Goal: Task Accomplishment & Management: Use online tool/utility

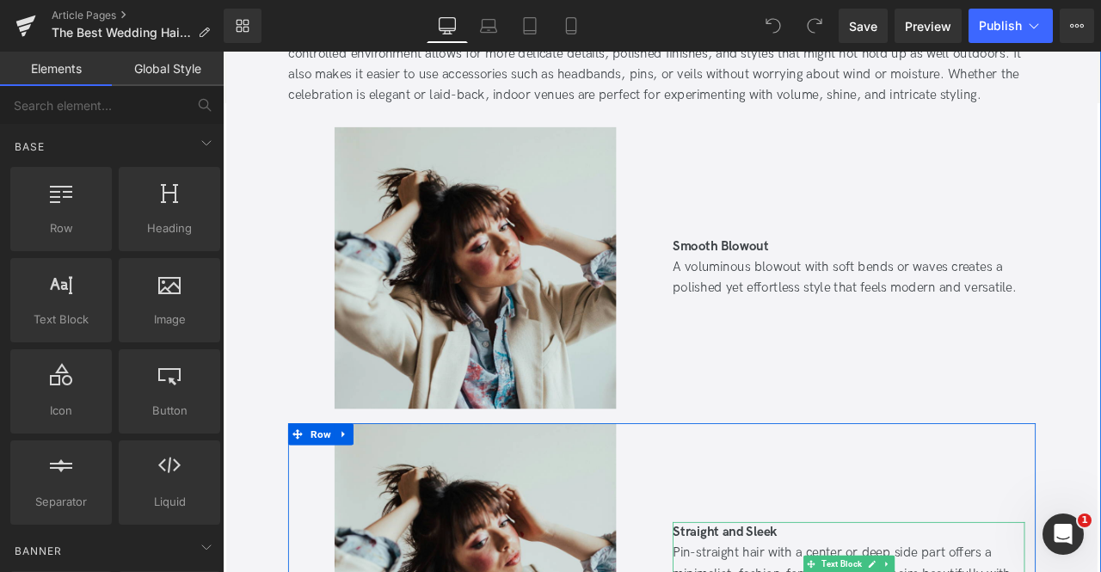
scroll to position [7885, 0]
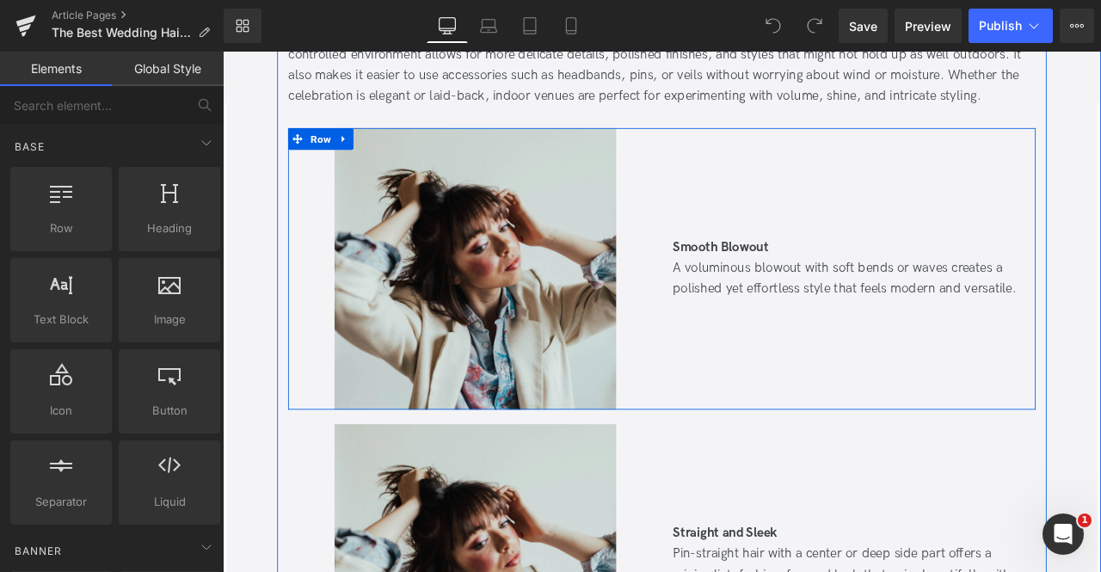
click at [810, 352] on div "Smooth Blowout A voluminous blowout with soft bends or waves creates a polished…" at bounding box center [964, 309] width 443 height 334
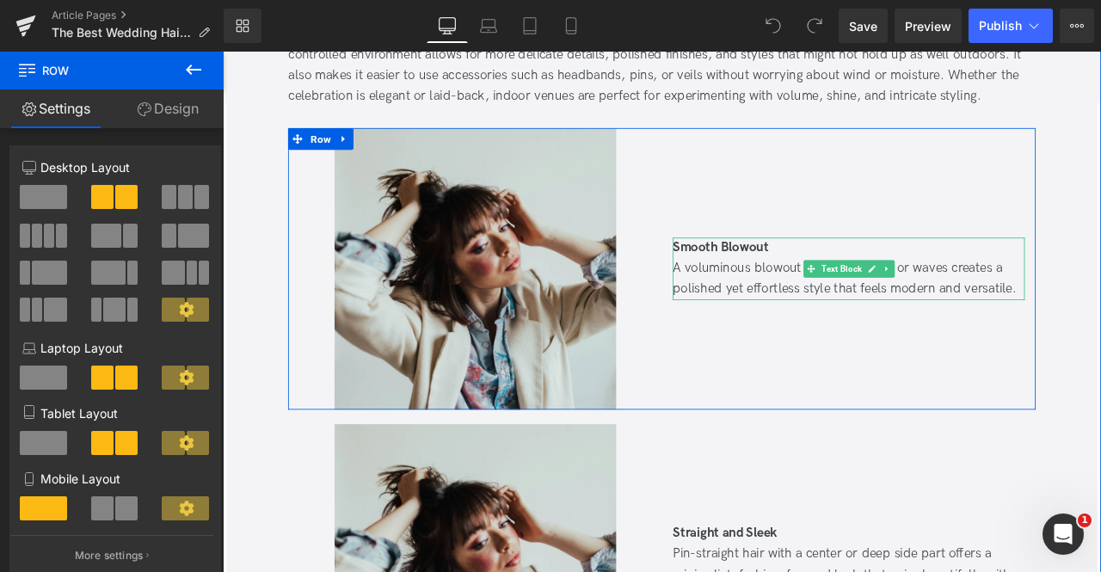
click at [1100, 336] on div "A voluminous blowout with soft bends or waves creates a polished yet effortless…" at bounding box center [964, 321] width 417 height 50
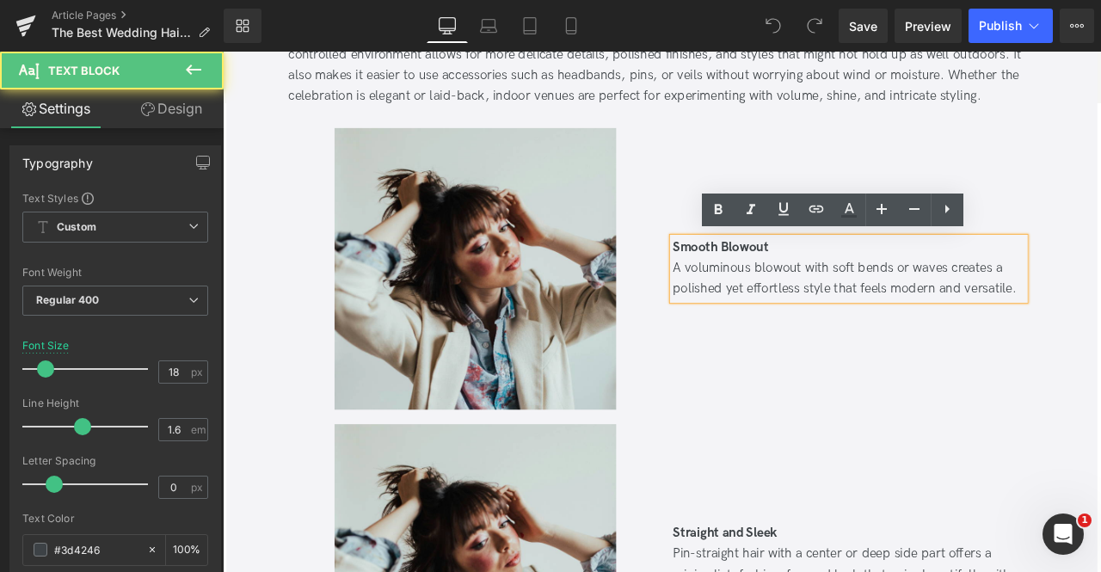
click at [1100, 334] on div "A voluminous blowout with soft bends or waves creates a polished yet effortless…" at bounding box center [964, 321] width 417 height 50
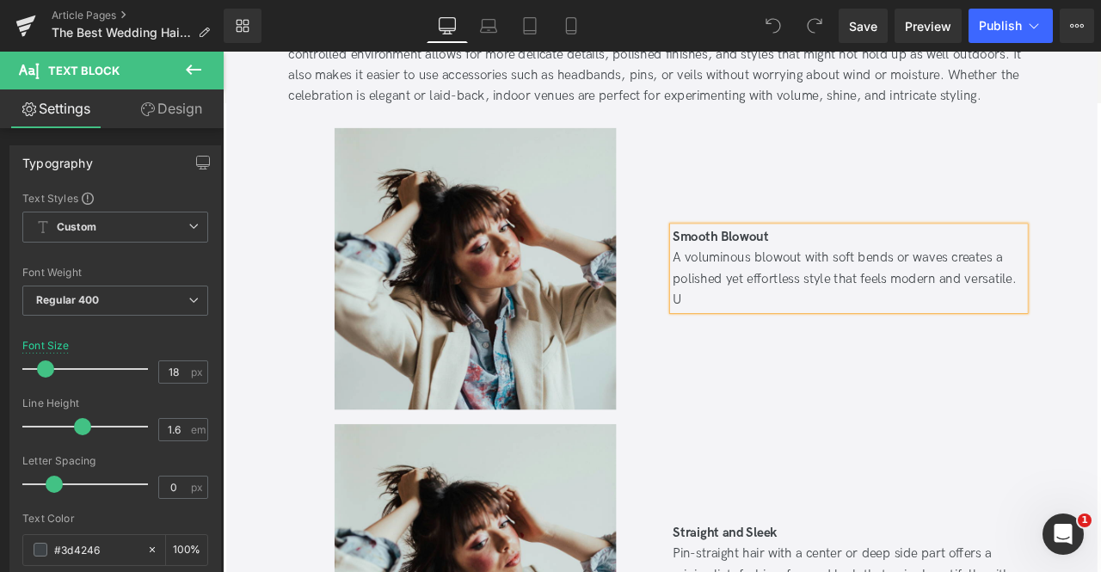
scroll to position [7872, 0]
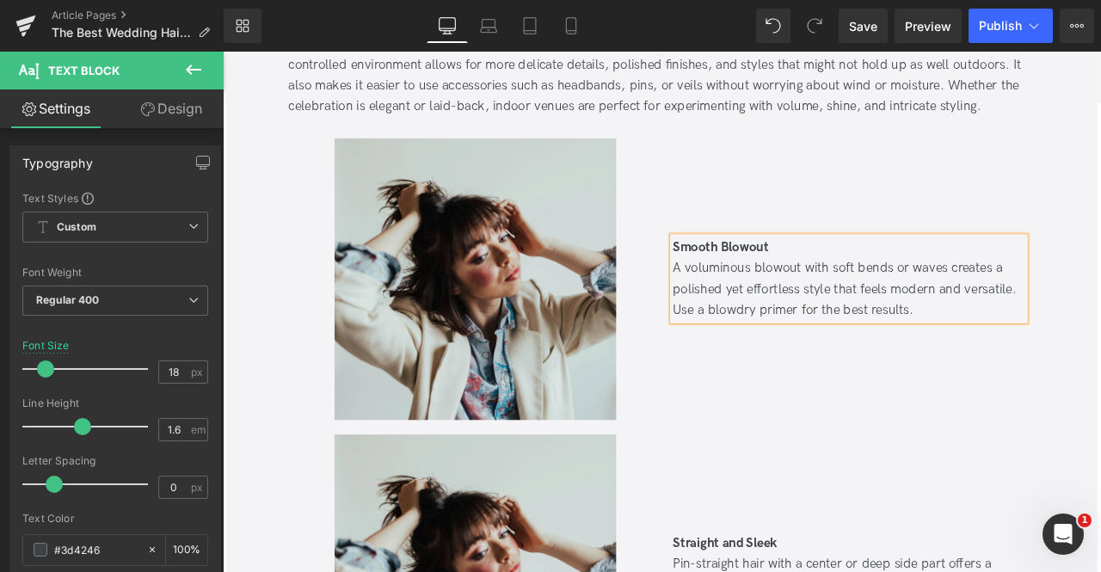
click at [965, 381] on div "Smooth Blowout A voluminous blowout with soft bends or waves creates a polished…" at bounding box center [964, 322] width 443 height 334
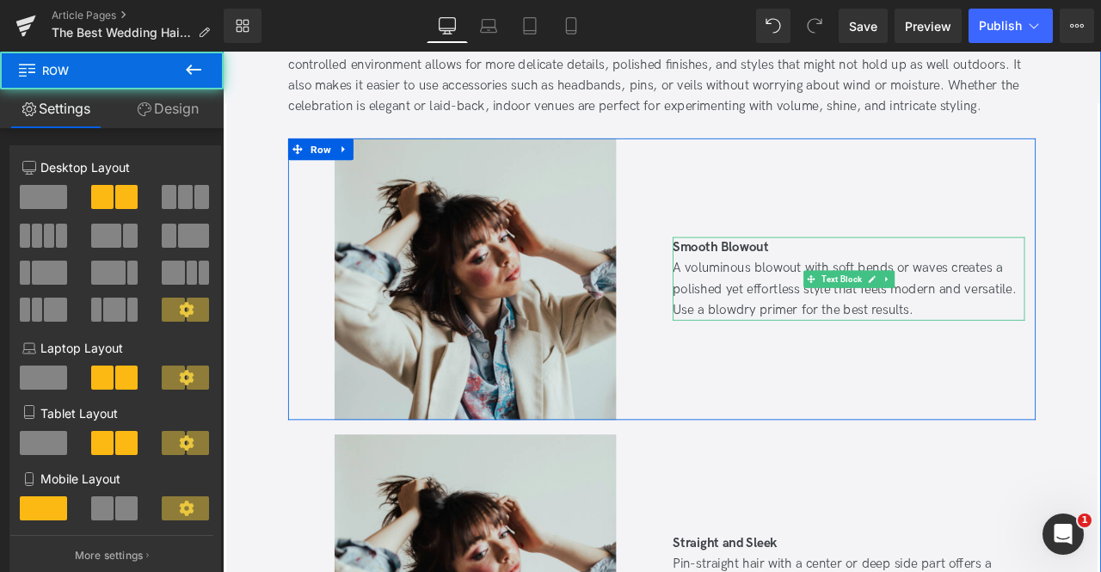
click at [846, 359] on div "A voluminous blowout with soft bends or waves creates a polished yet effortless…" at bounding box center [964, 334] width 417 height 74
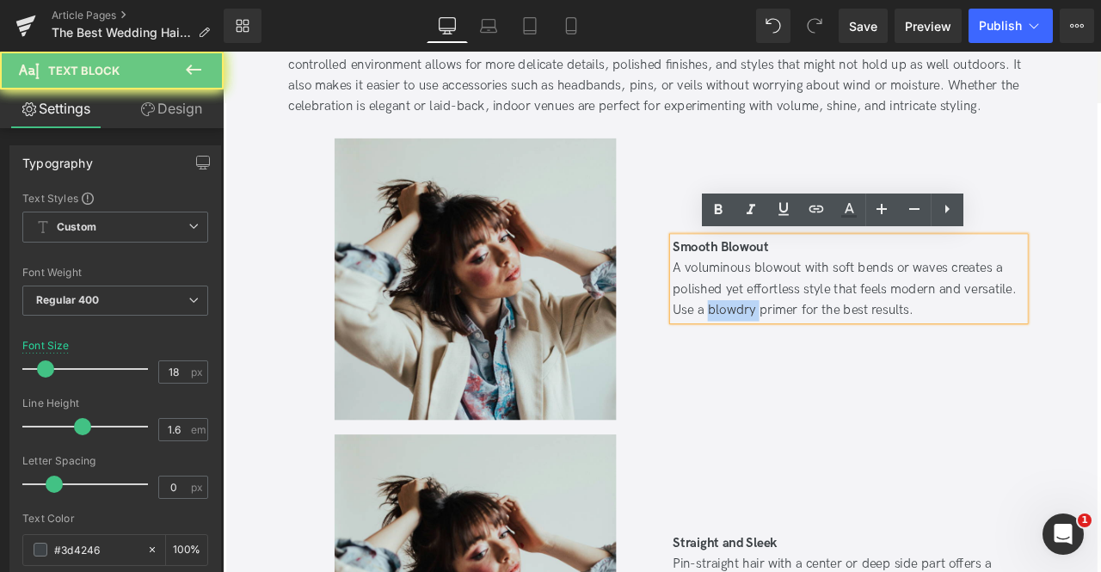
click at [846, 359] on div "A voluminous blowout with soft bends or waves creates a polished yet effortless…" at bounding box center [964, 334] width 417 height 74
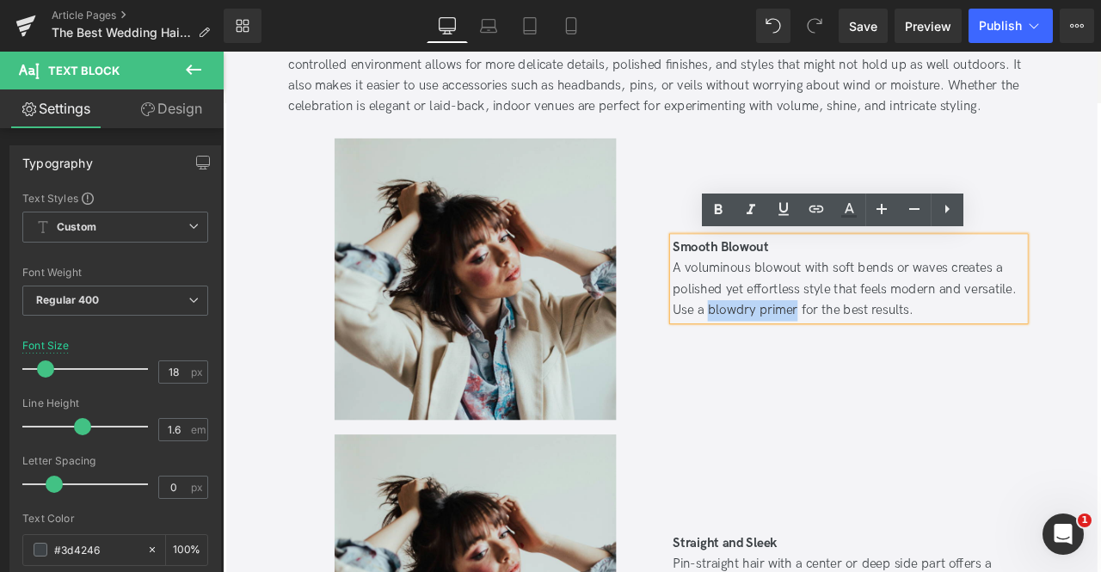
click at [863, 360] on div "A voluminous blowout with soft bends or waves creates a polished yet effortless…" at bounding box center [964, 334] width 417 height 74
click at [785, 209] on icon at bounding box center [783, 208] width 10 height 13
click at [815, 209] on icon at bounding box center [816, 209] width 15 height 7
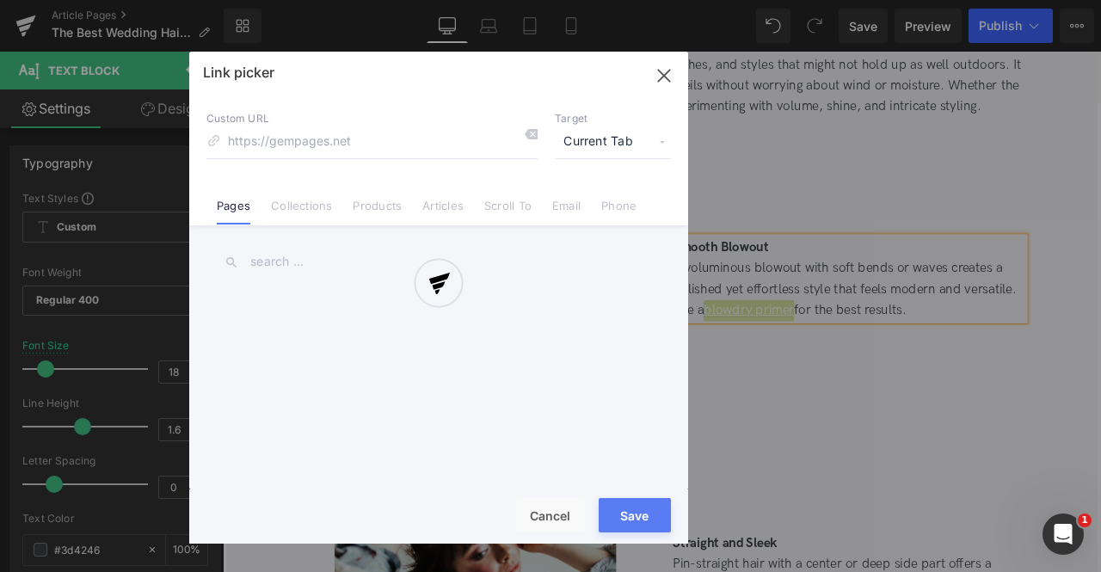
click at [1058, 0] on div "Text Color Highlight Color #333333 Edit or remove link: Edit - Unlink - Cancel …" at bounding box center [550, 0] width 1101 height 0
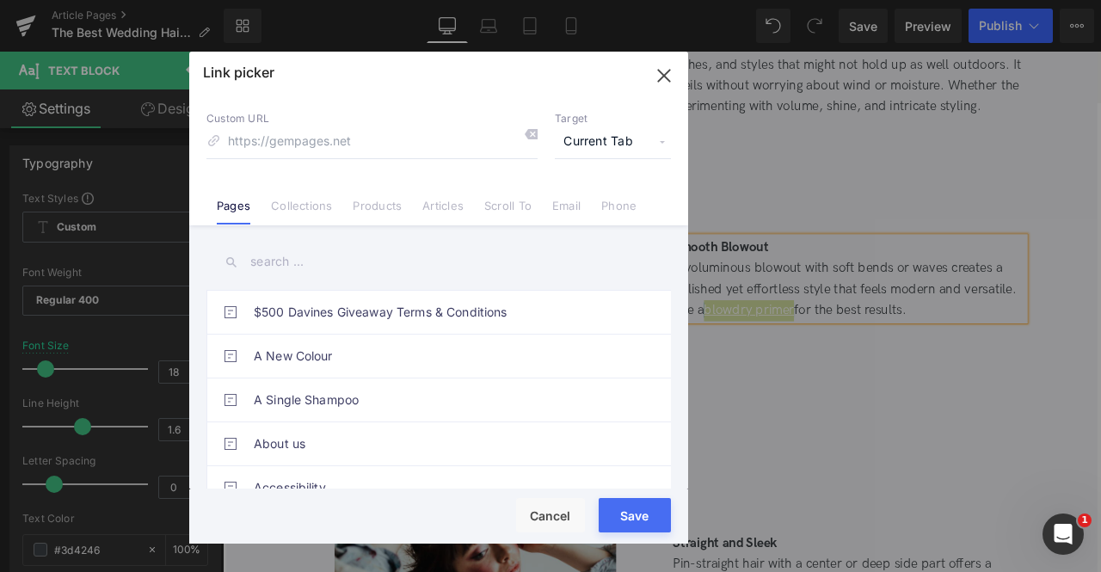
click at [625, 137] on span "Current Tab" at bounding box center [613, 142] width 116 height 33
click at [595, 204] on li "New Tab" at bounding box center [612, 203] width 133 height 30
click at [377, 206] on link "Products" at bounding box center [377, 212] width 49 height 26
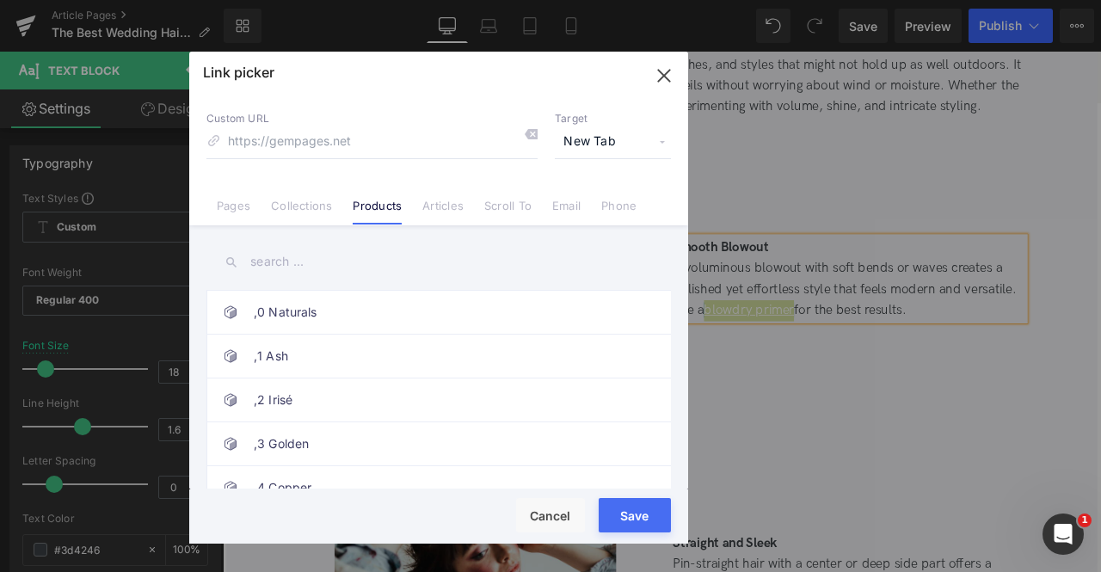
click at [299, 259] on input "text" at bounding box center [438, 262] width 465 height 39
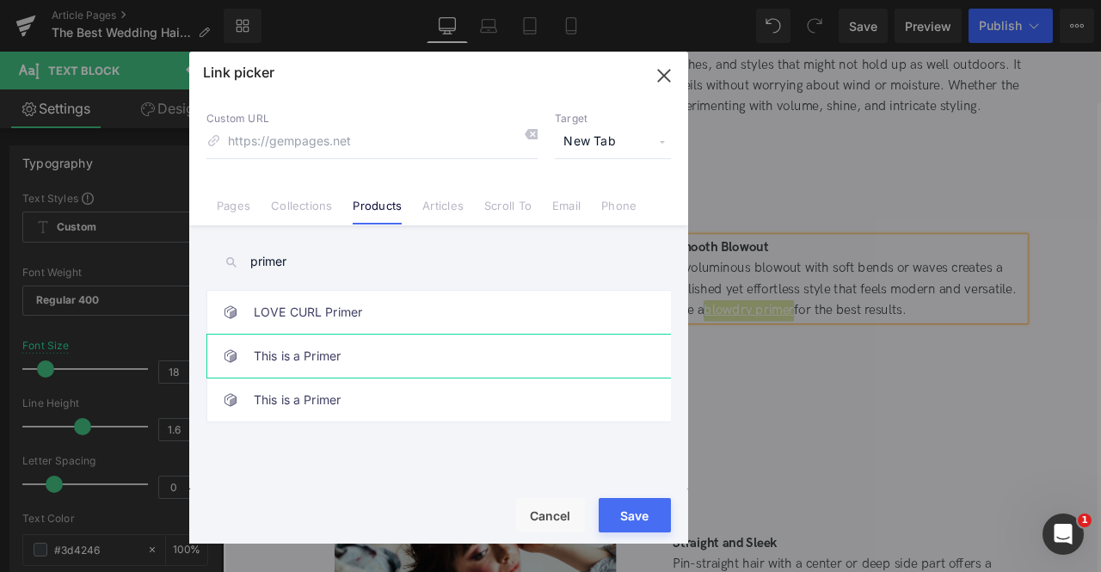
type input "primer"
click at [375, 350] on link "This is a Primer" at bounding box center [443, 356] width 378 height 43
click at [635, 524] on button "Save" at bounding box center [635, 515] width 72 height 34
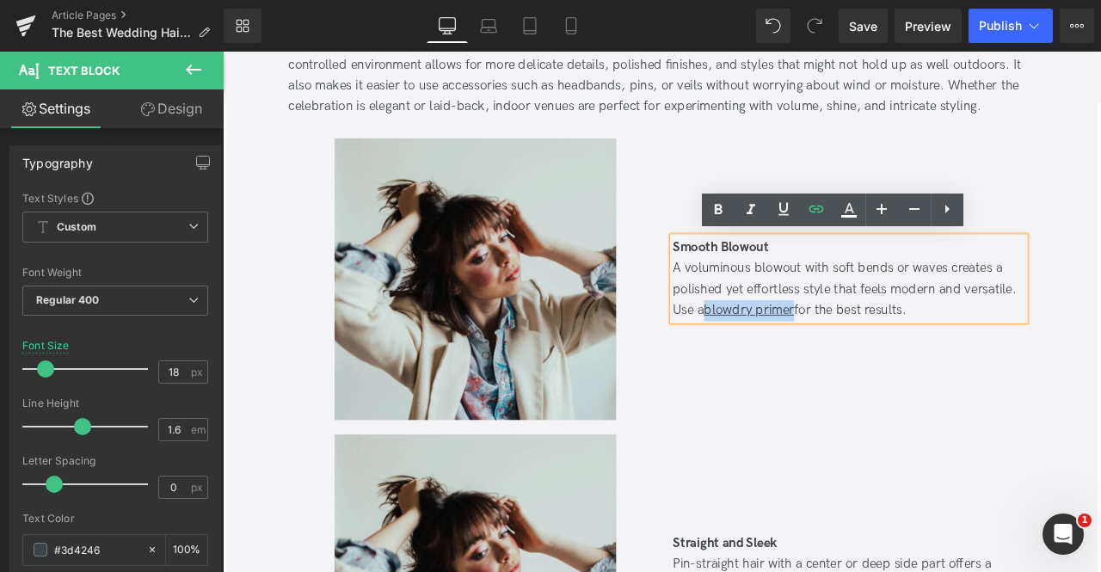
click at [815, 421] on div "Smooth Blowout A voluminous blowout with soft bends or waves creates a polished…" at bounding box center [964, 322] width 443 height 334
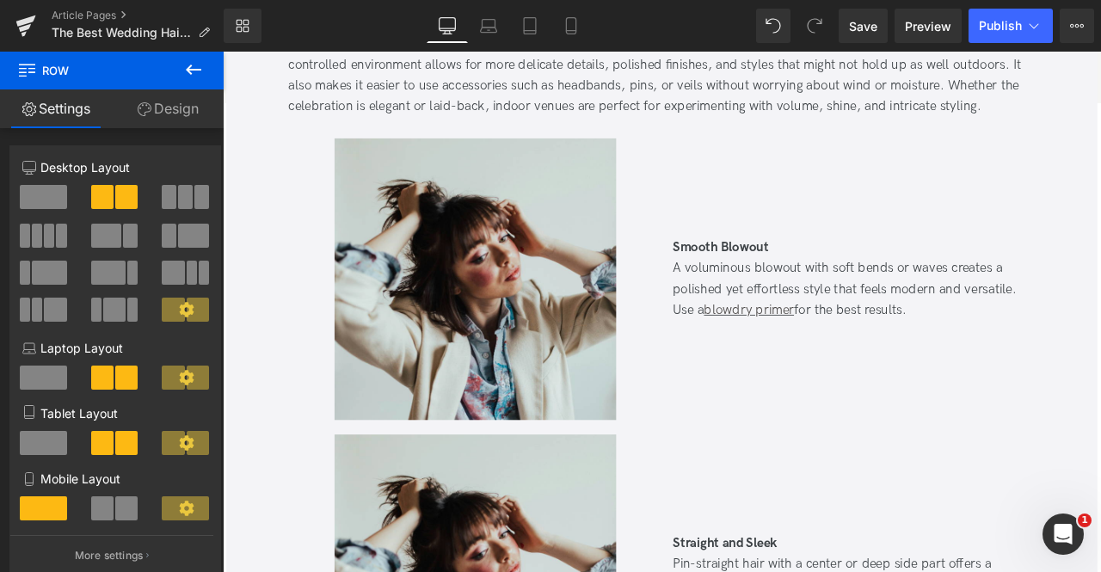
click at [189, 74] on icon at bounding box center [193, 69] width 21 height 21
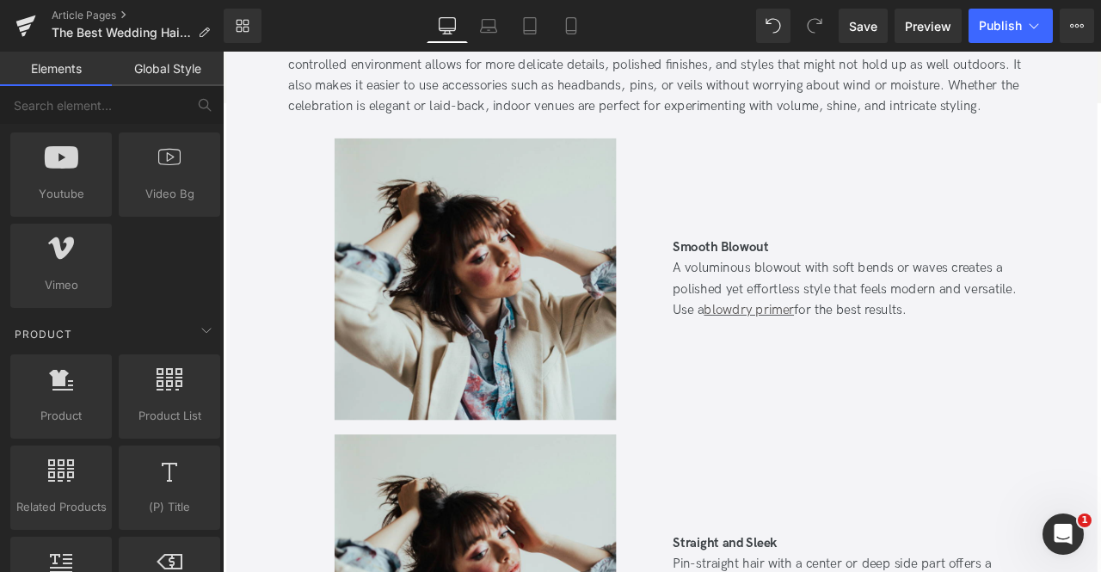
scroll to position [1184, 0]
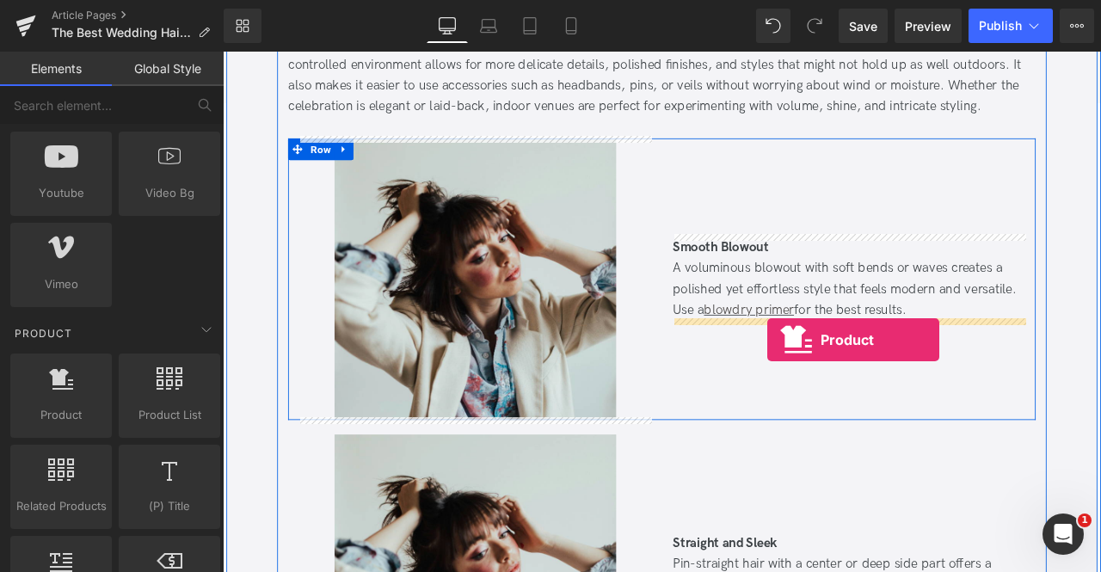
drag, startPoint x: 278, startPoint y: 438, endPoint x: 867, endPoint y: 390, distance: 591.2
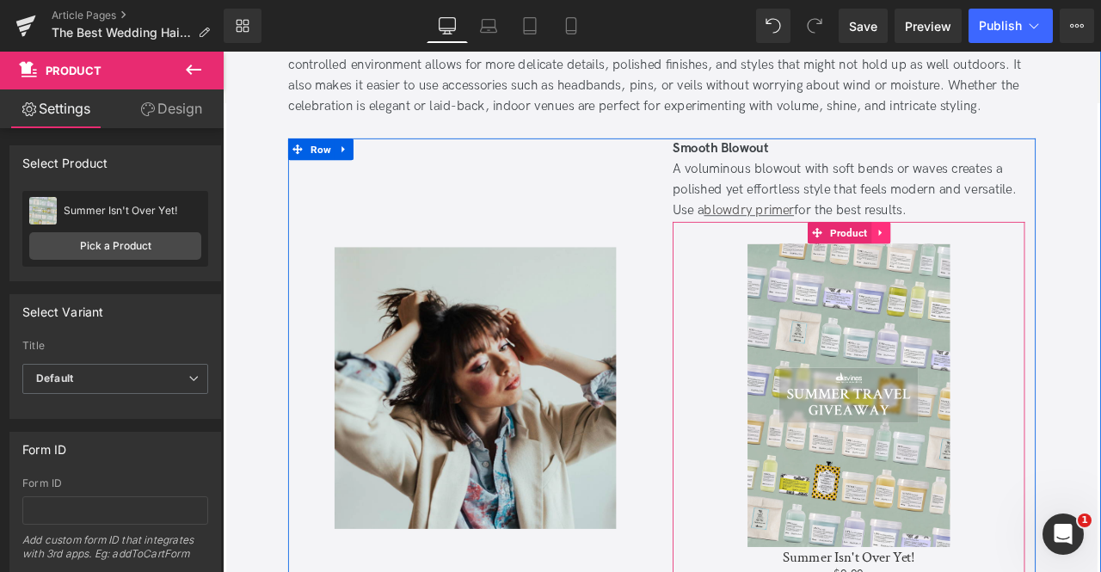
click at [992, 262] on link at bounding box center [1003, 267] width 22 height 26
click at [1012, 261] on icon at bounding box center [1014, 267] width 12 height 13
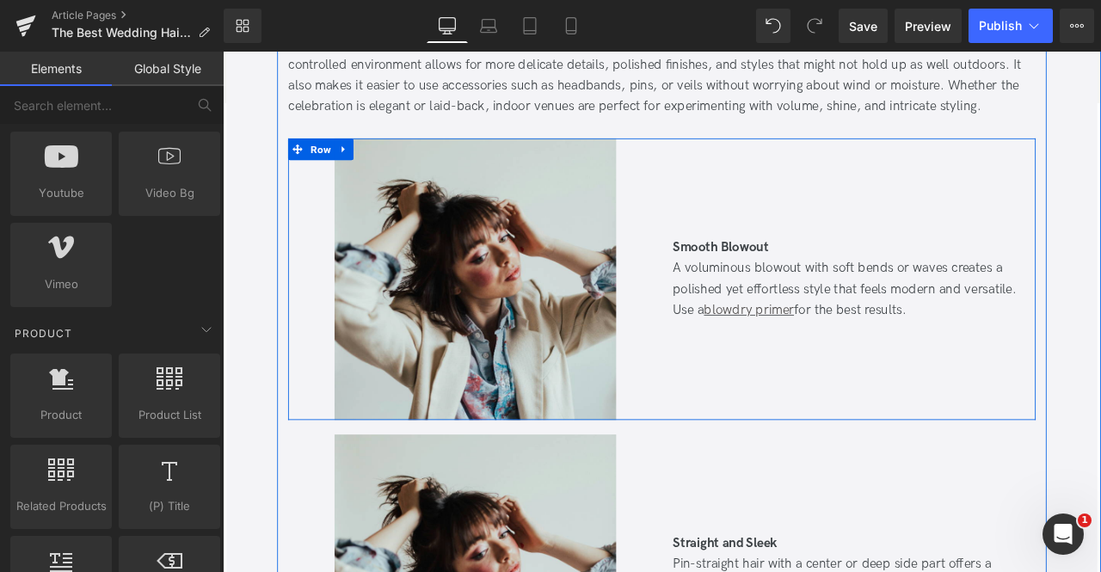
click at [787, 405] on div "Smooth Blowout A voluminous blowout with soft bends or waves creates a polished…" at bounding box center [964, 322] width 443 height 334
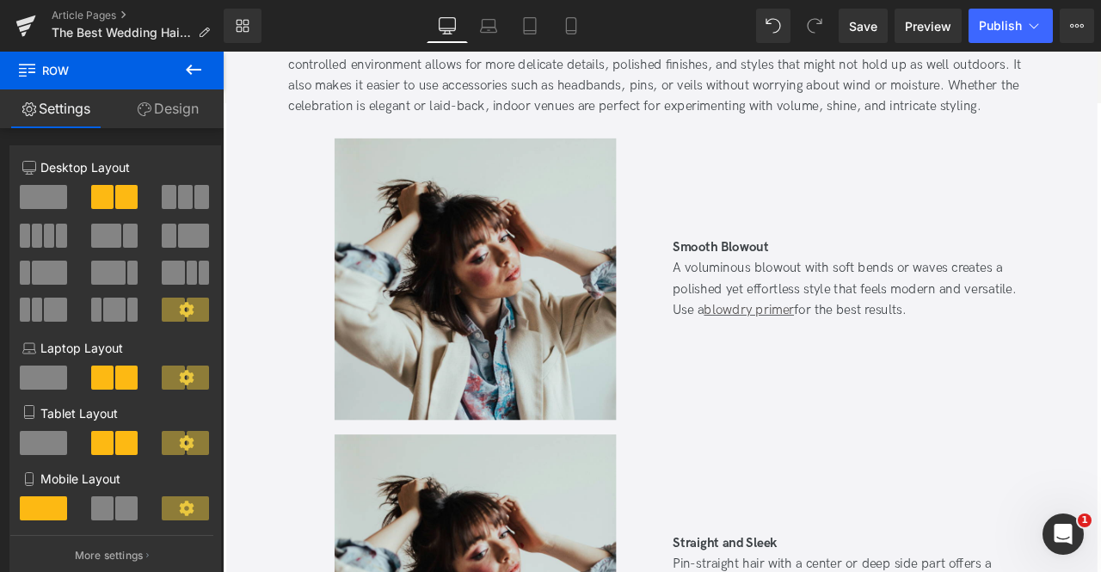
click at [195, 70] on icon at bounding box center [193, 70] width 15 height 10
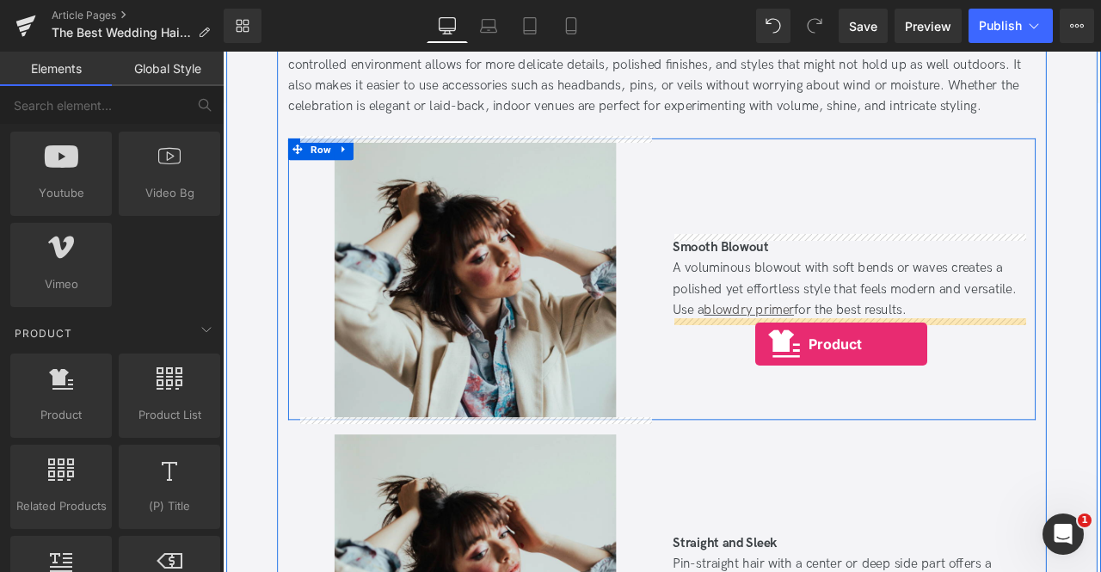
drag, startPoint x: 288, startPoint y: 423, endPoint x: 853, endPoint y: 398, distance: 565.7
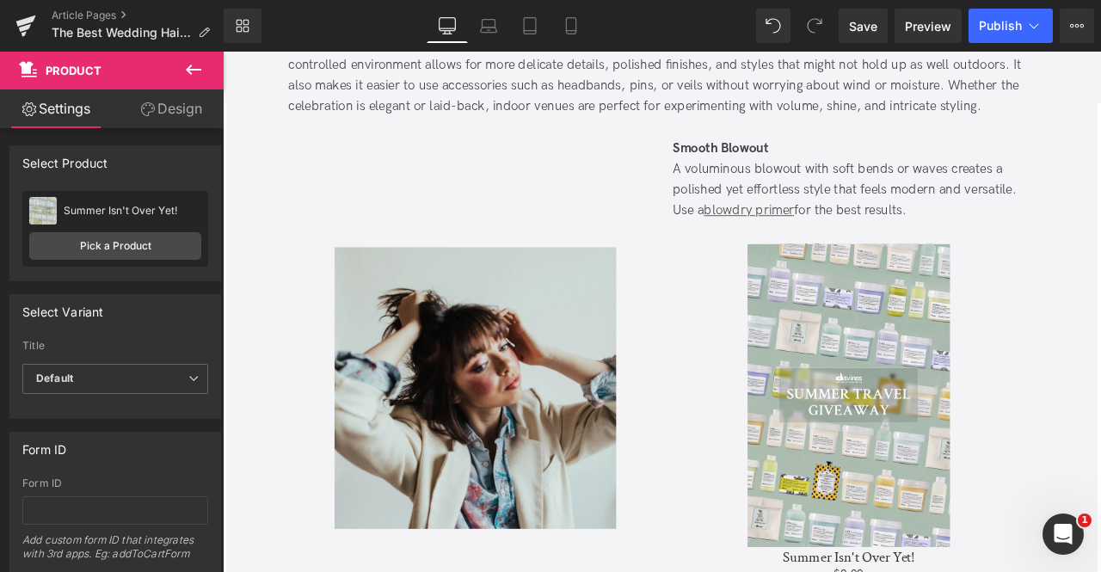
click at [223, 54] on button at bounding box center [193, 71] width 60 height 38
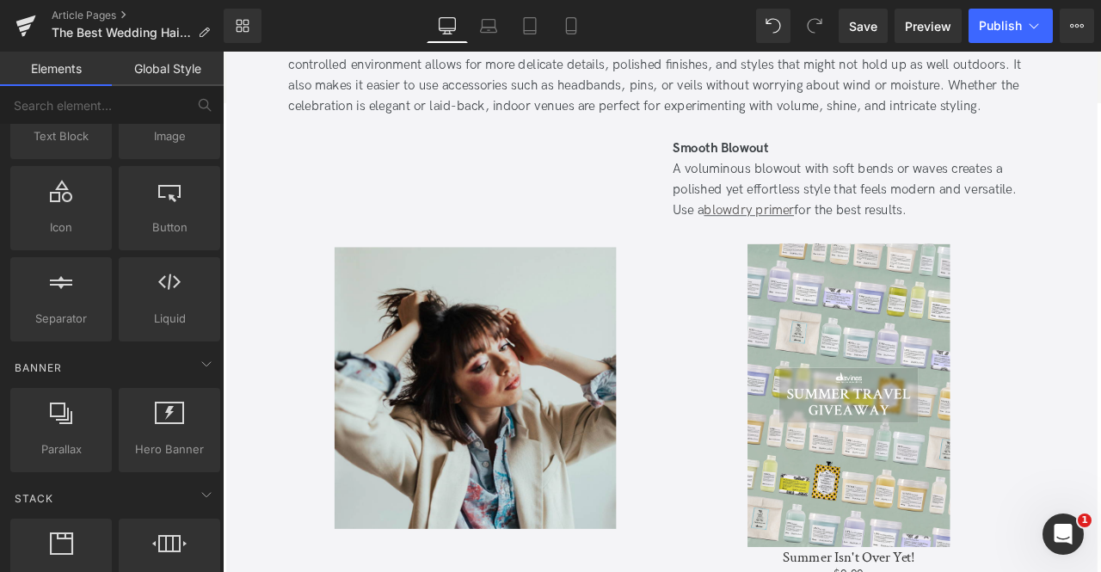
scroll to position [0, 0]
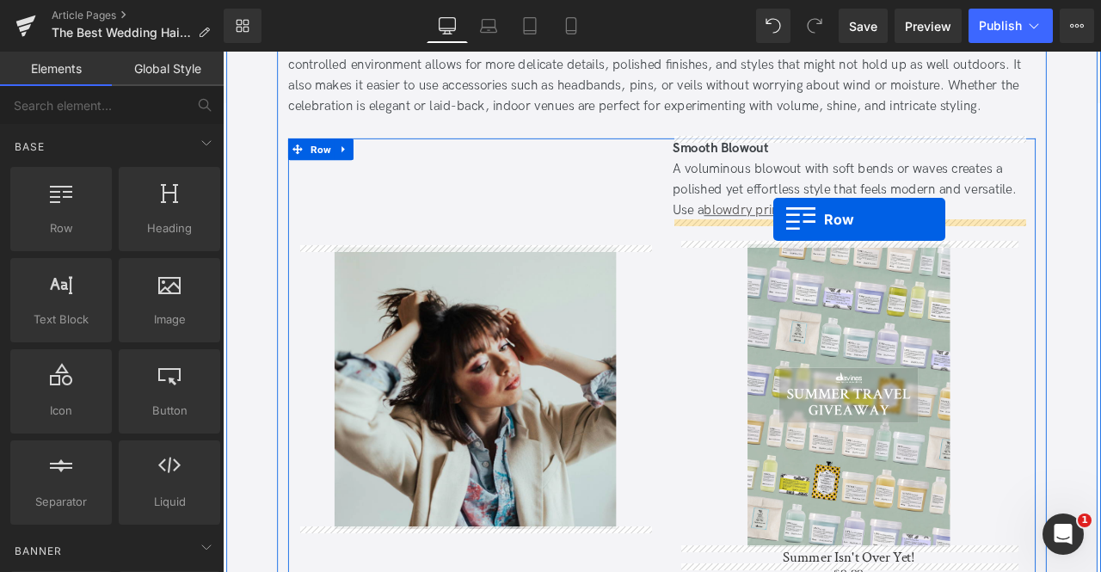
drag, startPoint x: 276, startPoint y: 233, endPoint x: 875, endPoint y: 250, distance: 598.9
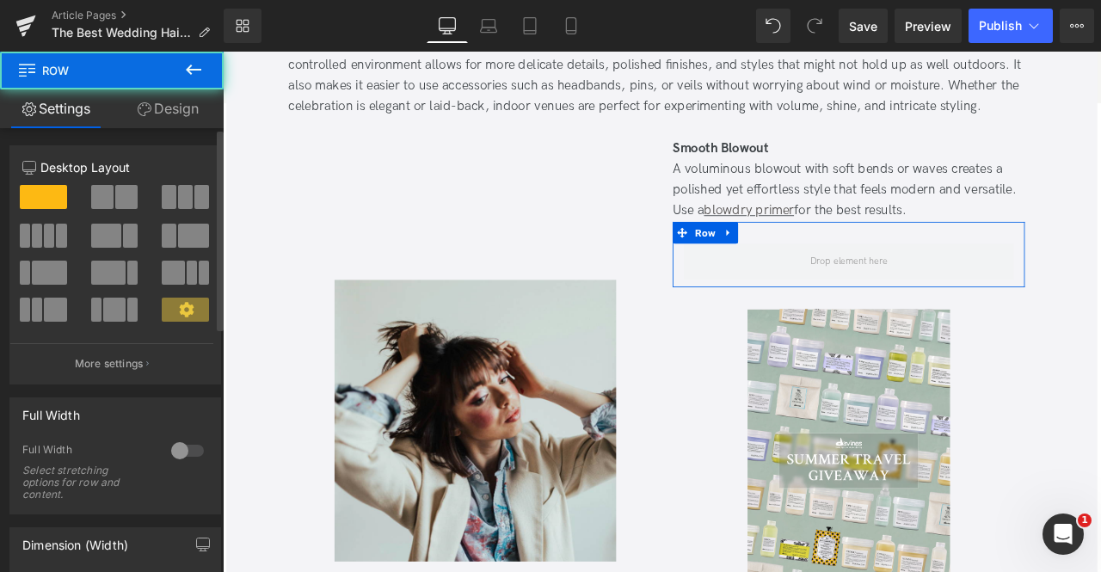
click at [178, 191] on span at bounding box center [185, 197] width 15 height 24
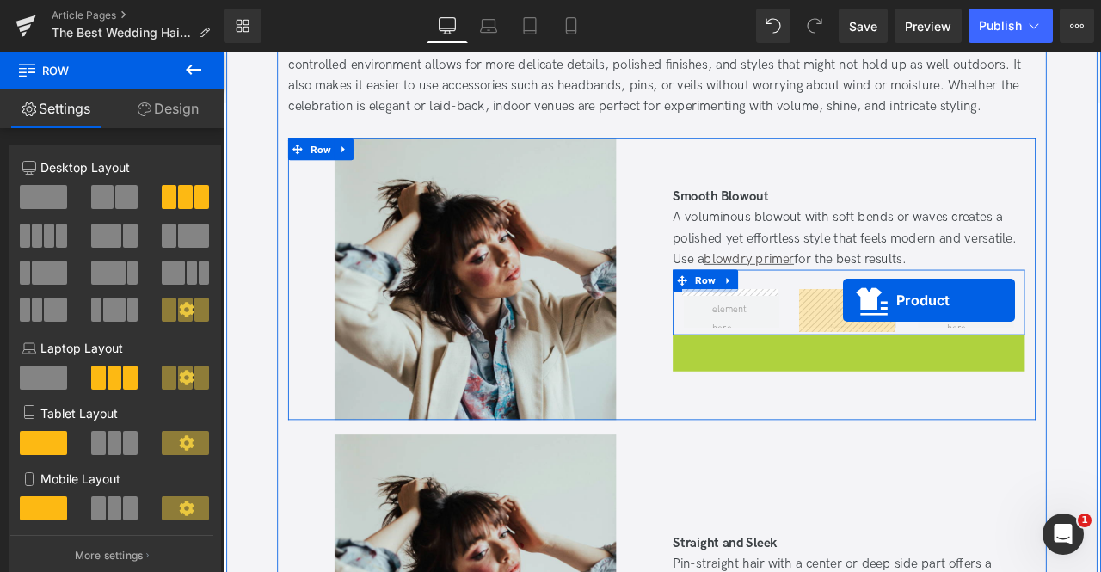
drag, startPoint x: 921, startPoint y: 345, endPoint x: 957, endPoint y: 347, distance: 36.2
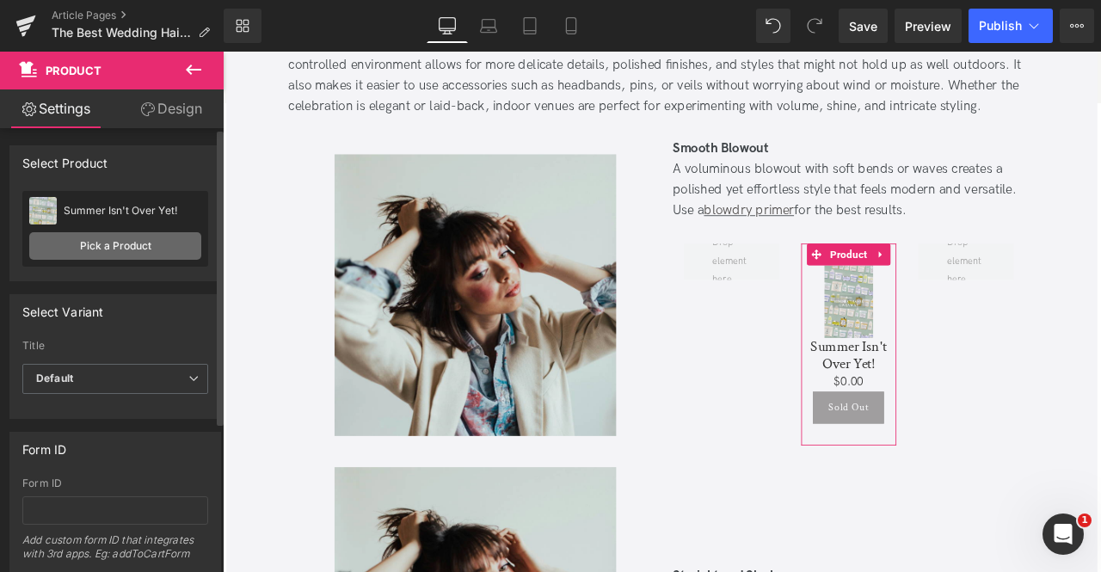
click at [163, 240] on link "Pick a Product" at bounding box center [115, 246] width 172 height 28
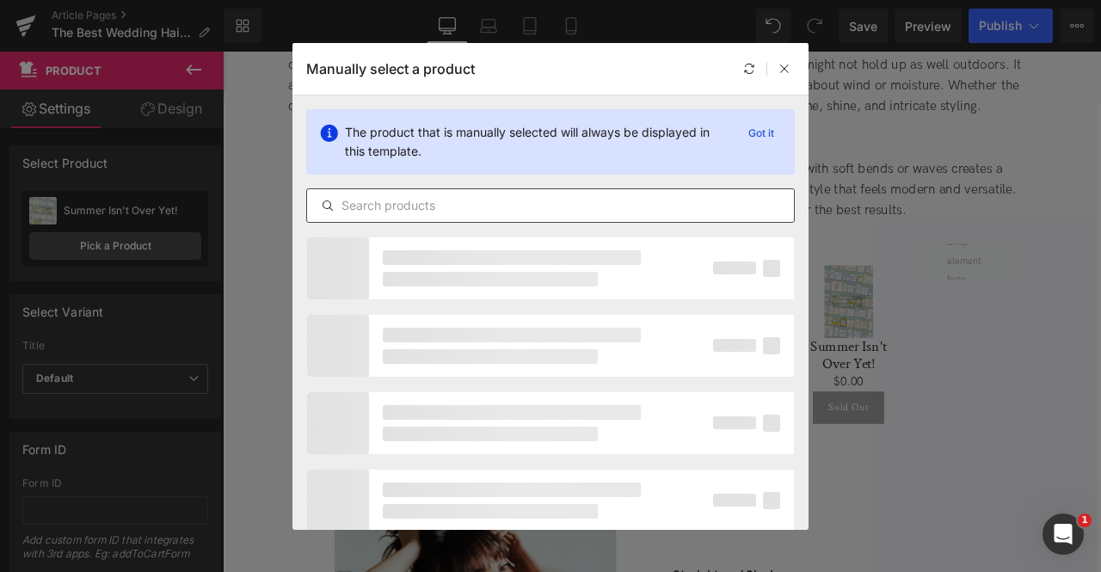
click at [454, 207] on input "text" at bounding box center [550, 205] width 487 height 21
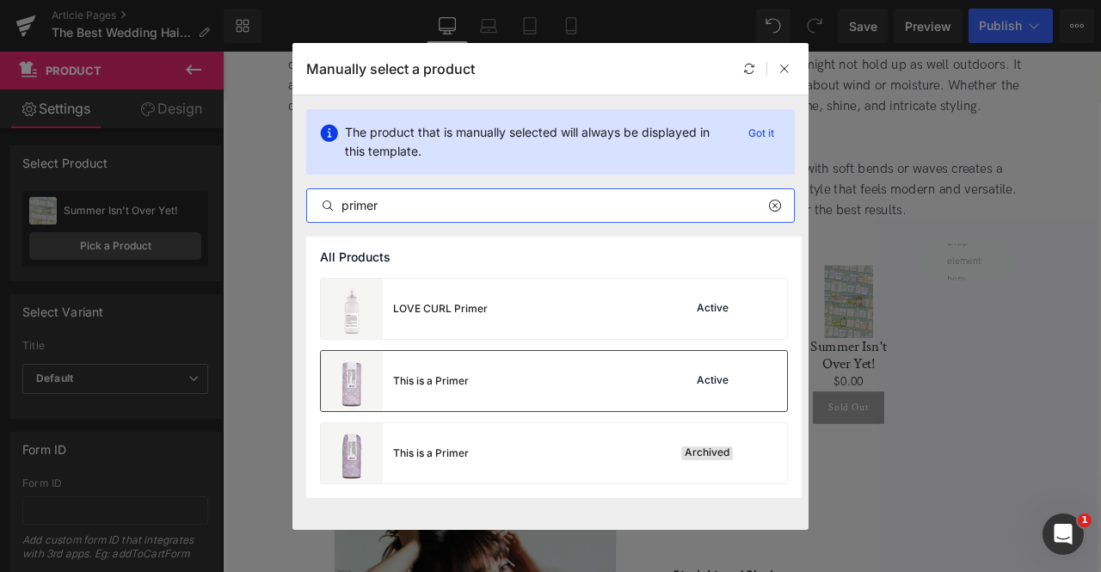
type input "primer"
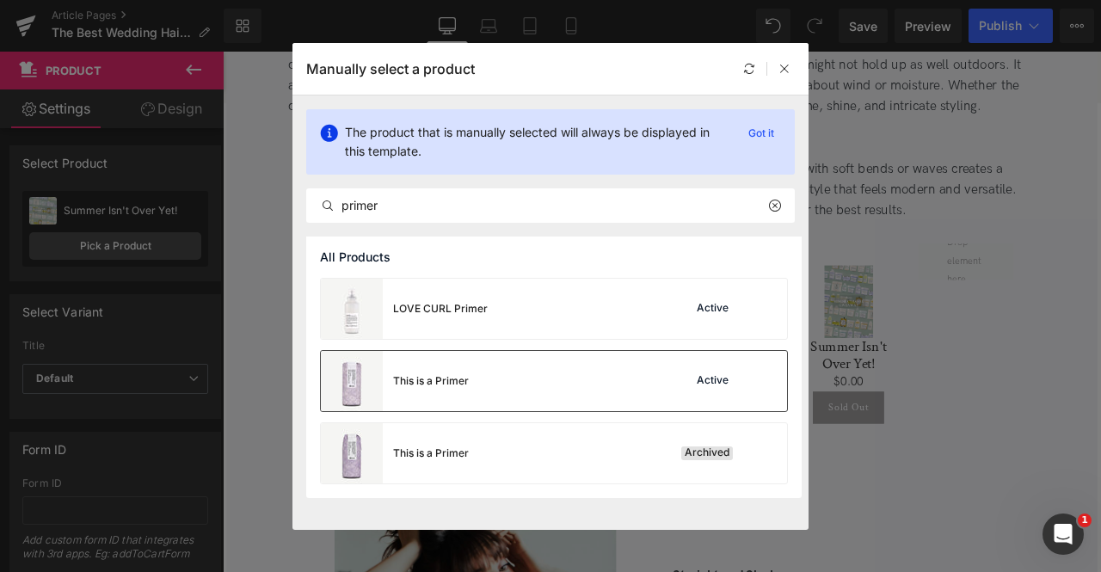
click at [458, 378] on div "This is a Primer" at bounding box center [431, 380] width 76 height 15
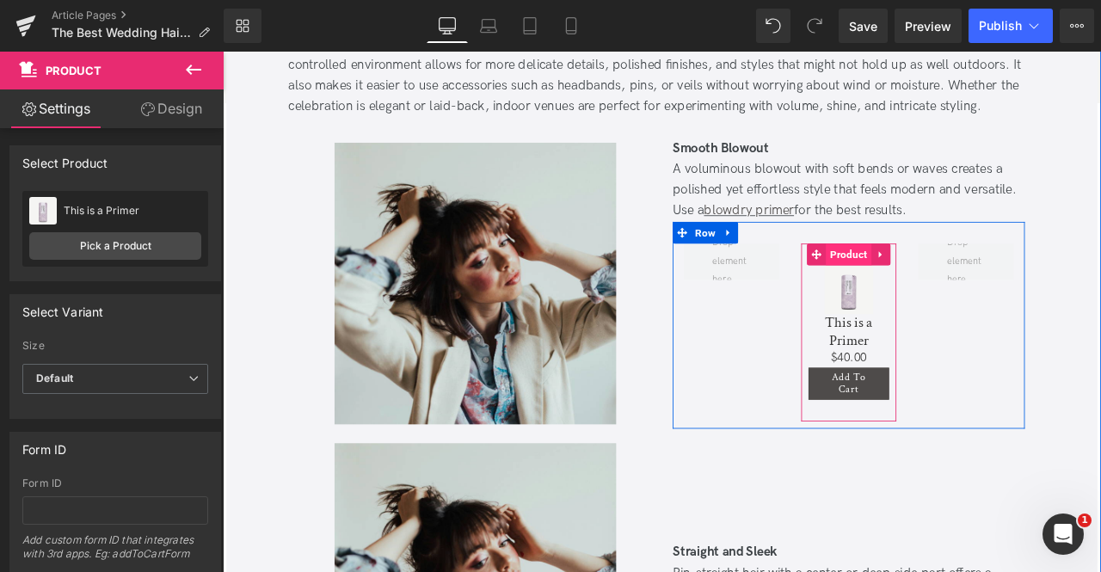
click at [970, 286] on span "Product" at bounding box center [964, 293] width 53 height 26
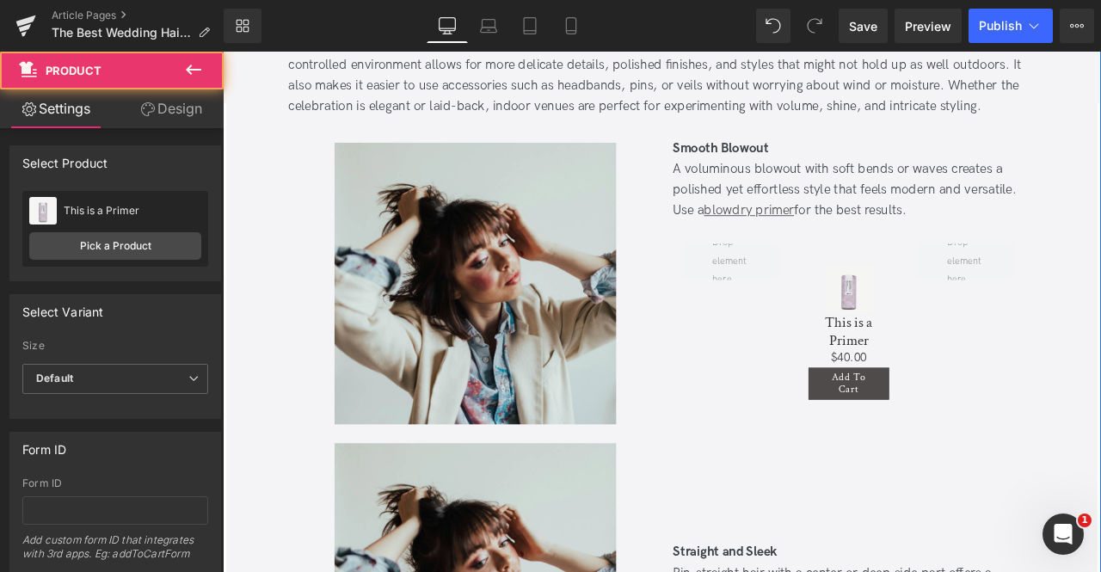
click at [177, 114] on link "Design" at bounding box center [171, 108] width 112 height 39
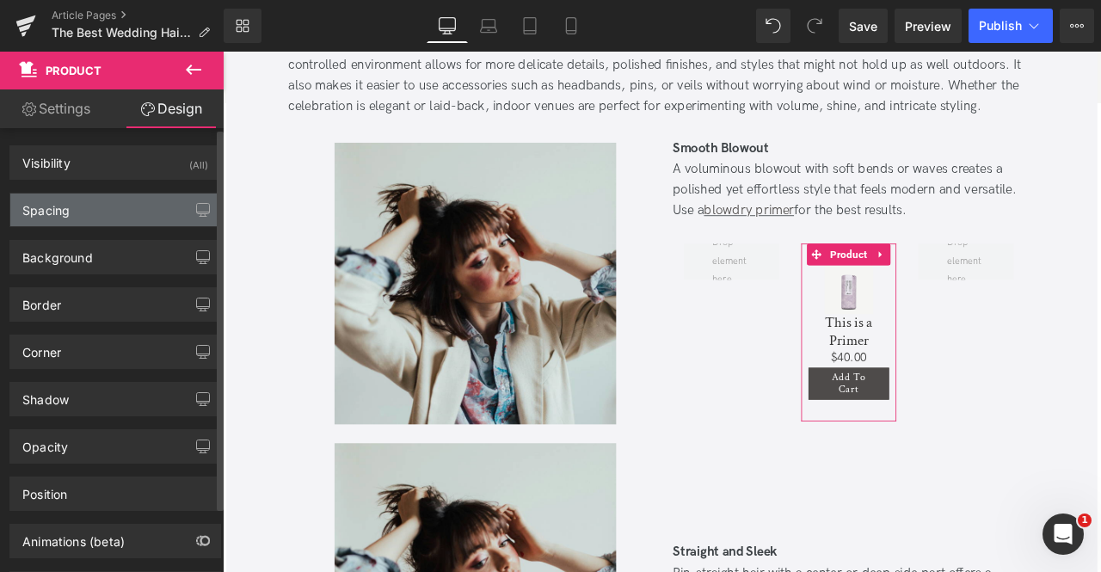
click at [135, 199] on div "Spacing" at bounding box center [115, 210] width 210 height 33
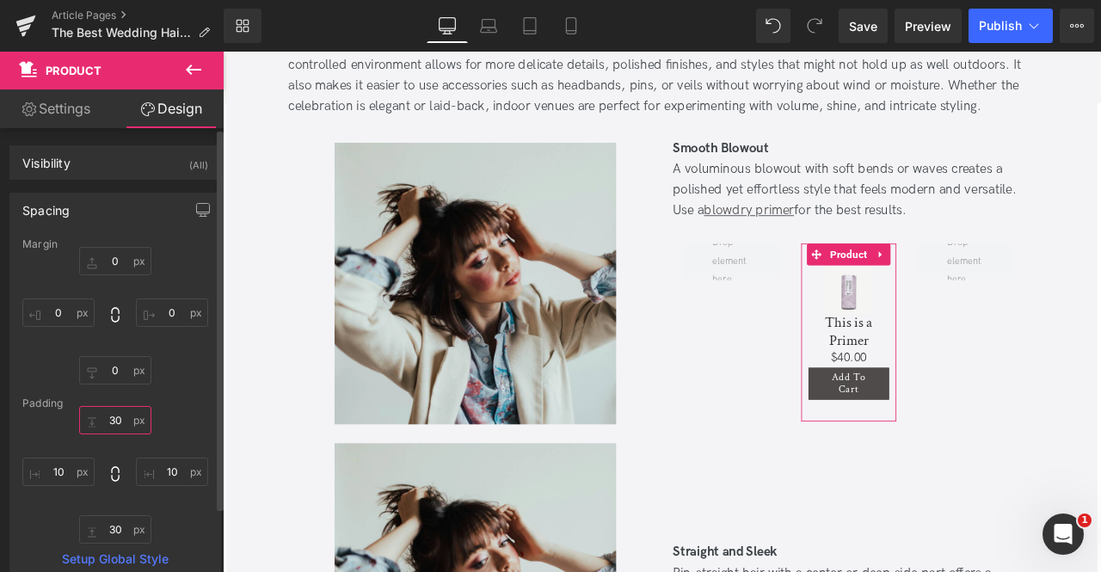
click at [113, 428] on input "30" at bounding box center [115, 420] width 72 height 28
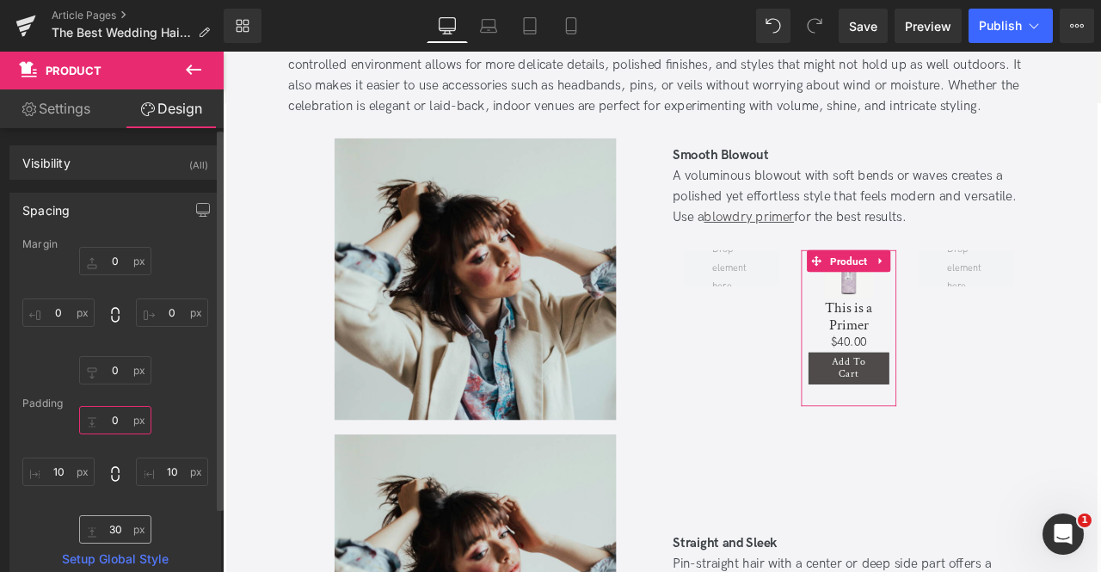
type input "0"
click at [116, 529] on input "30" at bounding box center [115, 529] width 72 height 28
type input "0"
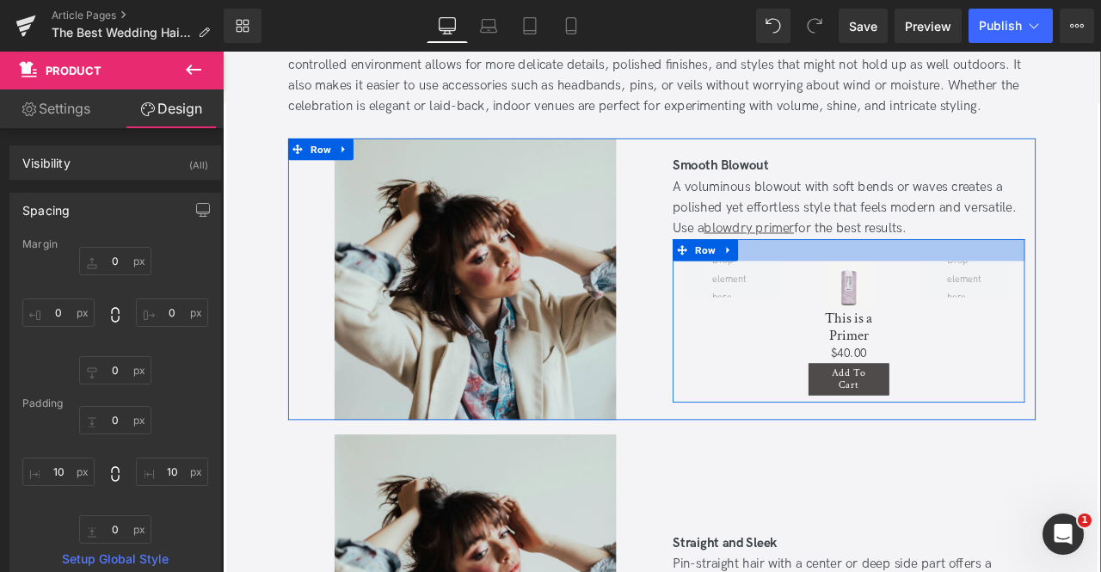
click at [952, 280] on div at bounding box center [964, 287] width 417 height 26
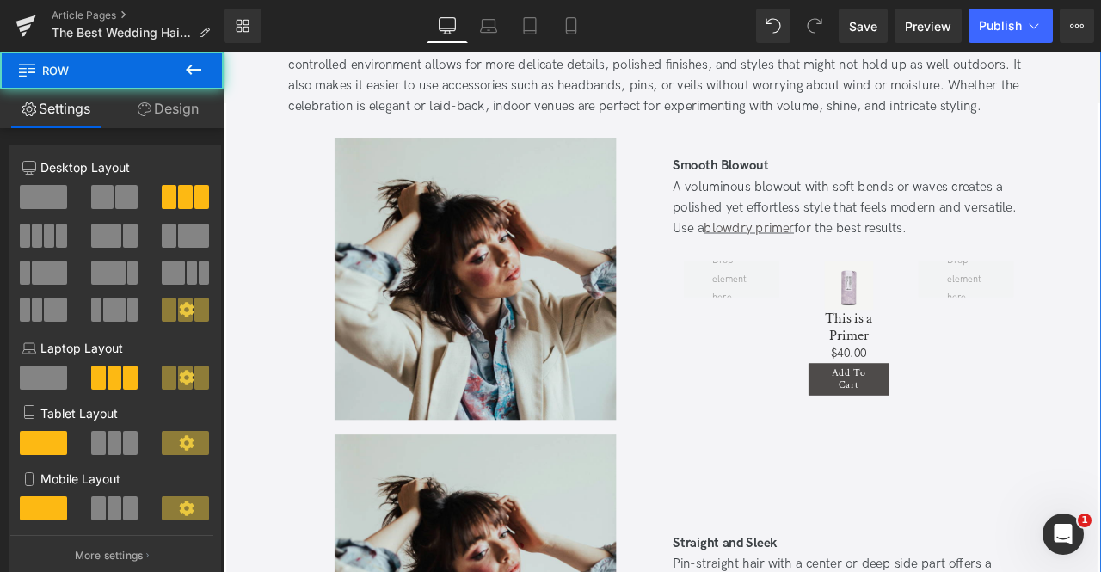
click at [169, 109] on link "Design" at bounding box center [168, 108] width 112 height 39
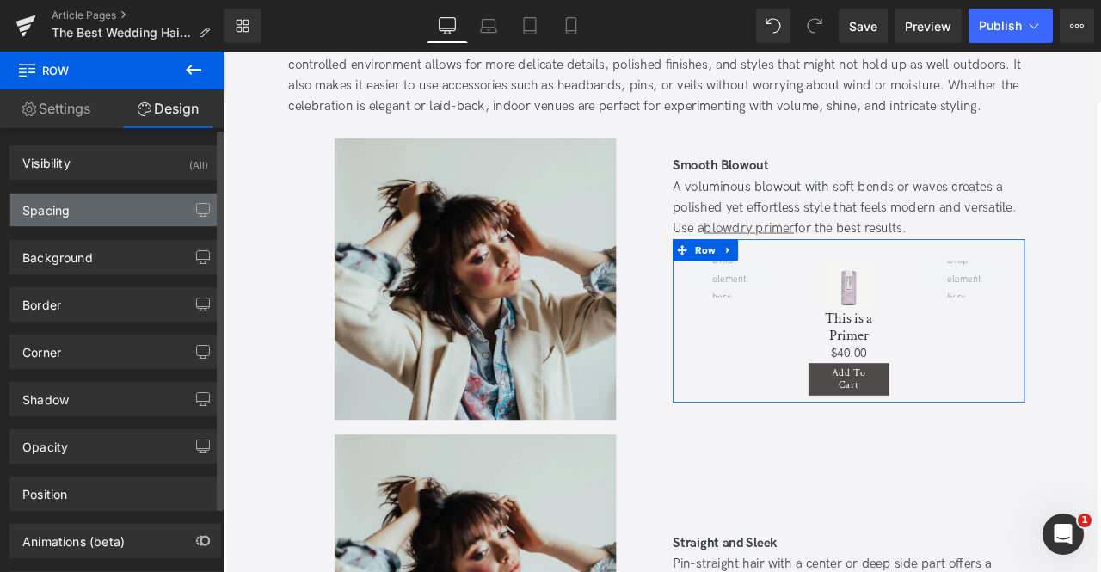
click at [114, 202] on div "Spacing" at bounding box center [115, 210] width 210 height 33
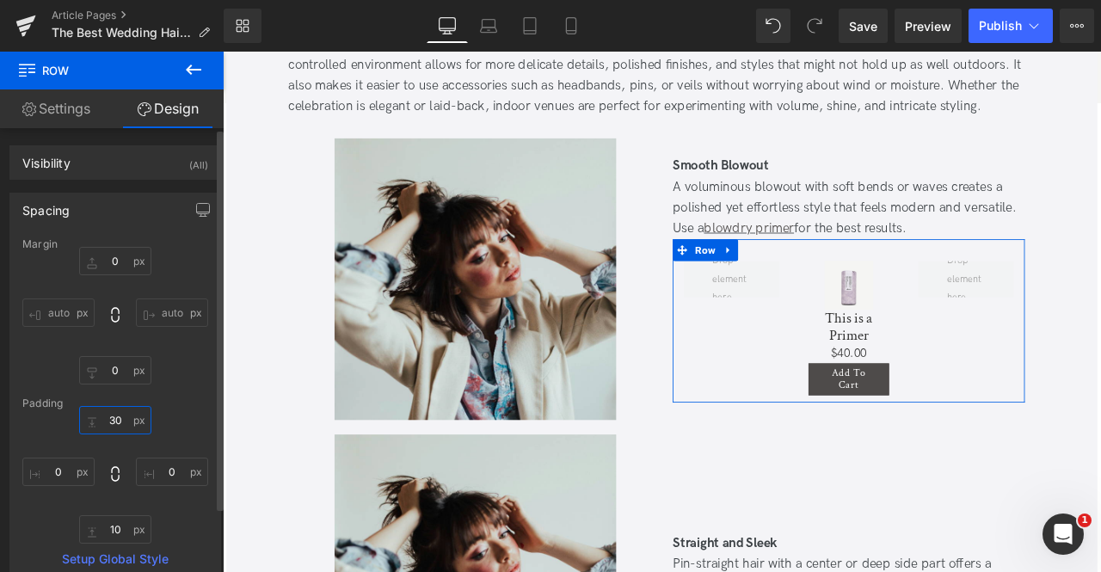
click at [109, 417] on input "30" at bounding box center [115, 420] width 72 height 28
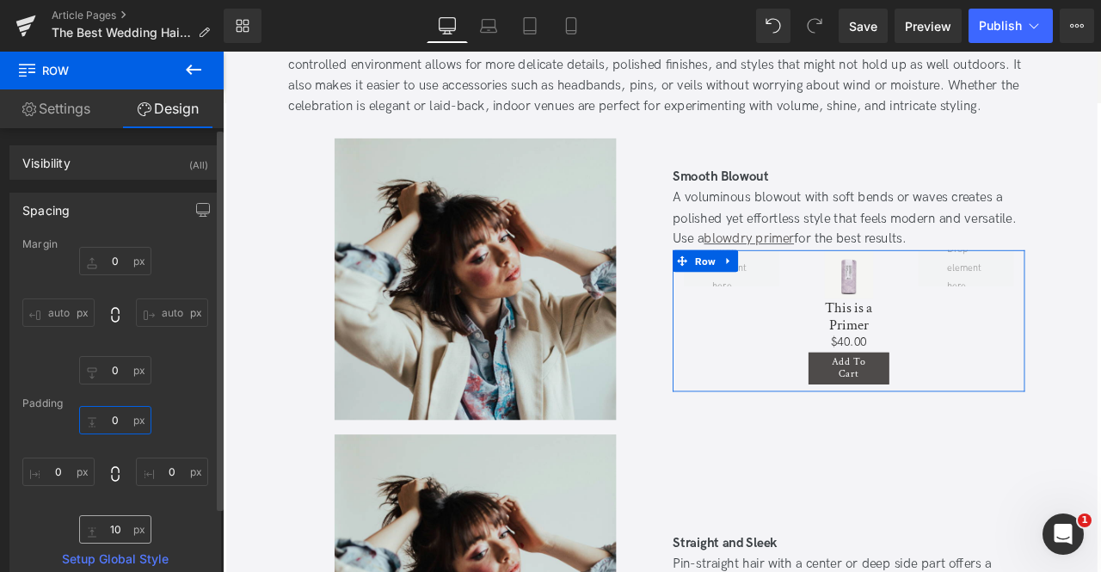
type input "0"
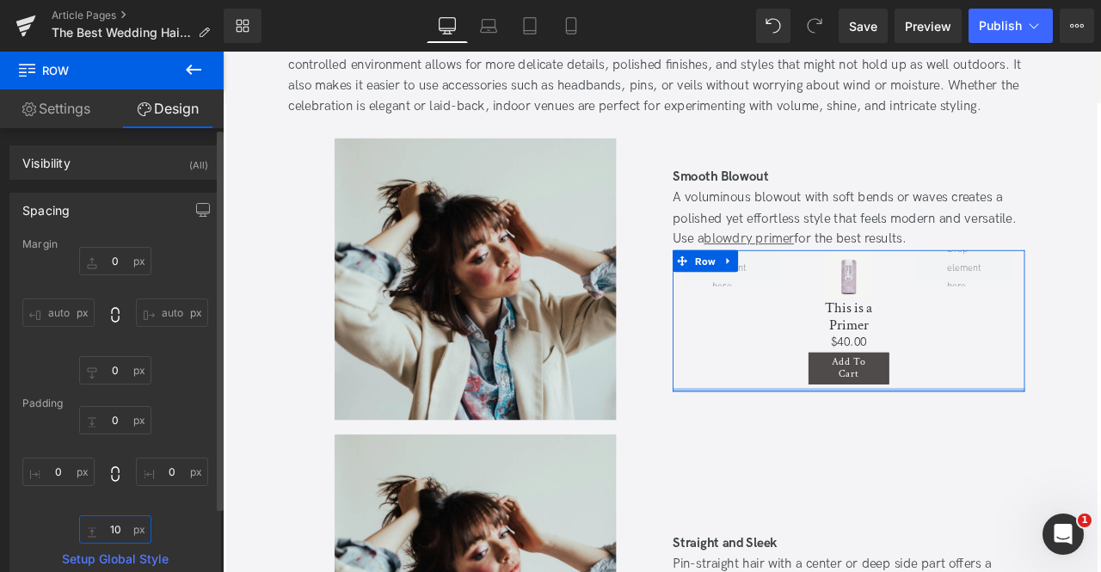
click at [107, 532] on input "10" at bounding box center [115, 529] width 72 height 28
type input "0"
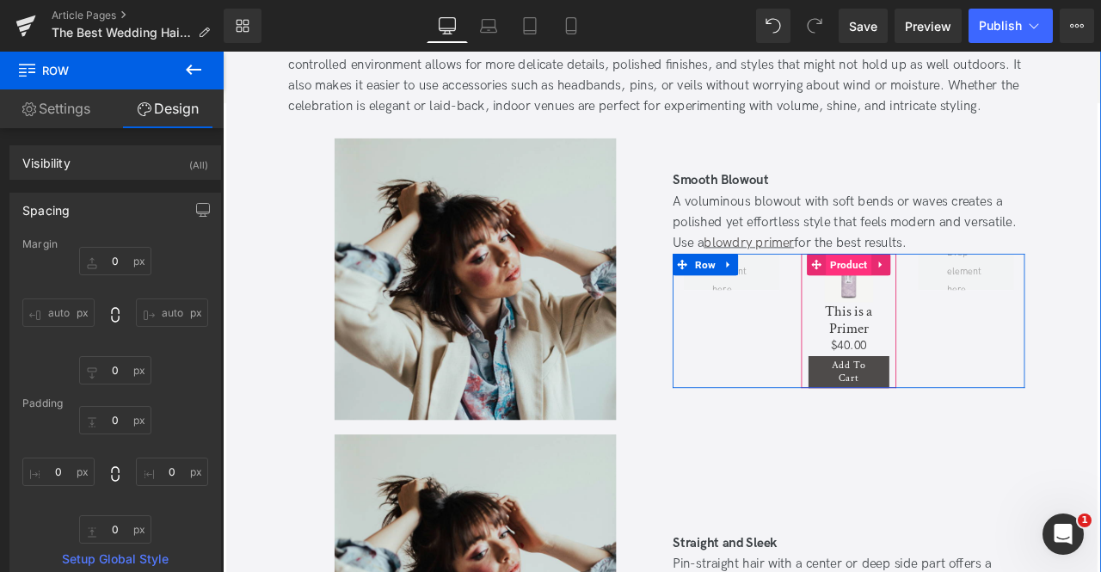
click at [954, 298] on span "Product" at bounding box center [964, 305] width 53 height 26
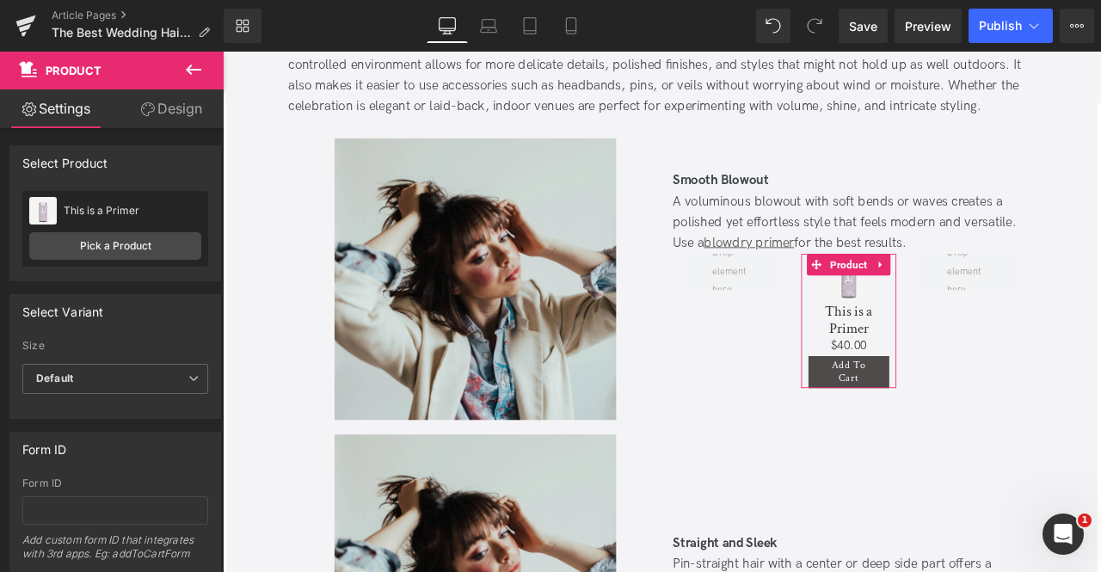
click at [153, 110] on link "Design" at bounding box center [171, 108] width 112 height 39
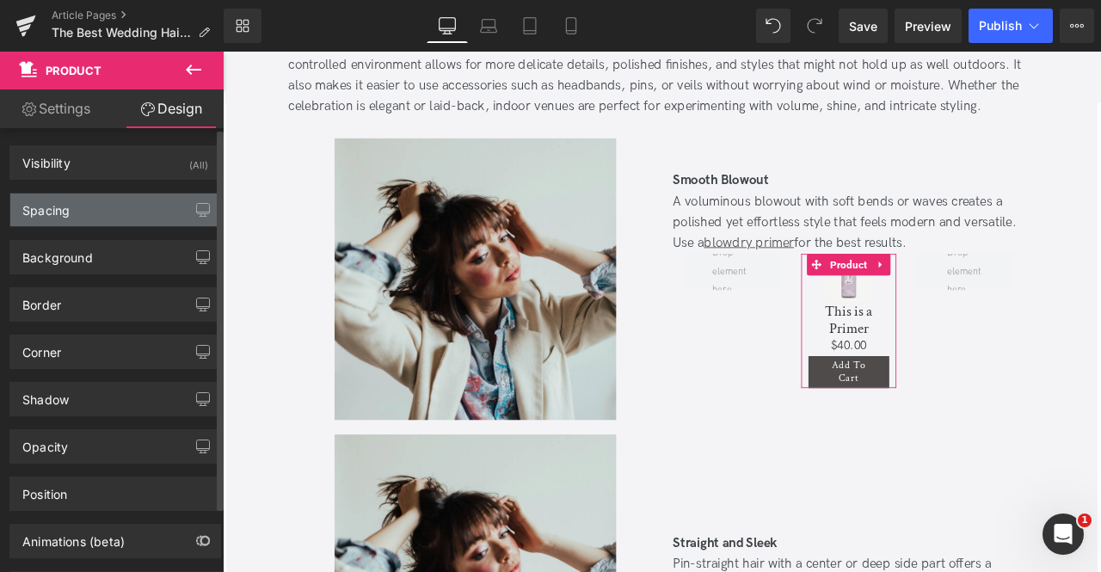
click at [79, 222] on div "Spacing" at bounding box center [115, 210] width 210 height 33
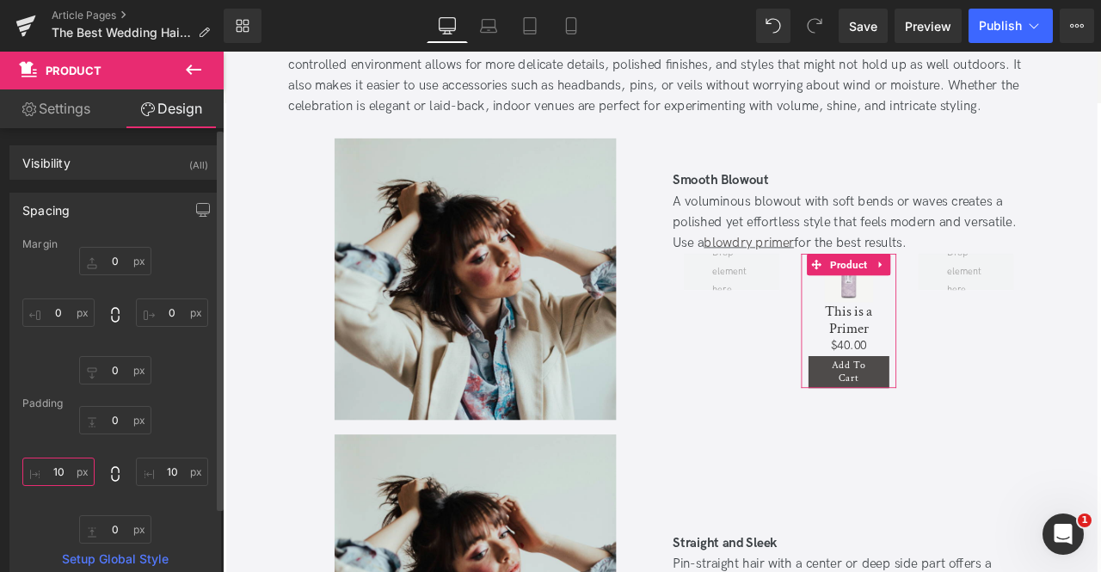
click at [59, 468] on input "10" at bounding box center [58, 472] width 72 height 28
type input "0"
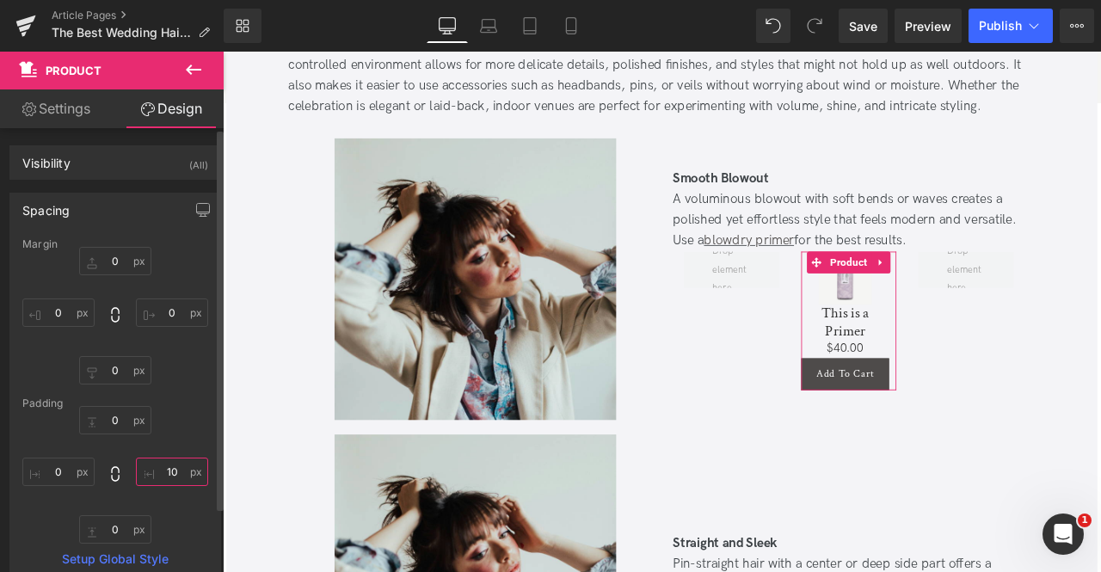
click at [169, 479] on input "10" at bounding box center [172, 472] width 72 height 28
type input "0"
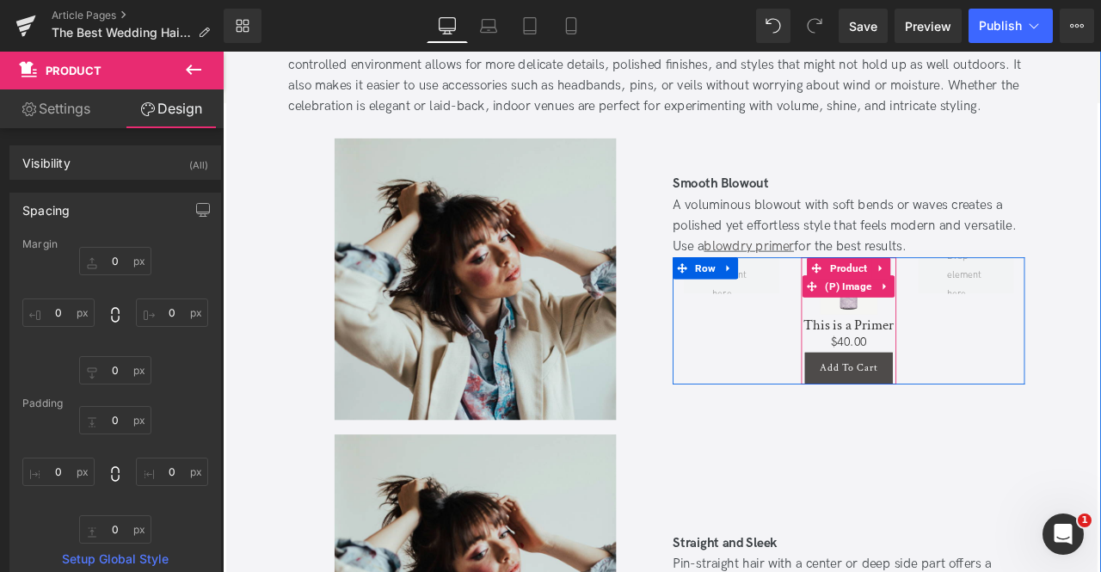
click at [960, 344] on img at bounding box center [965, 330] width 68 height 68
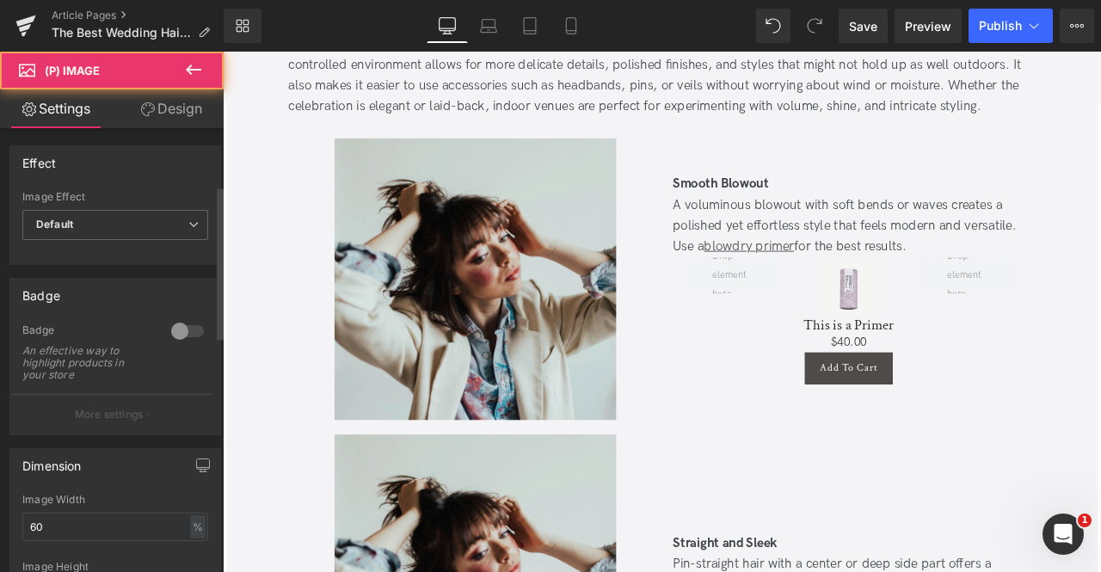
scroll to position [167, 0]
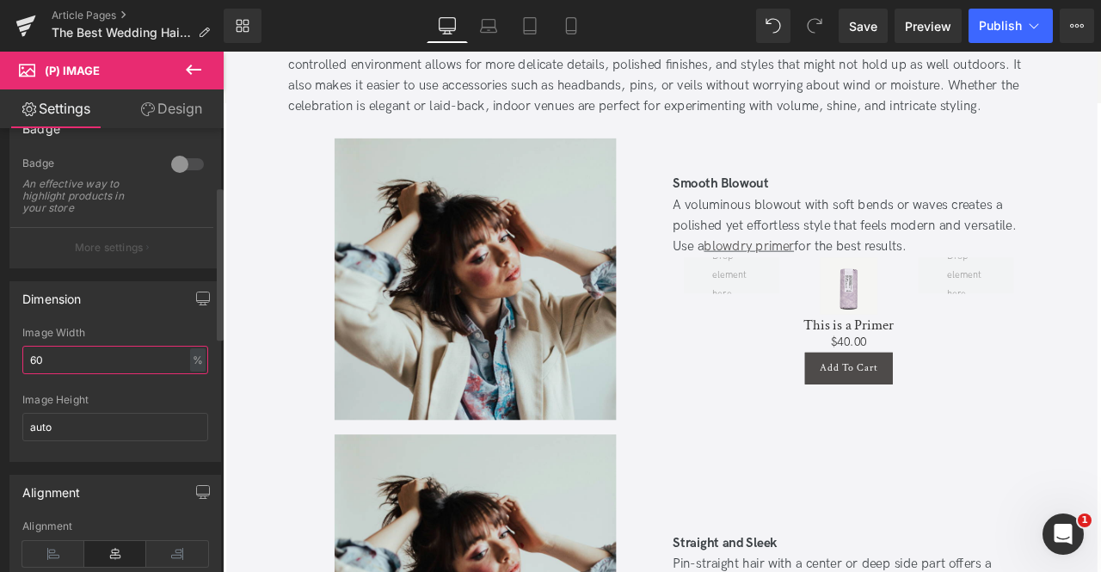
click at [80, 357] on input "60" at bounding box center [115, 360] width 186 height 28
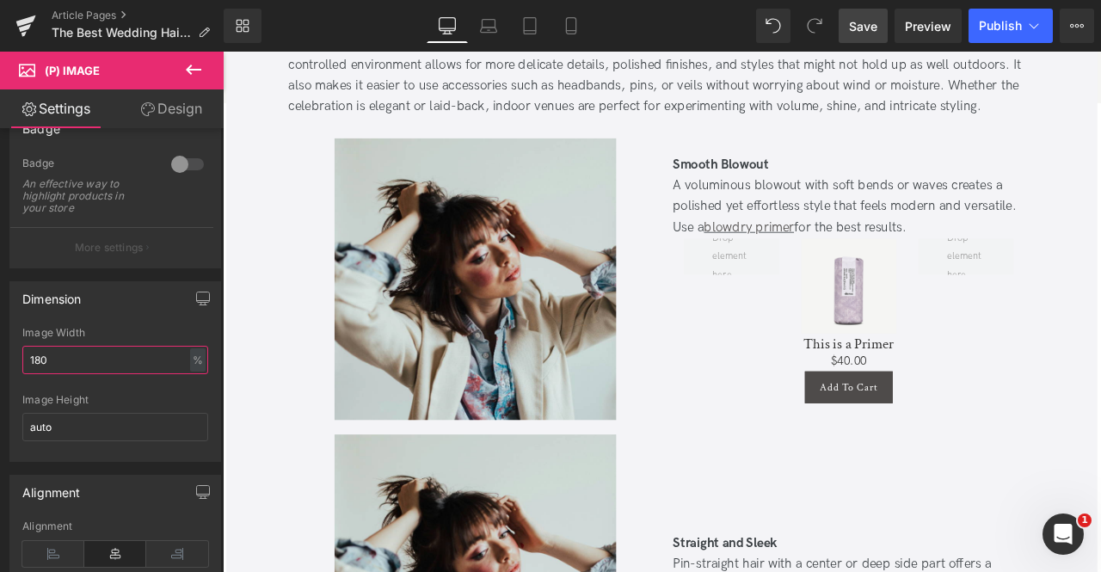
type input "180"
click at [869, 35] on link "Save" at bounding box center [863, 26] width 49 height 34
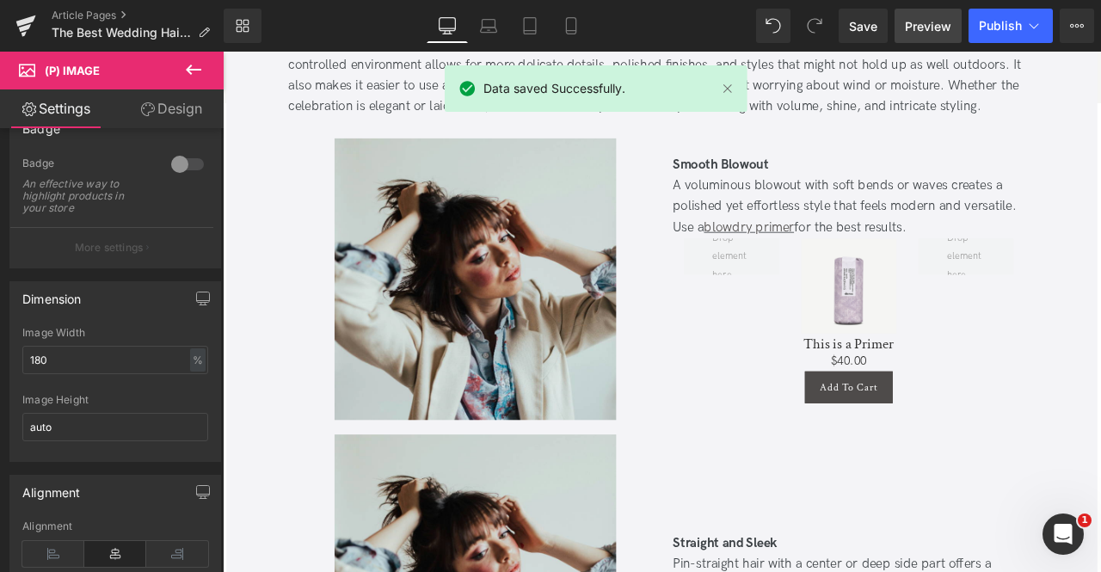
click at [932, 34] on span "Preview" at bounding box center [928, 26] width 46 height 18
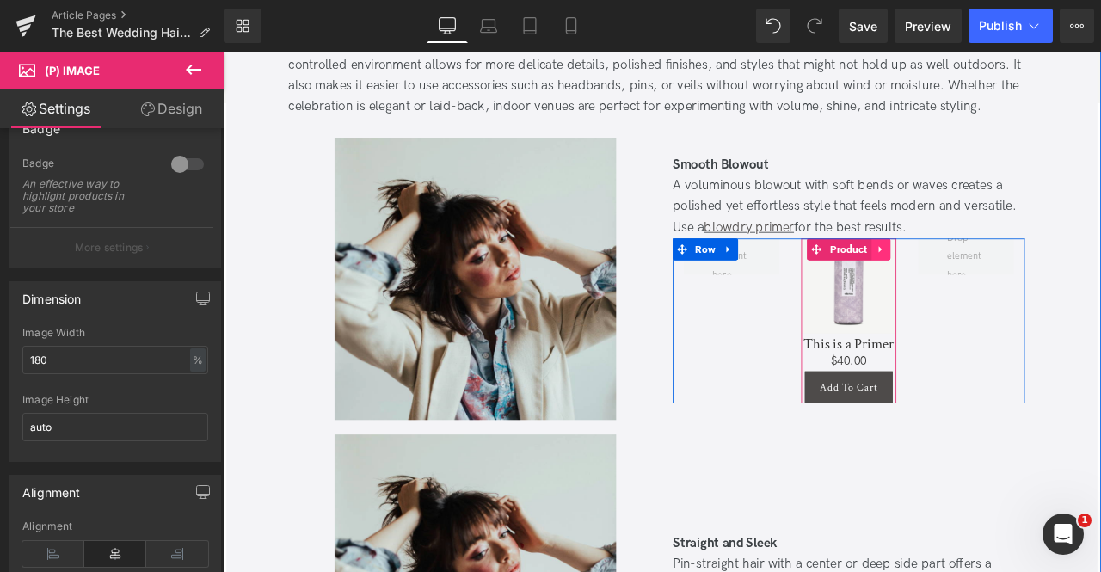
click at [1006, 292] on link at bounding box center [1003, 287] width 22 height 26
click at [986, 286] on icon at bounding box center [992, 286] width 12 height 13
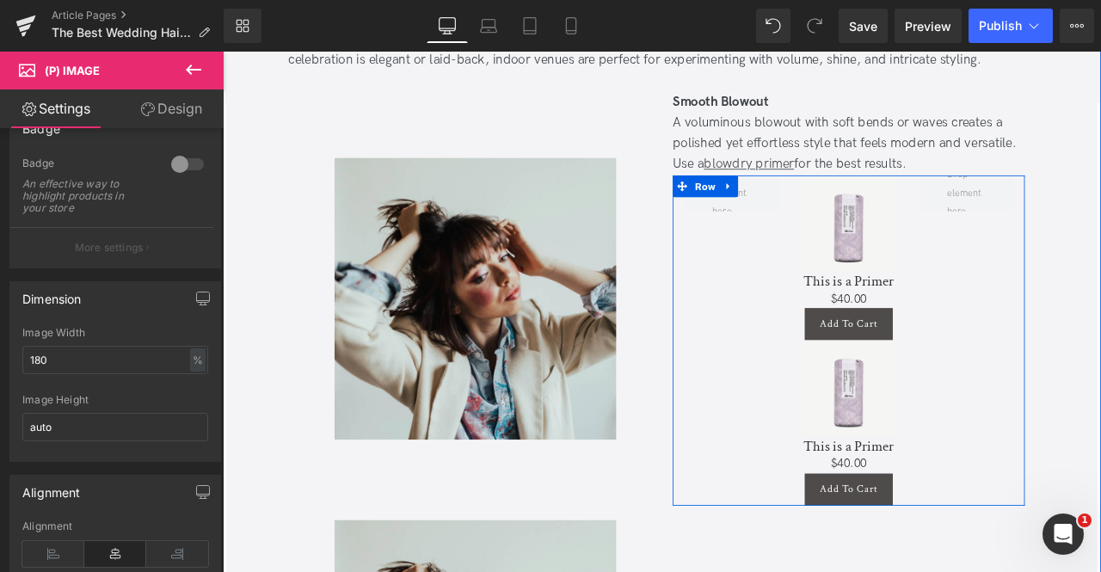
scroll to position [7922, 0]
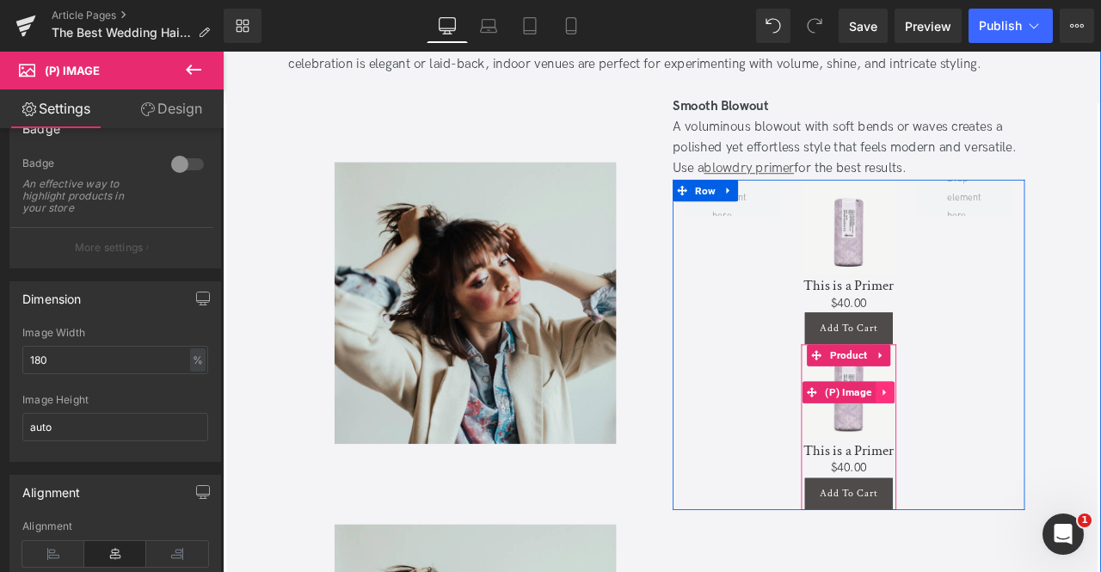
click at [1006, 451] on icon at bounding box center [1008, 455] width 12 height 13
click at [1009, 452] on link at bounding box center [1019, 455] width 22 height 26
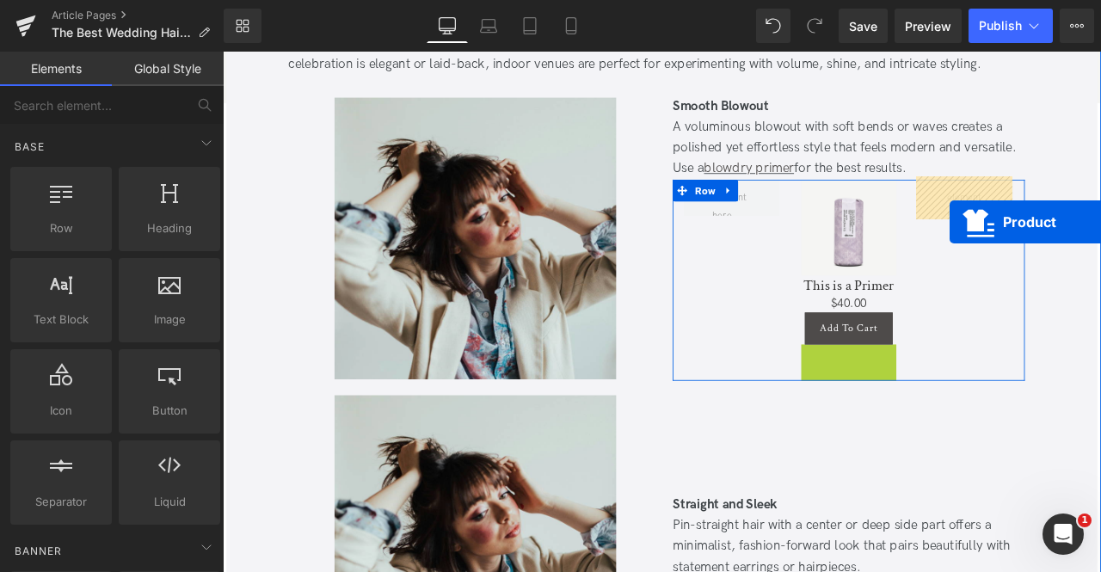
drag, startPoint x: 955, startPoint y: 406, endPoint x: 1085, endPoint y: 254, distance: 200.1
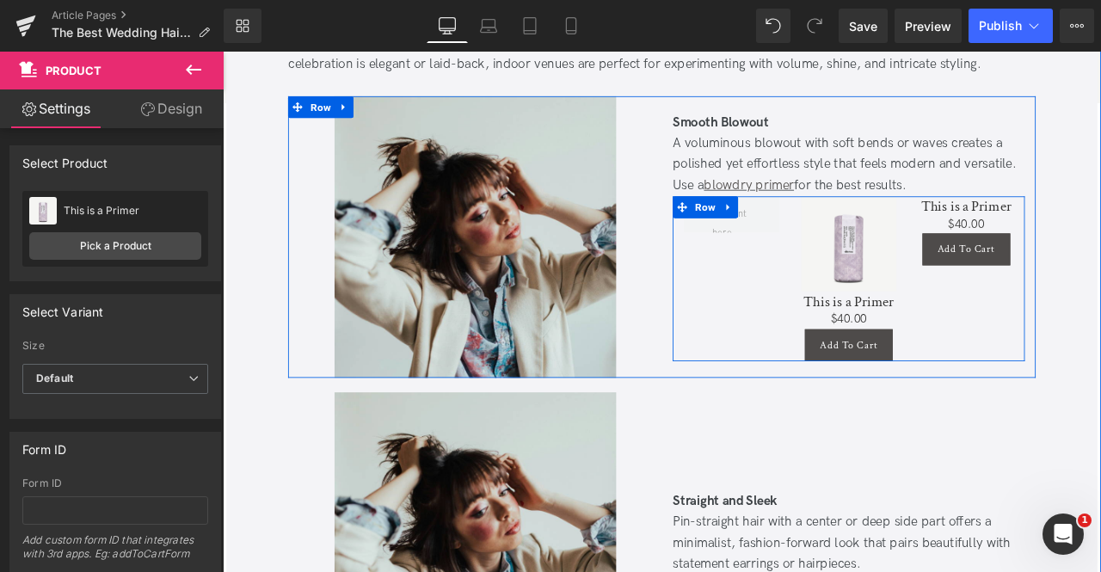
click at [1072, 335] on div "Sale Off (P) Image This is a Primer (P) Title $0 $40.00 (P) Price Add To Cart (…" at bounding box center [964, 320] width 417 height 195
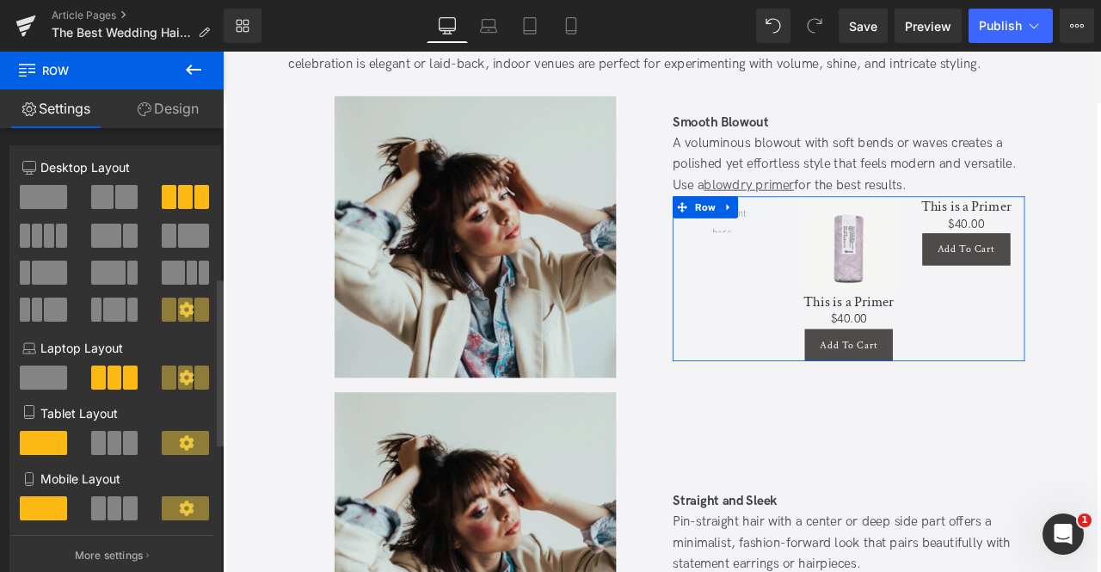
scroll to position [735, 0]
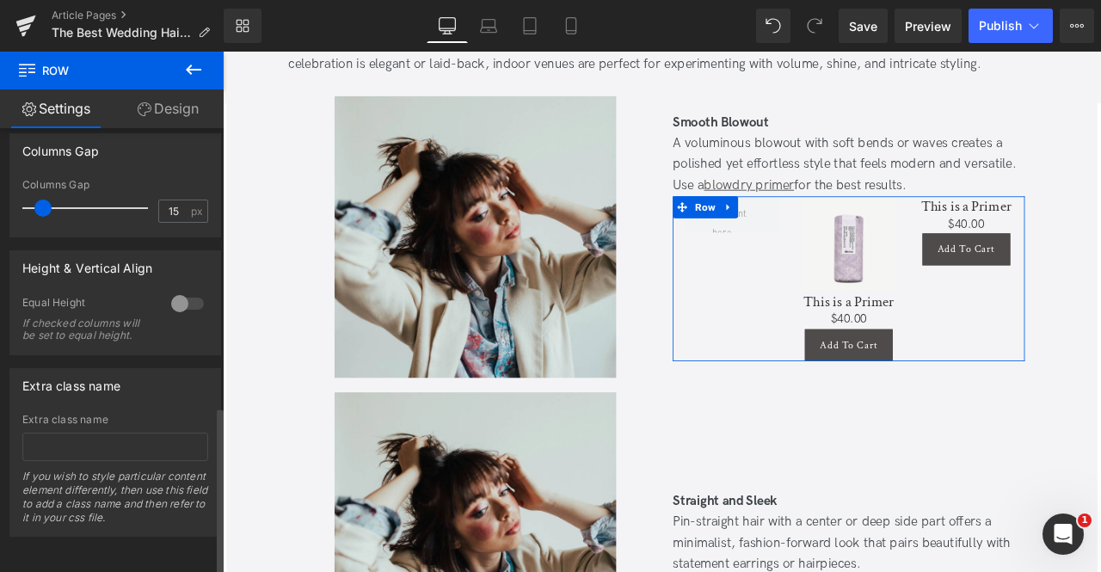
click at [179, 290] on div at bounding box center [187, 304] width 41 height 28
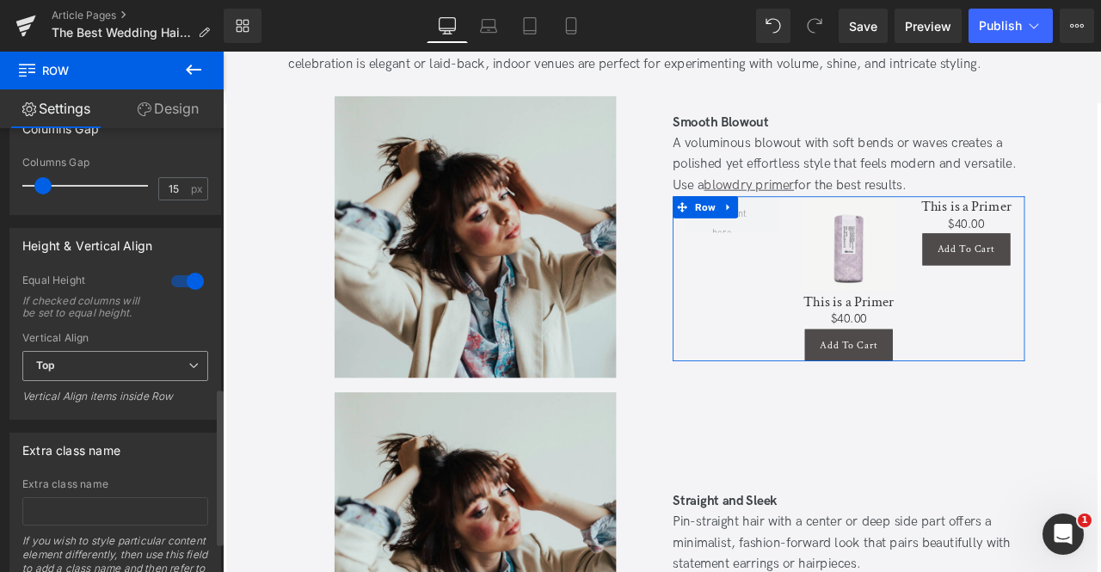
click at [110, 381] on span "Top" at bounding box center [115, 366] width 186 height 30
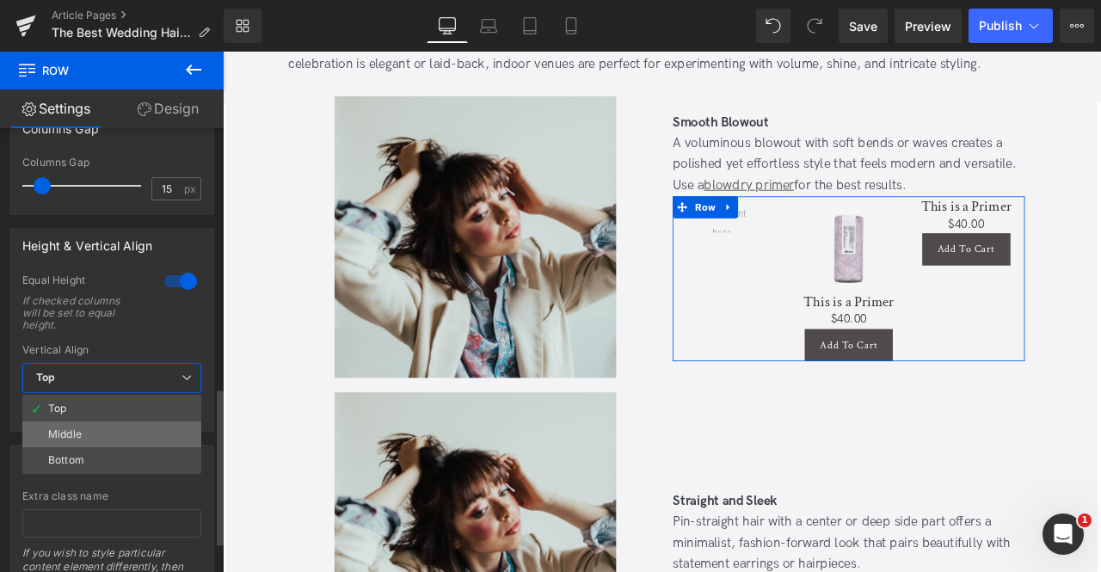
click at [94, 439] on li "Middle" at bounding box center [111, 434] width 179 height 26
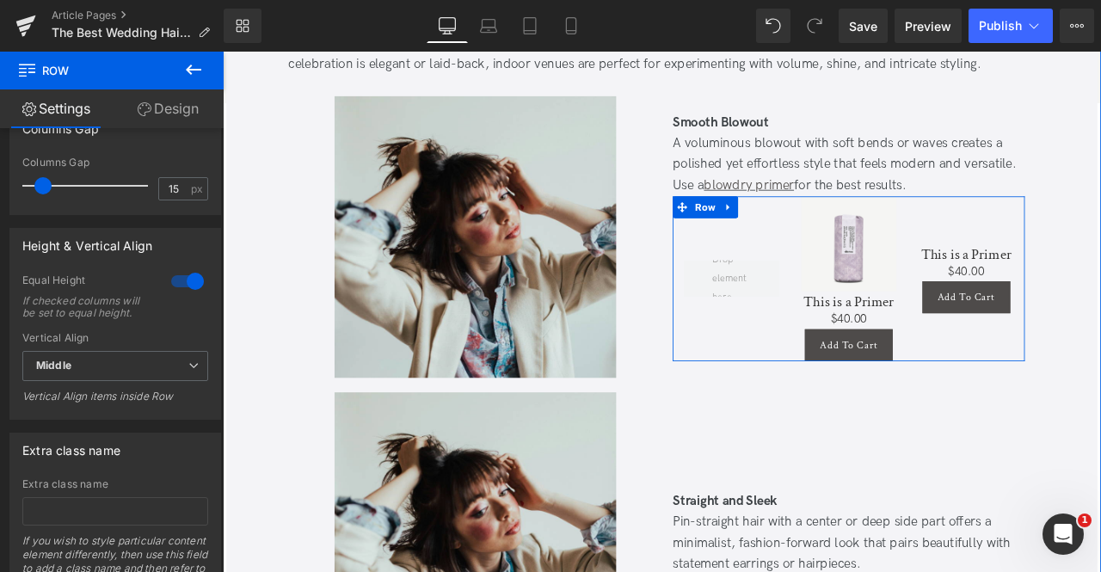
click at [1025, 397] on div "Sale Off (P) Image This is a Primer (P) Title $0 $40.00 (P) Price Add To Cart (…" at bounding box center [964, 320] width 139 height 195
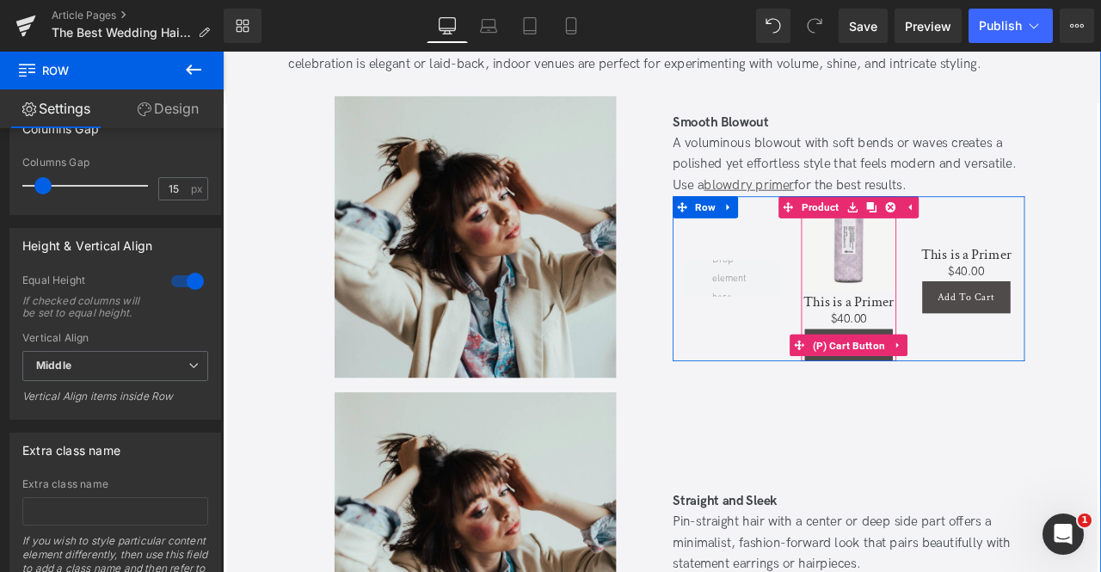
click at [1012, 397] on link at bounding box center [1023, 399] width 22 height 26
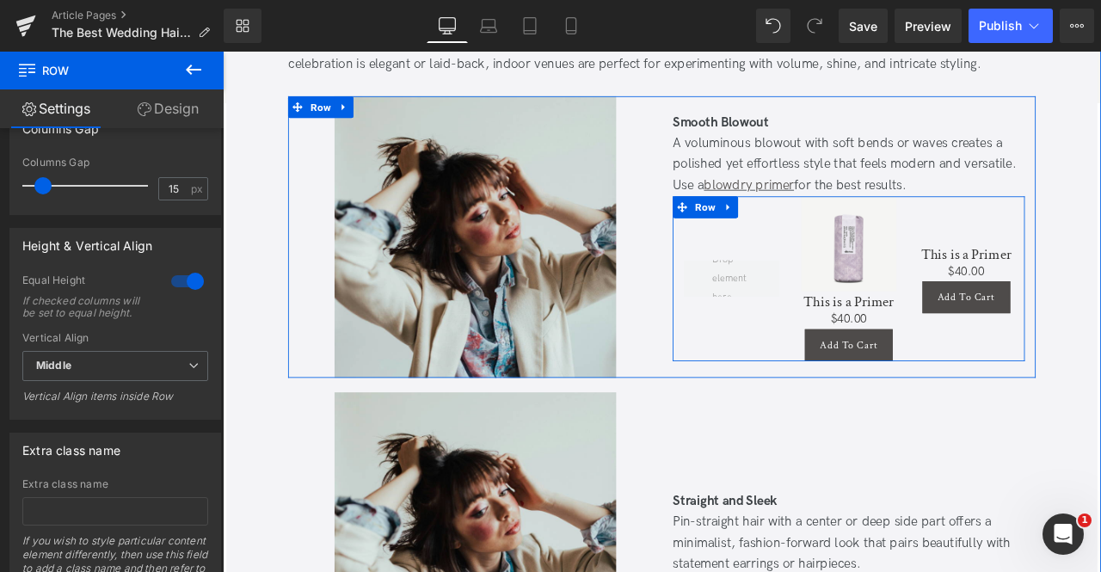
click at [1025, 397] on div "Sale Off (P) Image This is a Primer (P) Title $0 $40.00 (P) Price Add To Cart (…" at bounding box center [964, 320] width 139 height 195
click at [1035, 399] on div "This is a Primer (P) Title $0 $40.00 (P) Price Add To Cart (P) Cart Button Prod…" at bounding box center [1103, 320] width 139 height 195
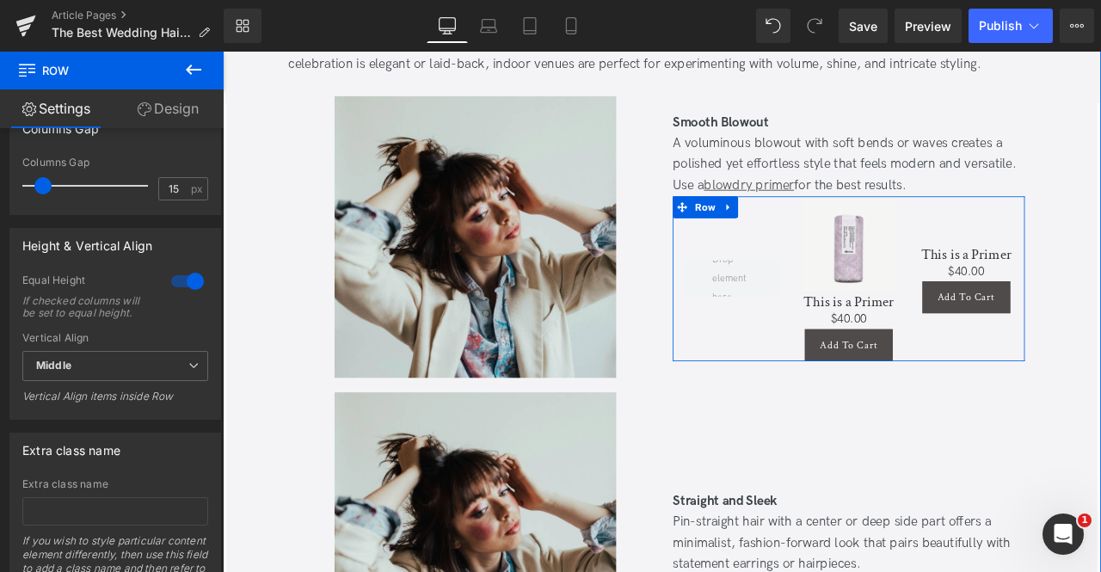
click at [1025, 395] on div "Sale Off (P) Image This is a Primer (P) Title $0 $40.00 (P) Price Add To Cart (…" at bounding box center [964, 320] width 139 height 195
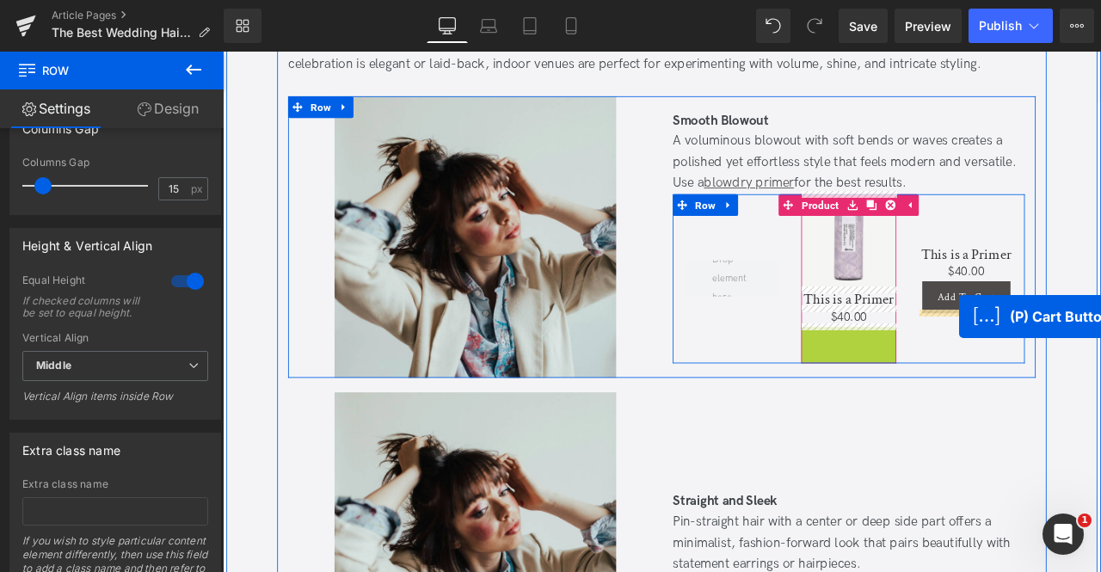
drag, startPoint x: 871, startPoint y: 390, endPoint x: 1092, endPoint y: 365, distance: 222.5
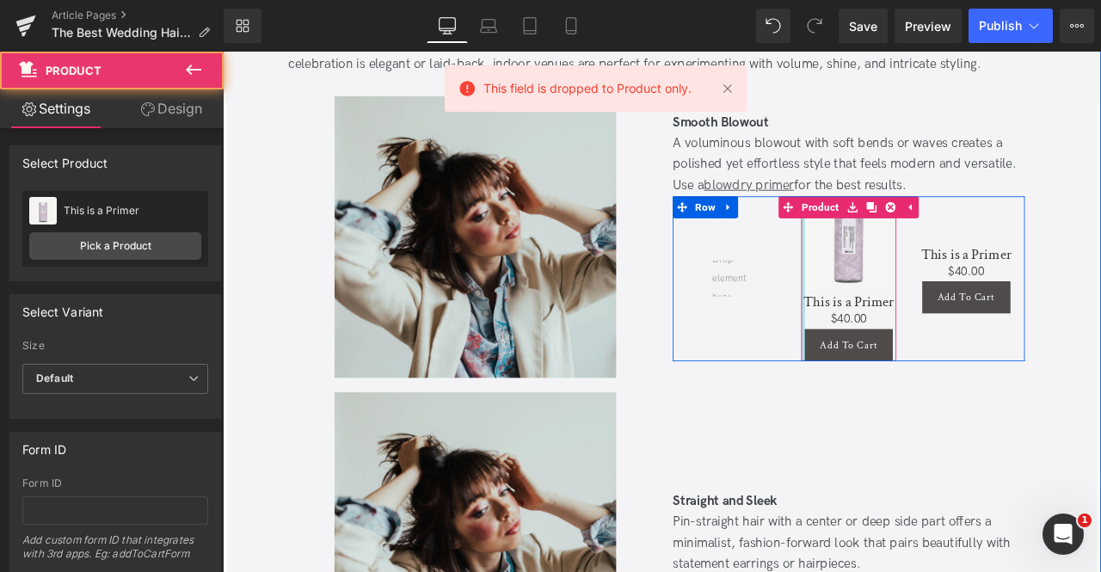
drag, startPoint x: 908, startPoint y: 393, endPoint x: 918, endPoint y: 393, distance: 10.3
click at [918, 393] on div "Sale Off (P) Image This is a Primer (P) Title $0 $40.00 (P) Price Add To Cart (…" at bounding box center [965, 320] width 114 height 195
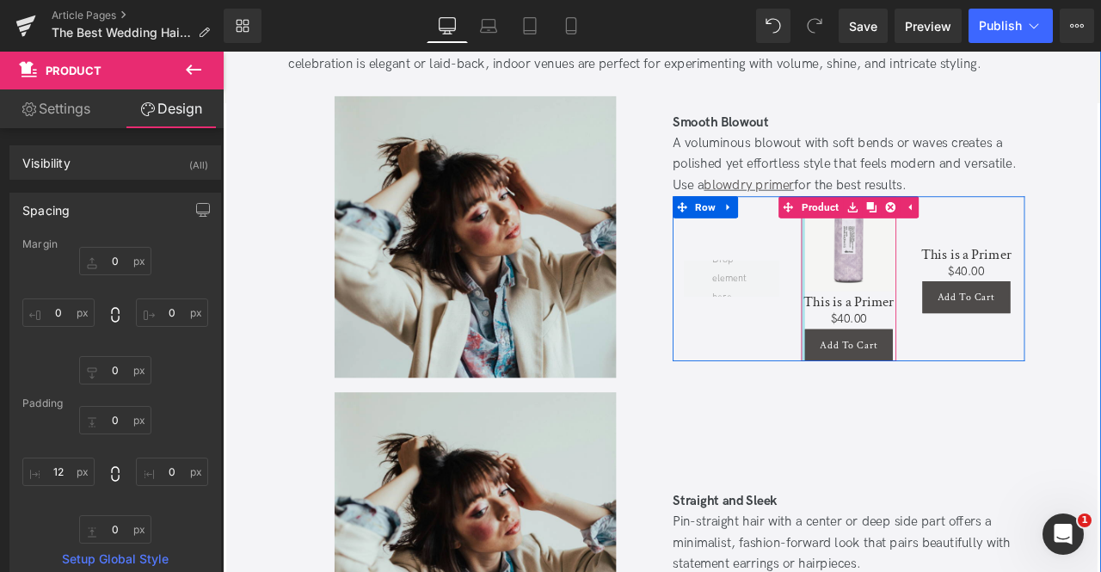
drag, startPoint x: 911, startPoint y: 379, endPoint x: 829, endPoint y: 390, distance: 82.4
click at [829, 390] on div "Sale Off (P) Image This is a Primer (P) Title $0 $40.00 (P) Price Add To Cart (…" at bounding box center [964, 320] width 417 height 195
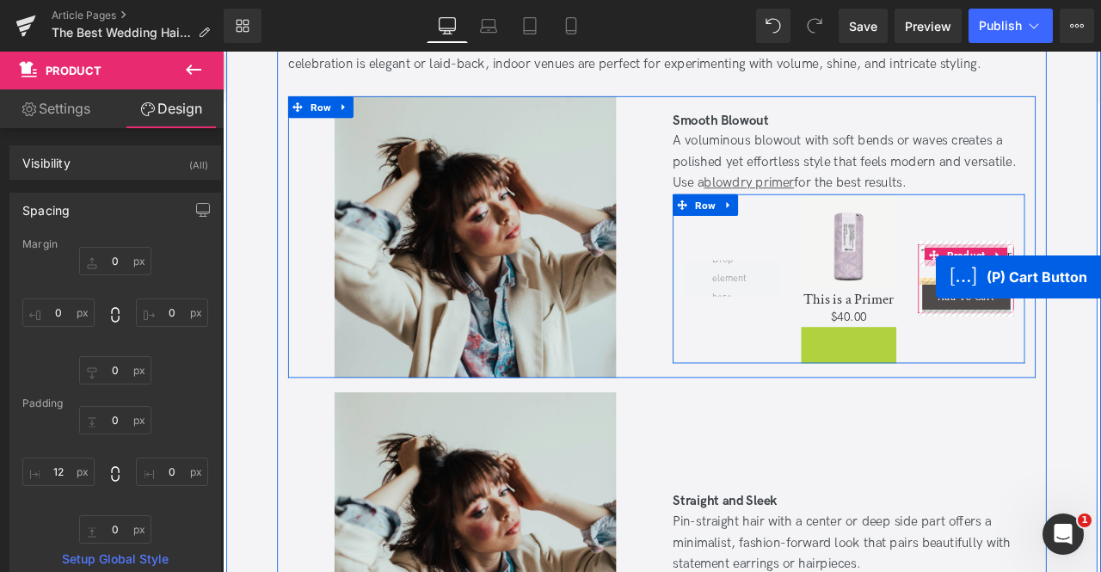
drag, startPoint x: 919, startPoint y: 391, endPoint x: 1068, endPoint y: 318, distance: 166.2
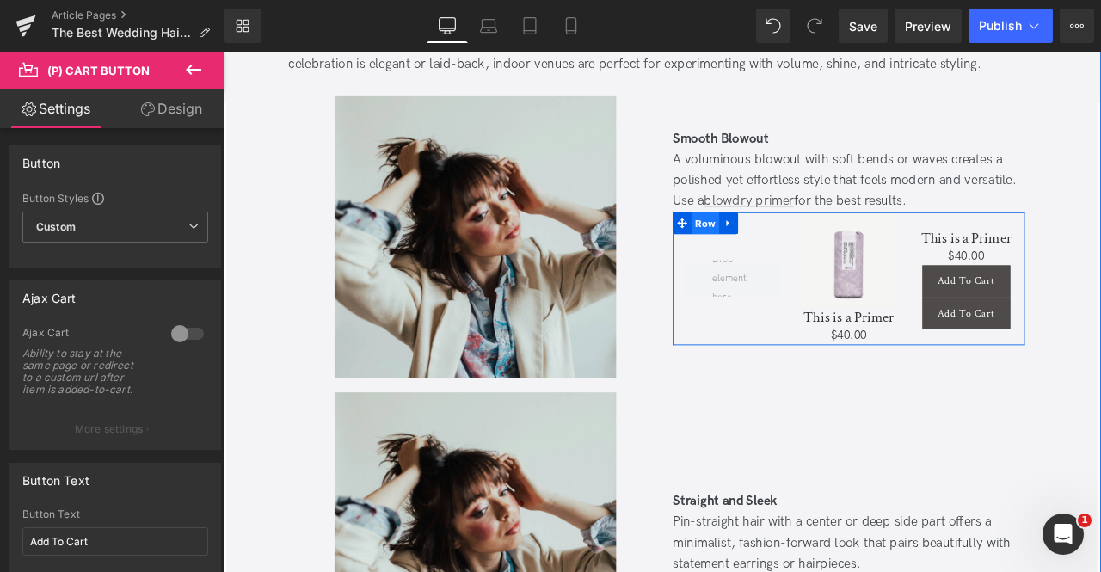
click at [797, 250] on span "Row" at bounding box center [794, 255] width 33 height 26
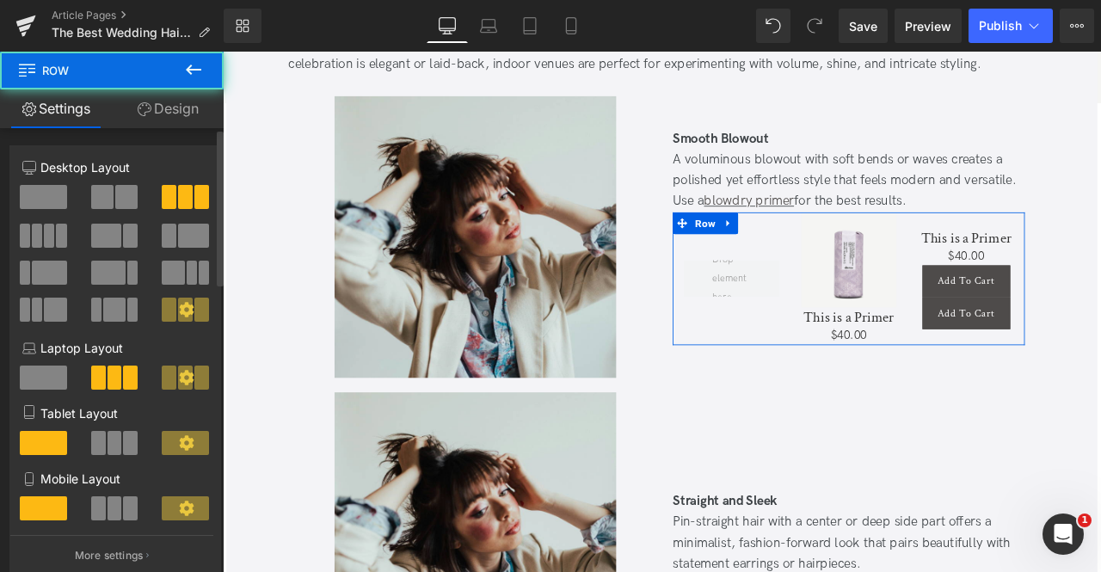
click at [39, 195] on span at bounding box center [43, 197] width 47 height 24
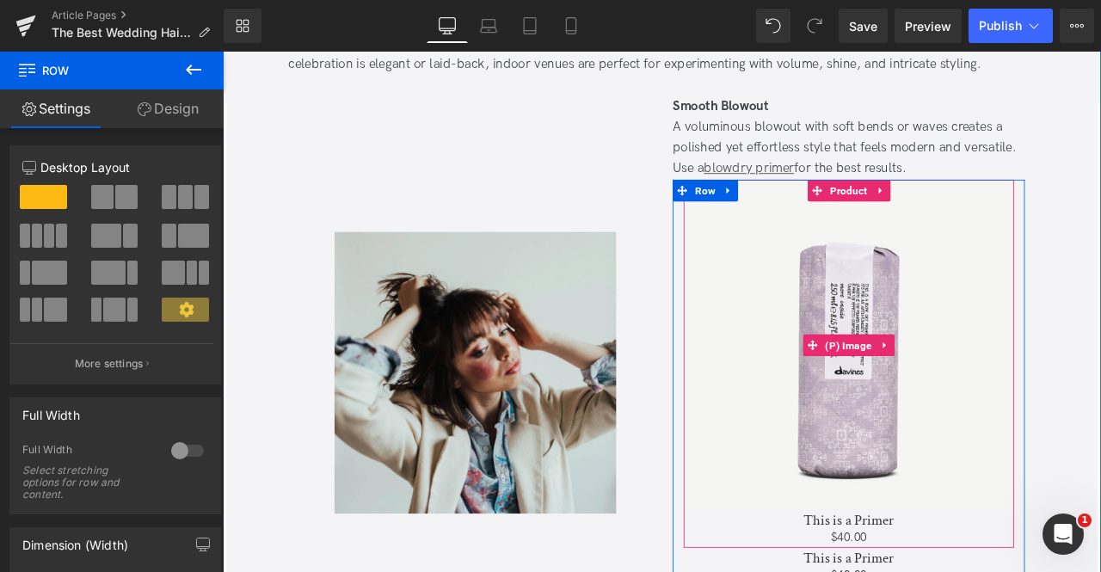
scroll to position [8304, 0]
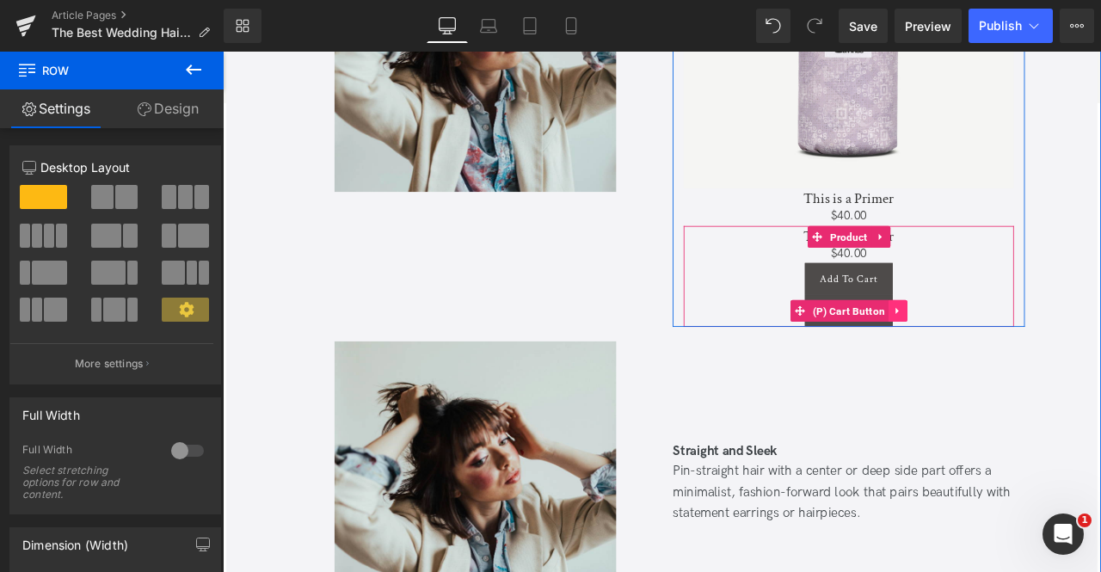
click at [1012, 351] on link at bounding box center [1023, 359] width 22 height 26
click at [1031, 355] on icon at bounding box center [1034, 359] width 12 height 12
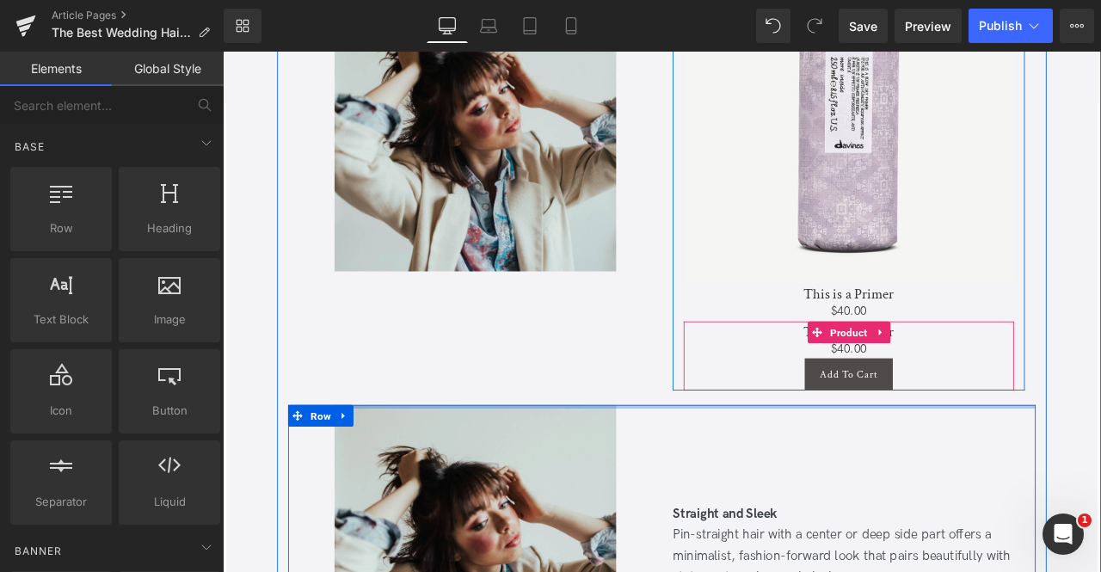
scroll to position [8188, 0]
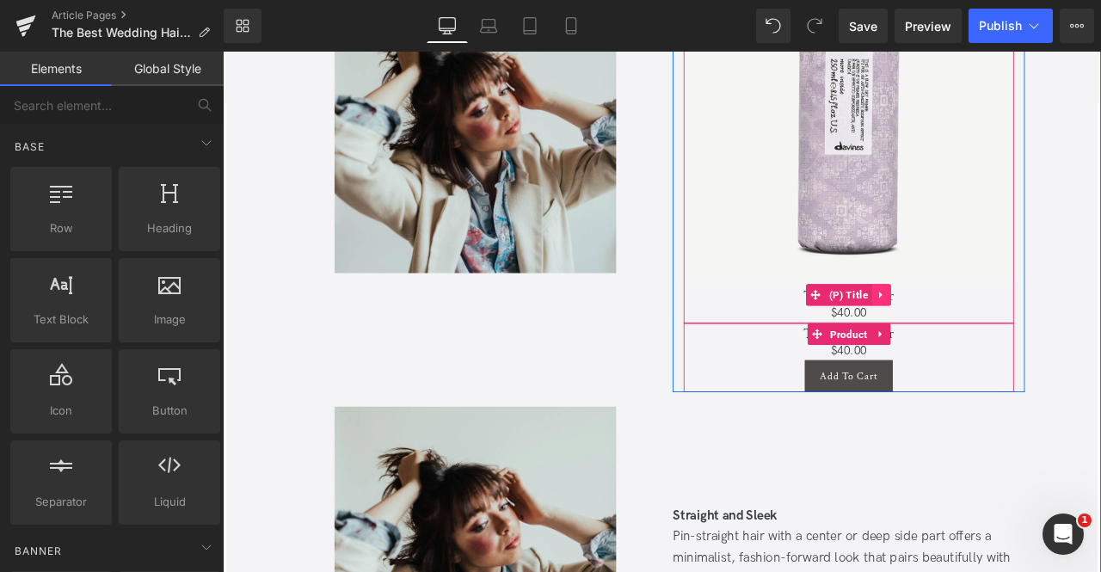
click at [1006, 335] on icon at bounding box center [1004, 340] width 12 height 13
click at [1009, 335] on icon at bounding box center [1015, 340] width 12 height 12
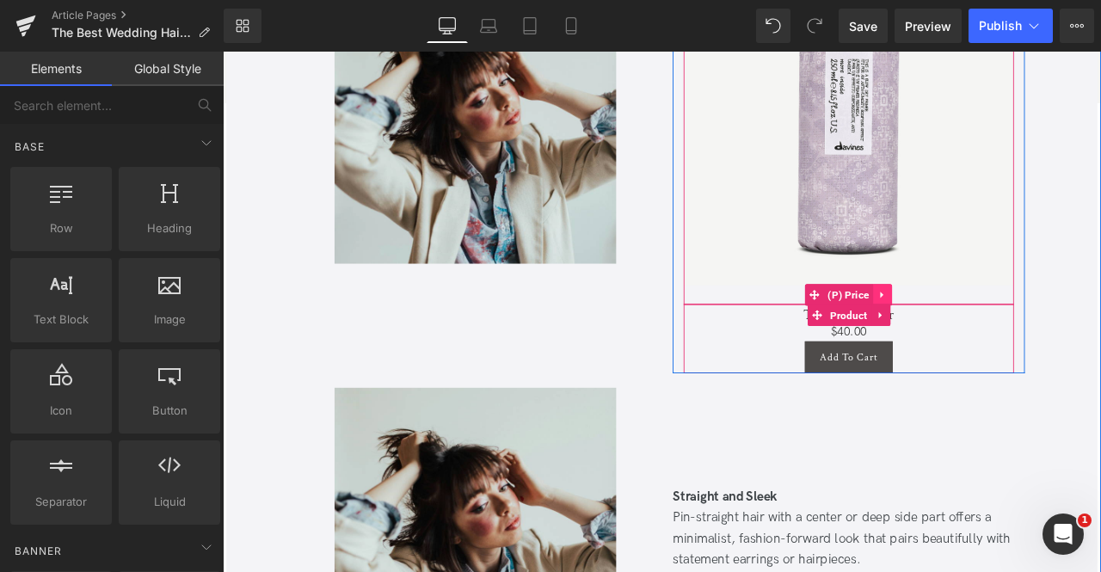
click at [1006, 339] on icon at bounding box center [1005, 339] width 12 height 13
click at [1018, 338] on icon at bounding box center [1016, 340] width 12 height 12
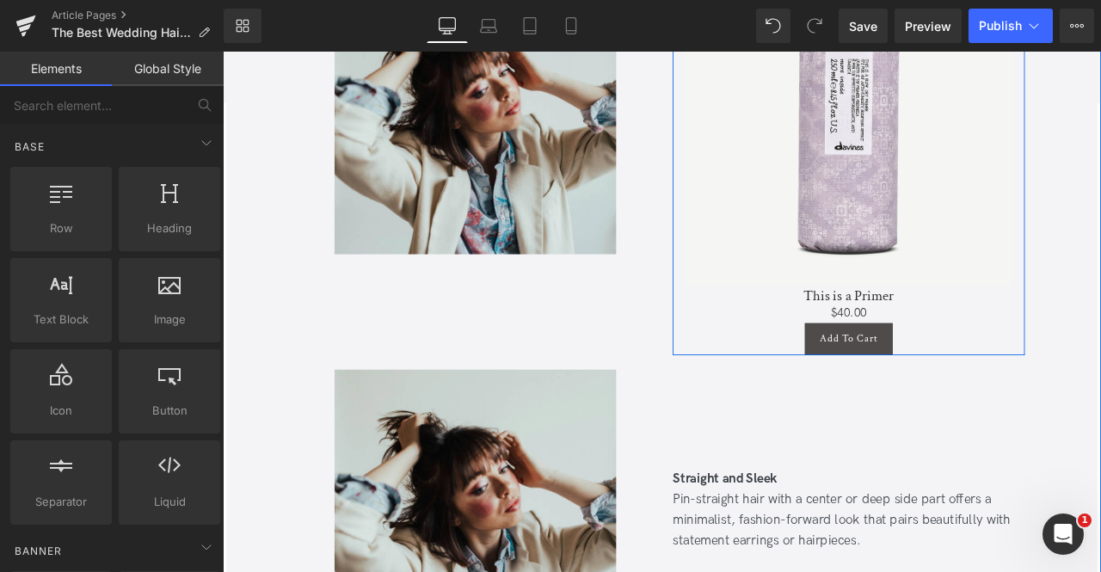
click at [223, 52] on div at bounding box center [223, 52] width 0 height 0
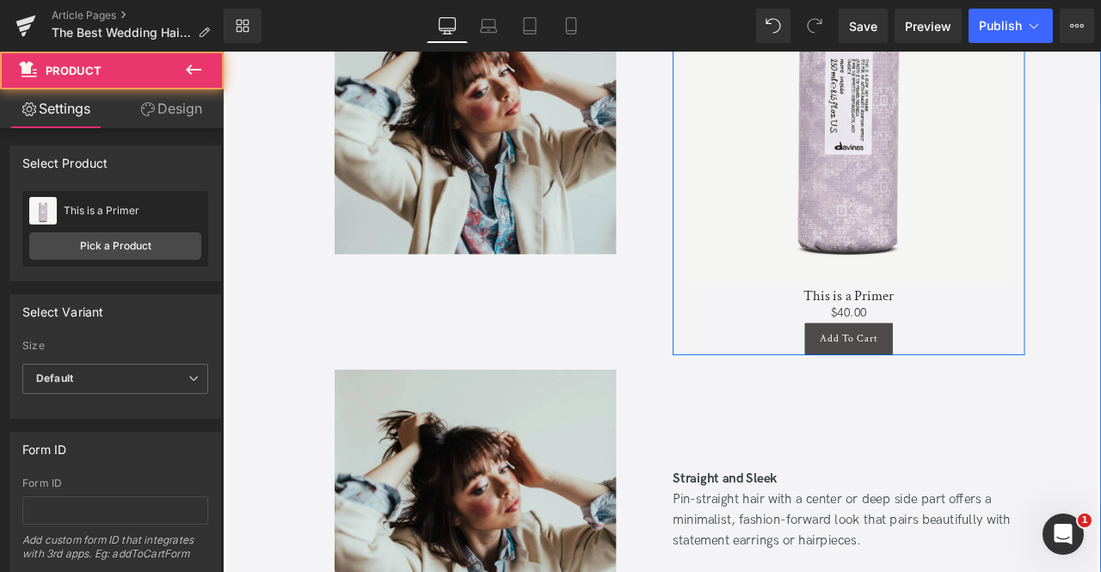
click at [761, 316] on div "Sale Off (P) Image Product This is a Primer (P) Title $0 $40.00 (P) Price Add T…" at bounding box center [964, 174] width 417 height 474
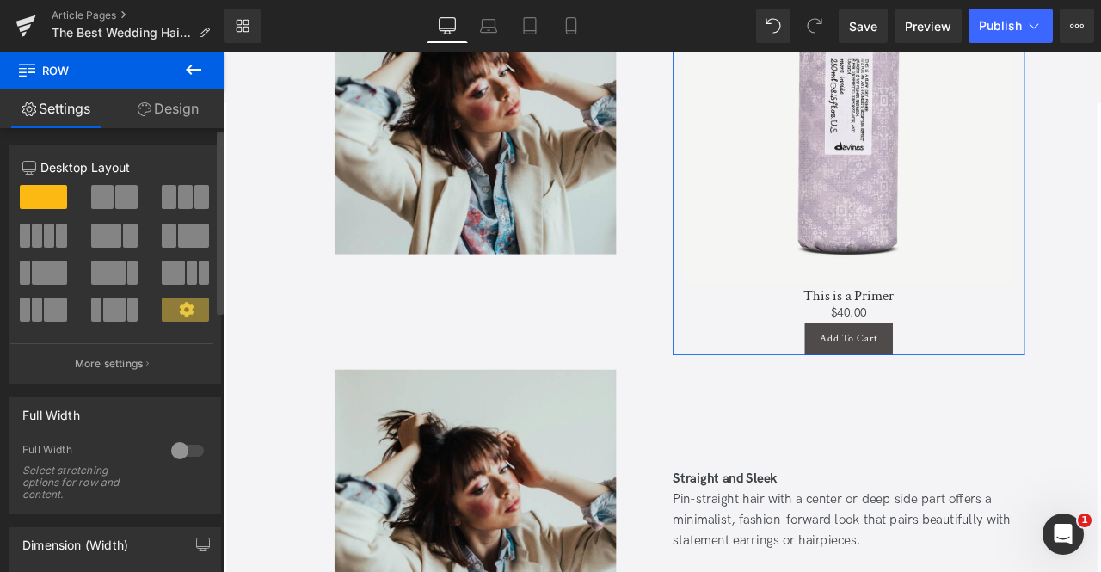
click at [127, 191] on span at bounding box center [126, 197] width 22 height 24
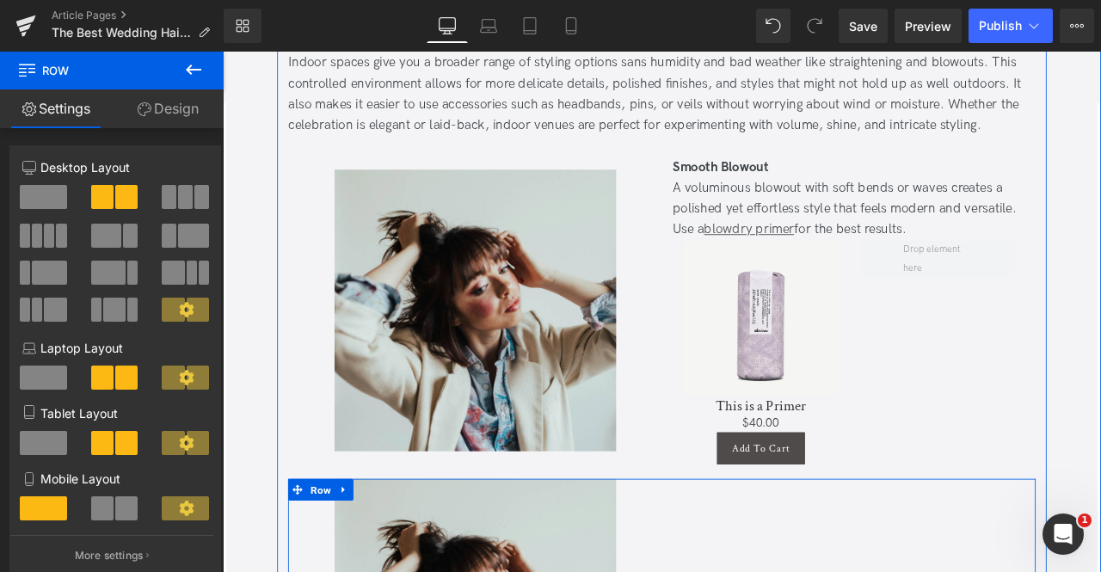
scroll to position [7848, 0]
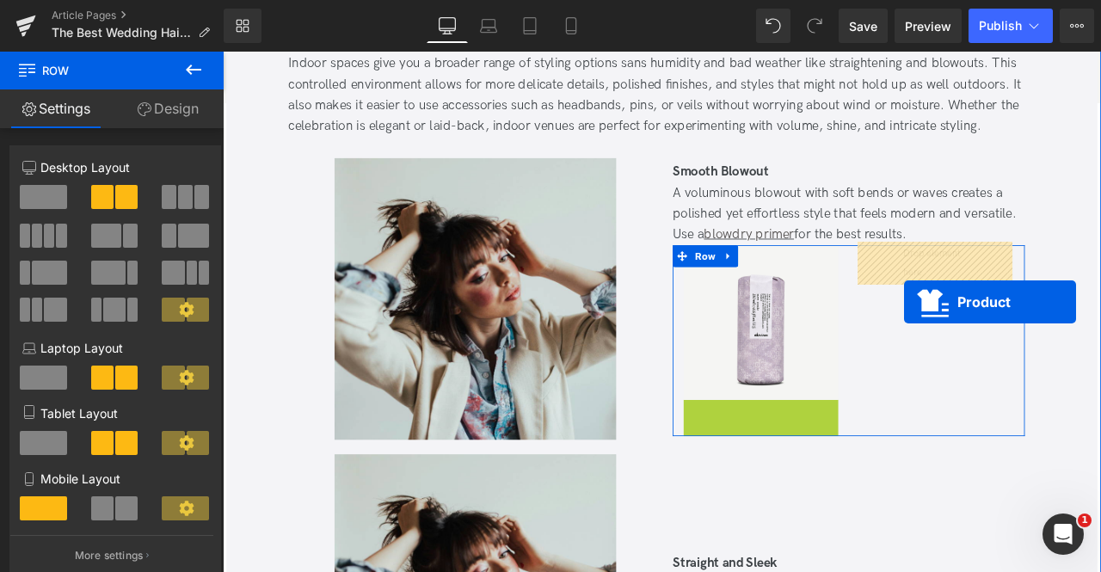
drag, startPoint x: 828, startPoint y: 469, endPoint x: 1031, endPoint y: 348, distance: 235.7
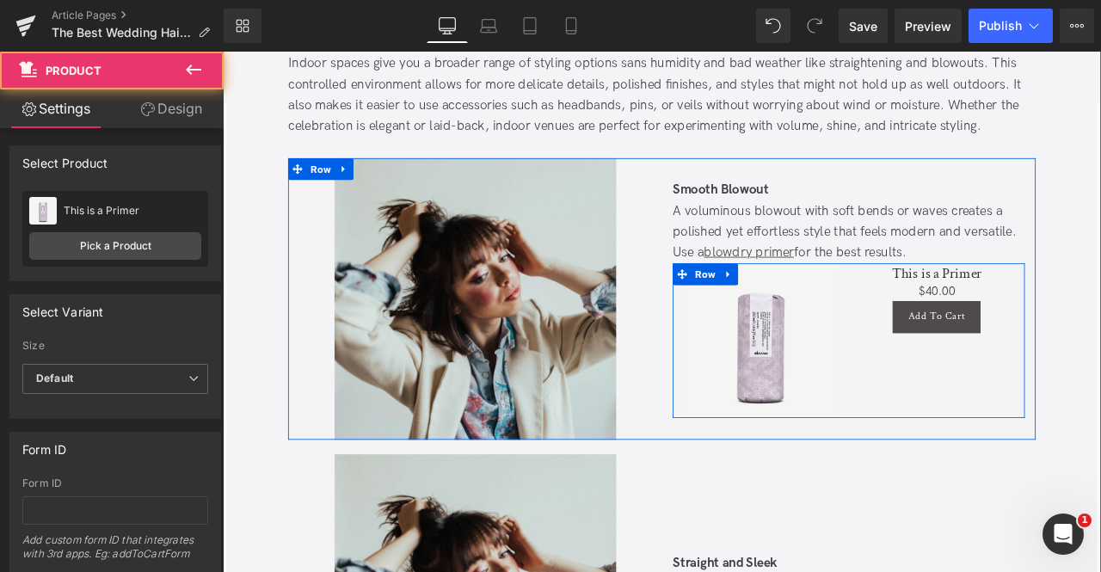
click at [1014, 434] on div "This is a Primer (P) Title $0 $40.00 (P) Price Add To Cart (P) Cart Button Prod…" at bounding box center [1069, 394] width 209 height 183
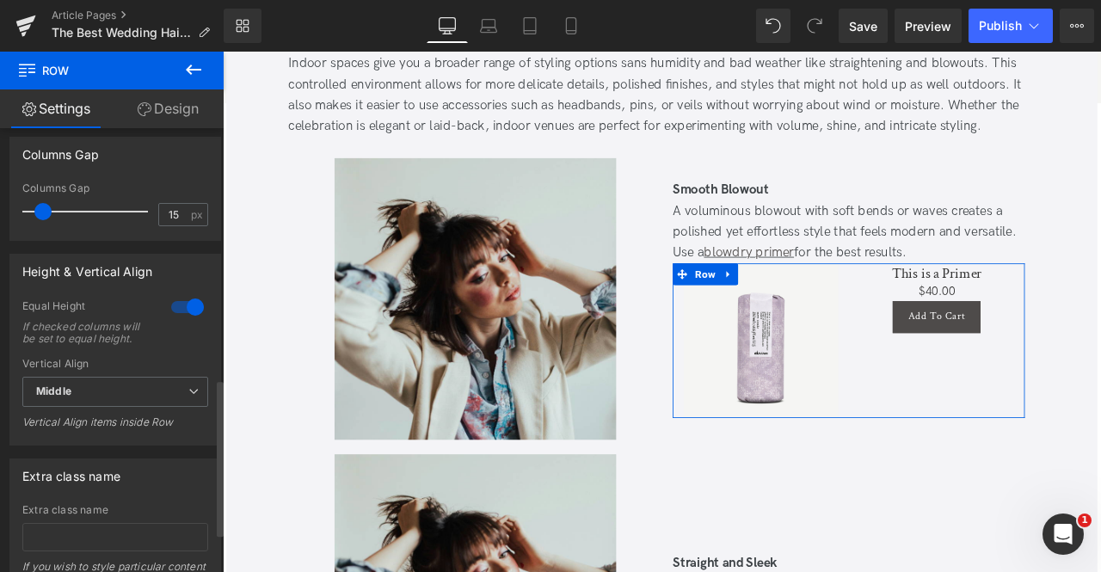
scroll to position [710, 0]
click at [189, 293] on div at bounding box center [187, 306] width 41 height 28
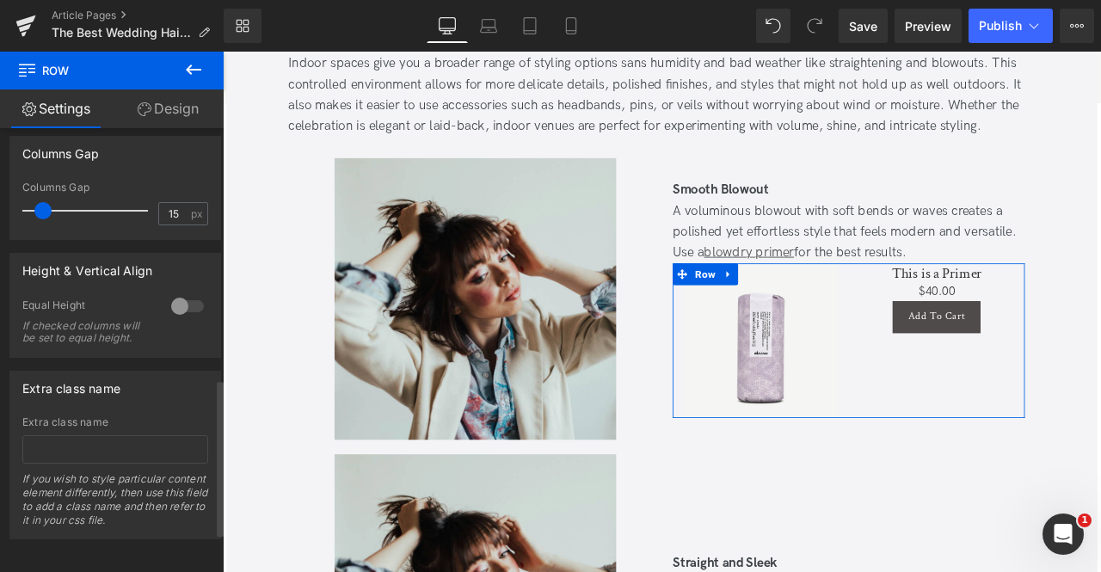
click at [181, 306] on div at bounding box center [187, 306] width 41 height 28
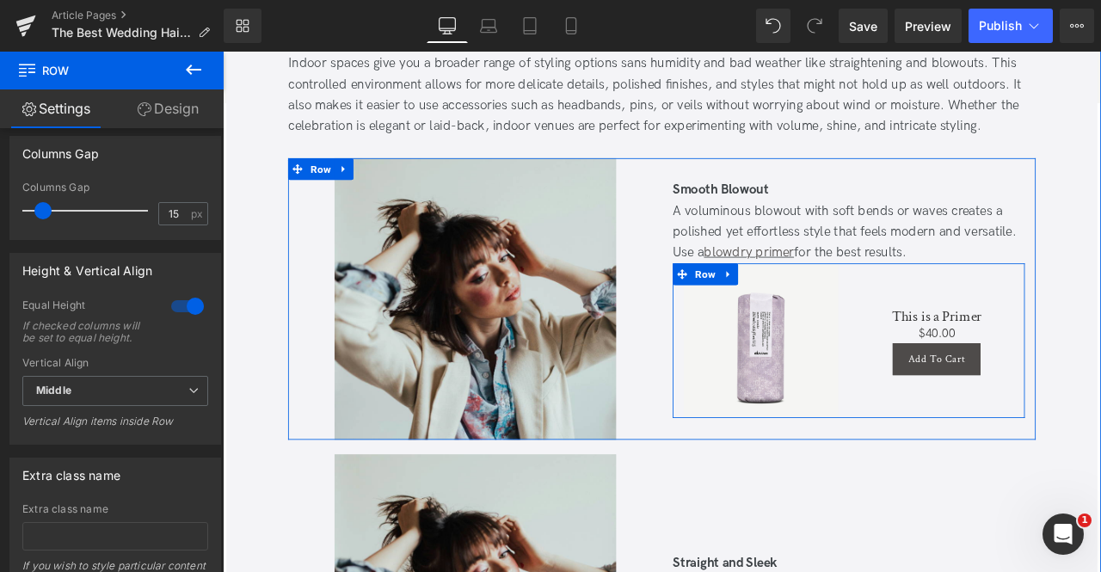
click at [997, 324] on div "This is a Primer (P) Title $0 $40.00 (P) Price Add To Cart (P) Cart Button Prod…" at bounding box center [1069, 394] width 209 height 183
click at [974, 464] on div "This is a Primer (P) Title $0 $40.00 (P) Price Add To Cart (P) Cart Button Prod…" at bounding box center [1069, 394] width 209 height 183
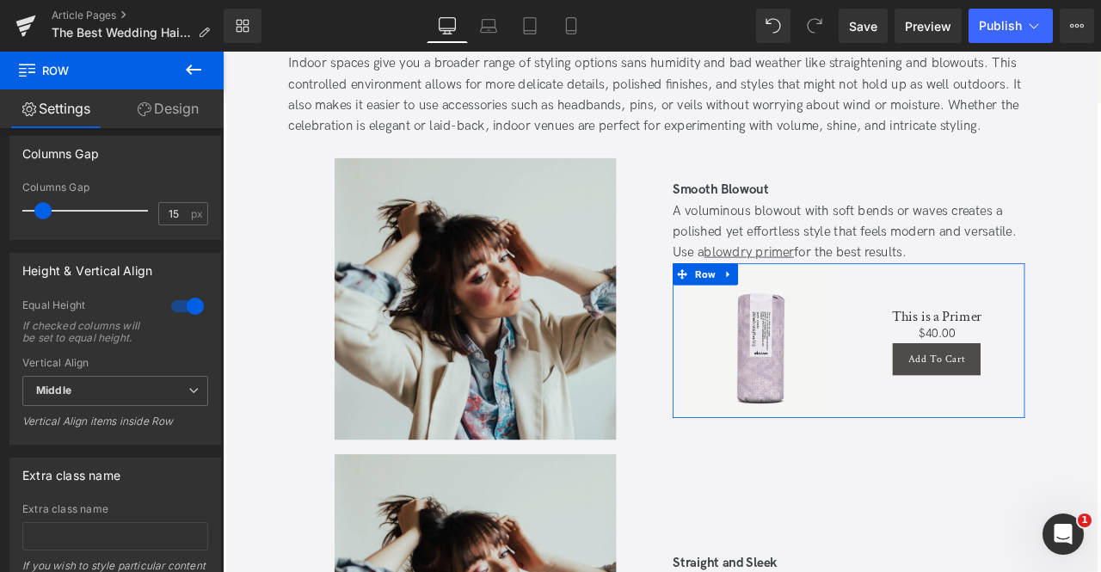
click at [188, 102] on link "Design" at bounding box center [168, 108] width 112 height 39
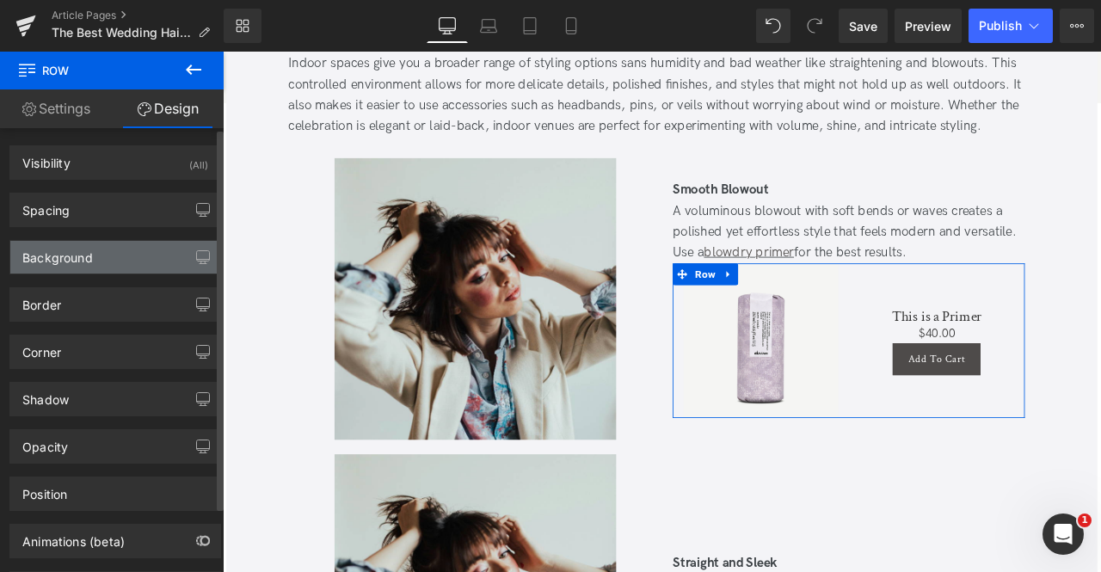
click at [89, 262] on div "Background" at bounding box center [57, 253] width 71 height 24
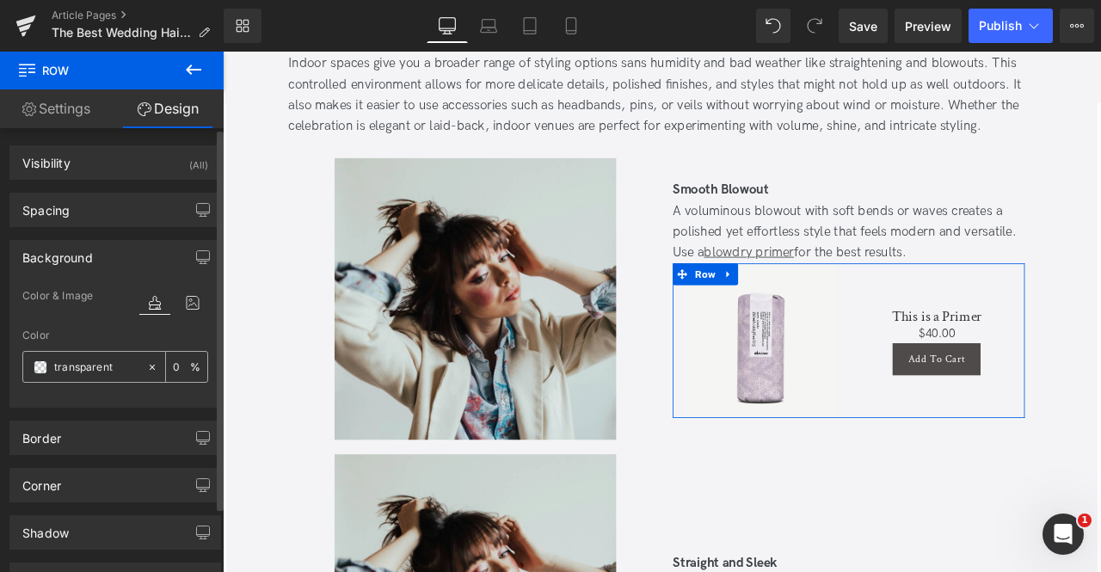
click at [89, 362] on input "transparent" at bounding box center [96, 367] width 84 height 19
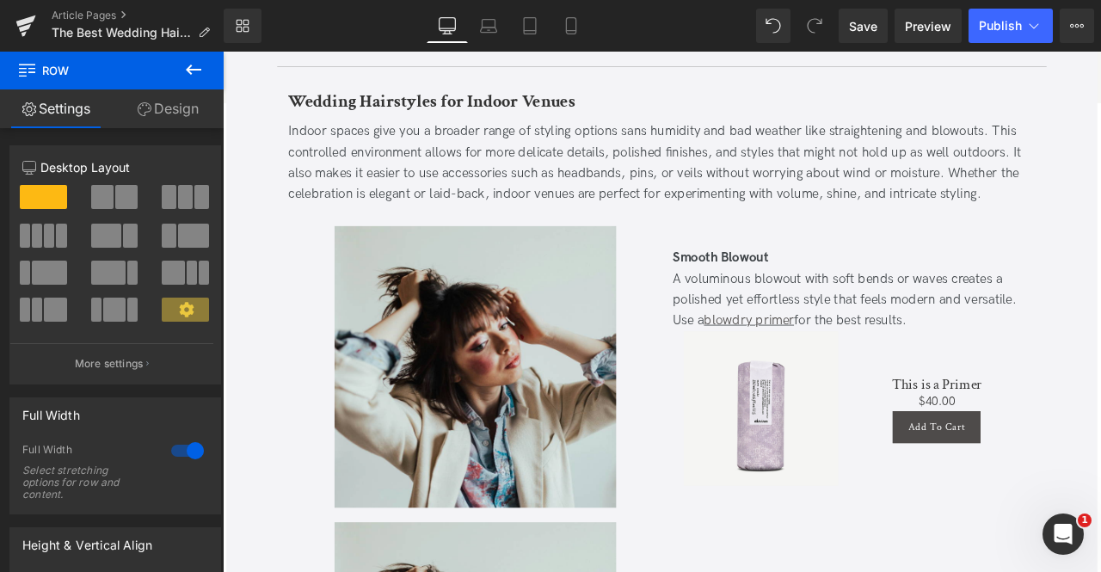
scroll to position [7756, 0]
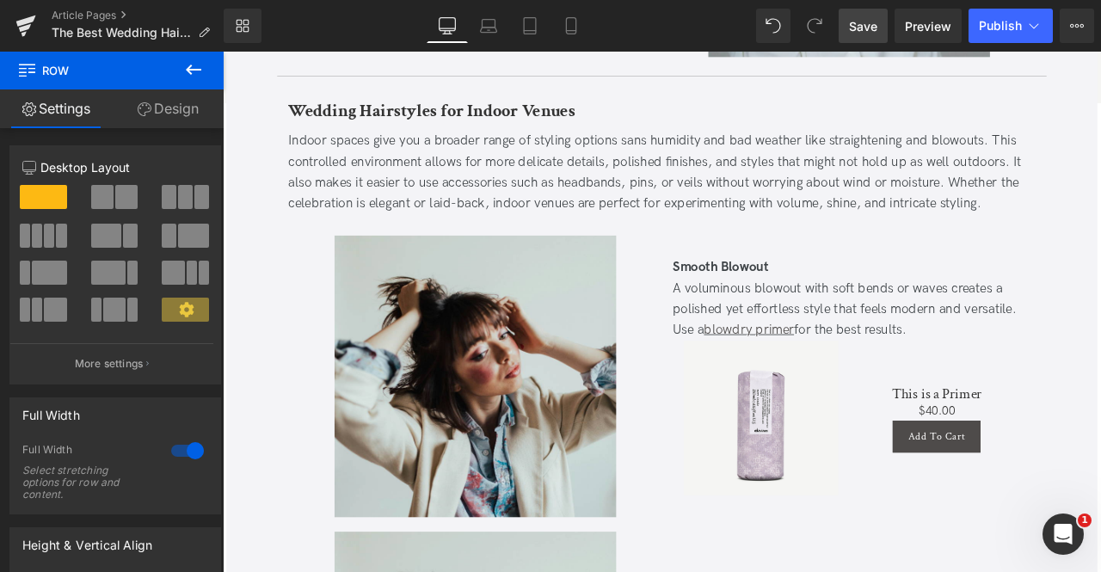
click at [854, 11] on link "Save" at bounding box center [863, 26] width 49 height 34
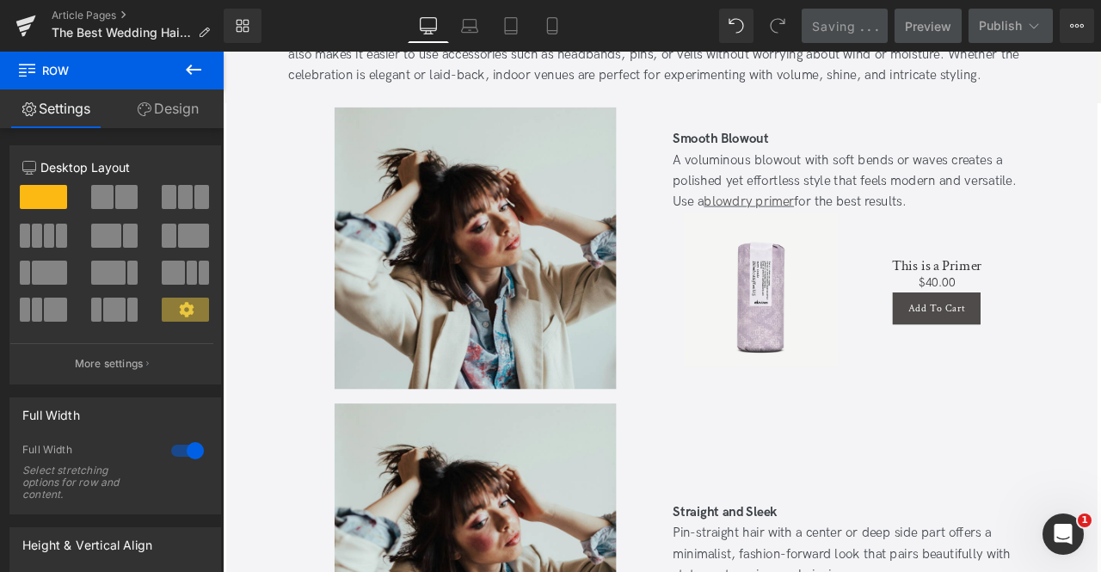
scroll to position [7908, 0]
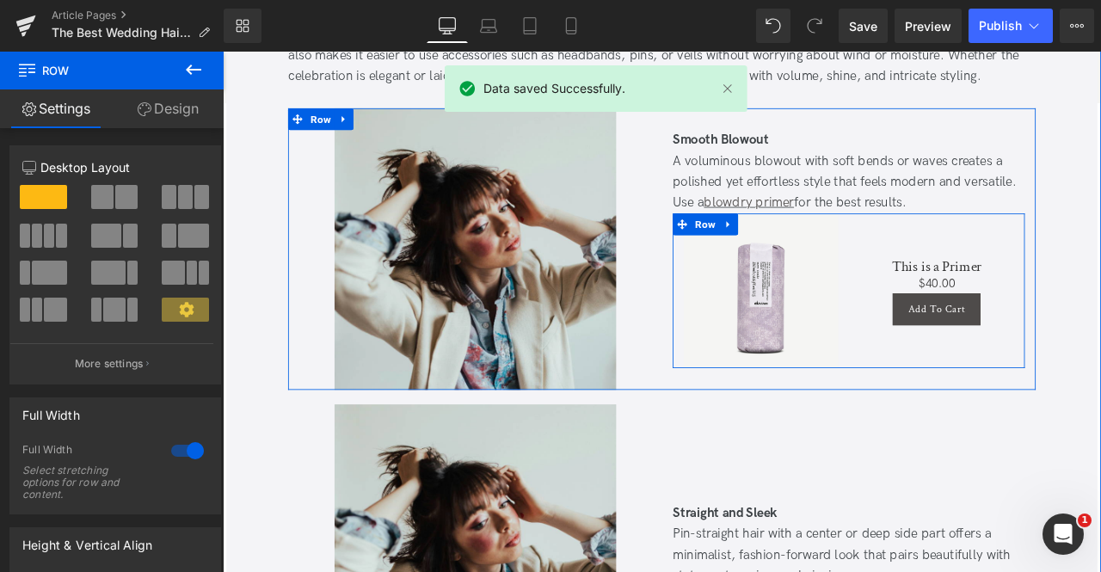
click at [965, 364] on div "This is a Primer (P) Title $0 $40.00 (P) Price Add To Cart (P) Cart Button Prod…" at bounding box center [1069, 334] width 209 height 183
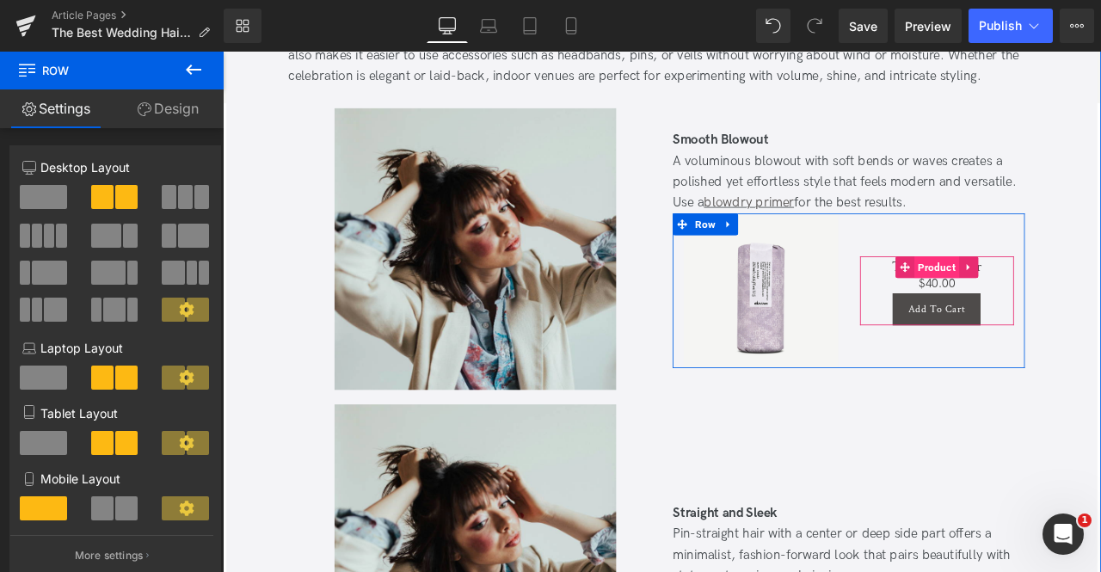
click at [1051, 300] on span "Product" at bounding box center [1069, 307] width 53 height 26
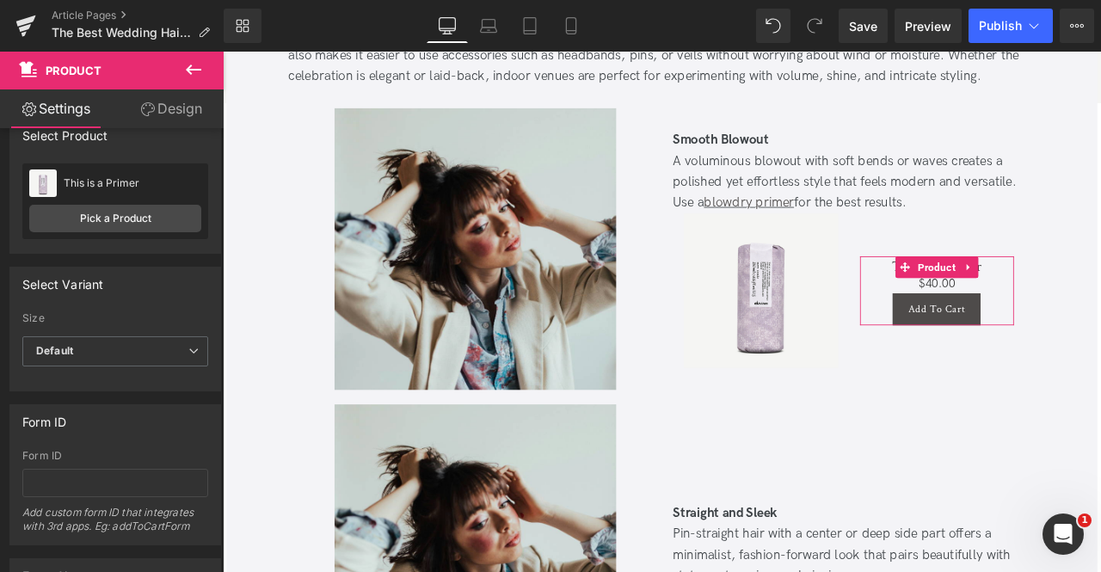
scroll to position [0, 0]
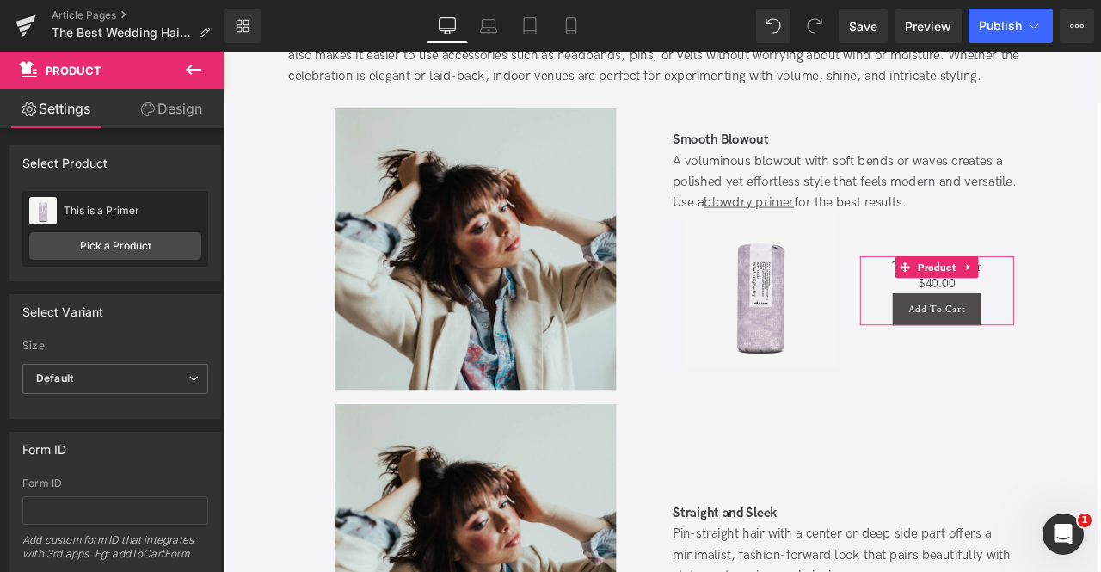
click at [188, 113] on link "Design" at bounding box center [171, 108] width 112 height 39
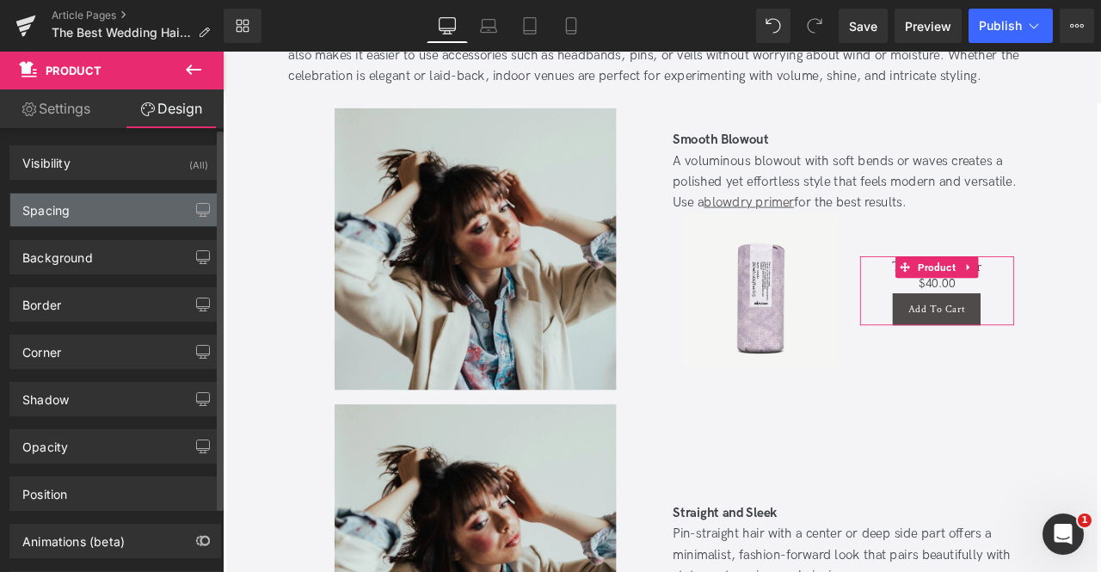
click at [132, 199] on div "Spacing" at bounding box center [115, 210] width 210 height 33
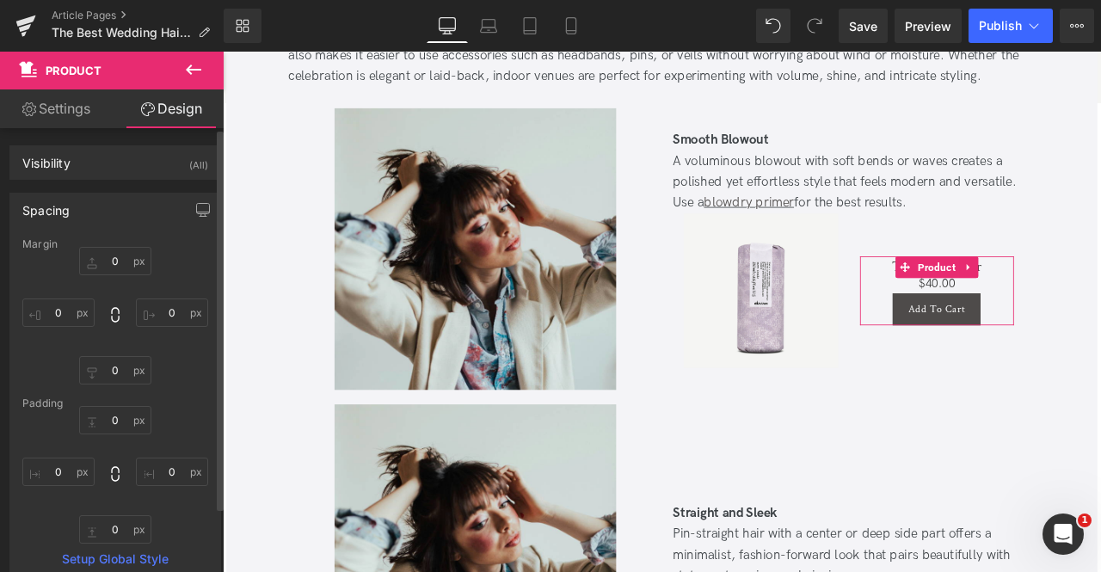
click at [132, 199] on div "Spacing" at bounding box center [115, 210] width 210 height 33
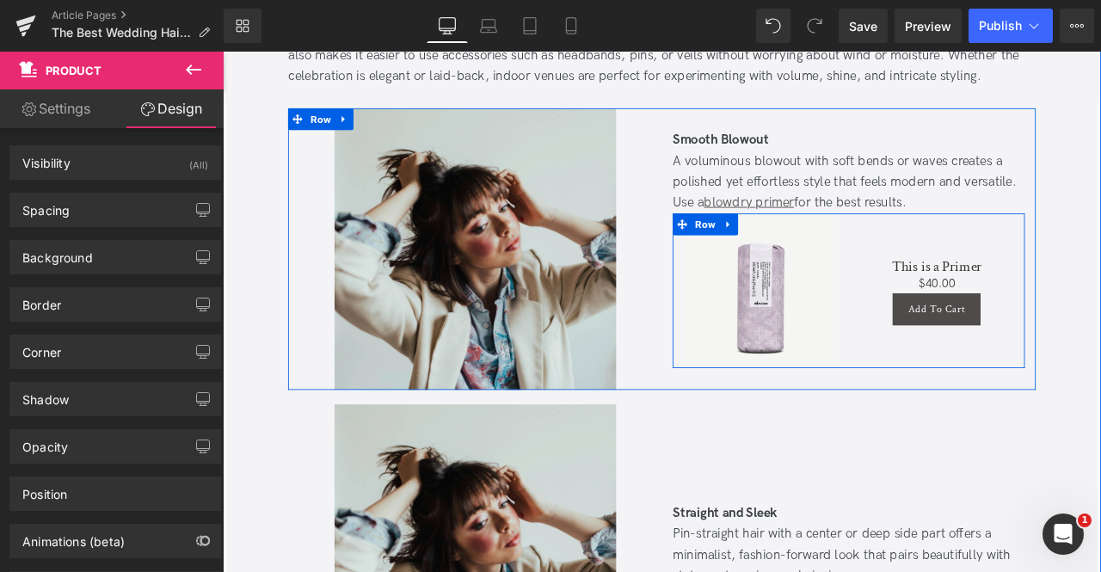
click at [1001, 250] on div "This is a Primer (P) Title $0 $40.00 (P) Price Add To Cart (P) Cart Button Prod…" at bounding box center [1069, 334] width 209 height 183
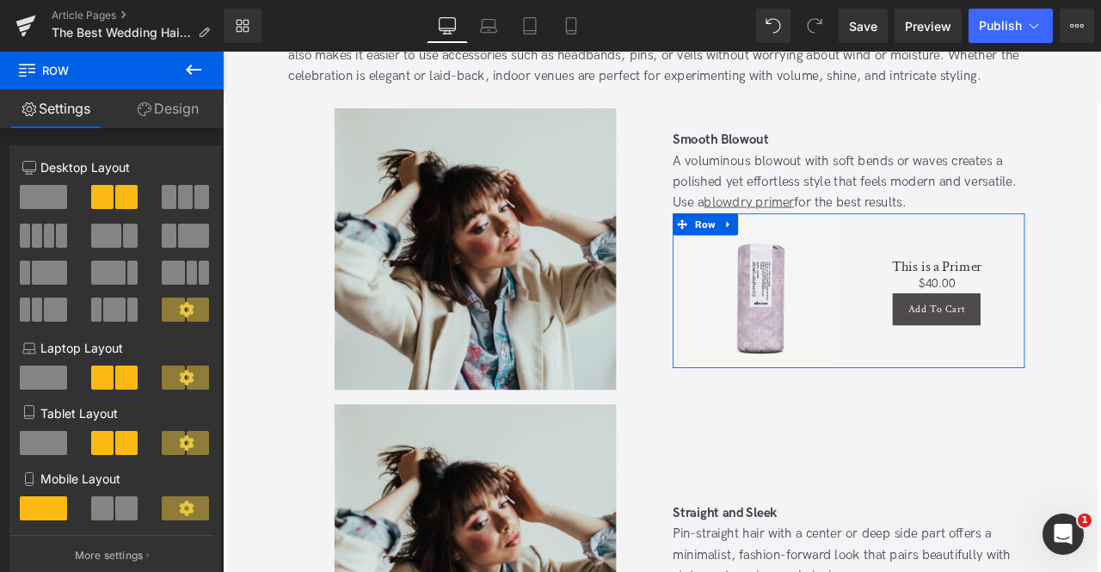
click at [165, 236] on span at bounding box center [169, 236] width 15 height 24
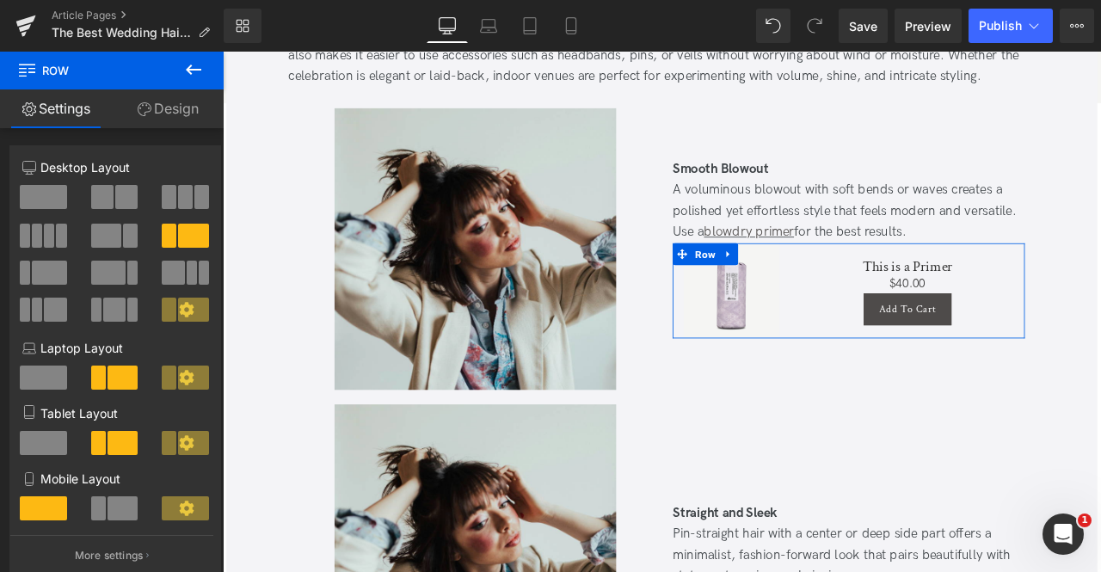
click at [119, 235] on button at bounding box center [115, 236] width 49 height 24
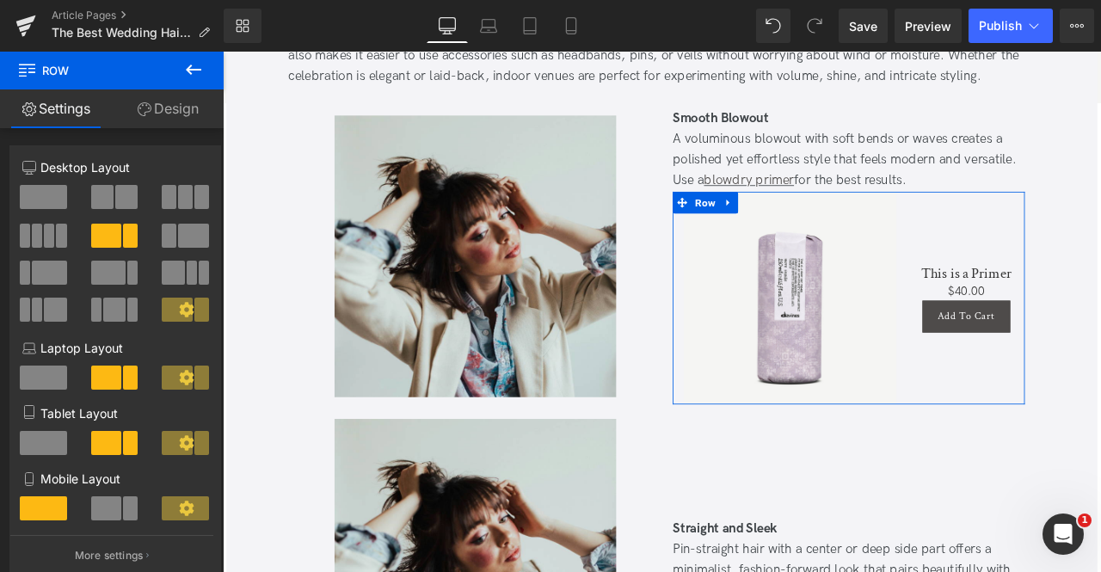
click at [170, 200] on span at bounding box center [169, 197] width 15 height 24
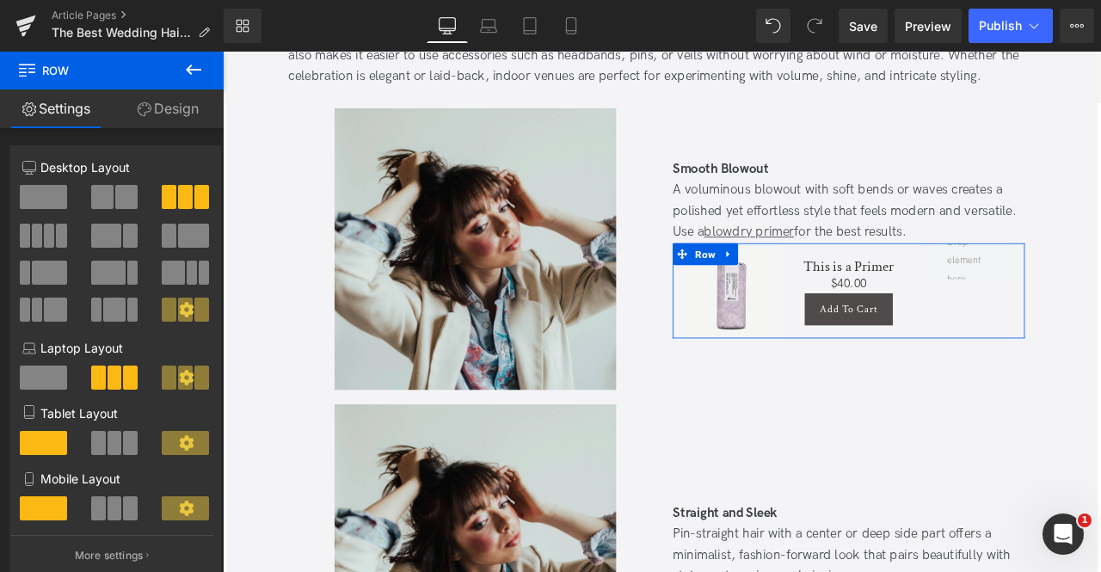
click at [56, 228] on span at bounding box center [61, 236] width 10 height 24
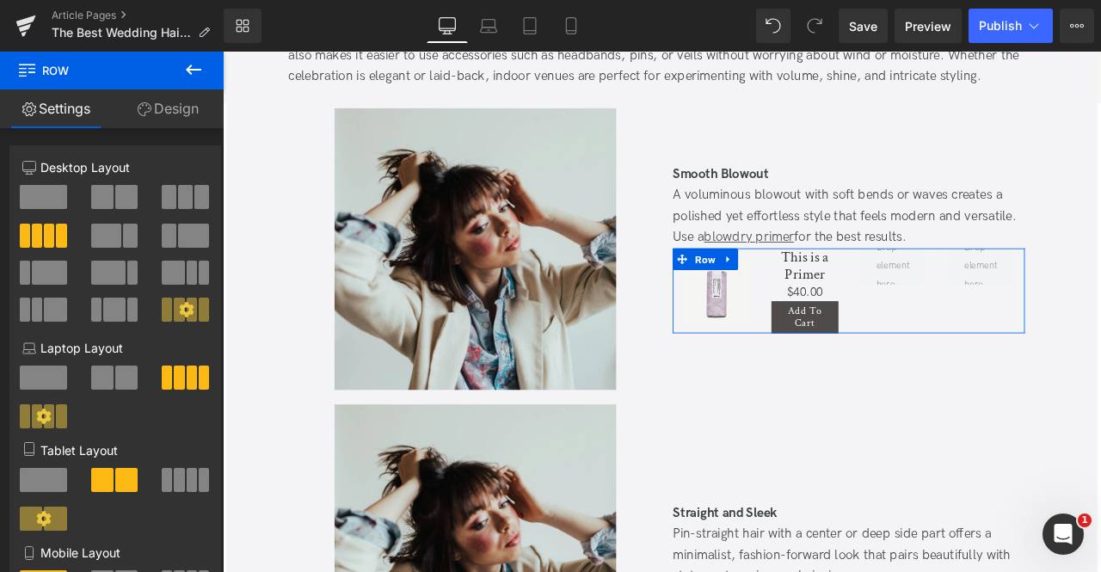
click at [110, 194] on button at bounding box center [115, 197] width 49 height 24
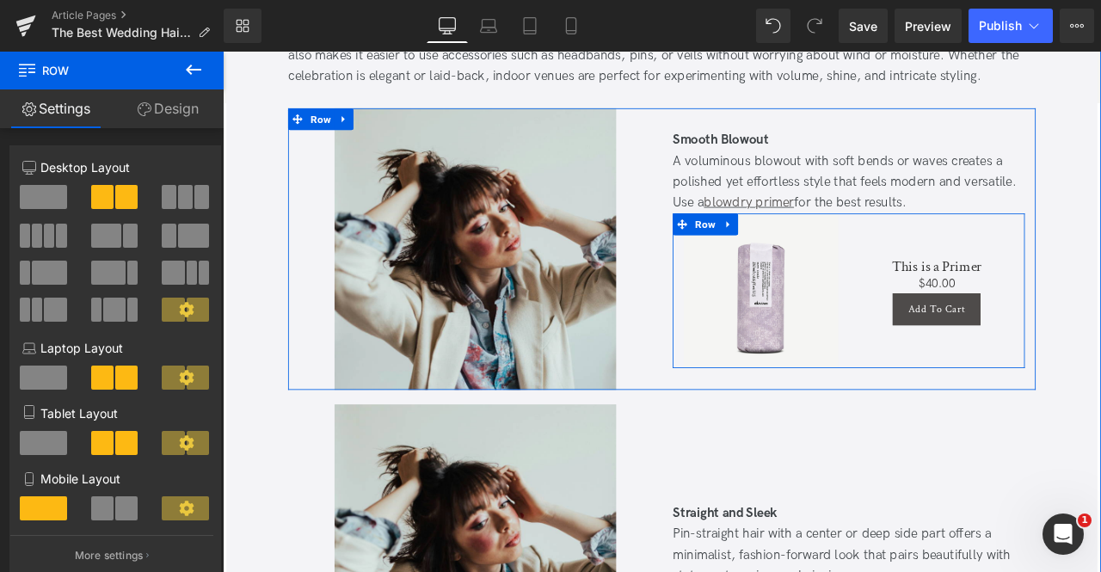
click at [1014, 409] on div "This is a Primer (P) Title $0 $40.00 (P) Price Add To Cart (P) Cart Button Prod…" at bounding box center [1069, 334] width 209 height 183
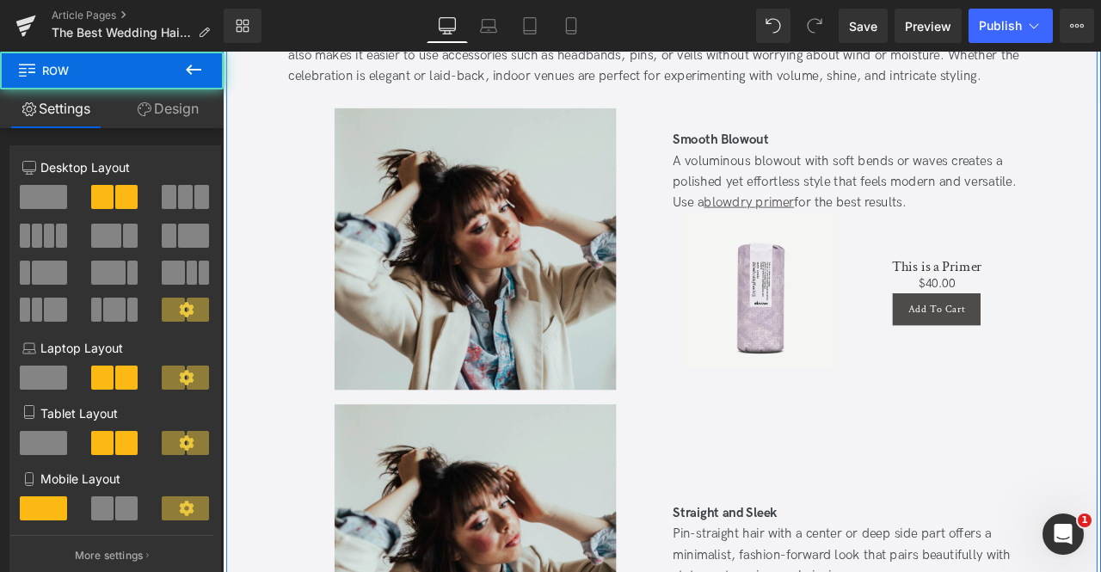
click at [177, 108] on link "Design" at bounding box center [168, 108] width 112 height 39
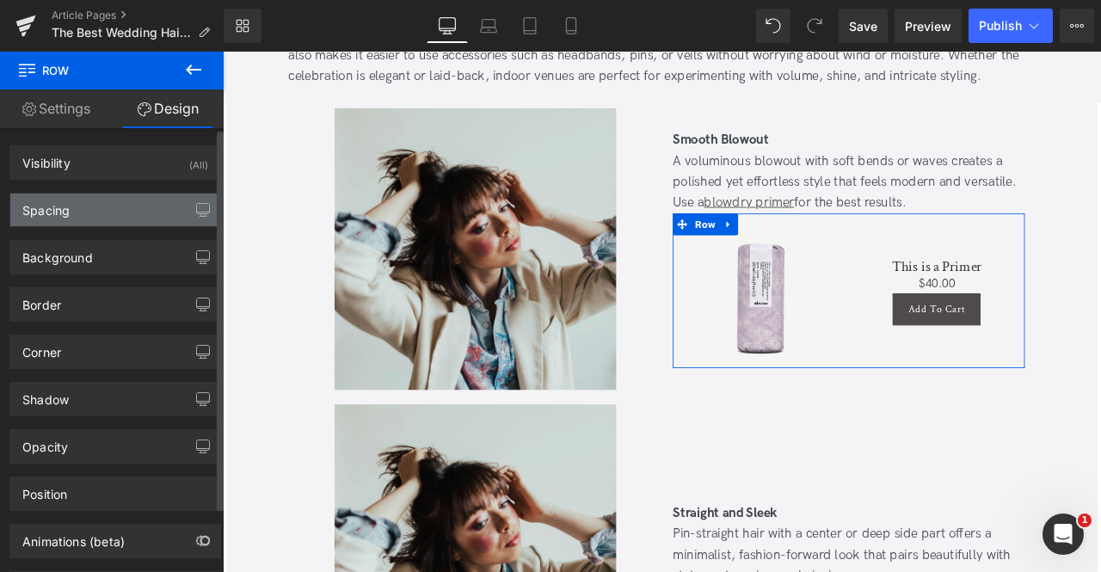
click at [114, 202] on div "Spacing" at bounding box center [115, 210] width 210 height 33
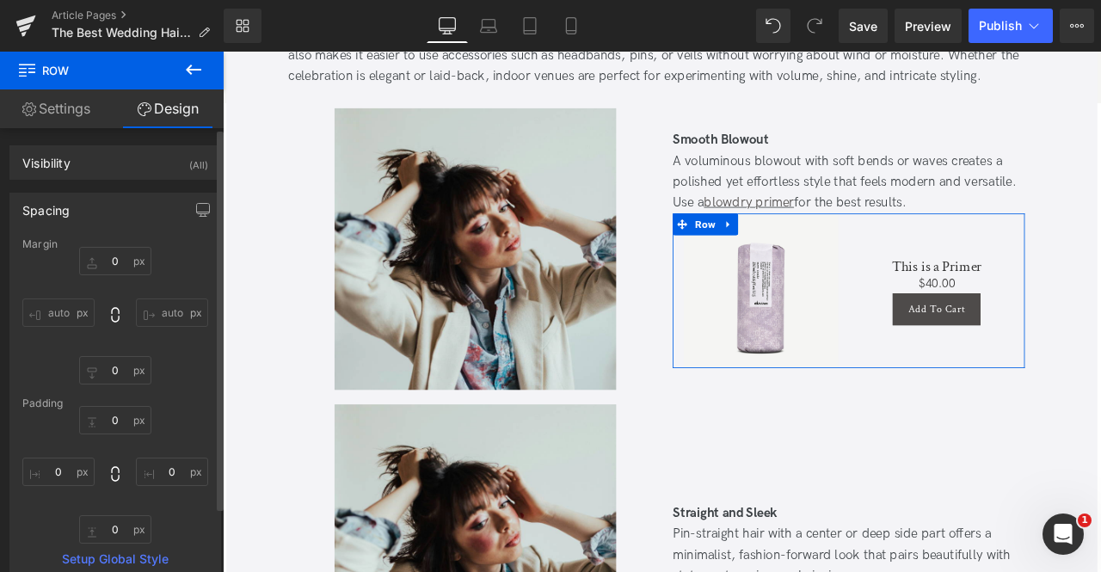
click at [114, 202] on div "Spacing" at bounding box center [115, 210] width 210 height 33
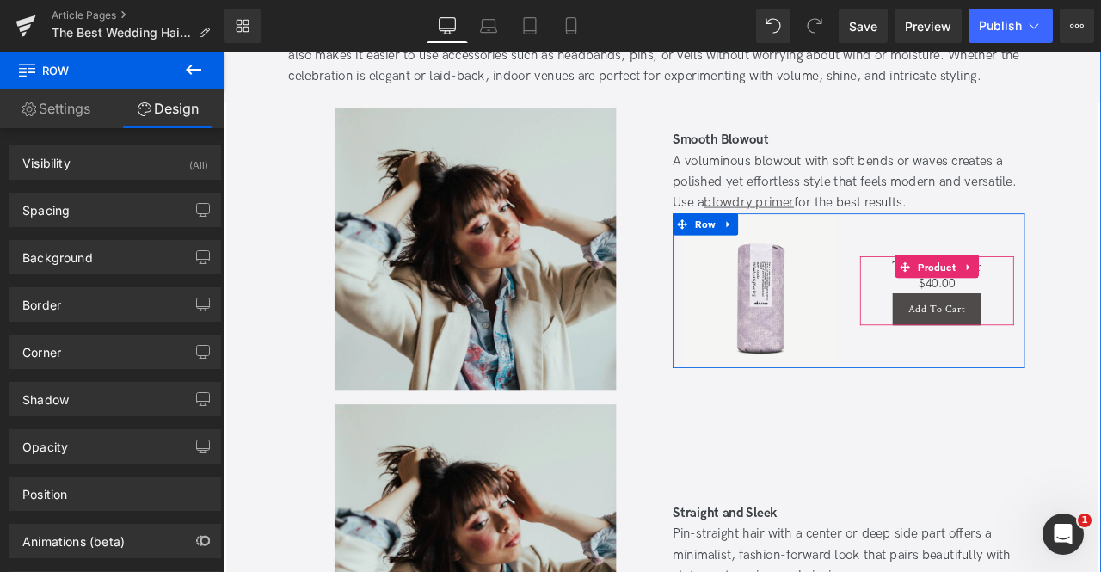
click at [1011, 305] on h3 "This is a Primer" at bounding box center [1069, 305] width 183 height 22
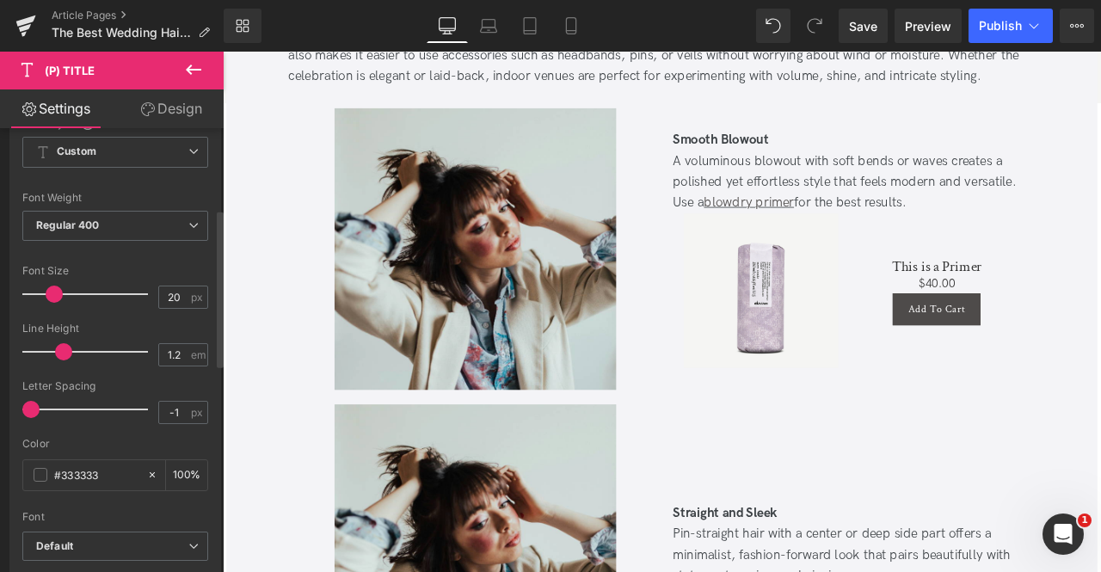
scroll to position [260, 0]
click at [163, 113] on link "Design" at bounding box center [171, 108] width 112 height 39
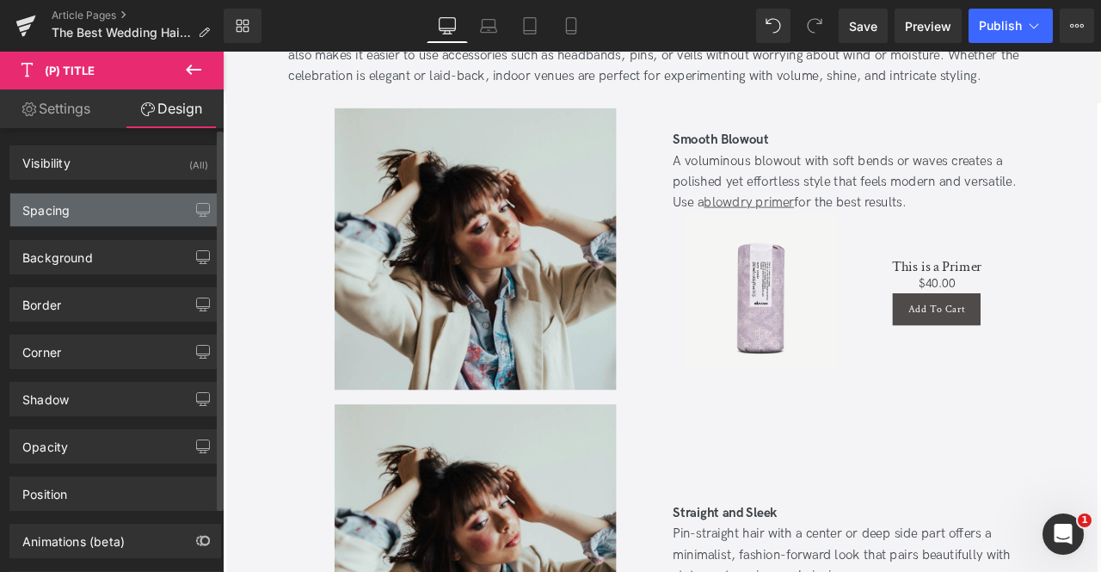
click at [146, 206] on div "Spacing" at bounding box center [115, 210] width 210 height 33
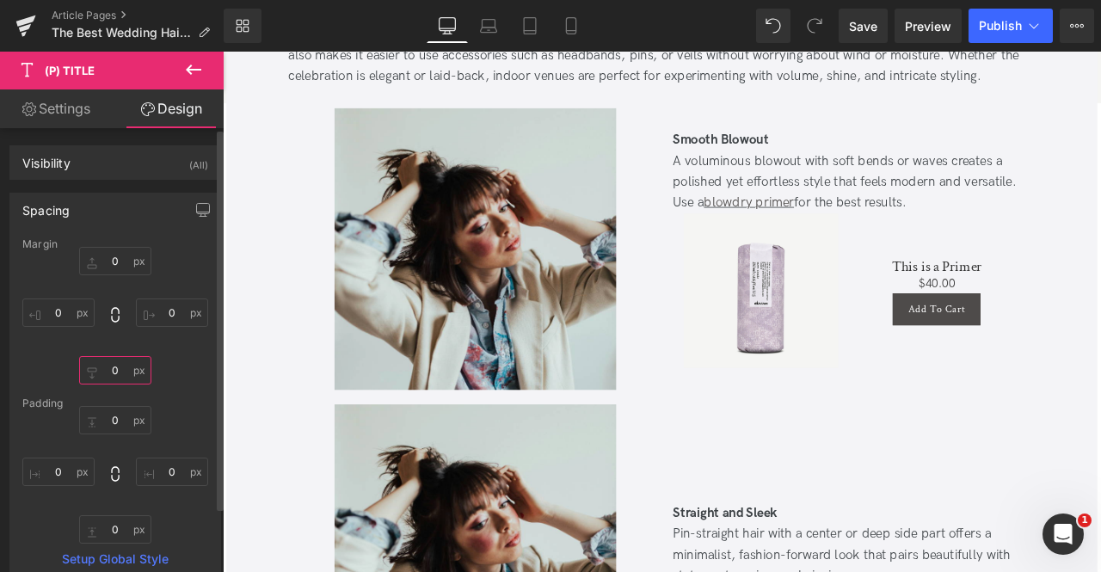
click at [120, 370] on input "text" at bounding box center [115, 370] width 72 height 28
type input "1"
type input "5"
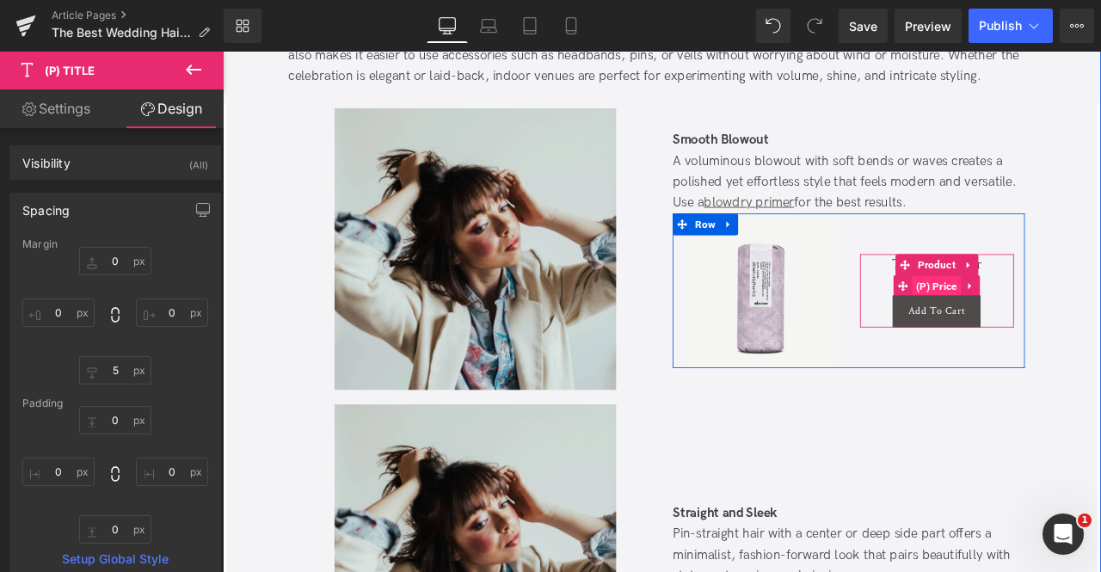
click at [1043, 331] on span "(P) Price" at bounding box center [1069, 330] width 58 height 26
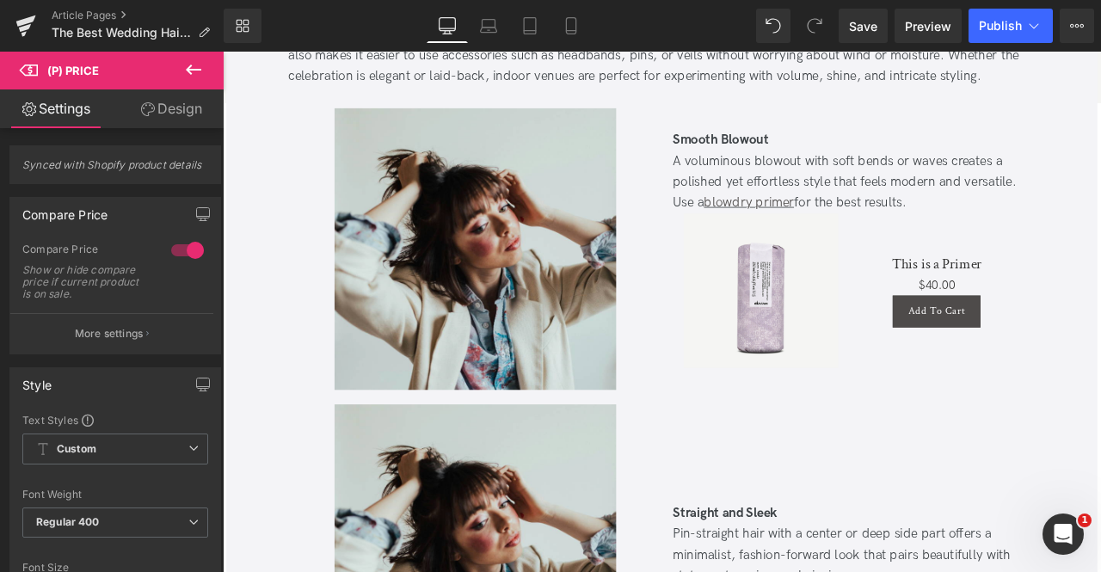
click at [168, 117] on link "Design" at bounding box center [171, 108] width 112 height 39
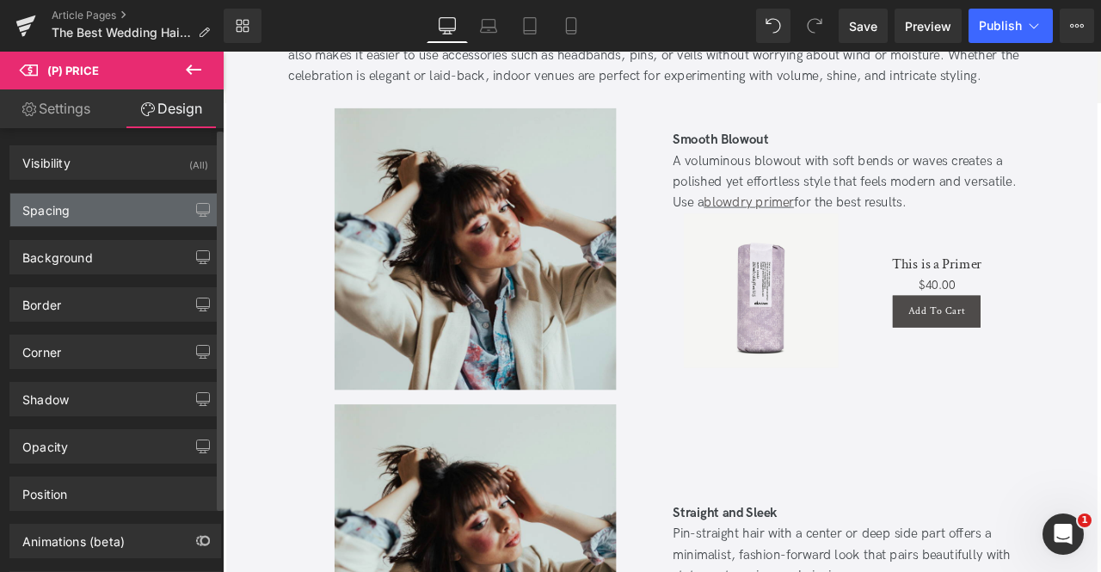
click at [91, 219] on div "Spacing" at bounding box center [115, 210] width 210 height 33
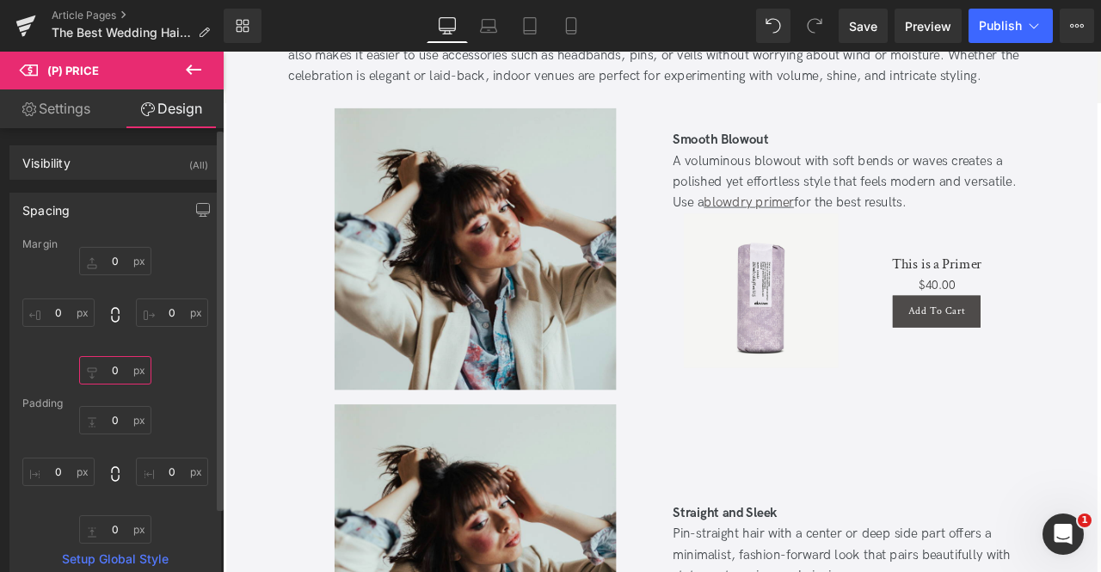
click at [115, 370] on input "0" at bounding box center [115, 370] width 72 height 28
type input "5"
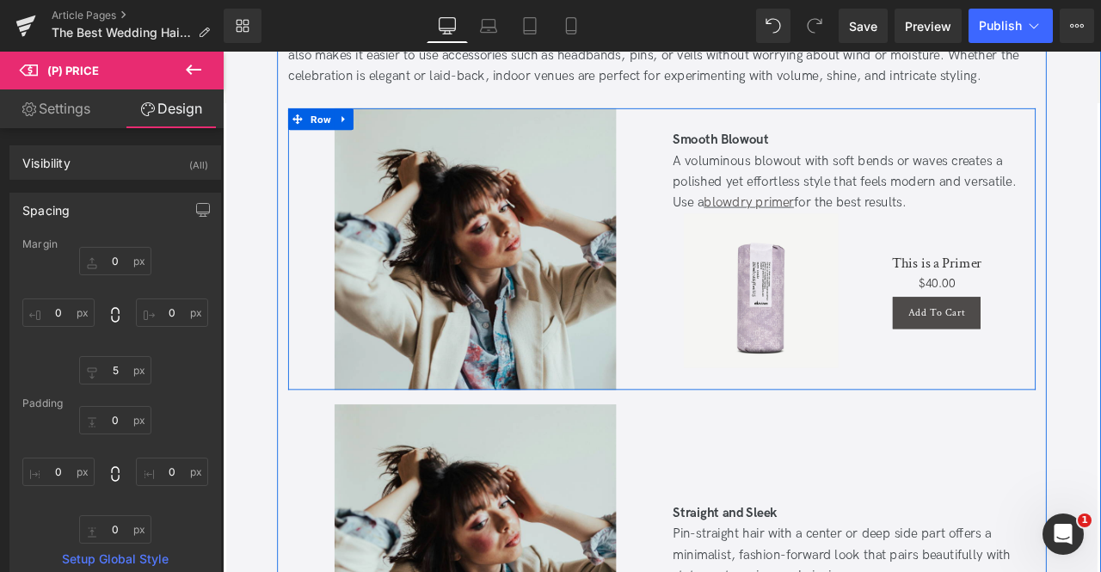
click at [984, 424] on div "Smooth Blowout A voluminous blowout with soft bends or waves creates a polished…" at bounding box center [964, 286] width 443 height 334
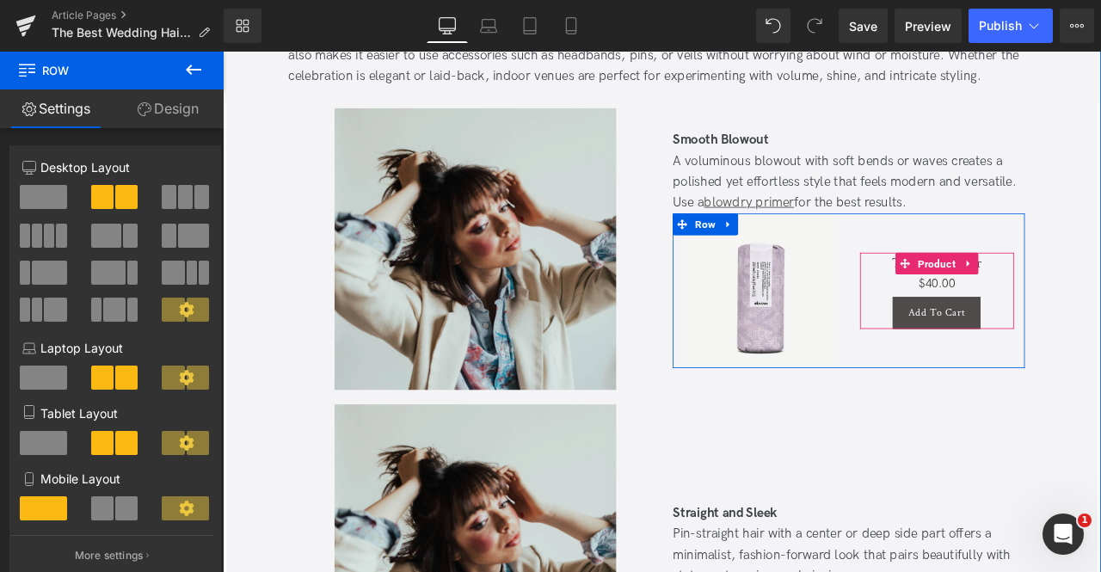
click at [1008, 300] on h3 "This is a Primer" at bounding box center [1069, 301] width 183 height 22
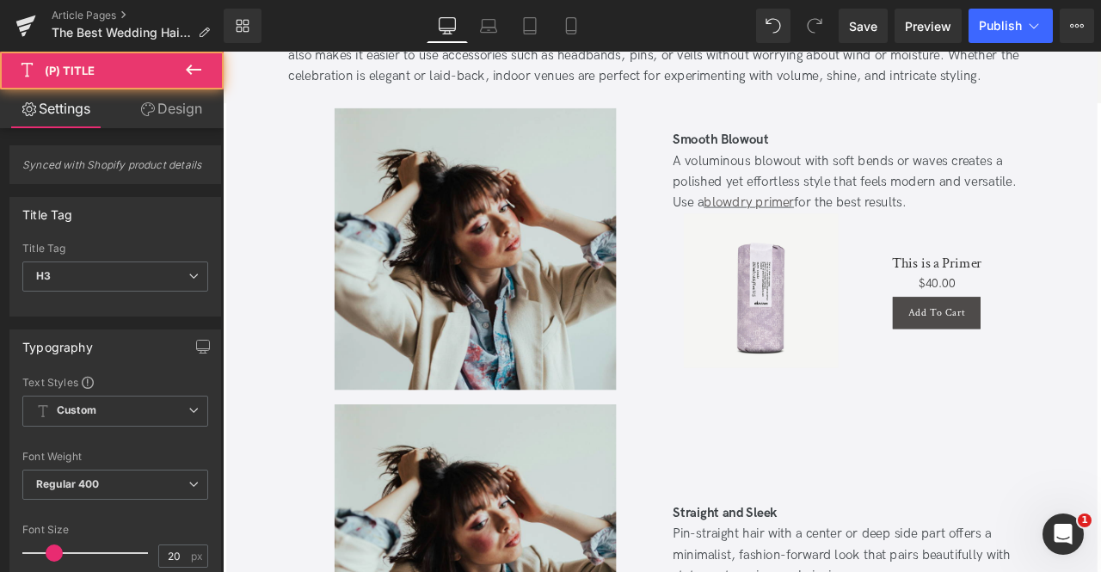
click at [153, 105] on link "Design" at bounding box center [171, 108] width 112 height 39
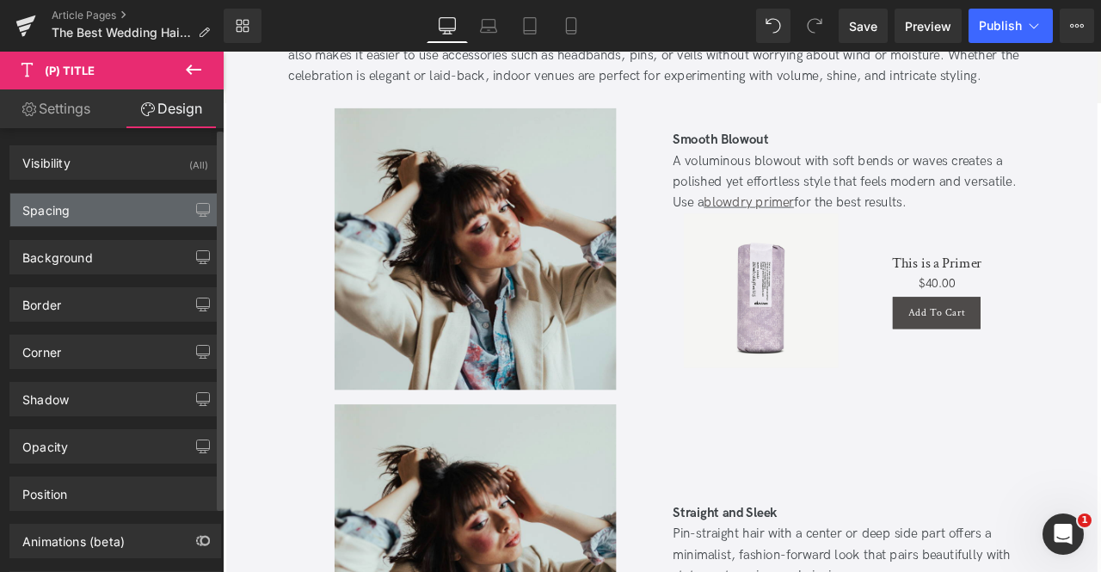
click at [117, 204] on div "Spacing" at bounding box center [115, 210] width 210 height 33
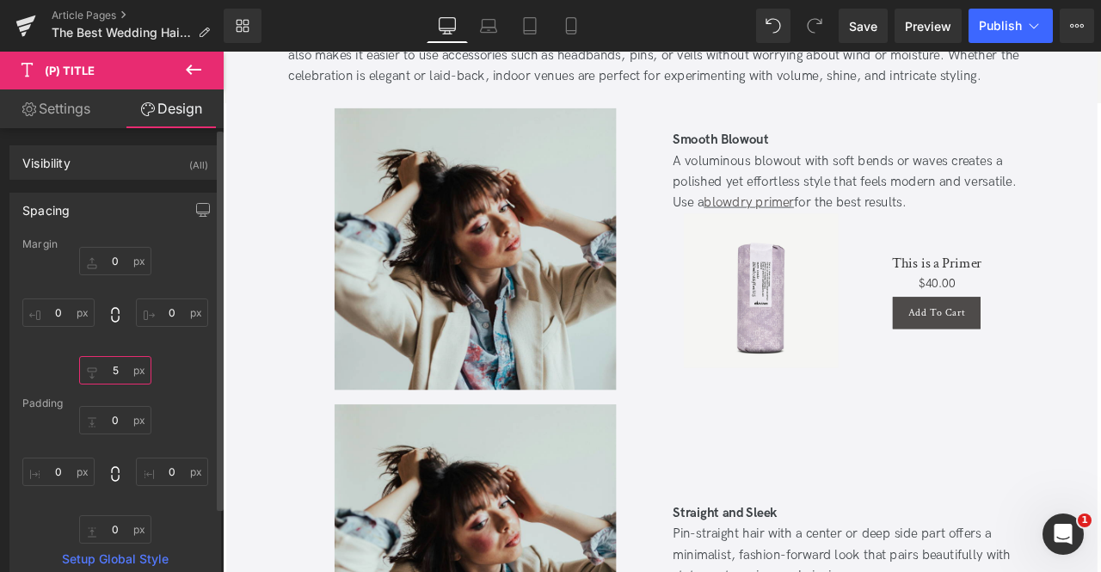
click at [113, 360] on input "5" at bounding box center [115, 370] width 72 height 28
type input "3"
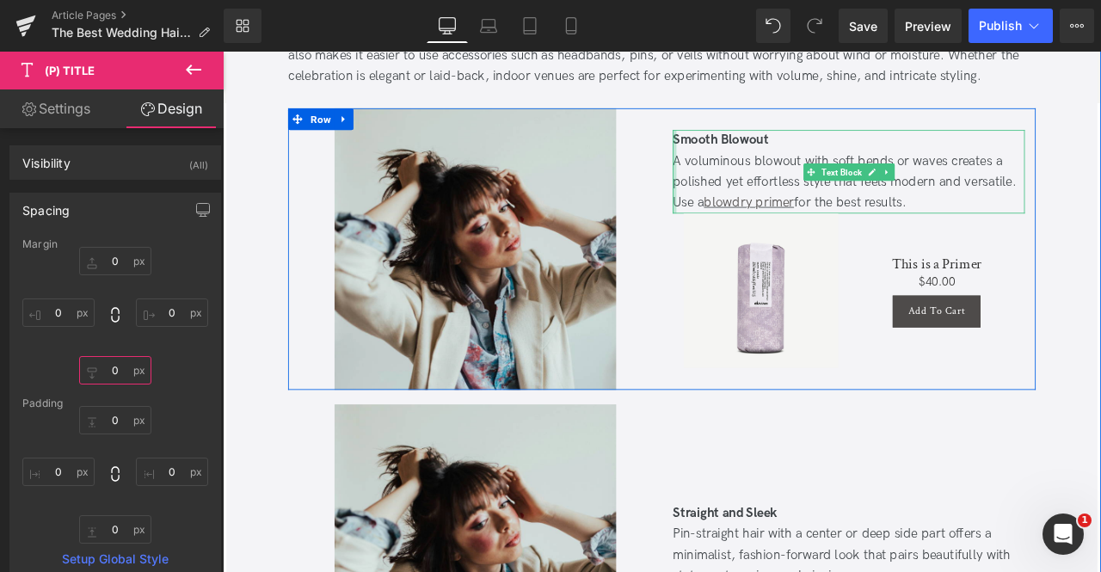
type input "0"
type input "1"
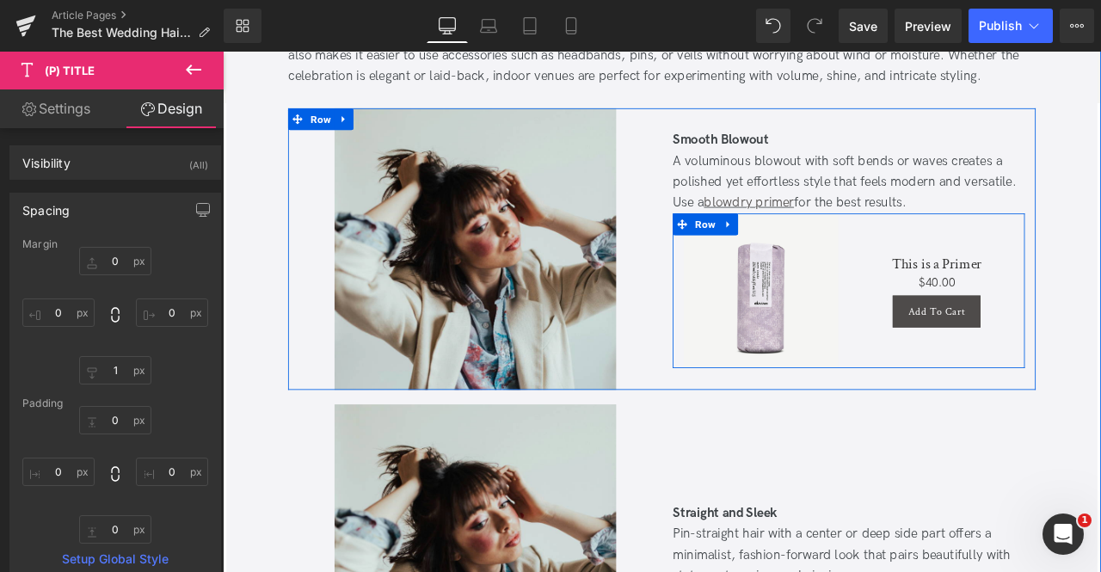
click at [1034, 409] on div "This is a Primer (P) Title $0 $40.00 (P) Price Add To Cart (P) Cart Button Prod…" at bounding box center [1069, 334] width 209 height 183
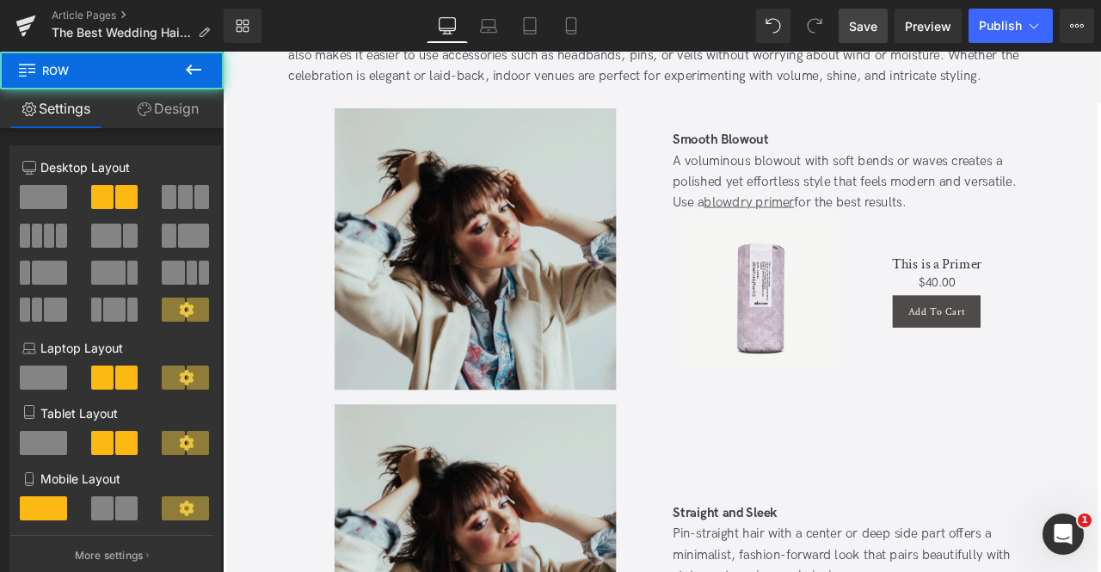
click at [883, 28] on link "Save" at bounding box center [863, 26] width 49 height 34
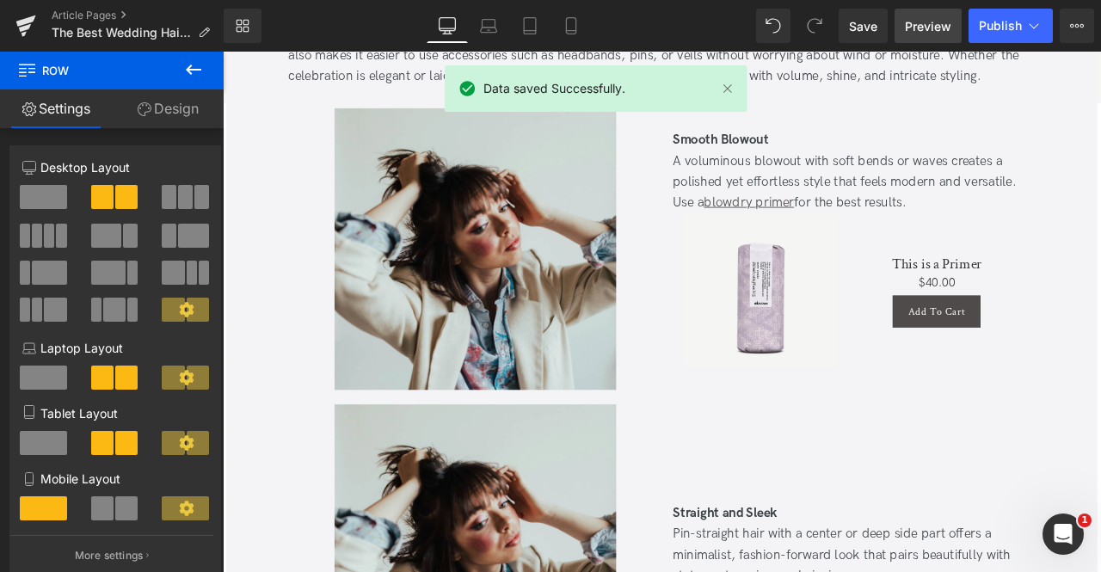
click at [924, 28] on span "Preview" at bounding box center [928, 26] width 46 height 18
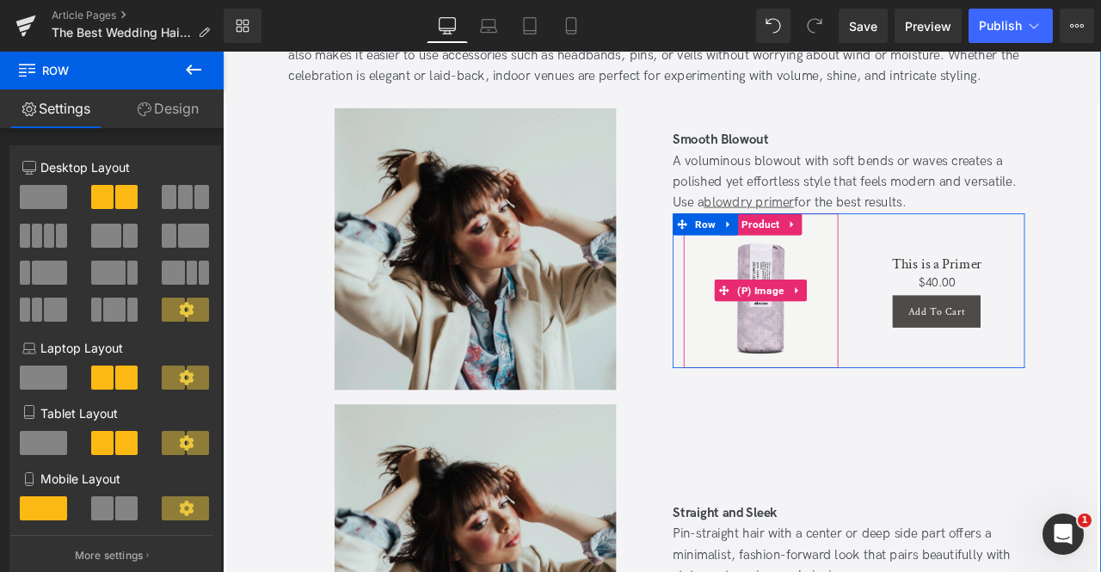
drag, startPoint x: 806, startPoint y: 386, endPoint x: 788, endPoint y: 391, distance: 18.8
click at [806, 387] on img at bounding box center [860, 334] width 183 height 183
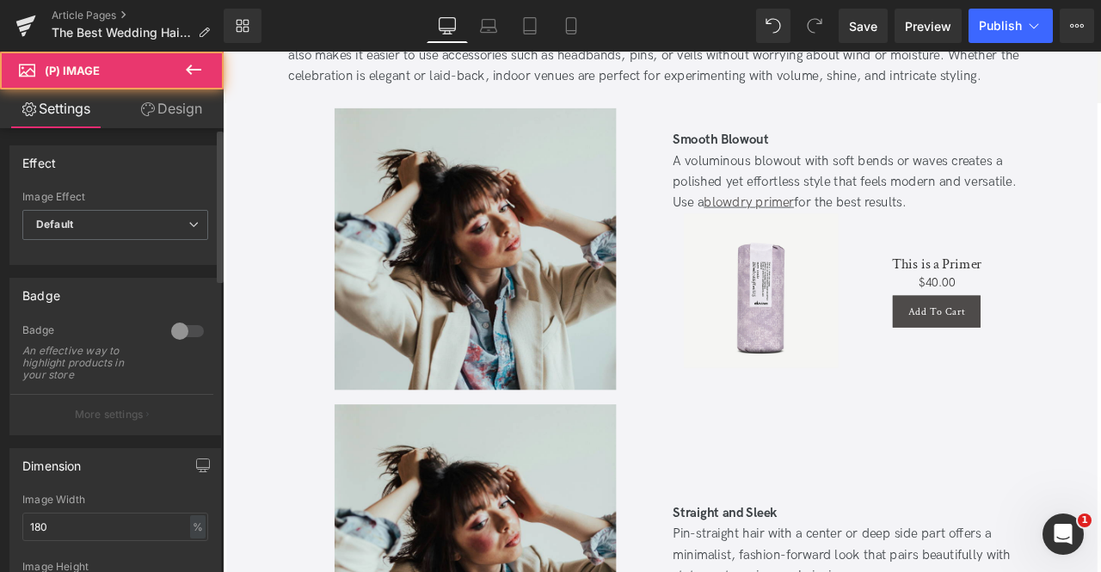
scroll to position [21, 0]
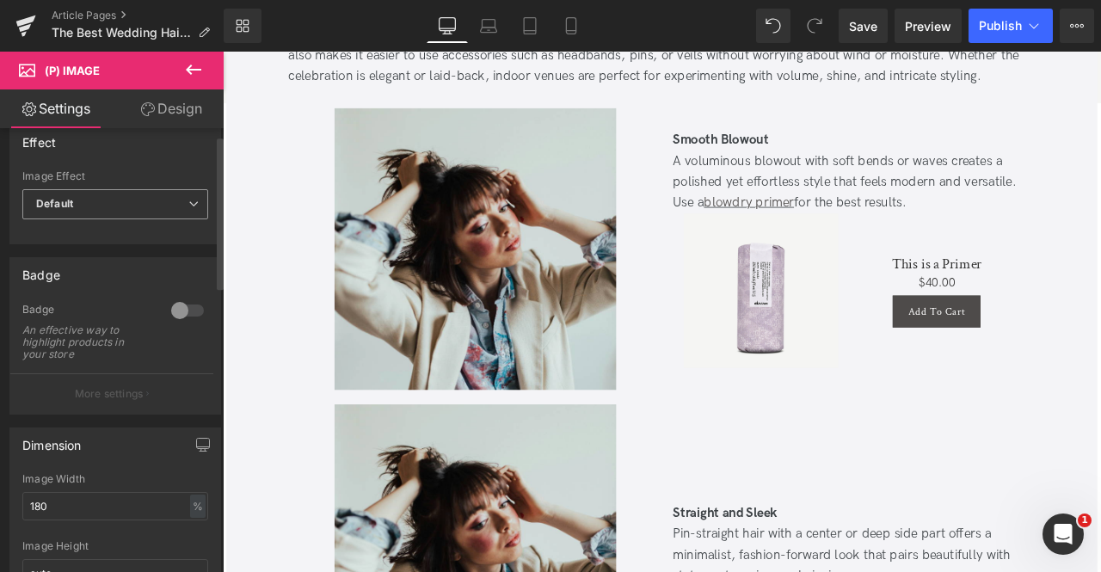
click at [104, 207] on span "Default" at bounding box center [115, 204] width 186 height 30
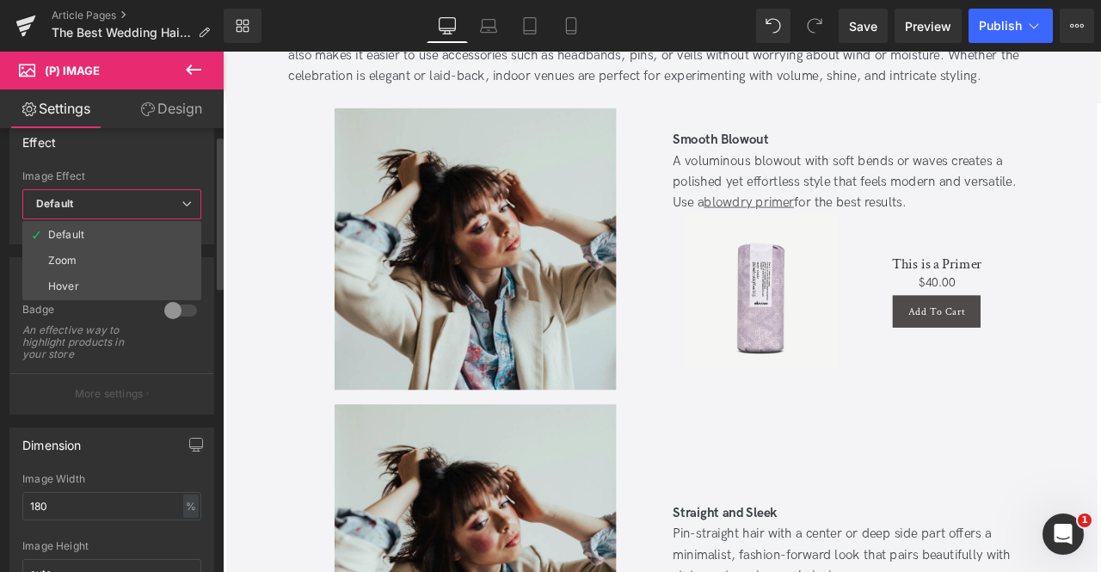
click at [80, 206] on span "Default" at bounding box center [111, 204] width 179 height 30
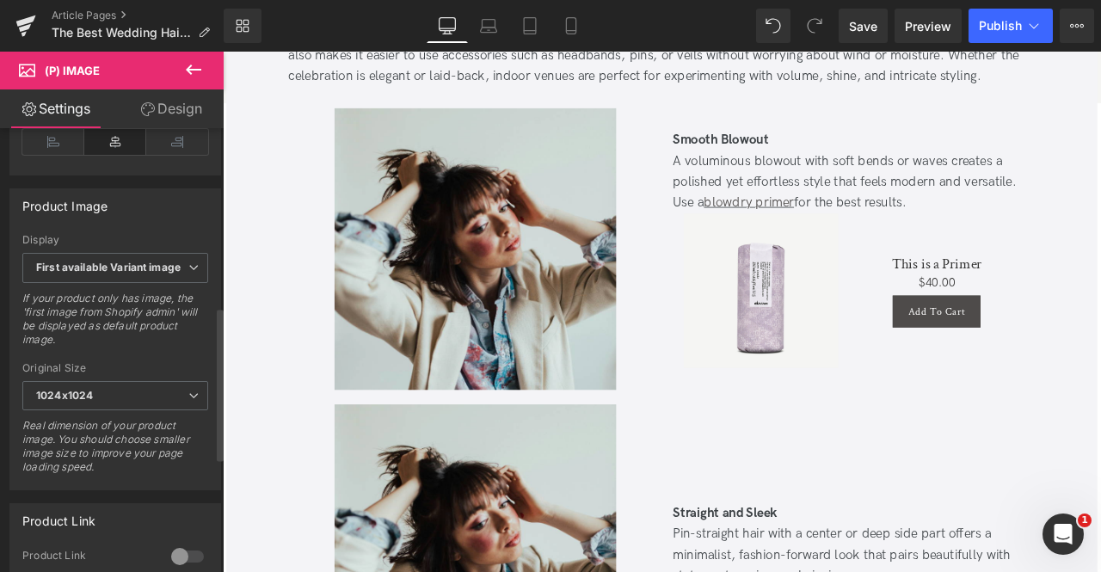
scroll to position [581, 0]
click at [167, 259] on b "First available Variant image" at bounding box center [108, 265] width 145 height 13
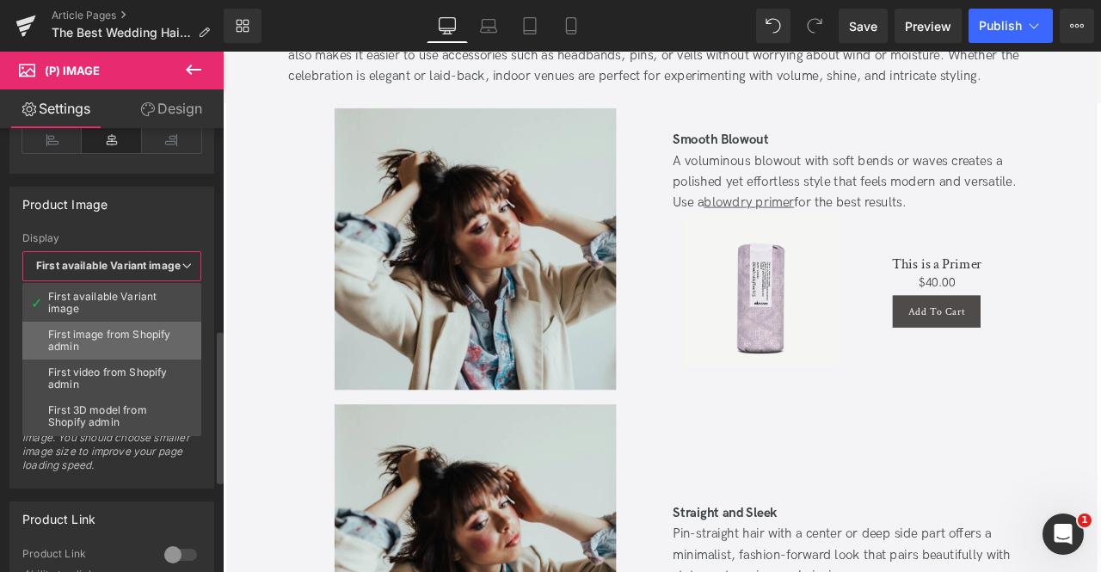
click at [144, 322] on li "First image from Shopify admin" at bounding box center [111, 341] width 179 height 38
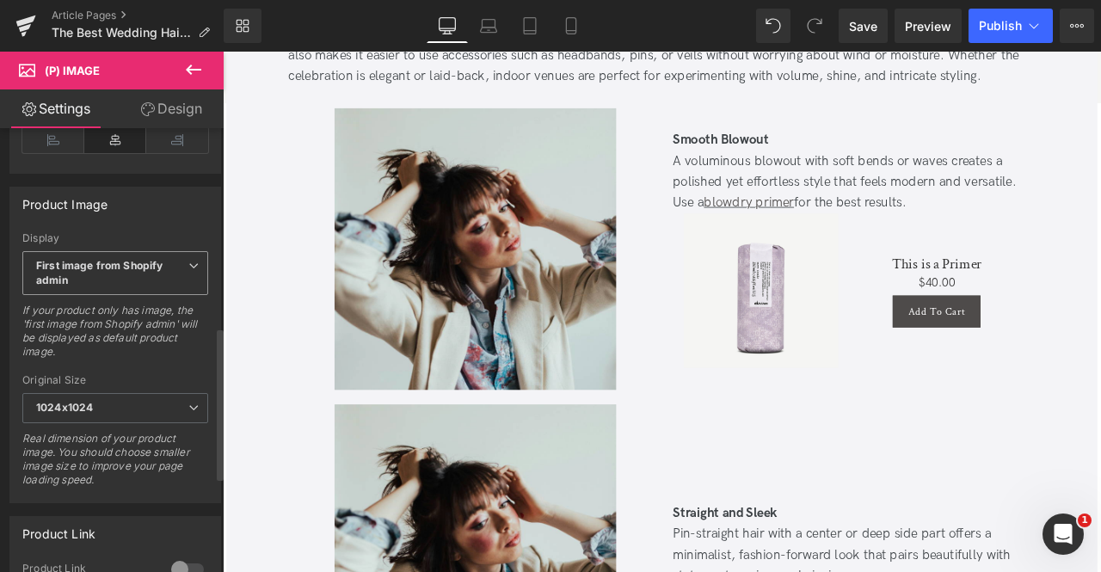
click at [139, 283] on span "First image from Shopify admin" at bounding box center [115, 273] width 186 height 45
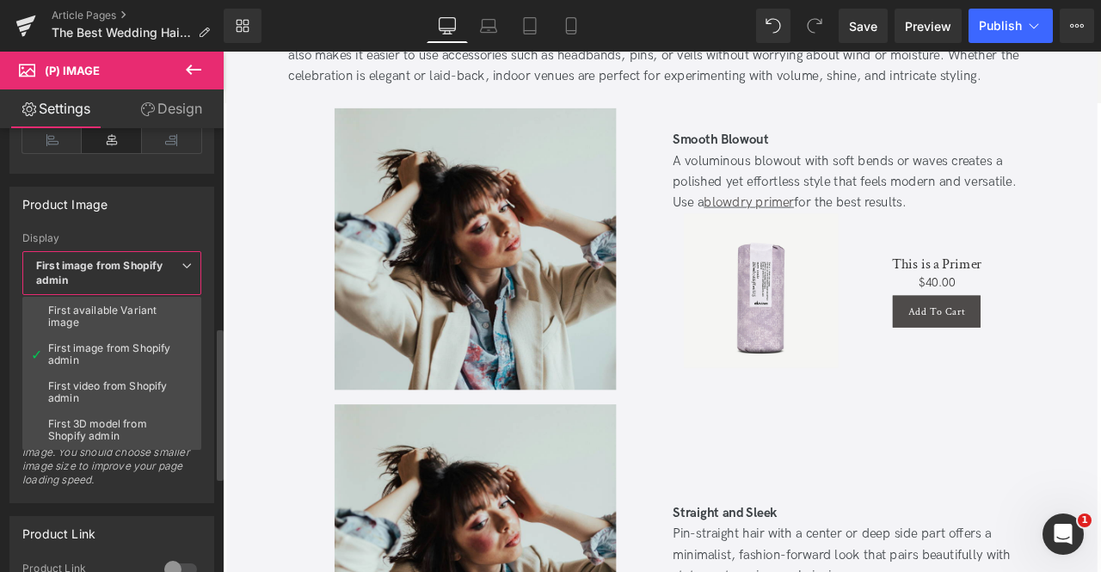
click at [139, 283] on span "First image from Shopify admin" at bounding box center [111, 273] width 179 height 45
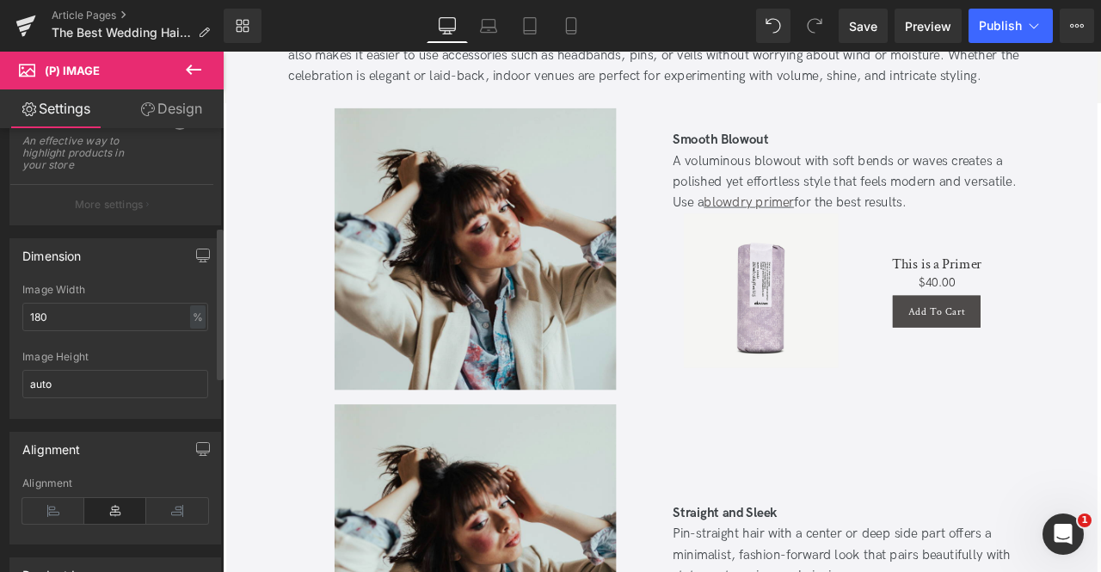
scroll to position [155, 0]
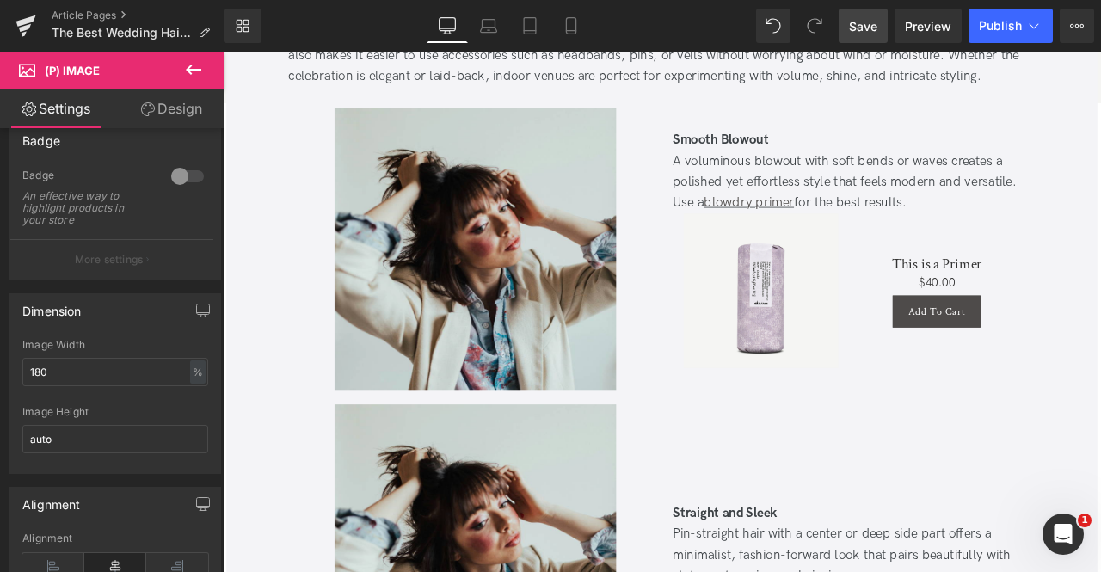
click at [865, 32] on span "Save" at bounding box center [863, 26] width 28 height 18
click at [933, 27] on span "Preview" at bounding box center [928, 26] width 46 height 18
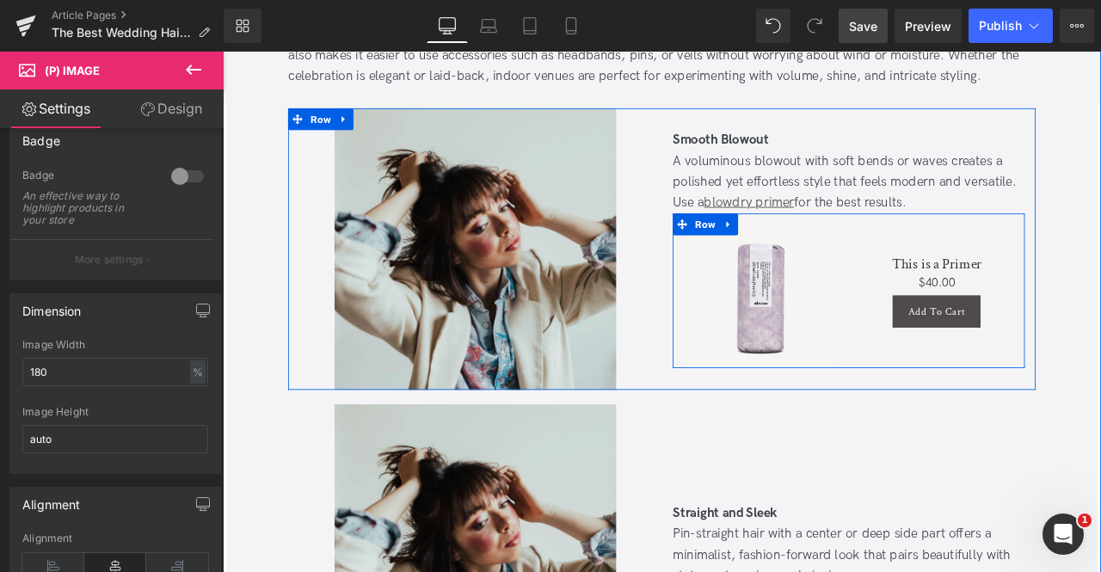
click at [758, 354] on div "Sale Off (P) Image Product" at bounding box center [860, 334] width 209 height 183
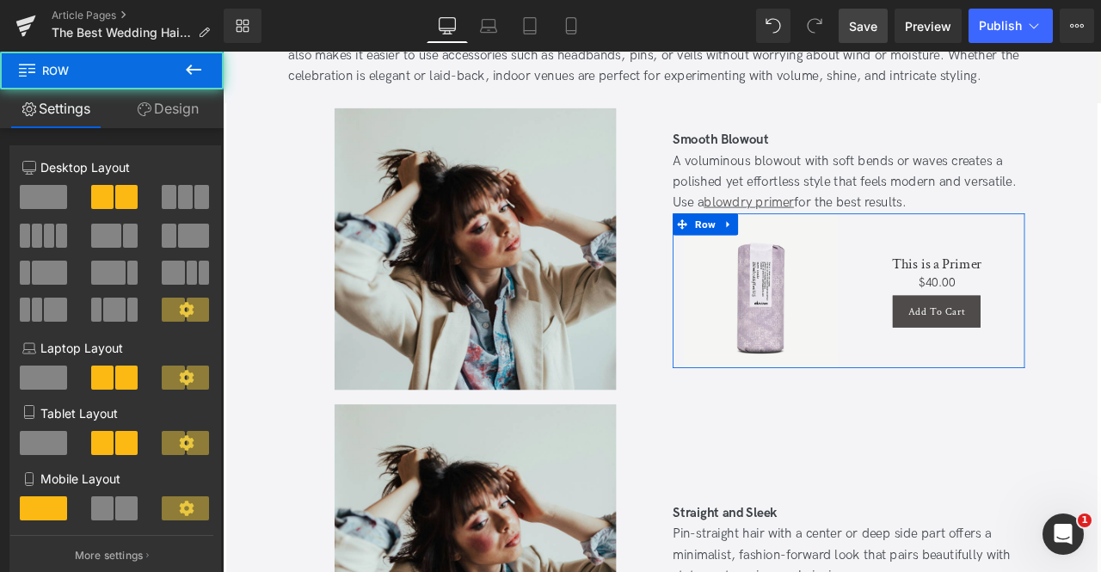
click at [170, 124] on link "Design" at bounding box center [168, 108] width 112 height 39
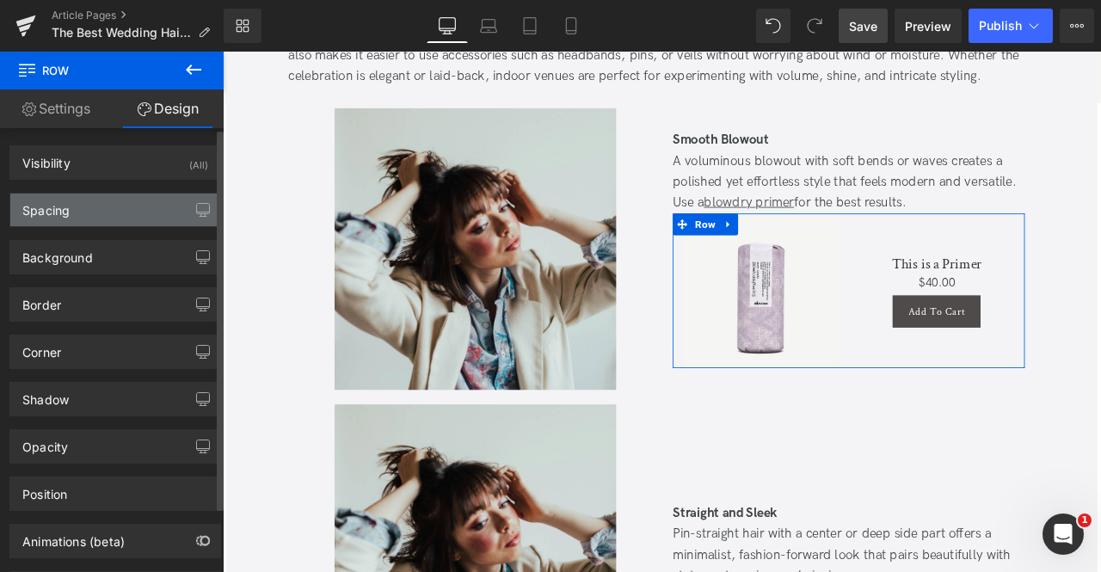
click at [124, 207] on div "Spacing" at bounding box center [115, 210] width 210 height 33
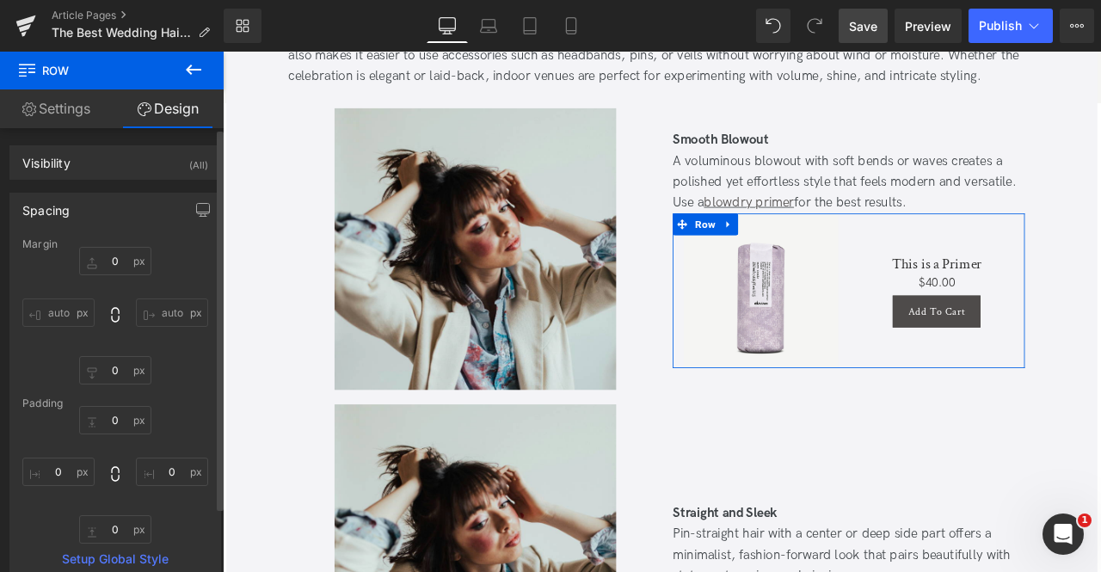
click at [124, 207] on div "Spacing" at bounding box center [115, 210] width 210 height 33
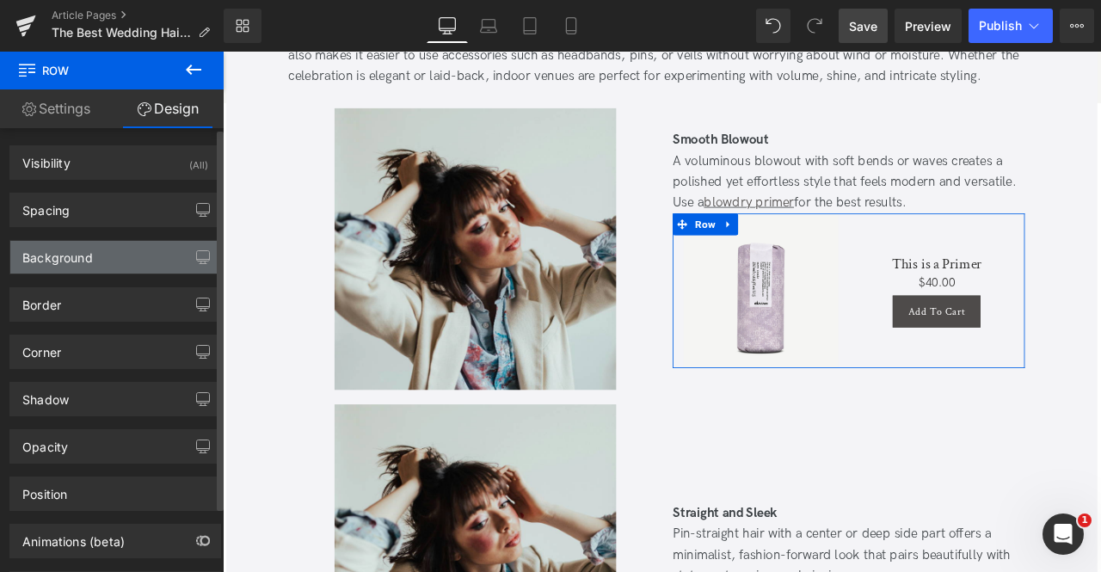
click at [107, 263] on div "Background" at bounding box center [115, 257] width 210 height 33
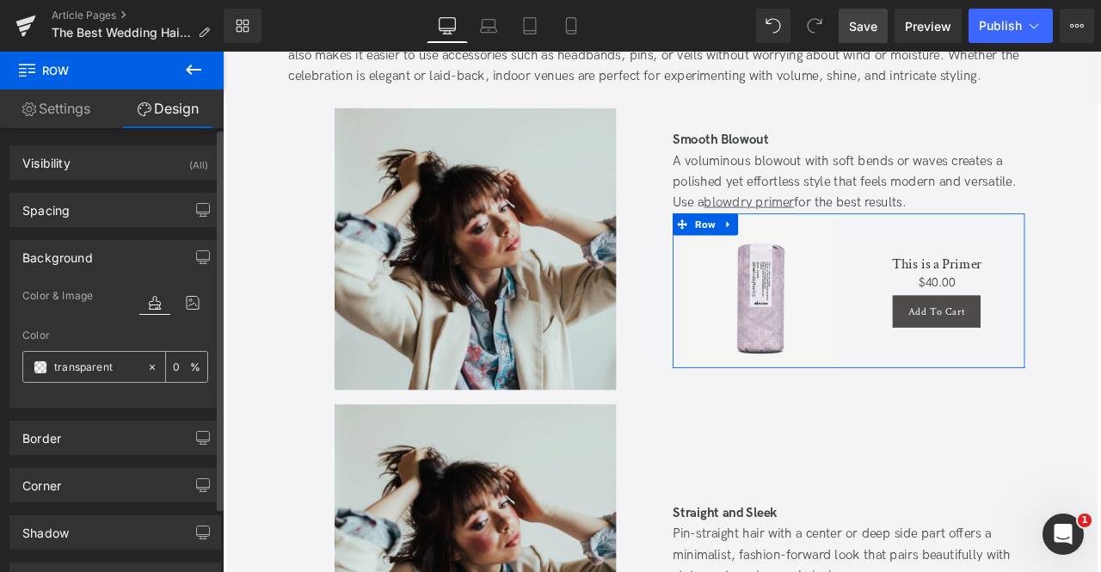
click at [111, 362] on input "transparent" at bounding box center [96, 367] width 84 height 19
paste input "#f5f5f2"
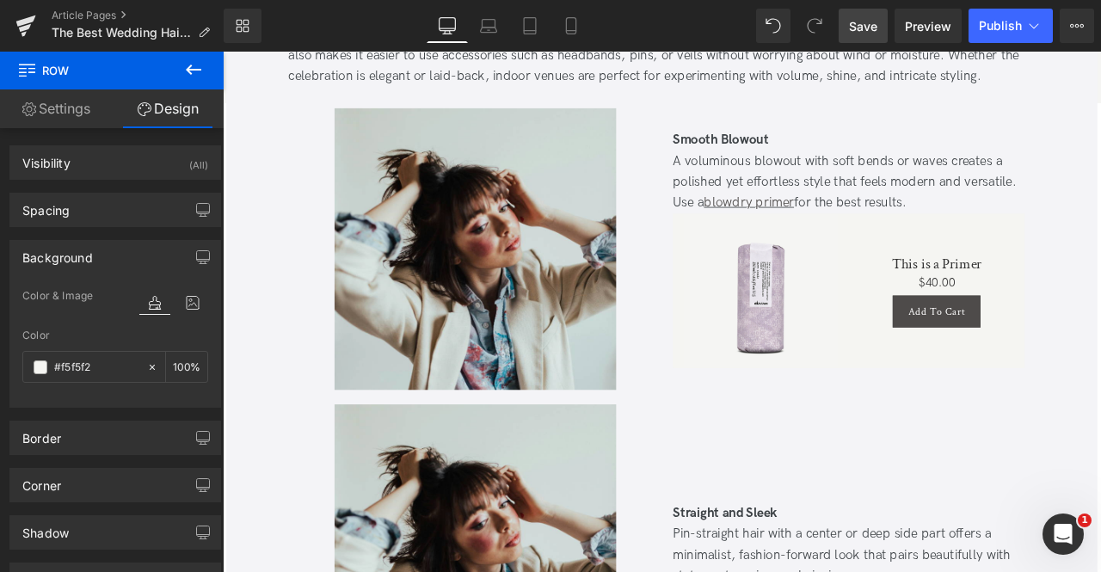
type input "#f5f5f2"
click at [871, 38] on link "Save" at bounding box center [863, 26] width 49 height 34
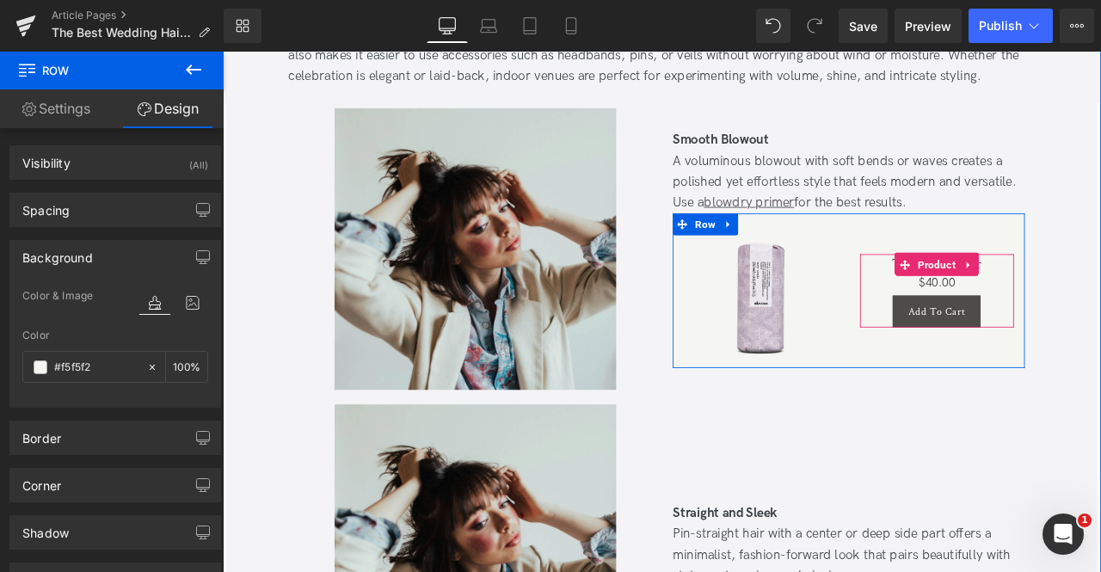
click at [1006, 304] on h3 "This is a Primer" at bounding box center [1069, 303] width 183 height 22
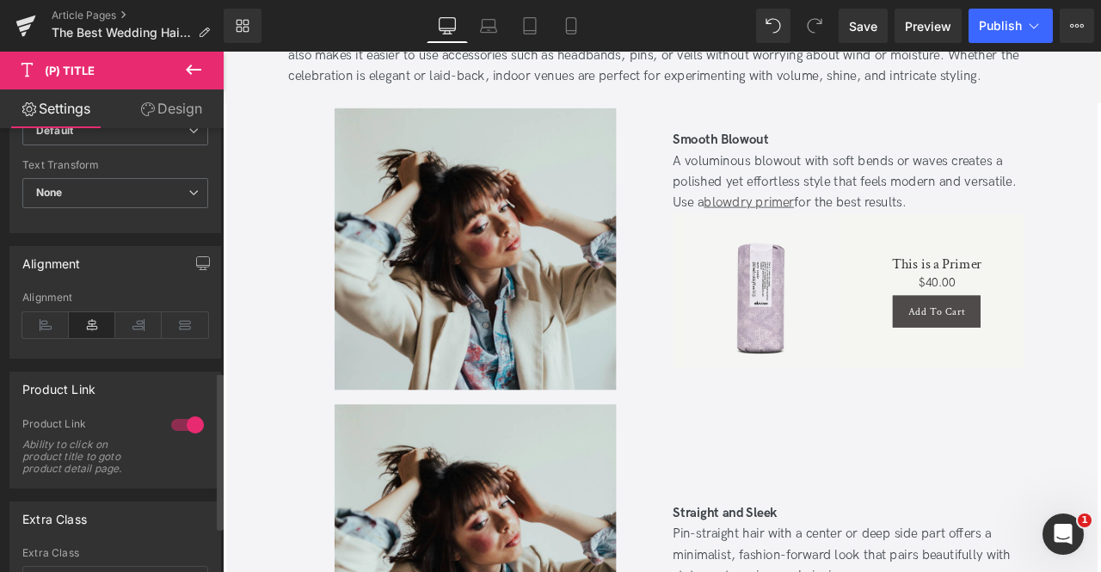
scroll to position [713, 0]
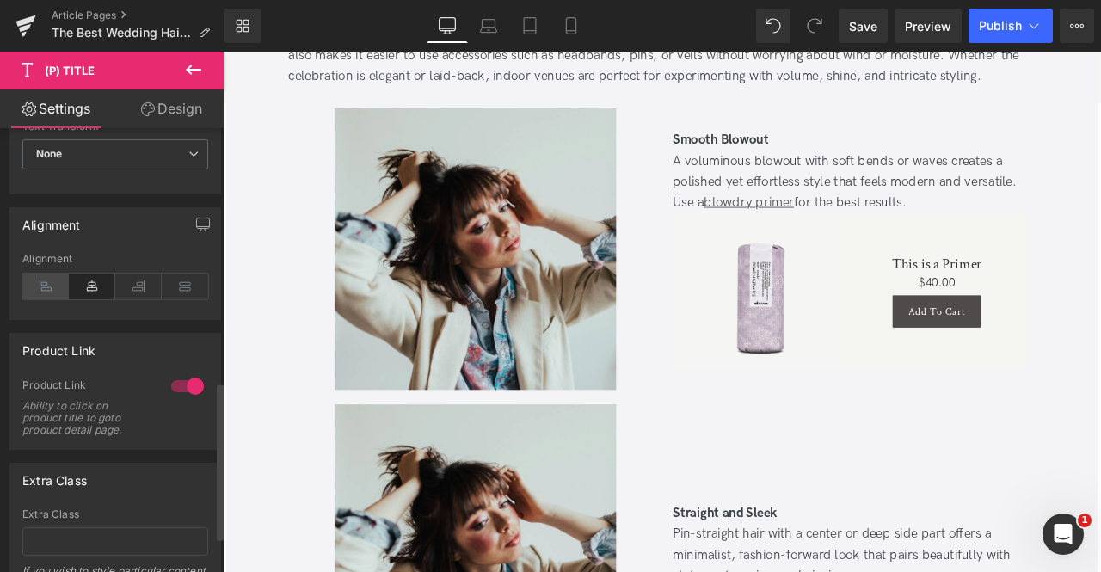
click at [40, 279] on icon at bounding box center [45, 287] width 46 height 26
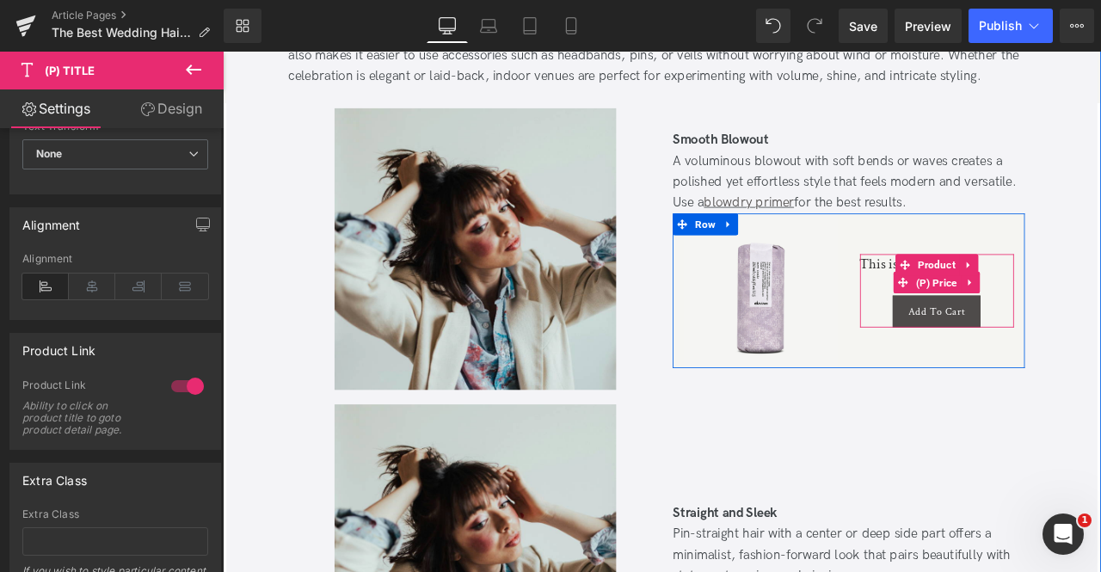
click at [1010, 325] on div "$0 $40.00" at bounding box center [1069, 326] width 183 height 22
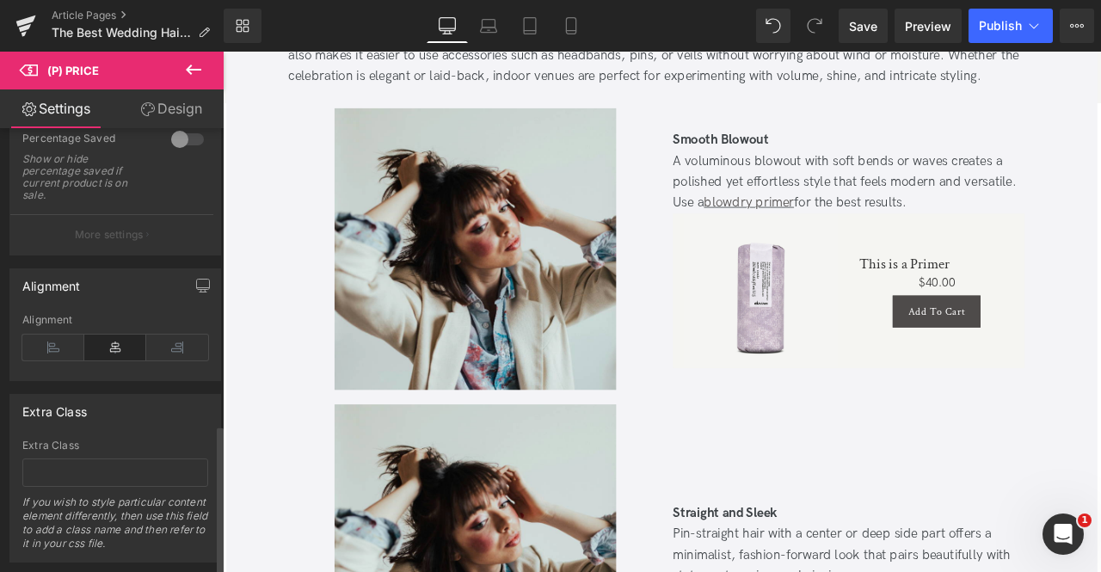
scroll to position [878, 0]
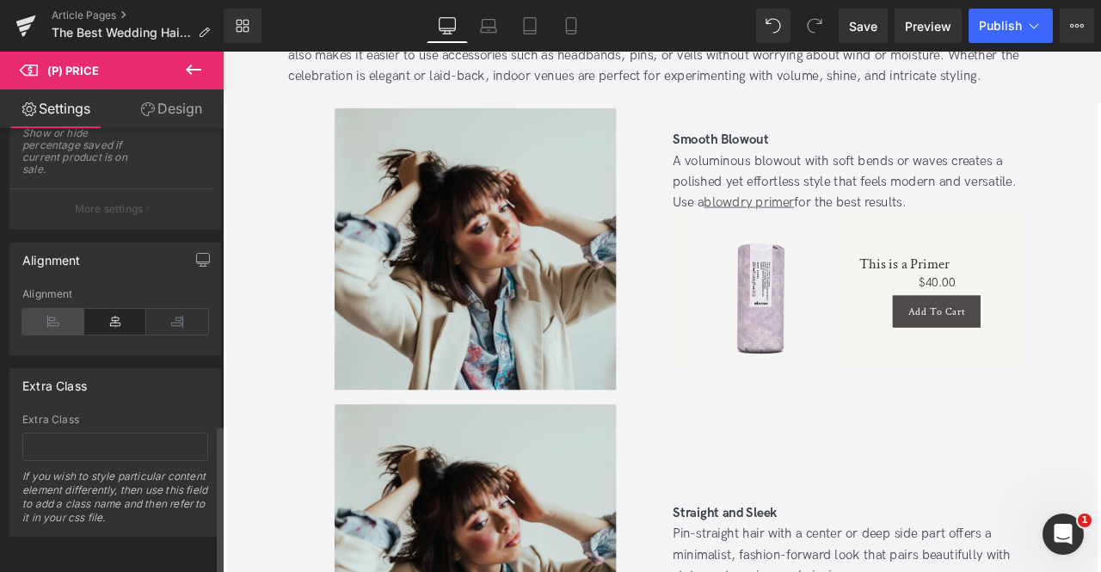
click at [54, 309] on icon at bounding box center [53, 322] width 62 height 26
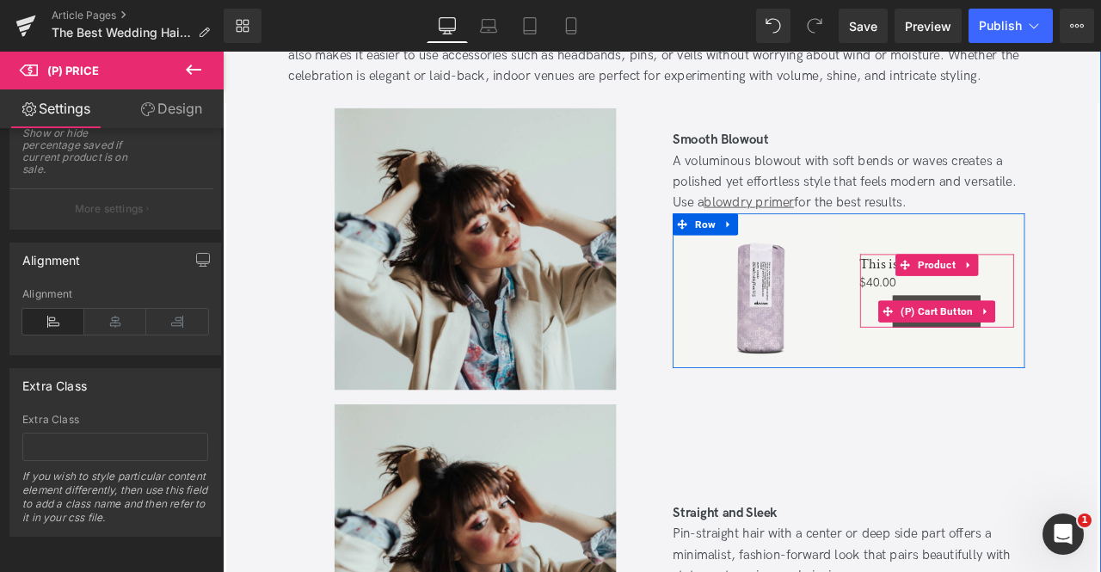
click at [995, 354] on div "Add To Cart" at bounding box center [1069, 360] width 183 height 38
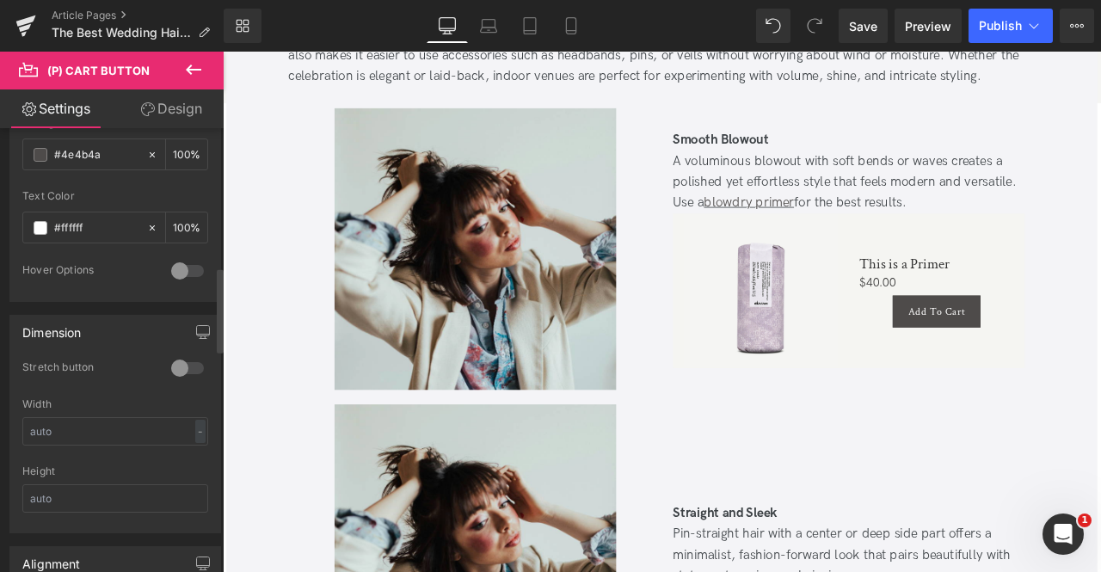
scroll to position [1118, 0]
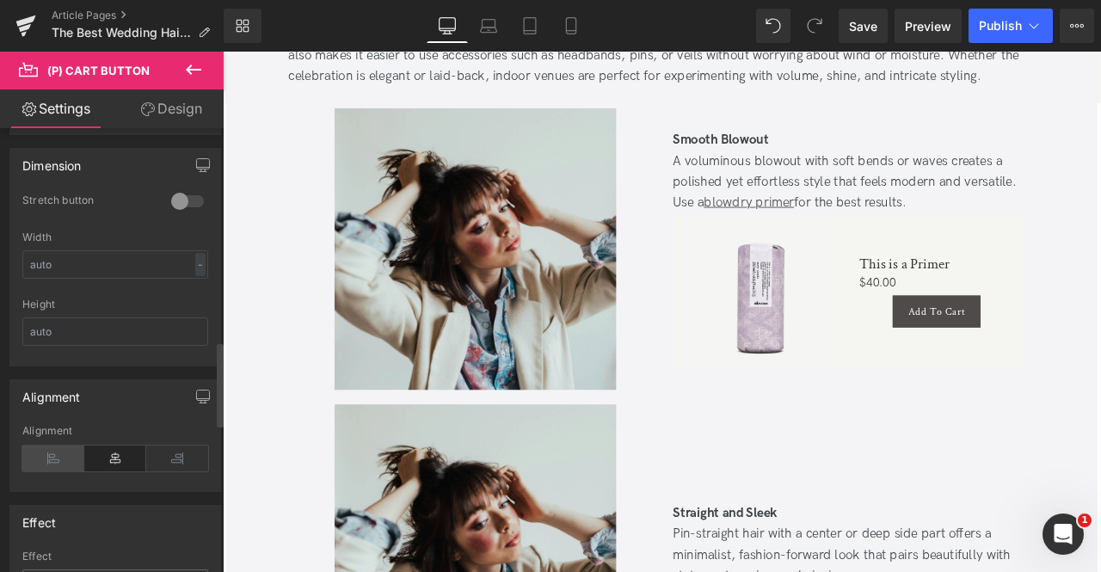
click at [47, 446] on icon at bounding box center [53, 459] width 62 height 26
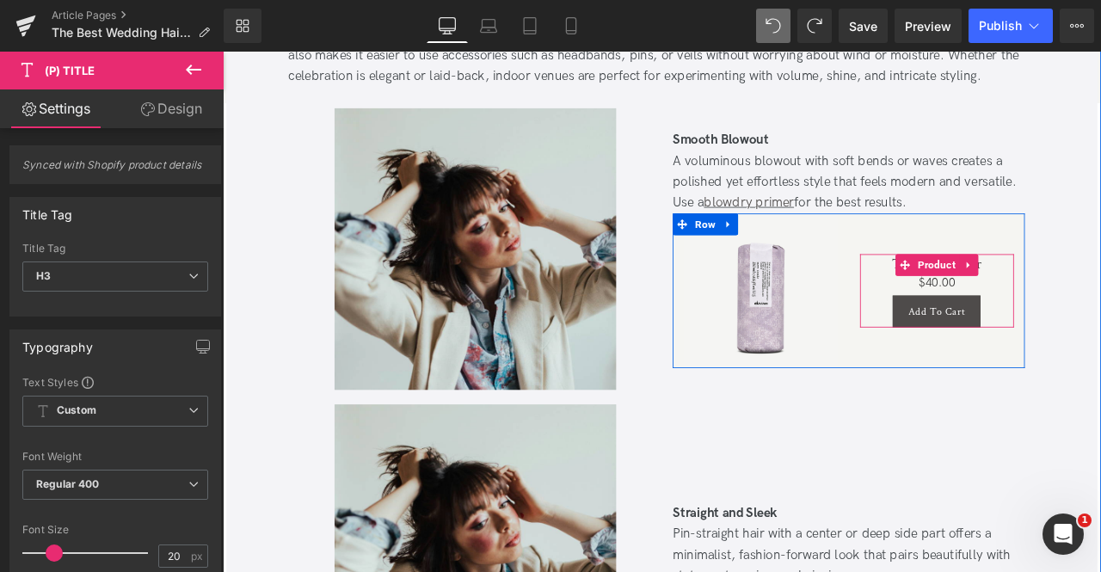
click at [986, 334] on div "This is a Primer (P) Title $0 $40.00 (P) Price Add To Cart (P) Cart Button" at bounding box center [1069, 336] width 183 height 88
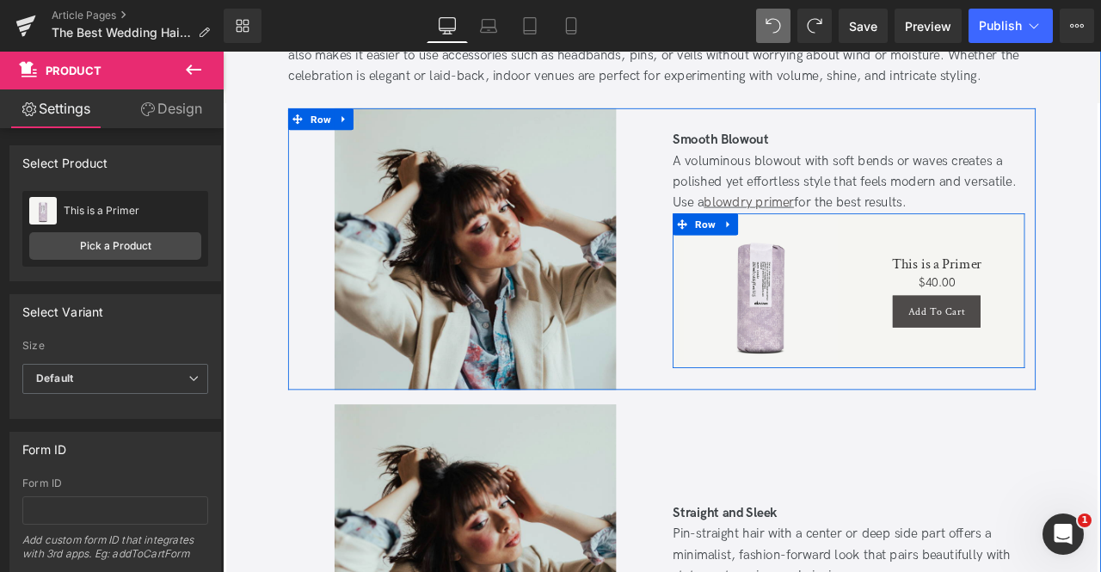
click at [986, 402] on div "This is a Primer (P) Title $0 $40.00 (P) Price Add To Cart (P) Cart Button Prod…" at bounding box center [1069, 334] width 209 height 183
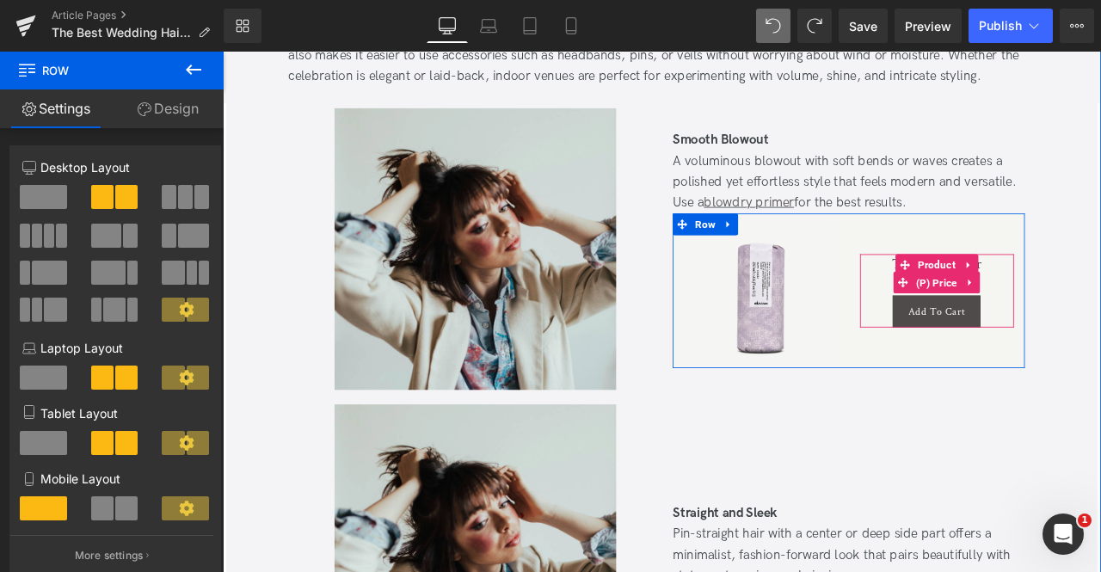
click at [997, 315] on div "$0 $40.00" at bounding box center [1069, 326] width 183 height 22
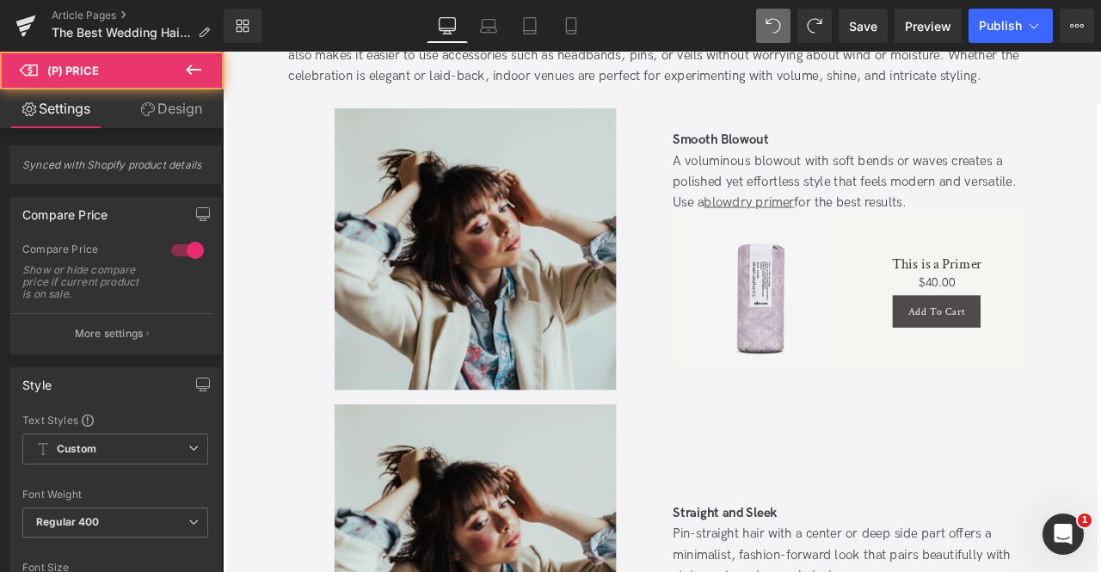
click at [171, 108] on link "Design" at bounding box center [171, 108] width 112 height 39
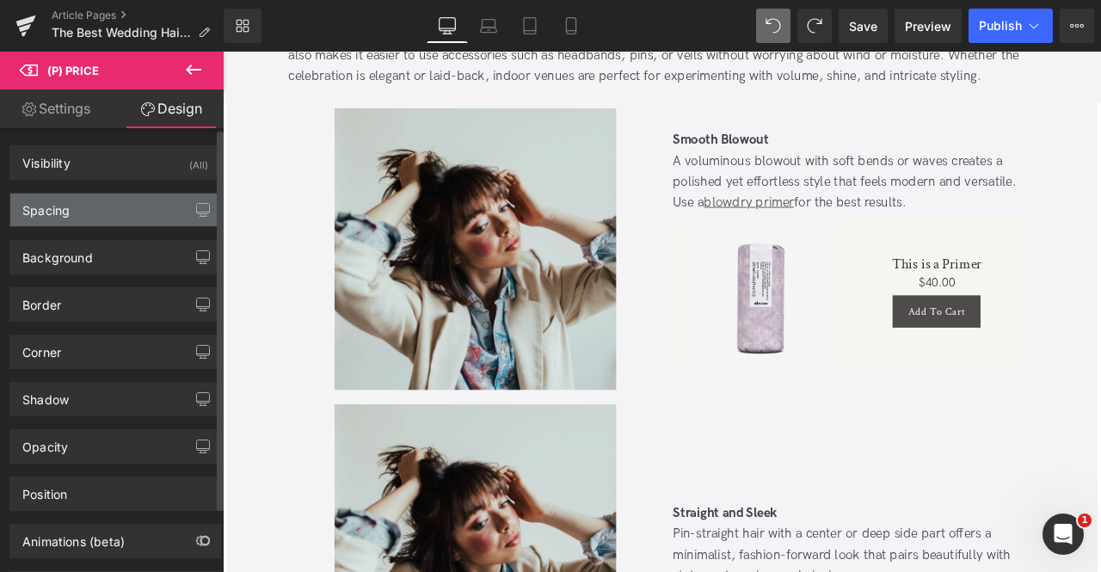
click at [125, 223] on div "Spacing" at bounding box center [115, 210] width 210 height 33
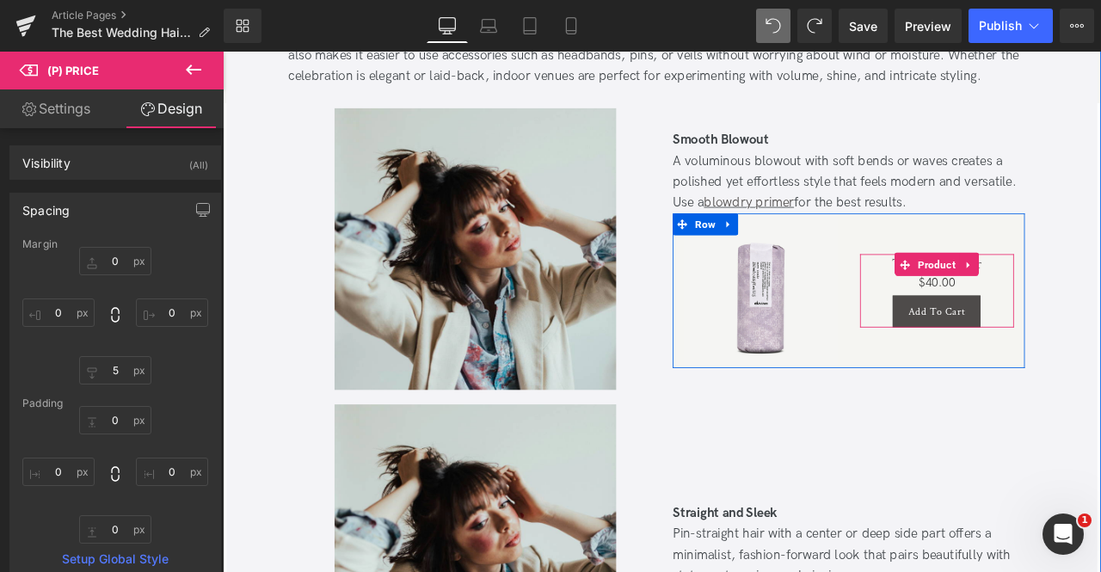
click at [1016, 301] on link "This is a Primer" at bounding box center [1069, 303] width 107 height 21
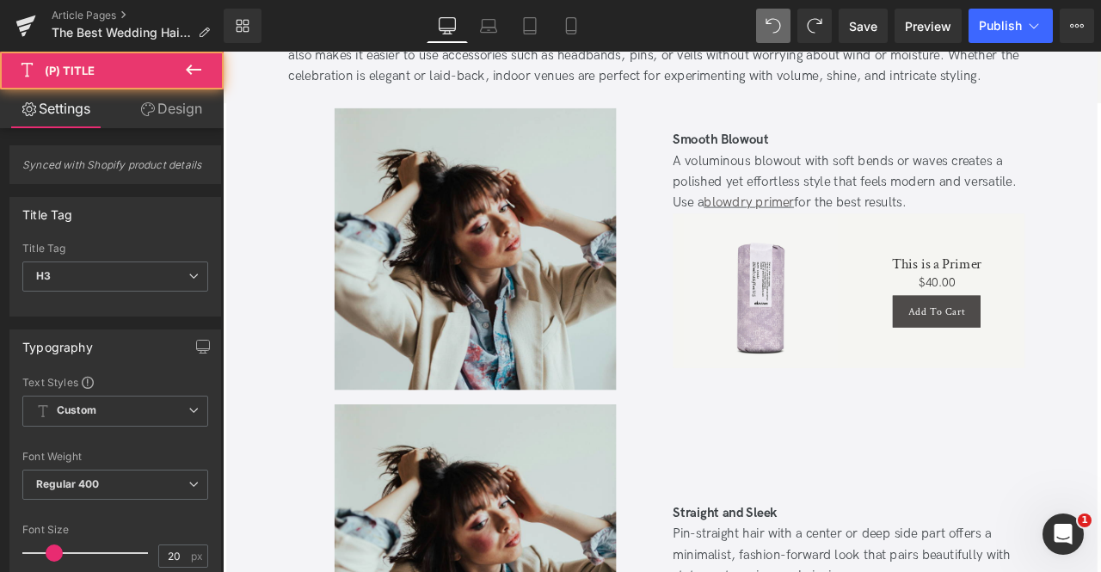
click at [153, 111] on link "Design" at bounding box center [171, 108] width 112 height 39
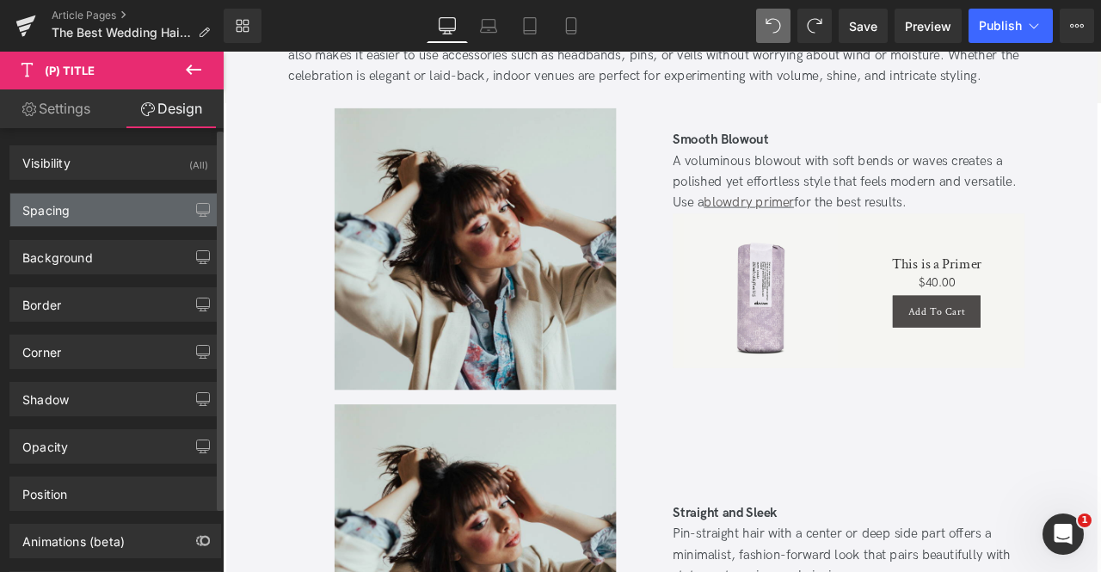
click at [111, 200] on div "Spacing" at bounding box center [115, 210] width 210 height 33
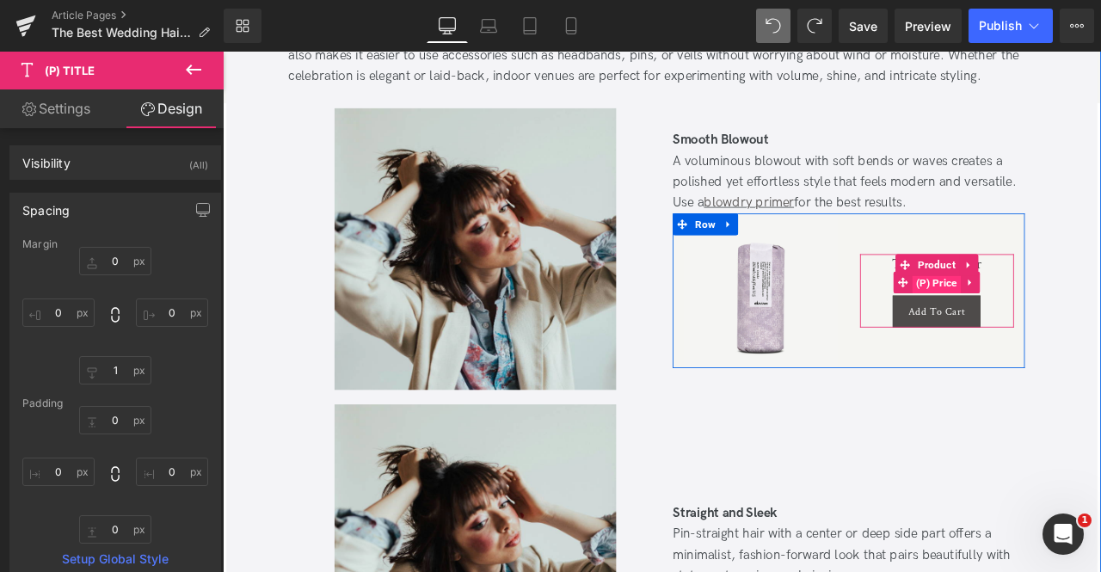
click at [1061, 317] on span "(P) Price" at bounding box center [1069, 325] width 58 height 26
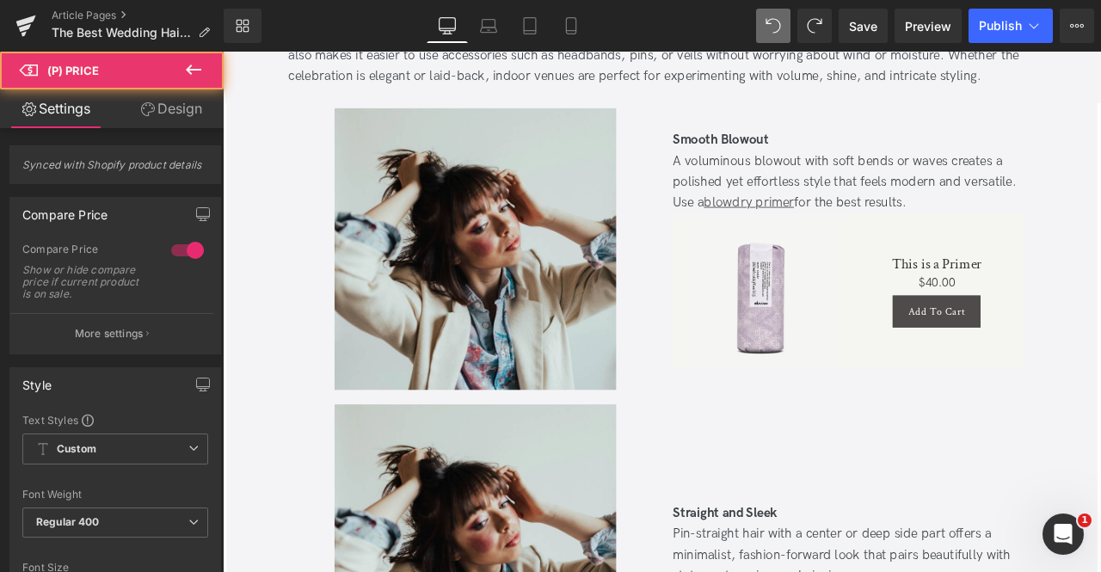
click at [175, 123] on link "Design" at bounding box center [171, 108] width 112 height 39
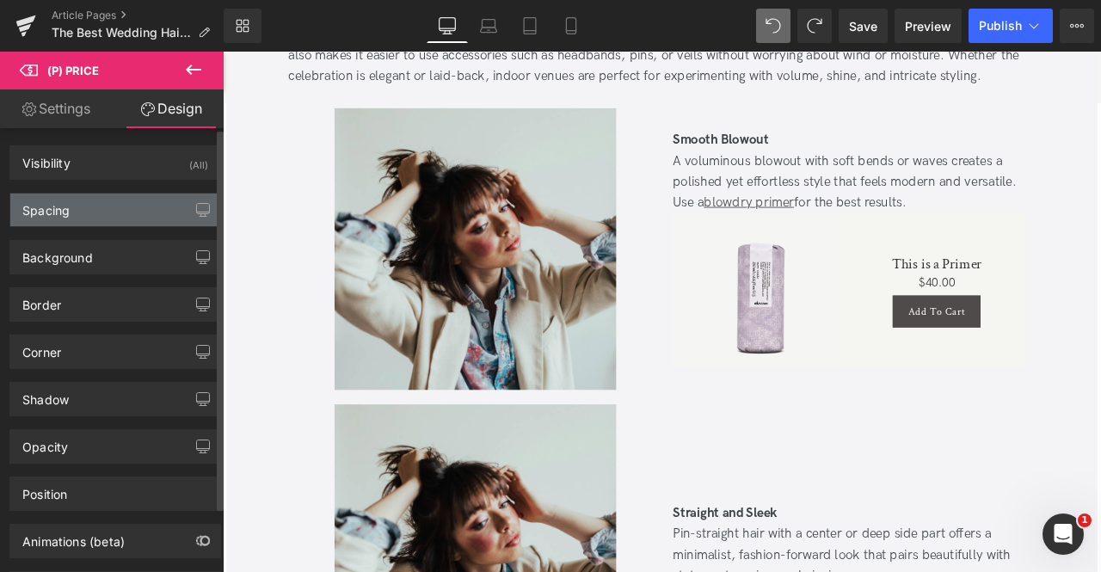
click at [143, 209] on div "Spacing" at bounding box center [115, 210] width 210 height 33
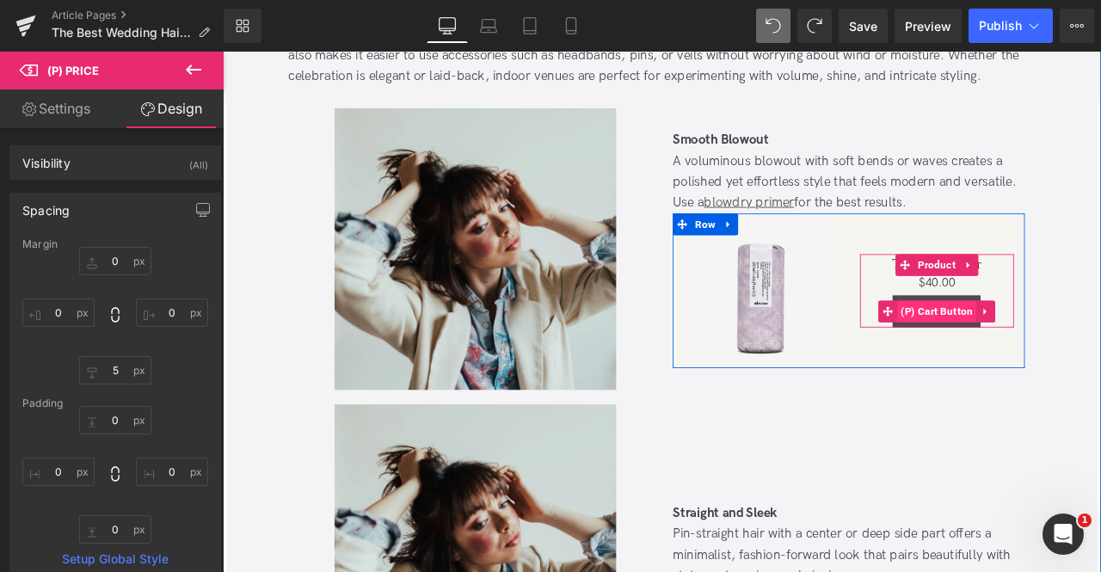
click at [1062, 367] on span "(P) Cart Button" at bounding box center [1069, 360] width 95 height 26
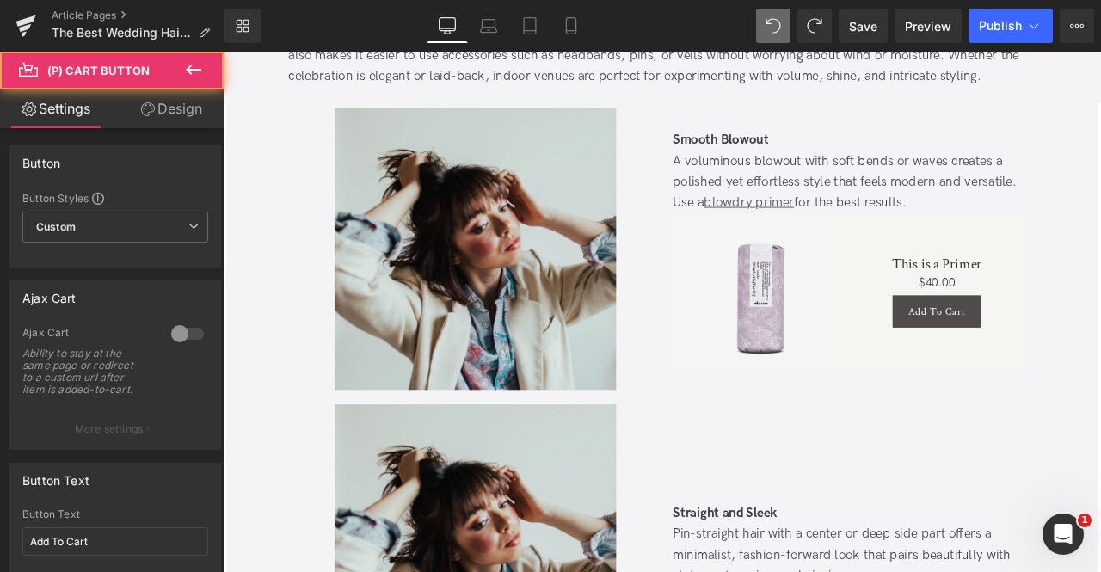
click at [178, 107] on link "Design" at bounding box center [171, 108] width 112 height 39
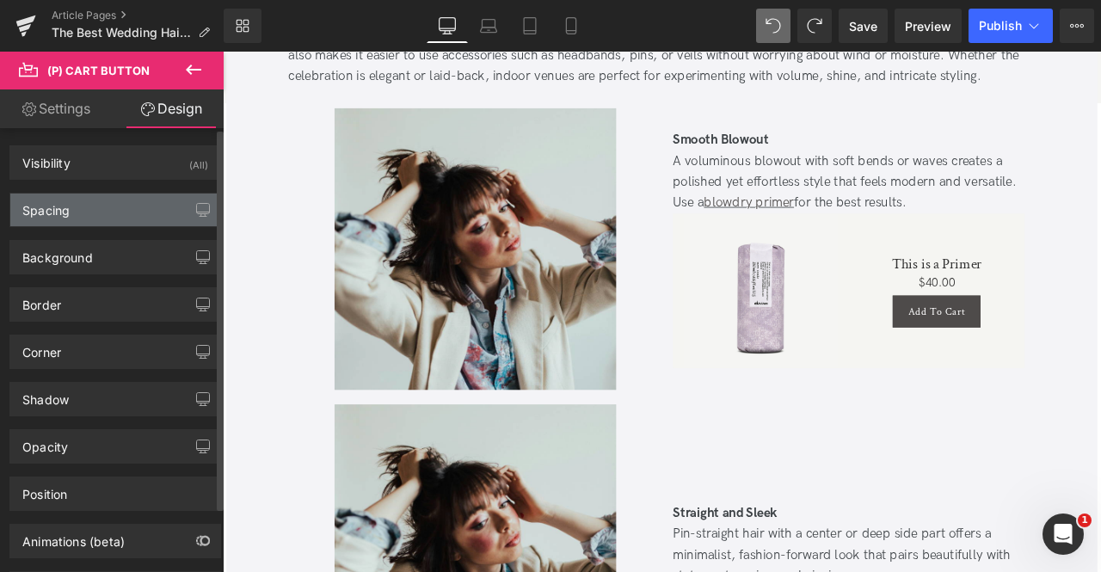
click at [126, 207] on div "Spacing" at bounding box center [115, 210] width 210 height 33
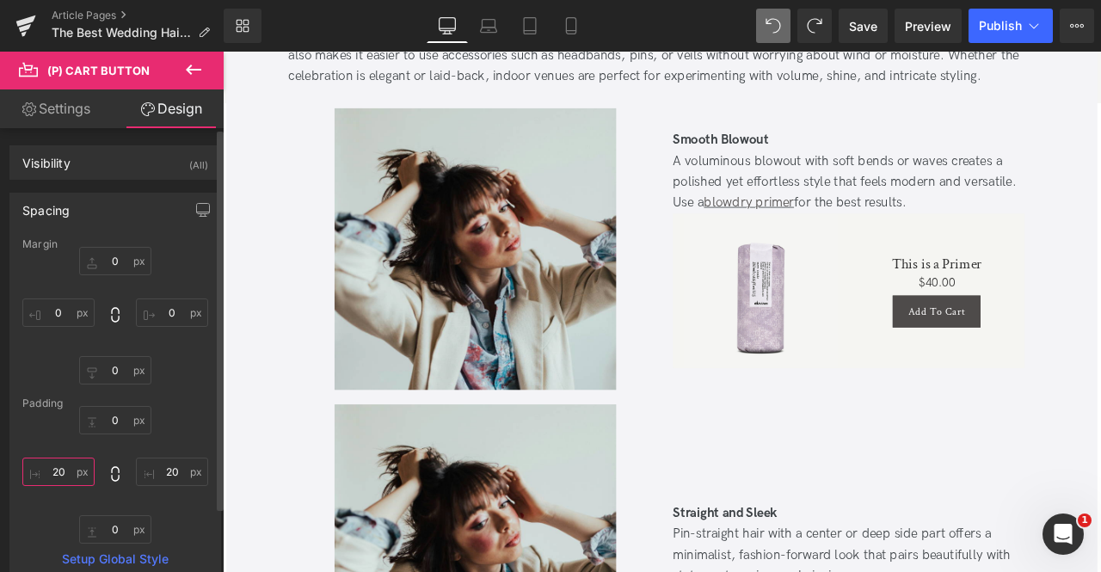
click at [55, 474] on input "20" at bounding box center [58, 472] width 72 height 28
type input "20"
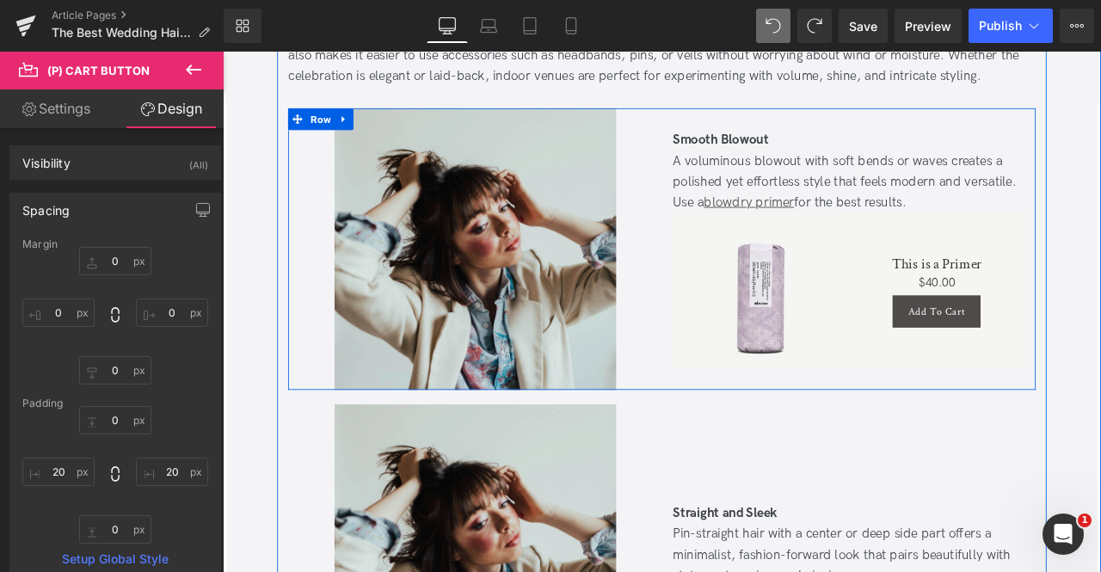
click at [978, 437] on div "Smooth Blowout A voluminous blowout with soft bends or waves creates a polished…" at bounding box center [964, 286] width 443 height 334
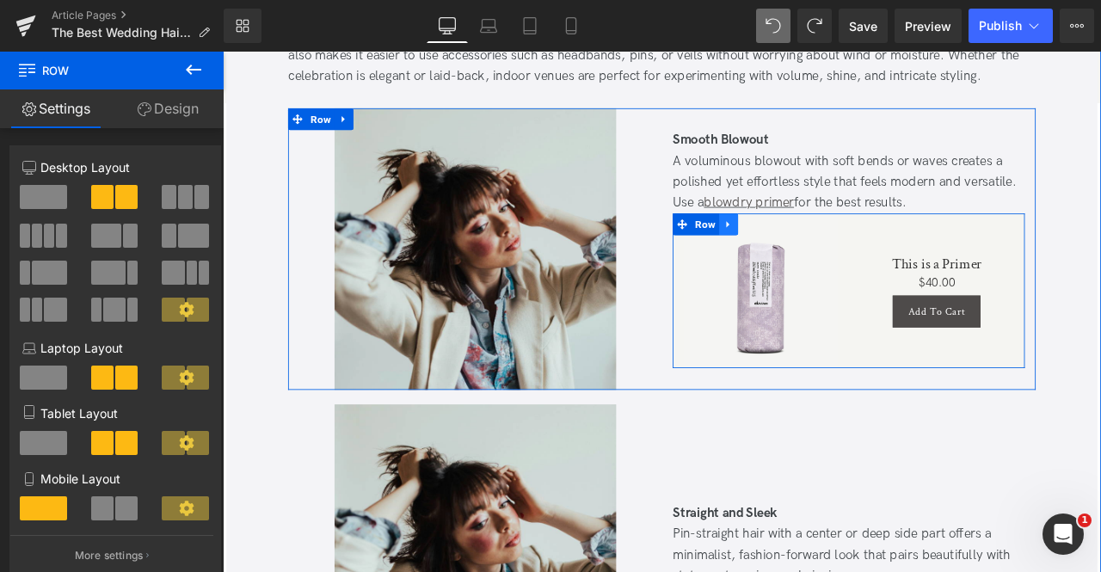
click at [828, 254] on link at bounding box center [822, 256] width 22 height 26
click at [841, 254] on icon at bounding box center [845, 256] width 12 height 12
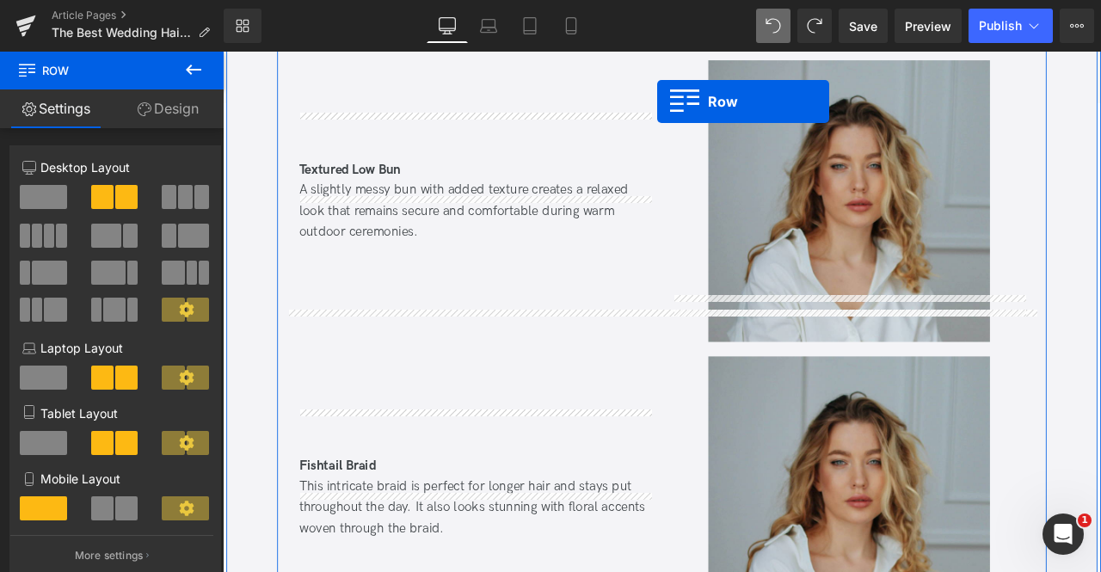
scroll to position [6246, 0]
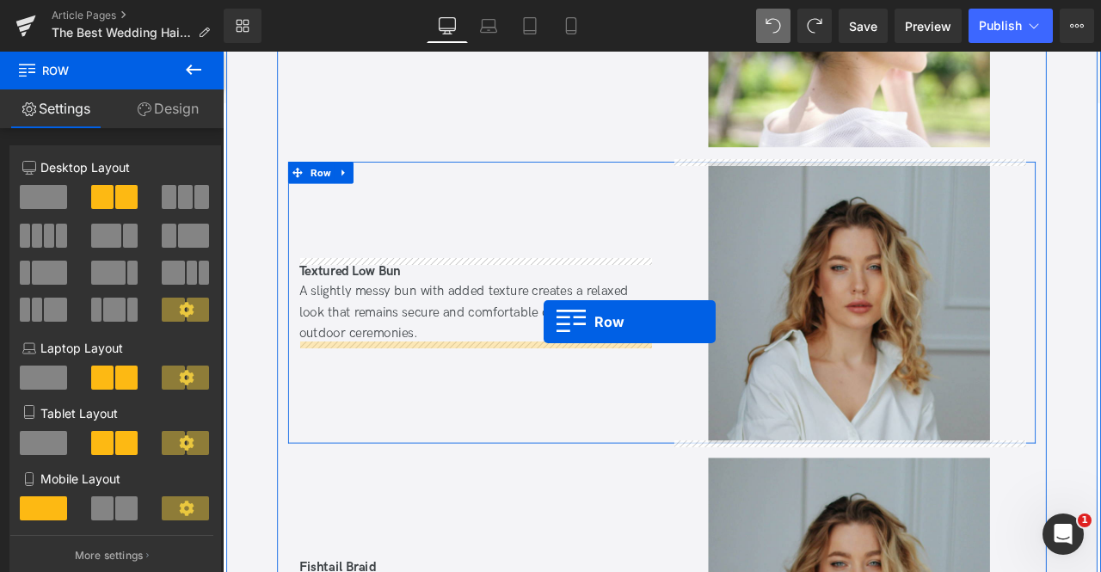
drag, startPoint x: 802, startPoint y: 399, endPoint x: 603, endPoint y: 375, distance: 200.2
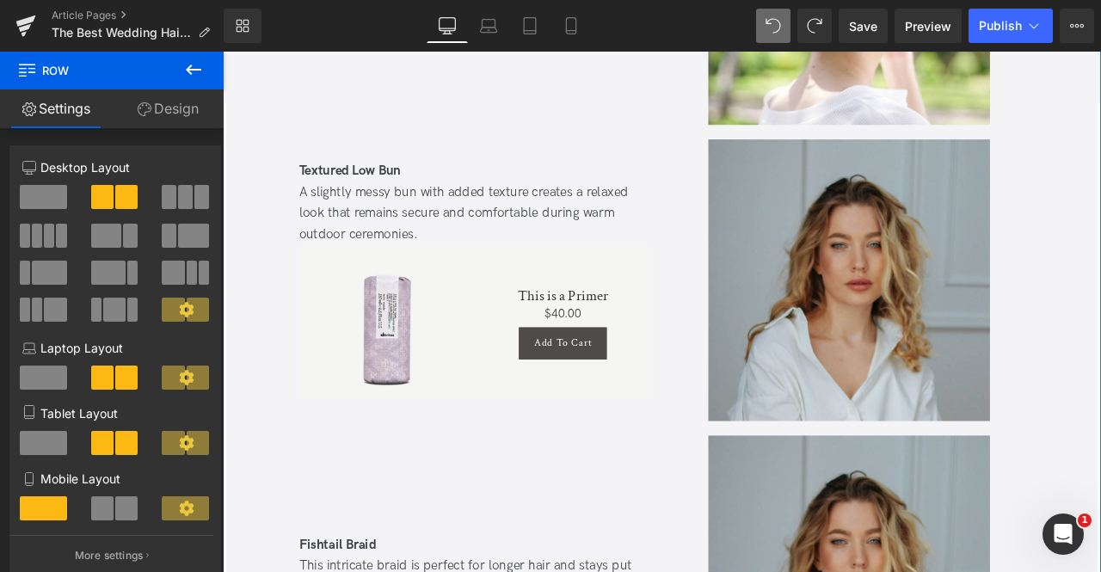
scroll to position [6288, 0]
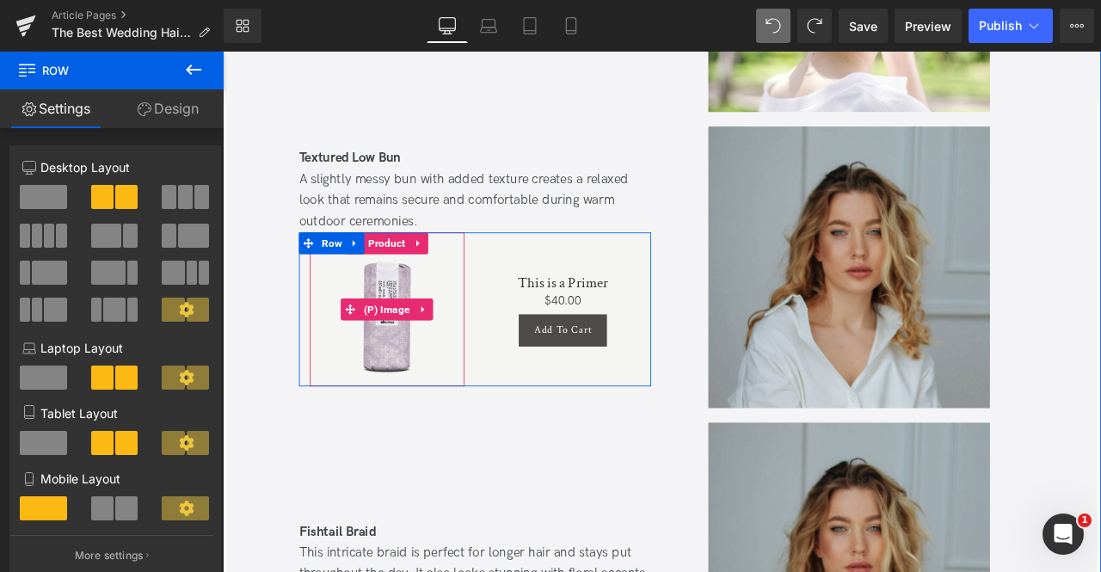
click at [434, 319] on img at bounding box center [417, 357] width 183 height 183
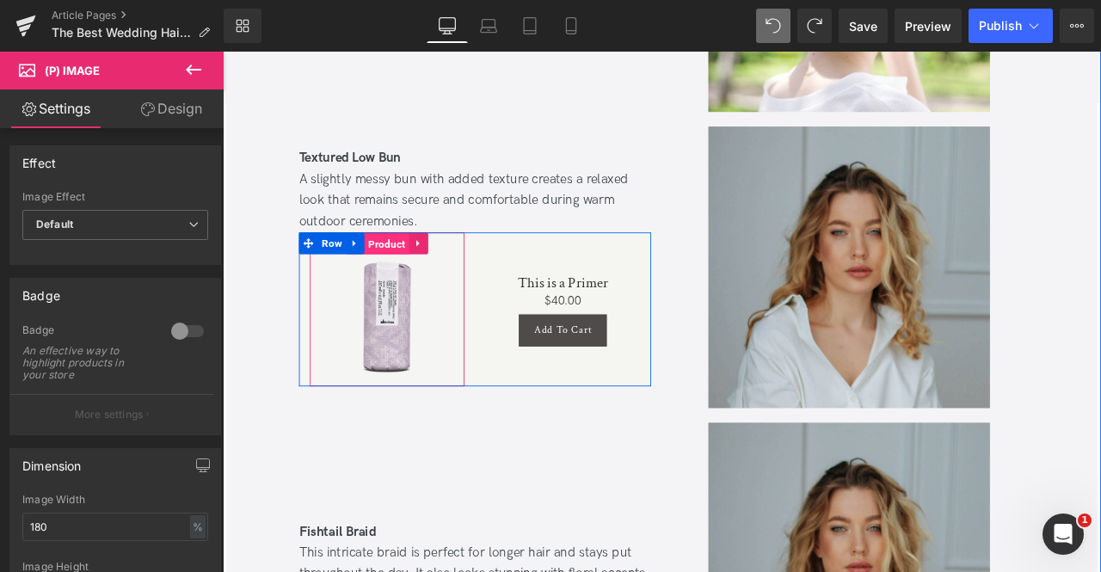
click at [409, 285] on span "Product" at bounding box center [417, 280] width 53 height 26
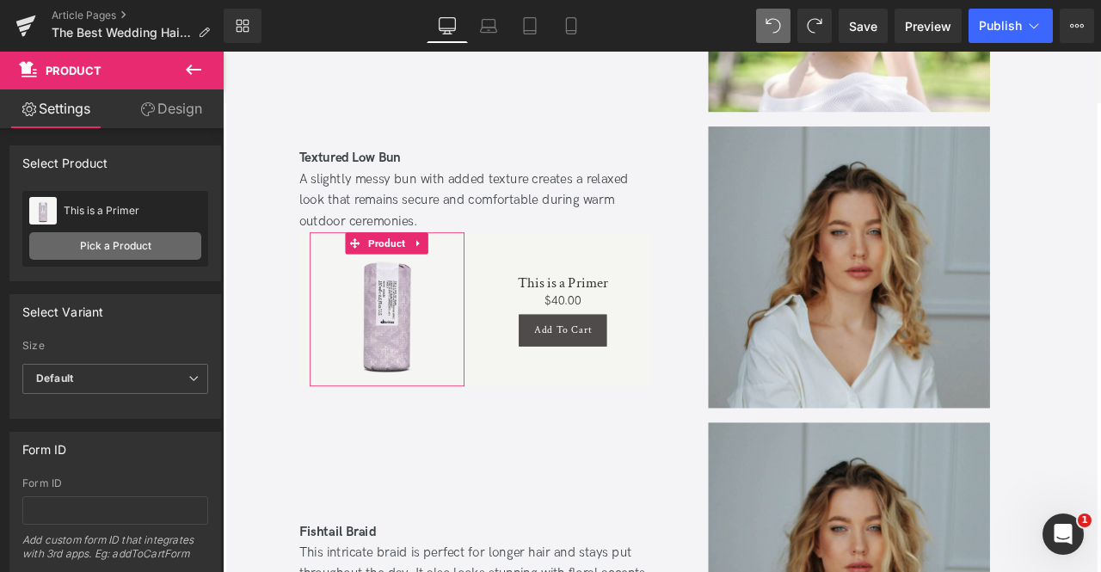
click at [147, 244] on link "Pick a Product" at bounding box center [115, 246] width 172 height 28
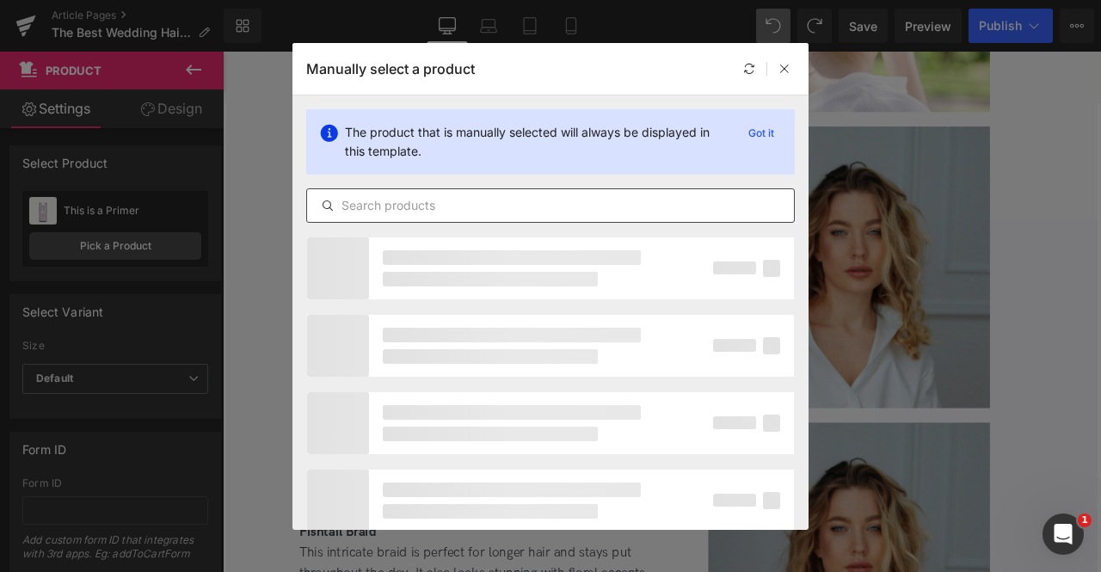
click at [382, 211] on input "text" at bounding box center [550, 205] width 487 height 21
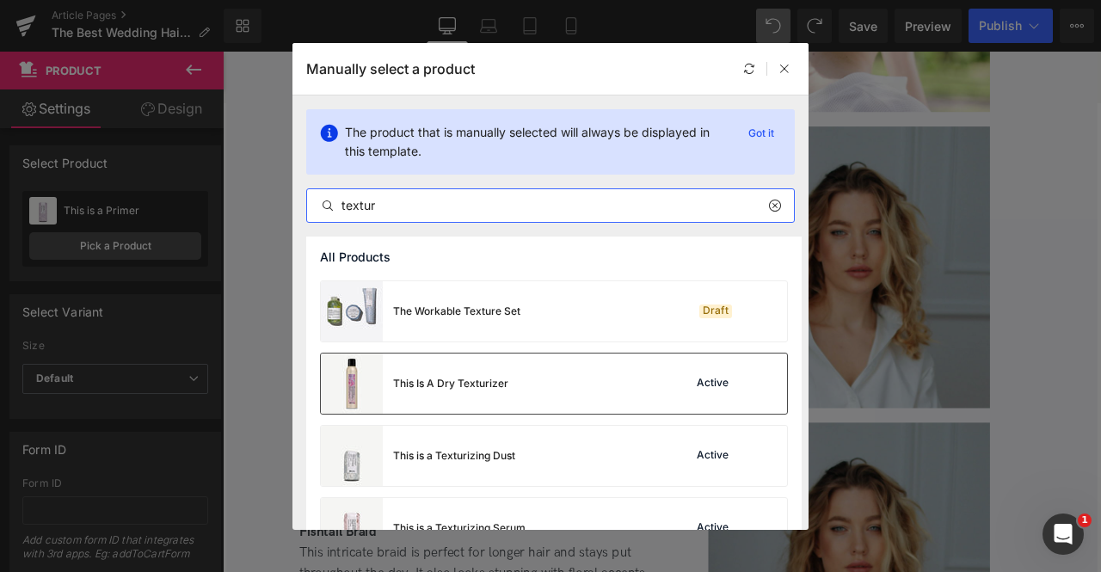
scroll to position [256, 0]
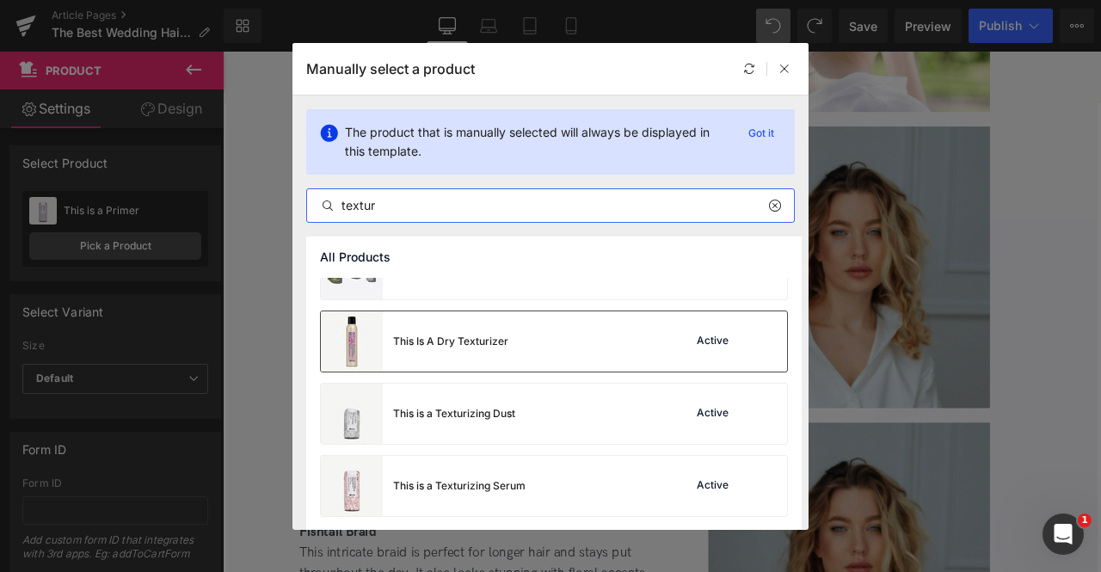
type input "textur"
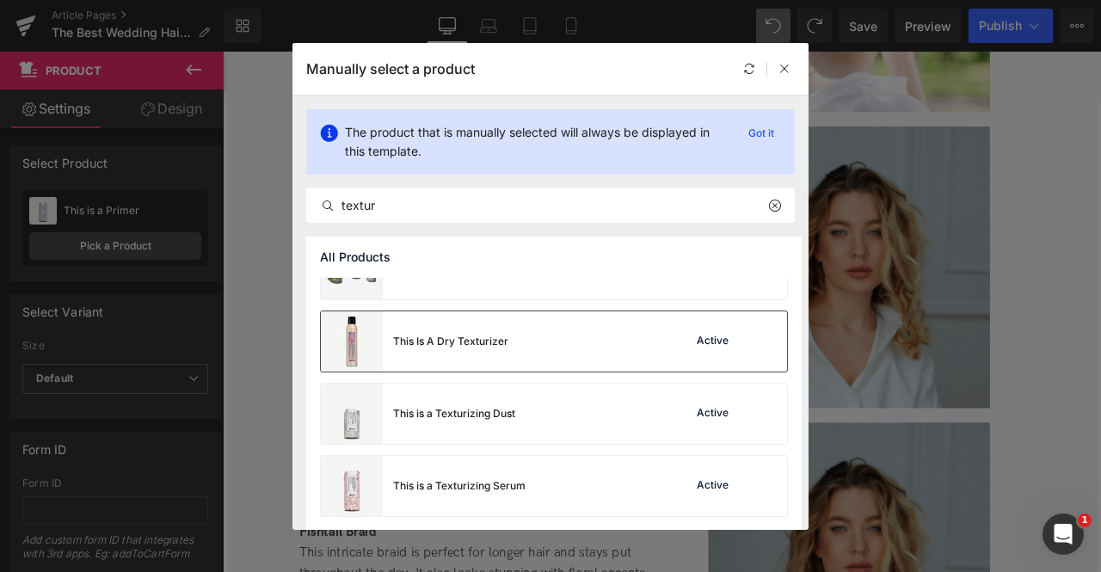
click at [567, 334] on div "This Is A Dry Texturizer Active" at bounding box center [554, 341] width 466 height 60
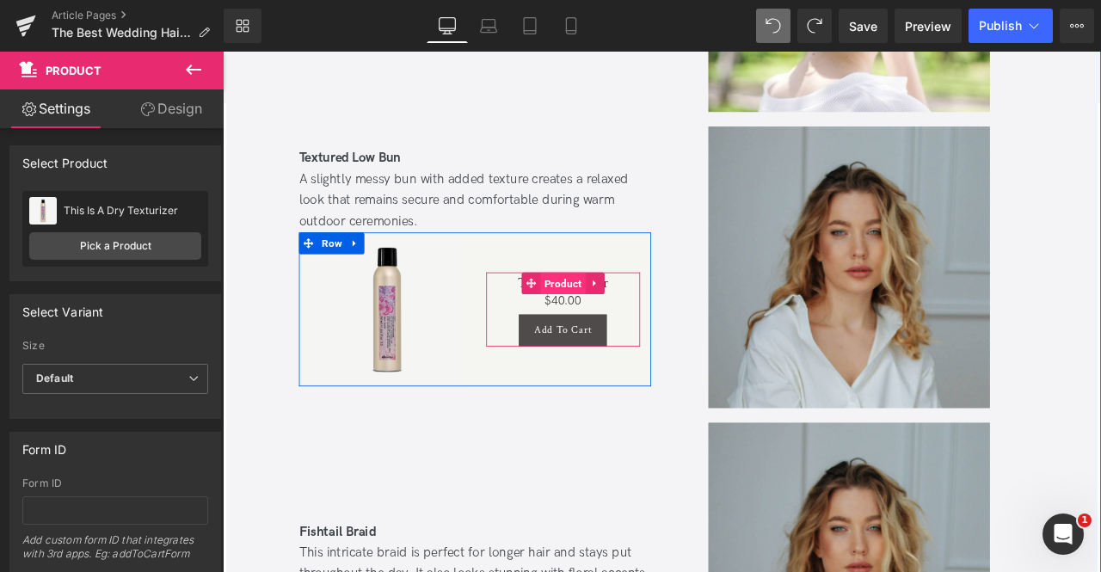
click at [630, 314] on span "Product" at bounding box center [626, 326] width 53 height 26
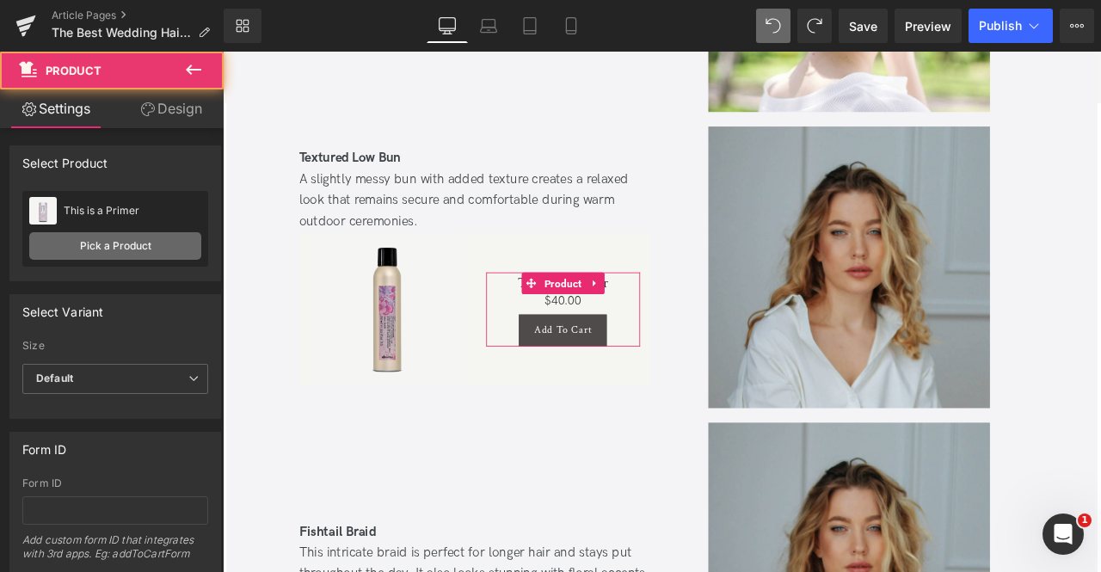
click at [143, 233] on link "Pick a Product" at bounding box center [115, 246] width 172 height 28
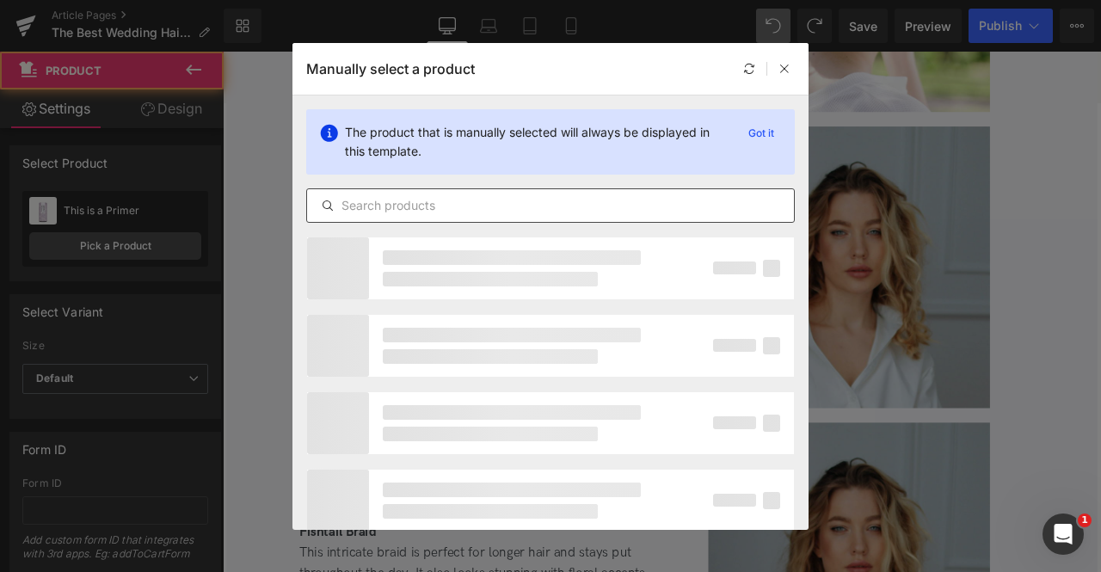
click at [386, 199] on input "text" at bounding box center [550, 205] width 487 height 21
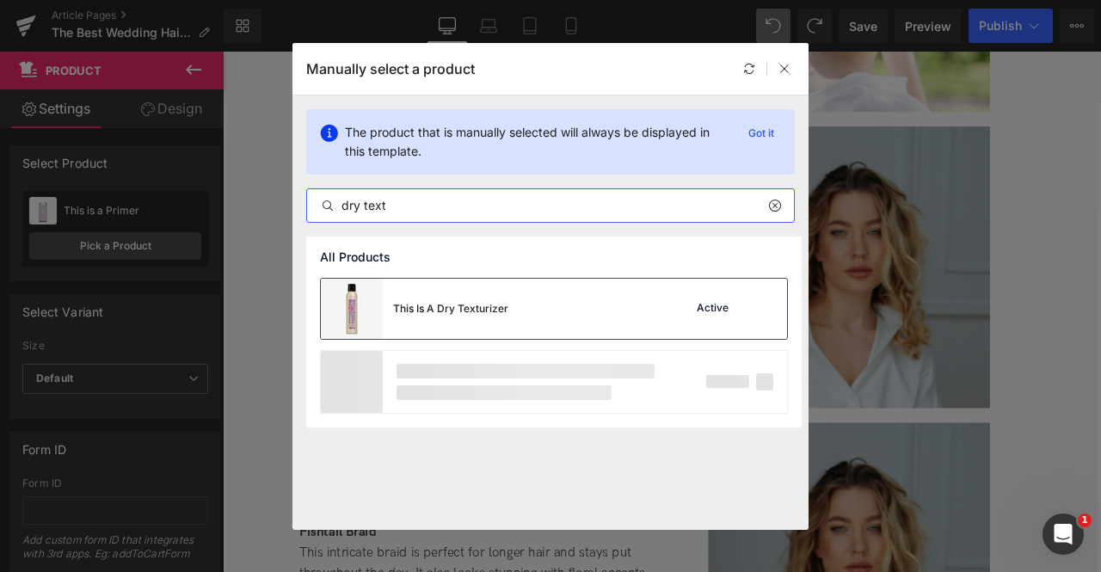
type input "dry text"
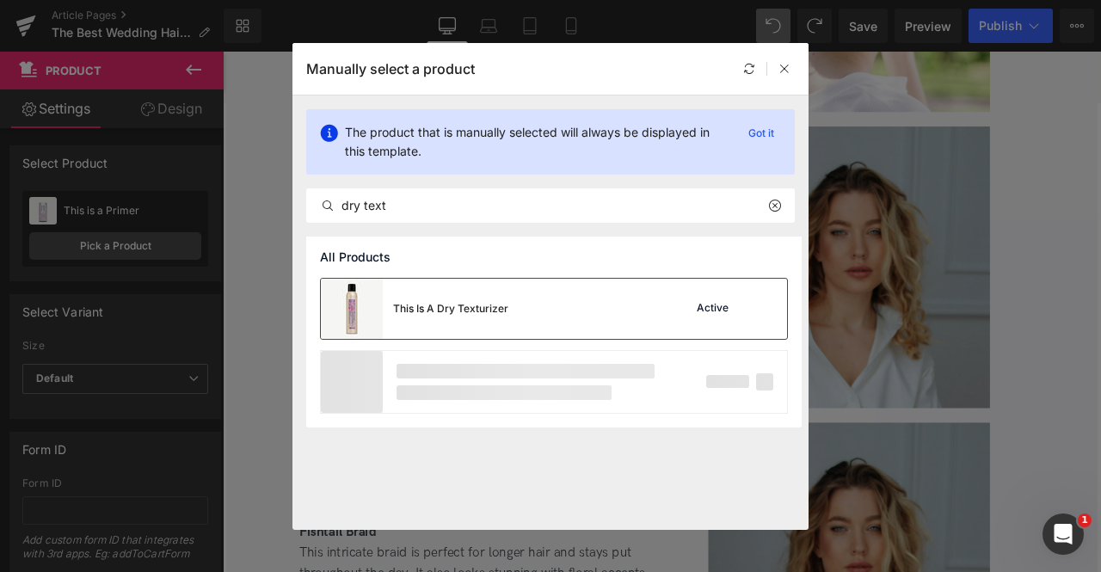
click at [452, 292] on div "This Is A Dry Texturizer" at bounding box center [415, 309] width 188 height 60
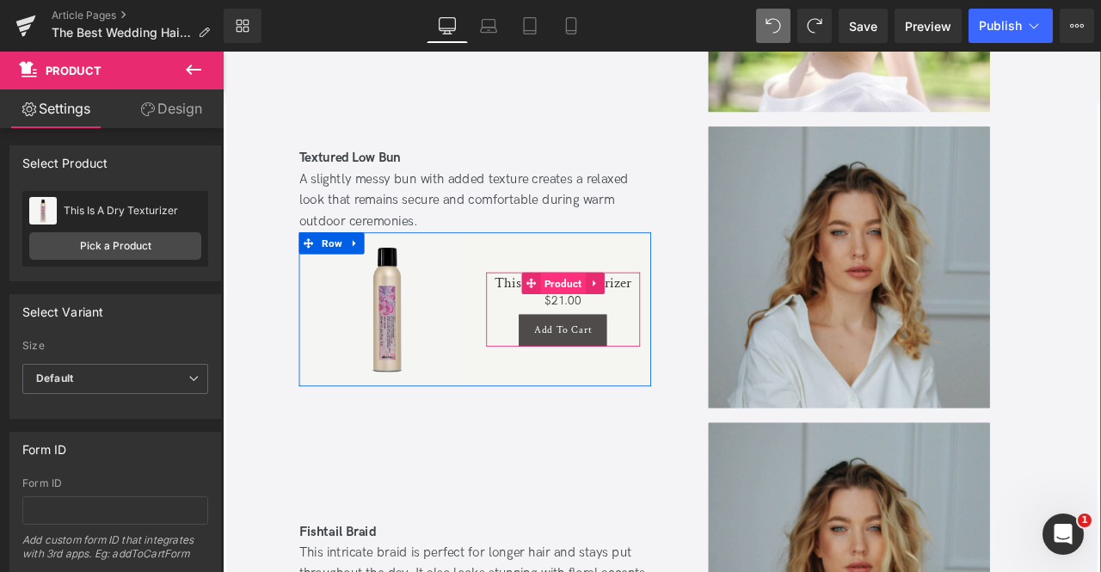
click at [618, 316] on span "Product" at bounding box center [626, 326] width 53 height 26
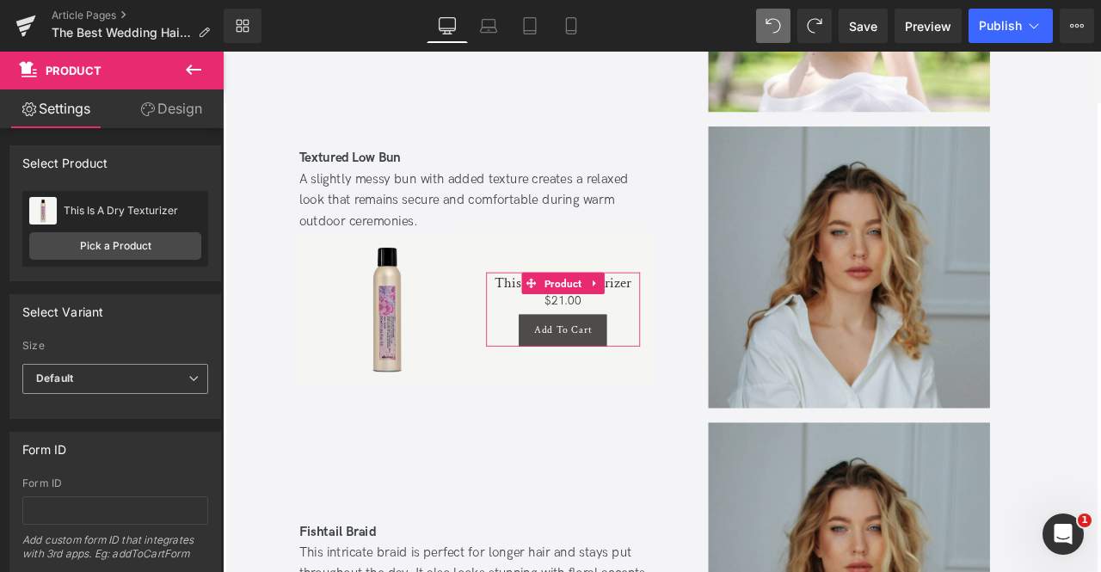
click at [107, 372] on span "Default" at bounding box center [115, 379] width 186 height 30
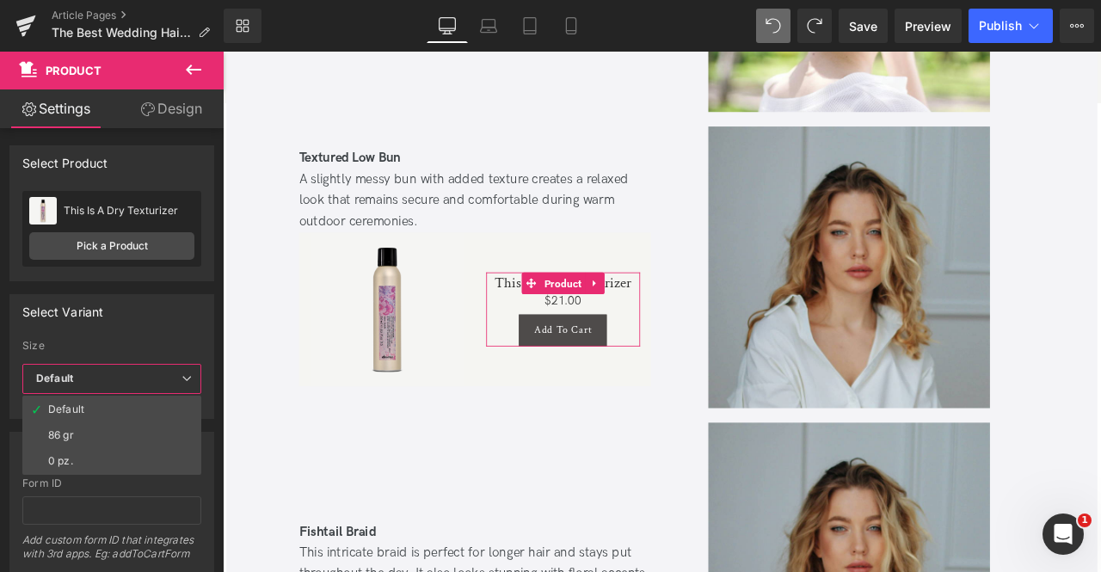
click at [133, 342] on label "Size" at bounding box center [111, 348] width 179 height 17
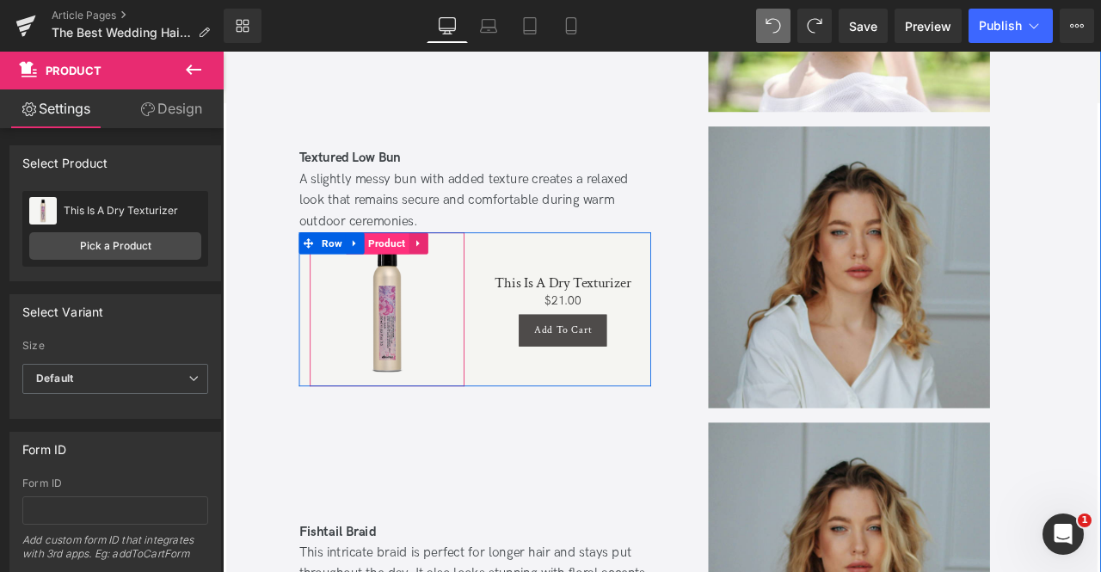
click at [413, 283] on span "Product" at bounding box center [417, 279] width 53 height 26
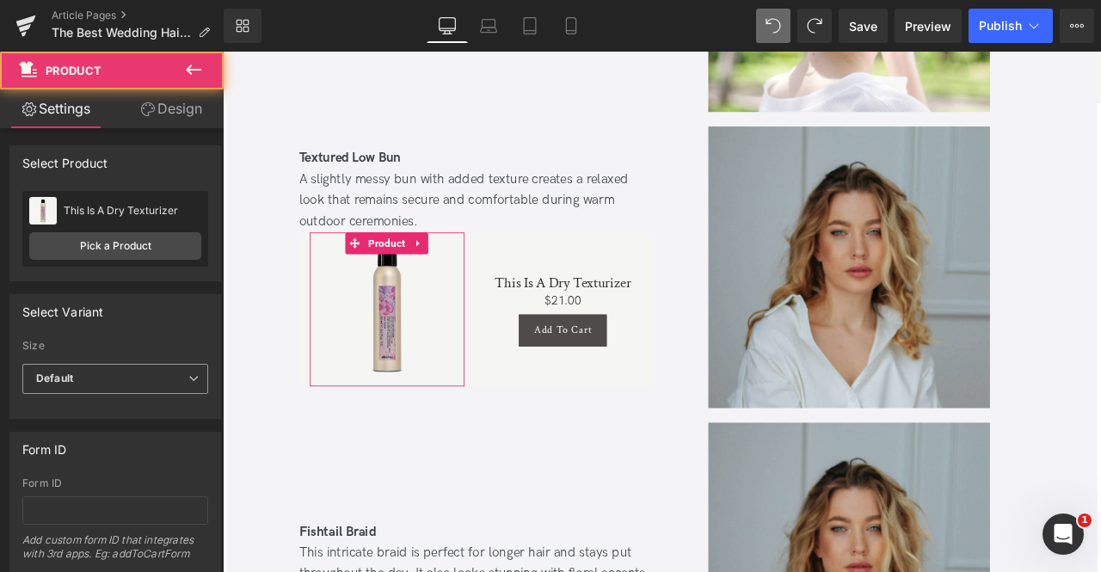
click at [163, 376] on span "Default" at bounding box center [115, 379] width 186 height 30
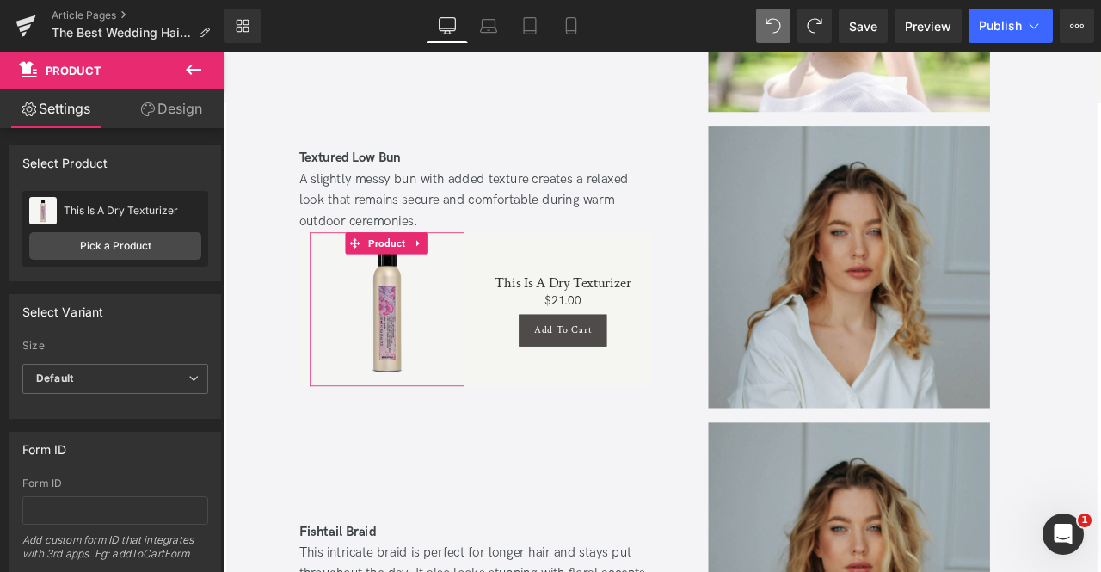
click at [158, 345] on label "Size" at bounding box center [115, 348] width 186 height 17
click at [118, 372] on span "Default" at bounding box center [115, 379] width 186 height 30
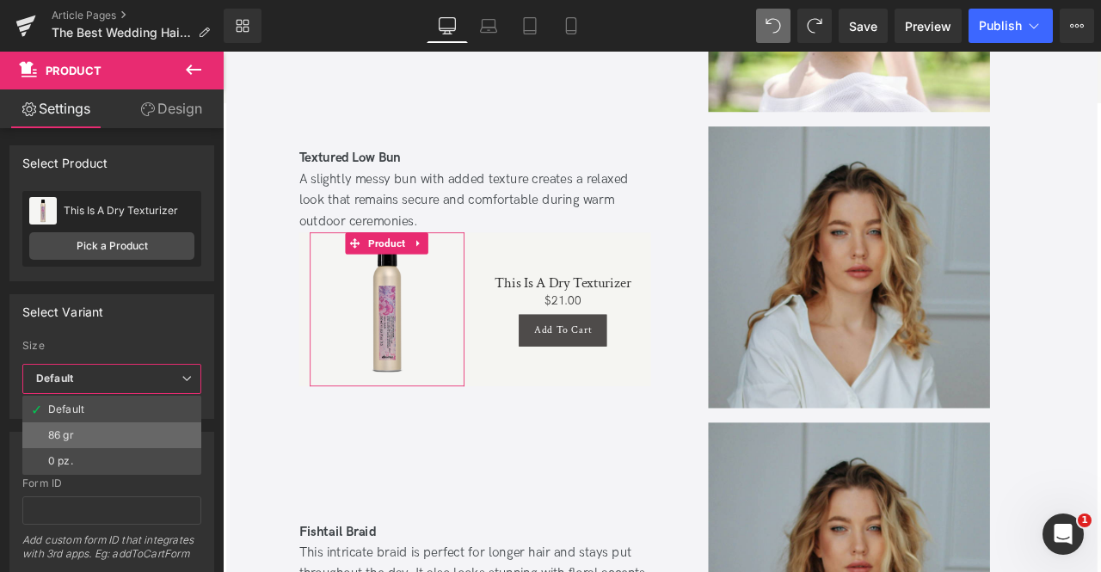
click at [107, 445] on li "86 gr" at bounding box center [111, 435] width 179 height 26
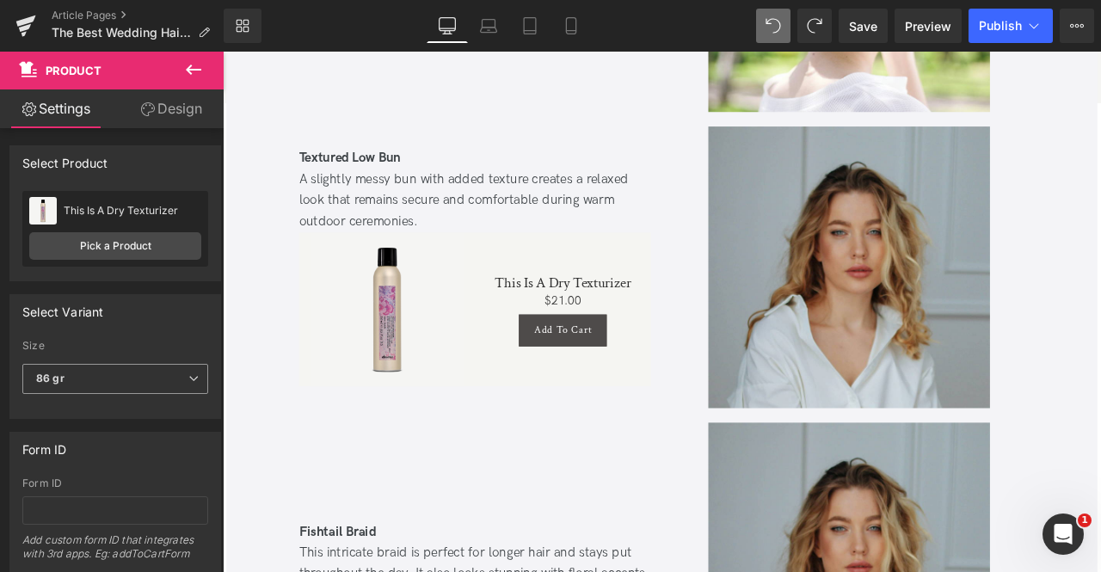
click at [138, 386] on span "86 gr" at bounding box center [115, 379] width 186 height 30
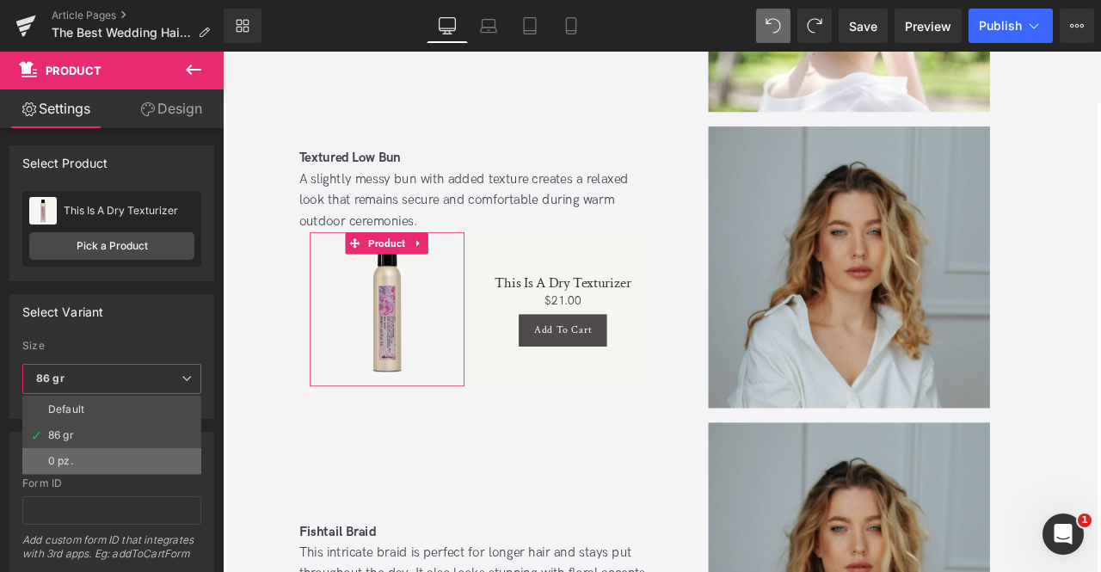
click at [110, 458] on li "0 pz." at bounding box center [111, 461] width 179 height 26
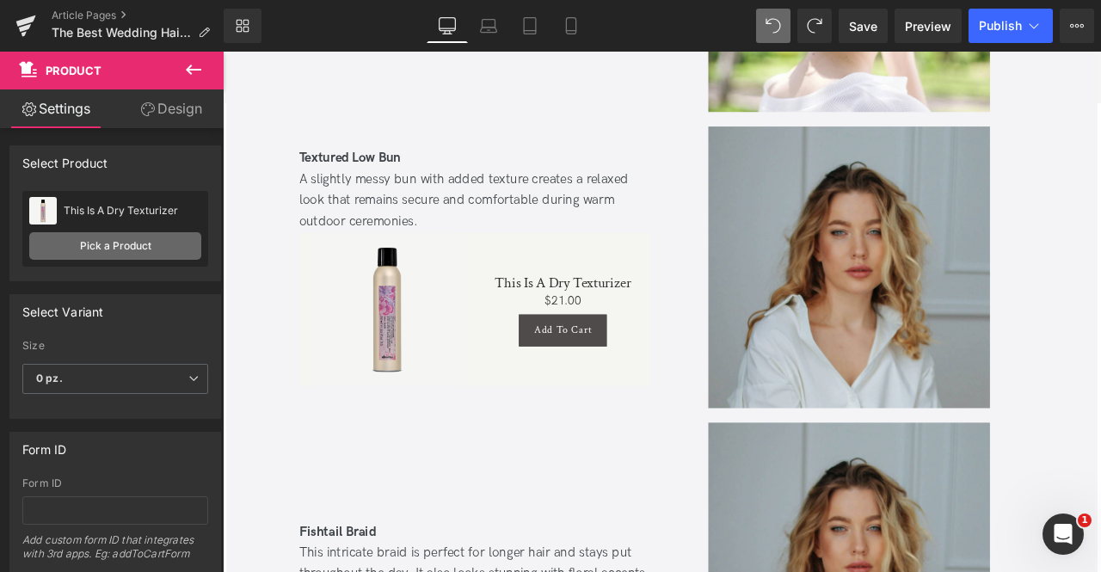
click at [141, 244] on link "Pick a Product" at bounding box center [115, 246] width 172 height 28
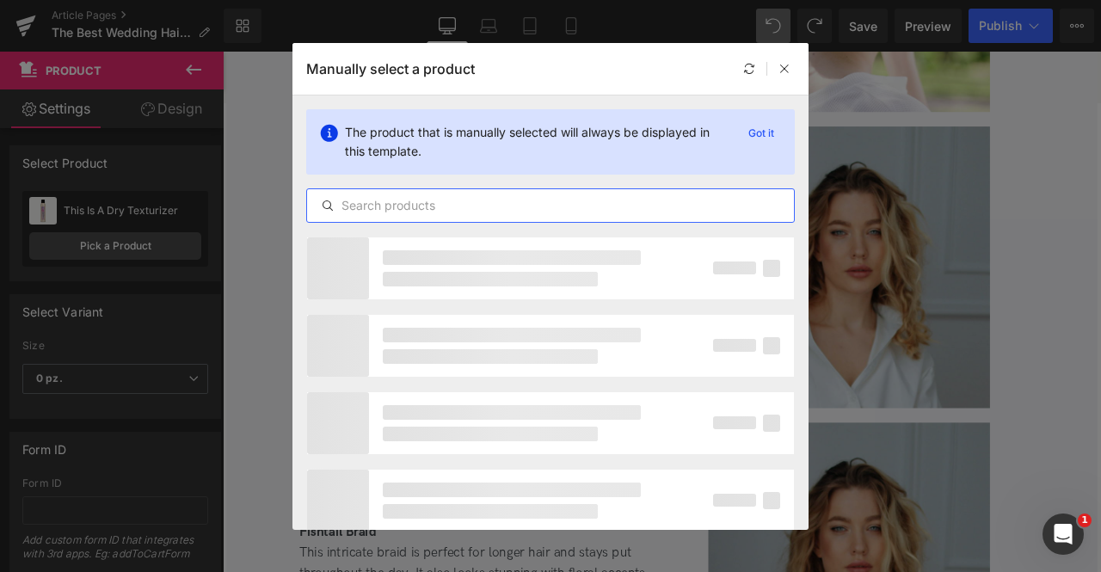
click at [429, 198] on input "text" at bounding box center [550, 205] width 487 height 21
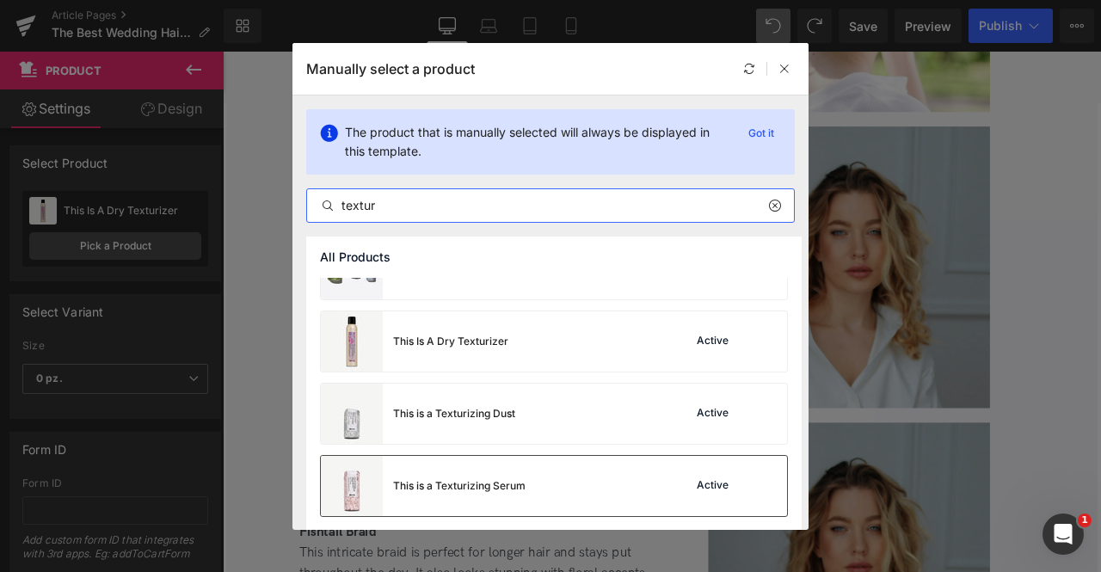
type input "textur"
click at [521, 474] on div "This is a Texturizing Serum" at bounding box center [423, 486] width 205 height 60
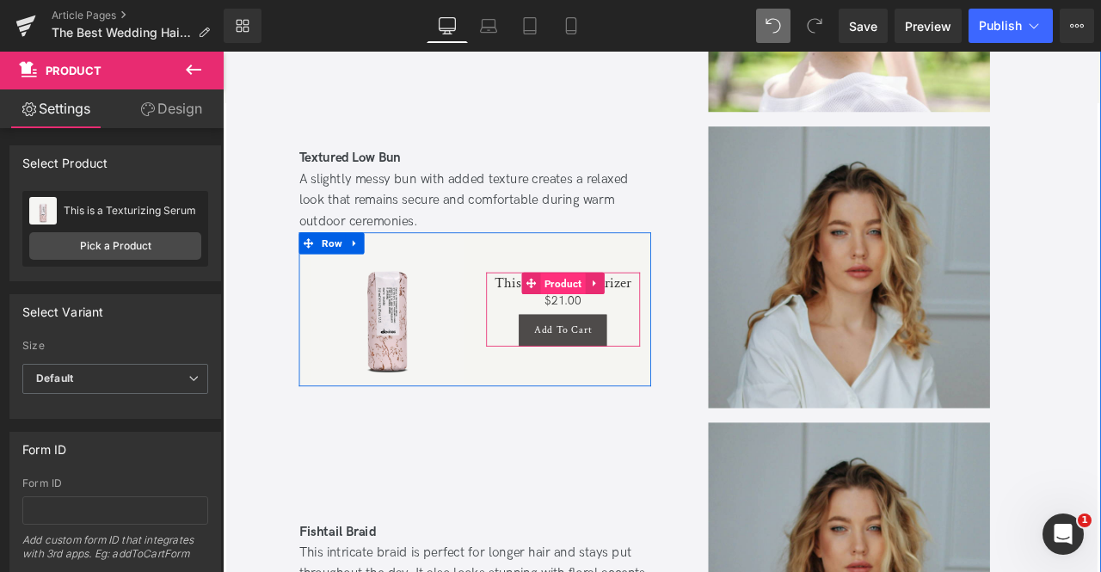
click at [620, 317] on span "Product" at bounding box center [626, 327] width 53 height 26
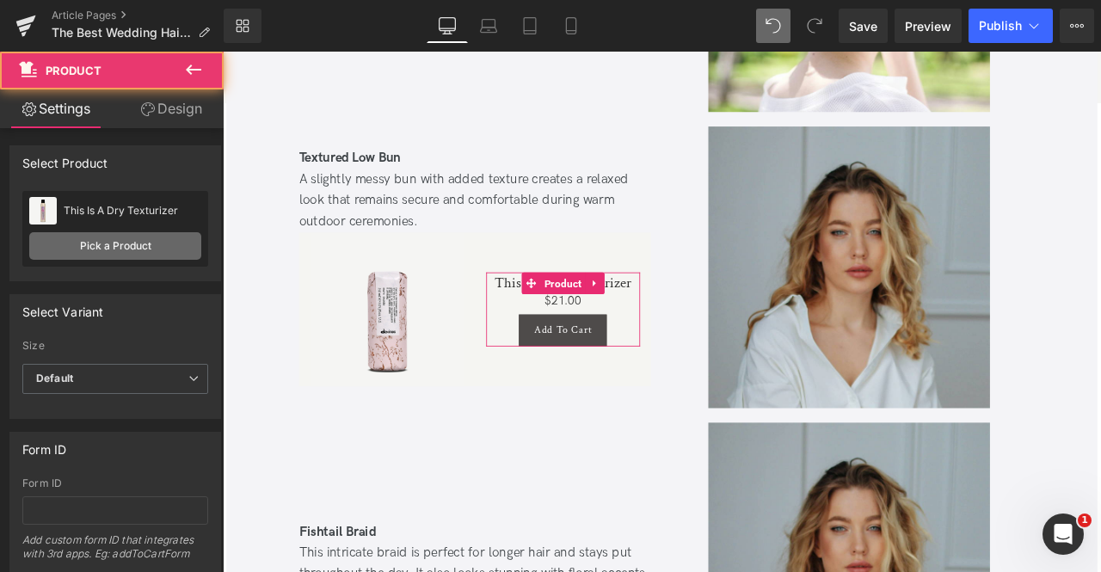
click at [134, 255] on link "Pick a Product" at bounding box center [115, 246] width 172 height 28
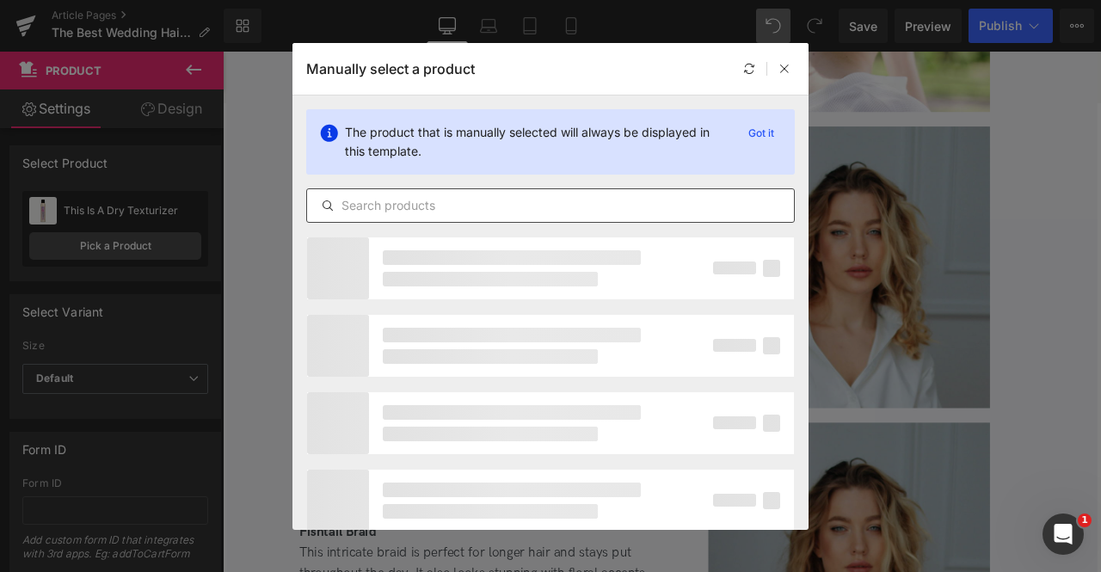
click at [382, 211] on input "text" at bounding box center [550, 205] width 487 height 21
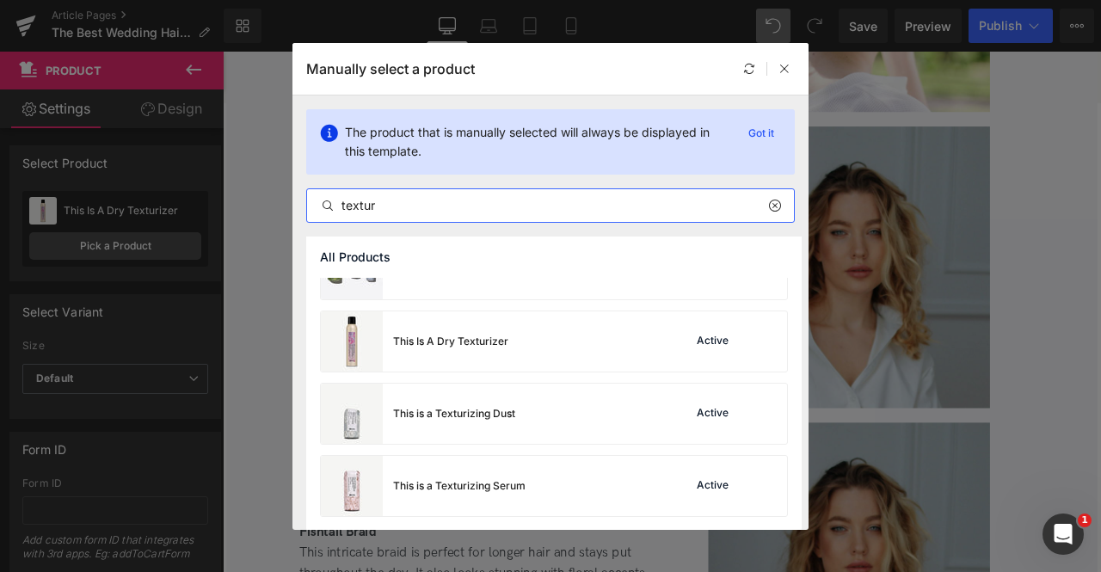
type input "textur"
click at [457, 479] on div "This is a Texturizing Serum" at bounding box center [459, 485] width 132 height 15
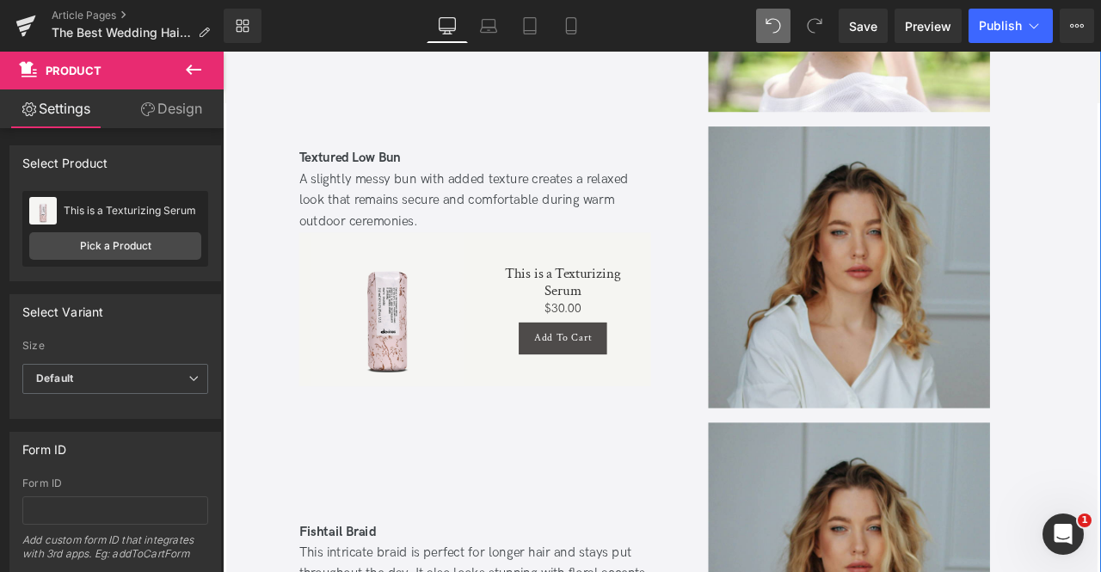
click at [383, 271] on div "Sale Off (P) Image Product This is a Texturizing Serum (P) Title $0 $30.00 (P) …" at bounding box center [521, 357] width 417 height 183
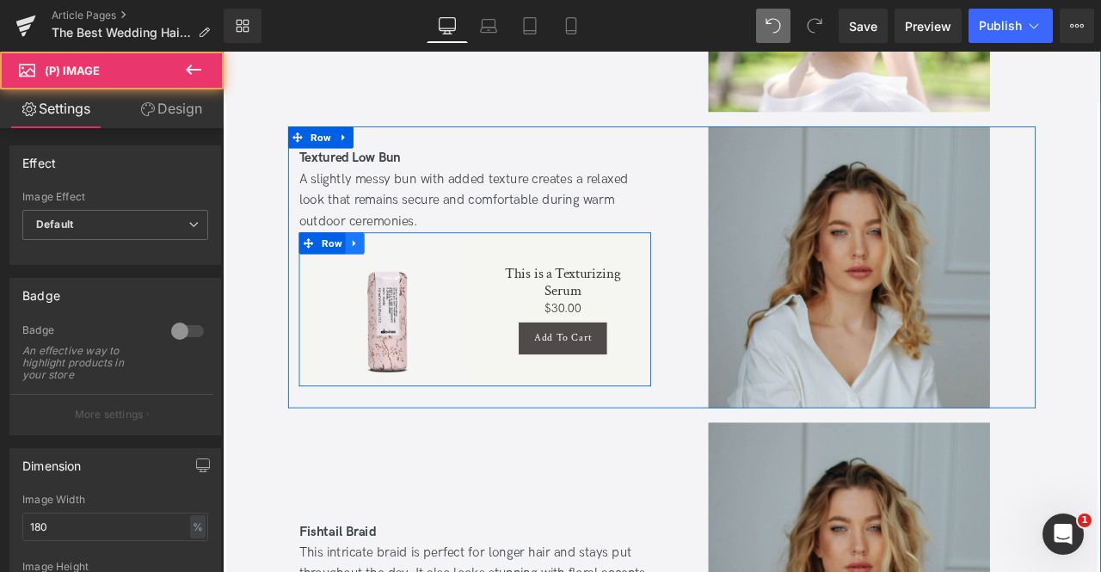
click at [381, 273] on icon at bounding box center [379, 278] width 12 height 13
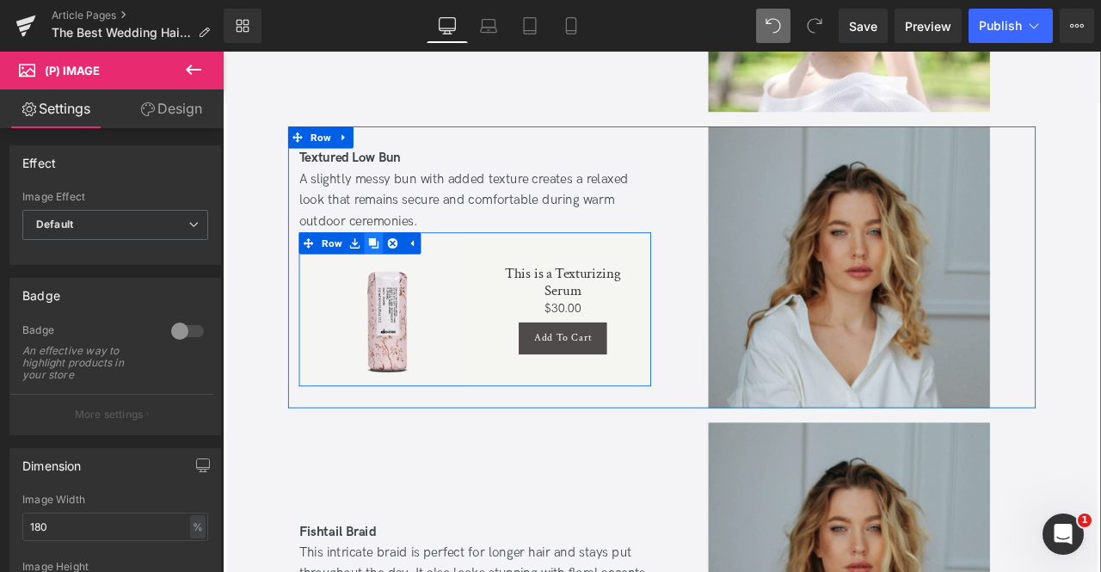
click at [400, 275] on icon at bounding box center [402, 279] width 12 height 12
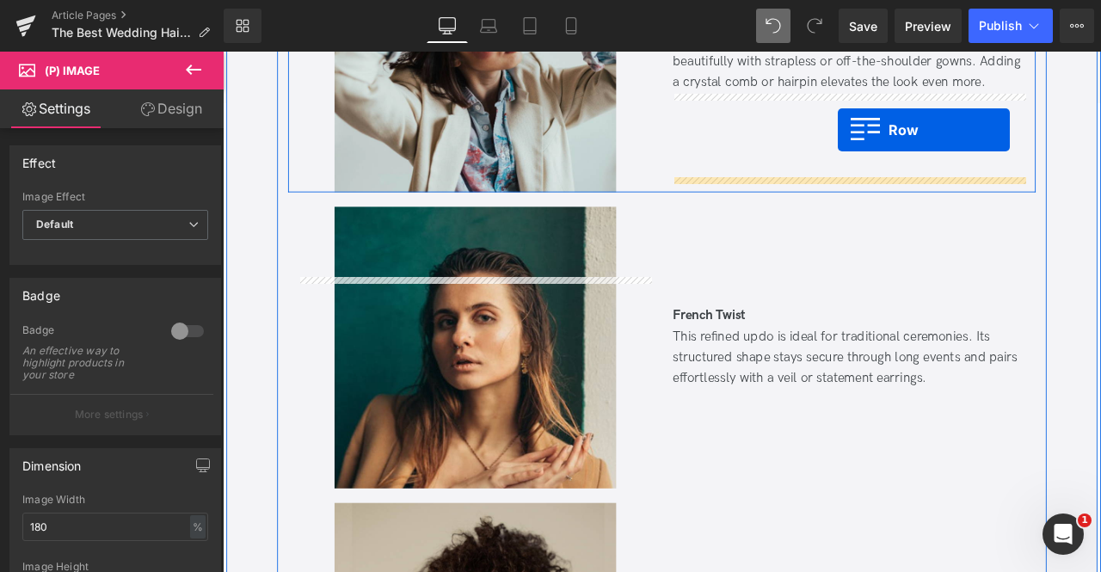
scroll to position [4809, 0]
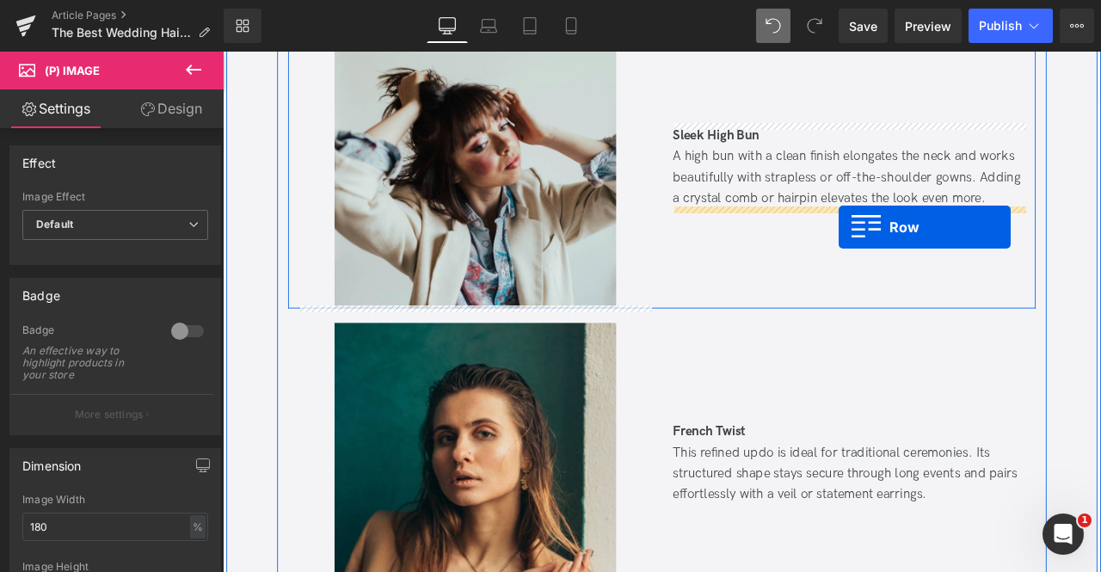
drag, startPoint x: 347, startPoint y: 402, endPoint x: 952, endPoint y: 260, distance: 622.0
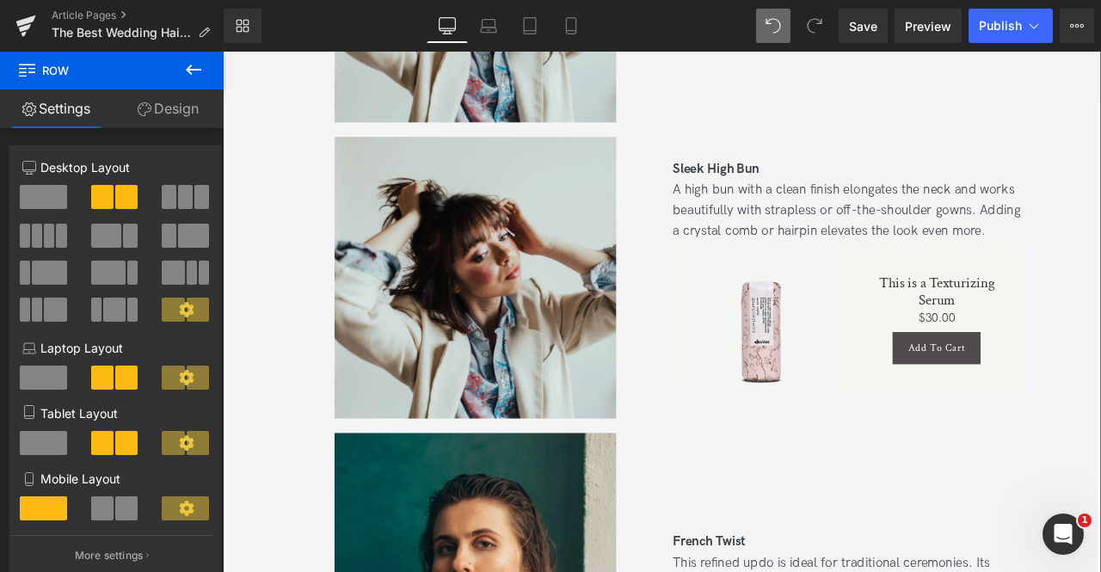
scroll to position [4679, 0]
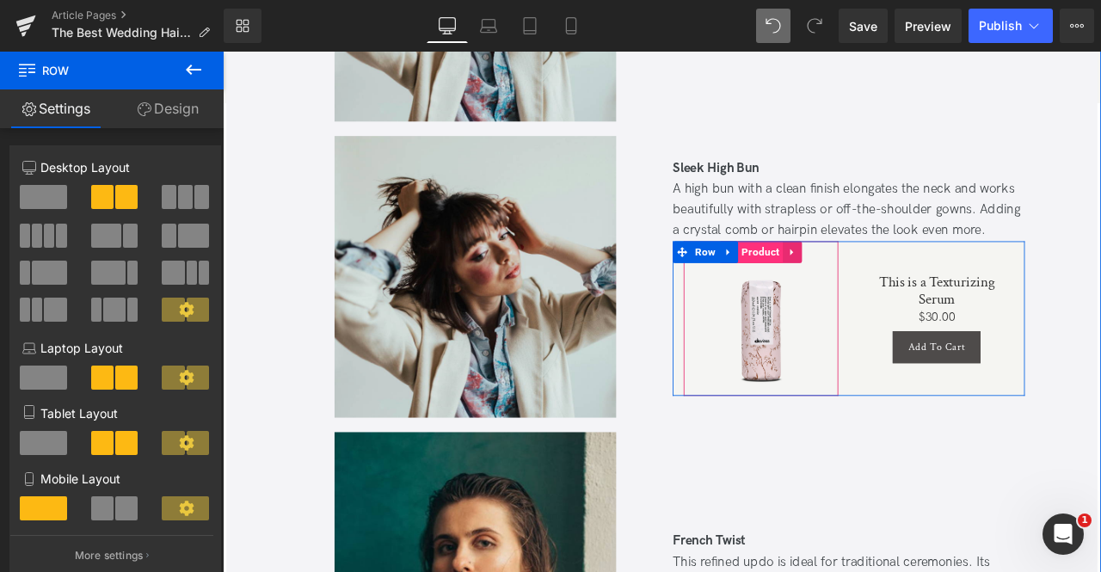
click at [861, 291] on span "Product" at bounding box center [860, 289] width 53 height 26
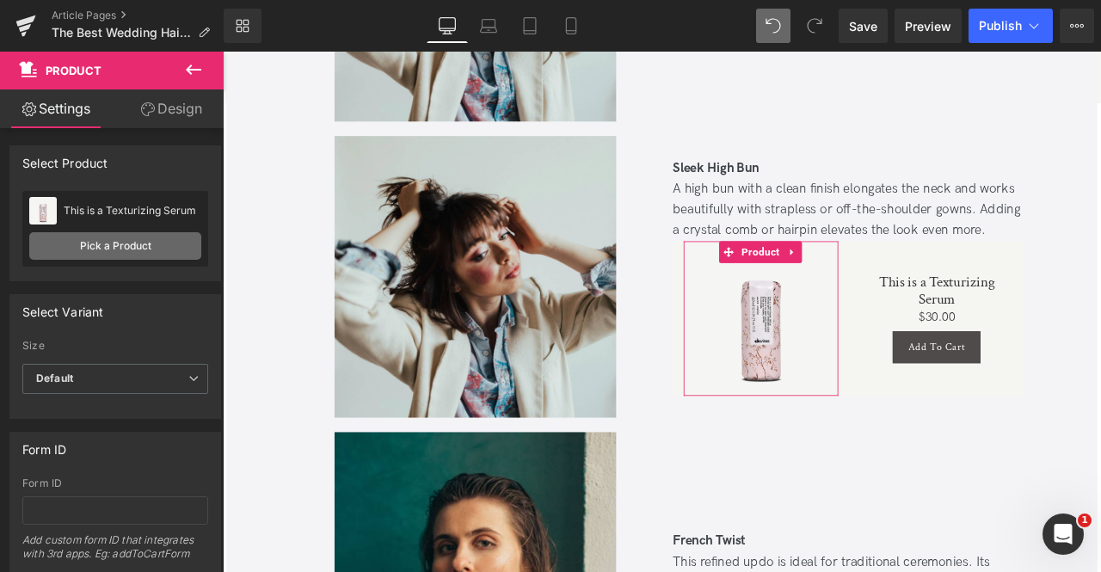
click at [153, 246] on link "Pick a Product" at bounding box center [115, 246] width 172 height 28
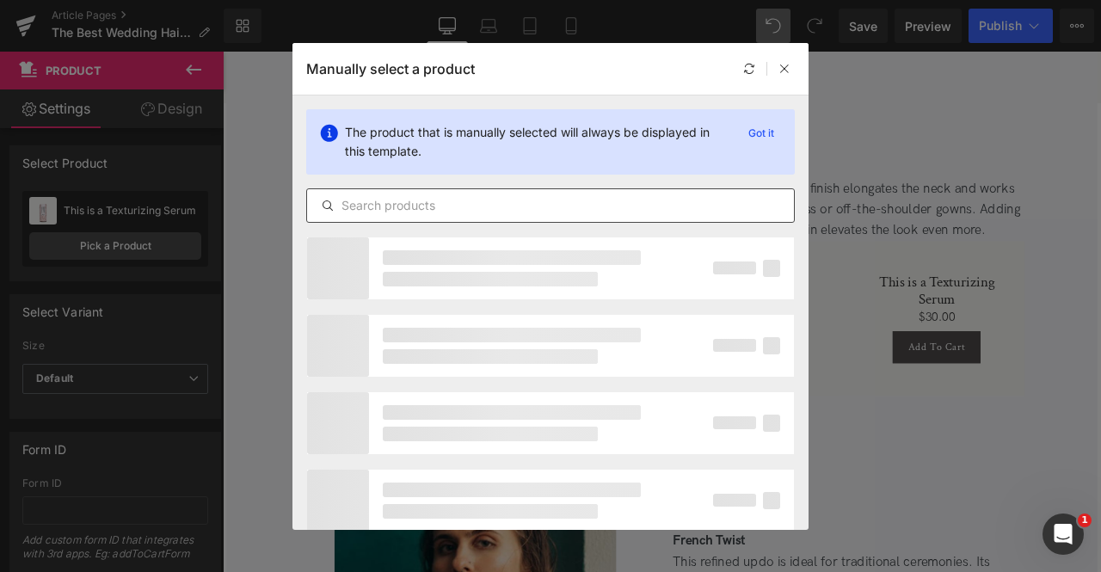
click at [435, 194] on div at bounding box center [550, 205] width 489 height 34
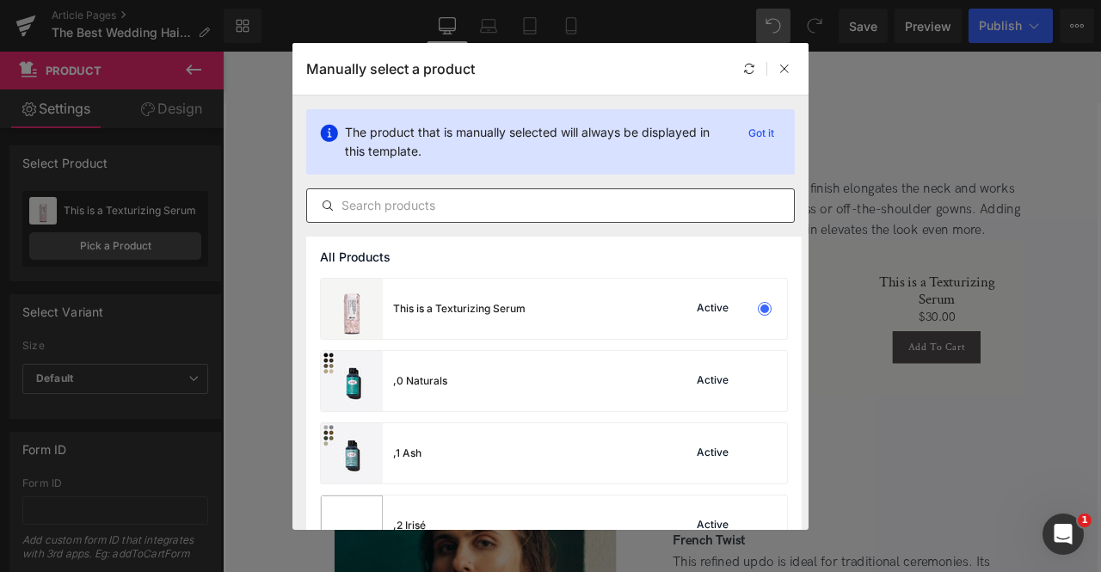
click at [448, 203] on input "text" at bounding box center [550, 205] width 487 height 21
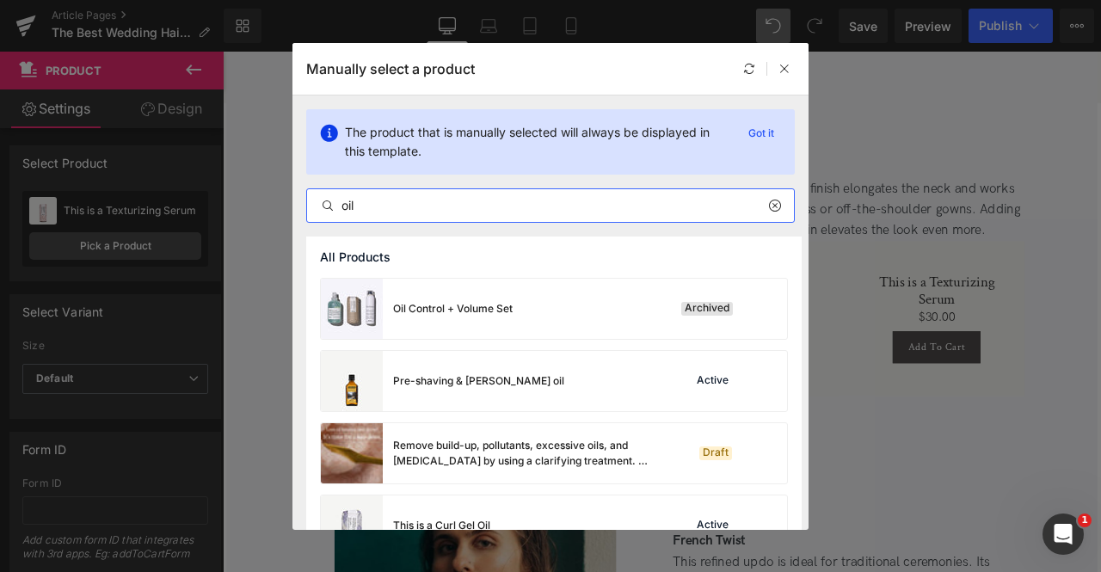
scroll to position [690, 0]
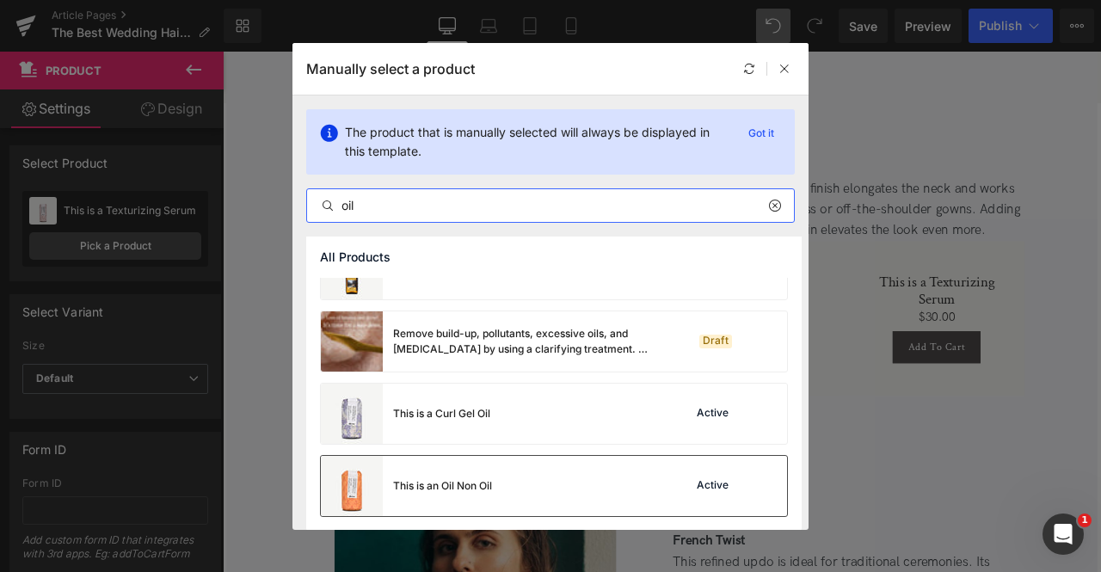
type input "oil"
click at [470, 478] on div "This is an Oil Non Oil" at bounding box center [442, 485] width 99 height 15
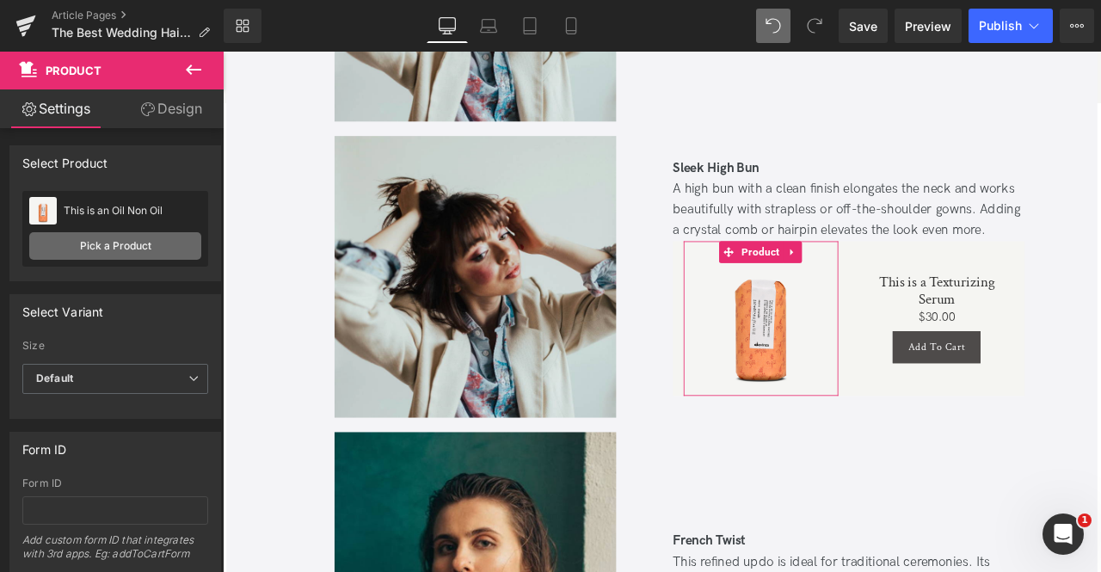
click at [108, 246] on link "Pick a Product" at bounding box center [115, 246] width 172 height 28
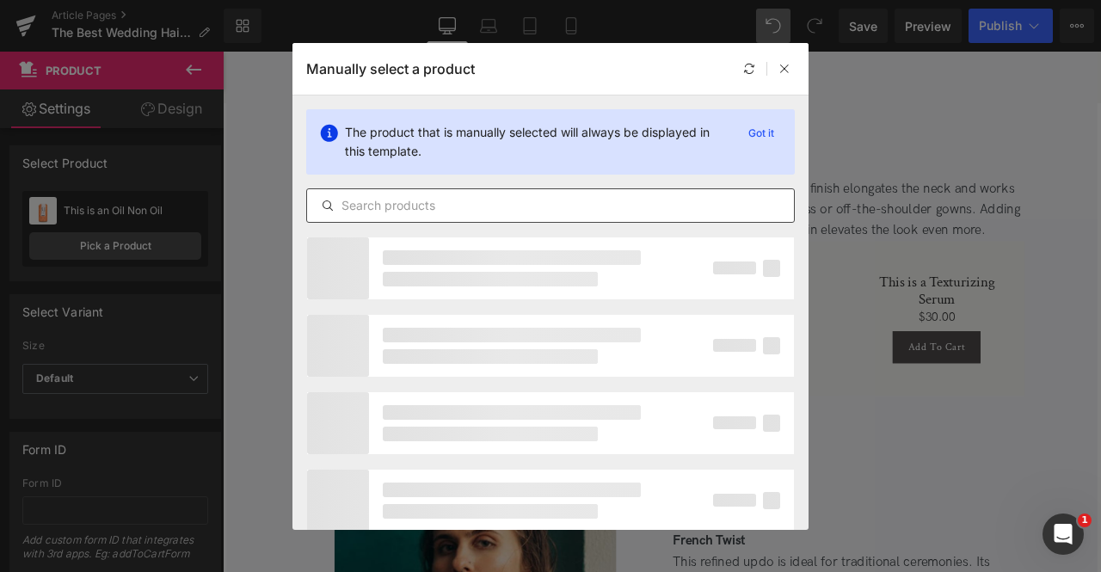
click at [402, 207] on input "text" at bounding box center [550, 205] width 487 height 21
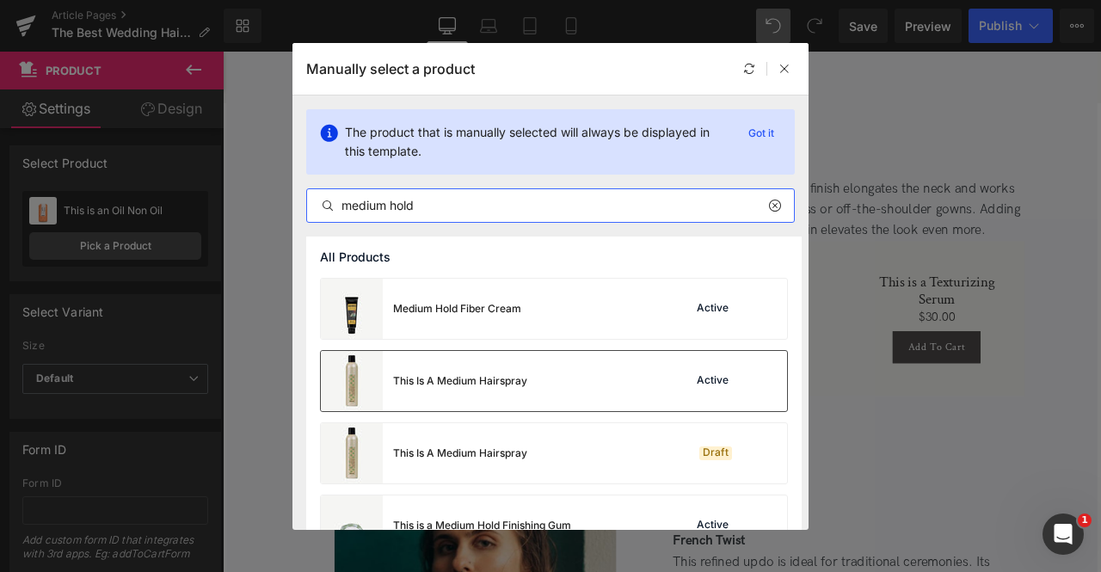
scroll to position [184, 0]
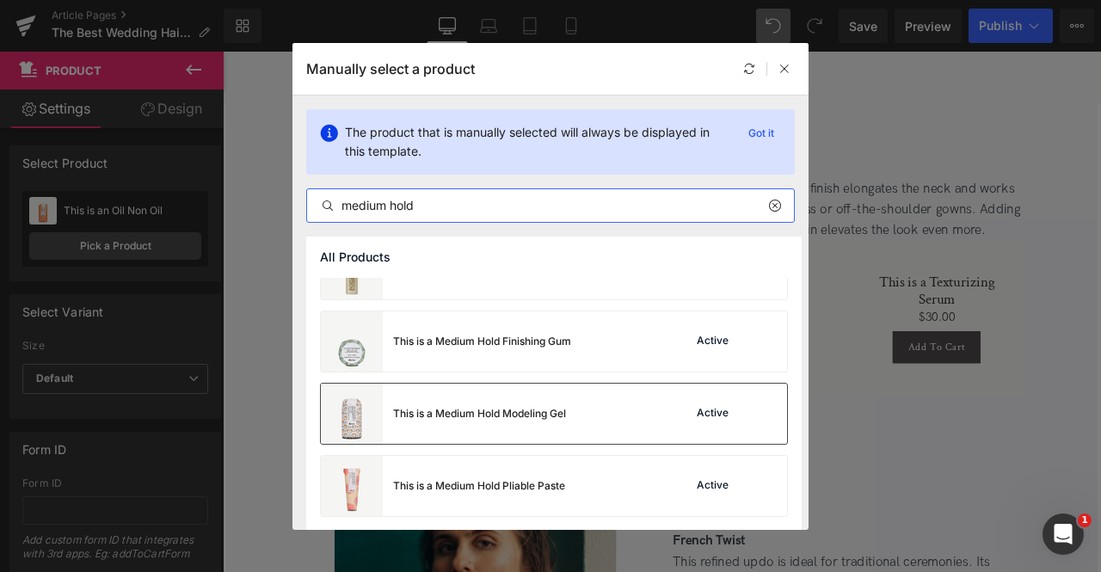
type input "medium hold"
click at [501, 400] on div "This is a Medium Hold Modeling Gel" at bounding box center [443, 414] width 245 height 60
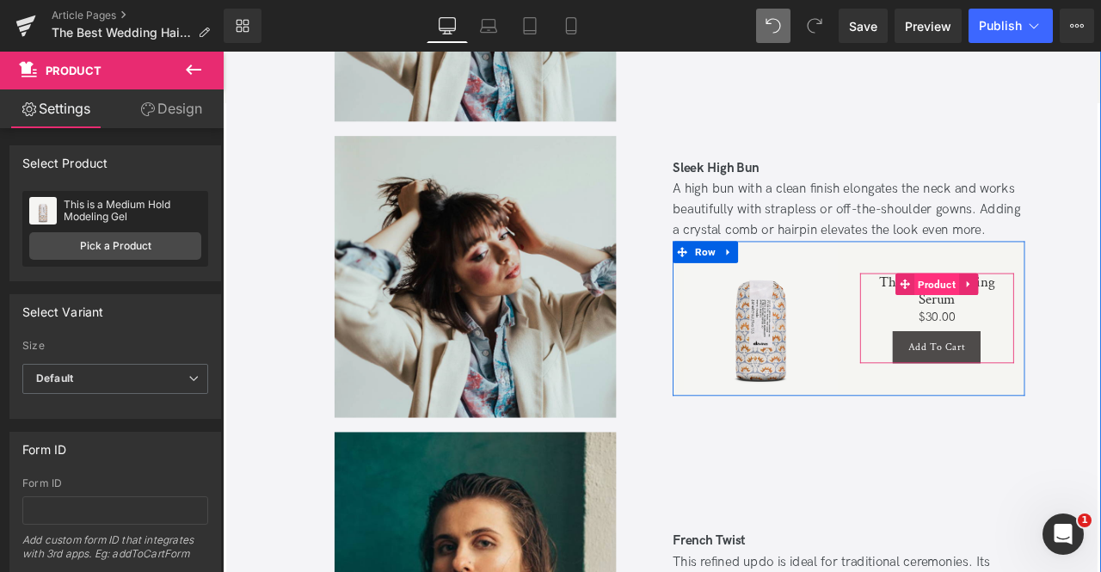
click at [1066, 321] on span "Product" at bounding box center [1069, 327] width 53 height 26
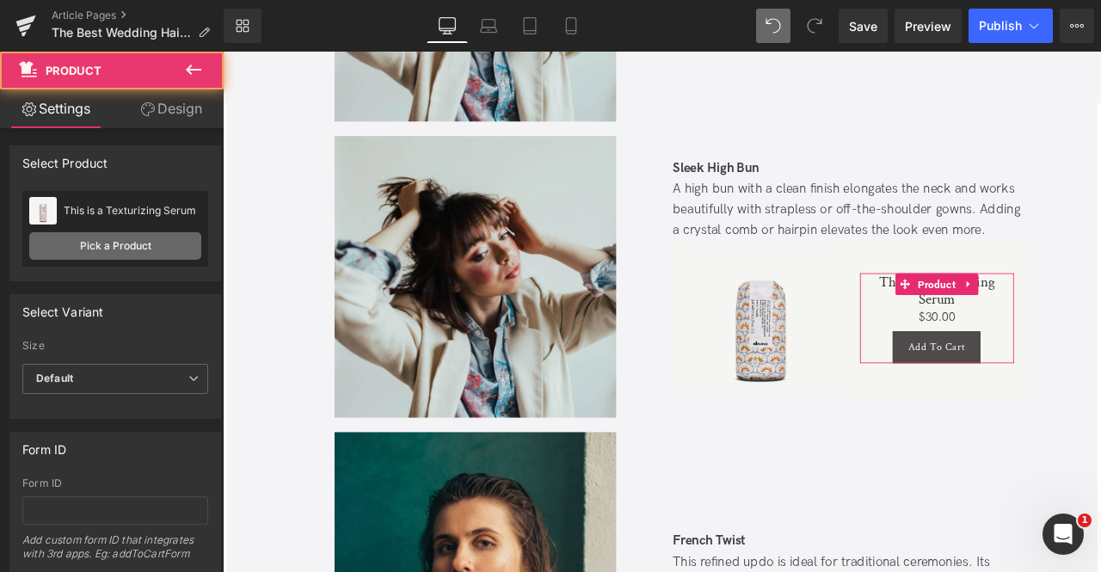
click at [138, 242] on link "Pick a Product" at bounding box center [115, 246] width 172 height 28
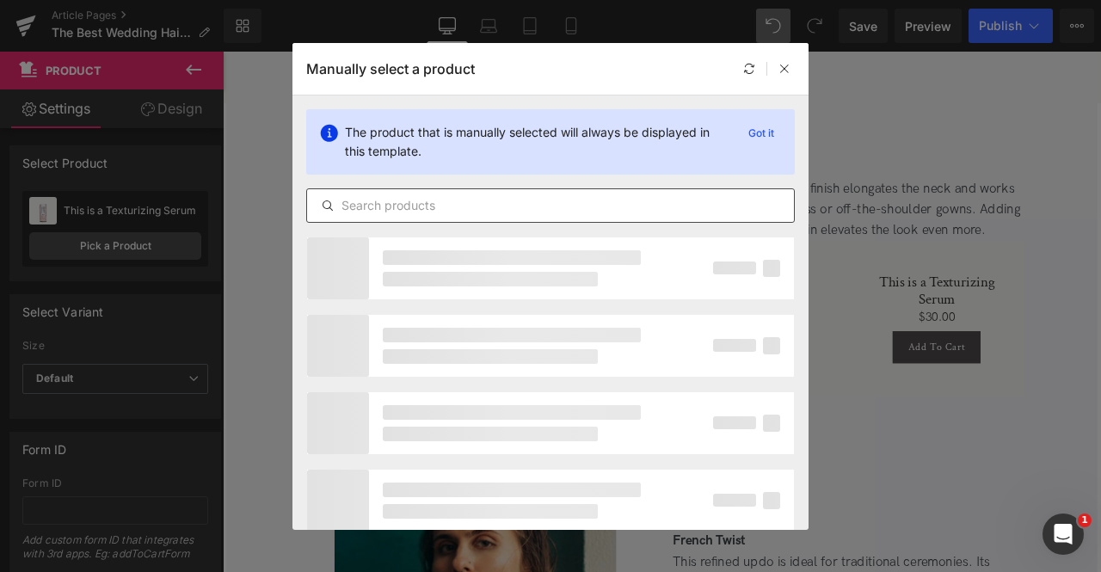
click at [424, 214] on input "text" at bounding box center [550, 205] width 487 height 21
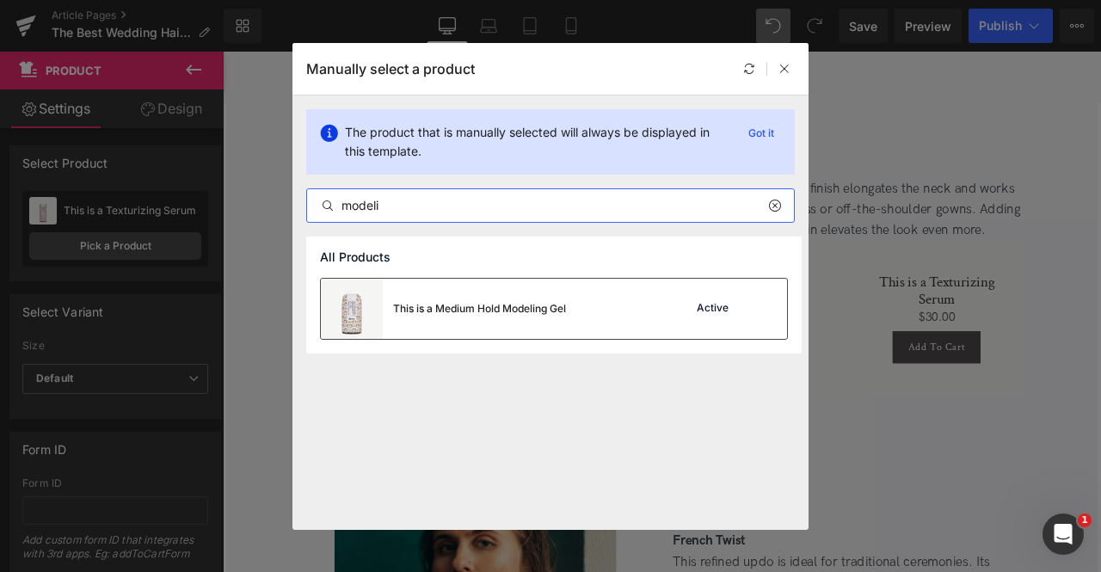
type input "modeli"
click at [457, 293] on div "This is a Medium Hold Modeling Gel" at bounding box center [443, 309] width 245 height 60
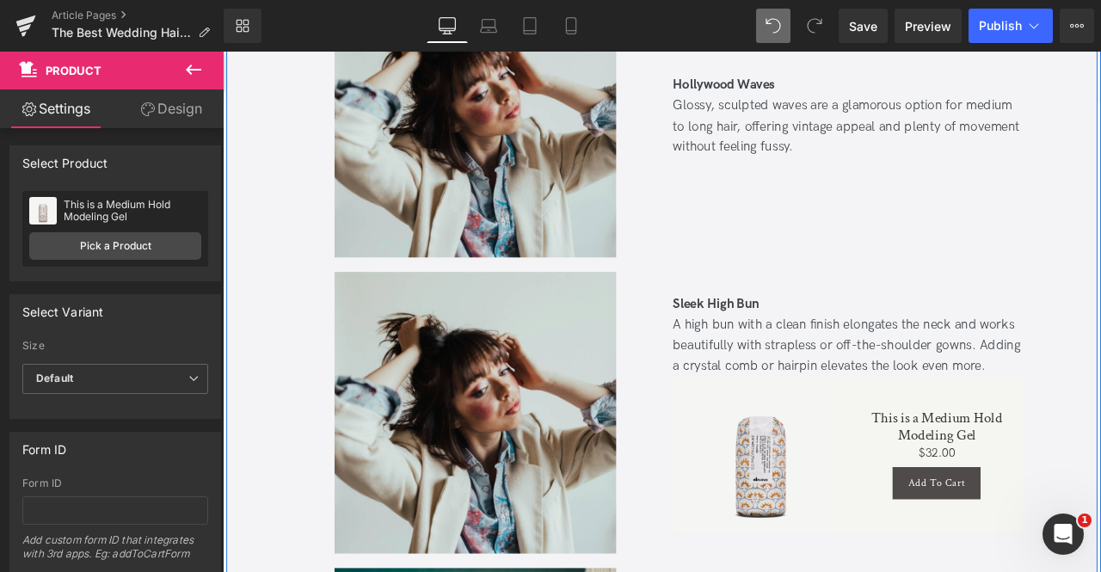
scroll to position [4687, 0]
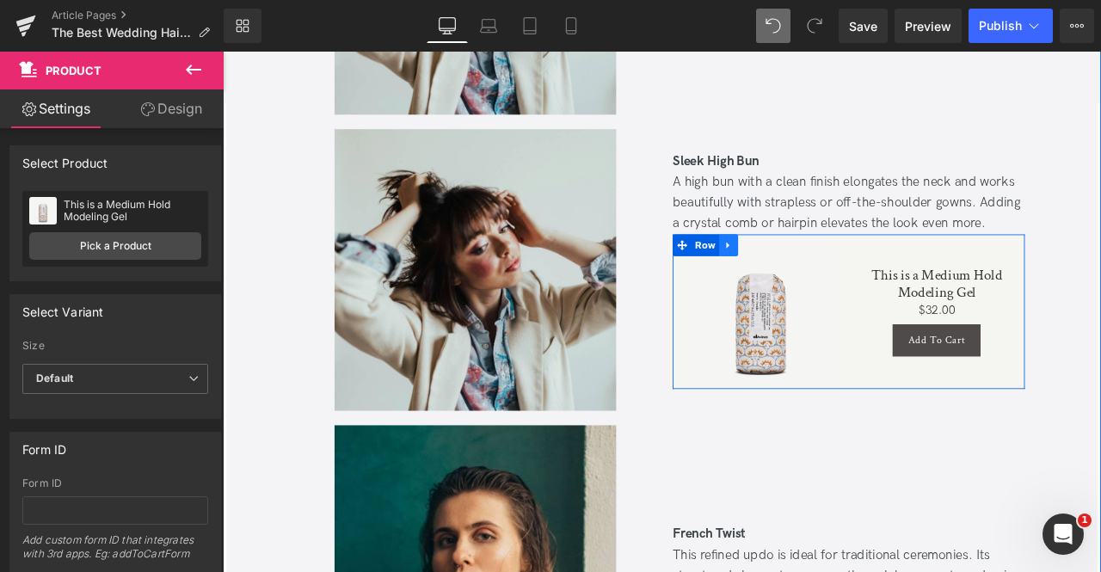
click at [820, 275] on icon at bounding box center [822, 281] width 12 height 13
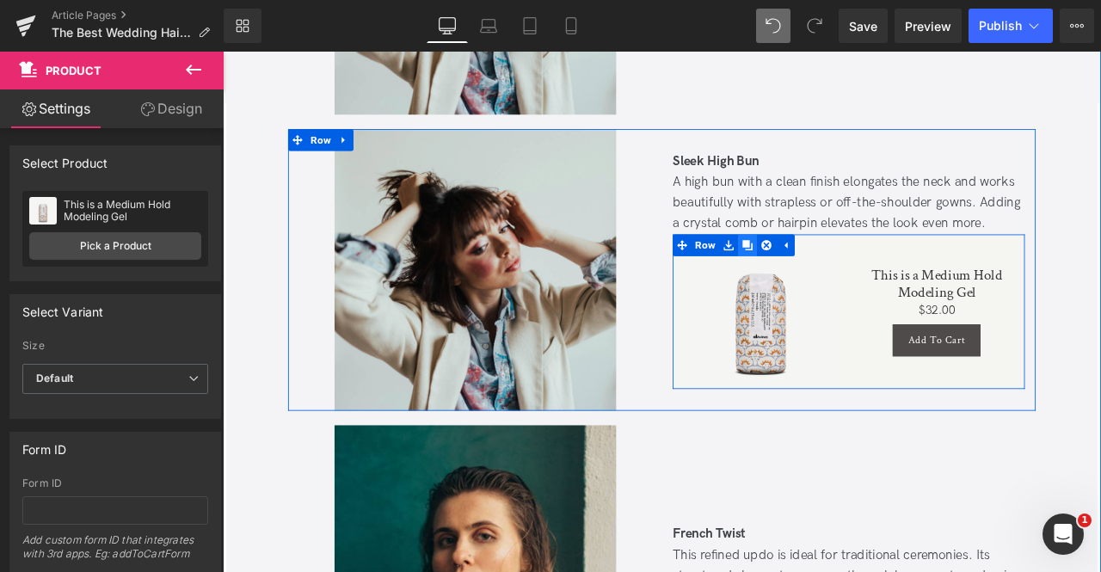
click at [839, 280] on icon at bounding box center [845, 281] width 12 height 12
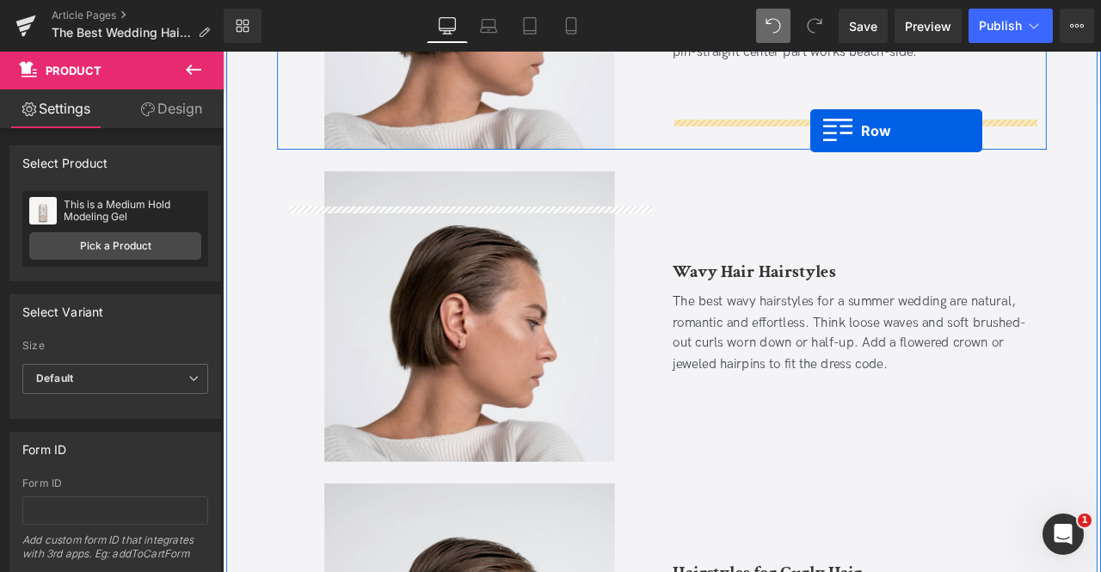
scroll to position [1203, 0]
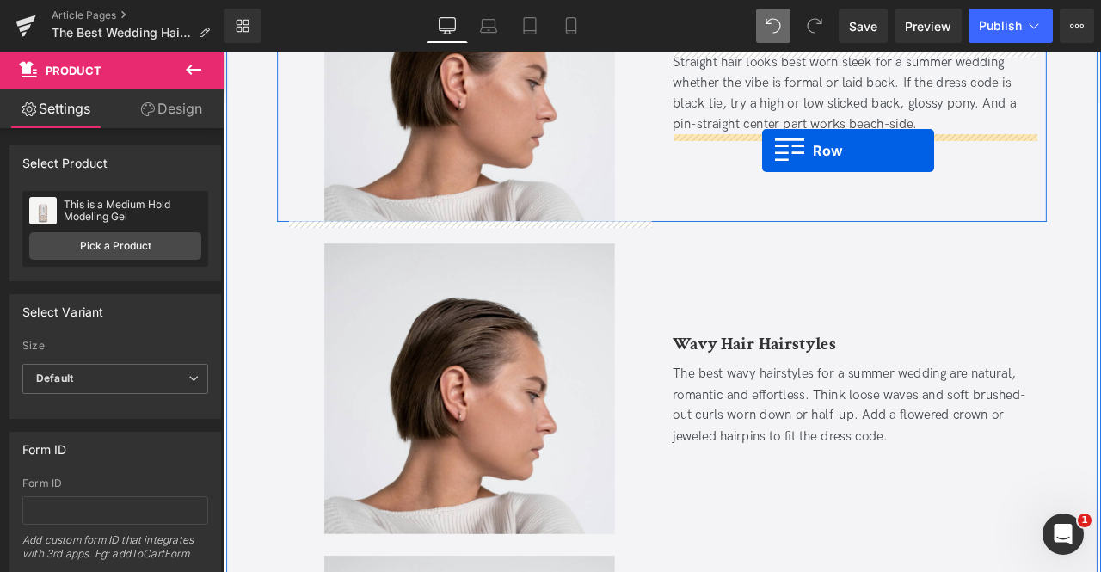
drag, startPoint x: 791, startPoint y: 428, endPoint x: 862, endPoint y: 168, distance: 270.2
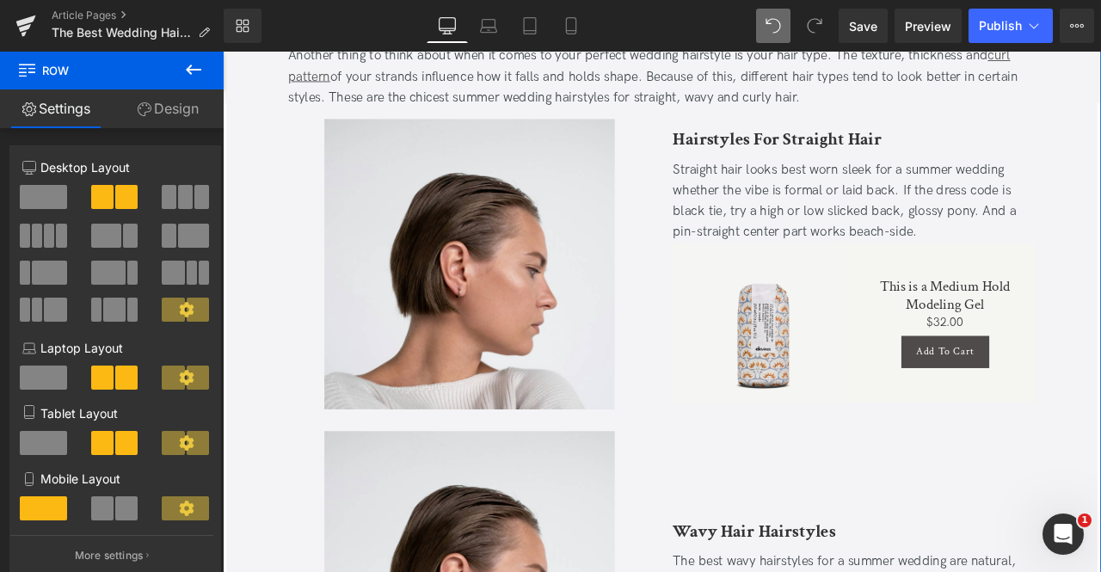
scroll to position [981, 0]
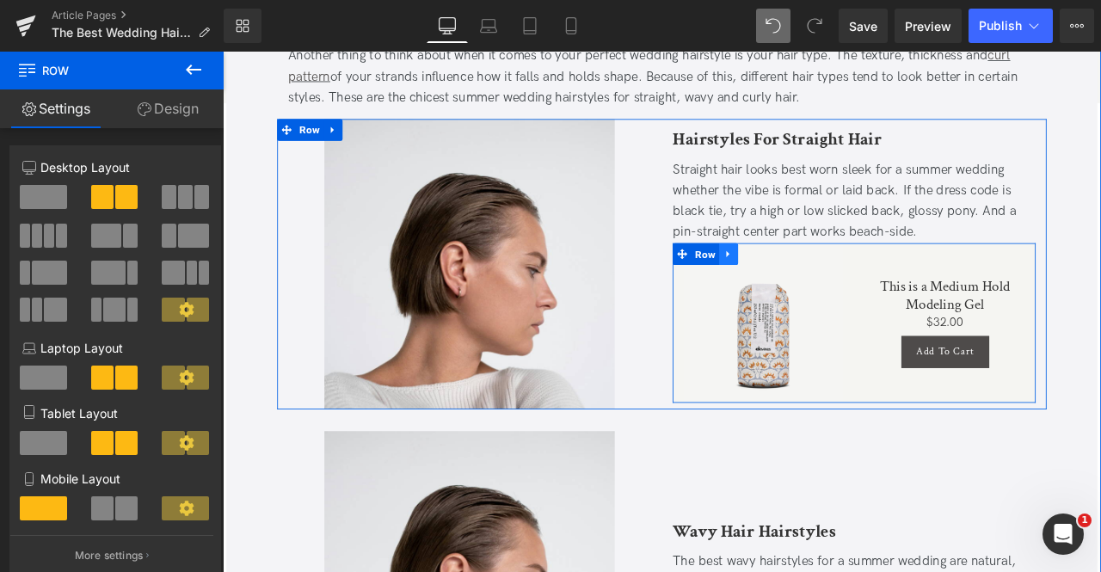
click at [821, 289] on icon at bounding box center [822, 292] width 12 height 13
click at [841, 291] on icon at bounding box center [845, 292] width 12 height 12
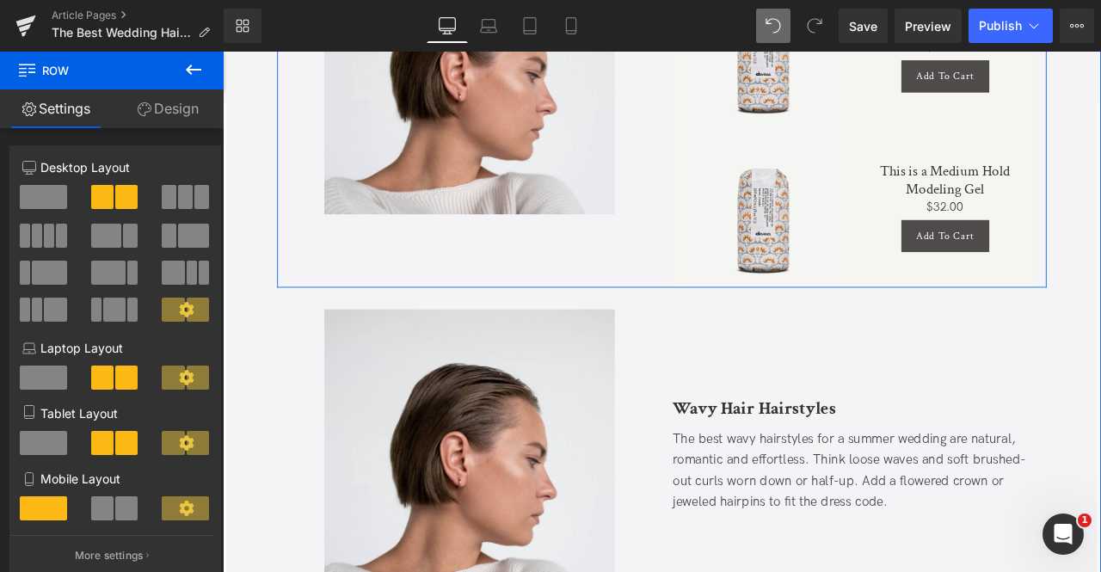
scroll to position [1319, 0]
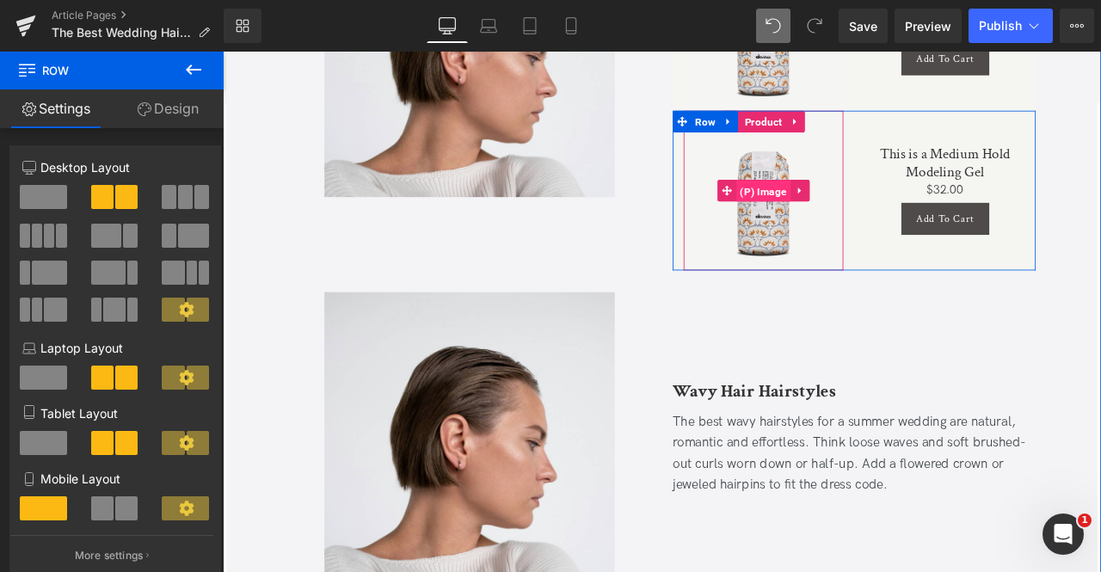
click at [856, 220] on span "(P) Image" at bounding box center [864, 218] width 65 height 26
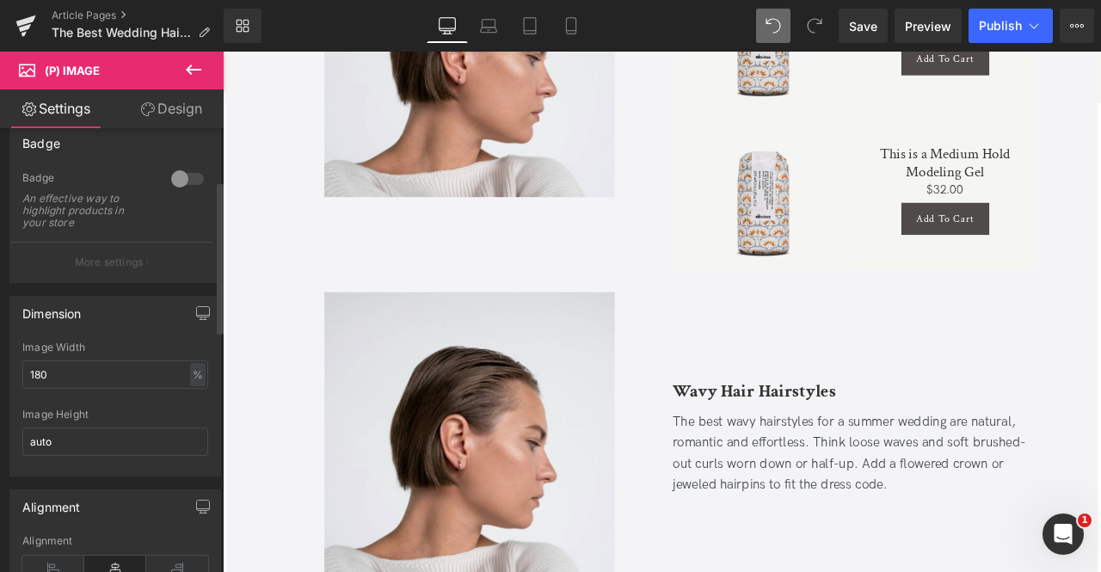
scroll to position [153, 0]
click at [77, 372] on input "180" at bounding box center [115, 374] width 186 height 28
click at [108, 428] on input "auto" at bounding box center [115, 441] width 186 height 28
click at [86, 348] on div "Image Width" at bounding box center [115, 347] width 186 height 12
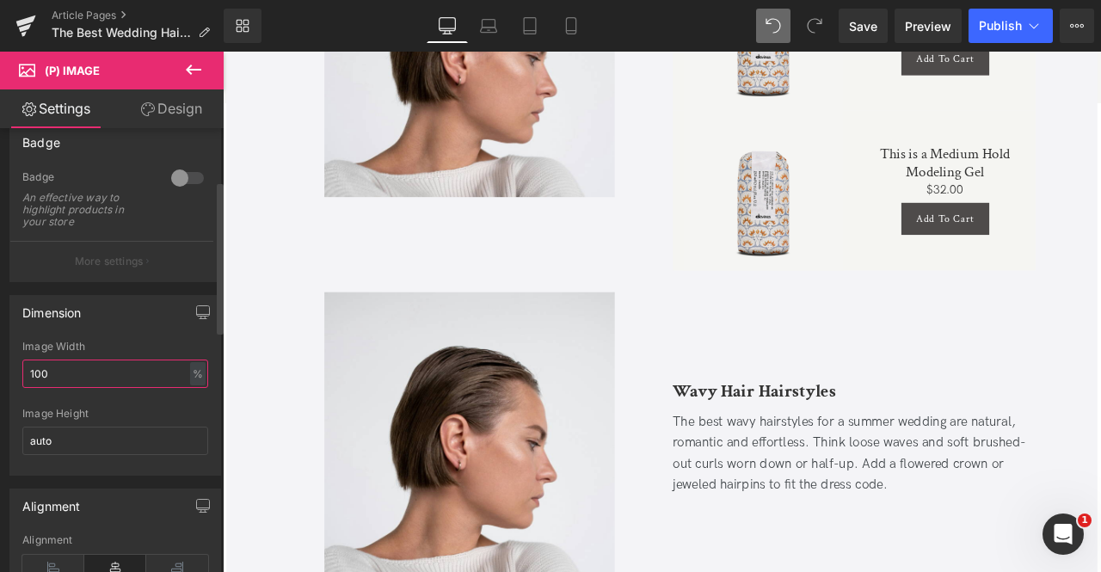
click at [97, 362] on input "100" at bounding box center [115, 374] width 186 height 28
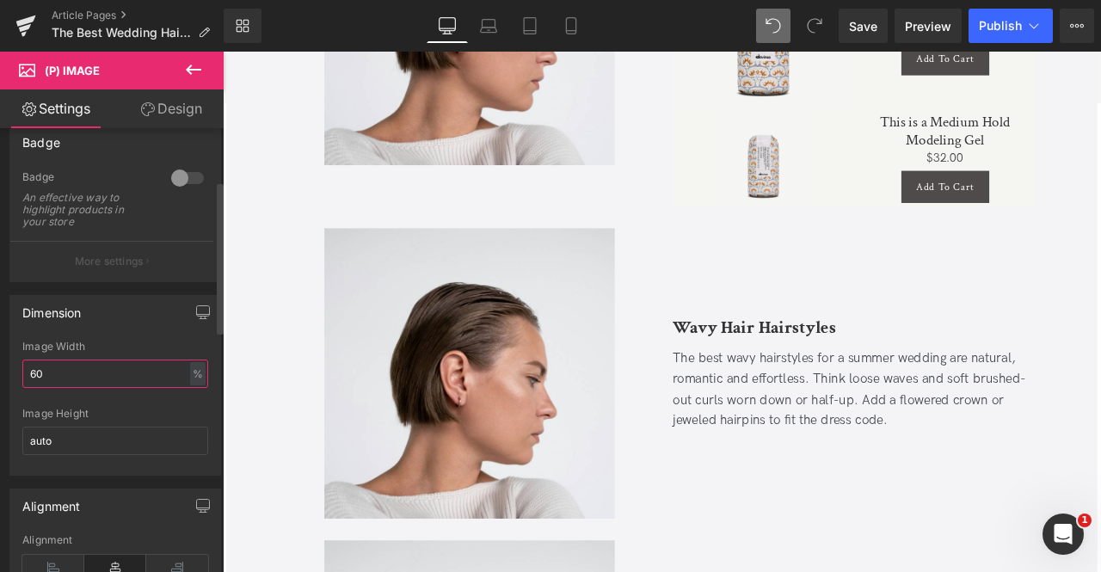
scroll to position [1281, 0]
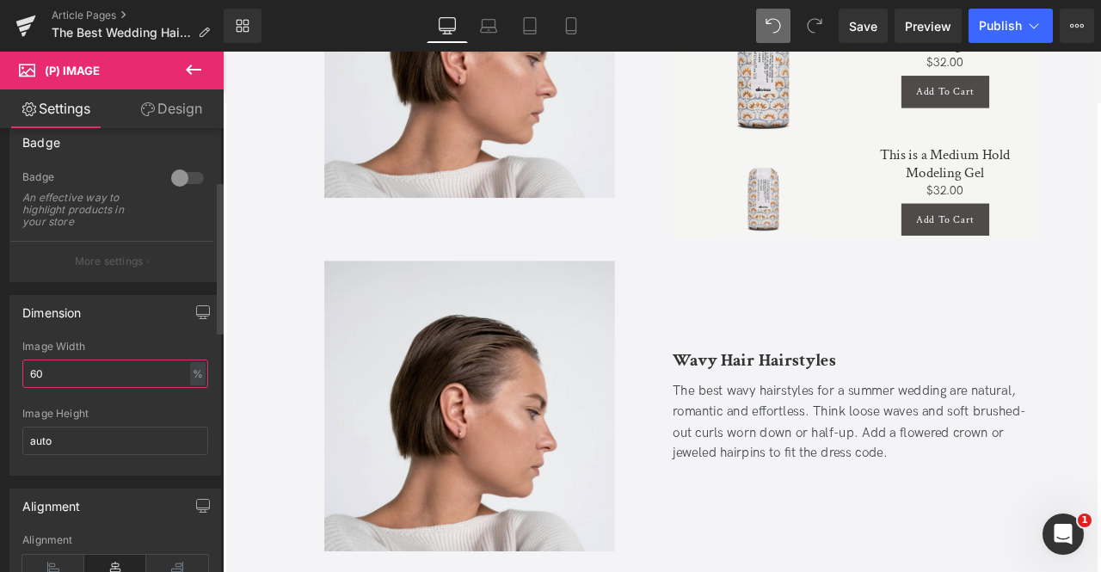
type input "6"
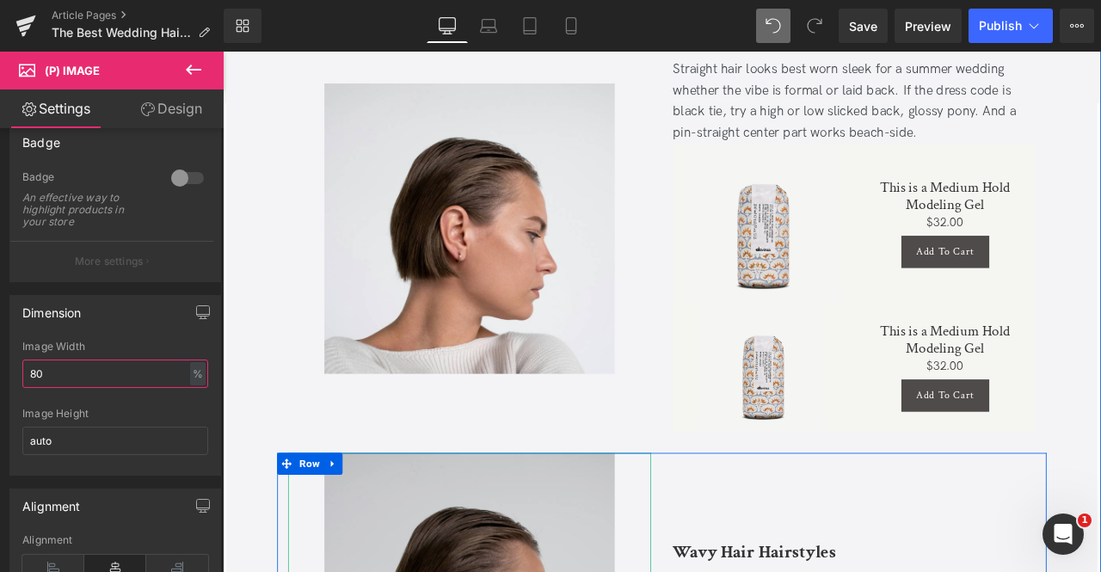
scroll to position [1090, 0]
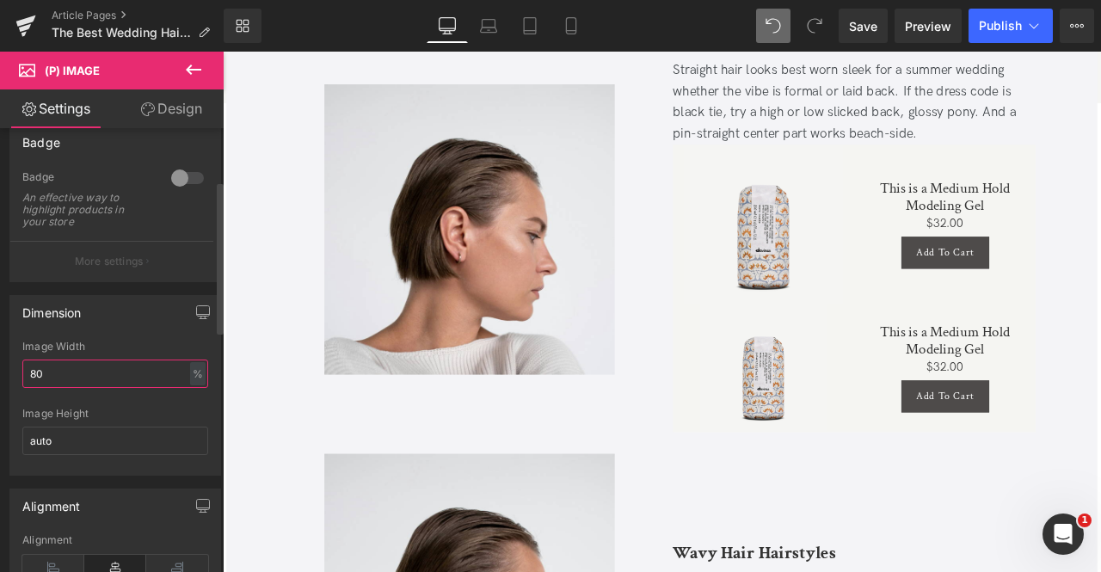
click at [56, 374] on input "80" at bounding box center [115, 374] width 186 height 28
type input "100"
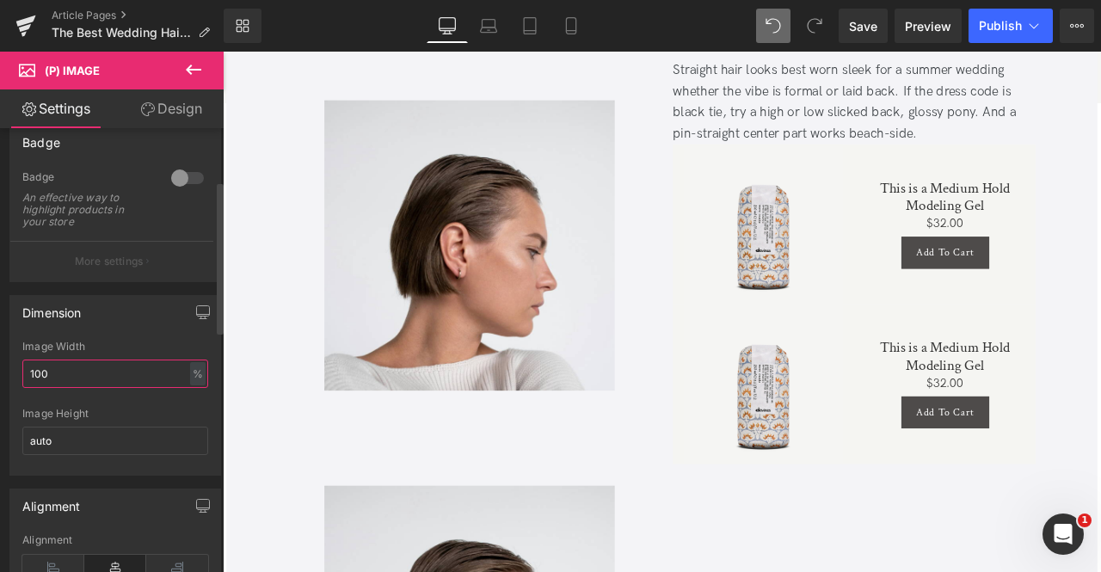
scroll to position [1109, 0]
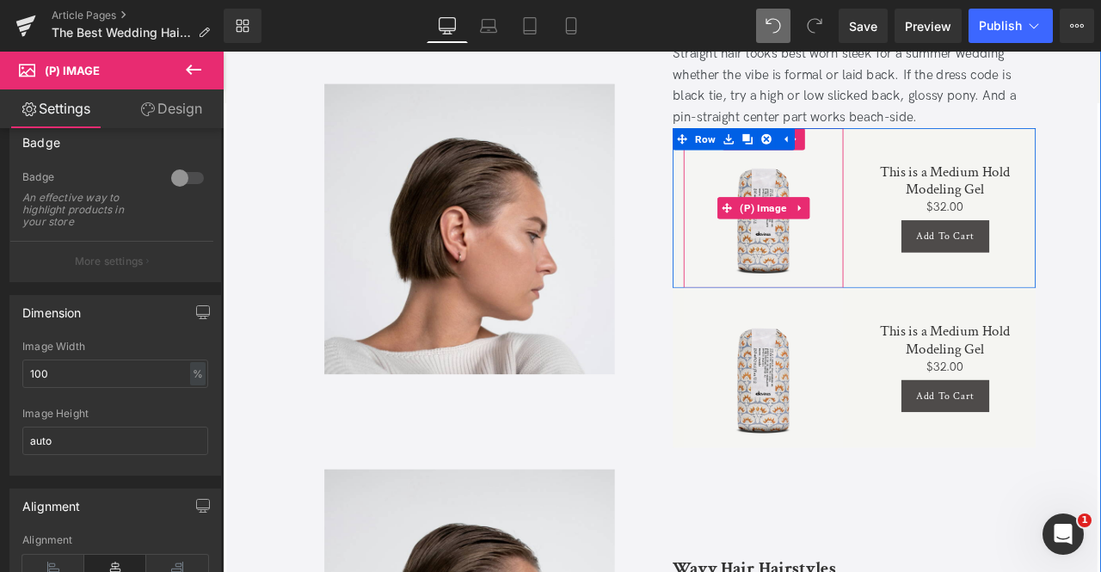
click at [799, 267] on img at bounding box center [863, 237] width 189 height 189
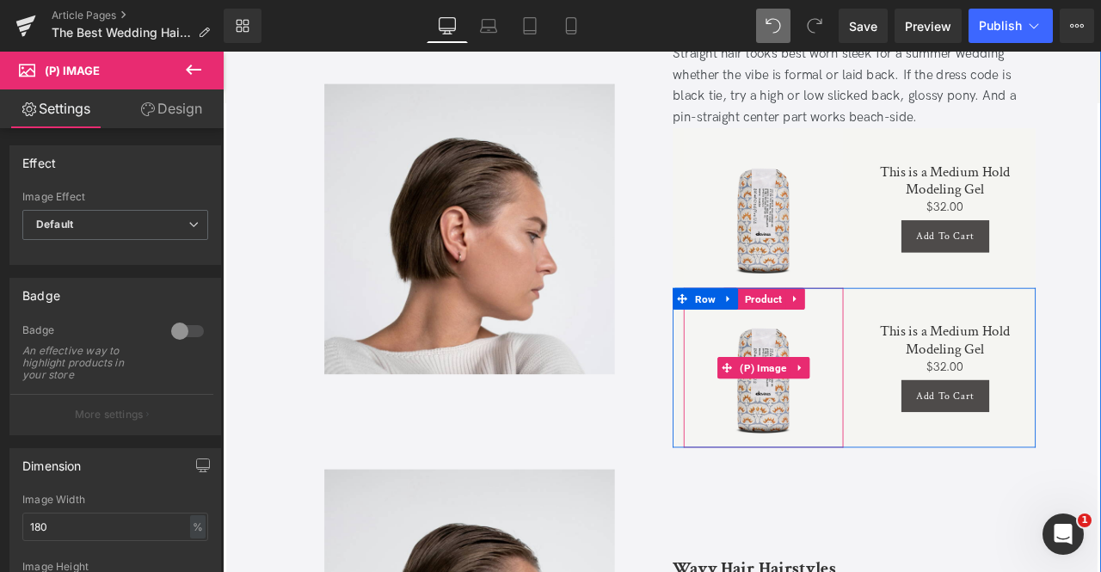
click at [810, 447] on img at bounding box center [863, 426] width 189 height 189
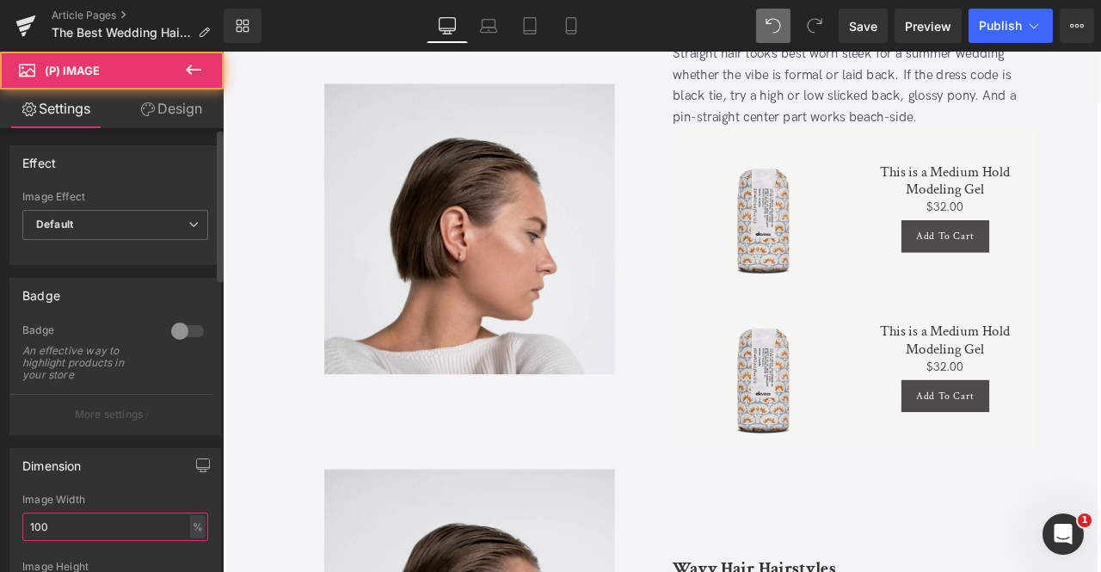
click at [58, 529] on input "100" at bounding box center [115, 527] width 186 height 28
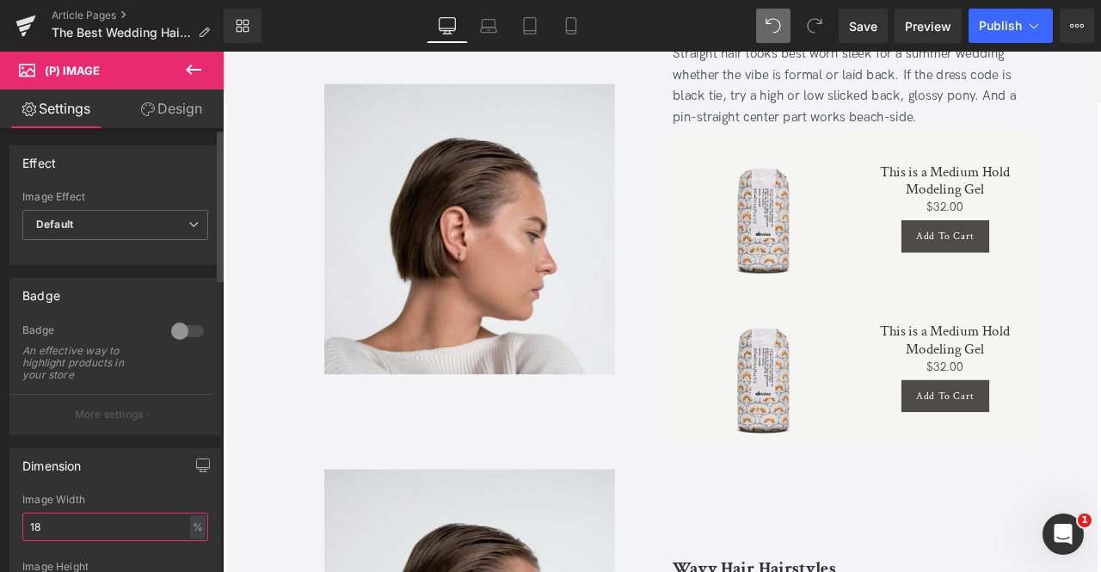
type input "180"
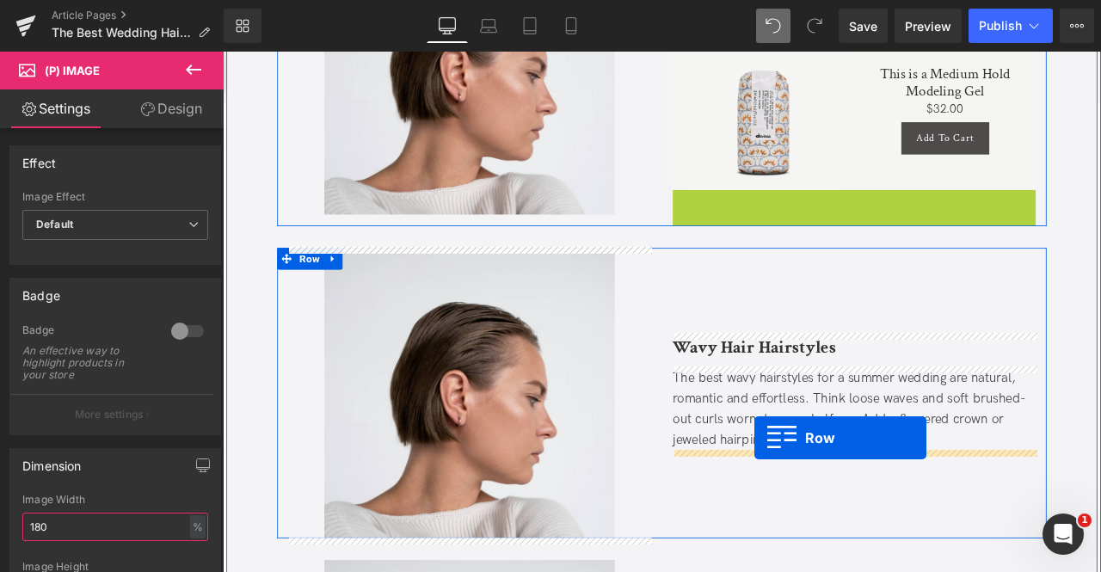
drag, startPoint x: 778, startPoint y: 349, endPoint x: 852, endPoint y: 509, distance: 176.3
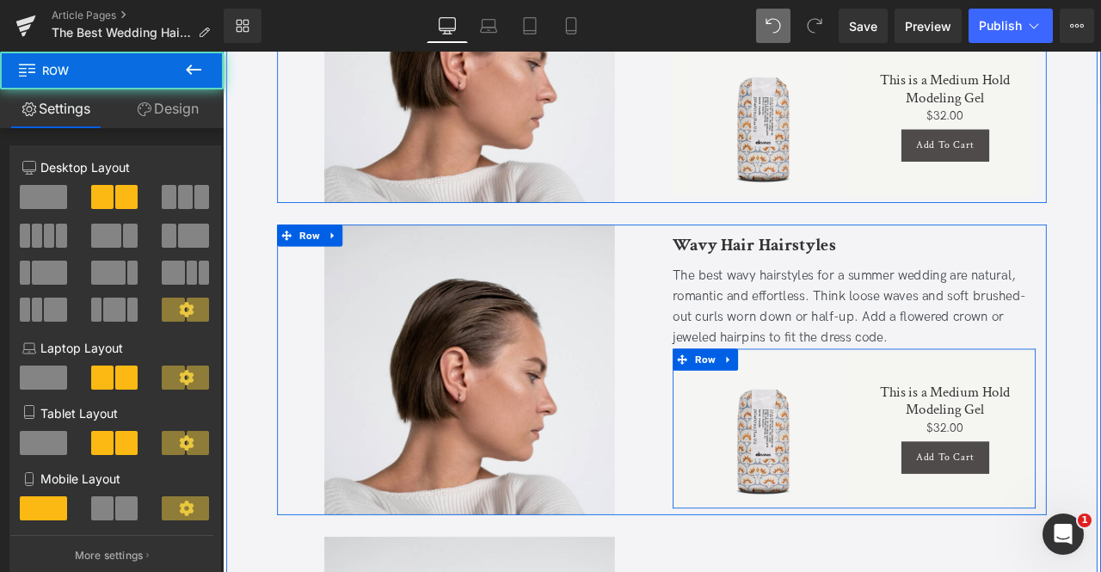
scroll to position [1211, 0]
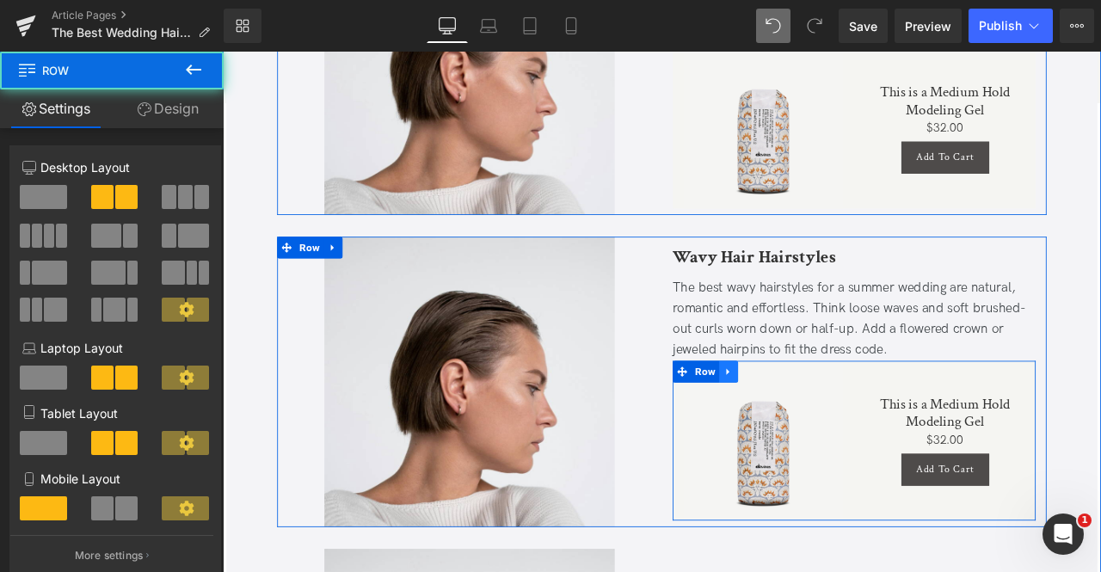
click at [823, 428] on icon at bounding box center [822, 431] width 12 height 13
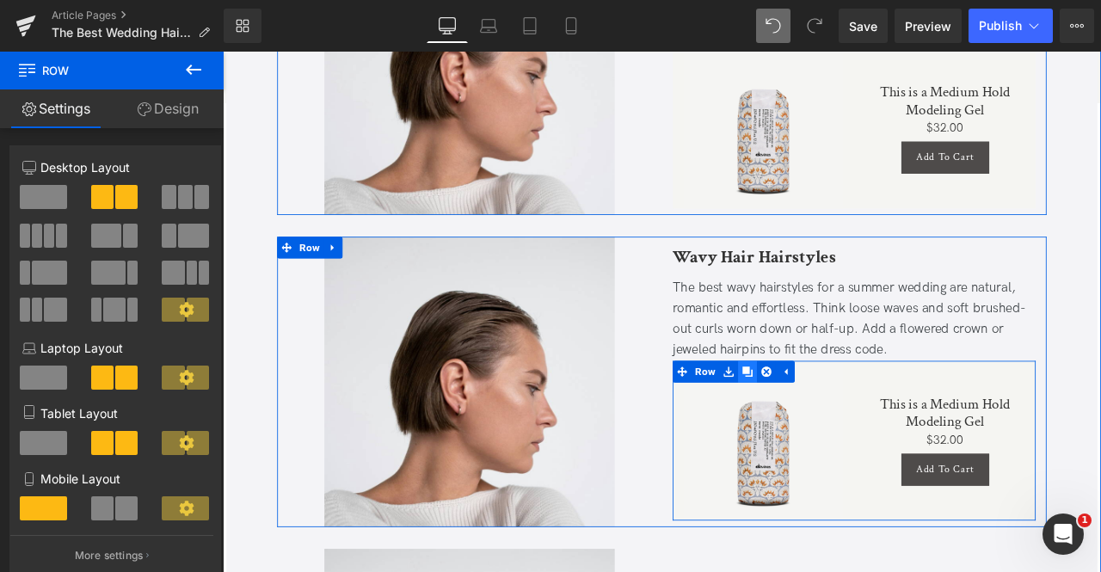
click at [840, 428] on icon at bounding box center [845, 431] width 12 height 12
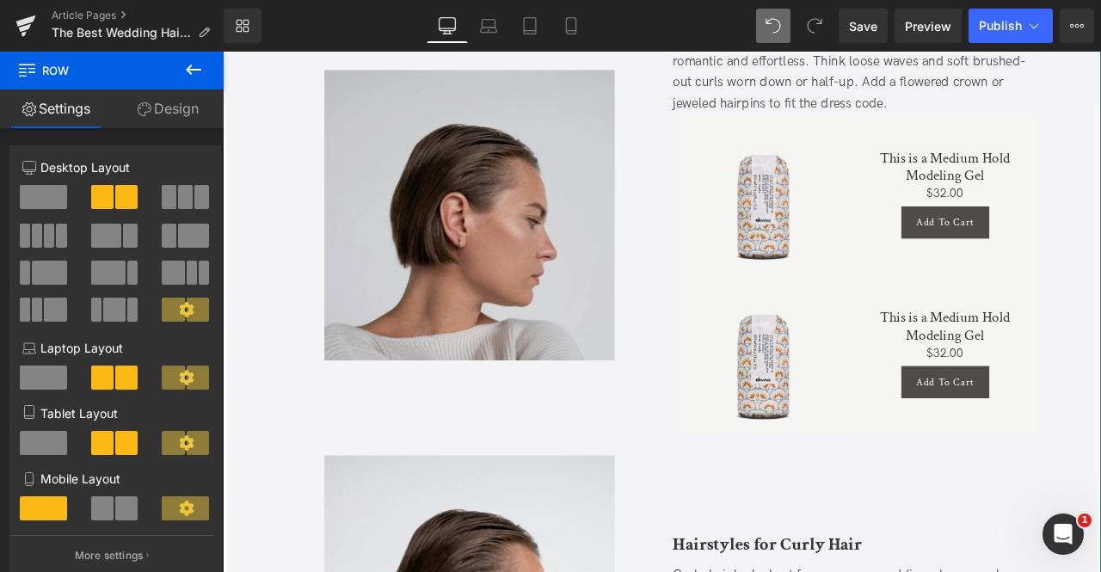
scroll to position [1494, 0]
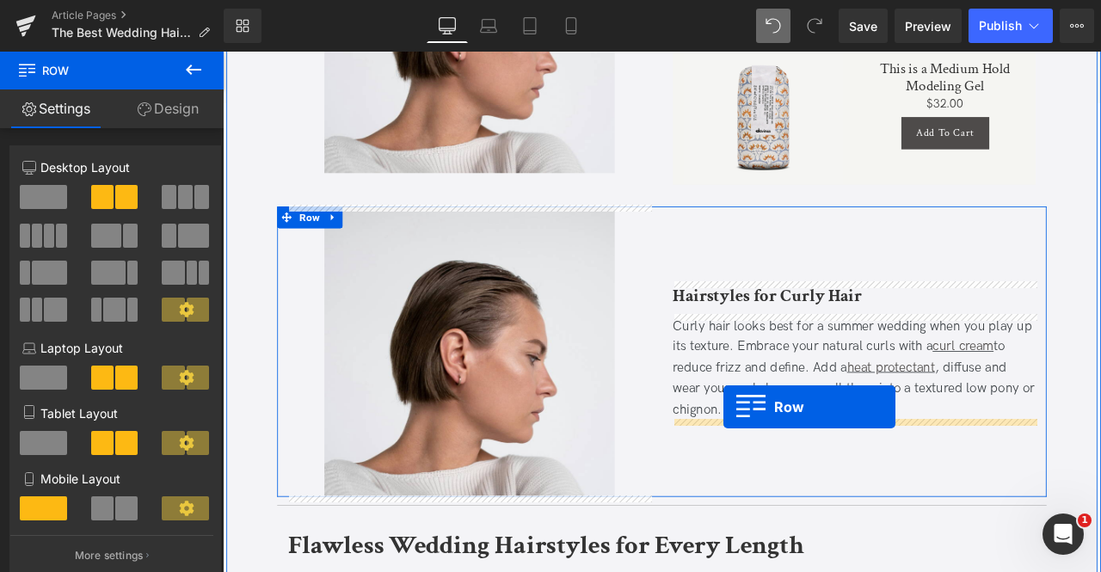
drag, startPoint x: 778, startPoint y: 141, endPoint x: 816, endPoint y: 473, distance: 334.3
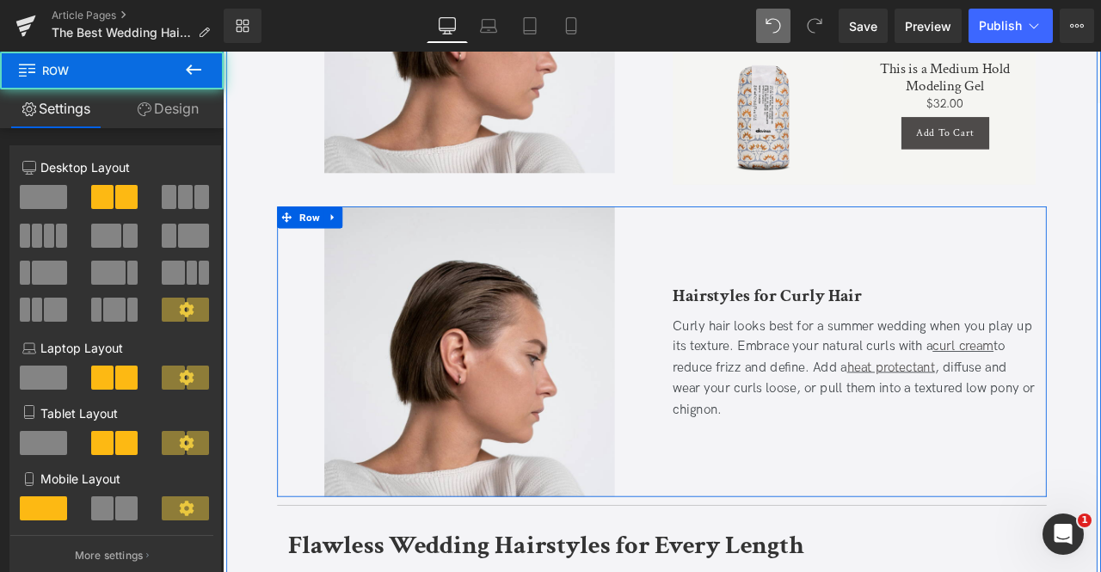
scroll to position [1631, 0]
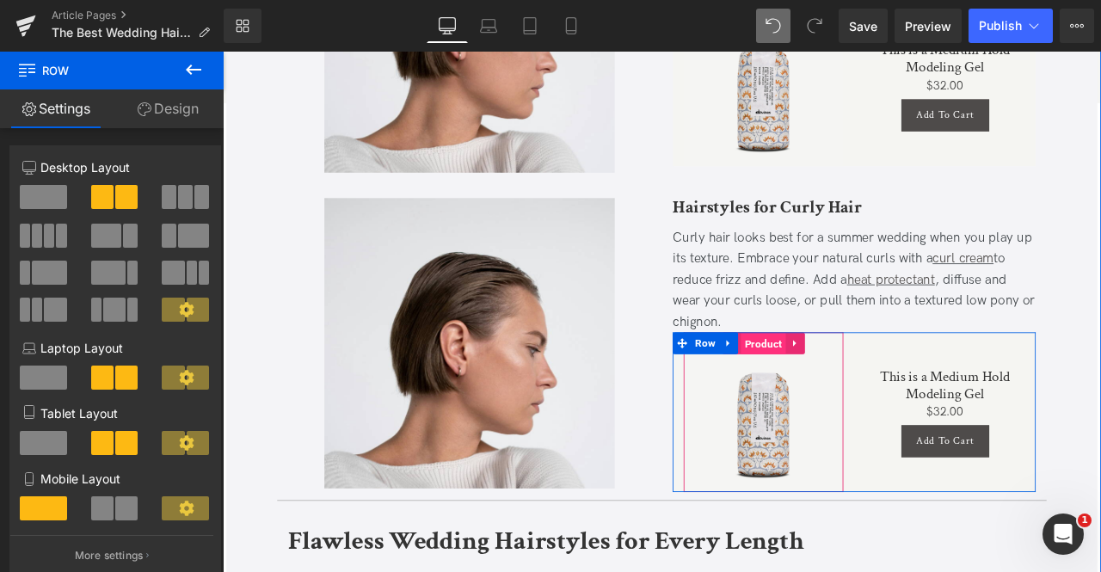
click at [852, 402] on span "Product" at bounding box center [863, 398] width 53 height 26
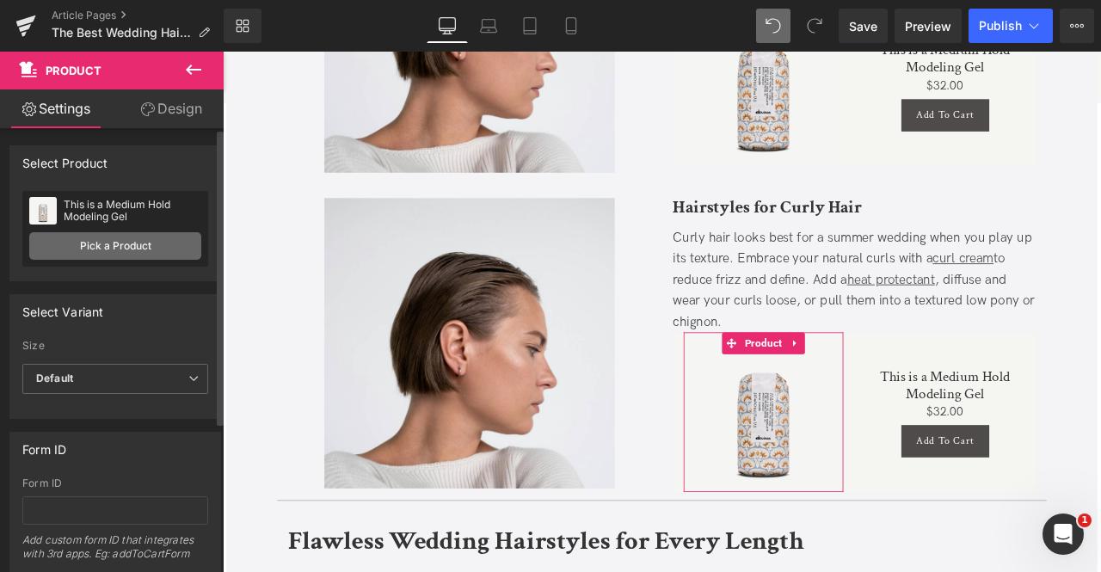
click at [72, 243] on link "Pick a Product" at bounding box center [115, 246] width 172 height 28
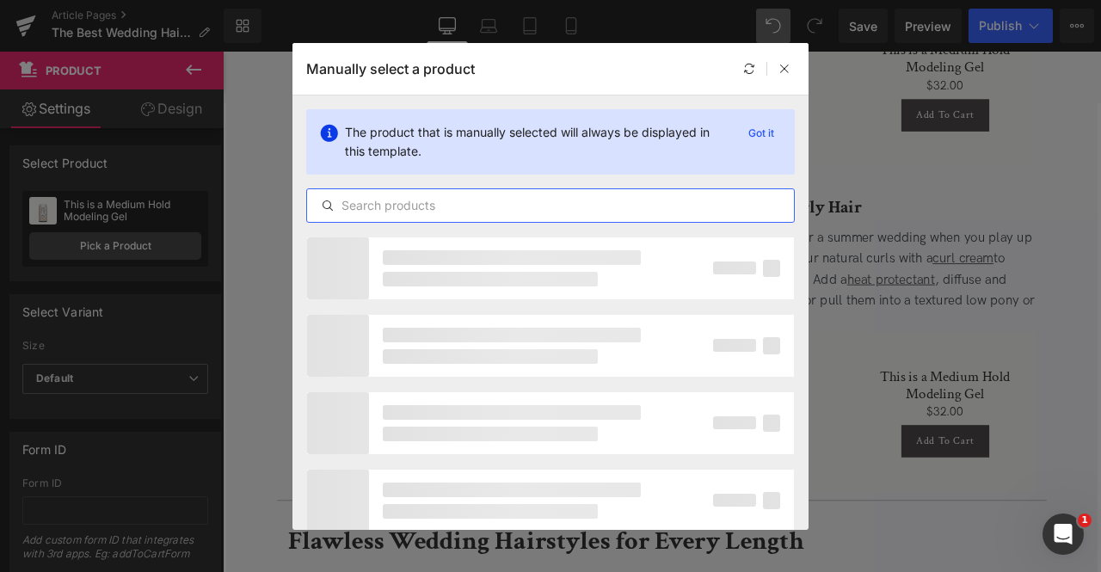
click at [401, 212] on input "text" at bounding box center [550, 205] width 487 height 21
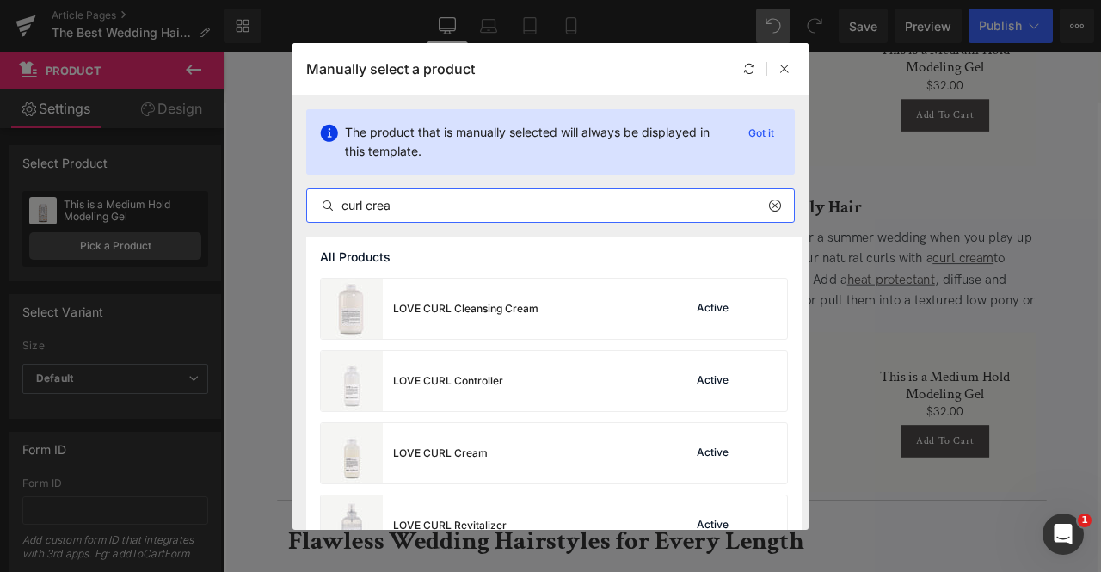
type input "curl crea"
click at [494, 476] on div "LOVE CURL Cream Active" at bounding box center [554, 453] width 466 height 60
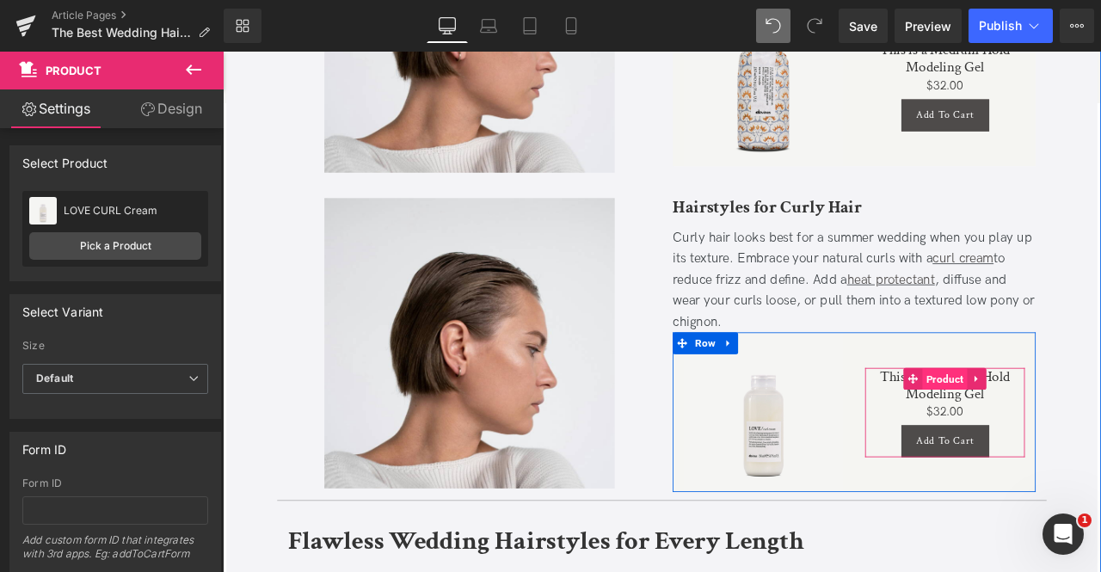
click at [1075, 428] on span "Product" at bounding box center [1078, 441] width 53 height 26
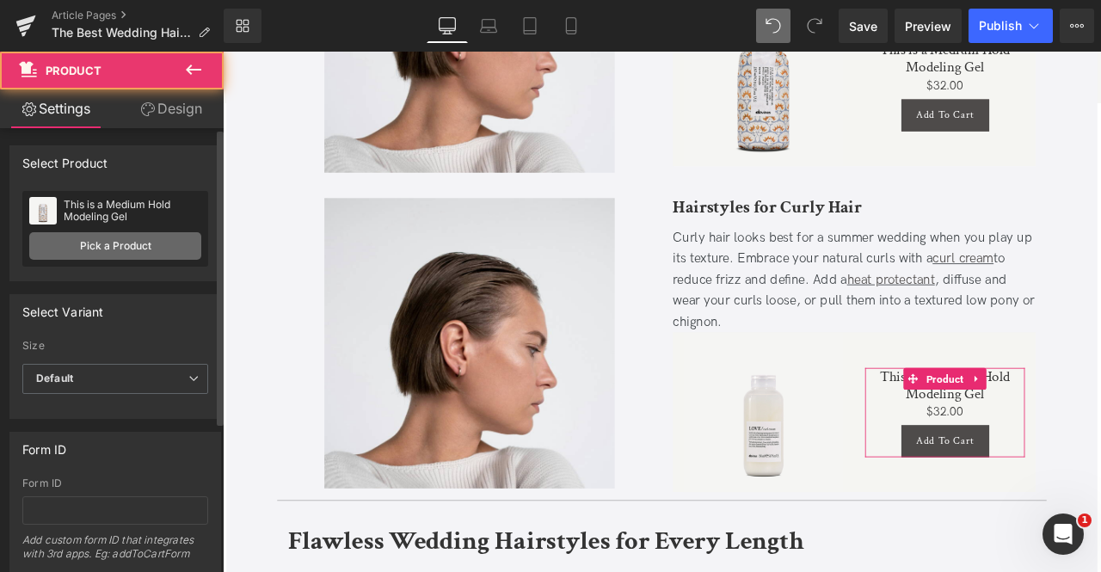
click at [161, 237] on link "Pick a Product" at bounding box center [115, 246] width 172 height 28
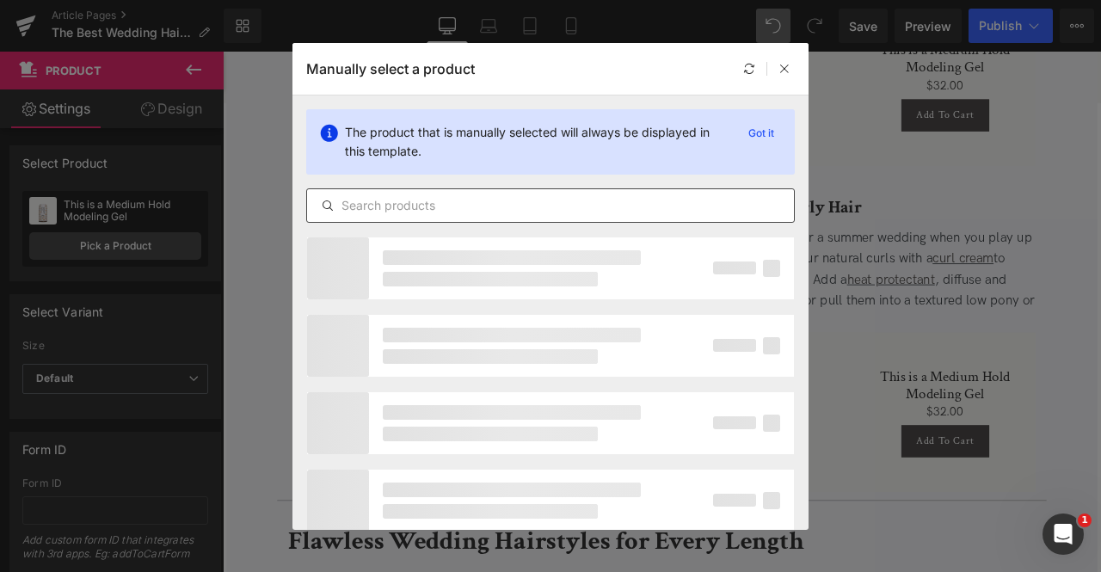
click at [429, 197] on input "text" at bounding box center [550, 205] width 487 height 21
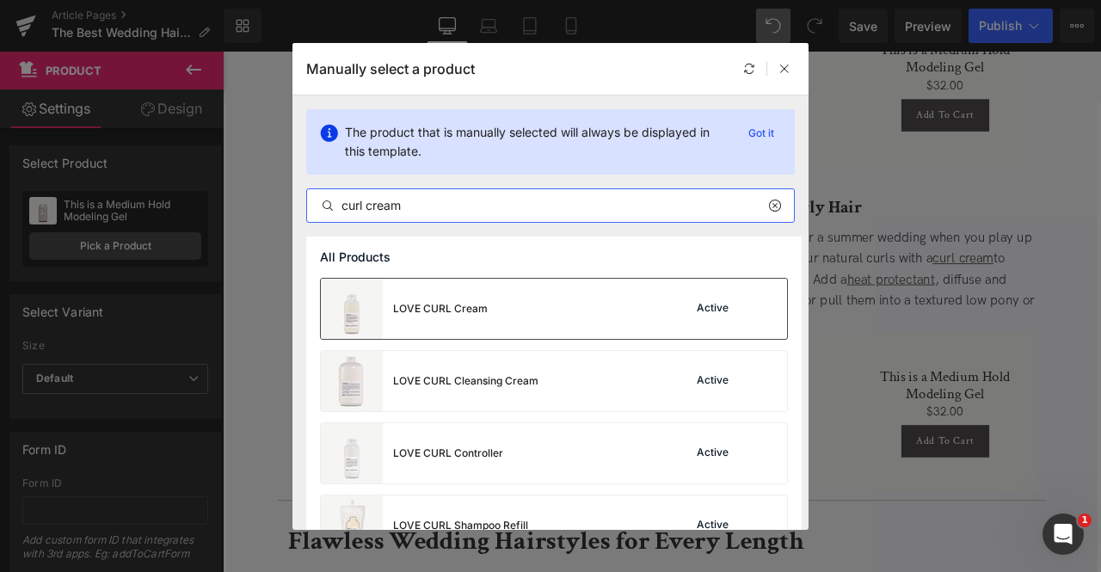
type input "curl cream"
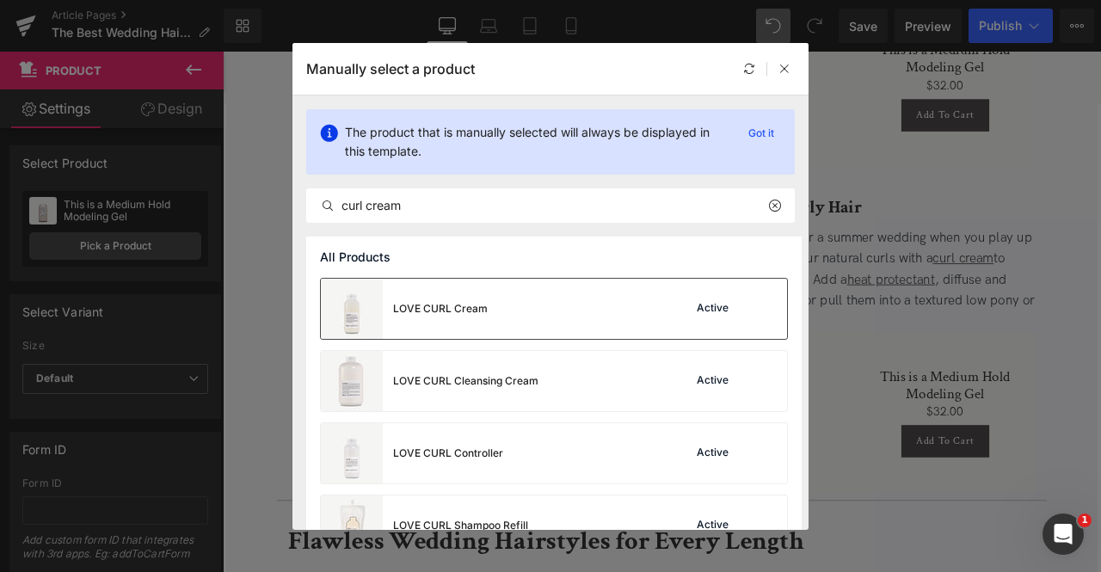
click at [486, 319] on div "LOVE CURL Cream Active" at bounding box center [554, 309] width 466 height 60
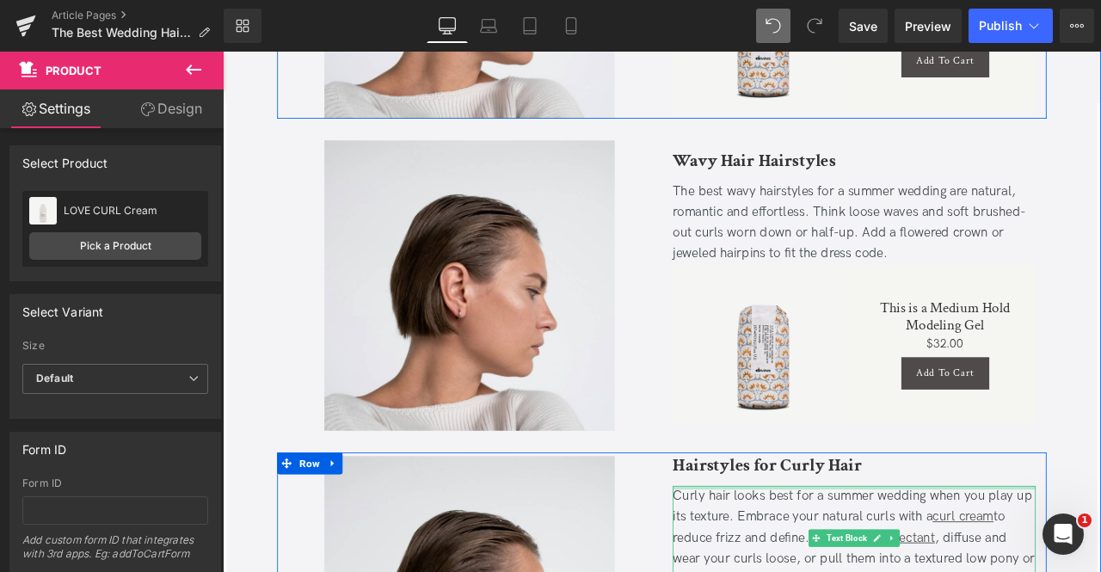
scroll to position [1318, 0]
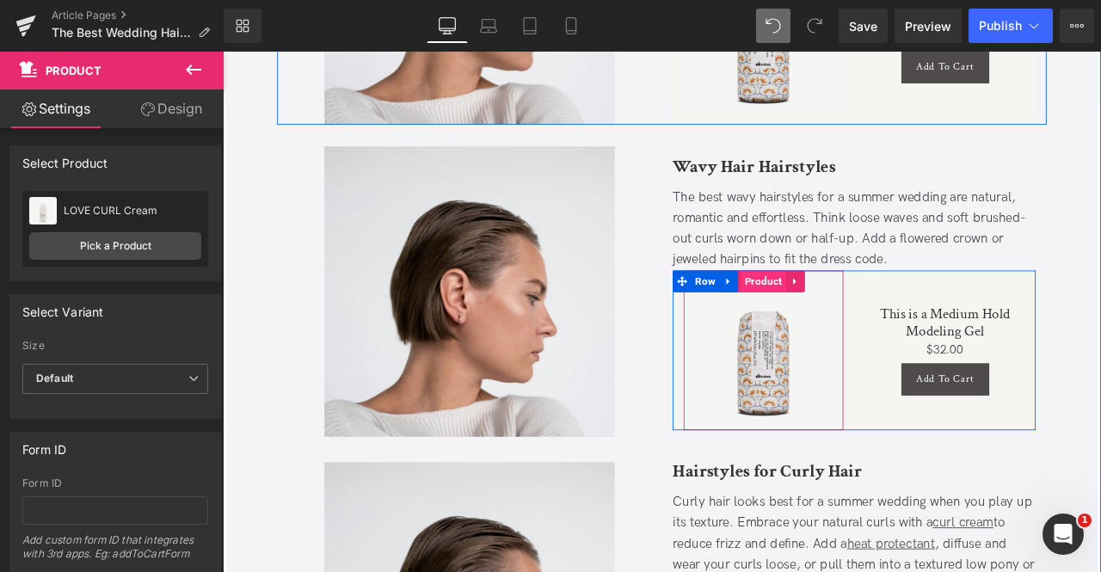
click at [846, 323] on span "Product" at bounding box center [863, 324] width 53 height 26
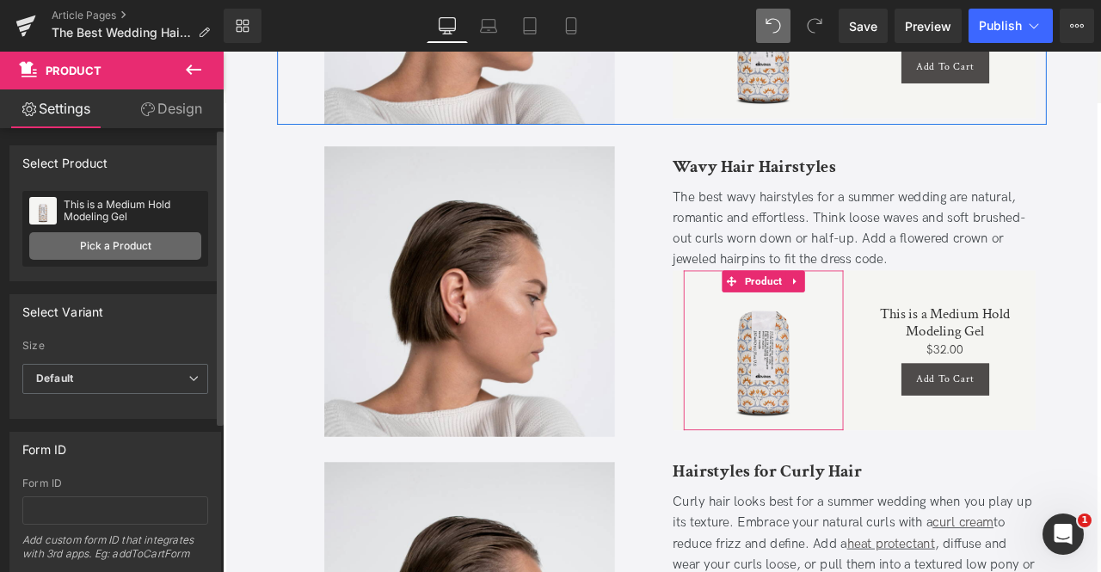
click at [105, 240] on link "Pick a Product" at bounding box center [115, 246] width 172 height 28
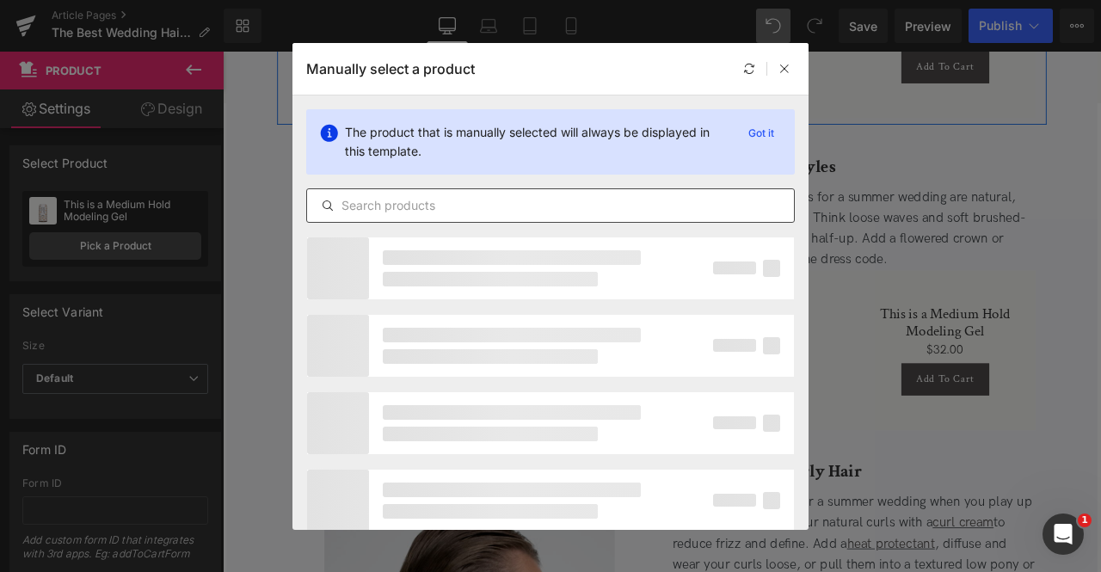
click at [569, 204] on input "text" at bounding box center [550, 205] width 487 height 21
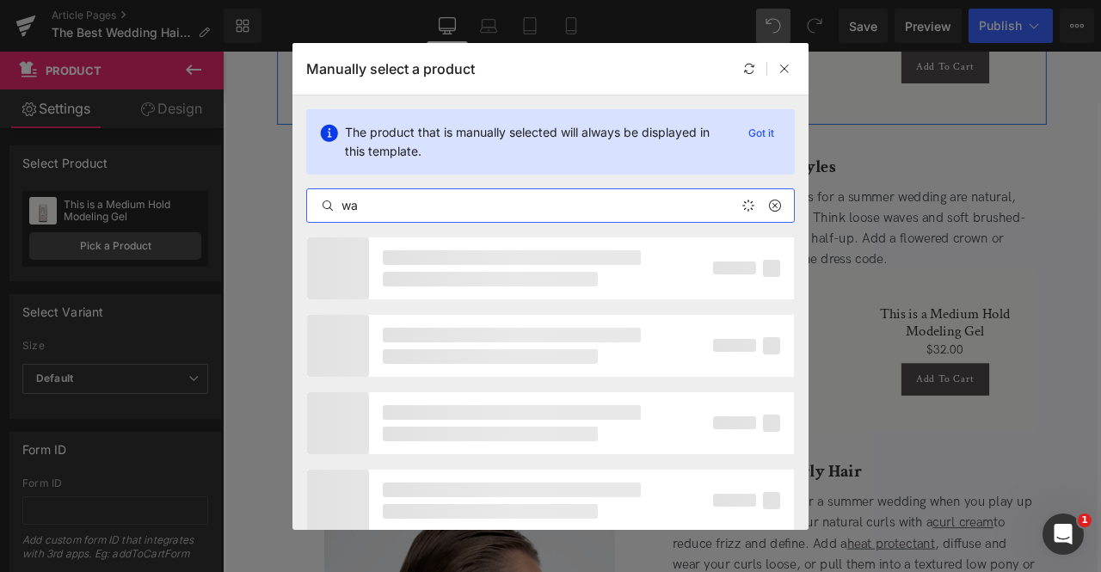
type input "wav"
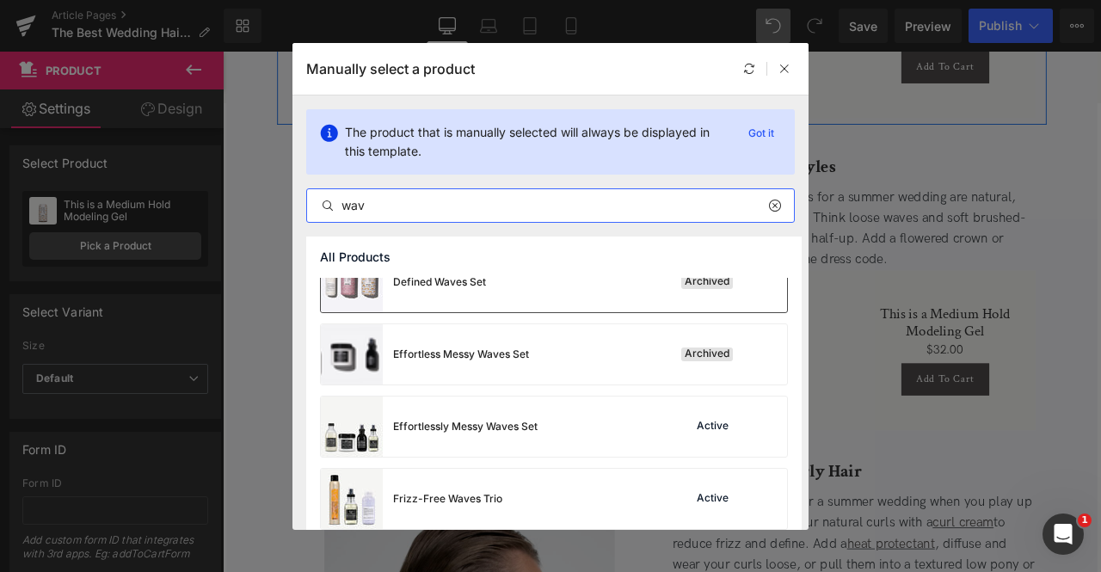
scroll to position [100, 0]
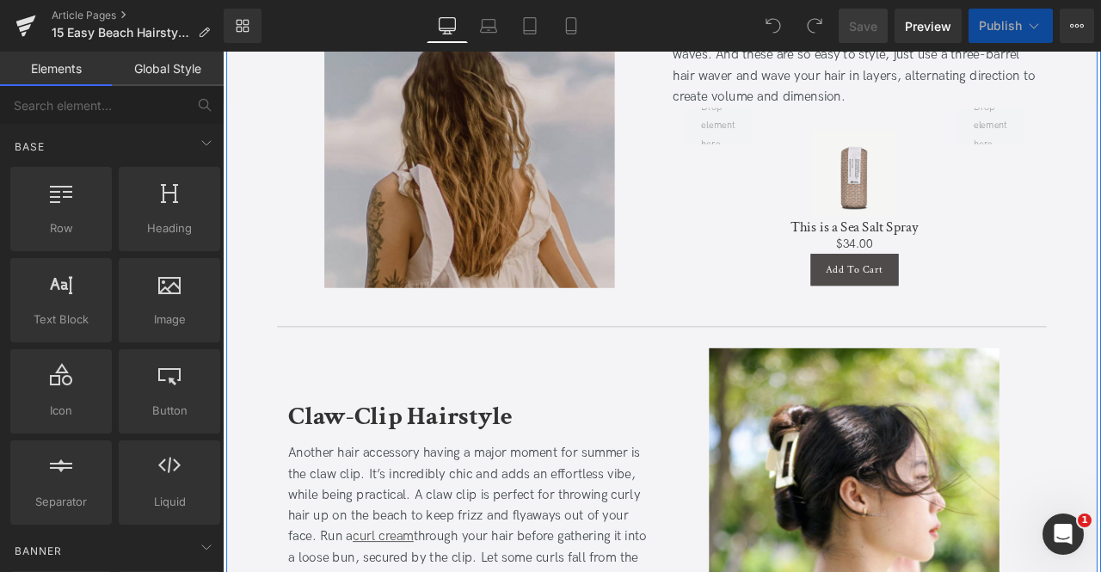
scroll to position [3921, 0]
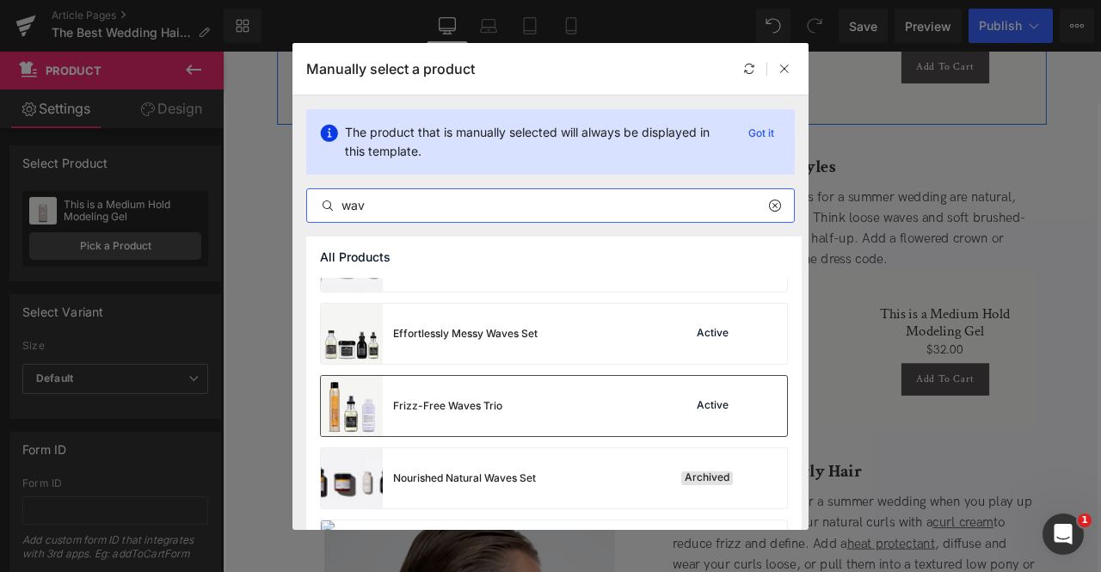
type input "wav"
click at [538, 405] on div "Frizz-Free Waves Trio Active" at bounding box center [554, 406] width 466 height 60
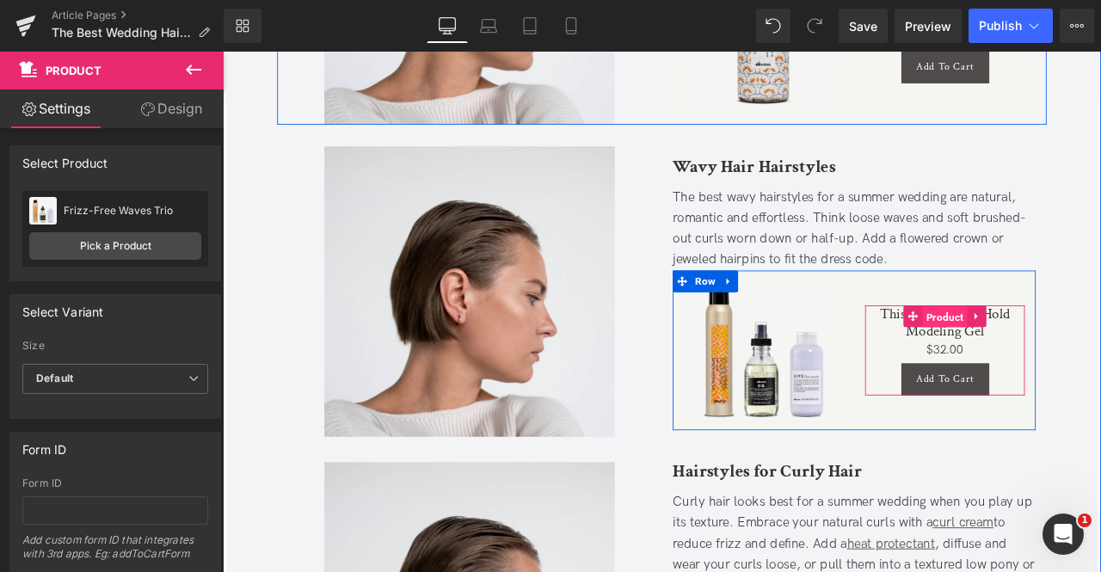
click at [1082, 356] on span "Product" at bounding box center [1078, 367] width 53 height 26
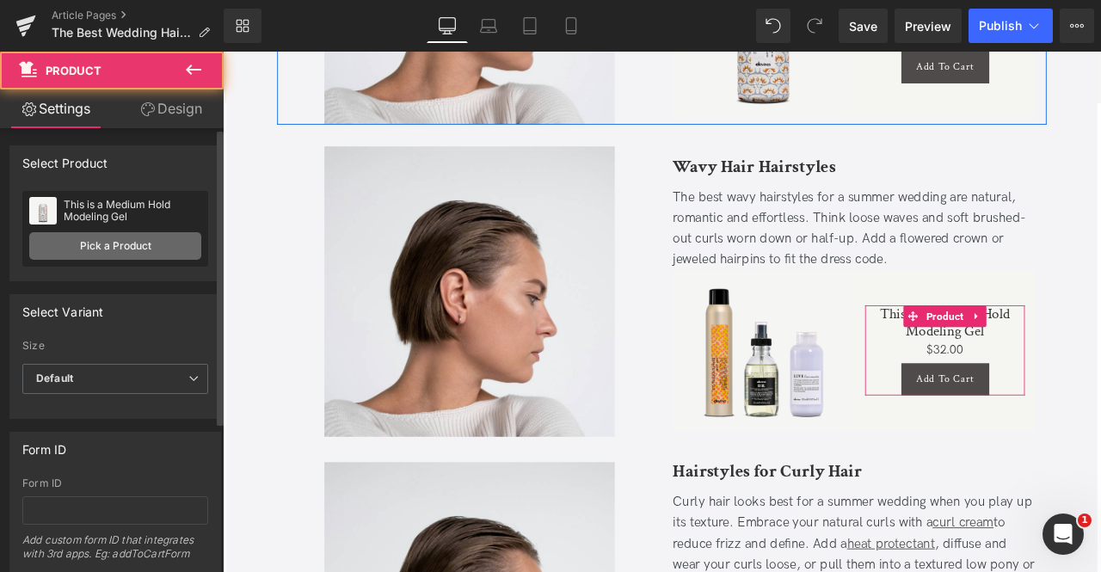
click at [157, 235] on link "Pick a Product" at bounding box center [115, 246] width 172 height 28
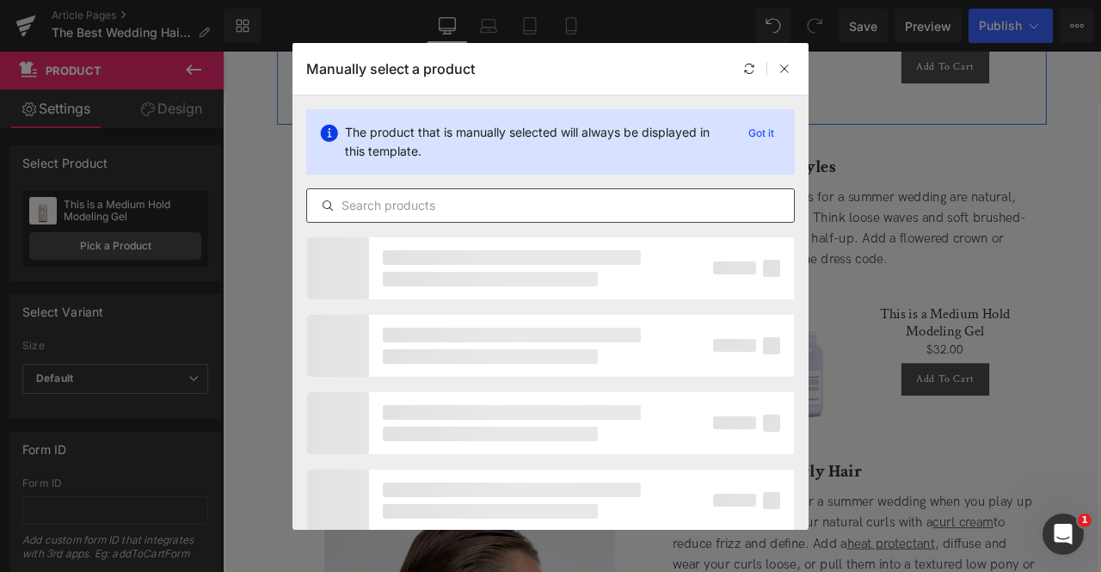
click at [509, 207] on input "text" at bounding box center [550, 205] width 487 height 21
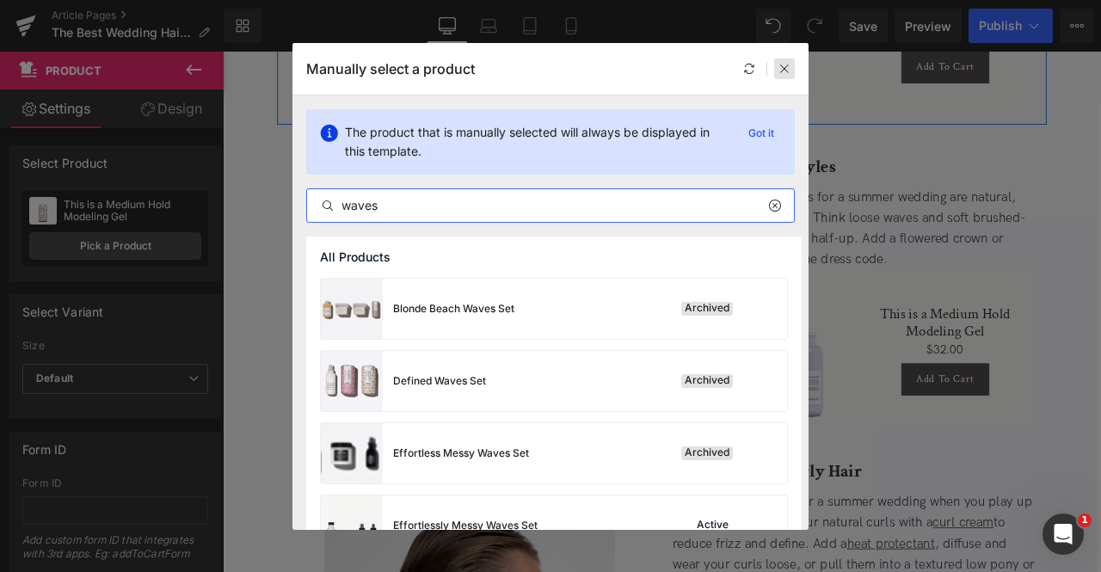
type input "waves"
click at [782, 64] on icon at bounding box center [784, 69] width 12 height 12
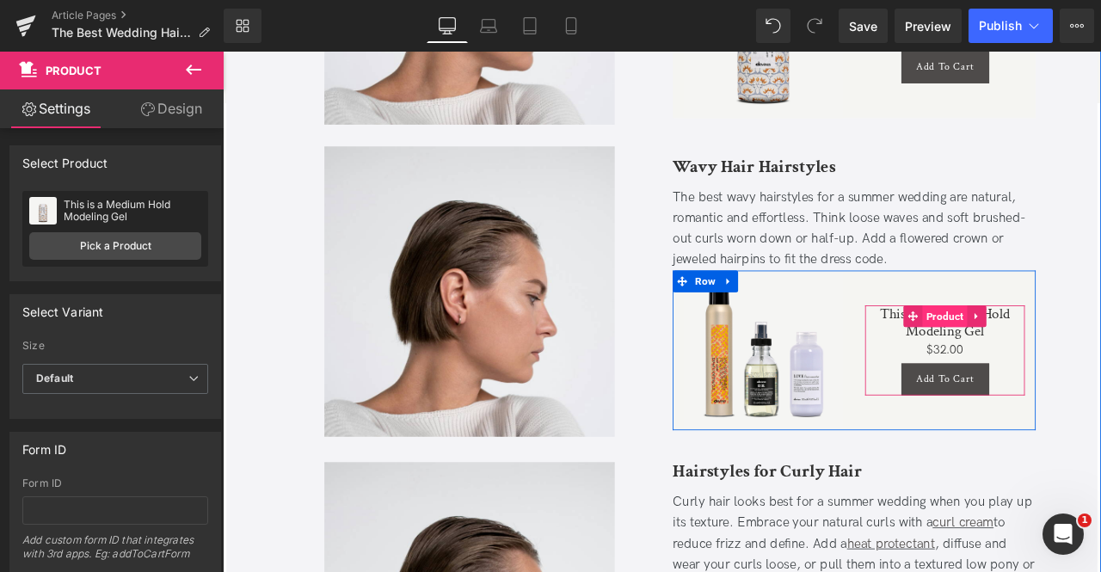
click at [1079, 366] on span "Product" at bounding box center [1078, 366] width 53 height 26
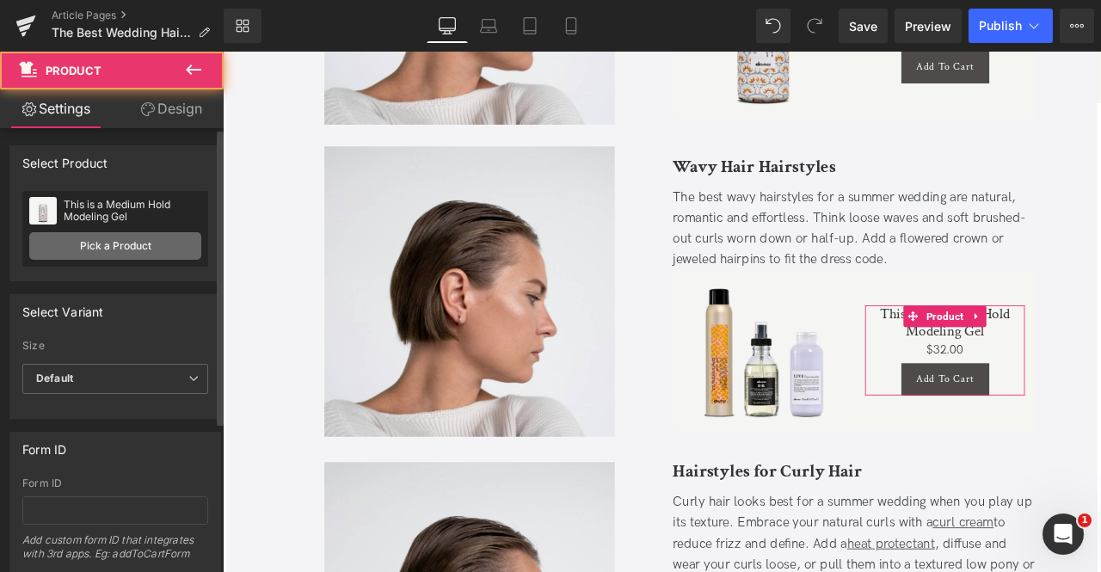
click at [143, 233] on link "Pick a Product" at bounding box center [115, 246] width 172 height 28
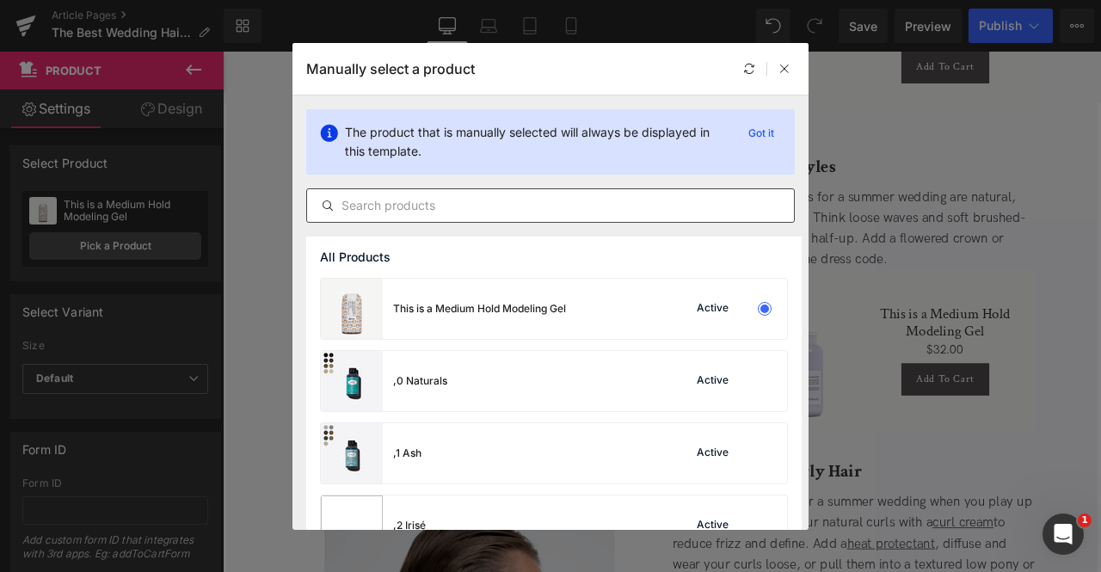
click at [442, 192] on div at bounding box center [550, 205] width 489 height 34
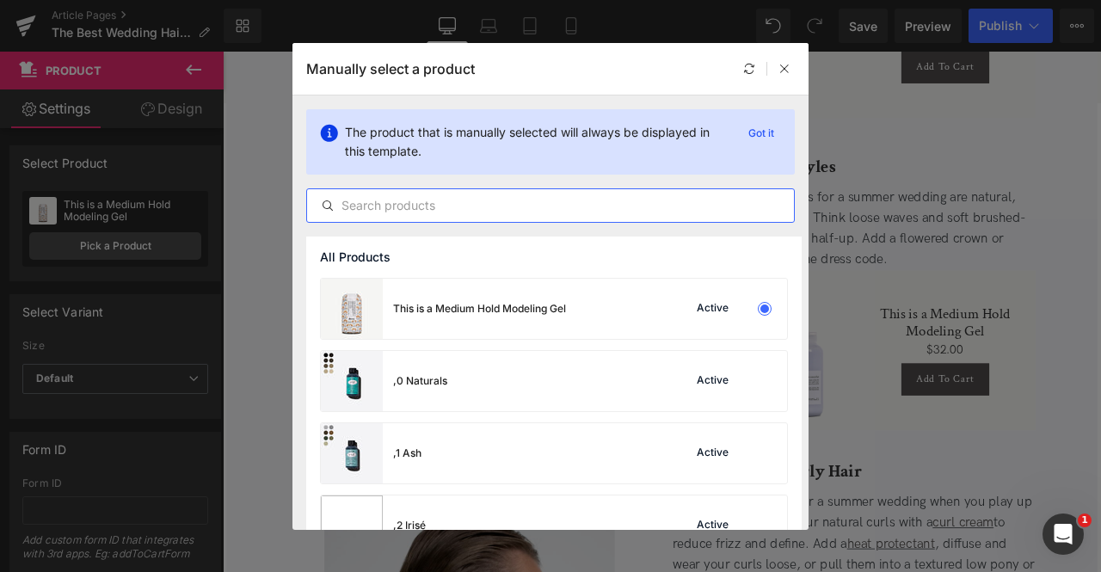
click at [448, 200] on input "text" at bounding box center [550, 205] width 487 height 21
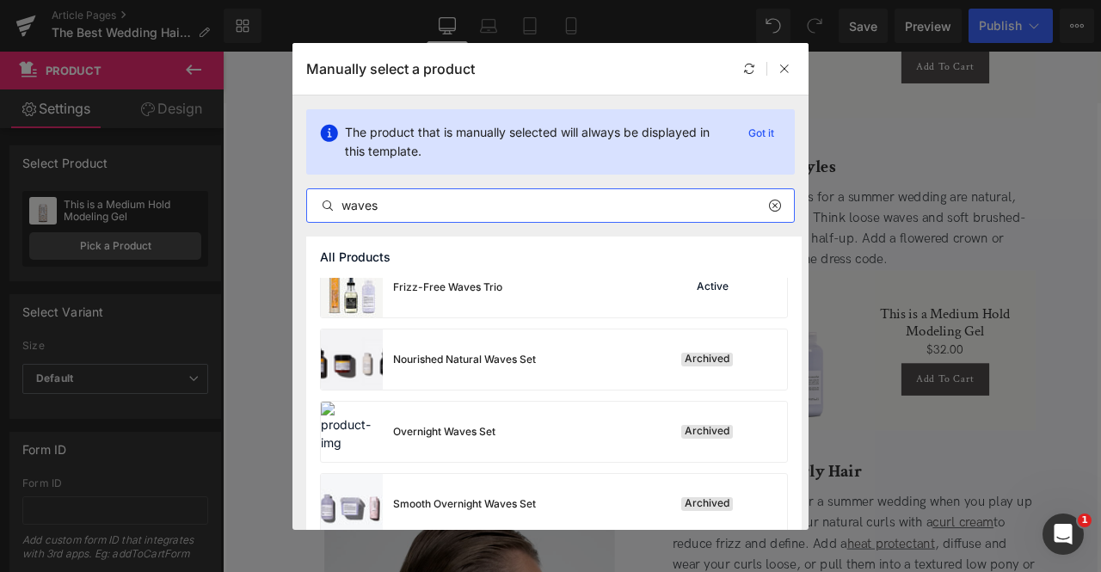
scroll to position [313, 0]
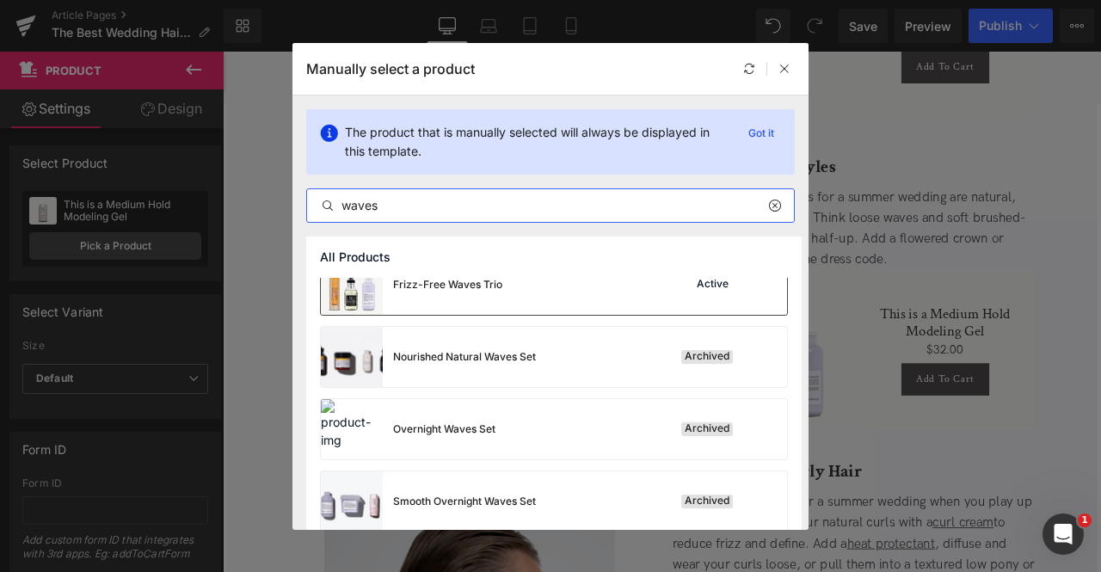
type input "waves"
click at [532, 295] on div "Frizz-Free Waves Trio Active" at bounding box center [554, 285] width 466 height 60
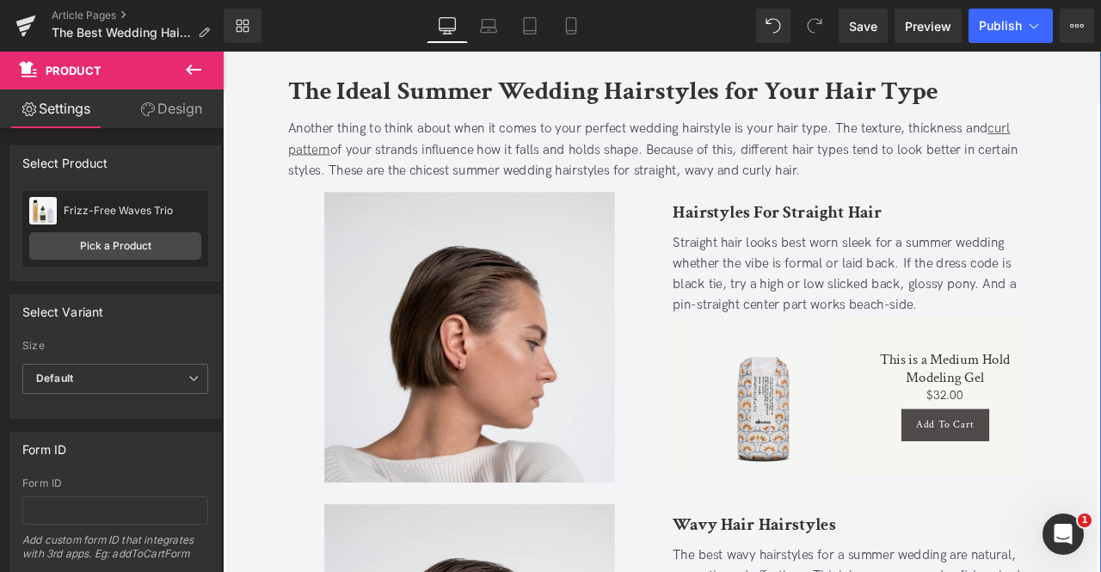
scroll to position [893, 0]
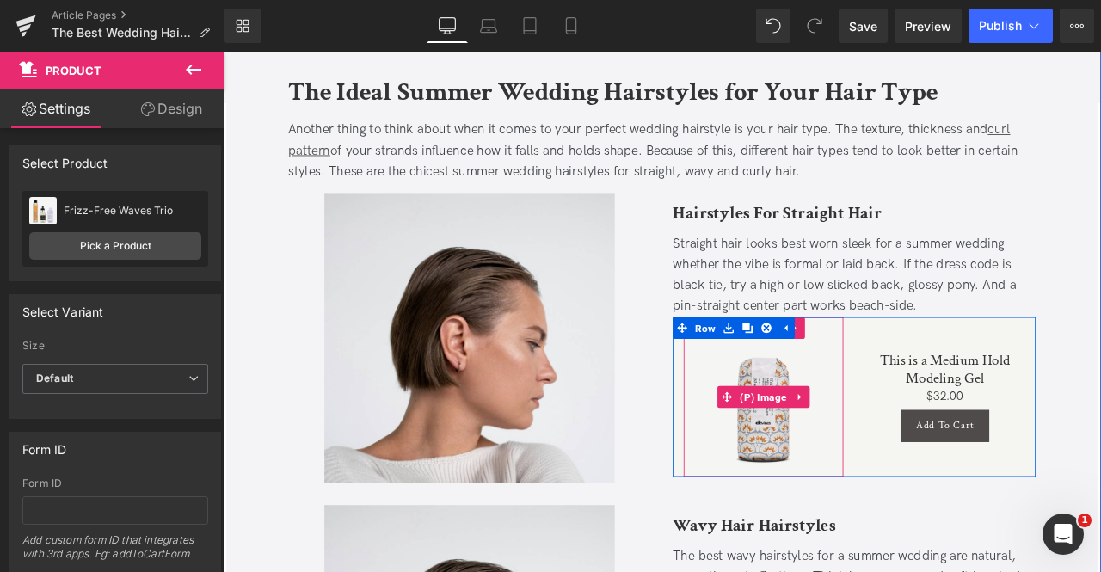
click at [858, 407] on img at bounding box center [863, 460] width 189 height 189
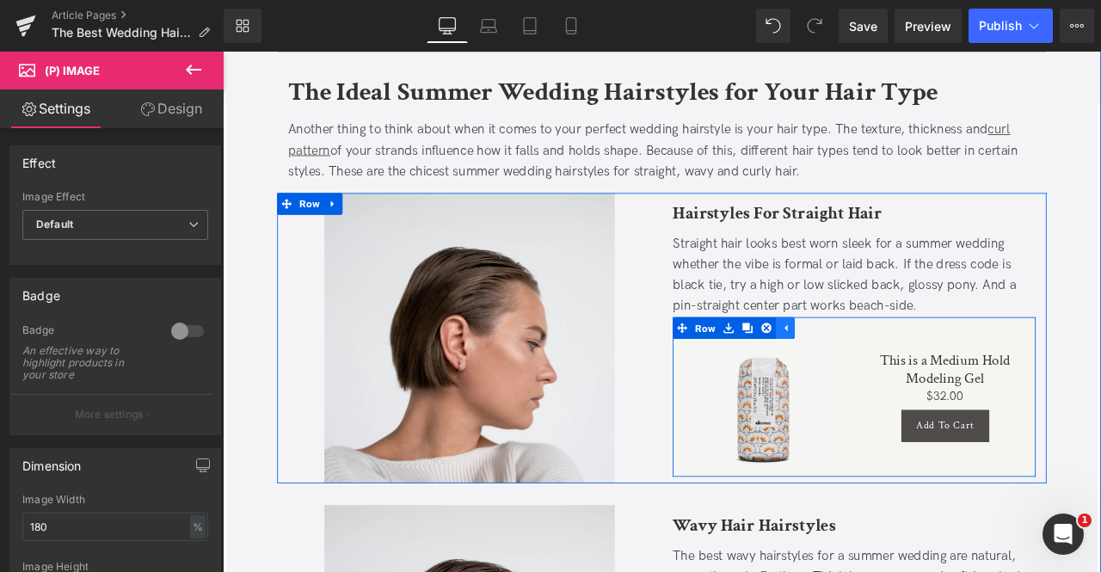
click at [891, 374] on icon at bounding box center [889, 379] width 12 height 13
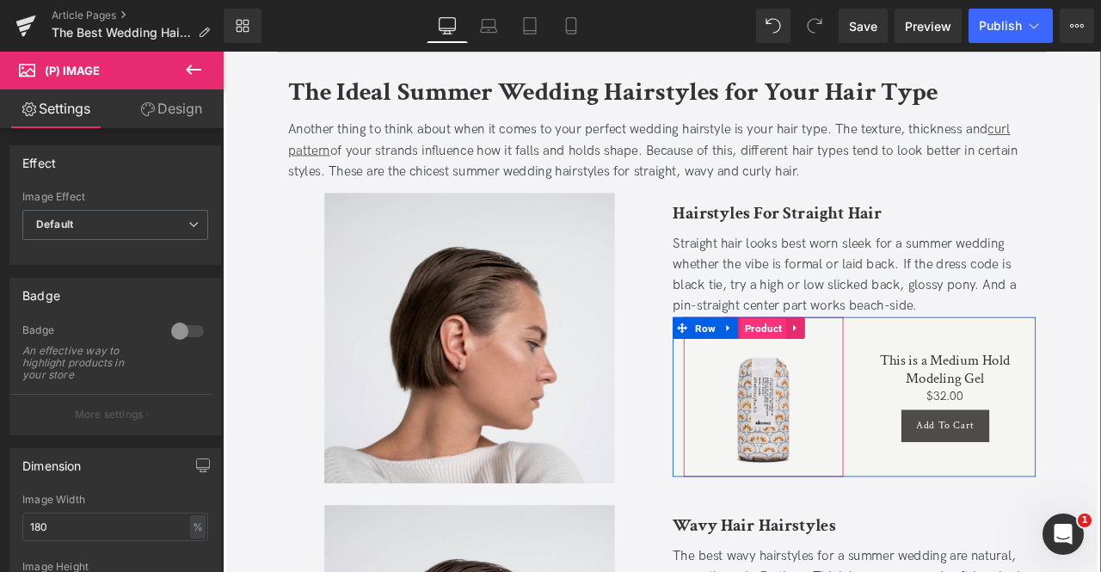
click at [858, 377] on span "Product" at bounding box center [863, 380] width 53 height 26
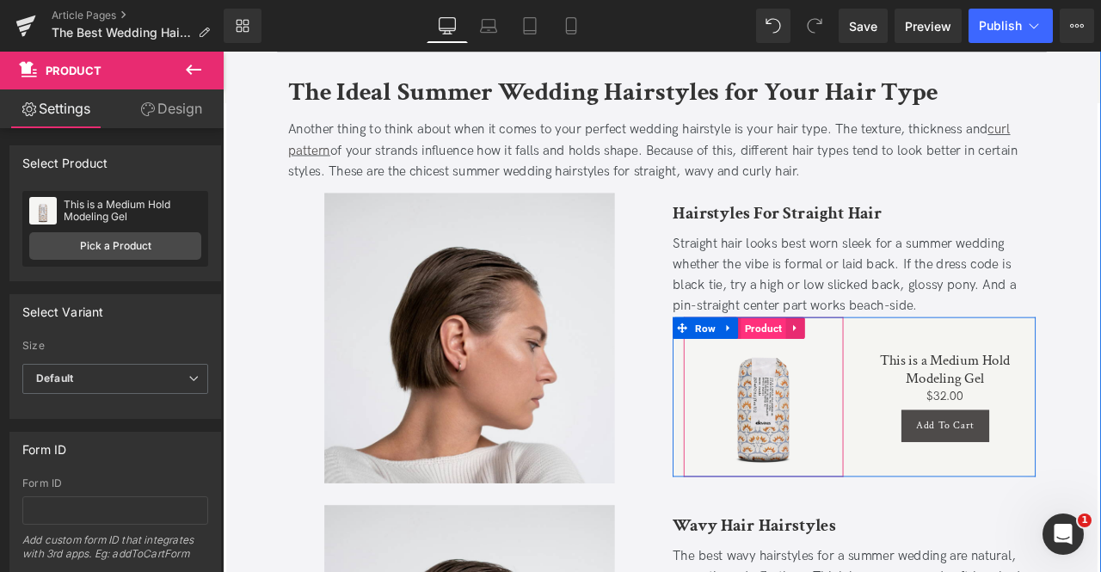
click at [858, 377] on span "Product" at bounding box center [863, 379] width 53 height 26
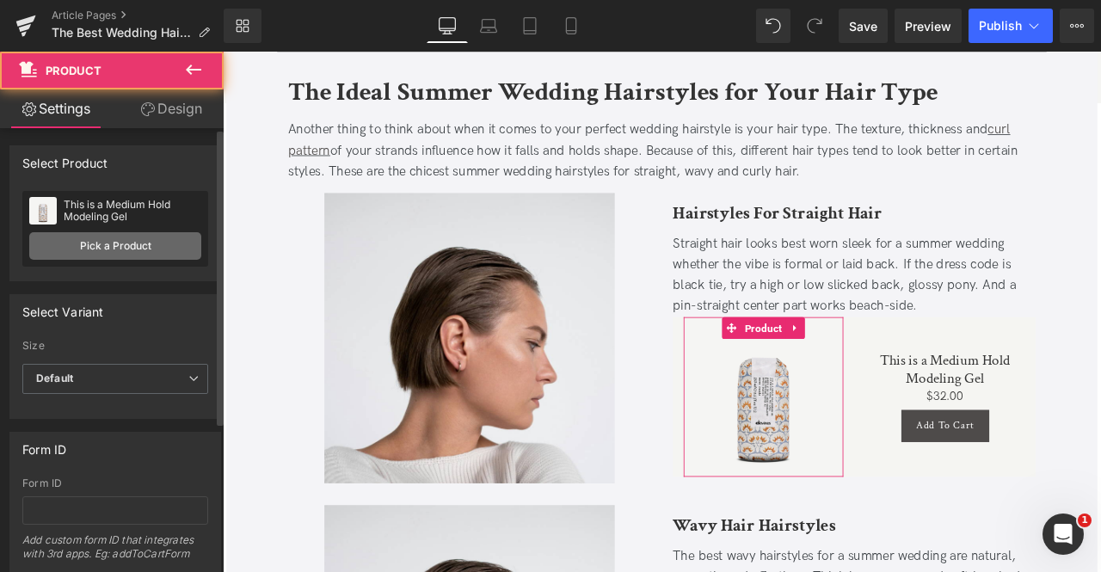
click at [132, 240] on link "Pick a Product" at bounding box center [115, 246] width 172 height 28
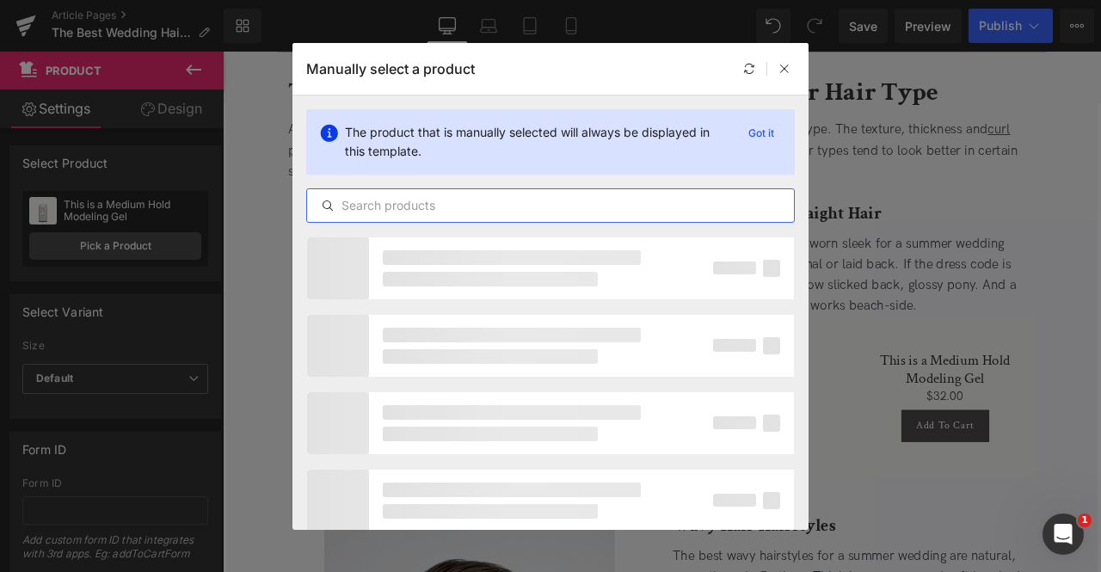
click at [444, 206] on input "text" at bounding box center [550, 205] width 487 height 21
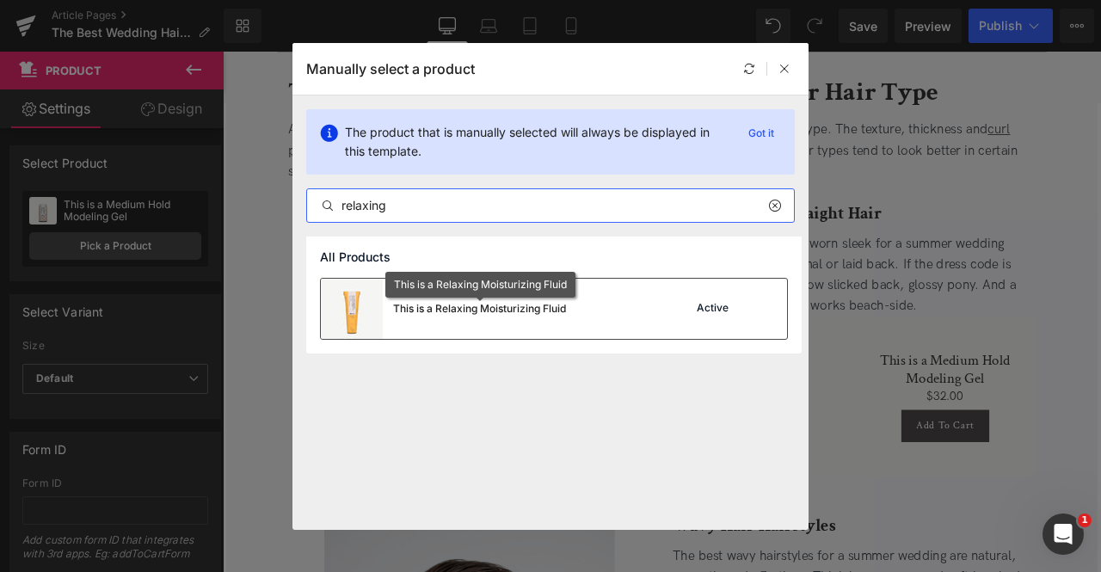
type input "relaxing"
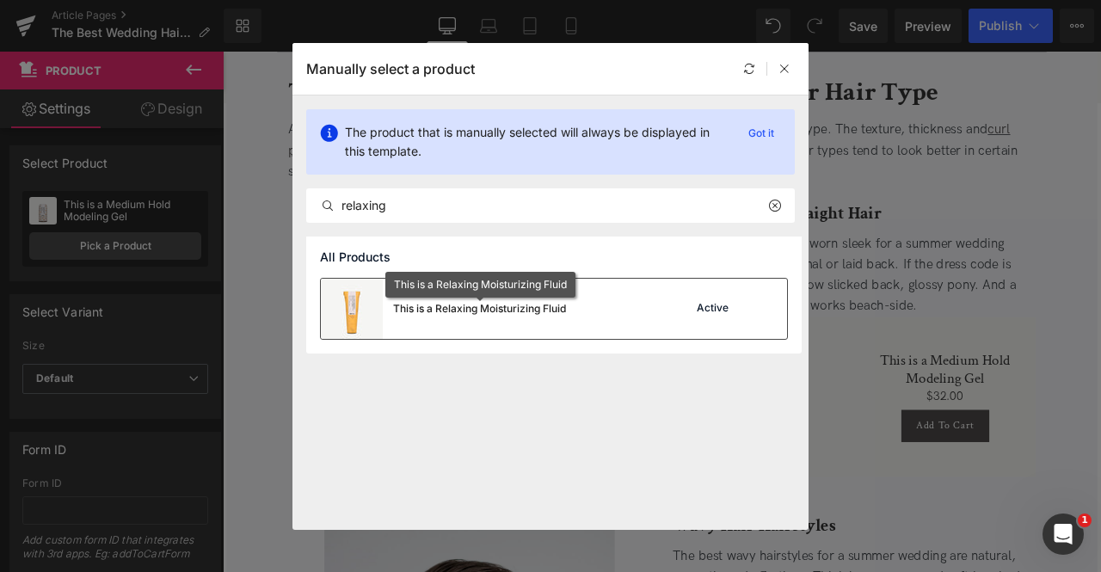
click at [466, 301] on div "This is a Relaxing Moisturizing Fluid" at bounding box center [479, 308] width 173 height 15
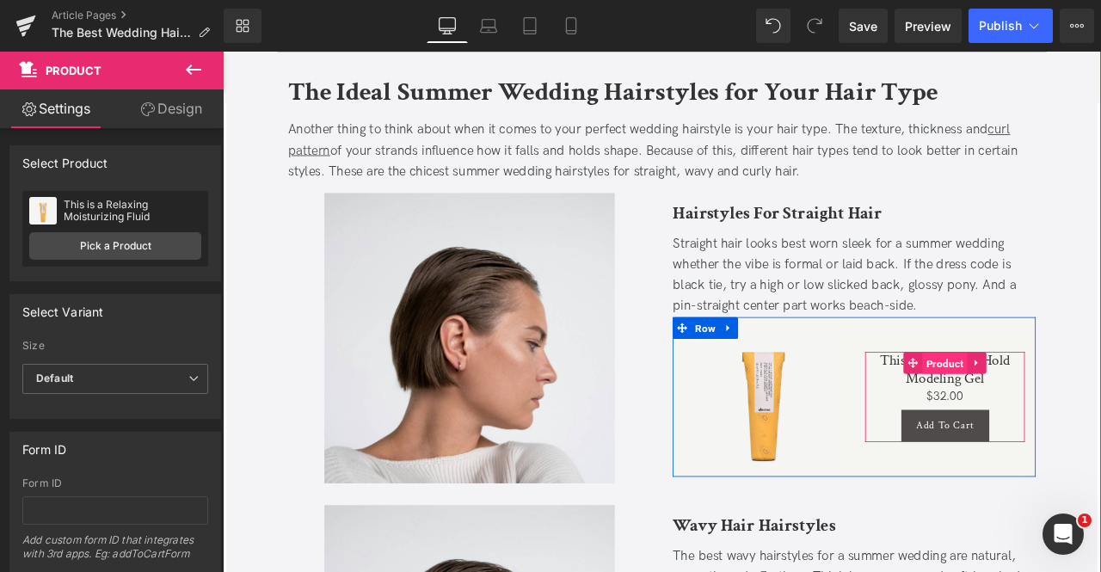
click at [1066, 415] on span "Product" at bounding box center [1078, 422] width 53 height 26
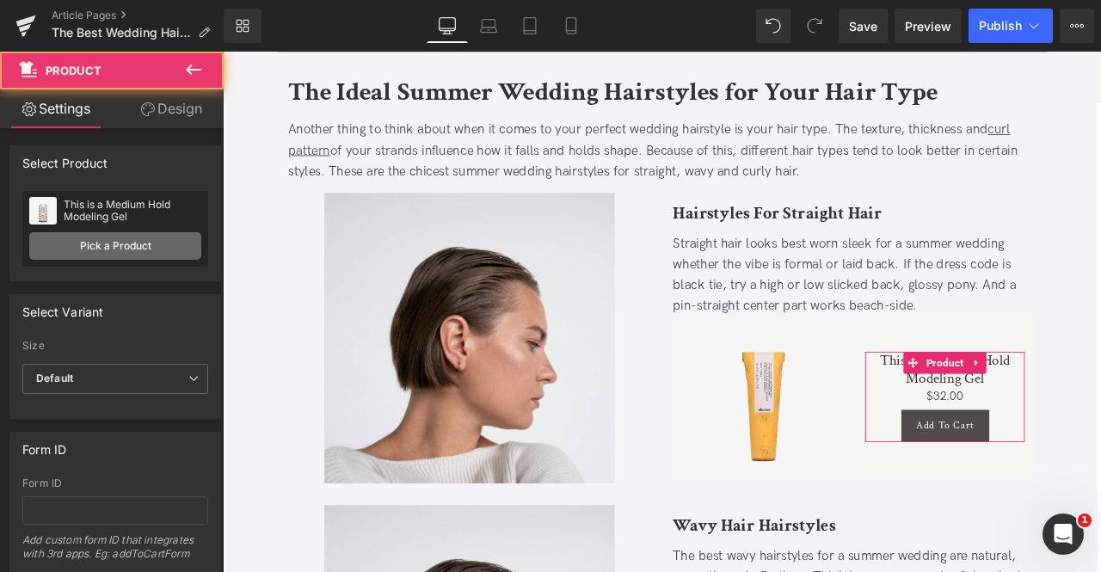
click at [167, 247] on link "Pick a Product" at bounding box center [115, 246] width 172 height 28
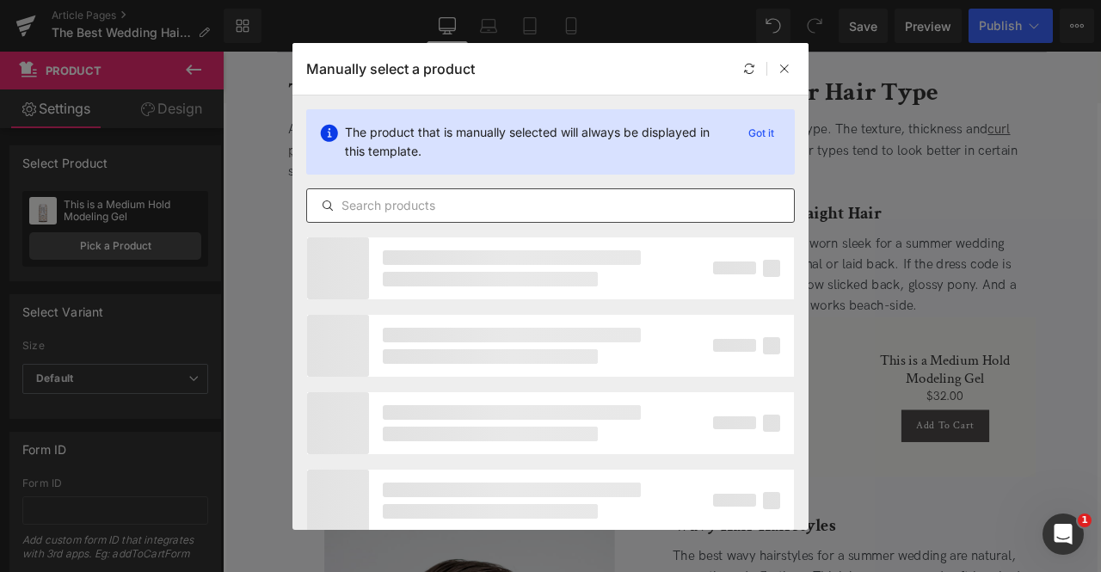
click at [367, 206] on input "text" at bounding box center [550, 205] width 487 height 21
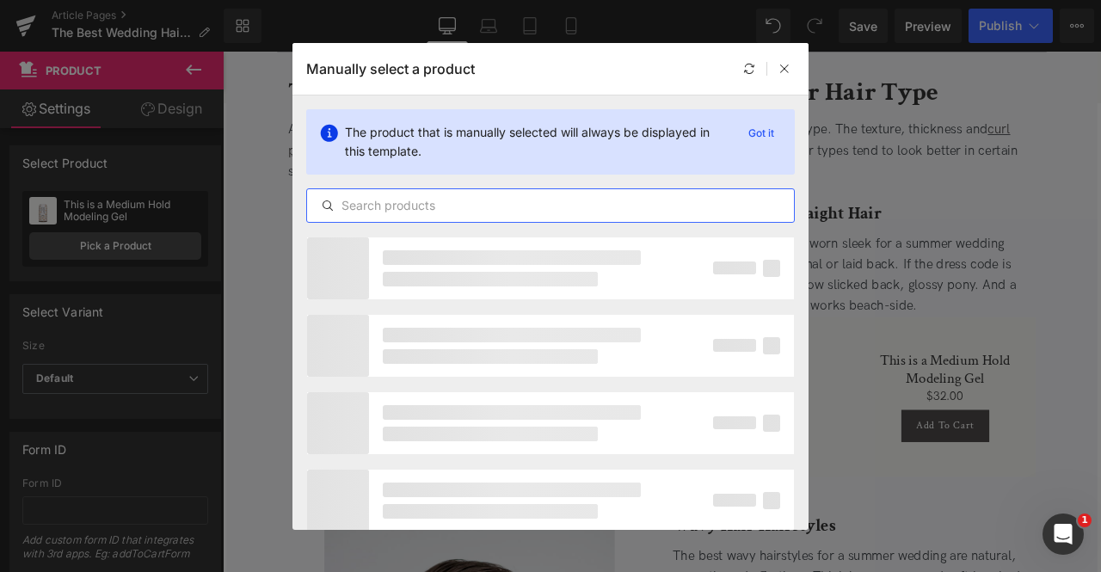
paste input "relaxing"
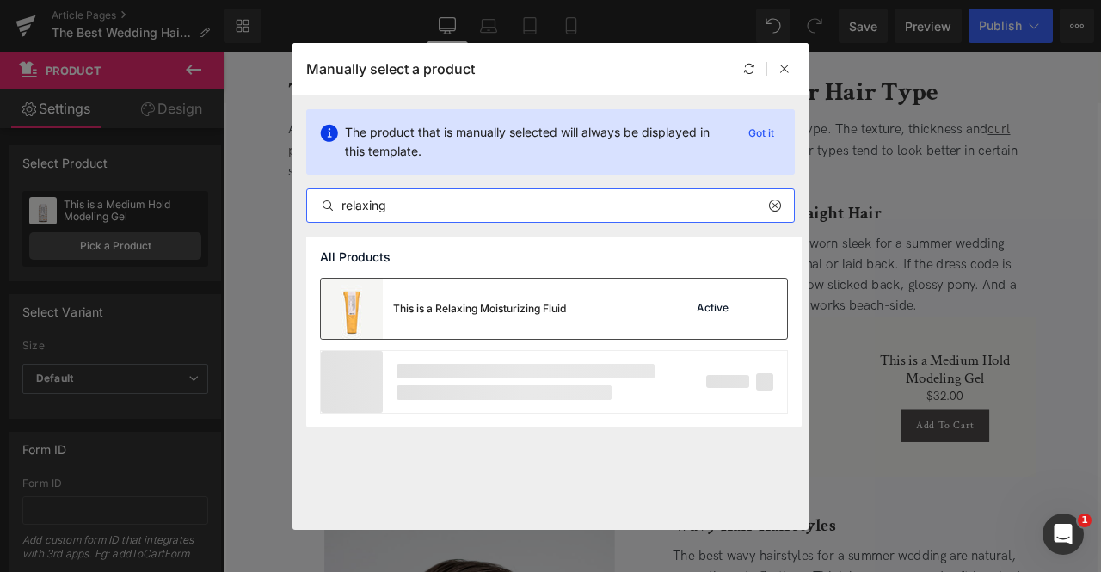
type input "relaxing"
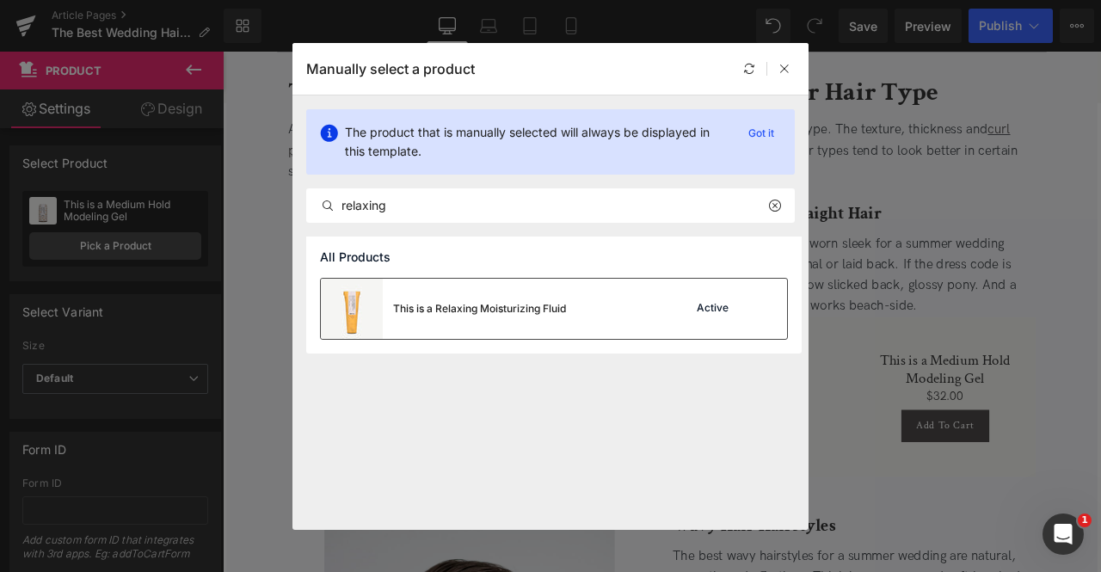
click at [444, 304] on div "This is a Relaxing Moisturizing Fluid" at bounding box center [479, 308] width 173 height 15
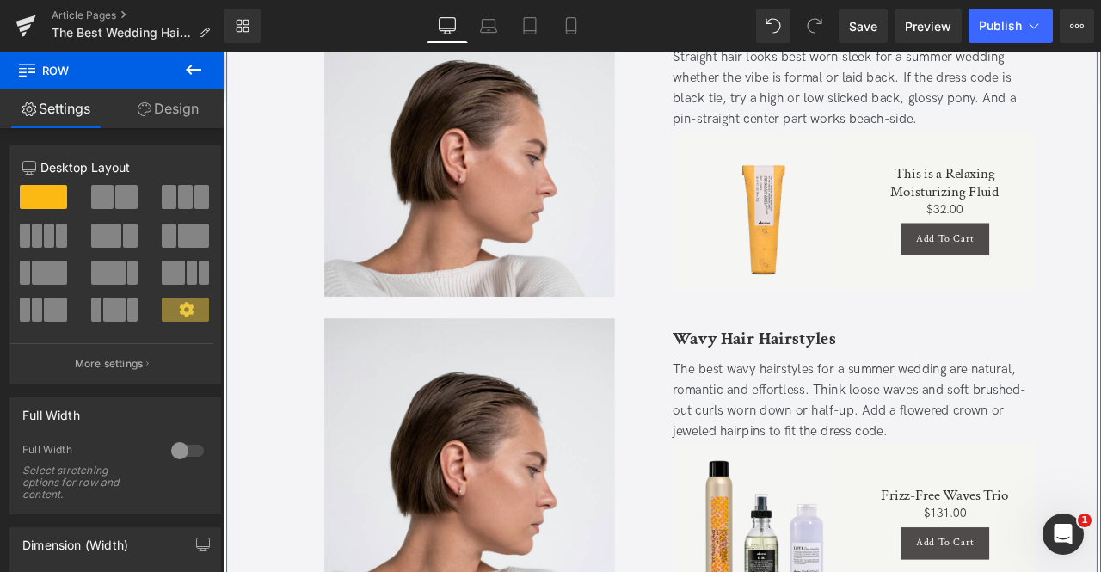
scroll to position [1112, 0]
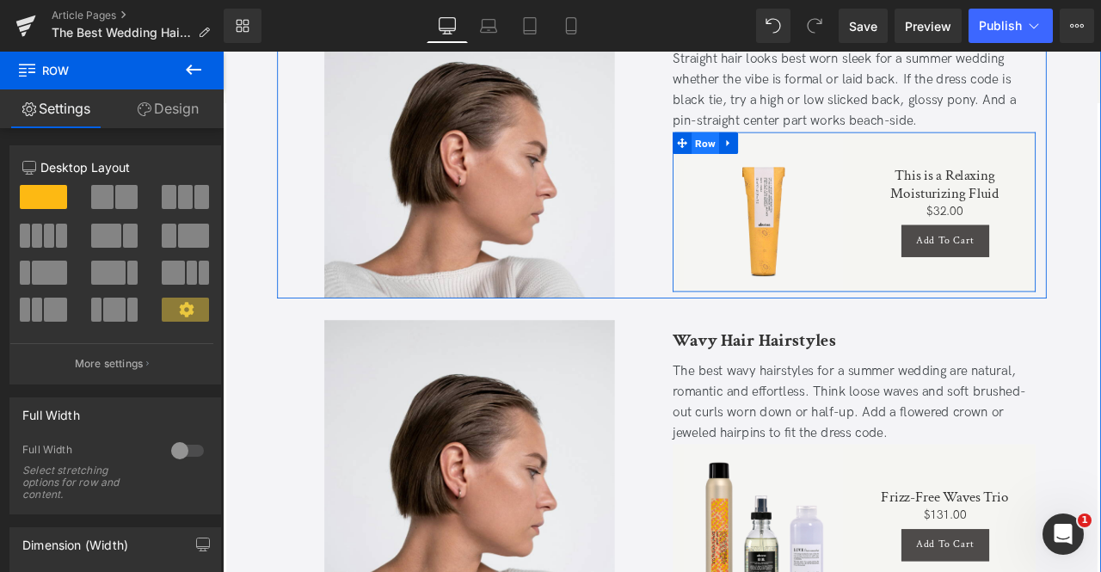
click at [807, 147] on span "Row" at bounding box center [794, 160] width 33 height 26
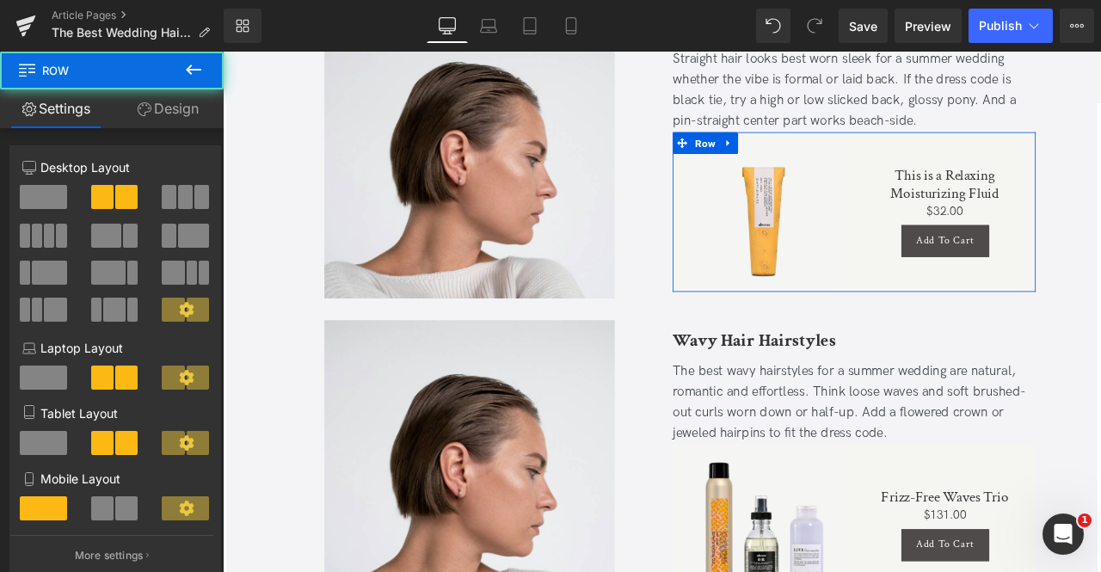
click at [184, 115] on link "Design" at bounding box center [168, 108] width 112 height 39
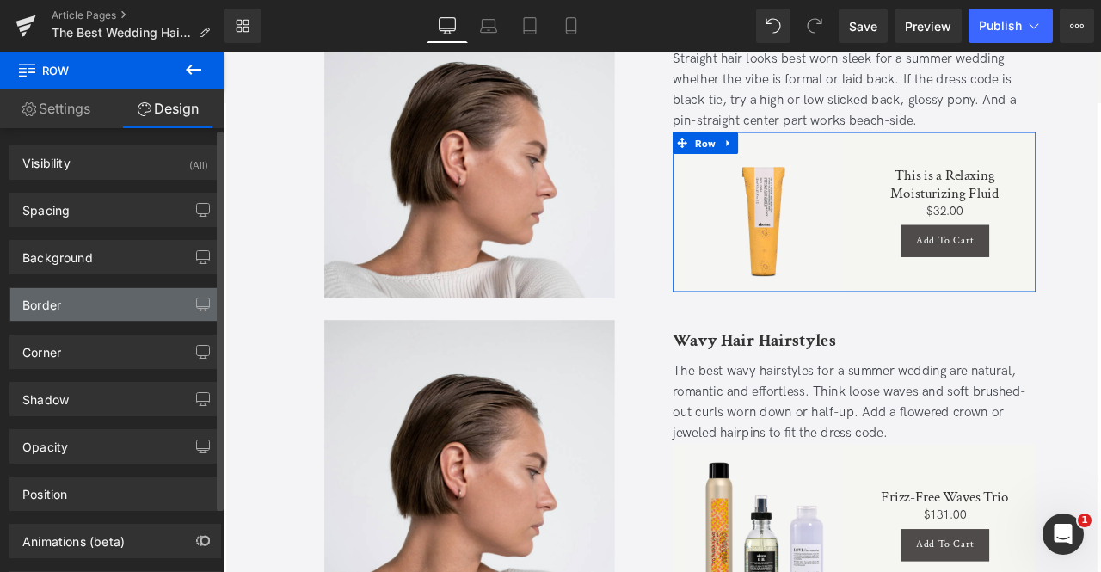
click at [110, 296] on div "Border" at bounding box center [115, 304] width 210 height 33
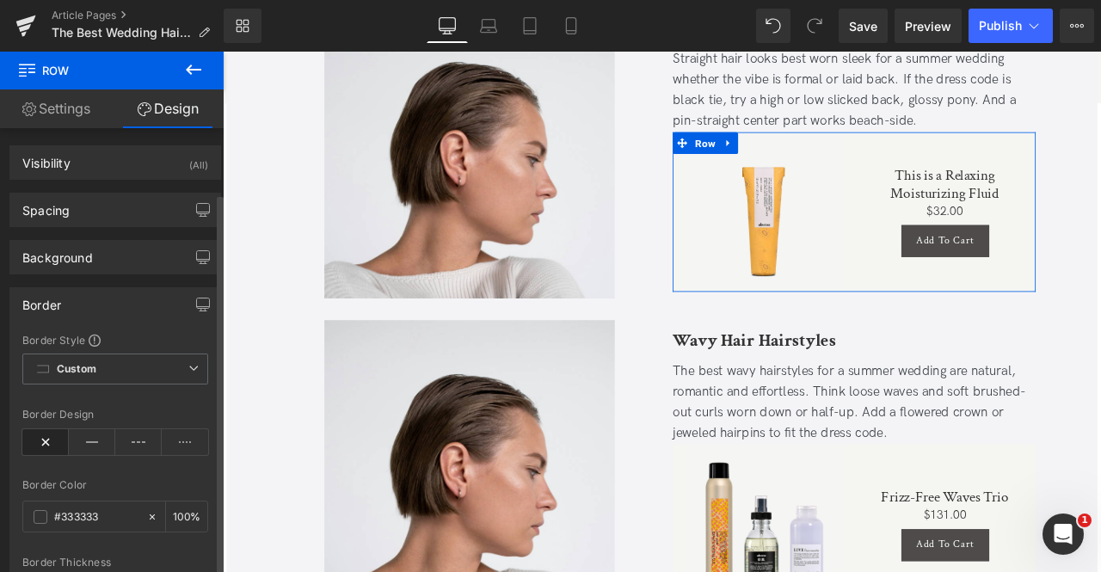
scroll to position [120, 0]
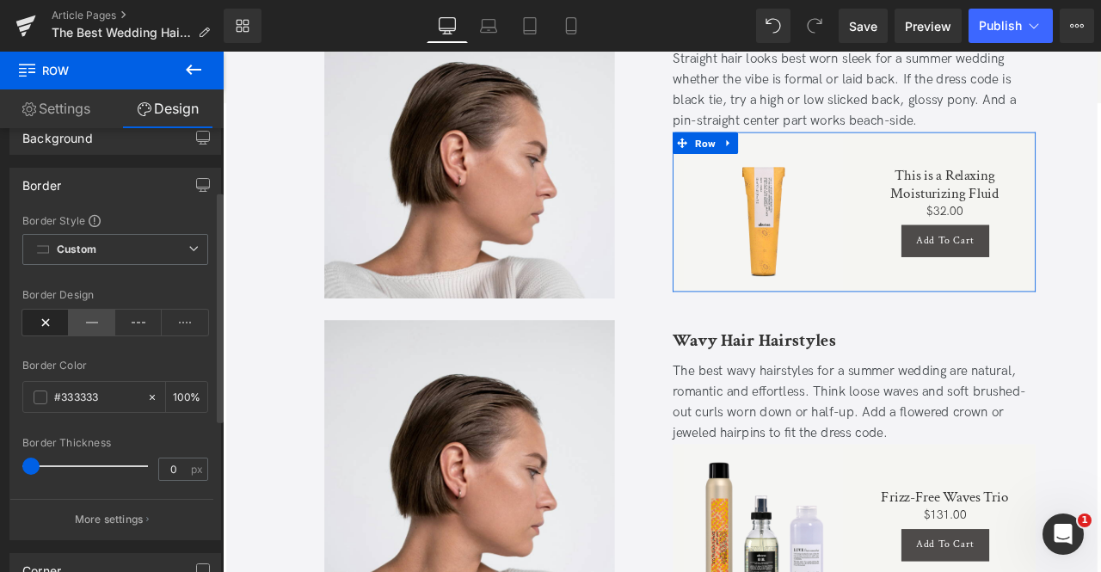
click at [84, 323] on icon at bounding box center [92, 323] width 46 height 26
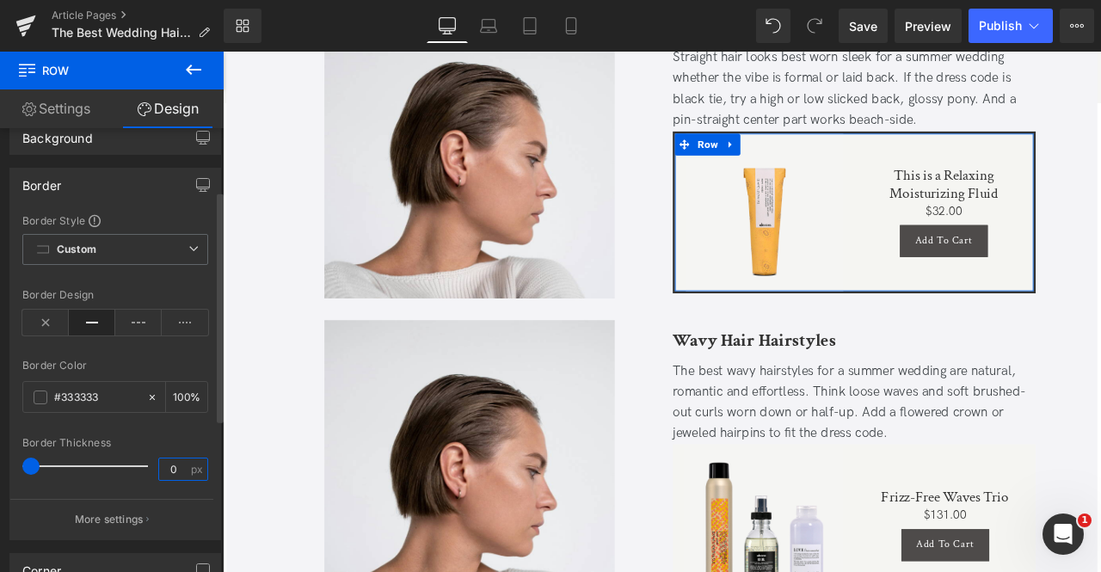
click at [169, 466] on input "0" at bounding box center [174, 469] width 30 height 22
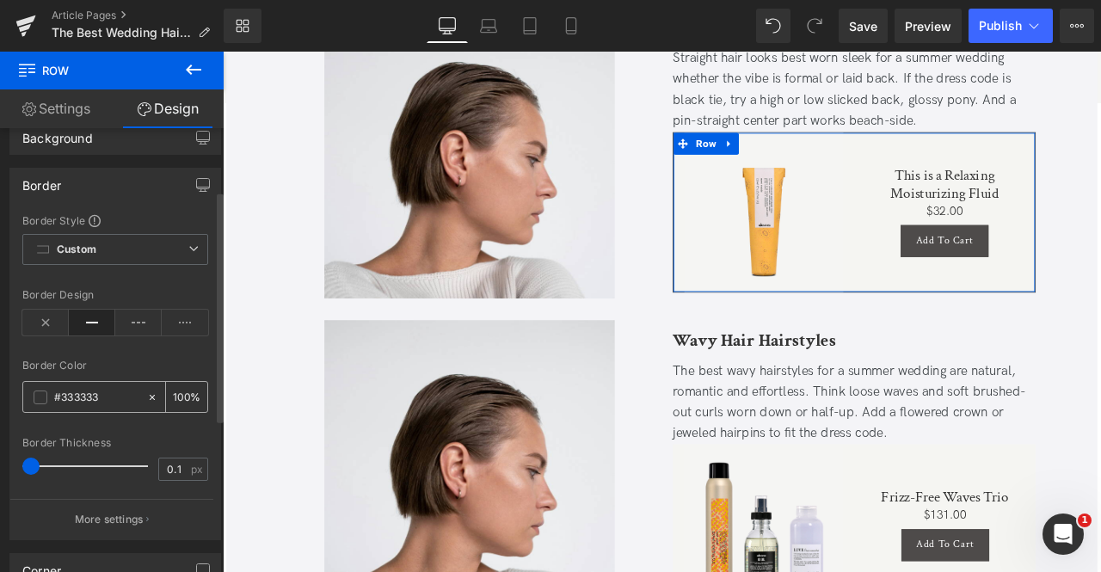
click at [122, 403] on div "#333333" at bounding box center [84, 397] width 123 height 30
click at [102, 388] on input "#333333" at bounding box center [96, 397] width 84 height 19
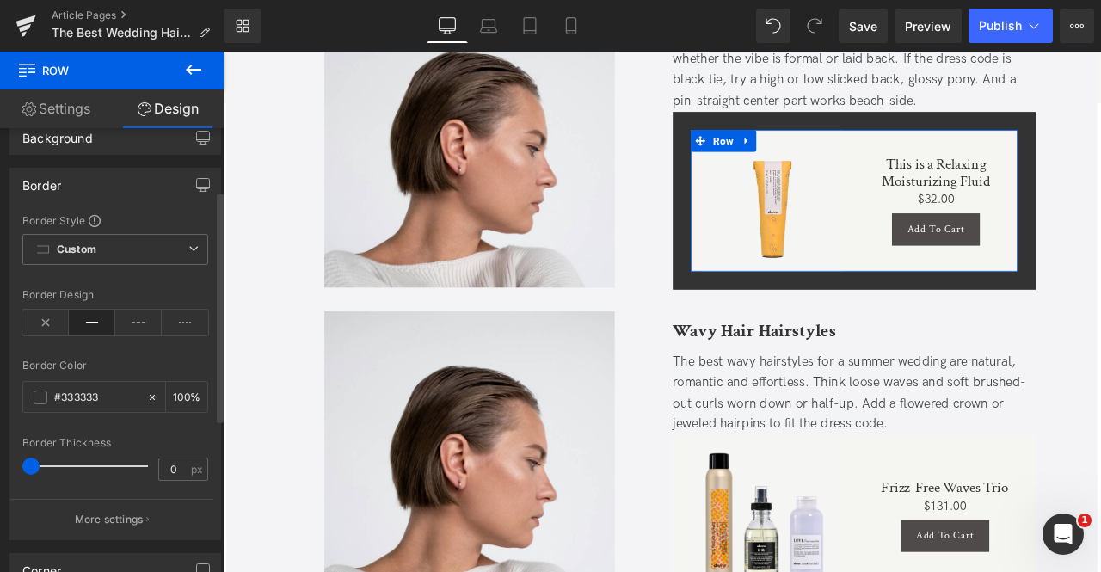
scroll to position [1112, 0]
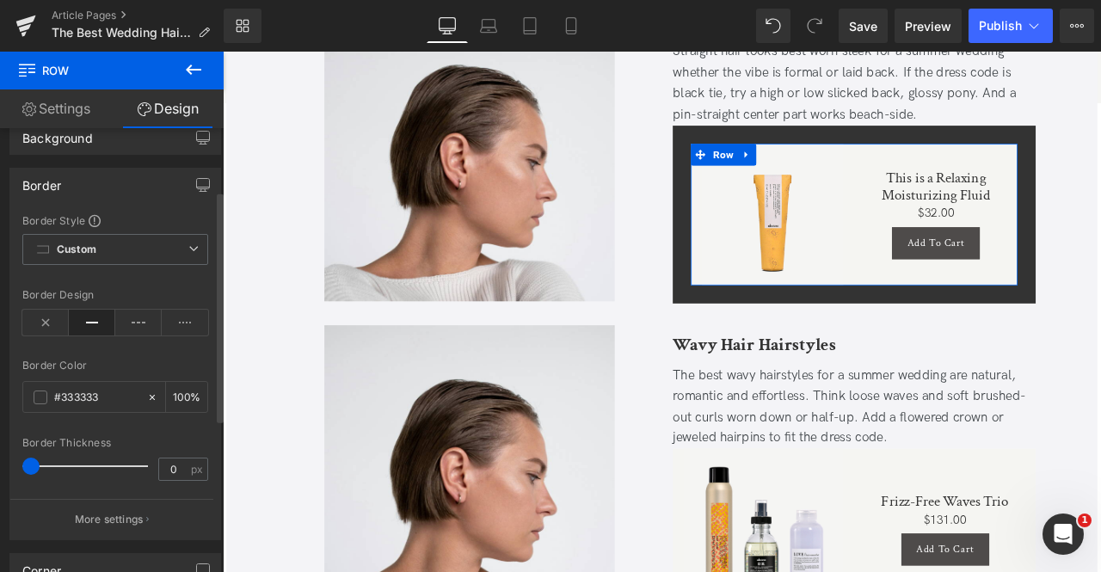
drag, startPoint x: 28, startPoint y: 464, endPoint x: 0, endPoint y: 475, distance: 29.7
click at [0, 475] on div "Border Border Style Custom Custom Setup Global Style Custom Setup Global Style …" at bounding box center [115, 347] width 231 height 385
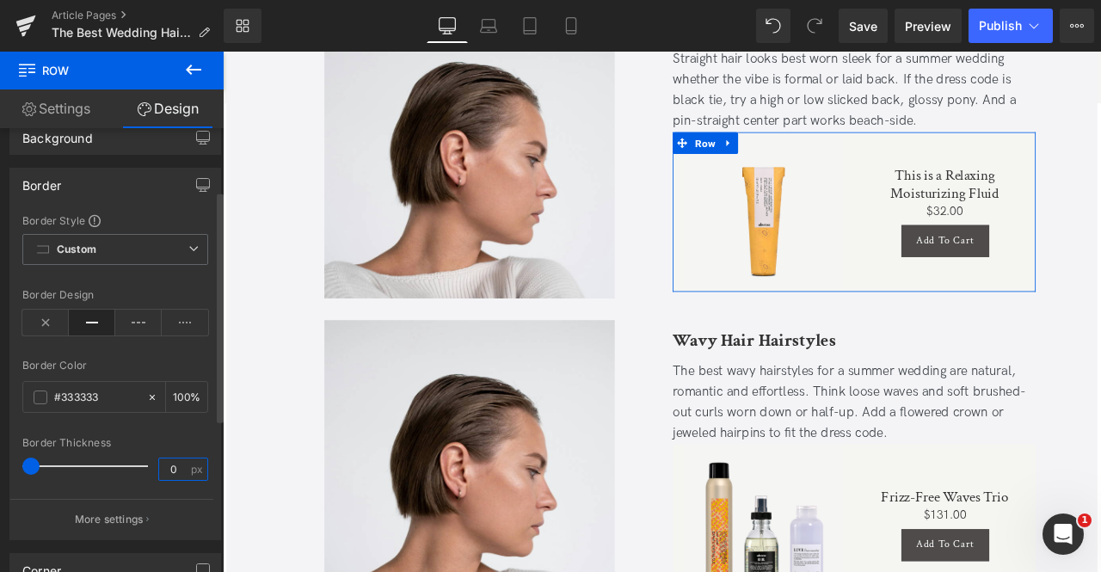
click at [180, 465] on input "0" at bounding box center [174, 469] width 30 height 22
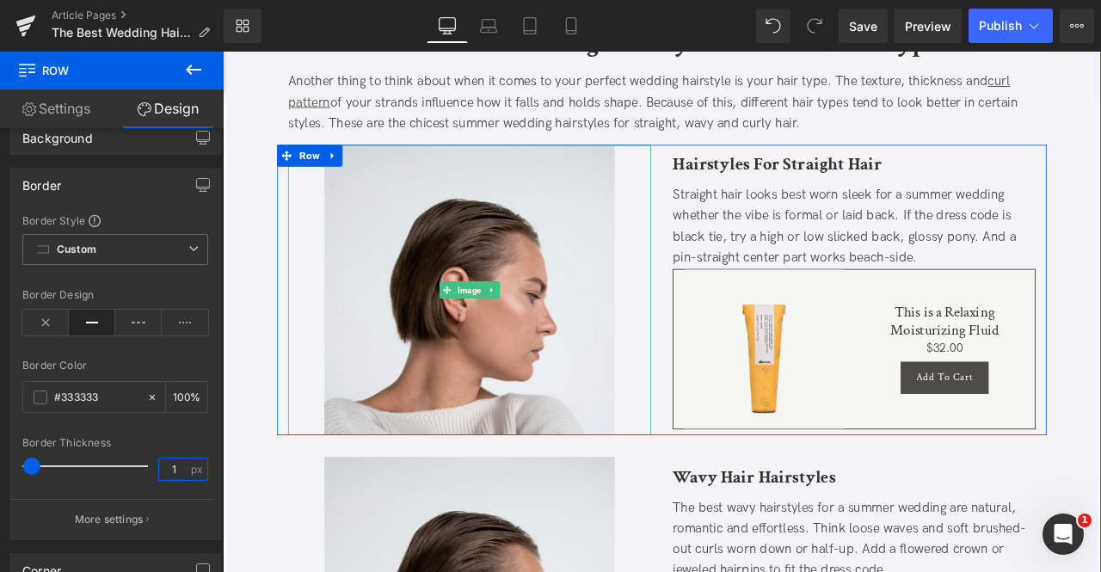
scroll to position [949, 0]
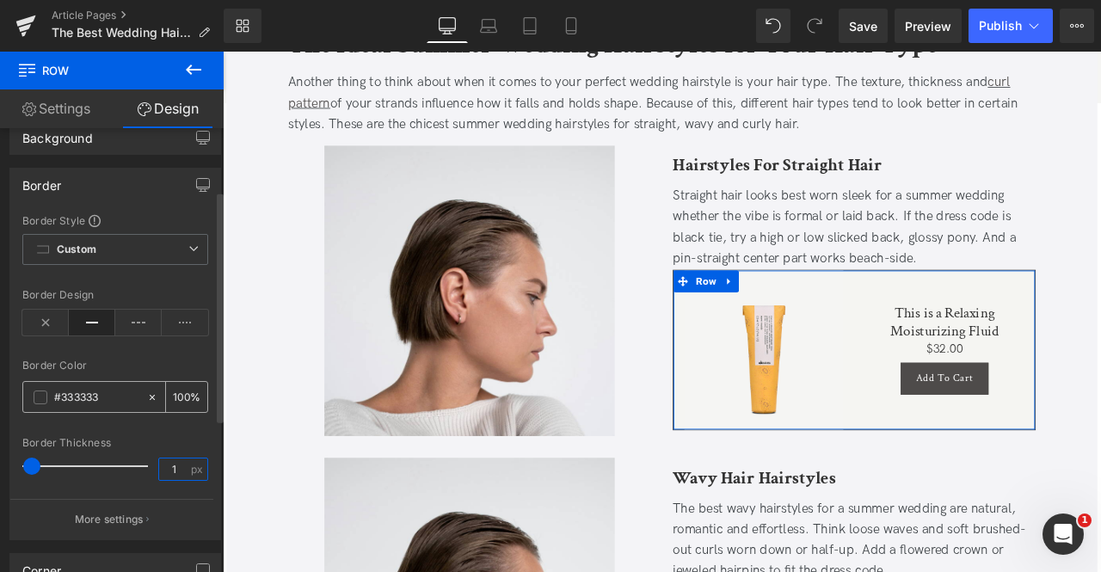
type input "1"
click at [181, 388] on input "100" at bounding box center [181, 396] width 17 height 19
type input "20"
click at [36, 323] on icon at bounding box center [45, 323] width 46 height 26
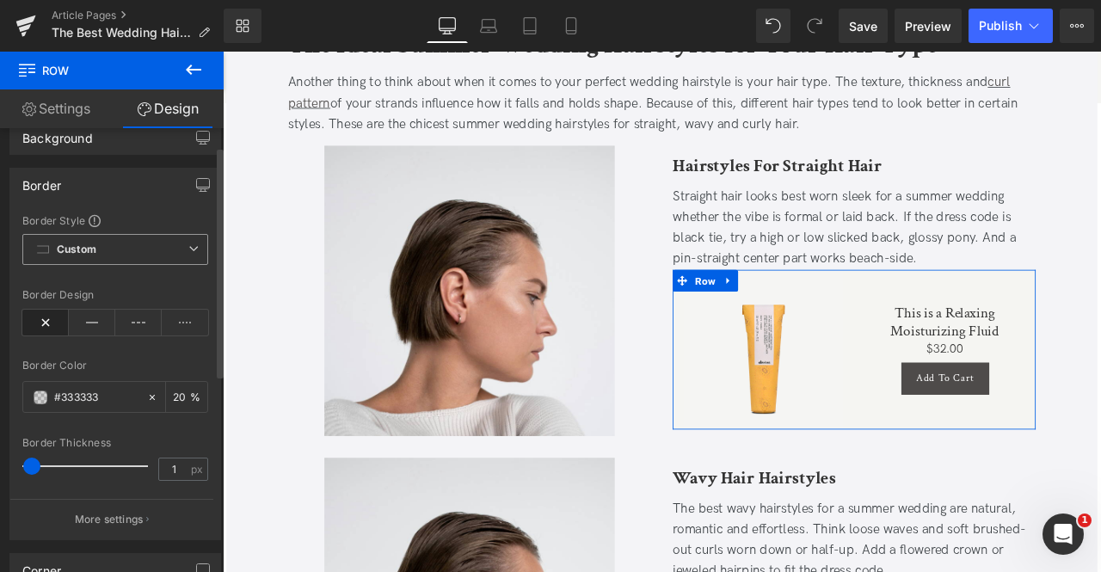
scroll to position [0, 0]
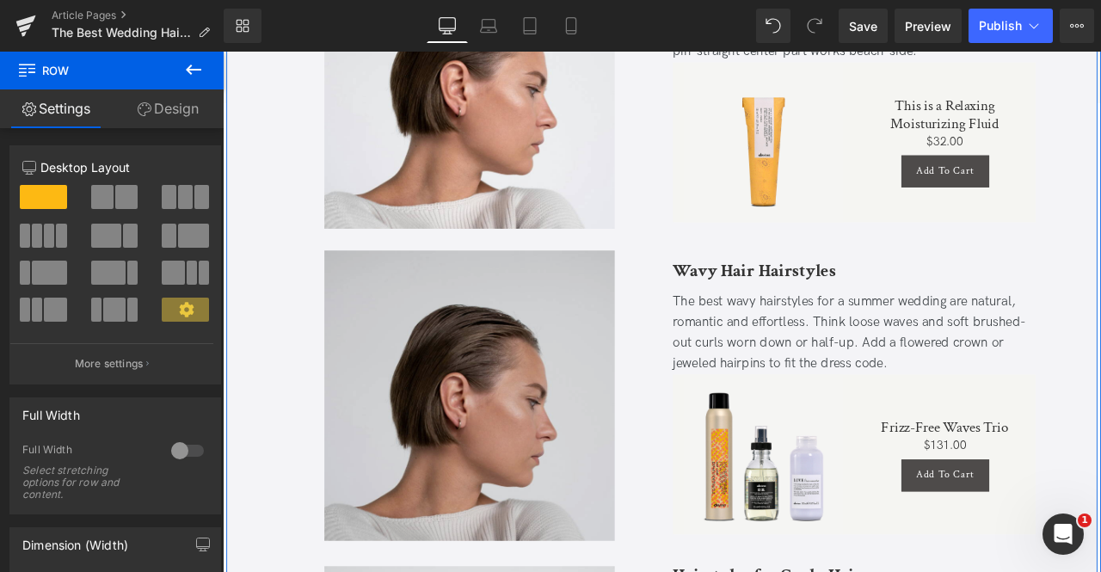
scroll to position [1258, 0]
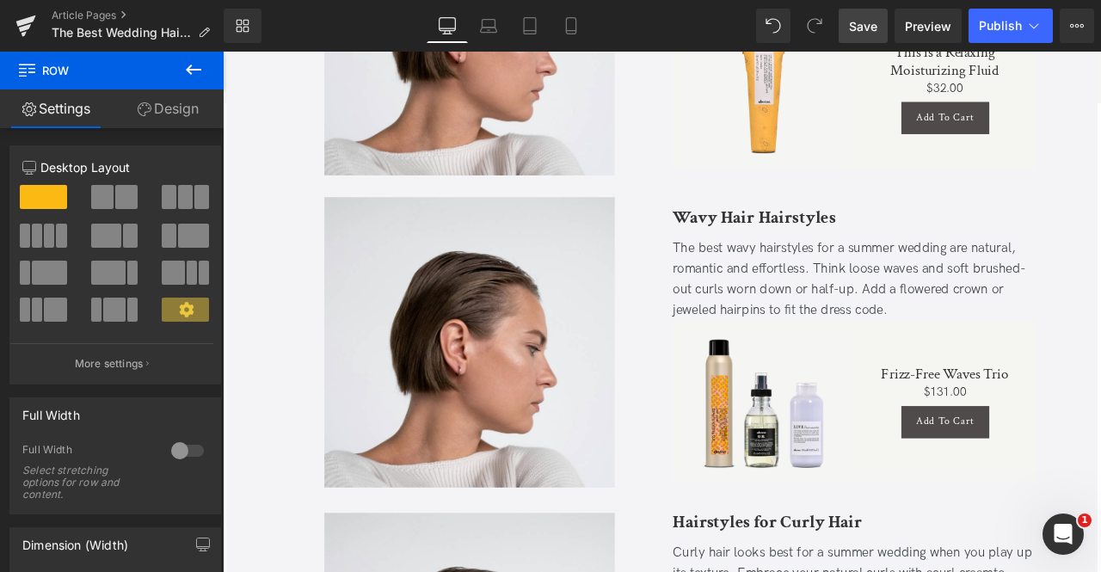
click at [872, 18] on span "Save" at bounding box center [863, 26] width 28 height 18
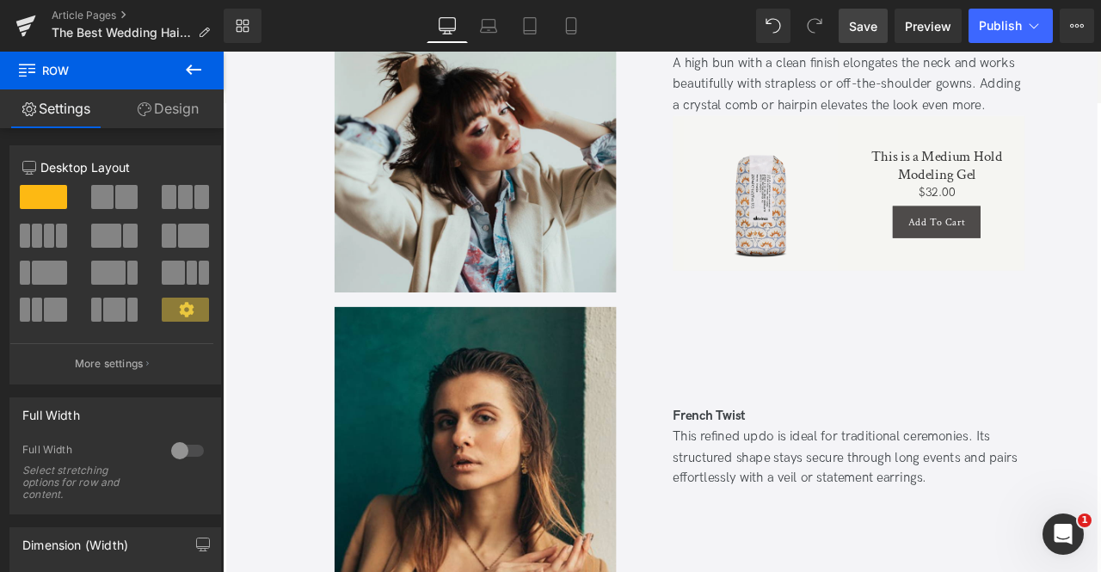
scroll to position [4852, 0]
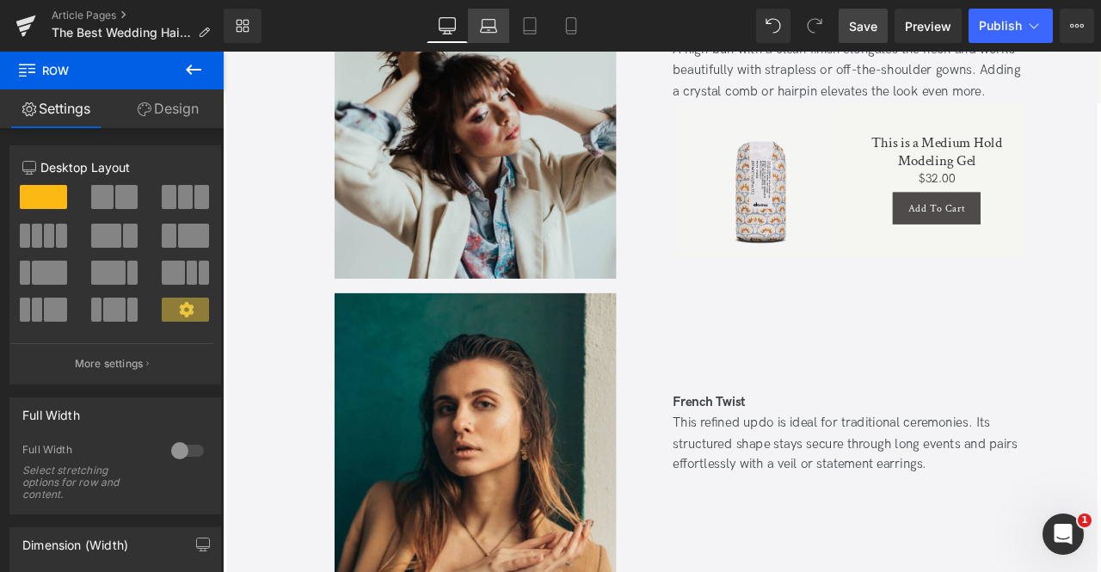
click at [488, 20] on icon at bounding box center [488, 24] width 13 height 8
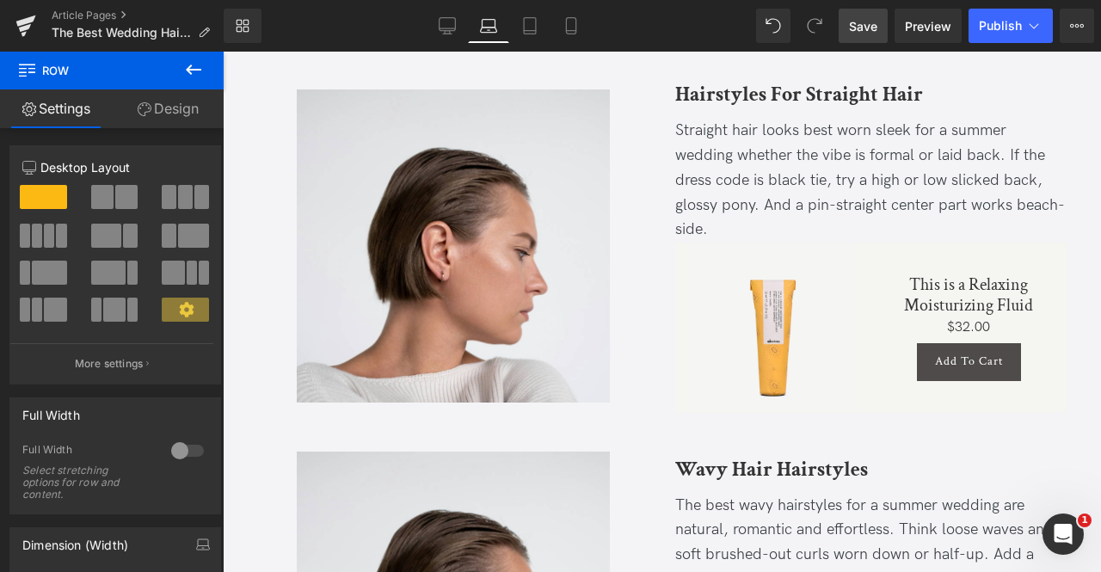
scroll to position [1057, 0]
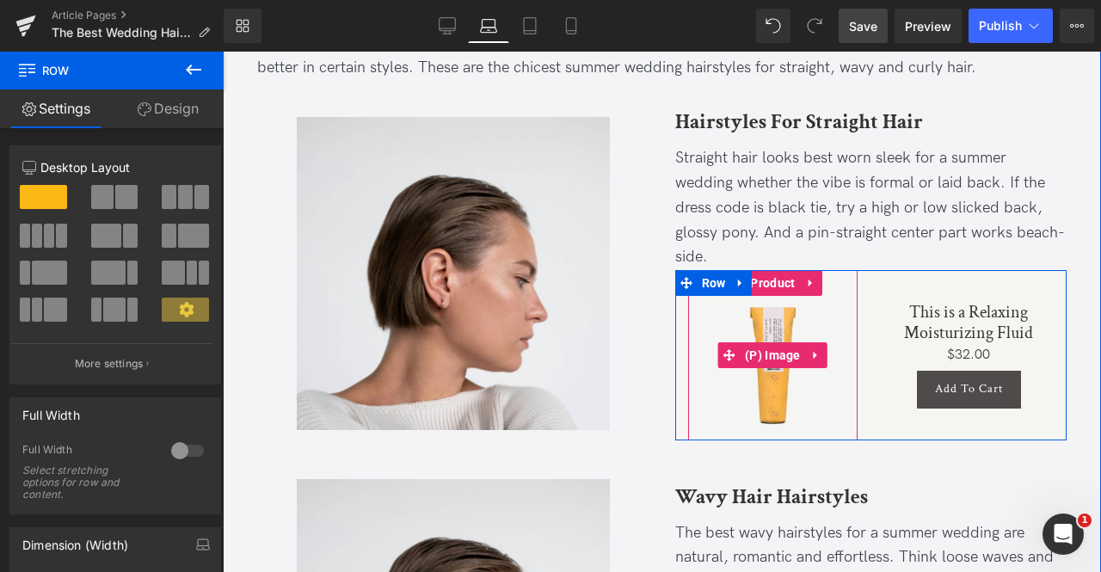
click at [755, 385] on img at bounding box center [773, 355] width 170 height 170
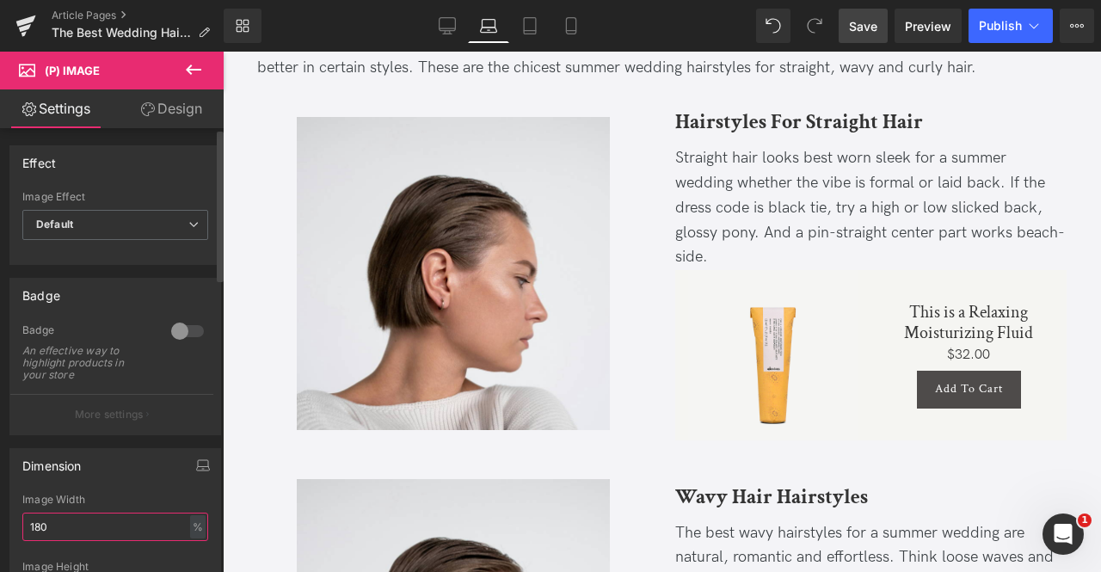
click at [57, 534] on input "180" at bounding box center [115, 527] width 186 height 28
type input "80"
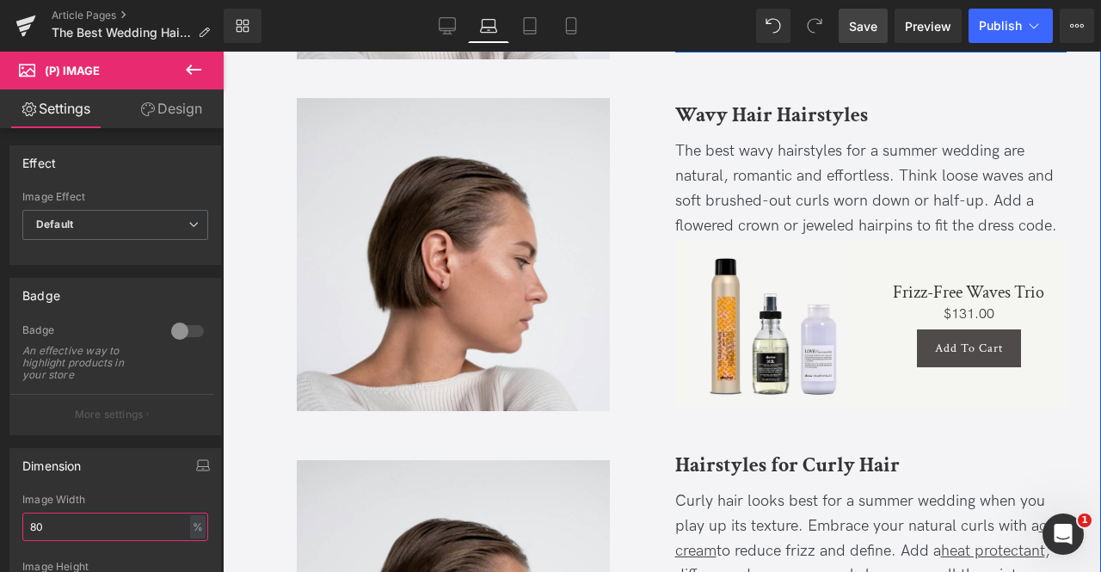
scroll to position [1483, 0]
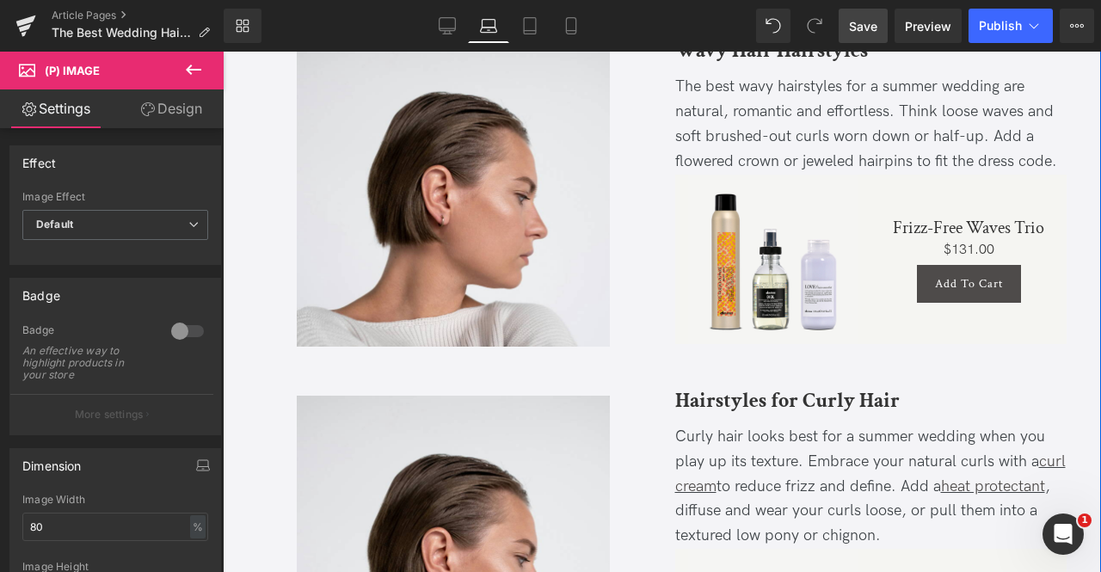
click at [774, 257] on div "Sale Off (P) Image" at bounding box center [773, 260] width 170 height 170
click at [110, 519] on input "180" at bounding box center [115, 527] width 186 height 28
type input "80"
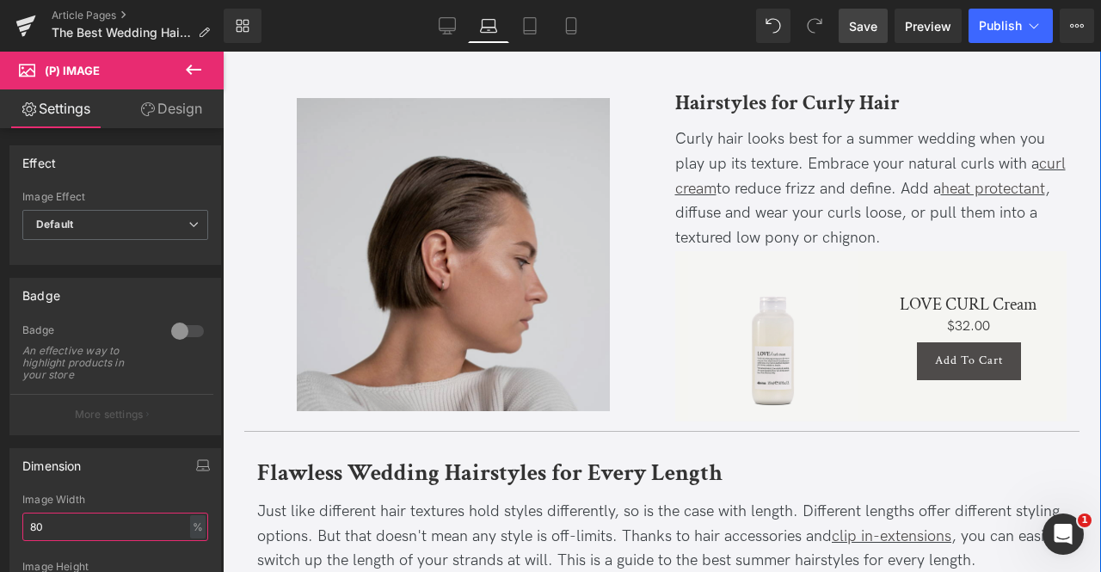
scroll to position [1741, 0]
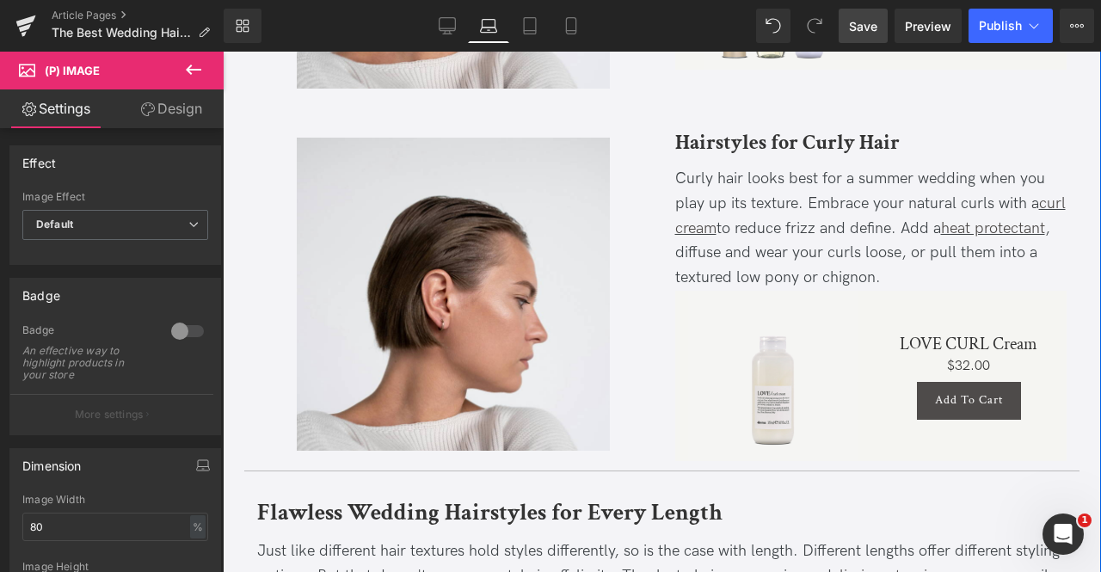
click at [775, 379] on div "Sale Off (P) Image" at bounding box center [773, 376] width 170 height 170
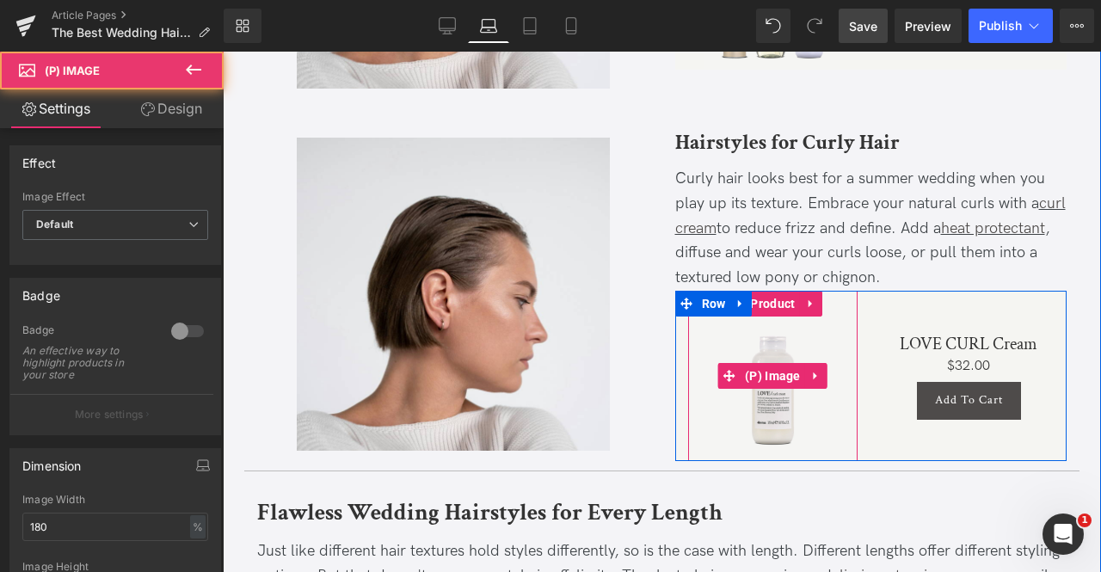
click at [752, 411] on img at bounding box center [773, 376] width 170 height 170
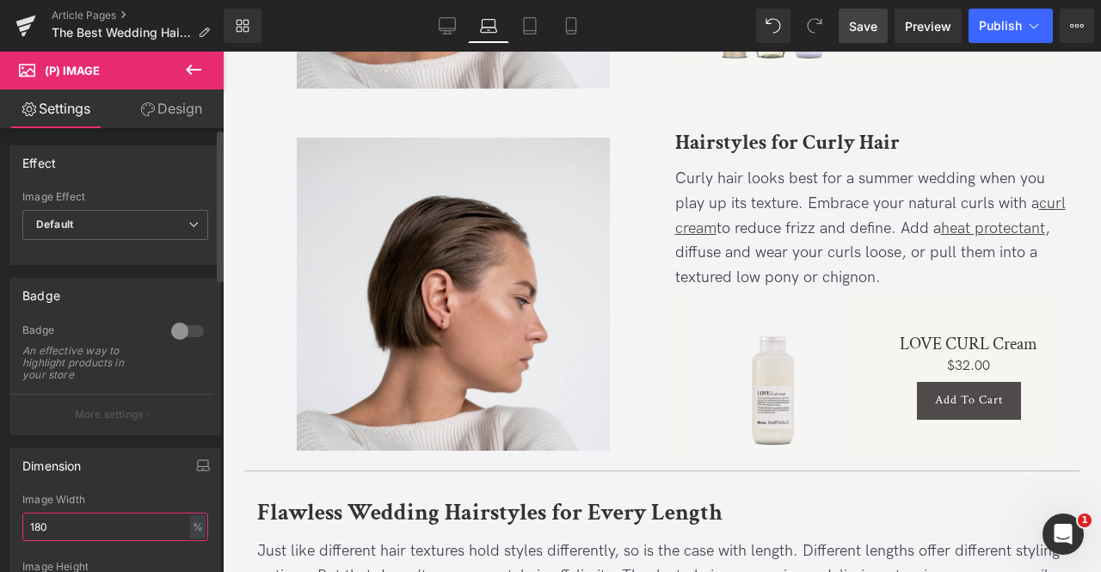
click at [110, 515] on input "180" at bounding box center [115, 527] width 186 height 28
type input "80"
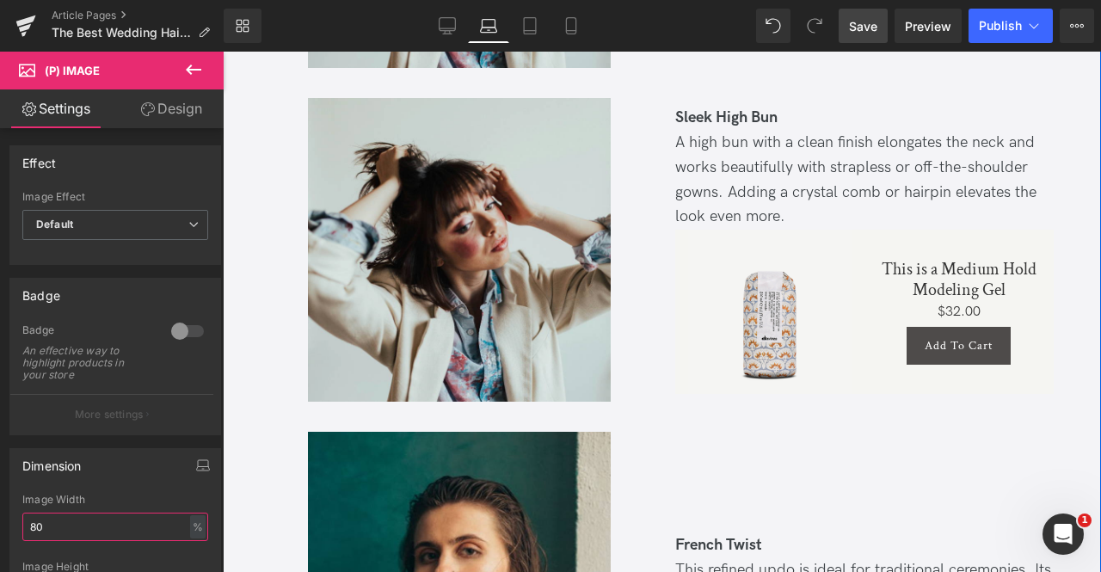
scroll to position [4858, 0]
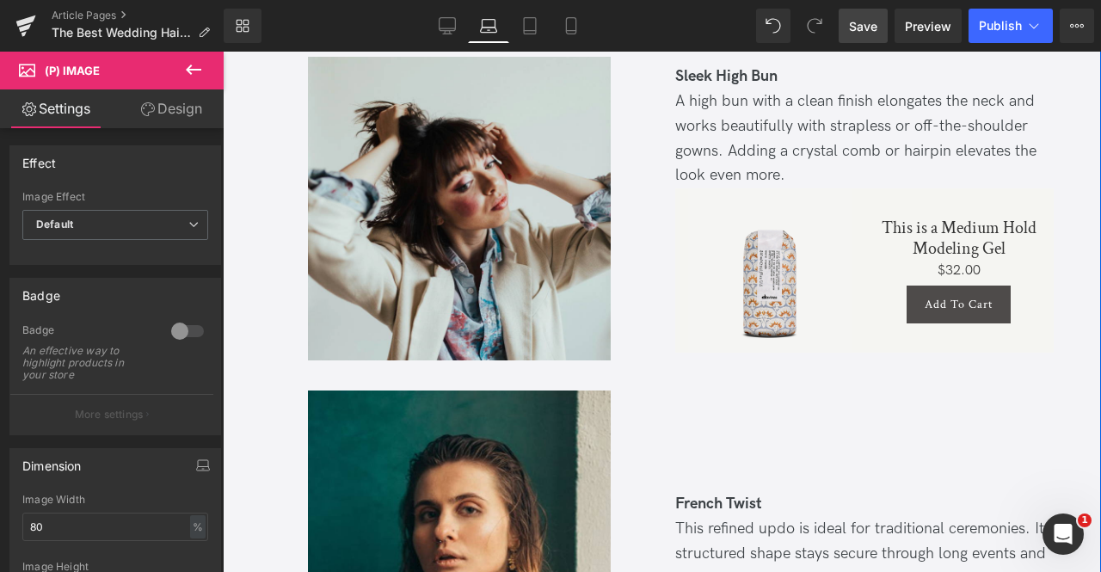
click at [737, 273] on div "Sale Off (P) Image" at bounding box center [769, 269] width 163 height 163
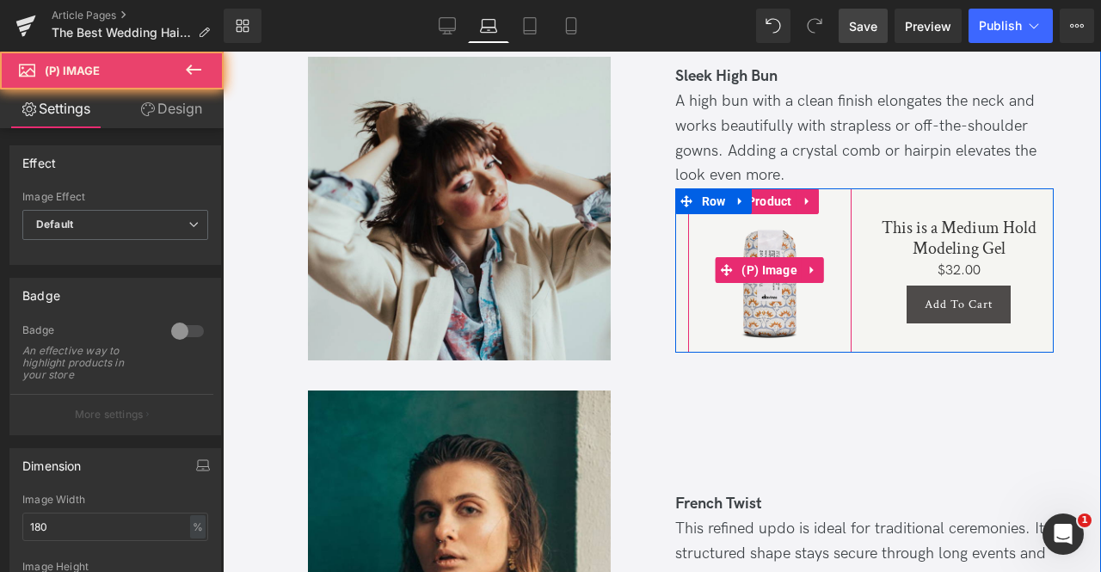
click at [731, 290] on img at bounding box center [769, 269] width 163 height 163
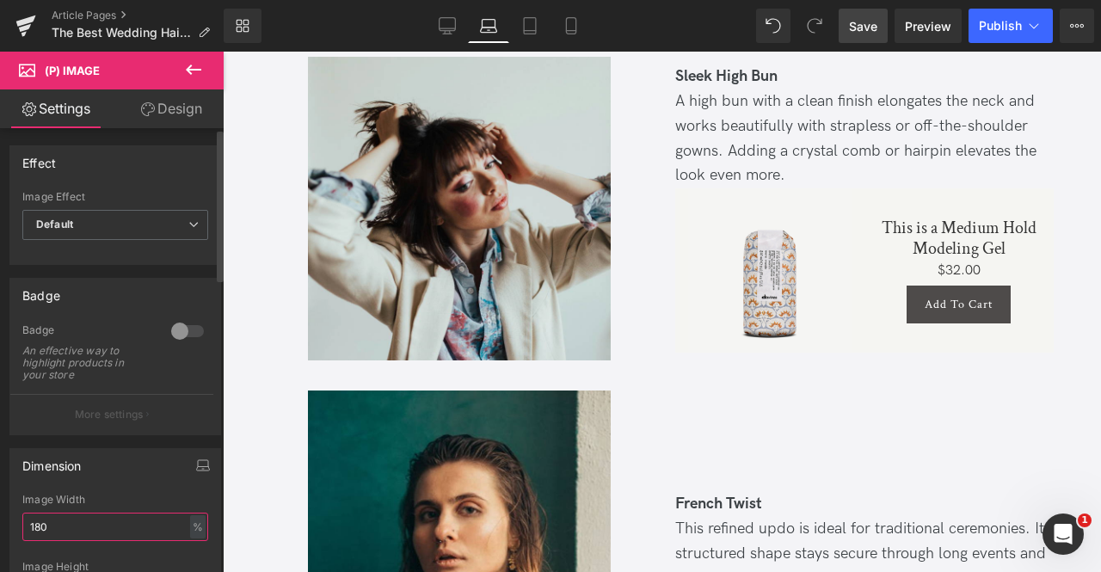
click at [88, 514] on input "180" at bounding box center [115, 527] width 186 height 28
type input "80"
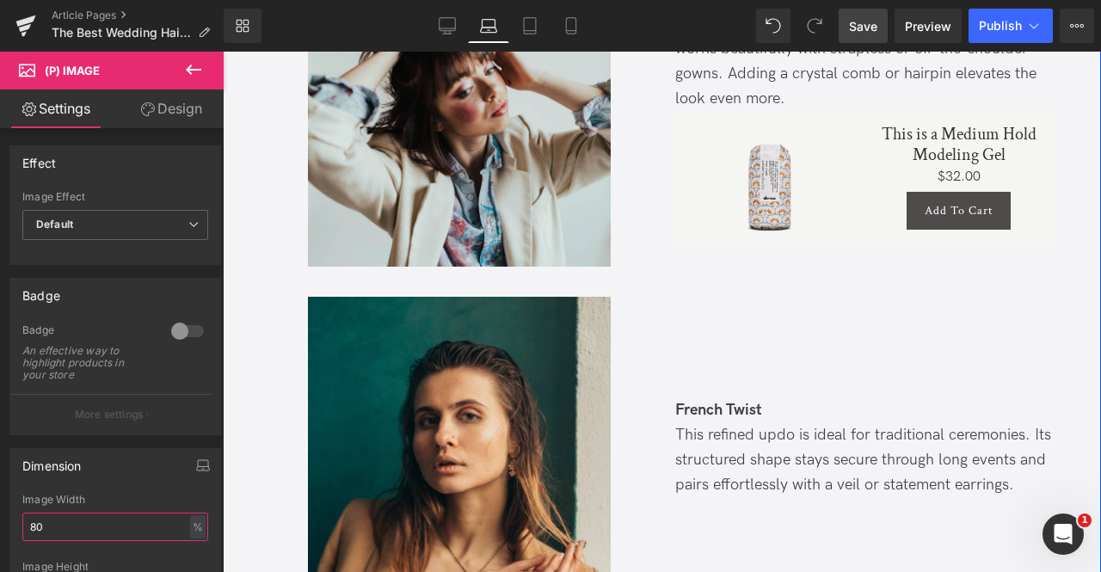
scroll to position [4755, 0]
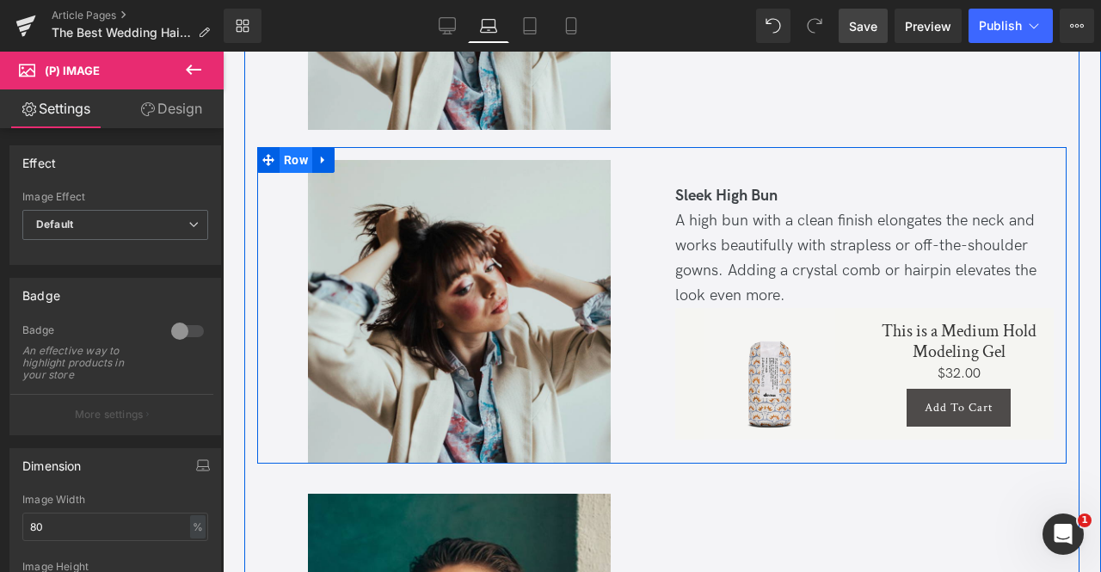
click at [292, 159] on span "Row" at bounding box center [296, 160] width 33 height 26
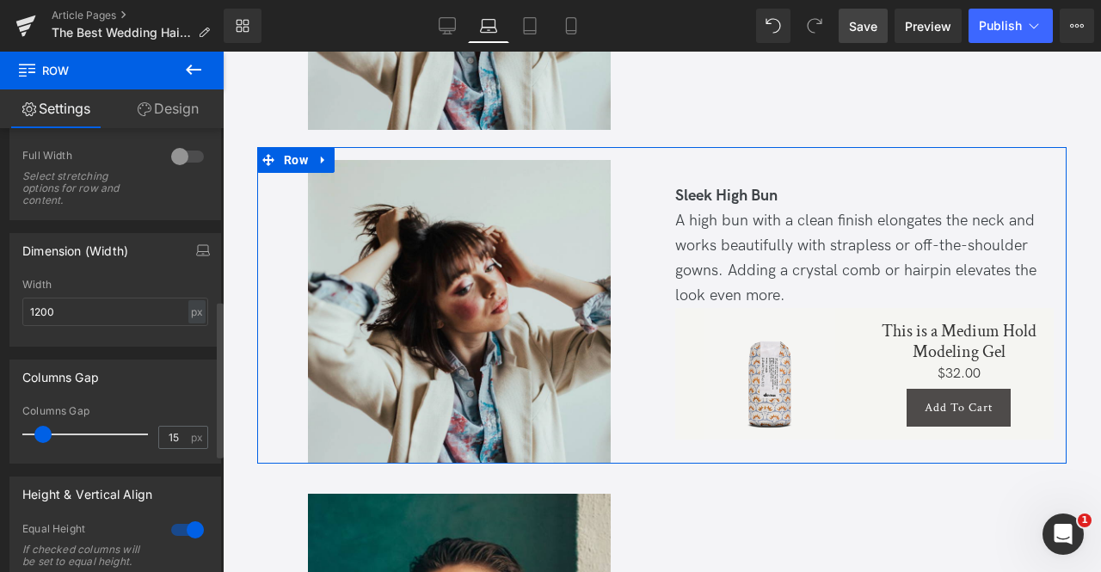
scroll to position [487, 0]
click at [179, 525] on div at bounding box center [187, 529] width 41 height 28
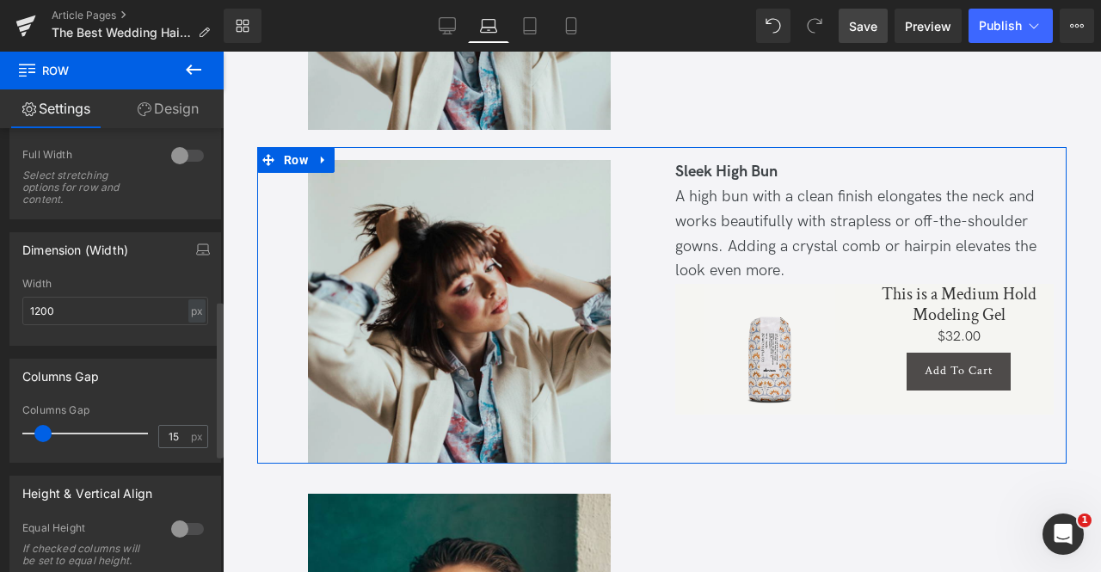
click at [179, 525] on div at bounding box center [187, 529] width 41 height 28
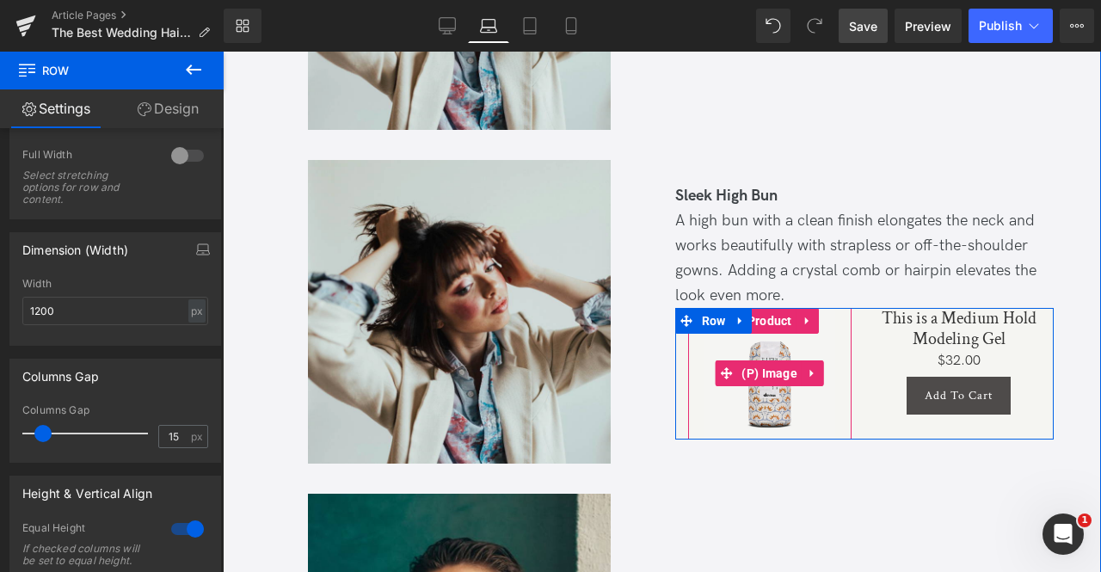
click at [756, 342] on img at bounding box center [770, 373] width 131 height 131
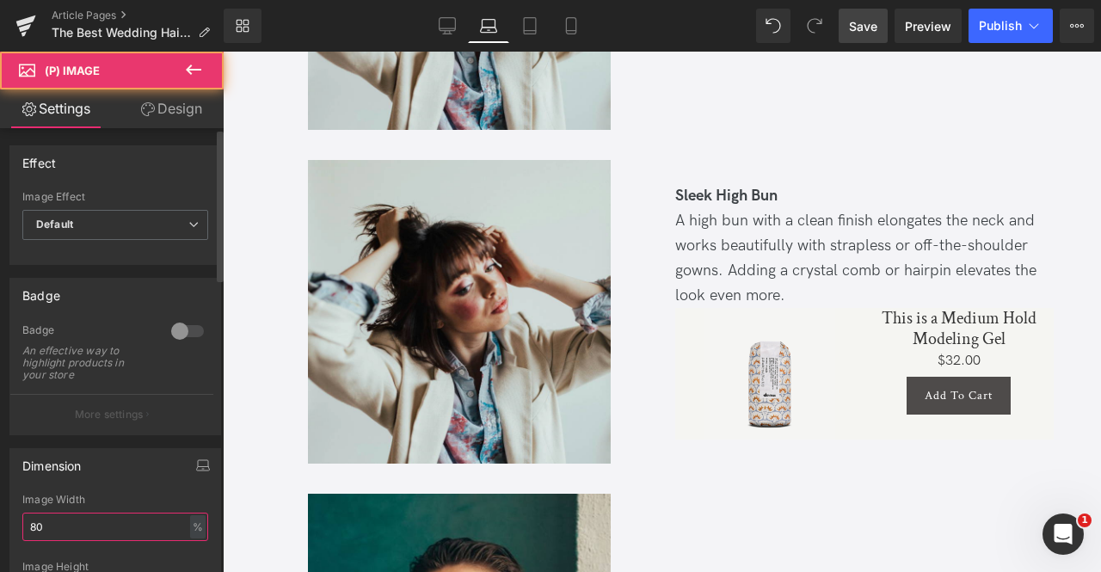
click at [74, 526] on input "80" at bounding box center [115, 527] width 186 height 28
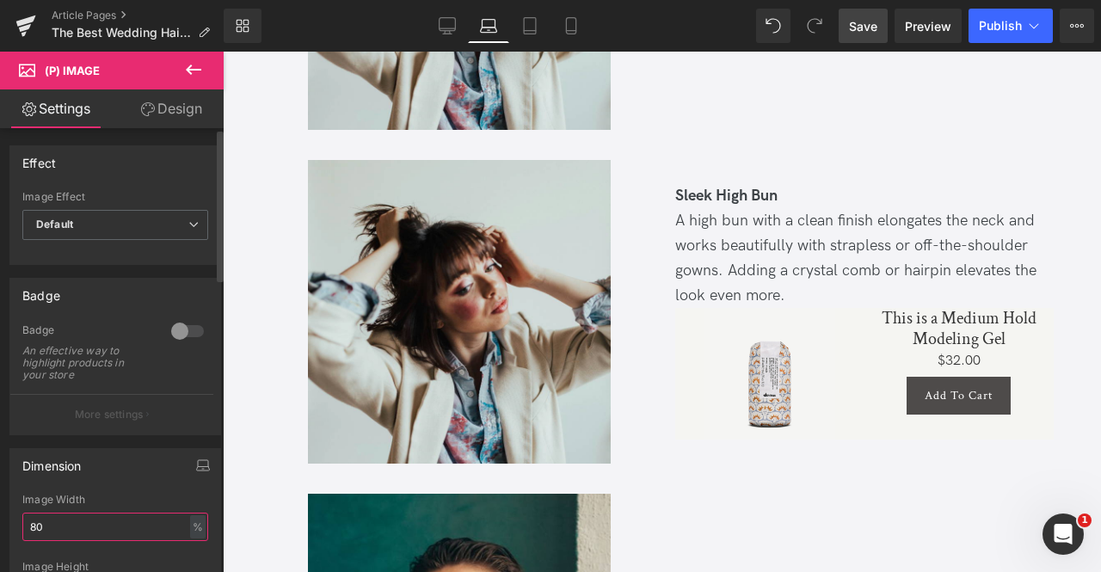
click at [74, 526] on input "80" at bounding box center [115, 527] width 186 height 28
type input "180"
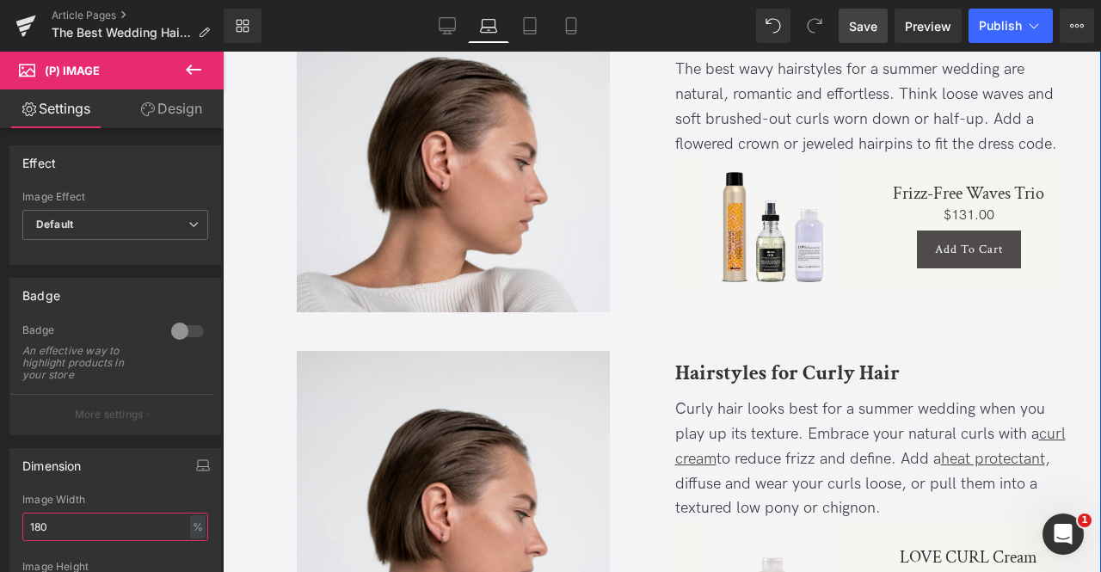
scroll to position [1706, 0]
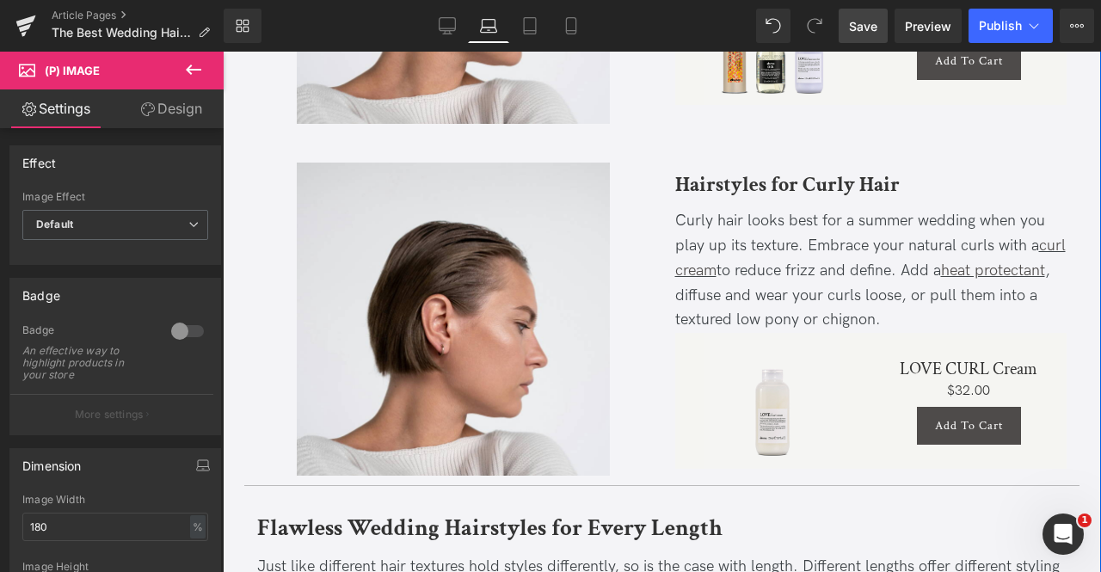
click at [767, 421] on img at bounding box center [773, 401] width 136 height 136
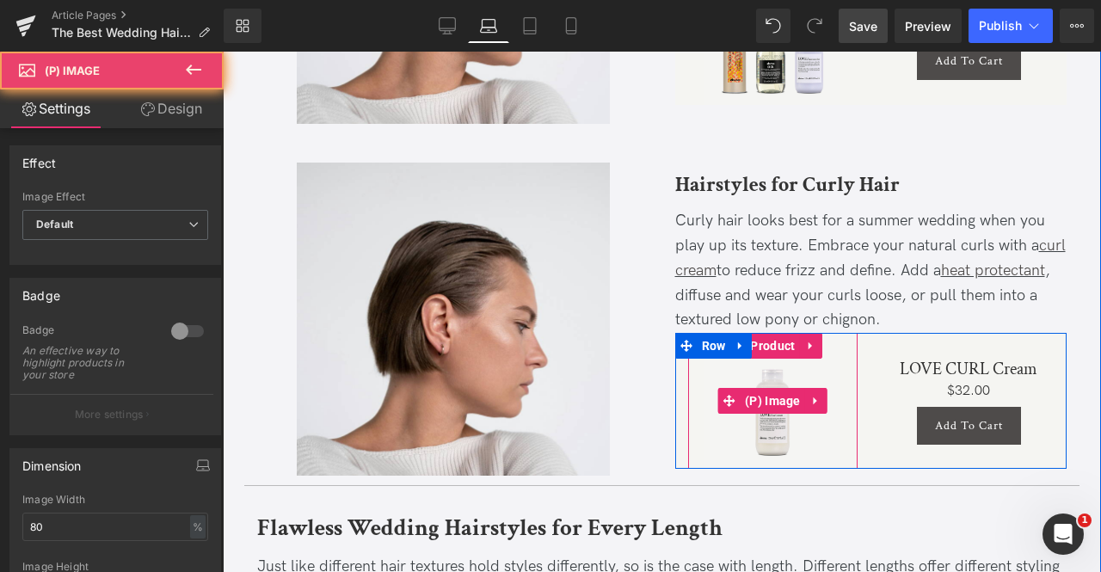
click at [735, 436] on img at bounding box center [773, 401] width 136 height 136
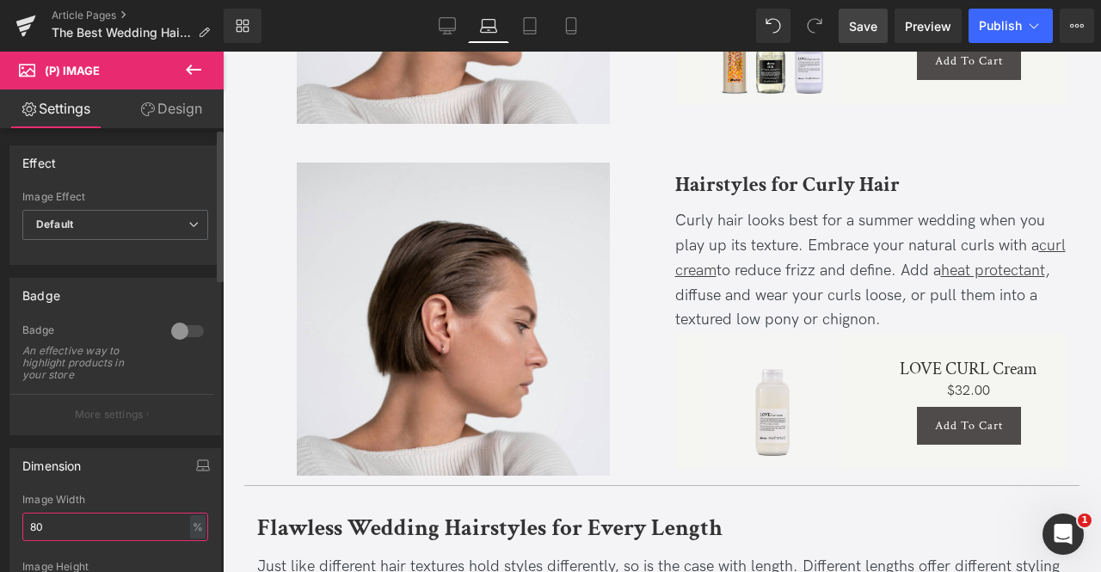
click at [57, 513] on input "80" at bounding box center [115, 527] width 186 height 28
type input "180"
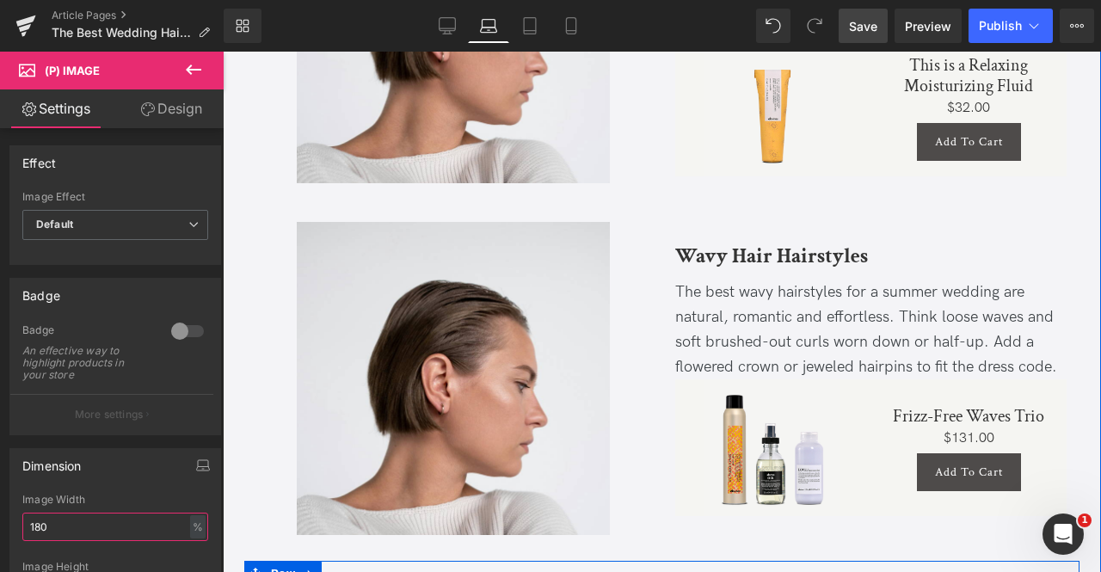
scroll to position [1284, 0]
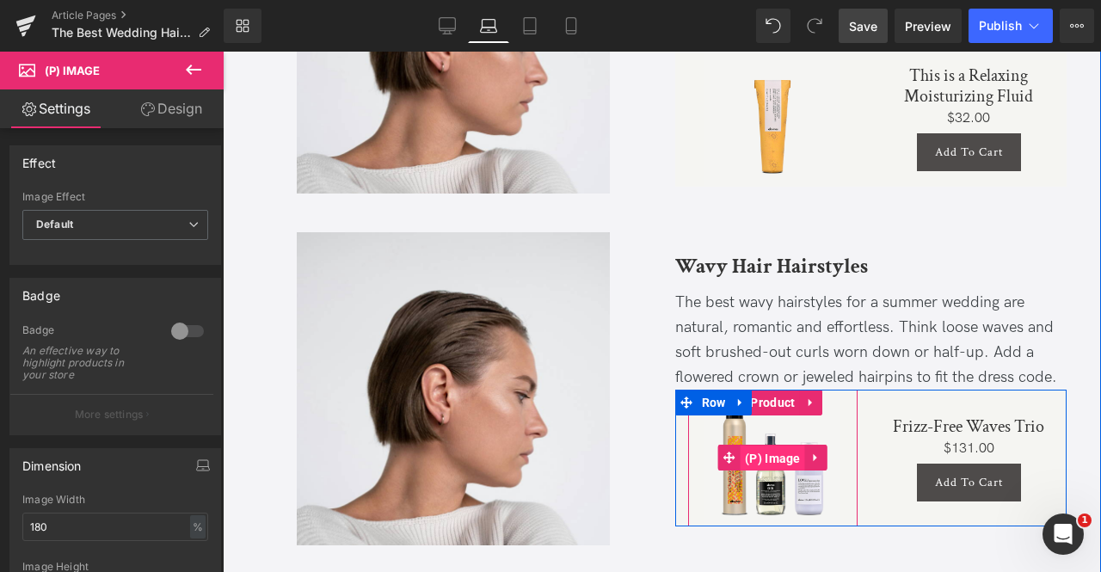
click at [744, 455] on span "(P) Image" at bounding box center [773, 459] width 65 height 26
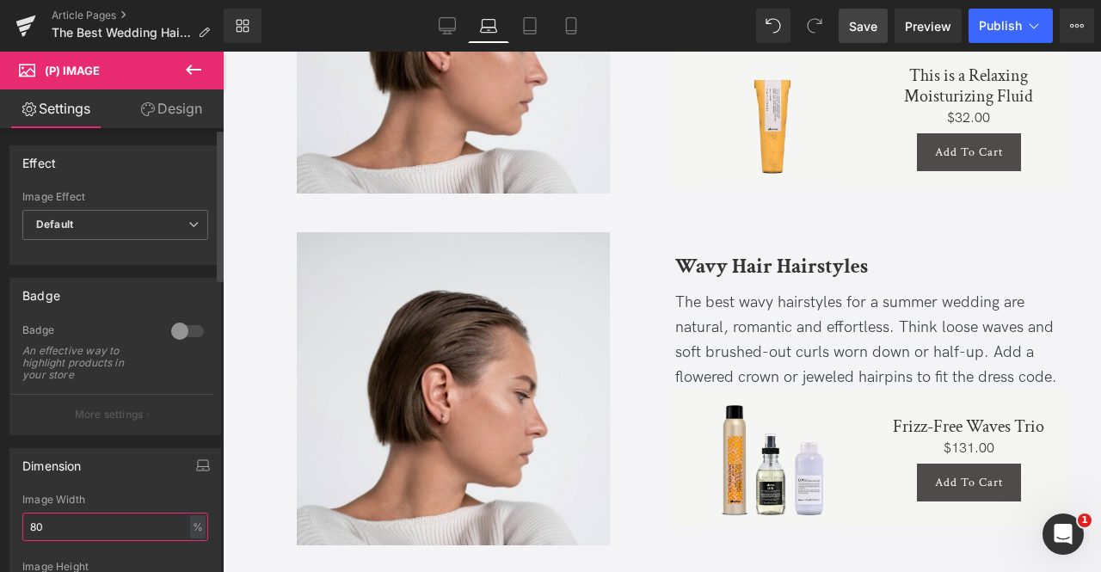
click at [58, 515] on input "80" at bounding box center [115, 527] width 186 height 28
type input "180"
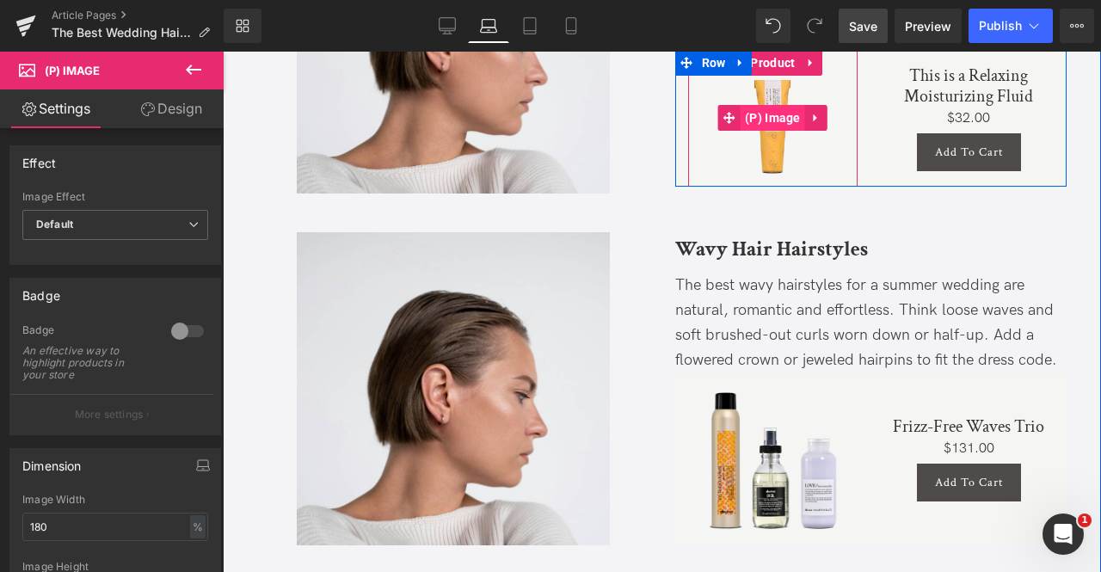
click at [760, 126] on span "(P) Image" at bounding box center [773, 118] width 65 height 26
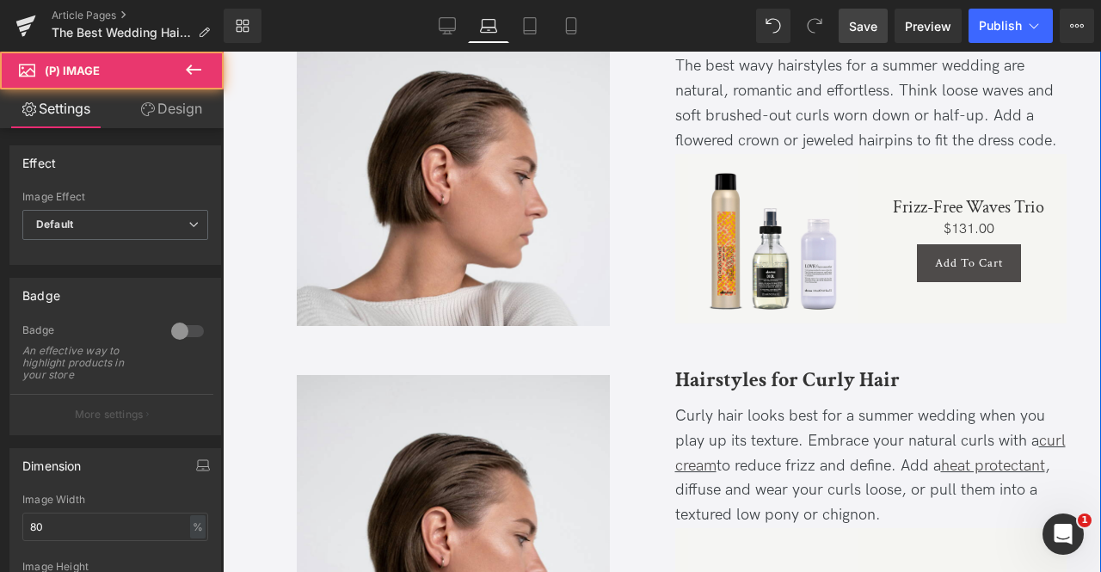
scroll to position [1504, 0]
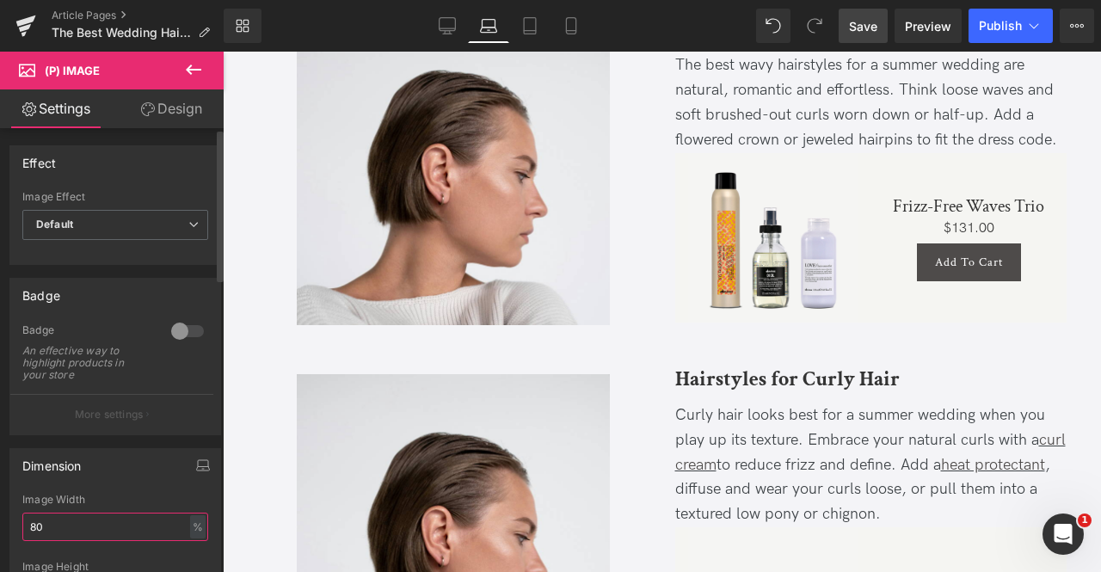
click at [29, 522] on input "80" at bounding box center [115, 527] width 186 height 28
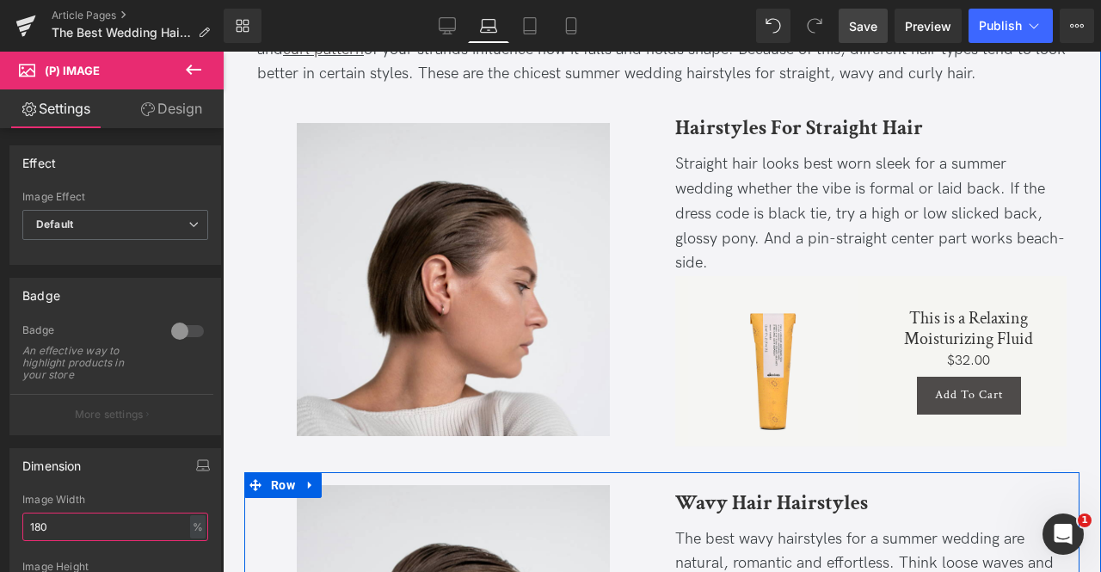
scroll to position [1041, 0]
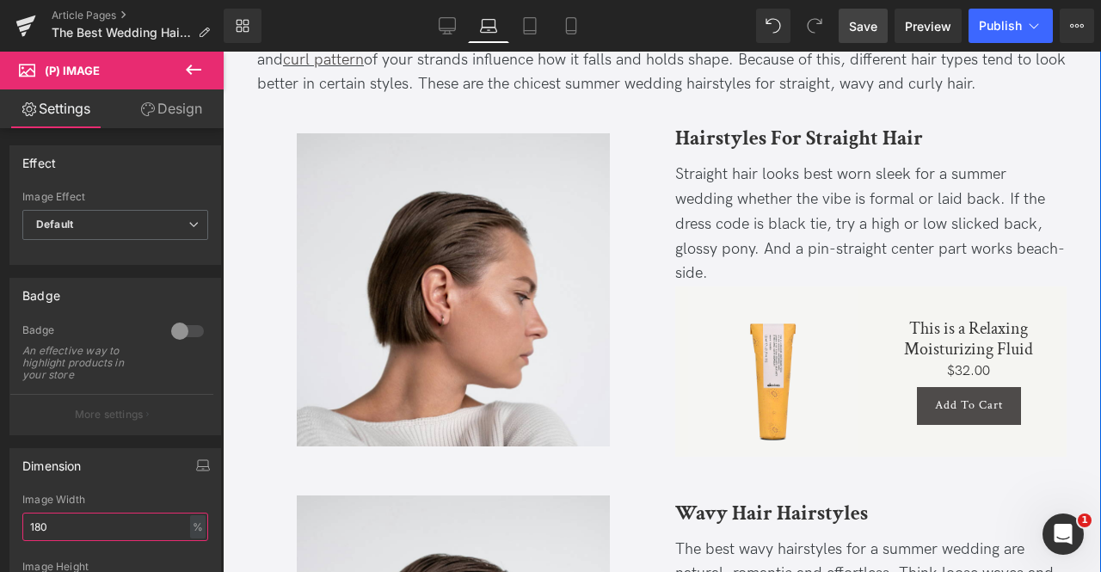
type input "180"
click at [754, 382] on li "(P) Image" at bounding box center [764, 371] width 70 height 21
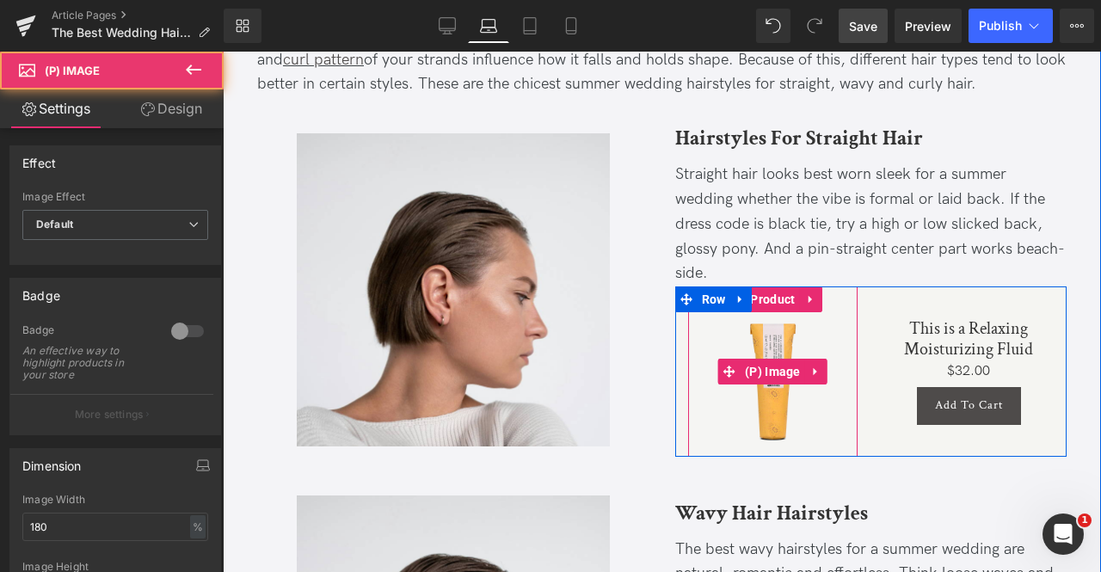
click at [798, 417] on img at bounding box center [773, 371] width 170 height 170
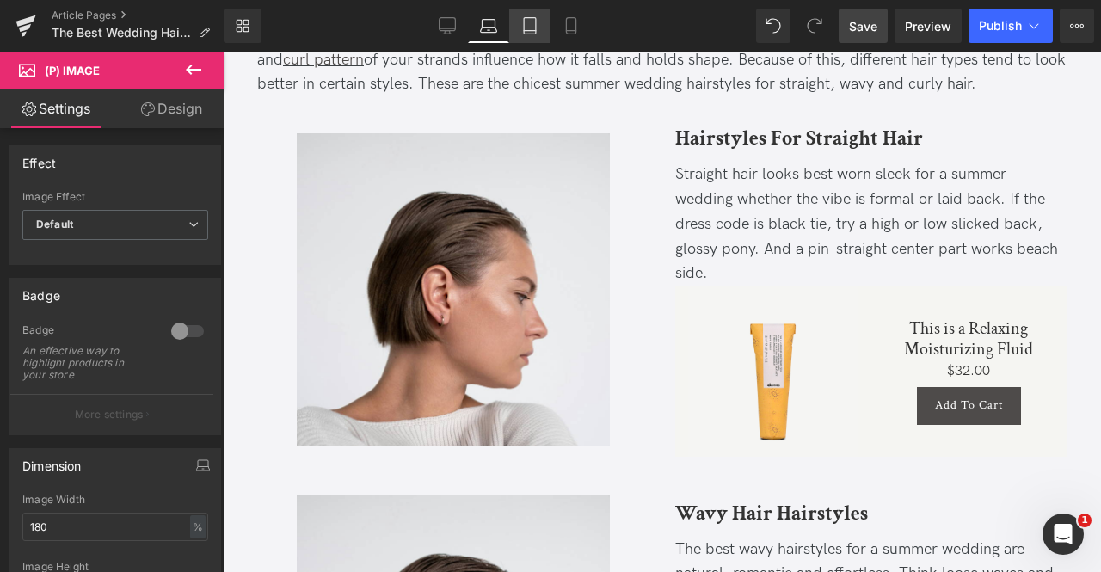
click at [524, 30] on icon at bounding box center [530, 26] width 12 height 16
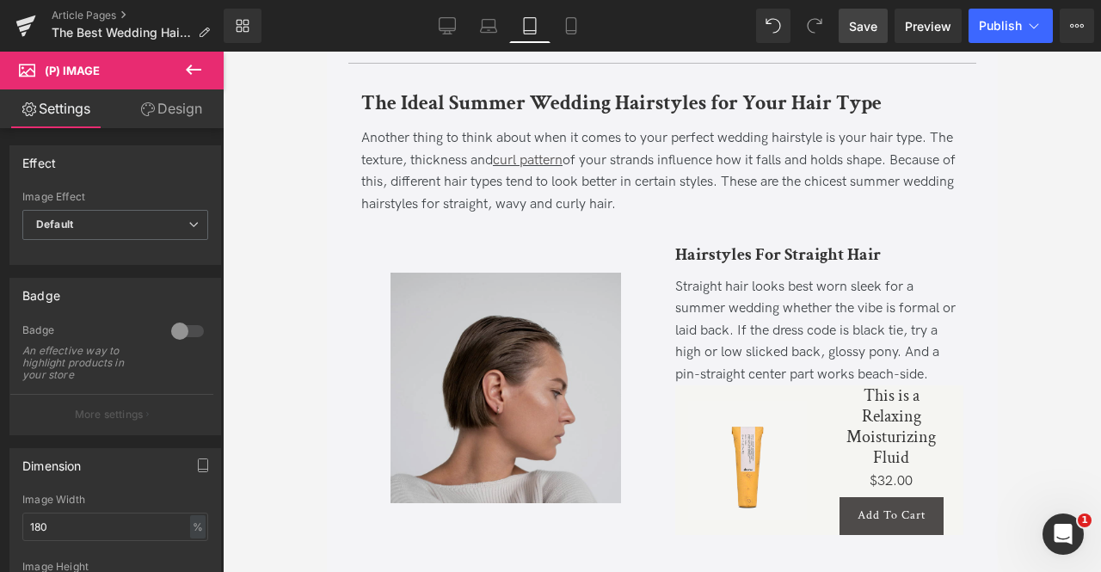
scroll to position [1142, 0]
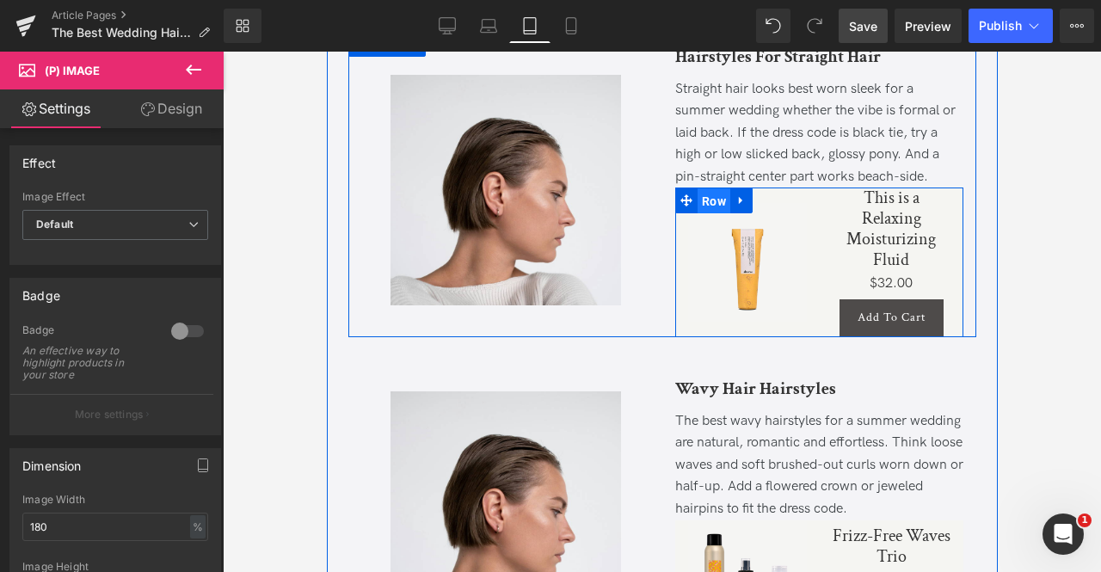
click at [714, 214] on span "Row" at bounding box center [713, 201] width 33 height 26
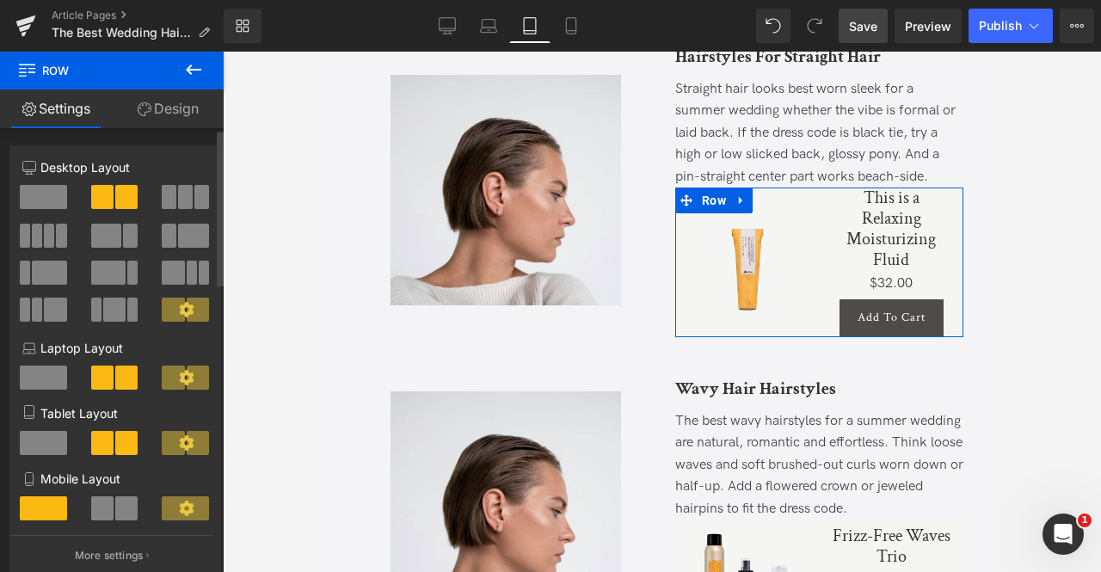
click at [109, 242] on span at bounding box center [106, 236] width 31 height 24
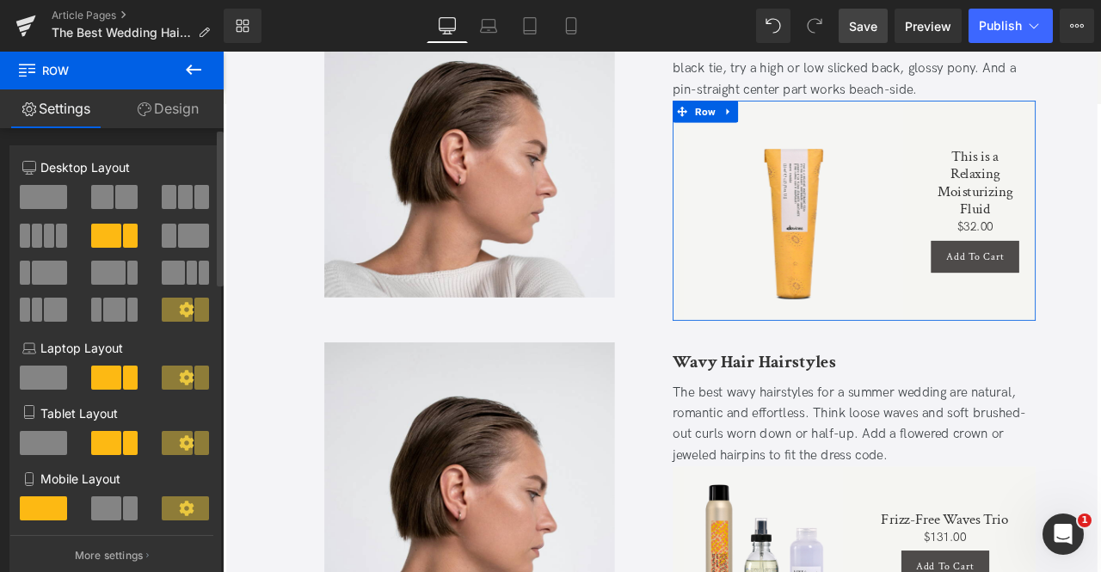
scroll to position [1049, 0]
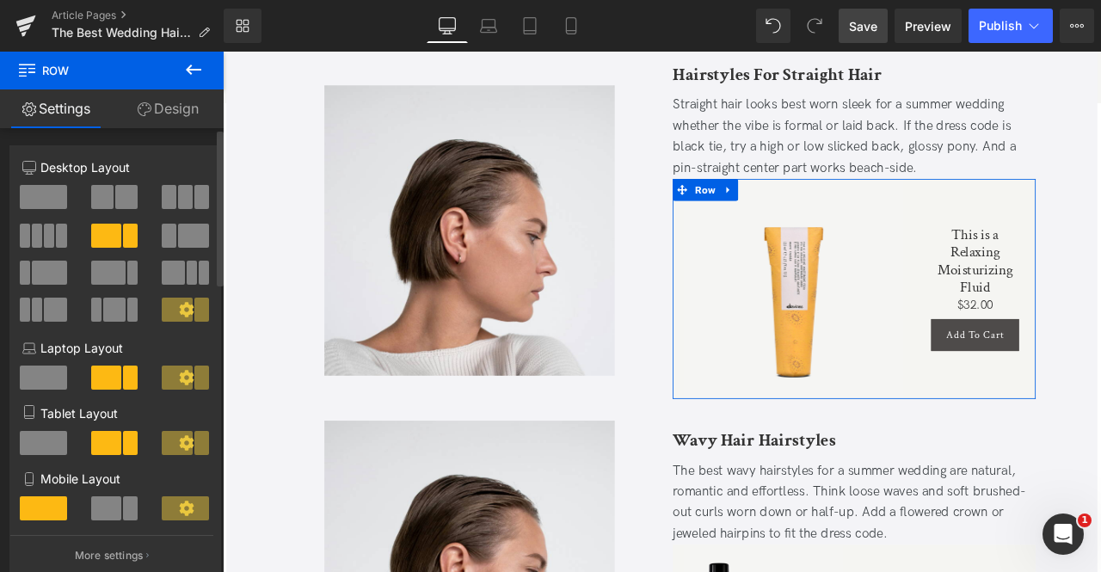
click at [163, 234] on span at bounding box center [169, 236] width 15 height 24
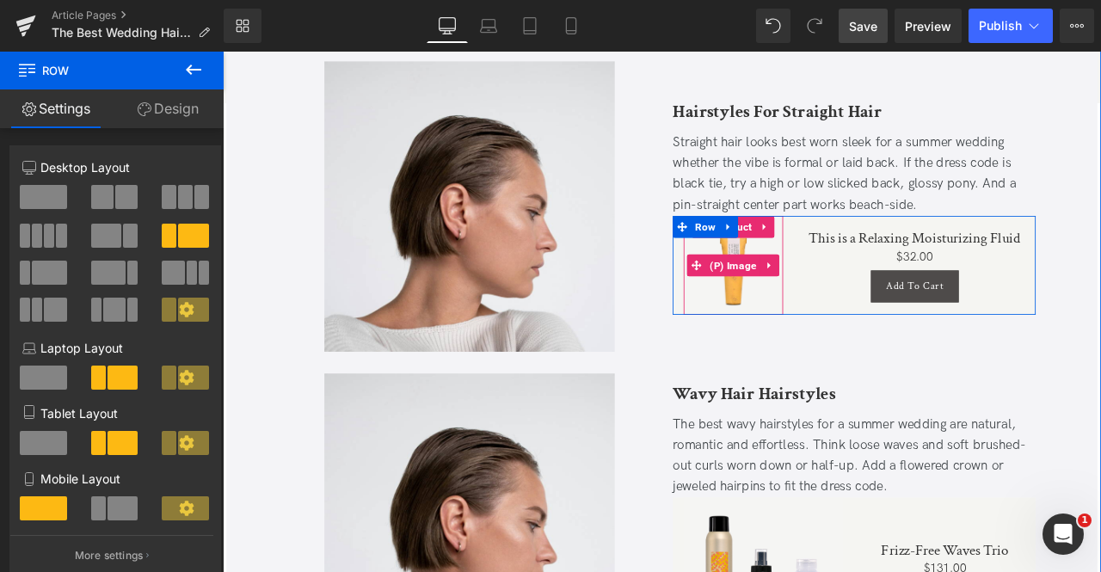
click at [823, 338] on img at bounding box center [828, 305] width 118 height 118
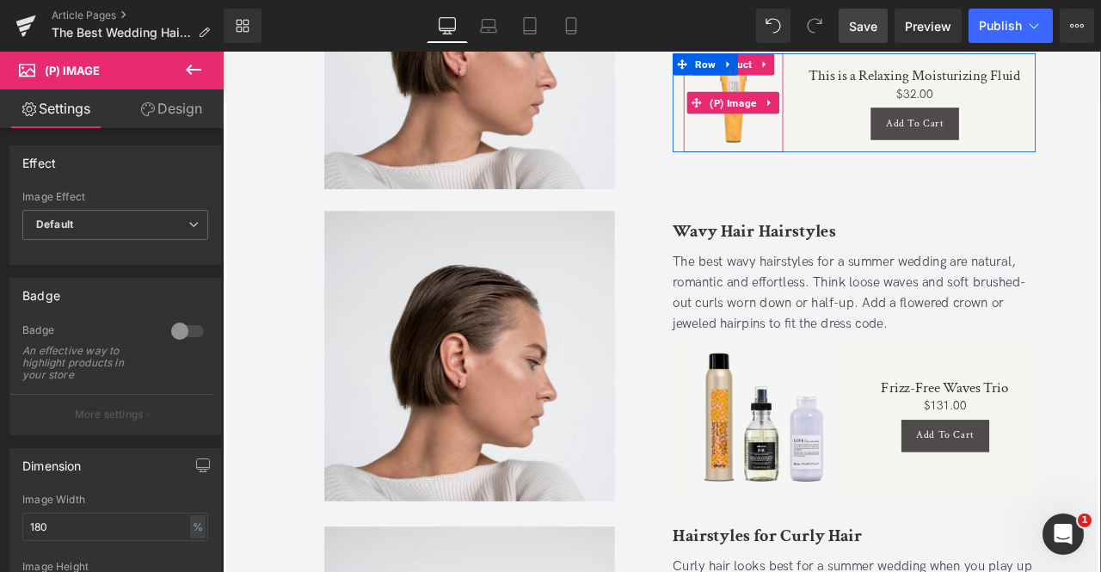
scroll to position [1264, 0]
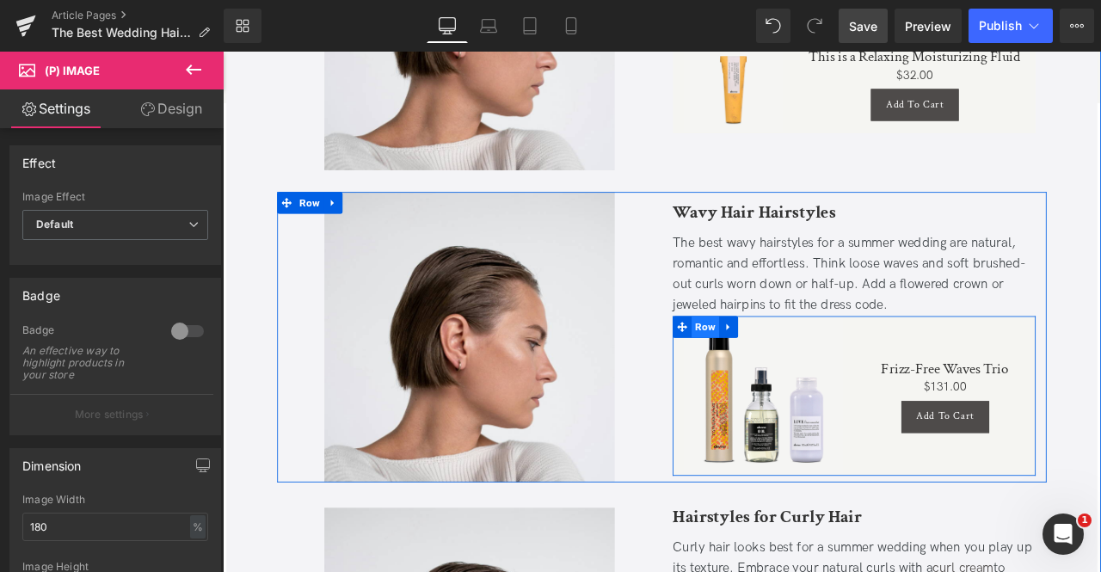
click at [792, 382] on span "Row" at bounding box center [794, 378] width 33 height 26
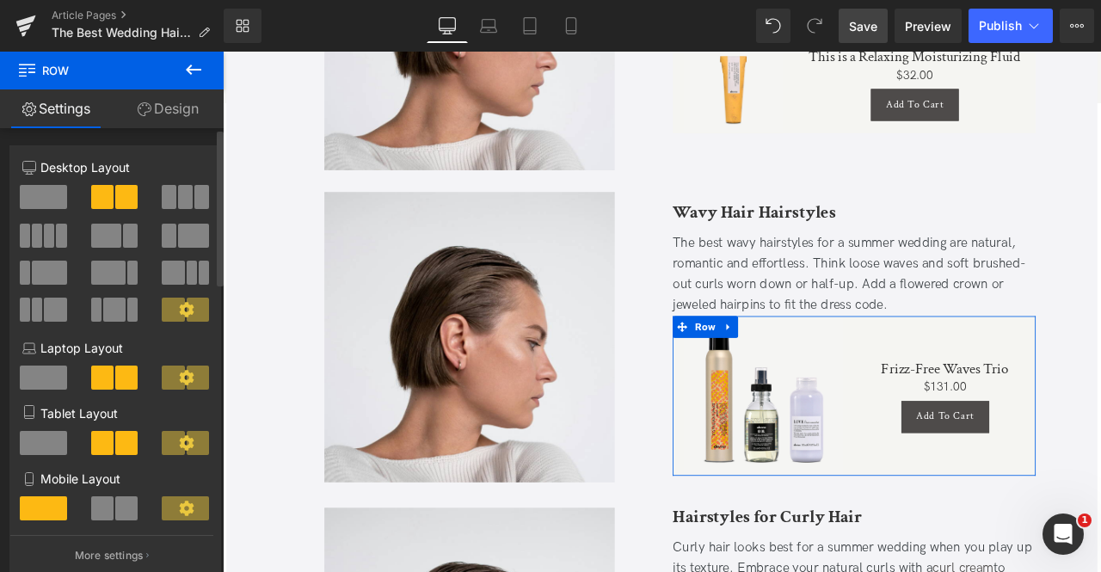
click at [171, 243] on button at bounding box center [186, 236] width 49 height 24
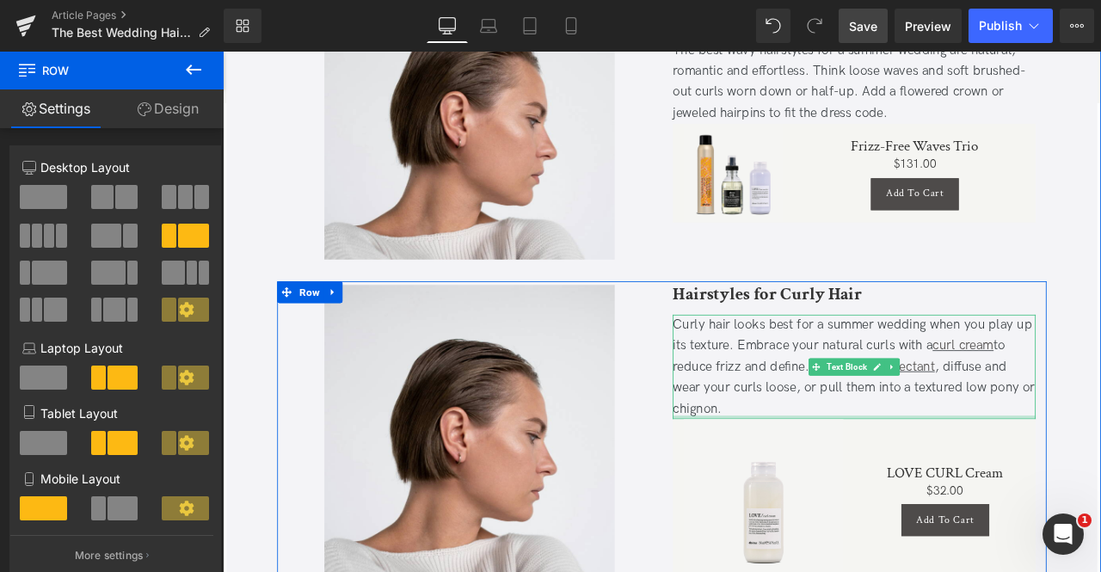
scroll to position [1660, 0]
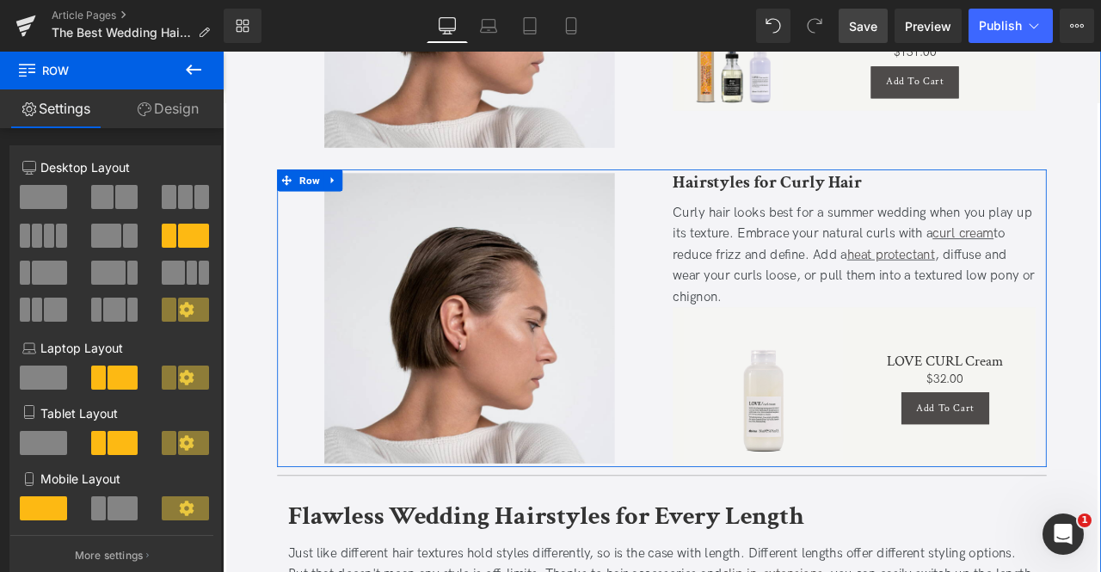
click at [781, 456] on img at bounding box center [863, 449] width 189 height 189
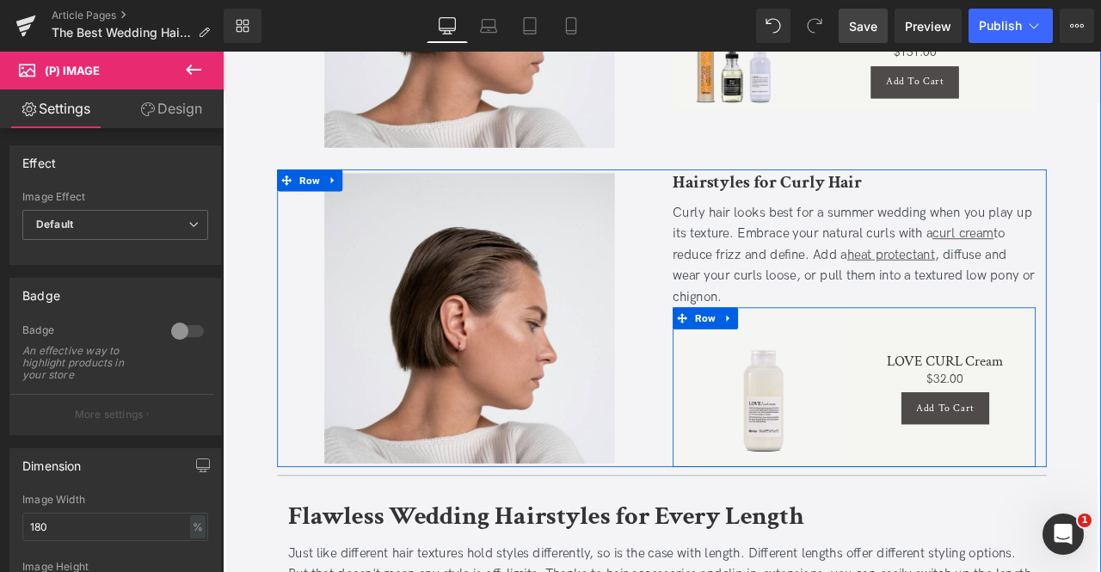
click at [759, 433] on div "Sale Off (P) Image Product" at bounding box center [863, 449] width 215 height 189
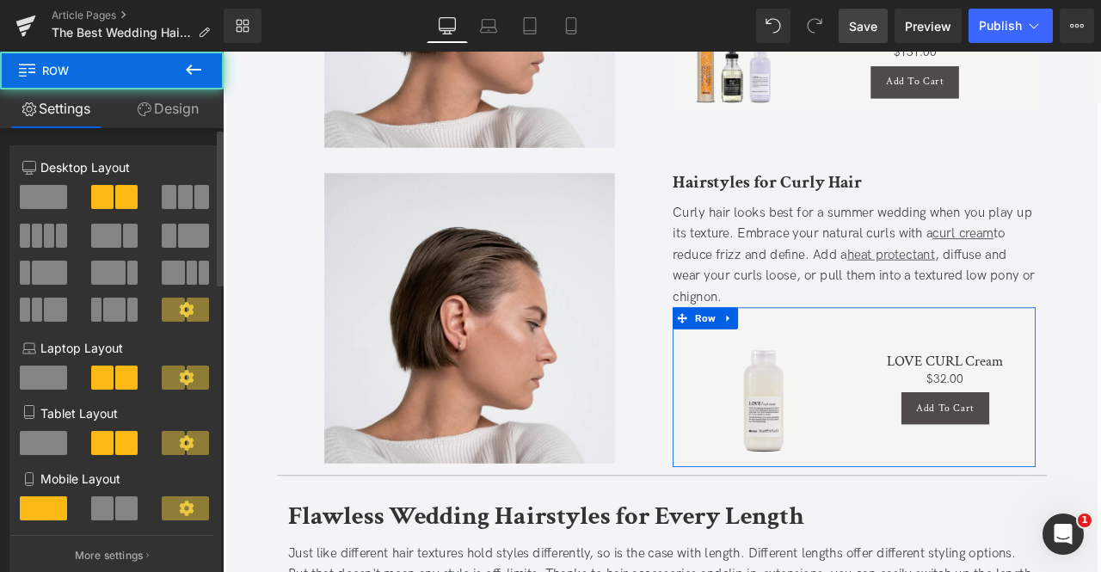
click at [189, 230] on span at bounding box center [193, 236] width 31 height 24
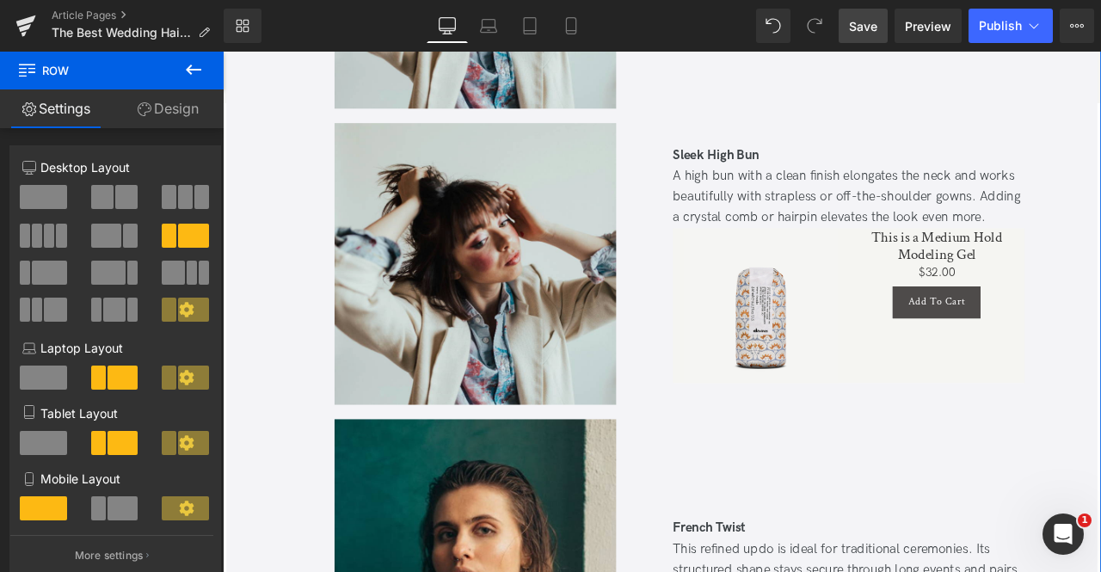
scroll to position [4696, 0]
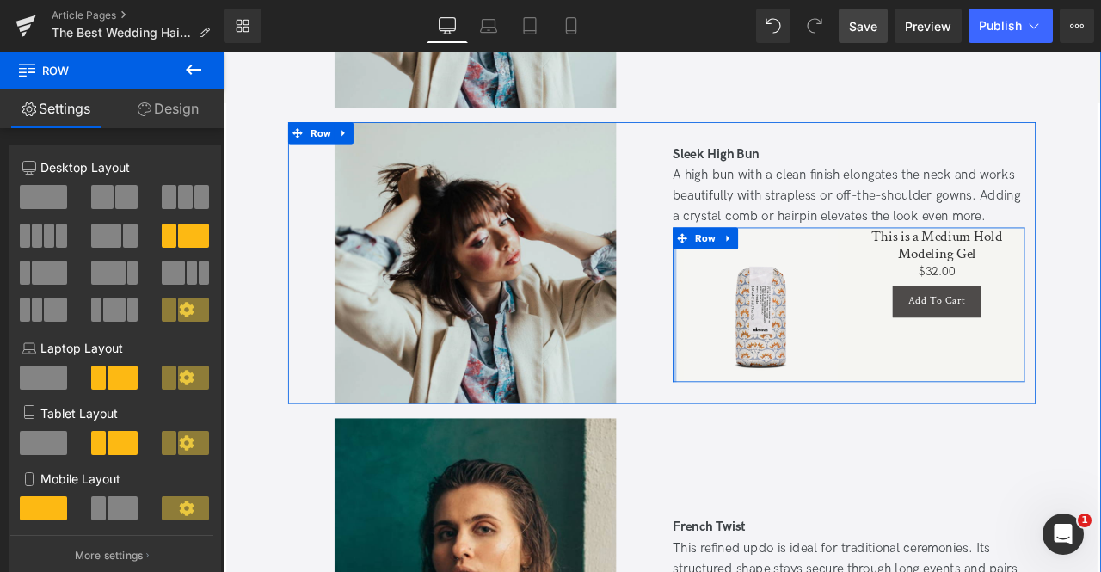
click at [757, 390] on div at bounding box center [758, 351] width 4 height 183
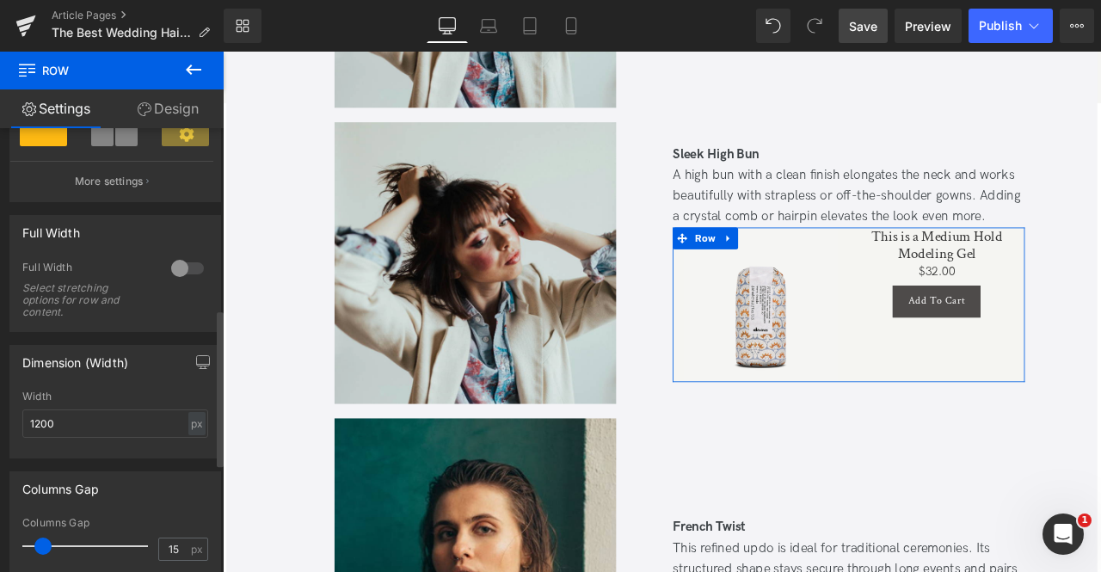
scroll to position [513, 0]
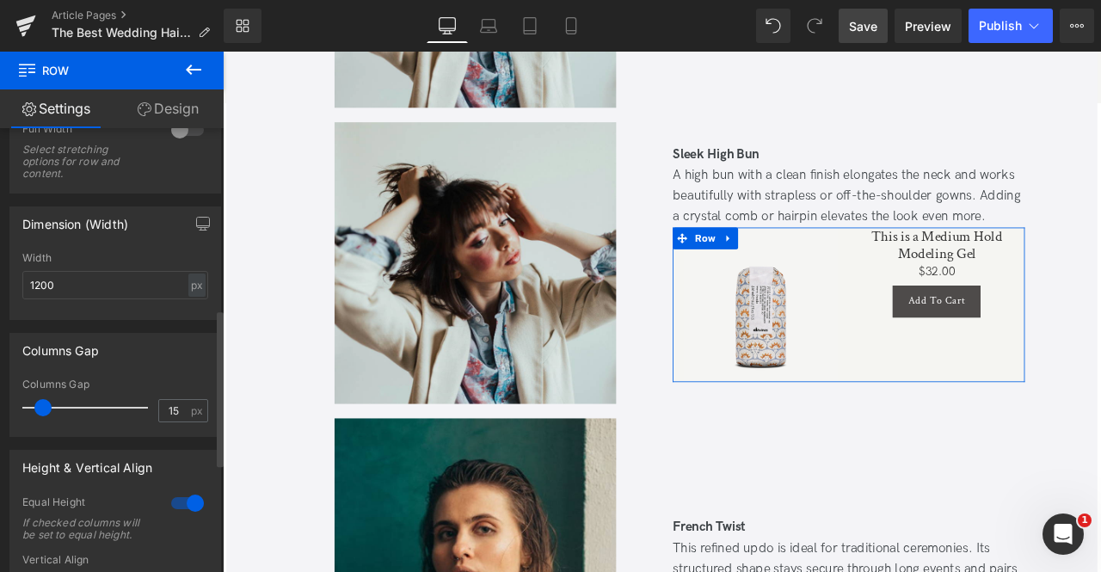
click at [181, 504] on div at bounding box center [187, 503] width 41 height 28
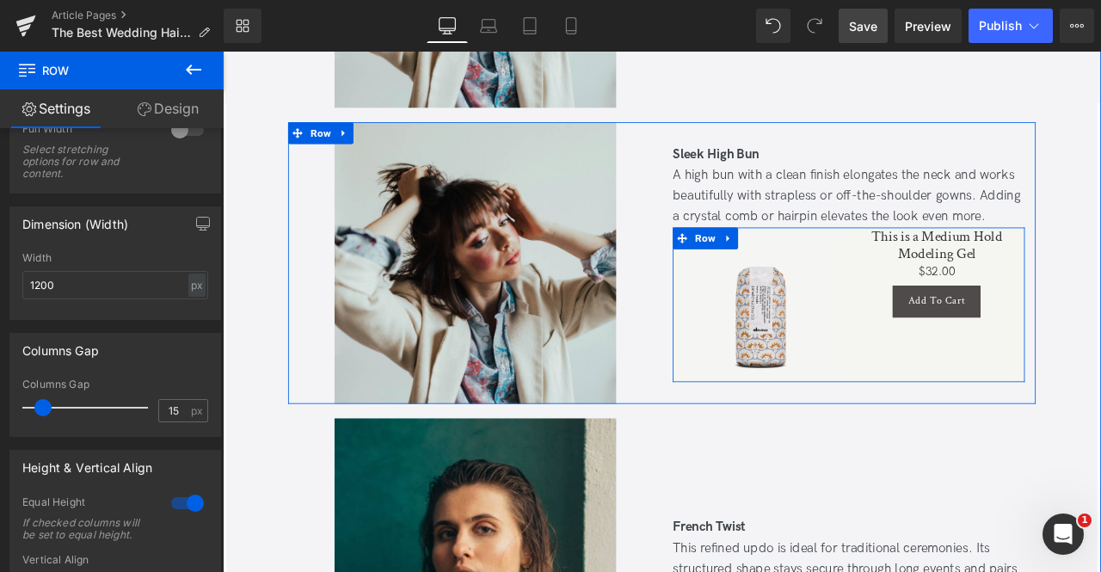
click at [1046, 382] on div "This is a Medium Hold Modeling Gel (P) Title $0 $32.00 (P) Price Add To Cart (P…" at bounding box center [1069, 351] width 209 height 183
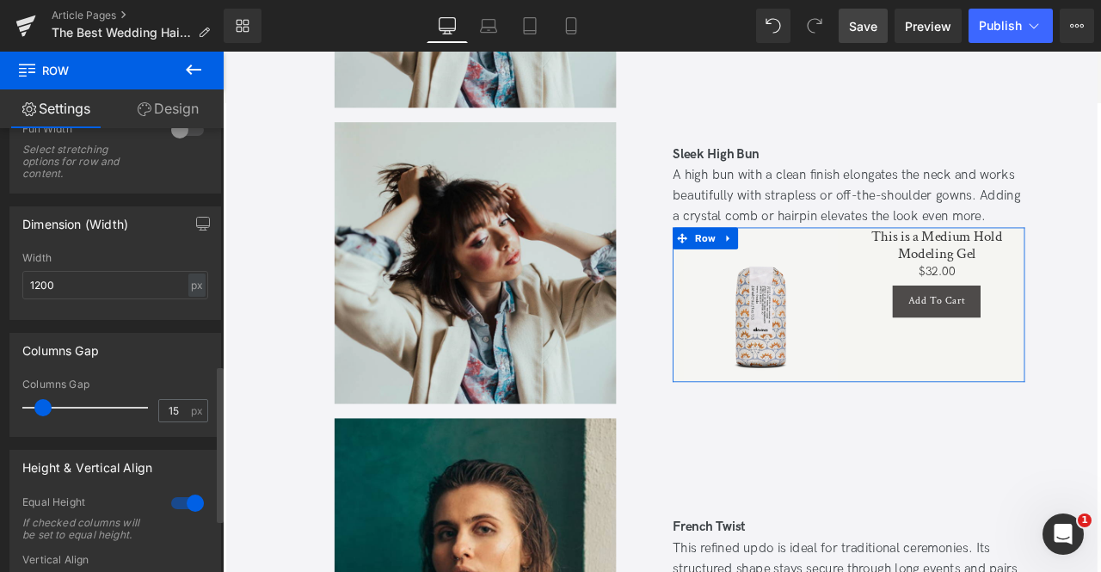
scroll to position [674, 0]
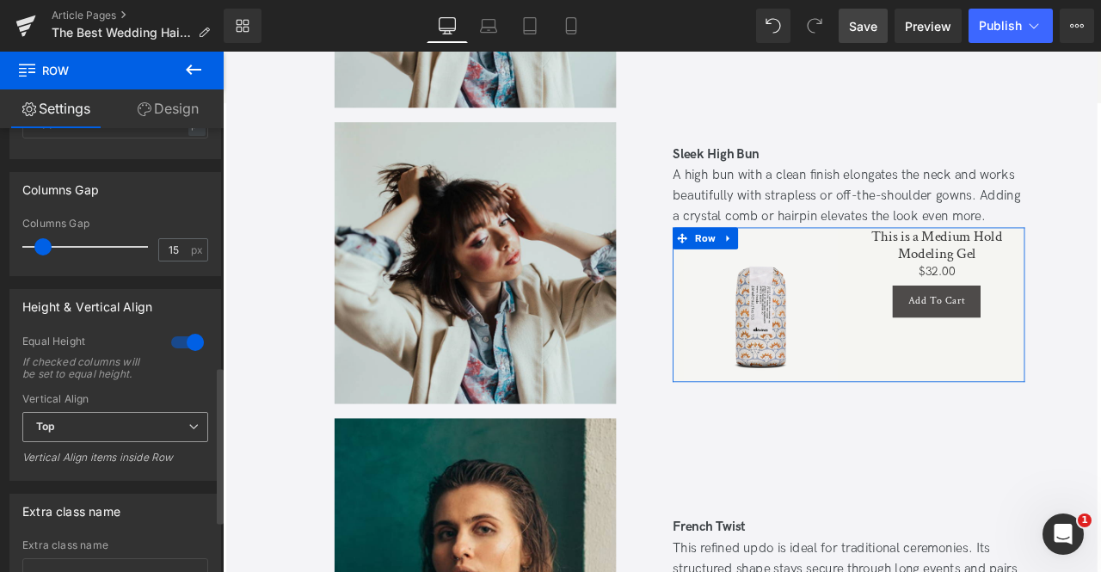
click at [105, 434] on span "Top" at bounding box center [115, 427] width 186 height 30
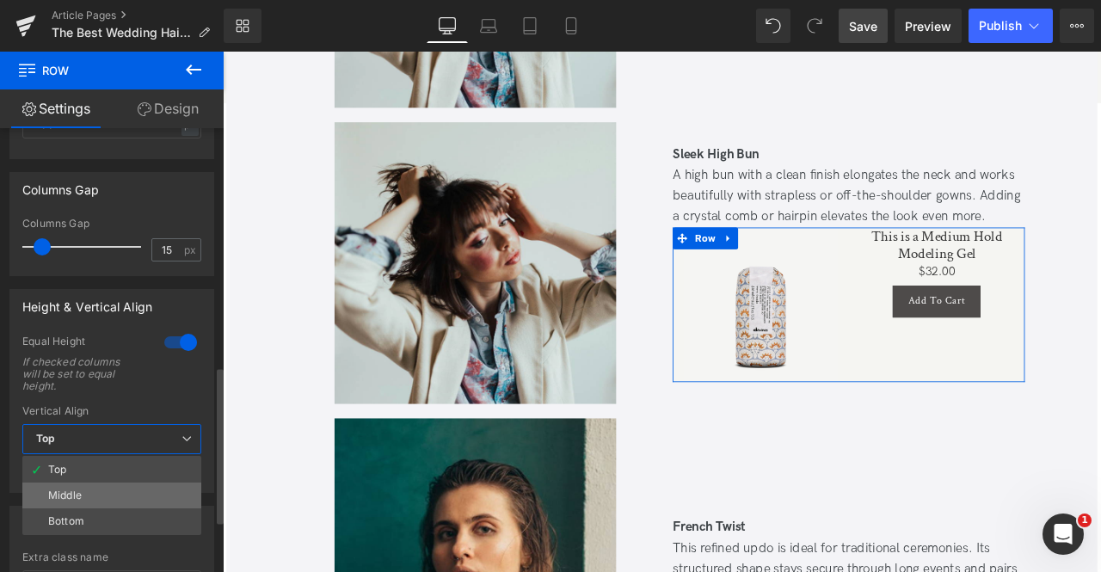
click at [81, 489] on div "Middle" at bounding box center [65, 495] width 34 height 12
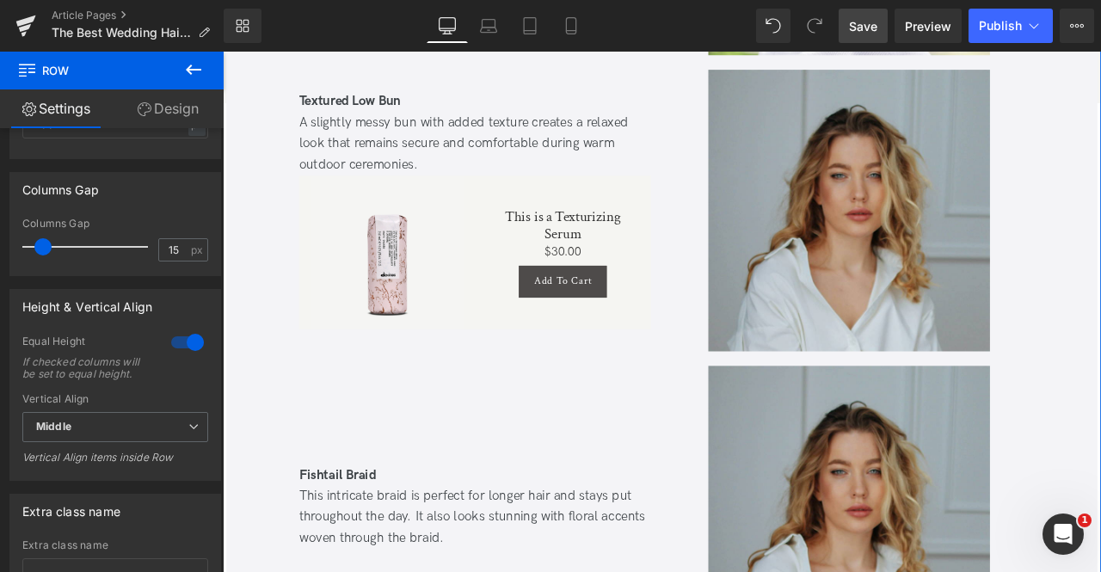
scroll to position [6365, 0]
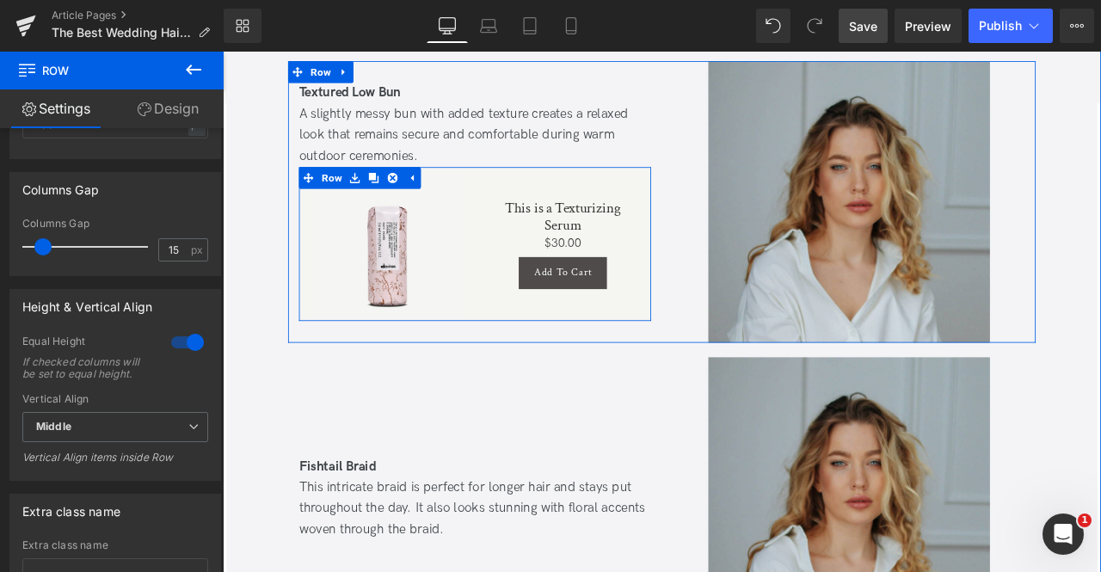
click at [539, 199] on div "This is a Texturizing Serum (P) Title $0 $30.00 (P) Price Add To Cart (P) Cart …" at bounding box center [626, 279] width 209 height 183
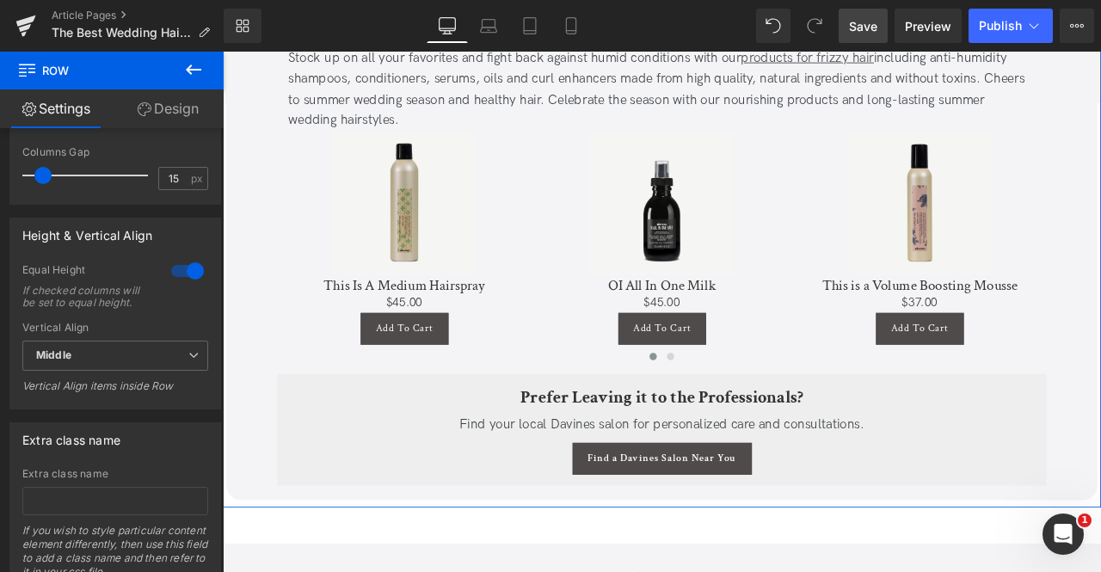
scroll to position [10012, 0]
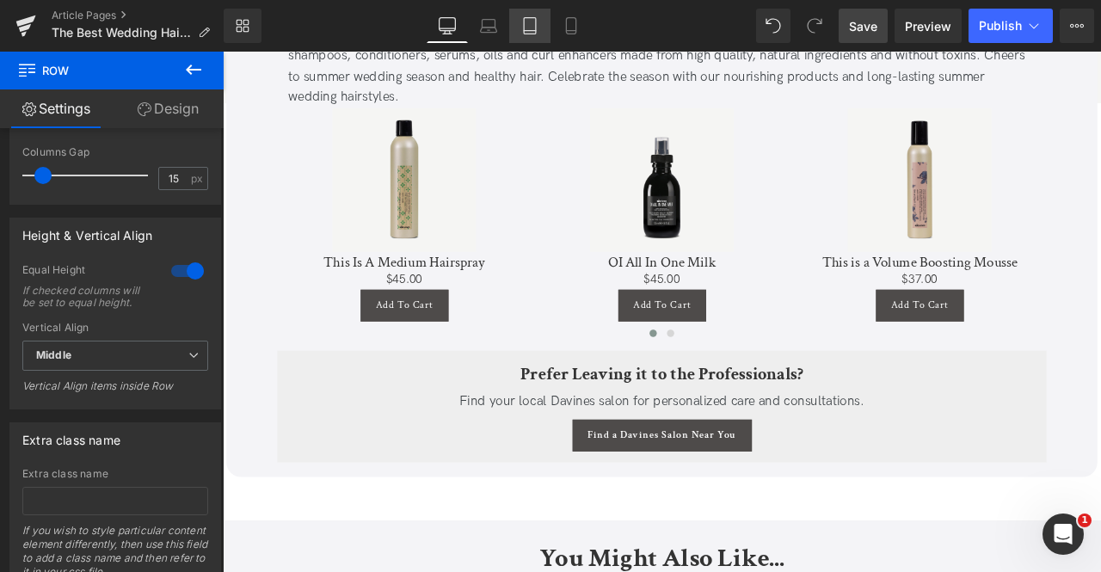
click at [537, 36] on link "Tablet" at bounding box center [529, 26] width 41 height 34
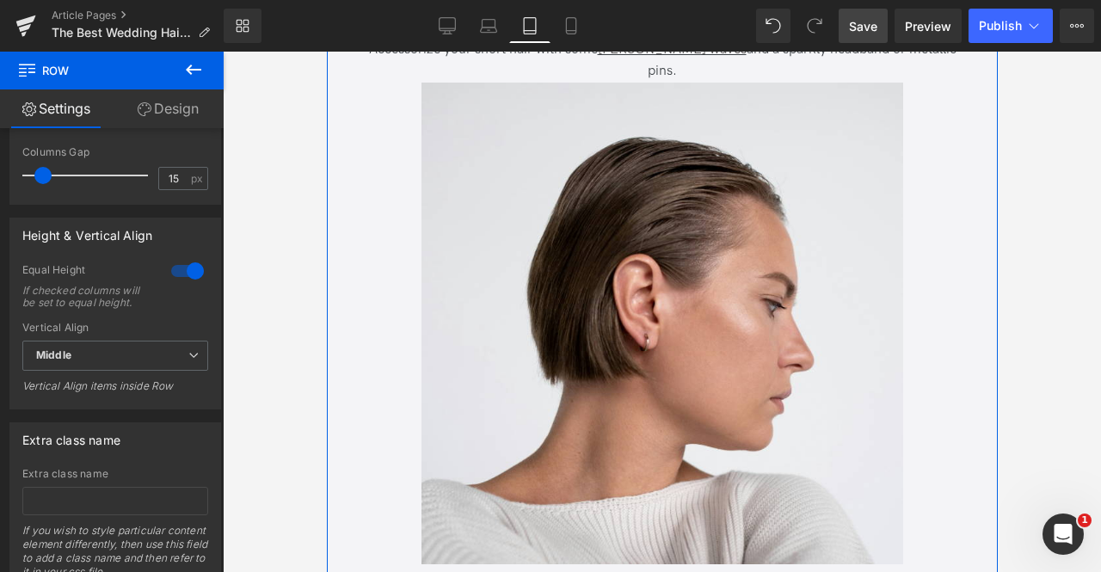
scroll to position [2429, 0]
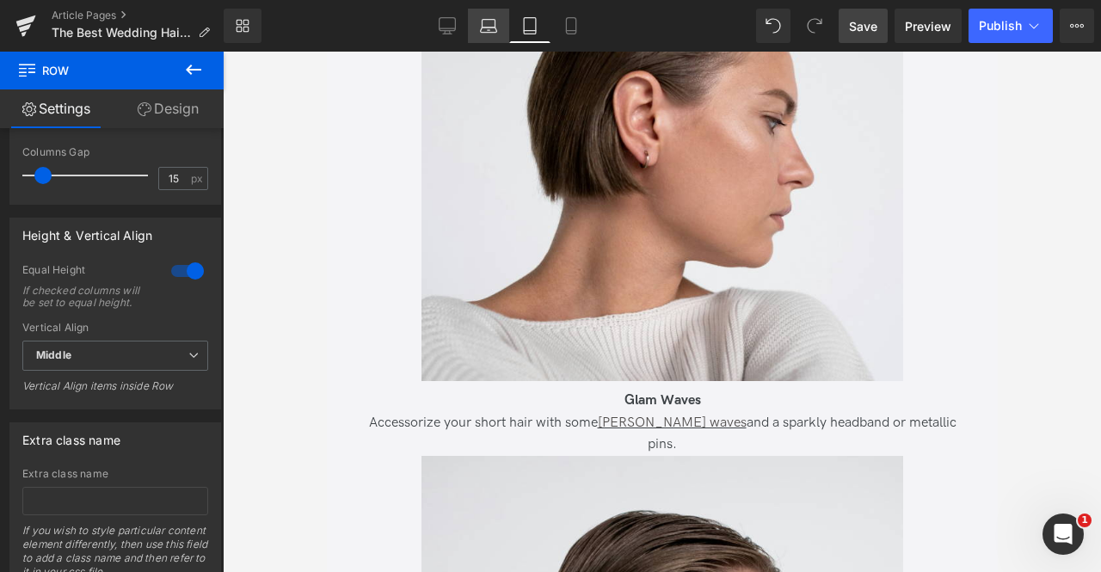
click at [485, 17] on icon at bounding box center [488, 25] width 17 height 17
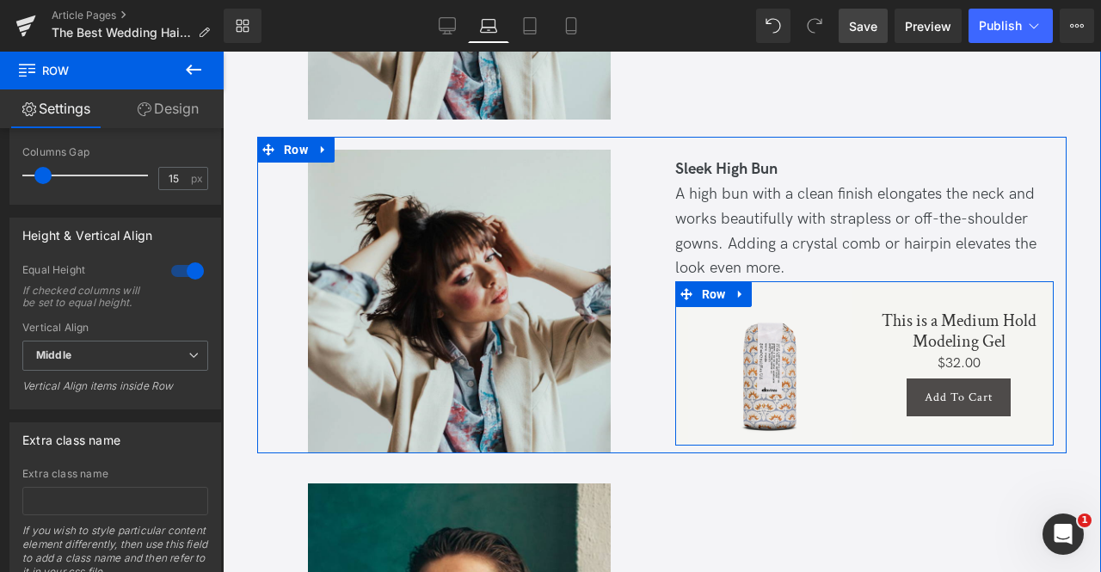
scroll to position [4735, 0]
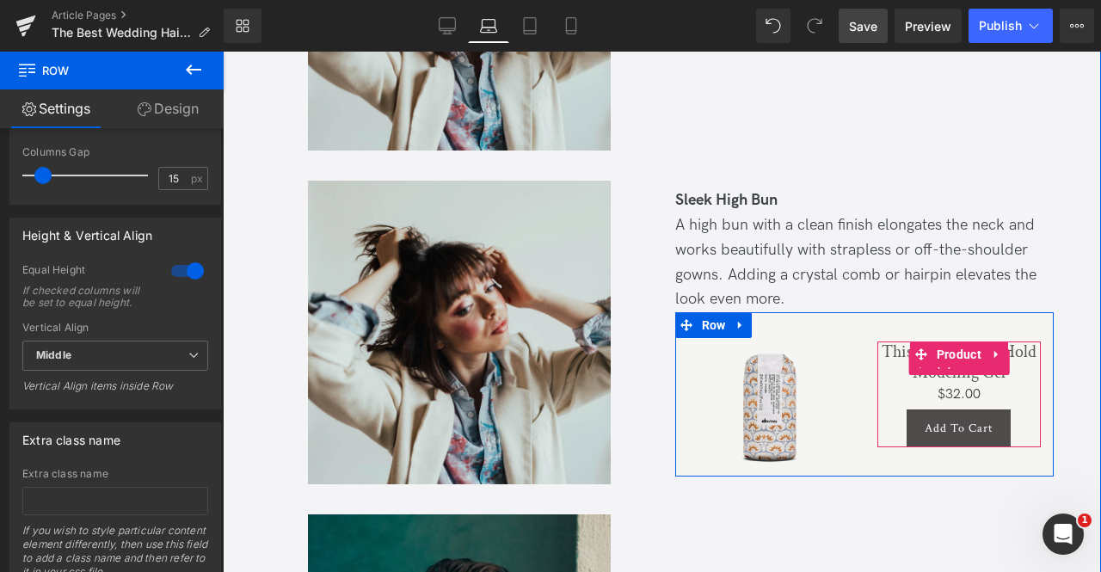
click at [895, 354] on link "This is a Medium Hold Modeling Gel" at bounding box center [958, 362] width 163 height 41
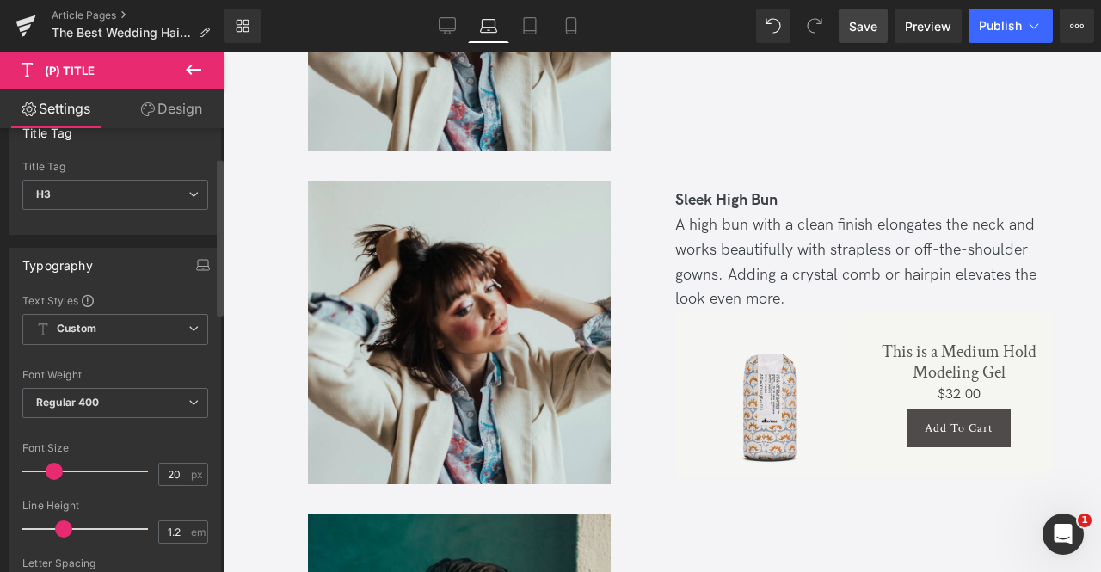
scroll to position [83, 0]
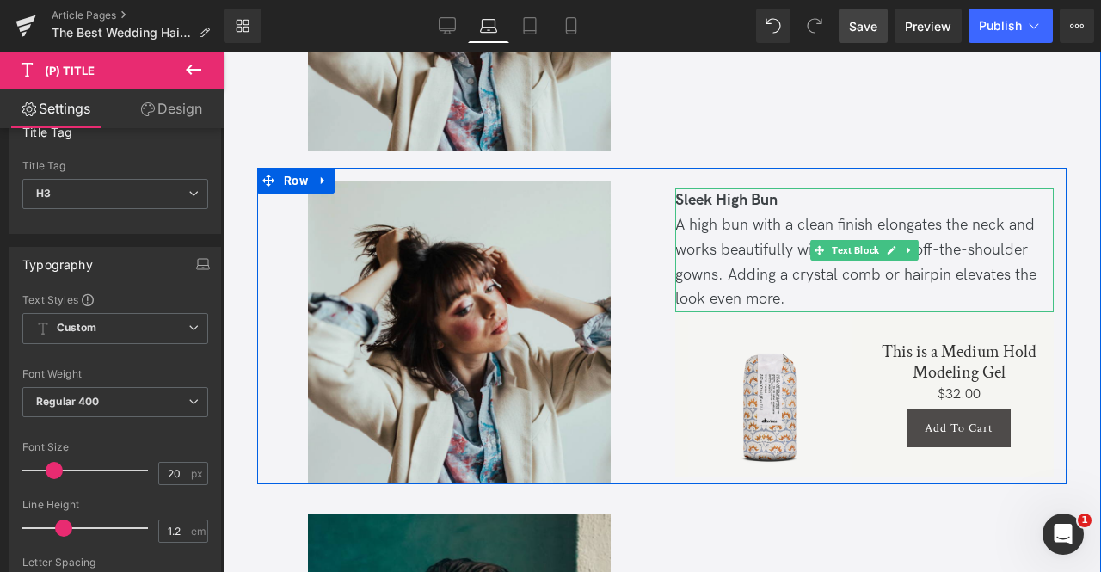
click at [761, 196] on span "Sleek High Bun" at bounding box center [726, 200] width 102 height 18
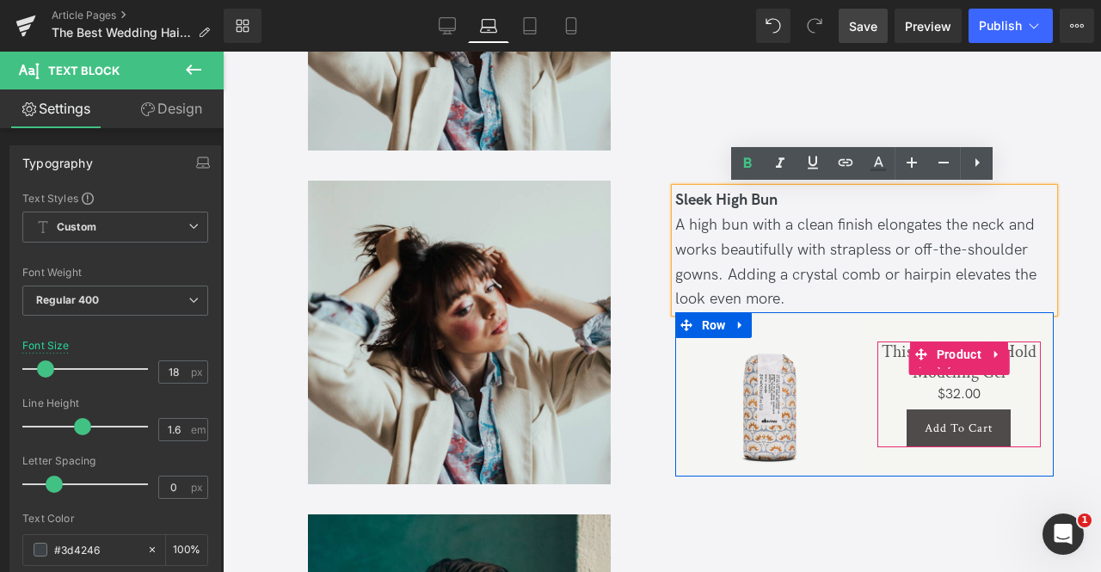
click at [895, 353] on link "This is a Medium Hold Modeling Gel" at bounding box center [958, 362] width 163 height 41
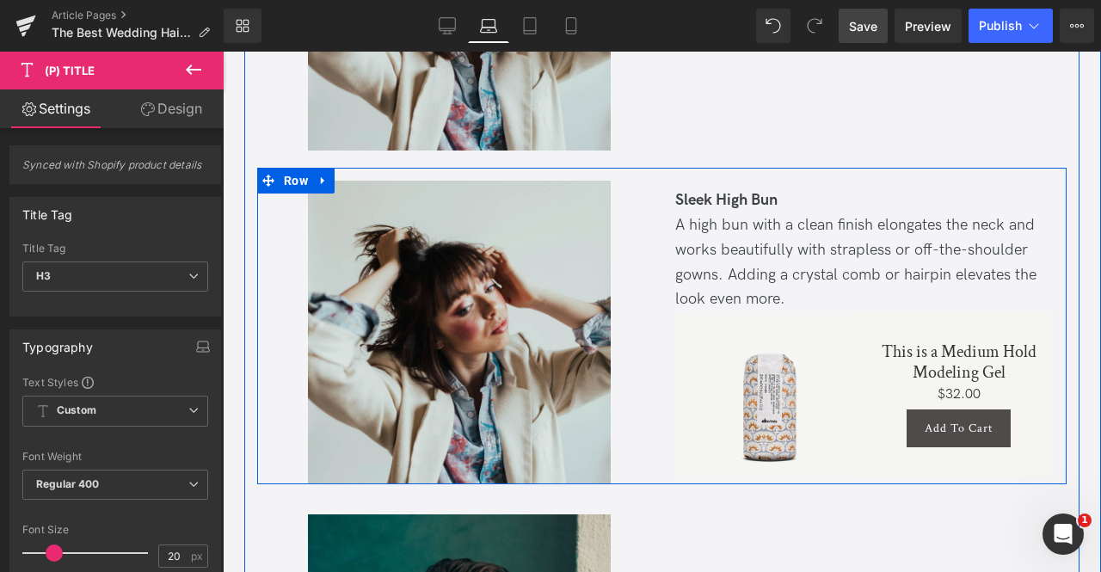
click at [656, 403] on div "Image" at bounding box center [459, 332] width 405 height 303
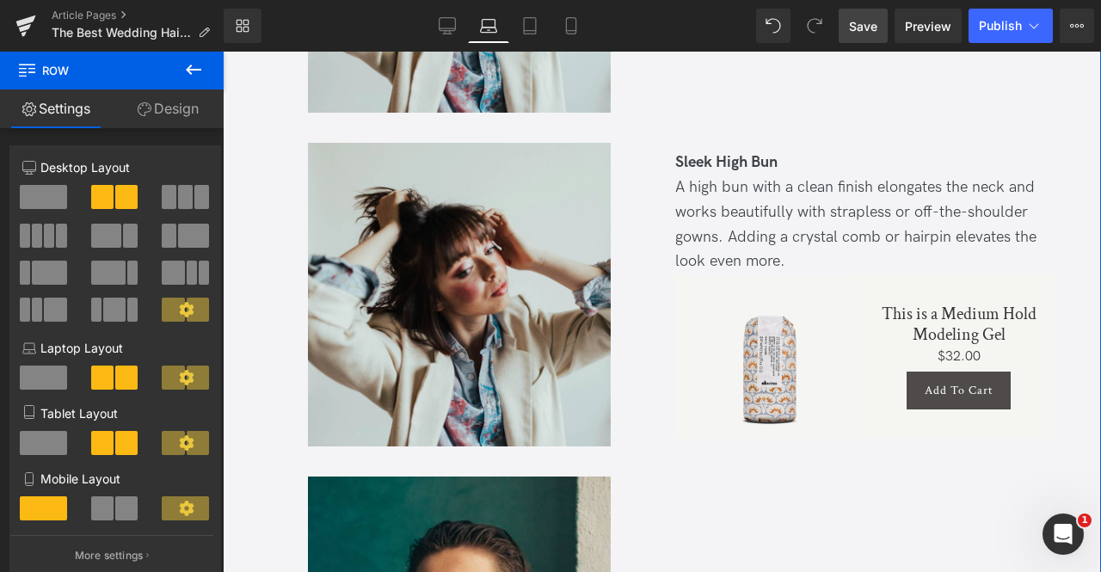
scroll to position [4765, 0]
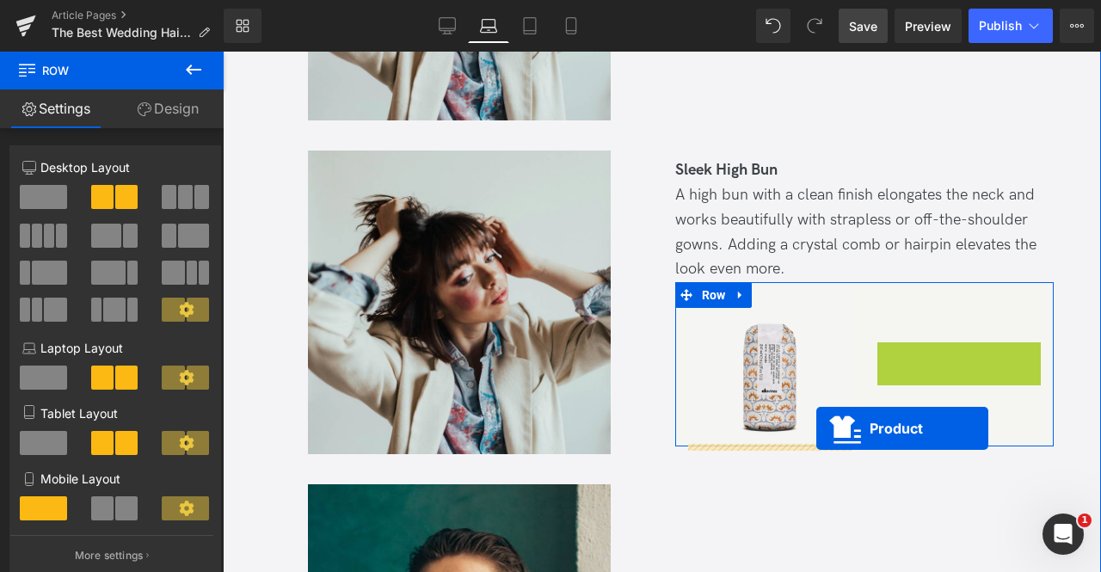
drag, startPoint x: 915, startPoint y: 325, endPoint x: 816, endPoint y: 428, distance: 142.4
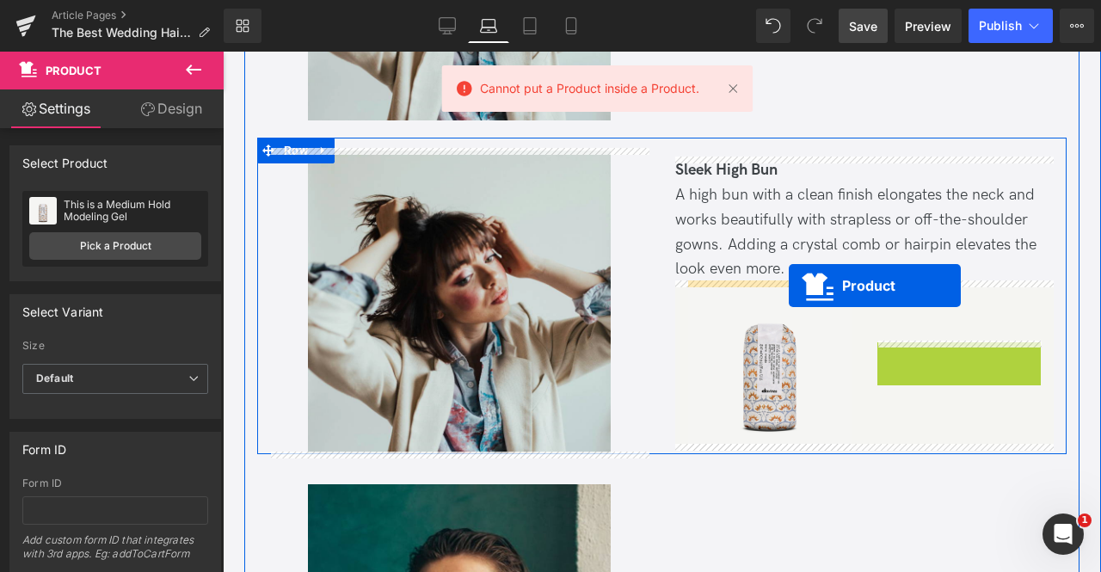
drag, startPoint x: 915, startPoint y: 311, endPoint x: 789, endPoint y: 286, distance: 128.9
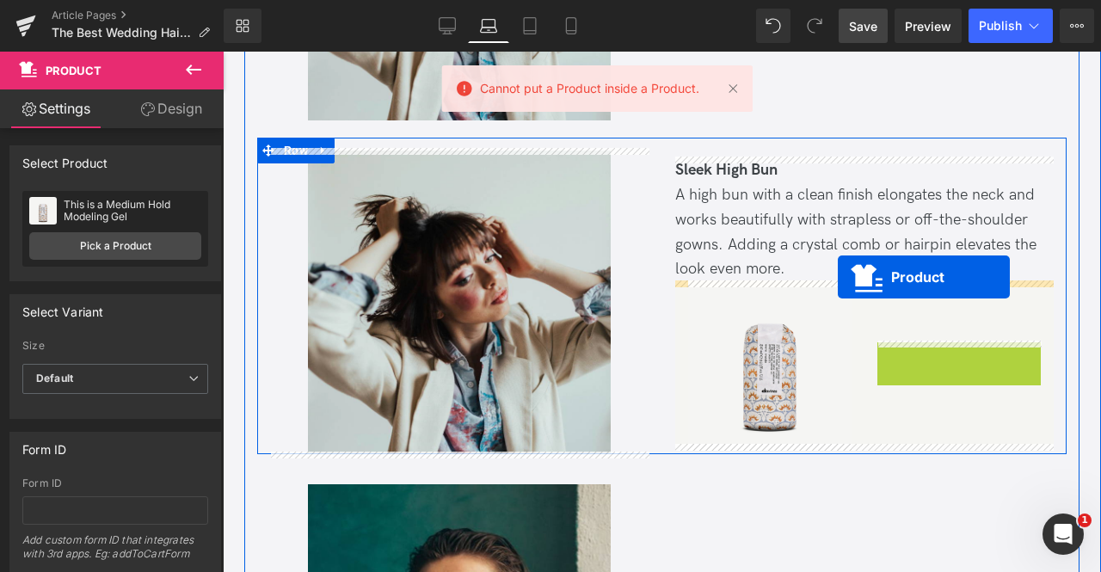
drag, startPoint x: 920, startPoint y: 322, endPoint x: 838, endPoint y: 276, distance: 94.3
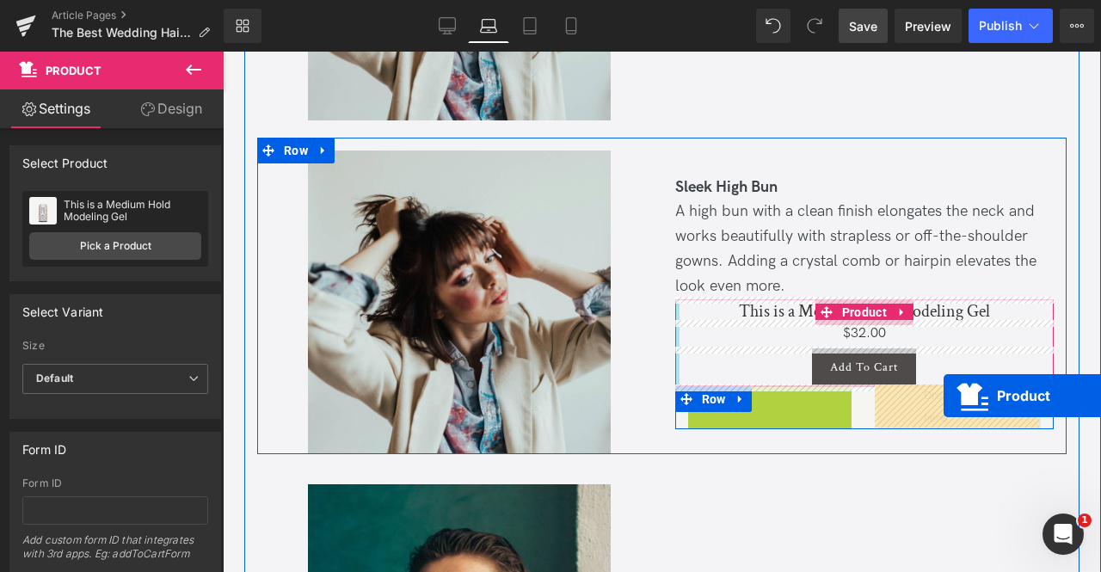
drag, startPoint x: 763, startPoint y: 373, endPoint x: 944, endPoint y: 398, distance: 182.4
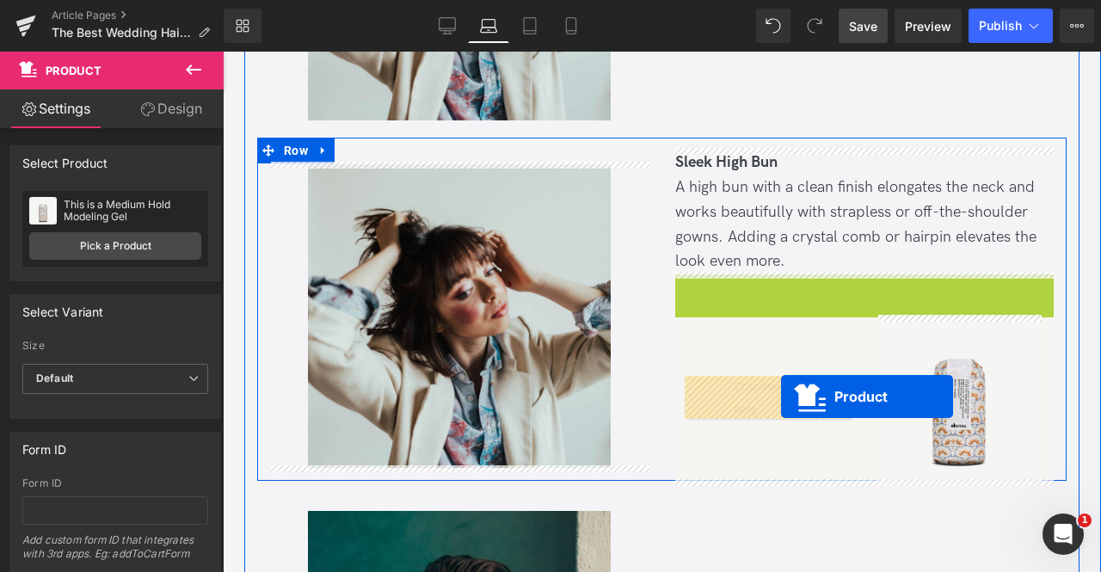
drag, startPoint x: 848, startPoint y: 291, endPoint x: 781, endPoint y: 397, distance: 125.3
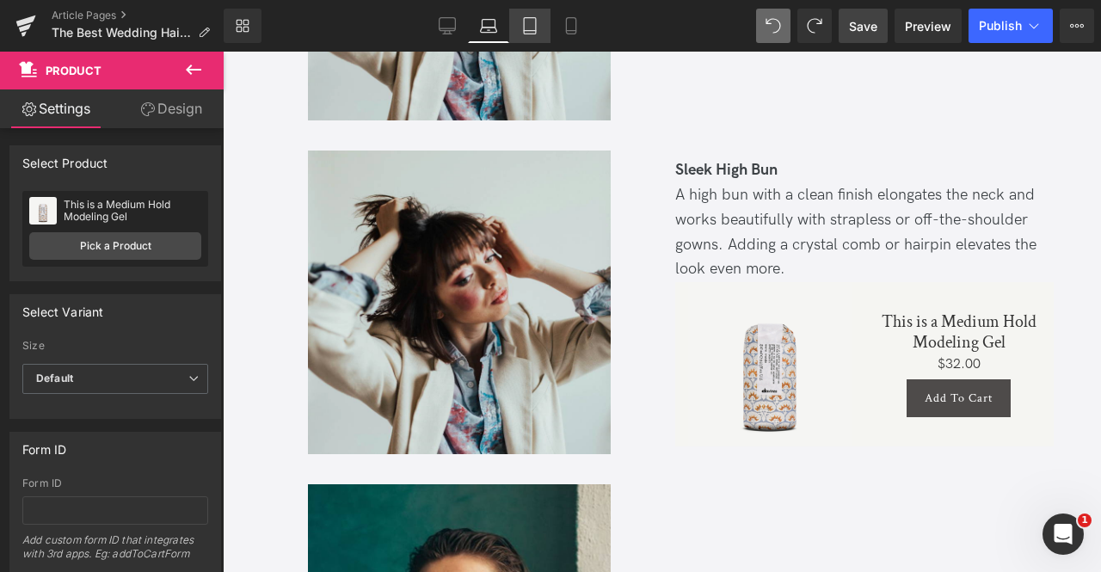
click at [537, 18] on icon at bounding box center [529, 25] width 17 height 17
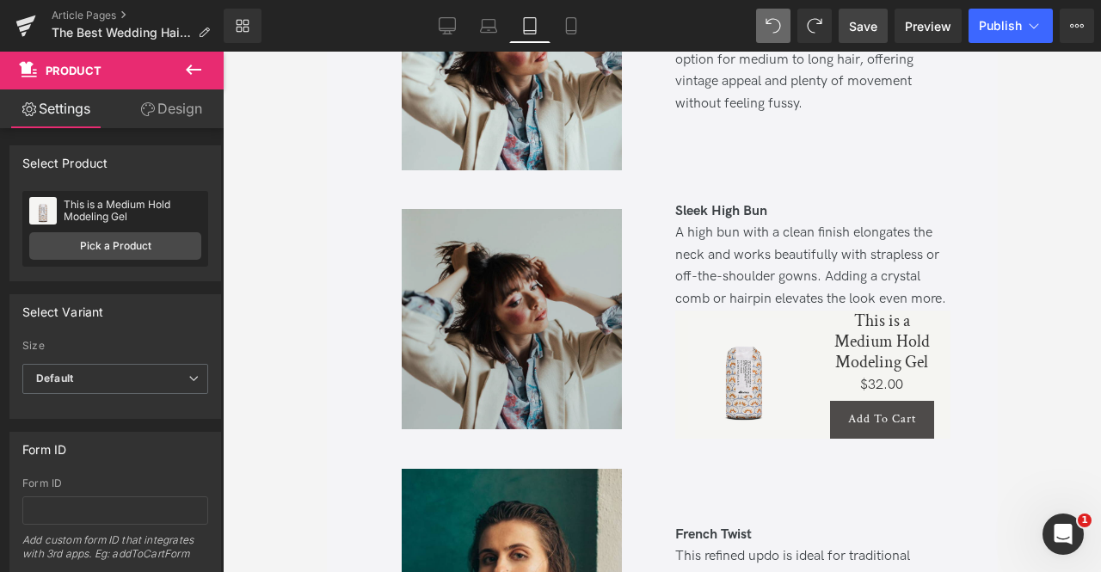
scroll to position [8166, 0]
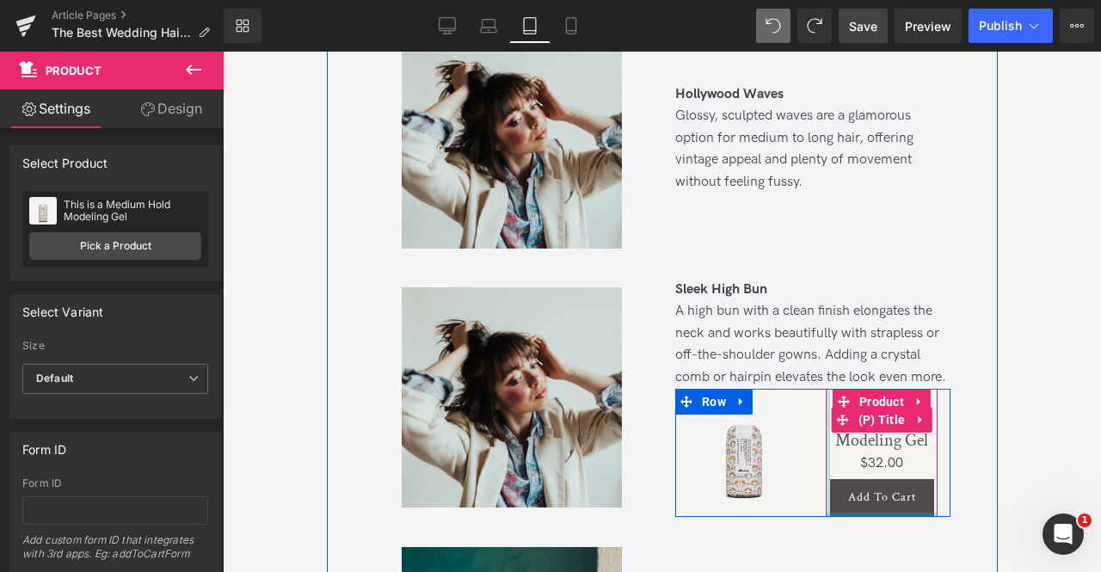
click at [869, 433] on link "This is a Medium Hold Modeling Gel" at bounding box center [881, 420] width 112 height 62
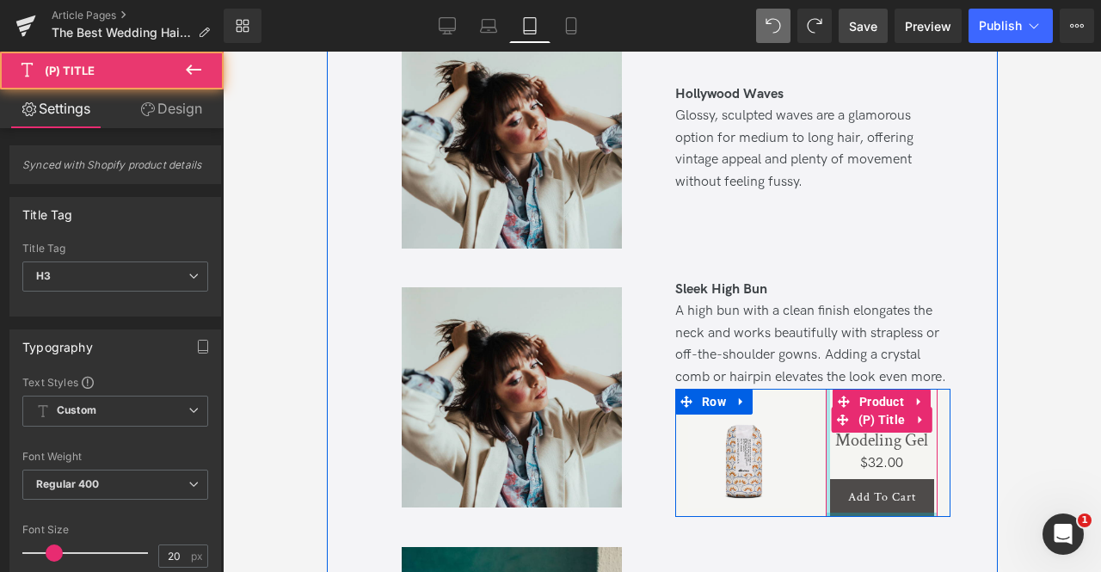
click at [869, 433] on link "This is a Medium Hold Modeling Gel" at bounding box center [881, 420] width 112 height 62
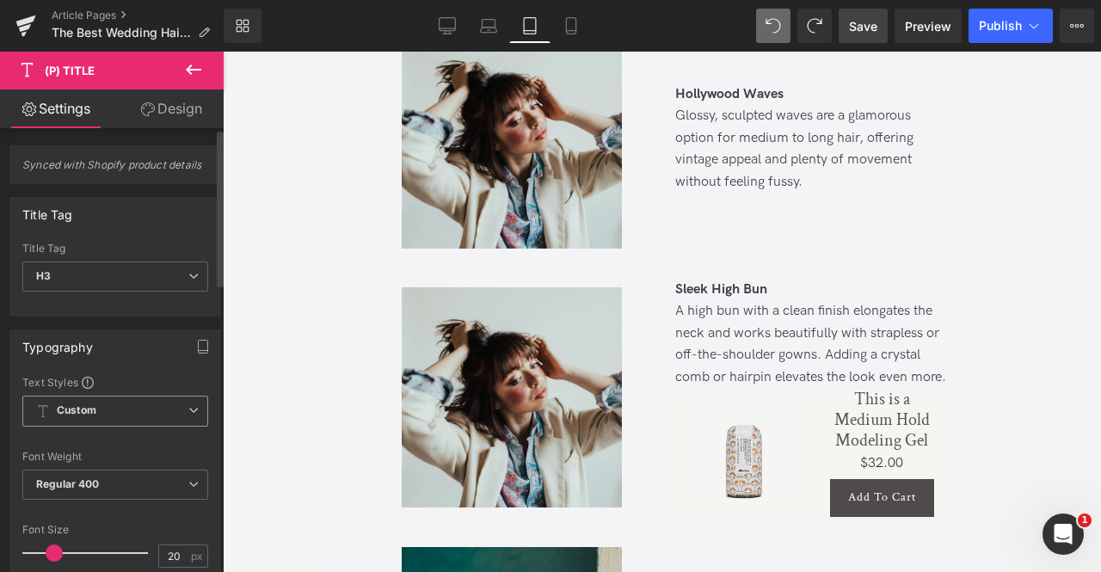
scroll to position [189, 0]
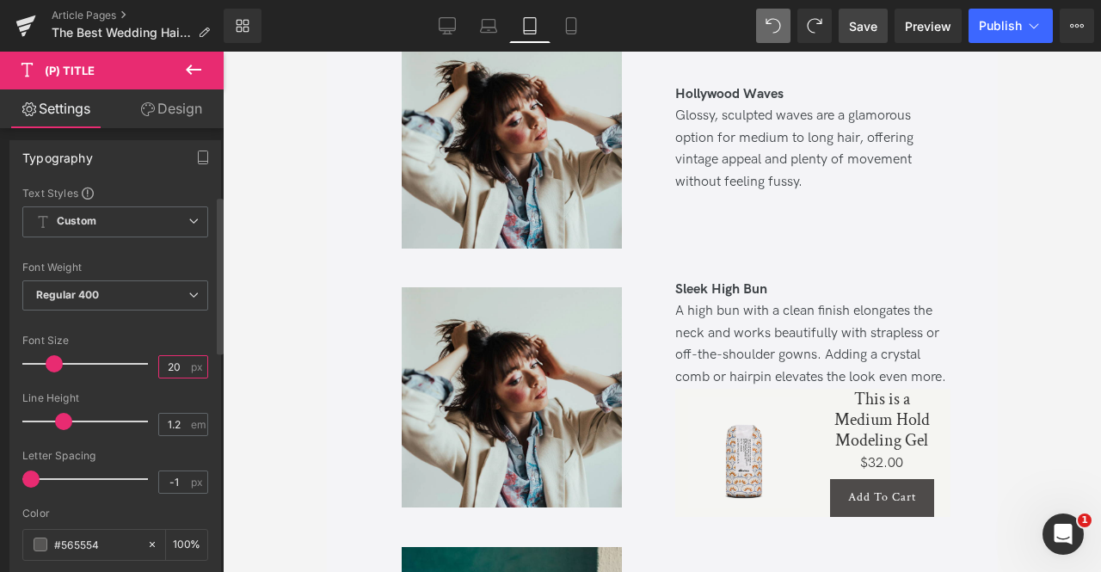
click at [167, 359] on input "20" at bounding box center [174, 367] width 30 height 22
type input "16"
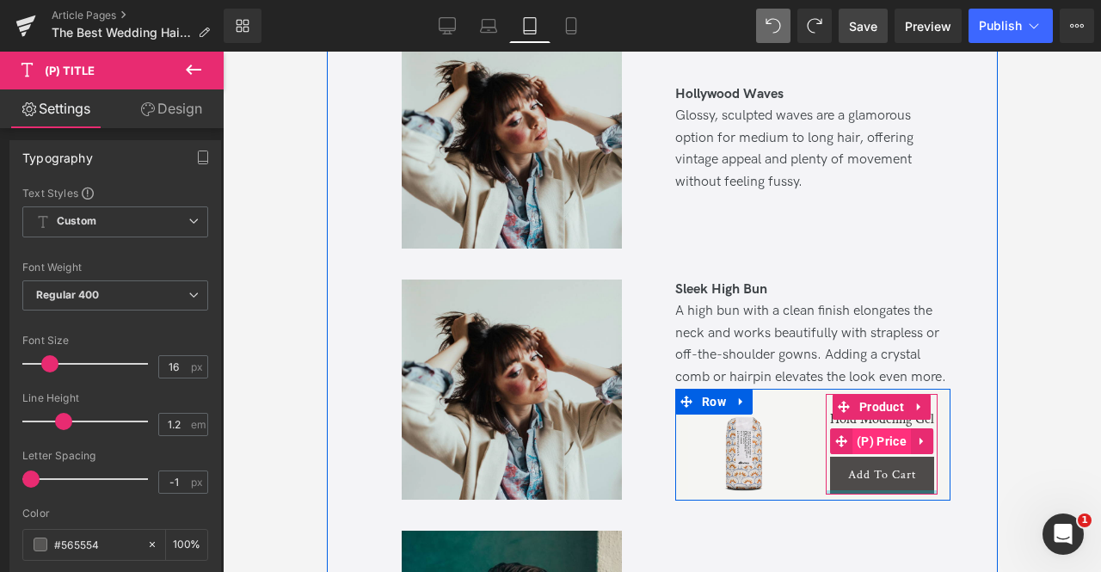
click at [872, 437] on span "(P) Price" at bounding box center [881, 441] width 58 height 26
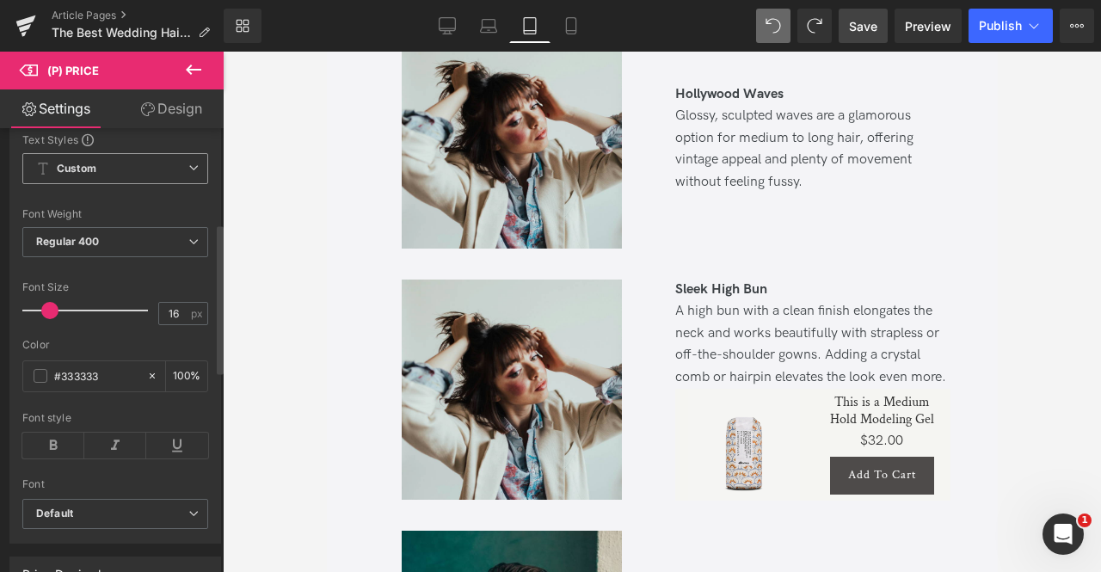
scroll to position [281, 0]
click at [171, 315] on input "16" at bounding box center [174, 313] width 30 height 22
type input "14"
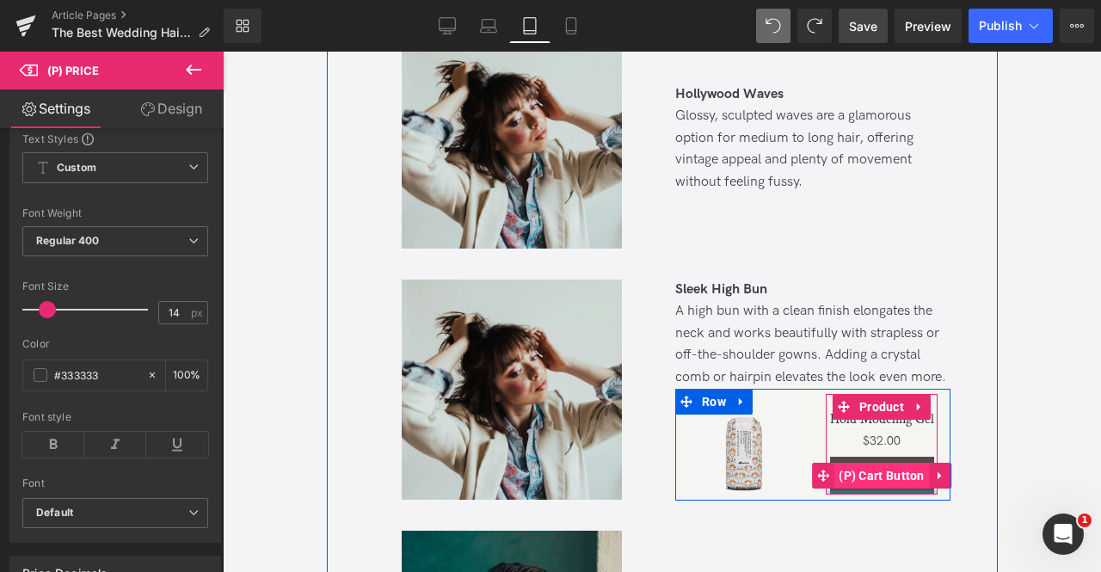
click at [881, 470] on span "(P) Cart Button" at bounding box center [881, 476] width 95 height 26
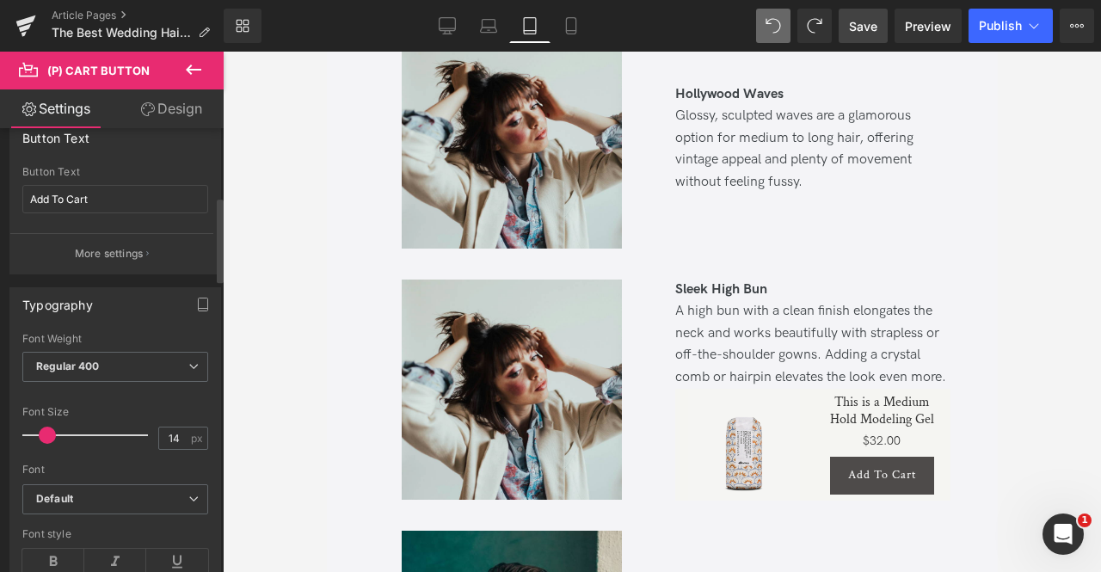
scroll to position [360, 0]
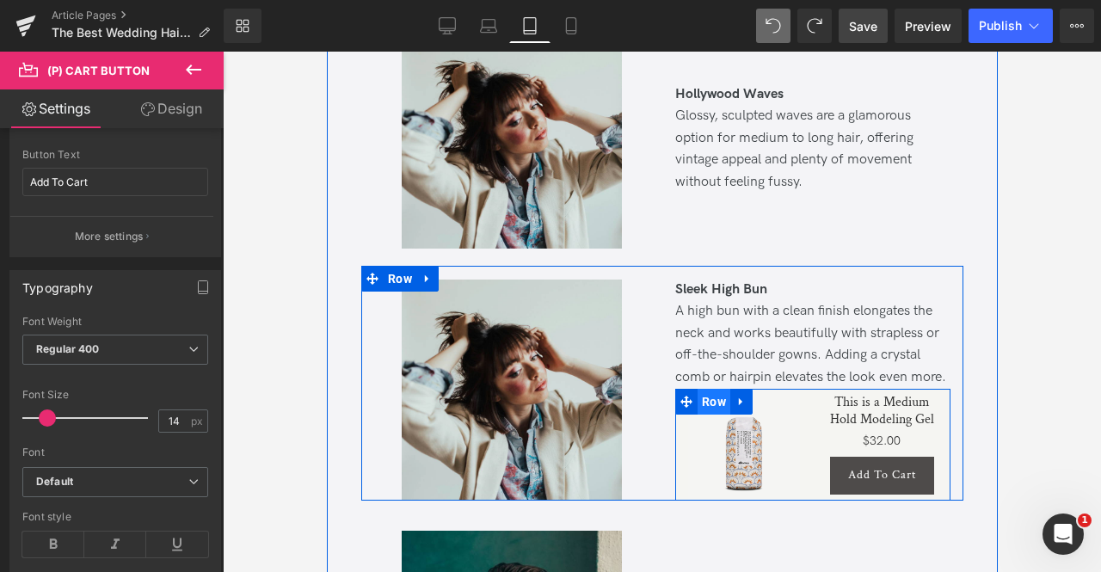
click at [704, 401] on span "Row" at bounding box center [713, 402] width 33 height 26
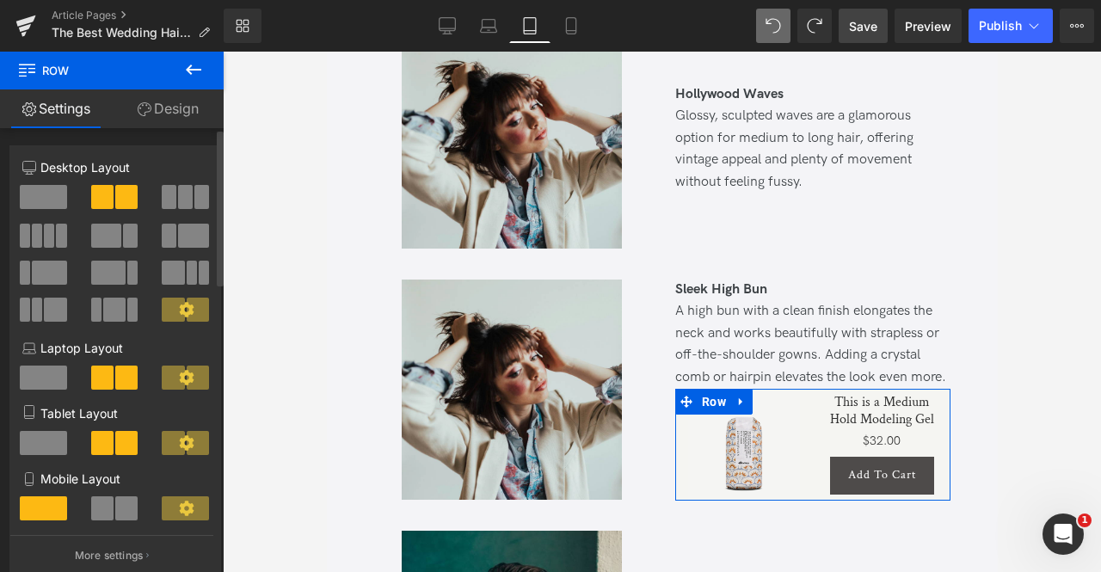
click at [178, 231] on span at bounding box center [193, 236] width 31 height 24
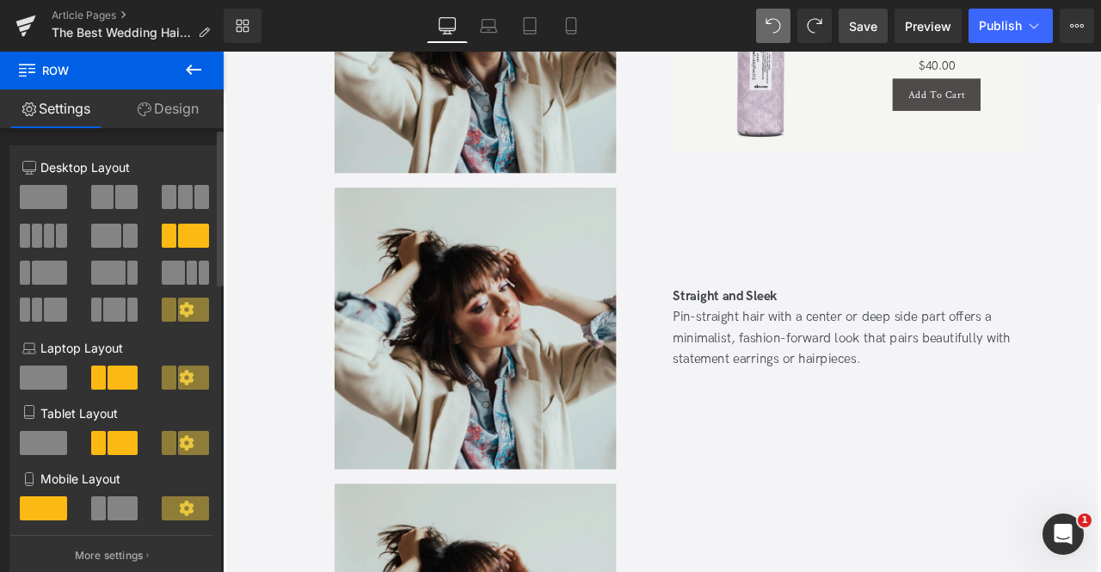
scroll to position [4568, 0]
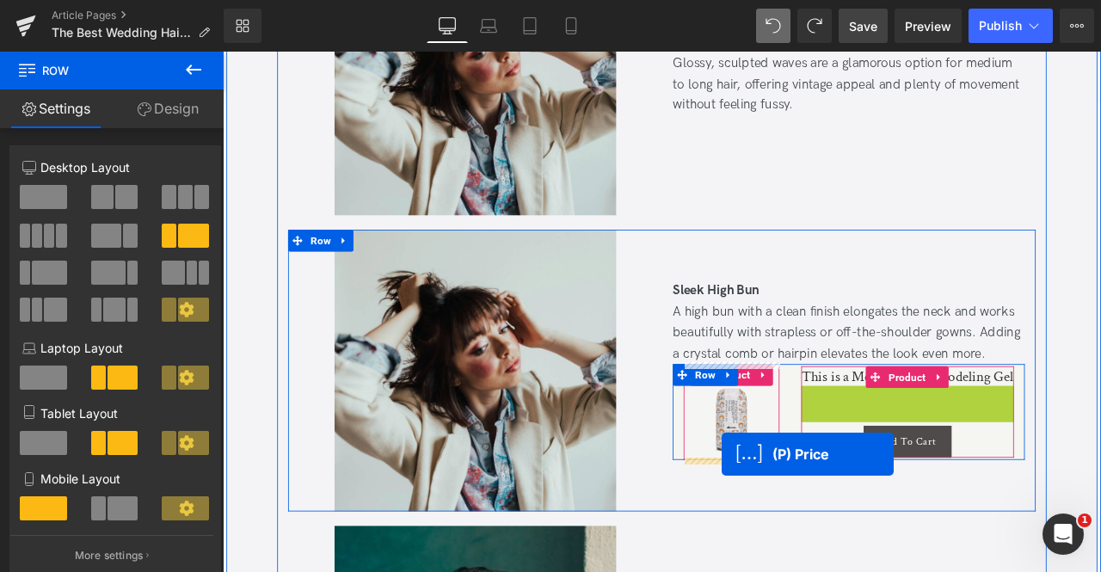
drag, startPoint x: 994, startPoint y: 464, endPoint x: 814, endPoint y: 529, distance: 191.3
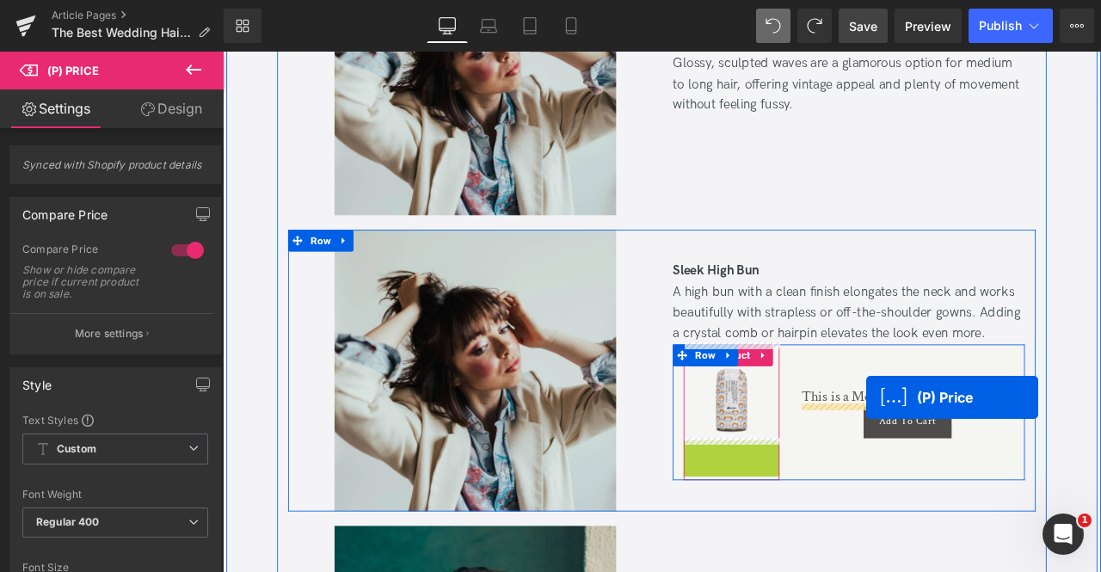
drag, startPoint x: 808, startPoint y: 520, endPoint x: 985, endPoint y: 461, distance: 186.6
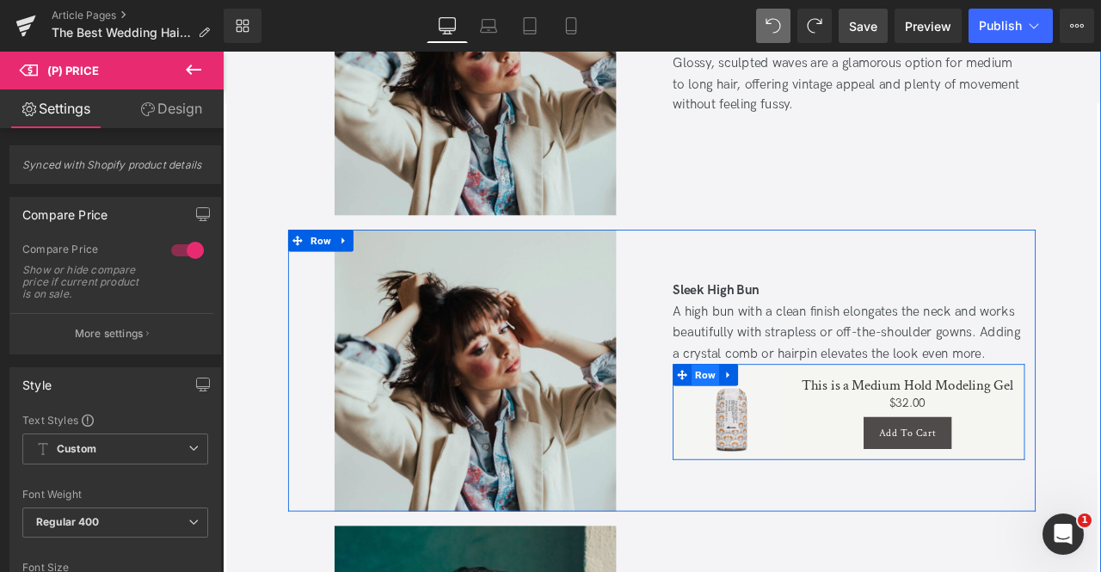
click at [778, 438] on span "Row" at bounding box center [794, 435] width 33 height 26
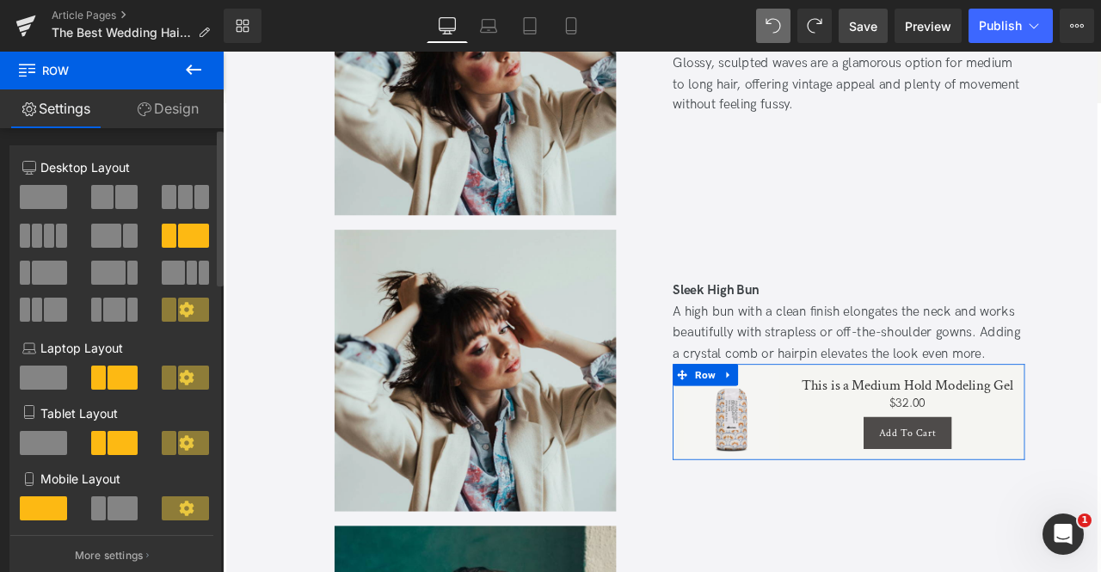
click at [115, 206] on span at bounding box center [126, 197] width 22 height 24
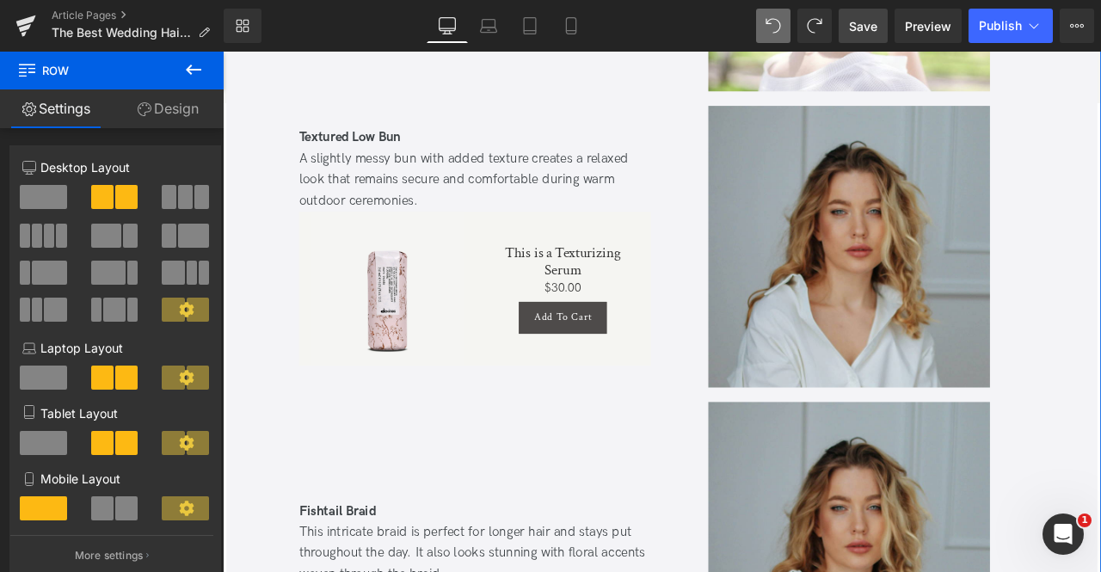
scroll to position [6391, 0]
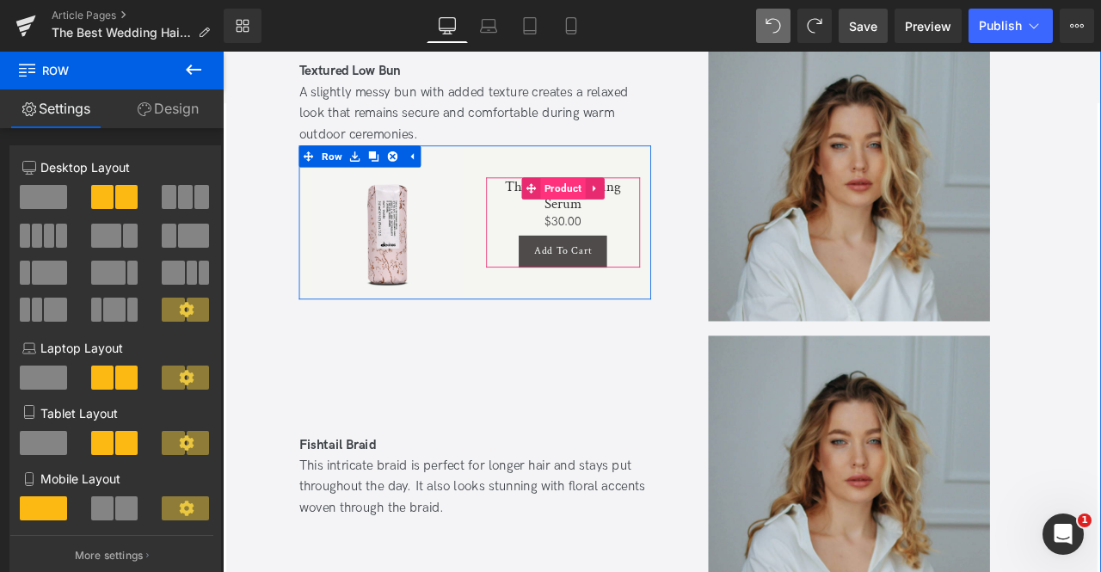
click at [612, 214] on span "Product" at bounding box center [626, 213] width 53 height 26
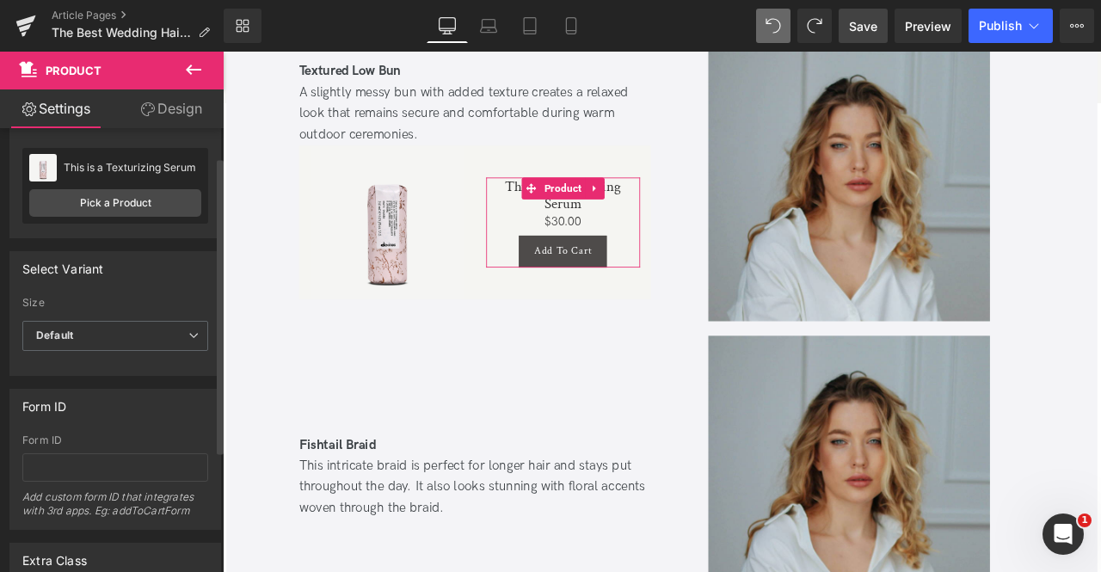
scroll to position [43, 0]
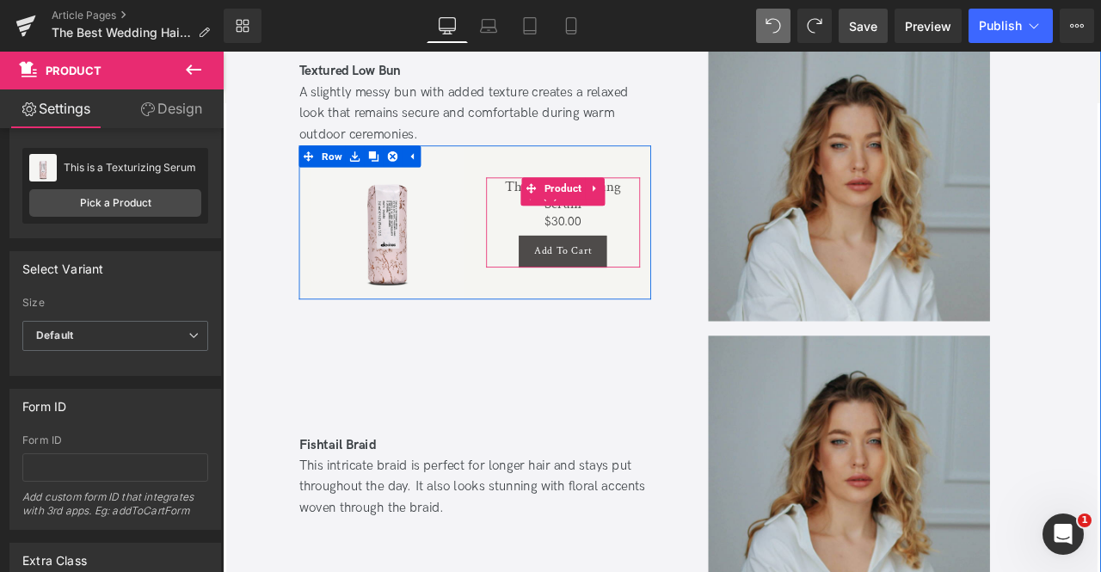
click at [625, 233] on link "This is a Texturizing Serum" at bounding box center [626, 220] width 183 height 41
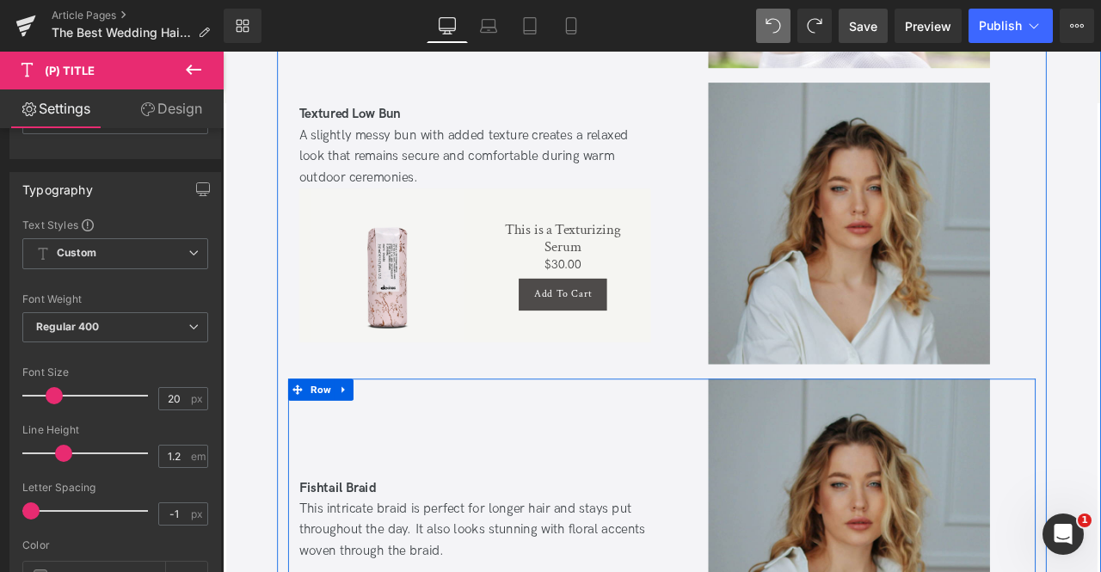
scroll to position [6338, 0]
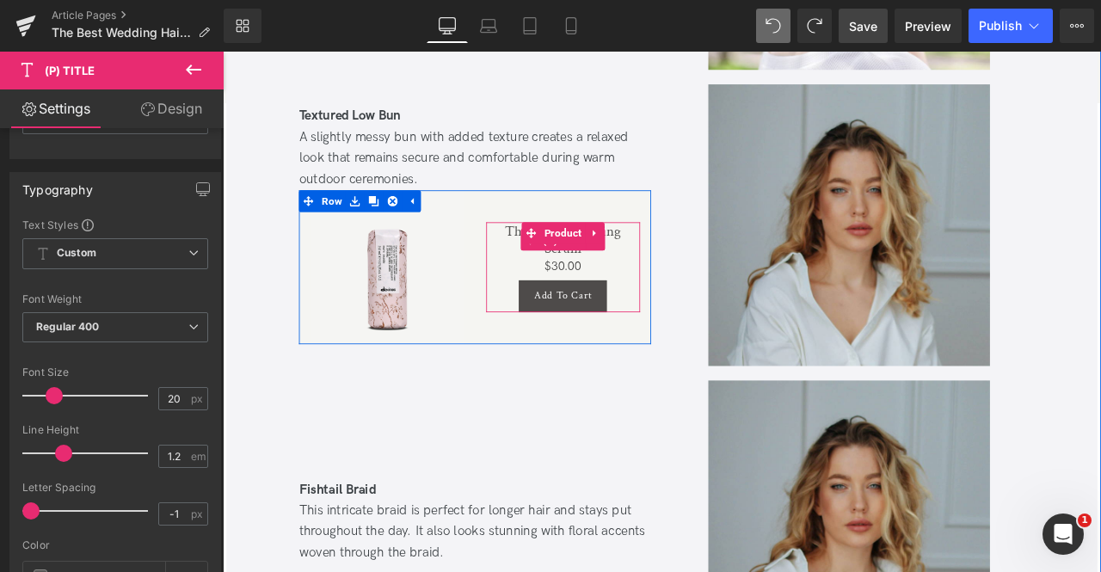
click at [561, 262] on link "This is a Texturizing Serum" at bounding box center [626, 274] width 183 height 41
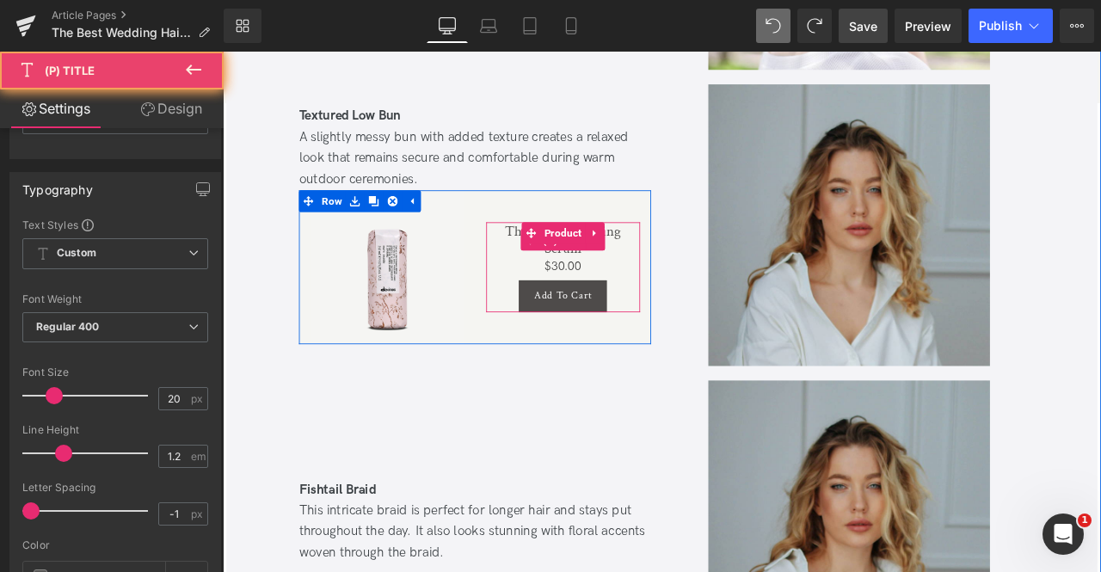
click at [561, 262] on link "This is a Texturizing Serum" at bounding box center [626, 274] width 183 height 41
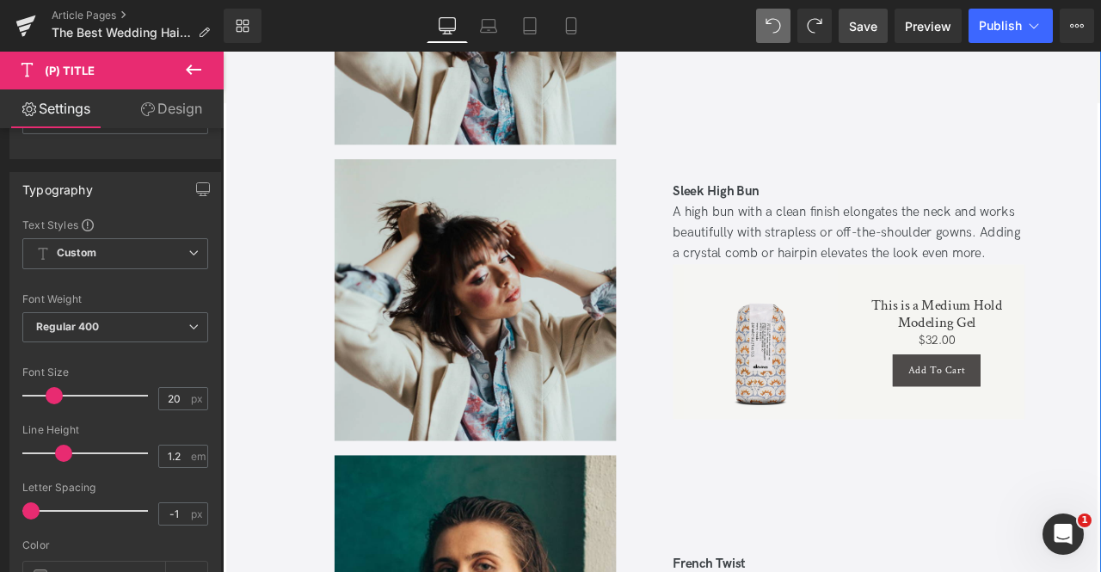
scroll to position [4545, 0]
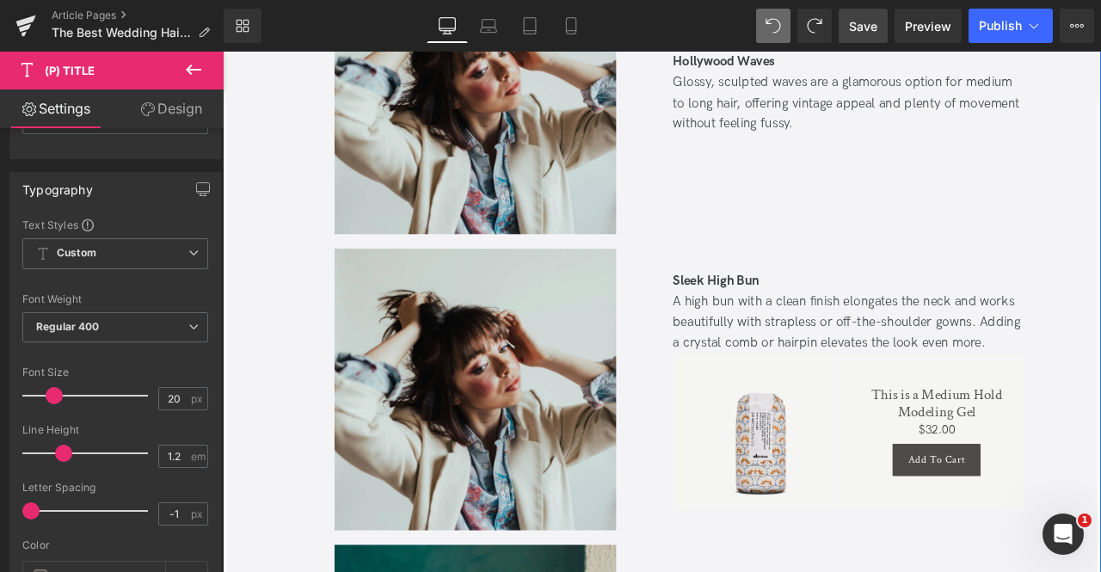
click at [1018, 475] on div "This is a Medium Hold Modeling Gel (P) Title" at bounding box center [1069, 468] width 183 height 41
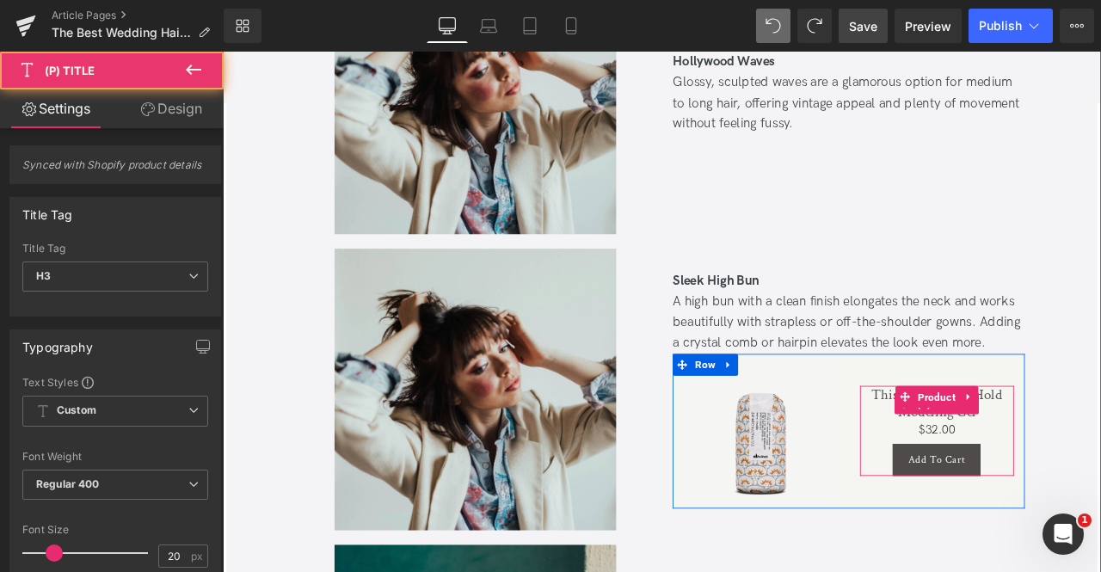
click at [1018, 475] on span at bounding box center [1029, 469] width 22 height 26
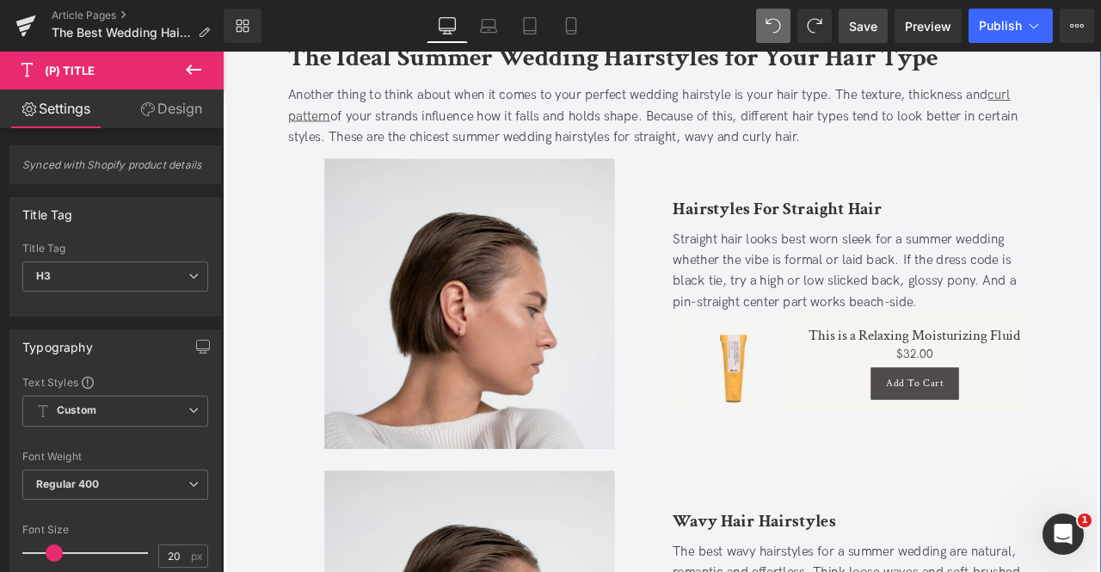
scroll to position [922, 0]
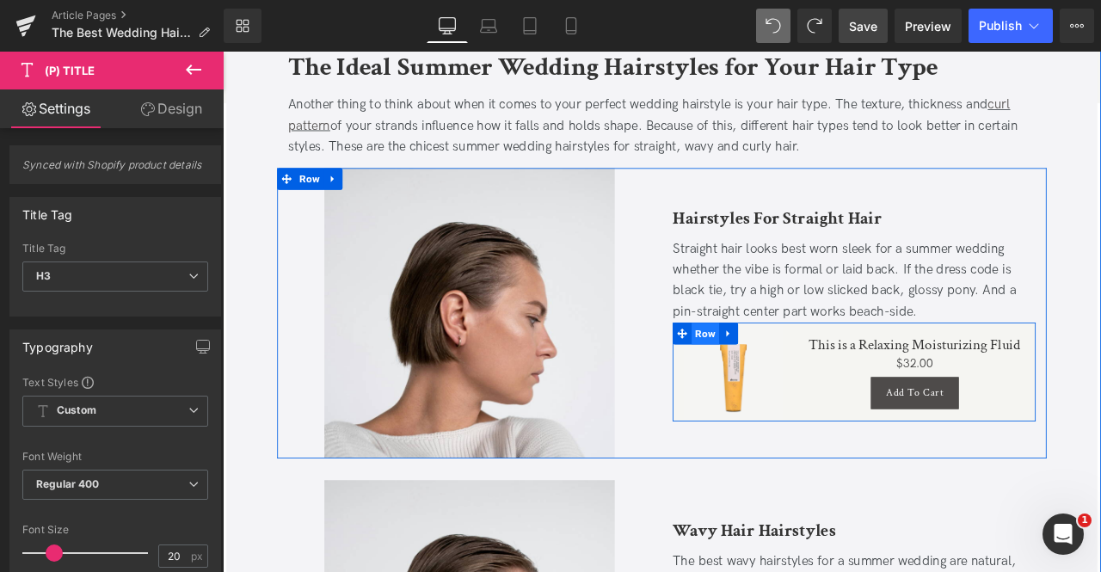
click at [792, 378] on span "Row" at bounding box center [794, 386] width 33 height 26
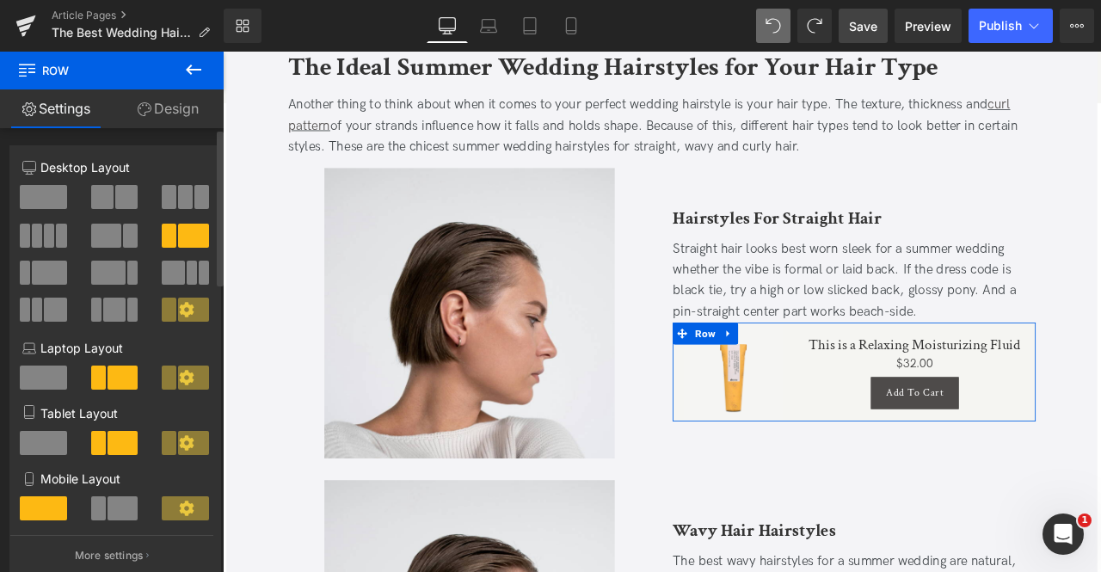
click at [115, 201] on span at bounding box center [126, 197] width 22 height 24
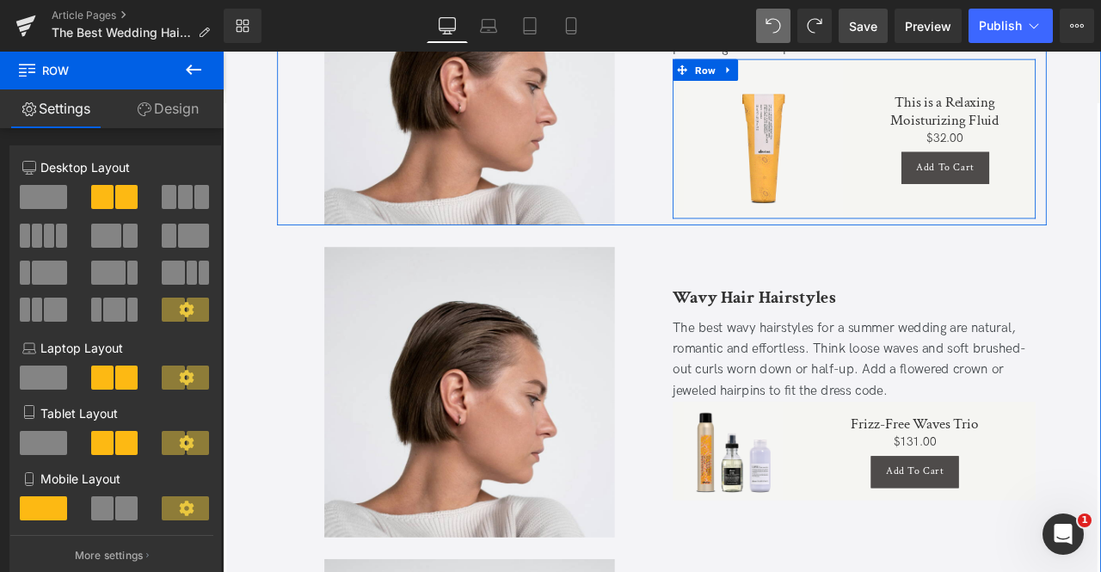
scroll to position [1359, 0]
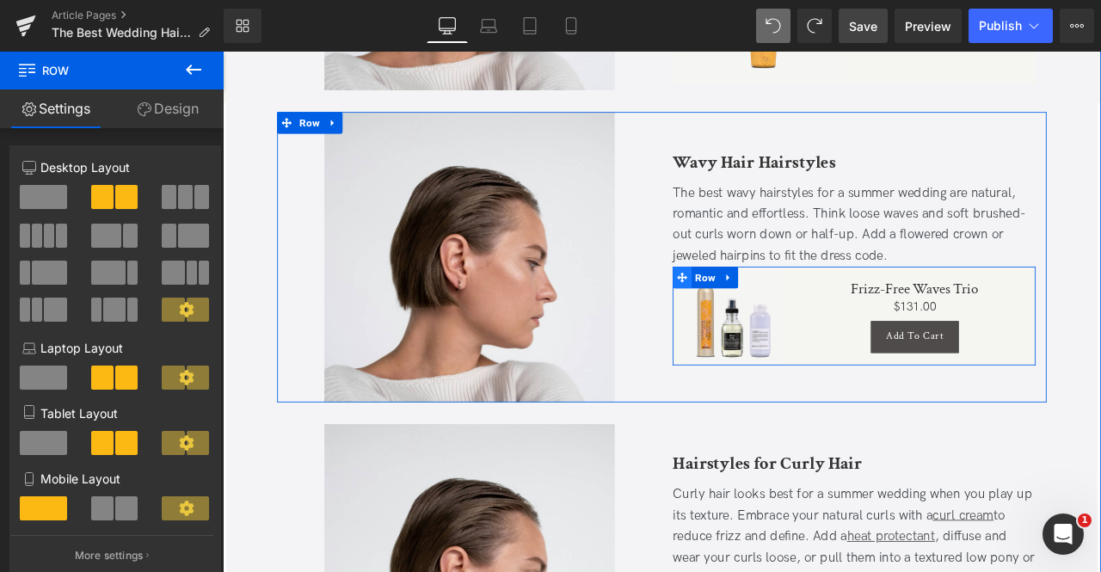
click at [769, 315] on icon at bounding box center [767, 318] width 12 height 13
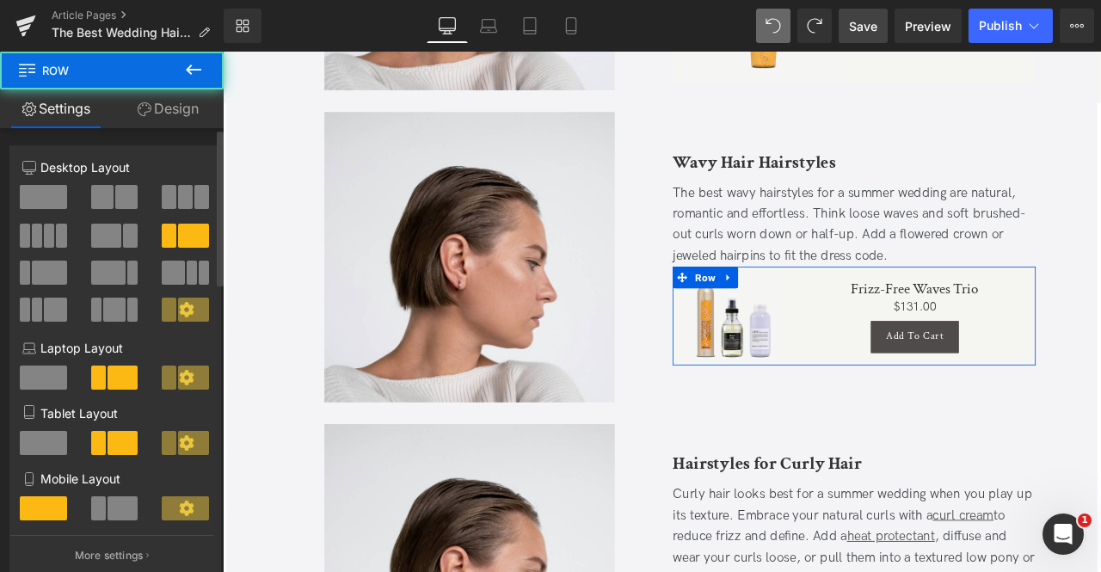
click at [109, 194] on span at bounding box center [102, 197] width 22 height 24
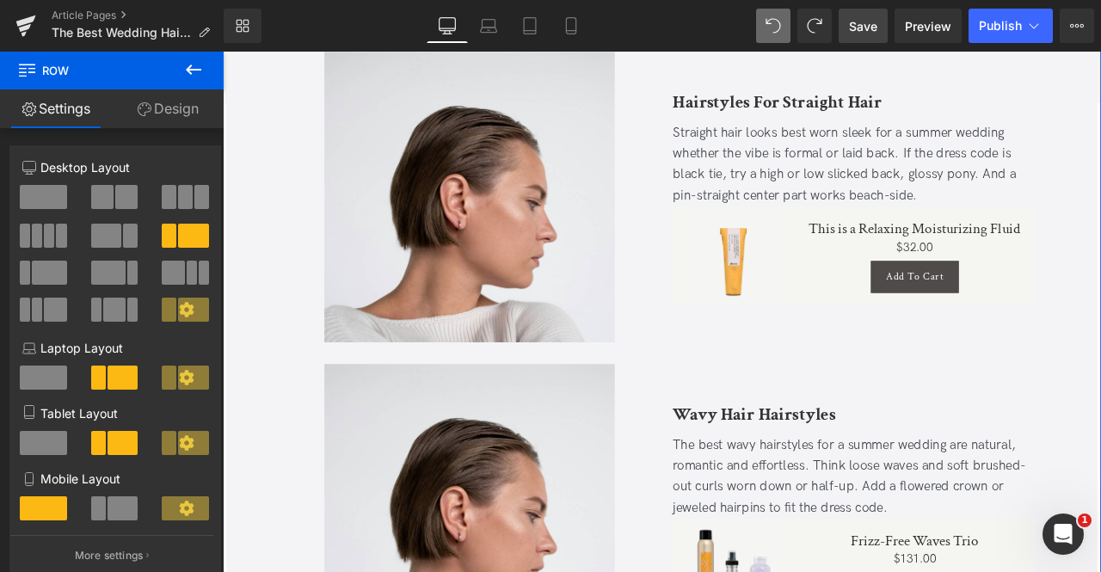
scroll to position [1065, 0]
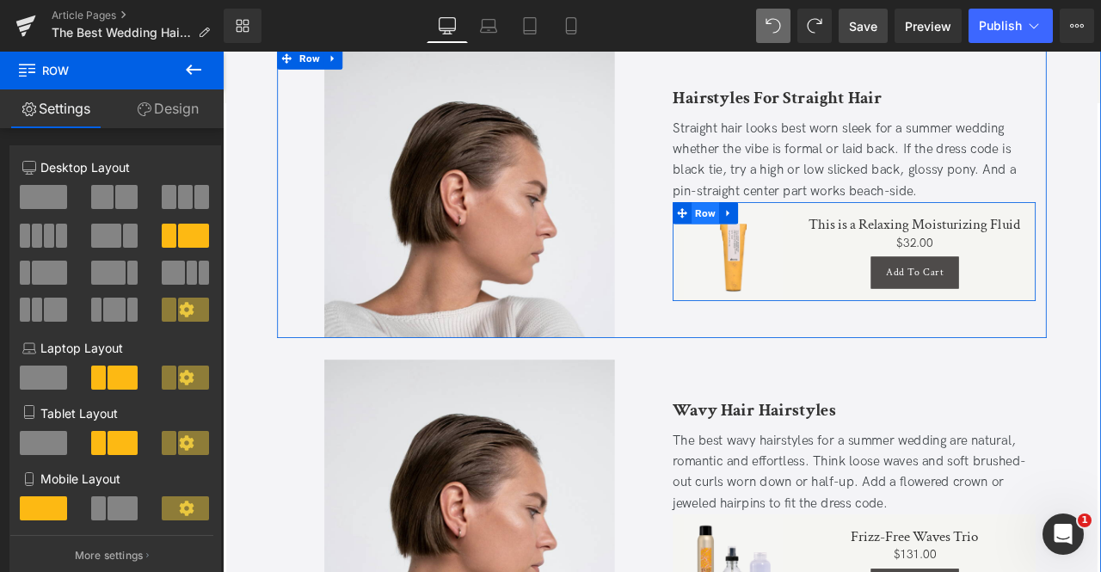
click at [782, 243] on span "Row" at bounding box center [794, 244] width 33 height 26
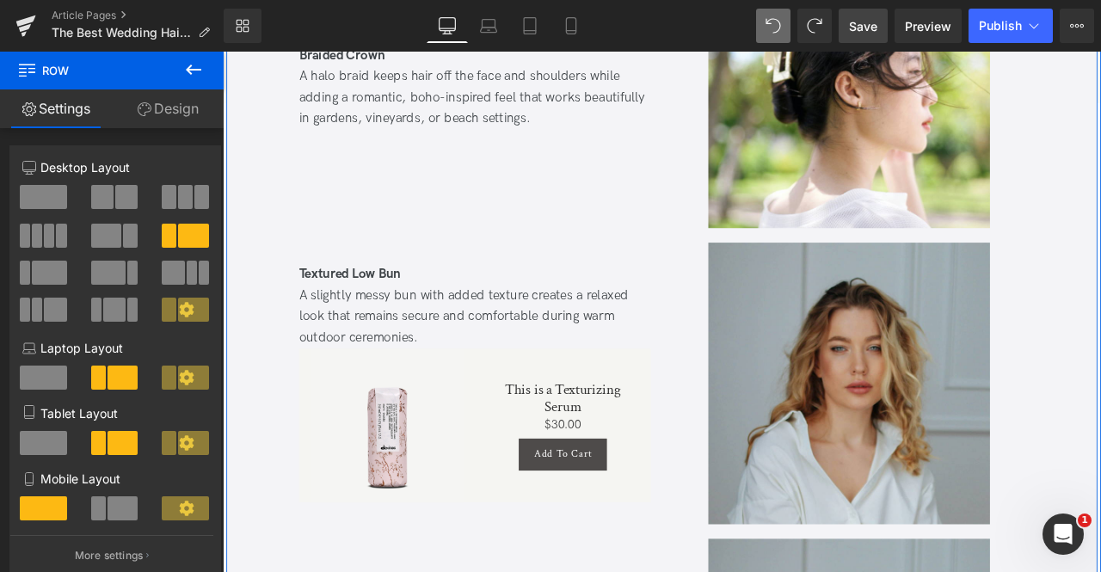
scroll to position [6149, 0]
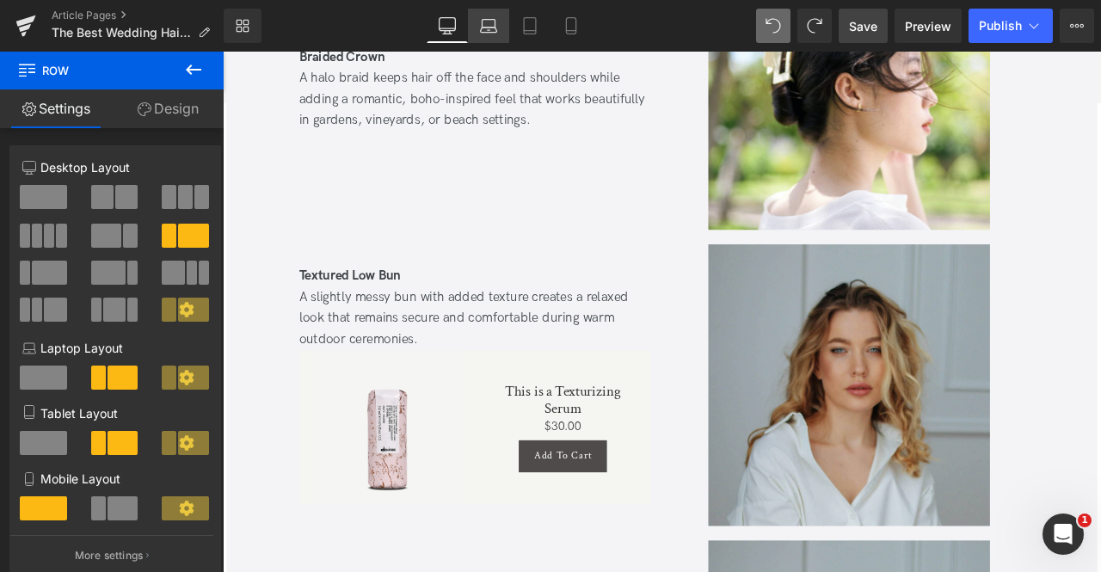
click at [498, 38] on link "Laptop" at bounding box center [488, 26] width 41 height 34
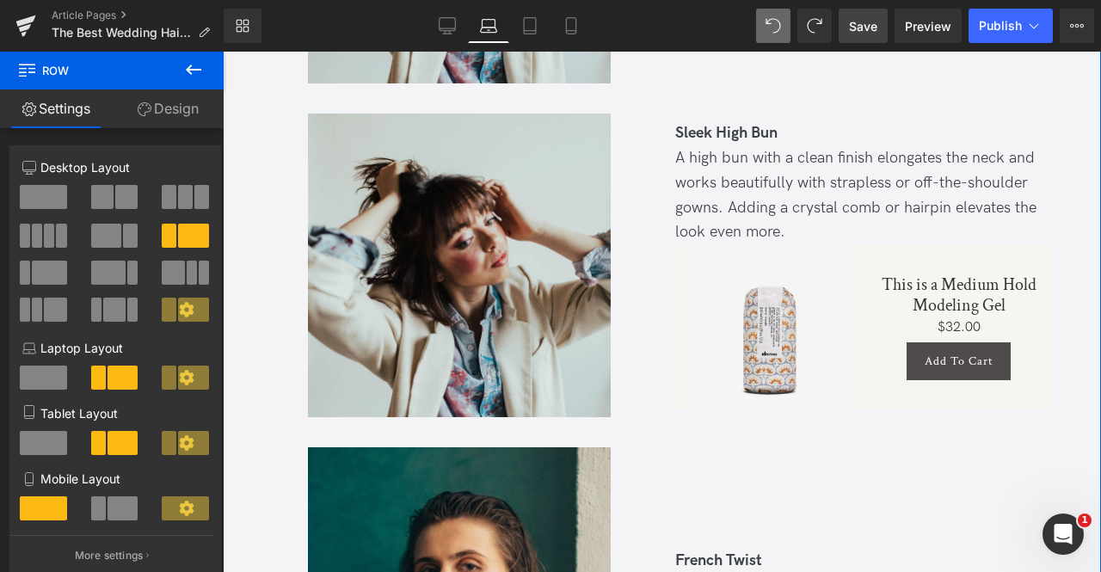
scroll to position [4792, 0]
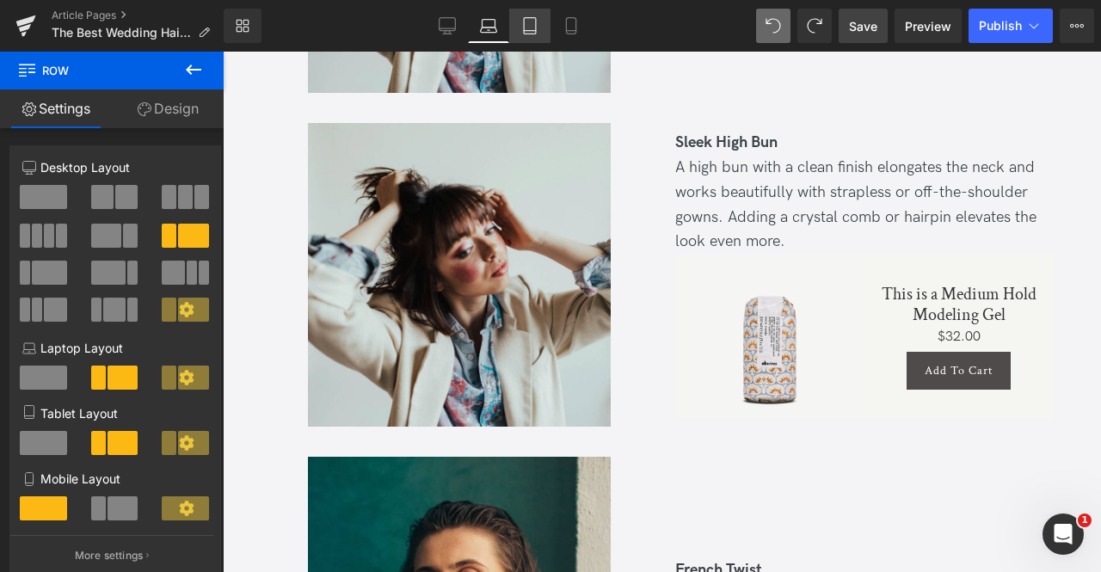
click at [539, 16] on link "Tablet" at bounding box center [529, 26] width 41 height 34
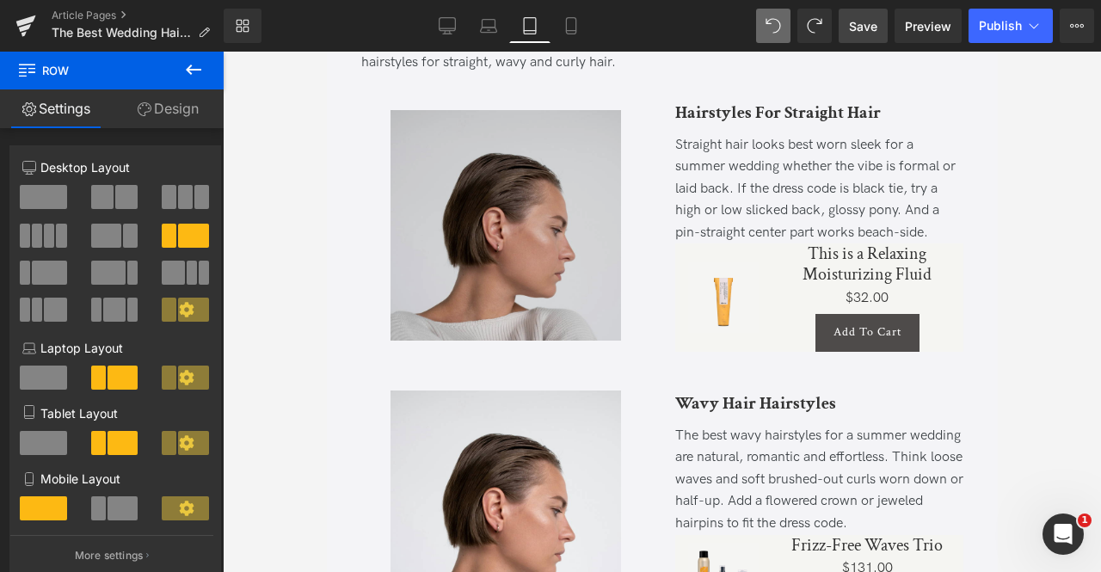
scroll to position [1190, 0]
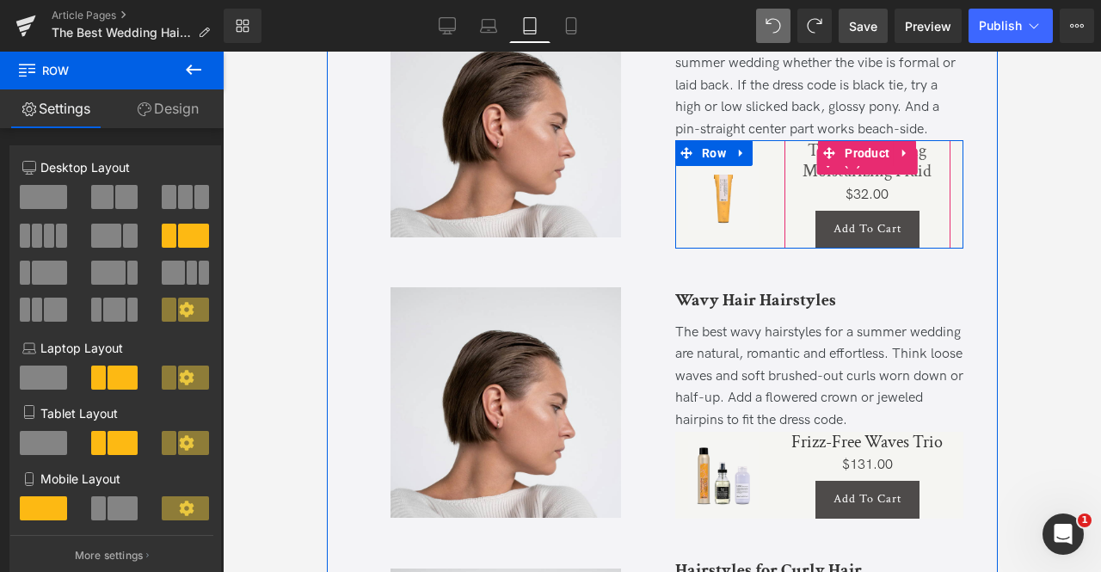
click at [802, 182] on link "This is a Relaxing Moisturizing Fluid" at bounding box center [867, 160] width 166 height 41
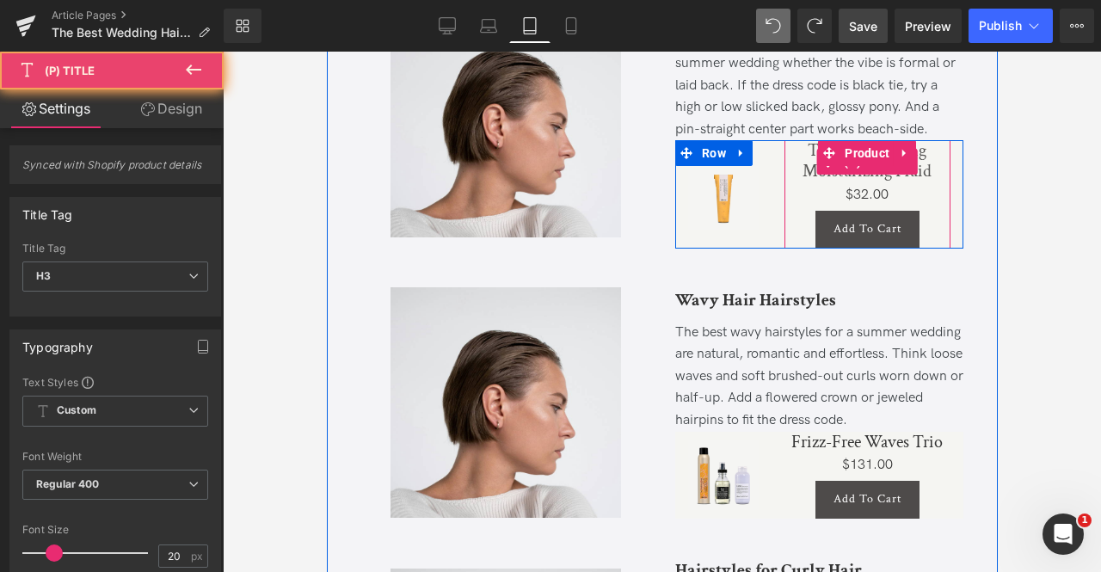
click at [802, 182] on link "This is a Relaxing Moisturizing Fluid" at bounding box center [867, 160] width 166 height 41
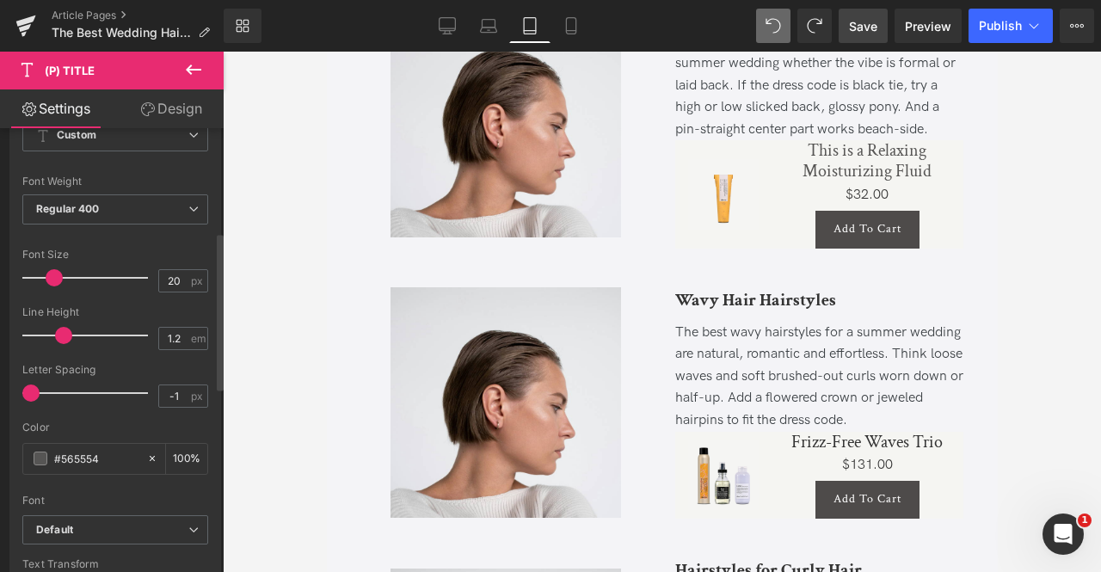
scroll to position [297, 0]
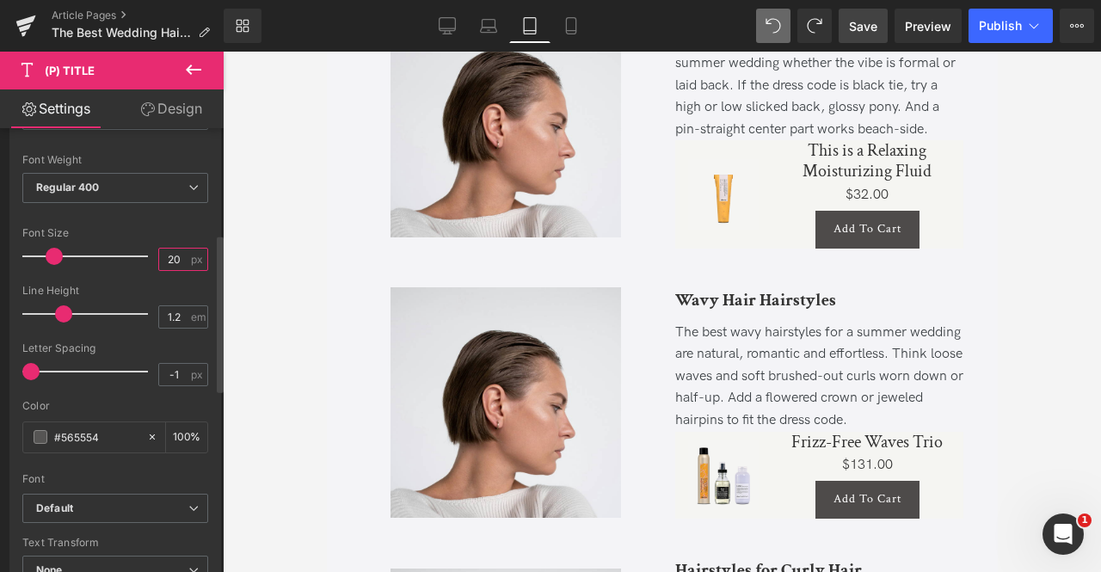
click at [166, 259] on input "20" at bounding box center [174, 260] width 30 height 22
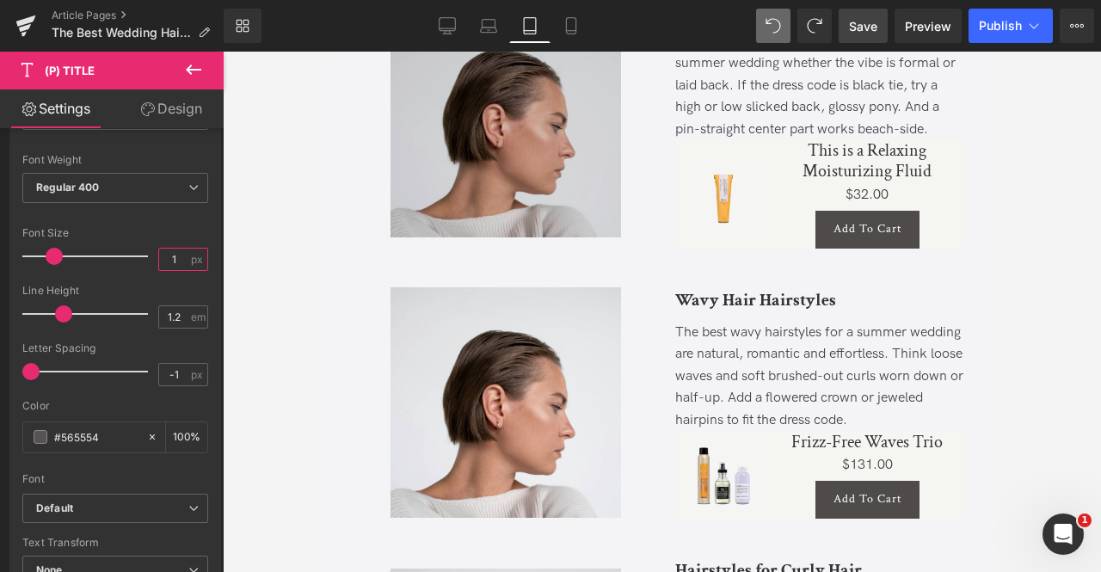
type input "16"
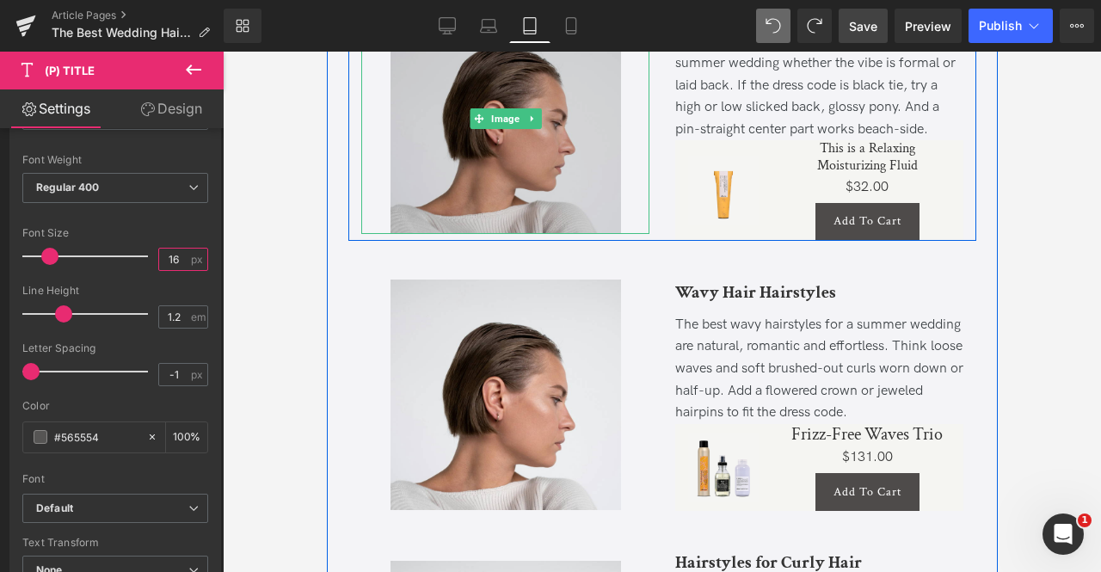
scroll to position [1186, 0]
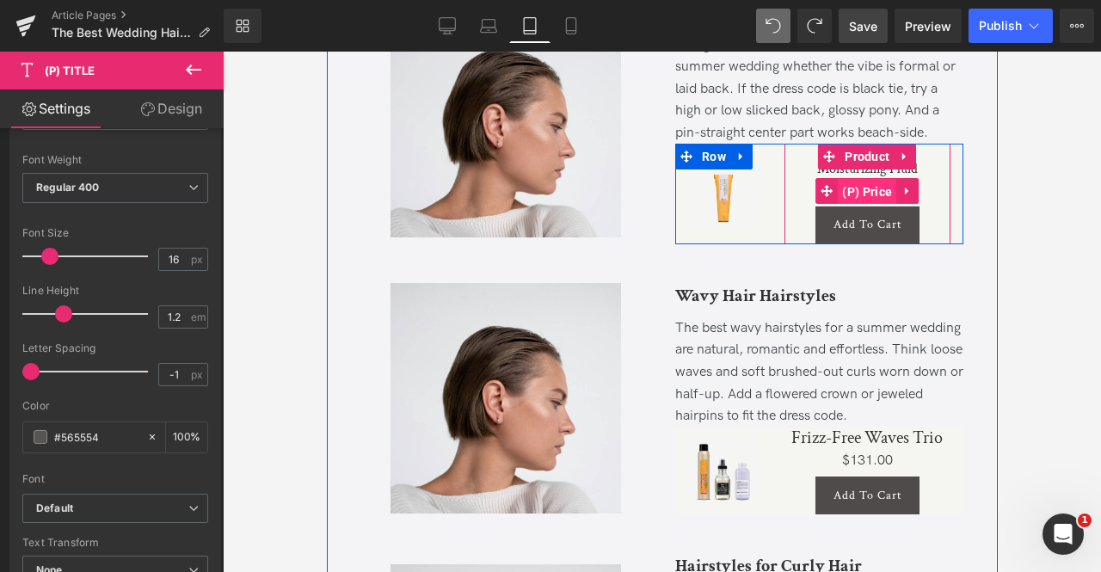
click at [858, 200] on span "(P) Price" at bounding box center [866, 192] width 58 height 26
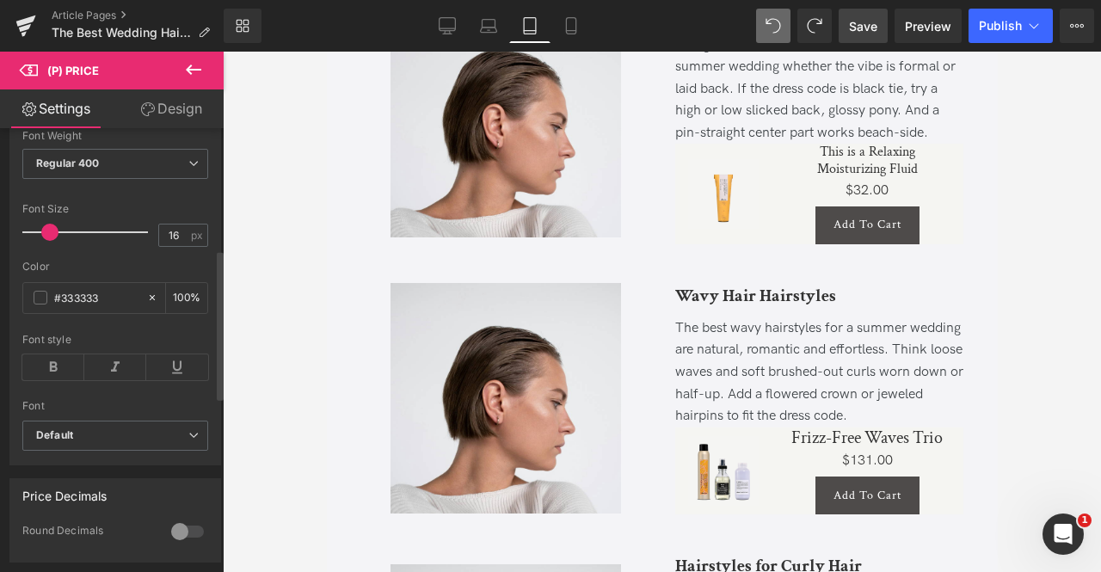
scroll to position [360, 0]
click at [173, 240] on input "16" at bounding box center [174, 235] width 30 height 22
type input "14"
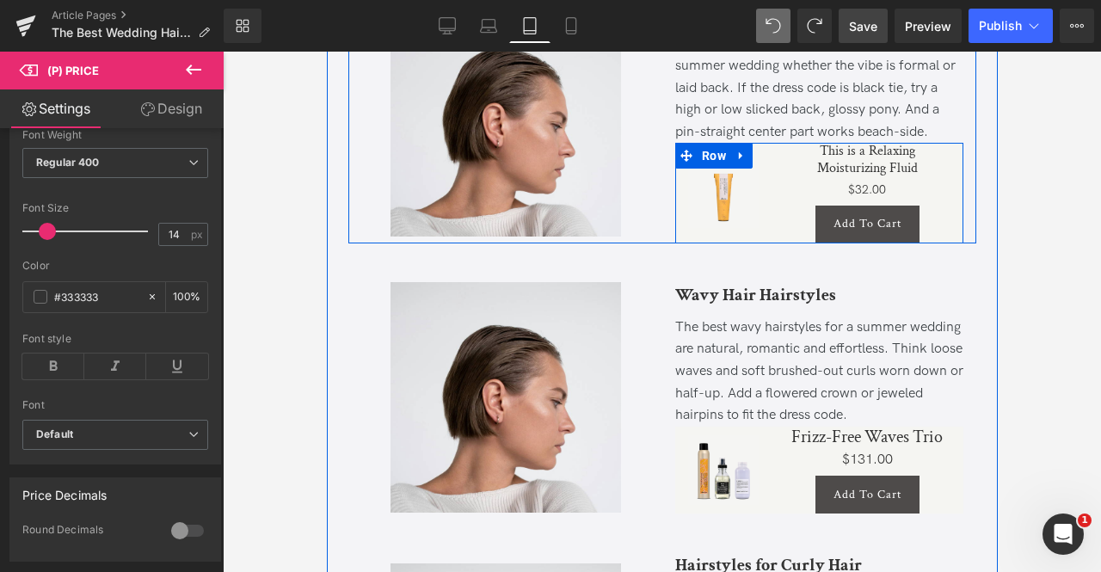
click at [771, 194] on div "This is a Relaxing Moisturizing Fluid (P) Title $0 $32.00 (P) Price Add To Cart…" at bounding box center [867, 193] width 192 height 100
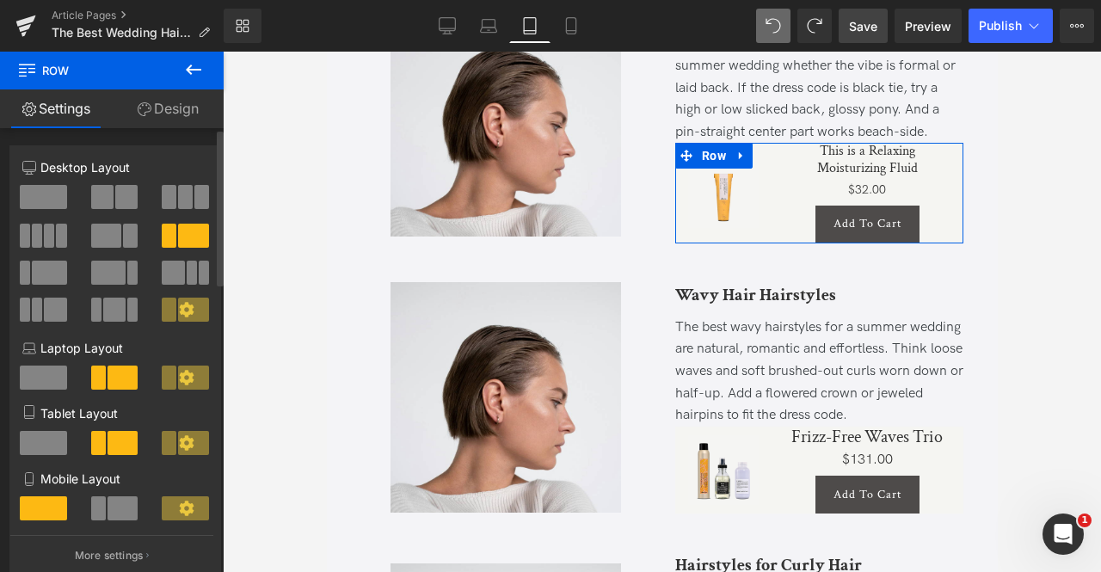
click at [93, 514] on span at bounding box center [98, 508] width 15 height 24
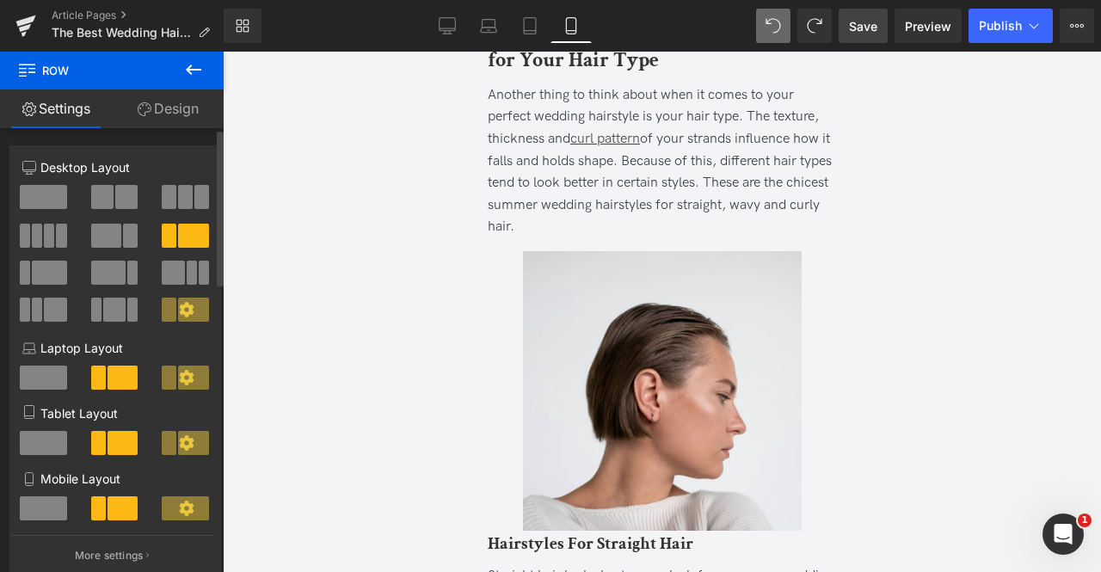
scroll to position [1696, 0]
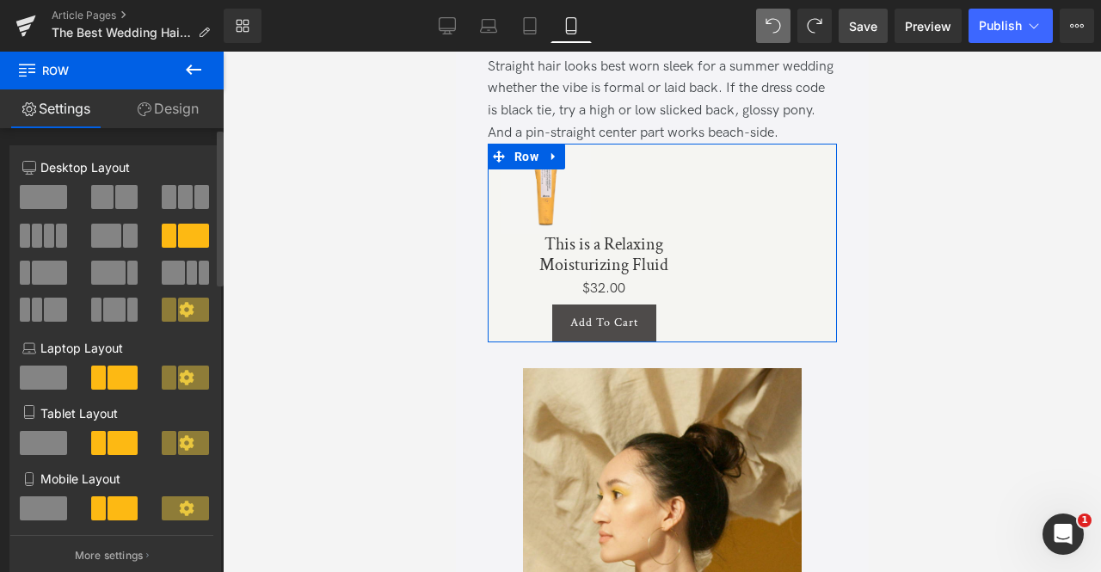
click at [35, 508] on span at bounding box center [43, 508] width 47 height 24
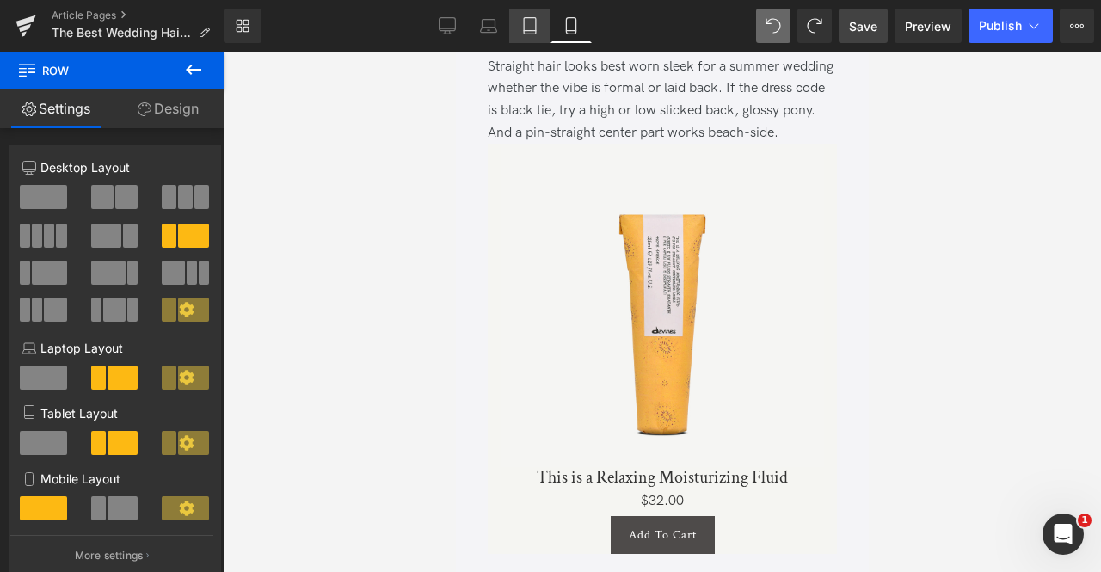
click at [537, 30] on icon at bounding box center [529, 25] width 17 height 17
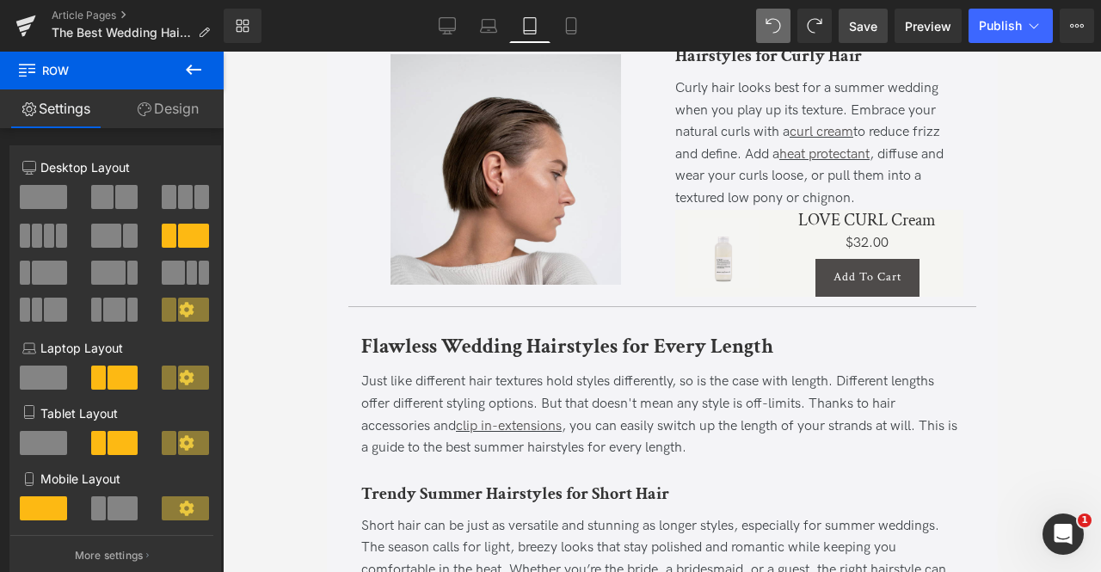
scroll to position [1187, 0]
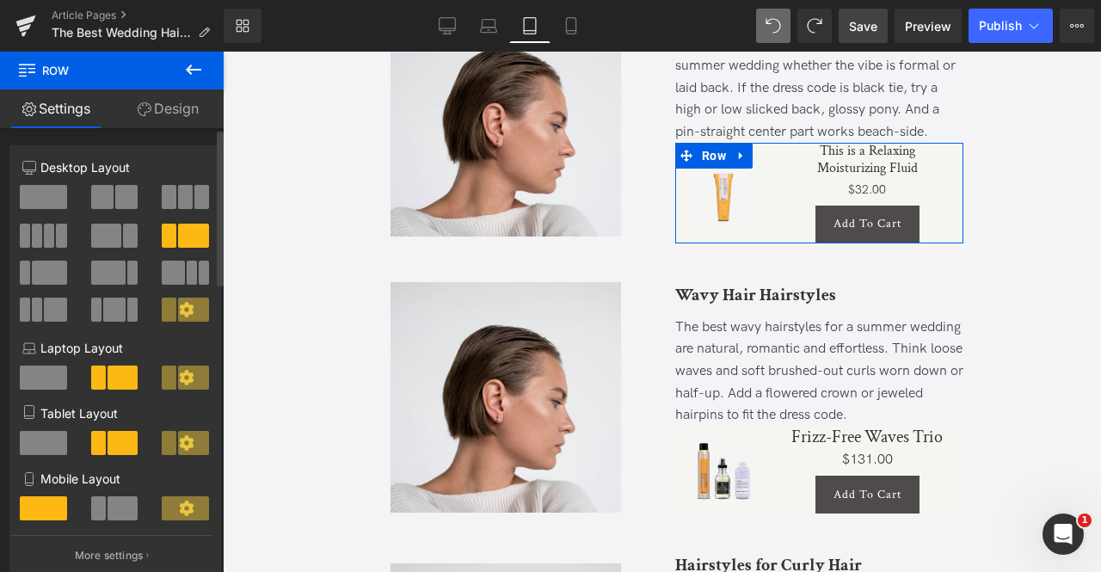
click at [45, 451] on span at bounding box center [43, 443] width 47 height 24
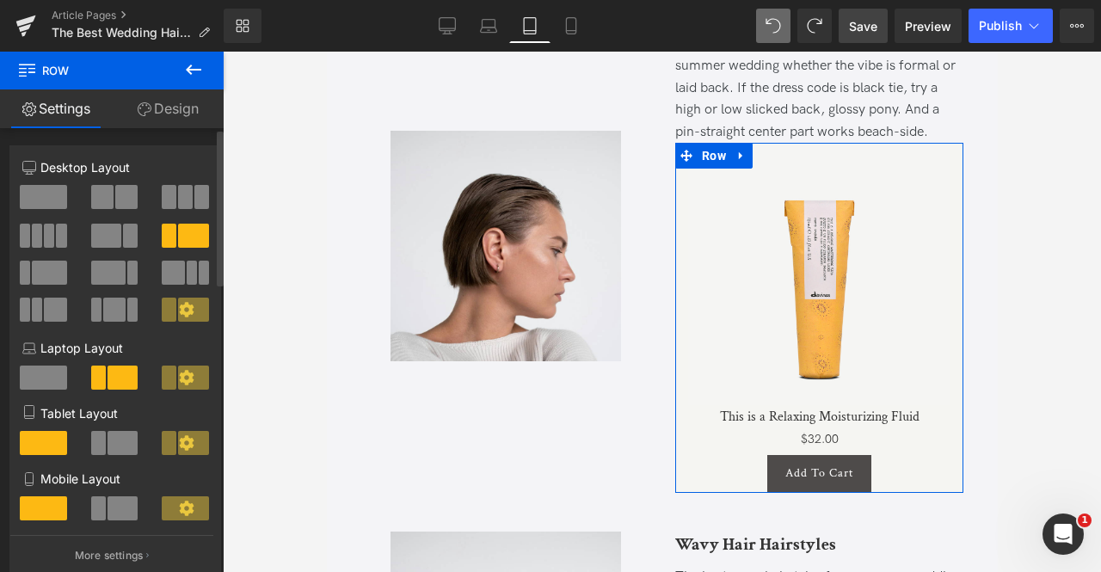
click at [109, 446] on span at bounding box center [123, 443] width 31 height 24
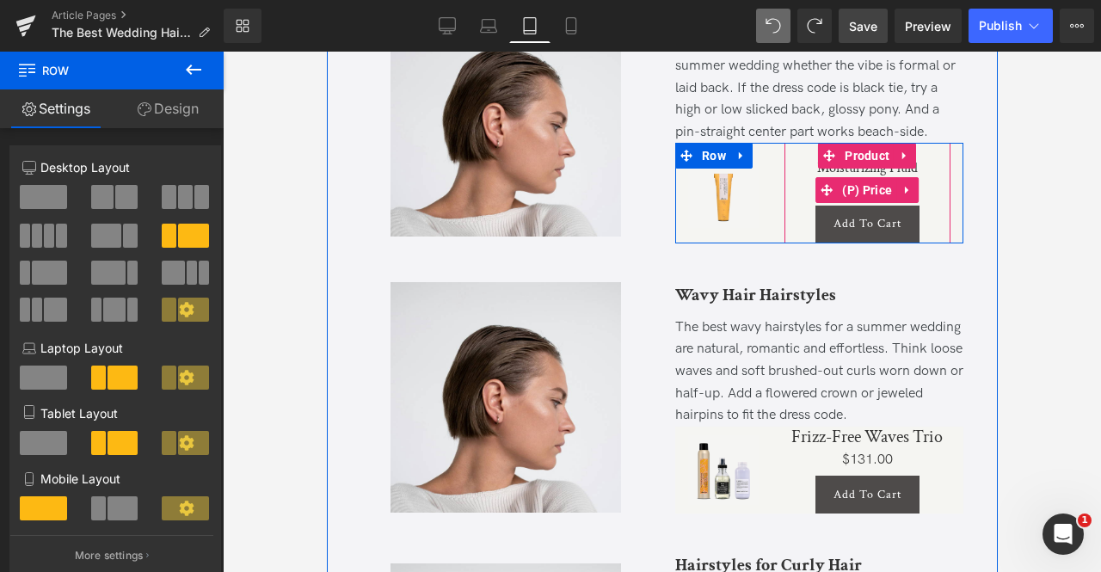
click at [798, 201] on div "$0 $32.00" at bounding box center [867, 190] width 166 height 22
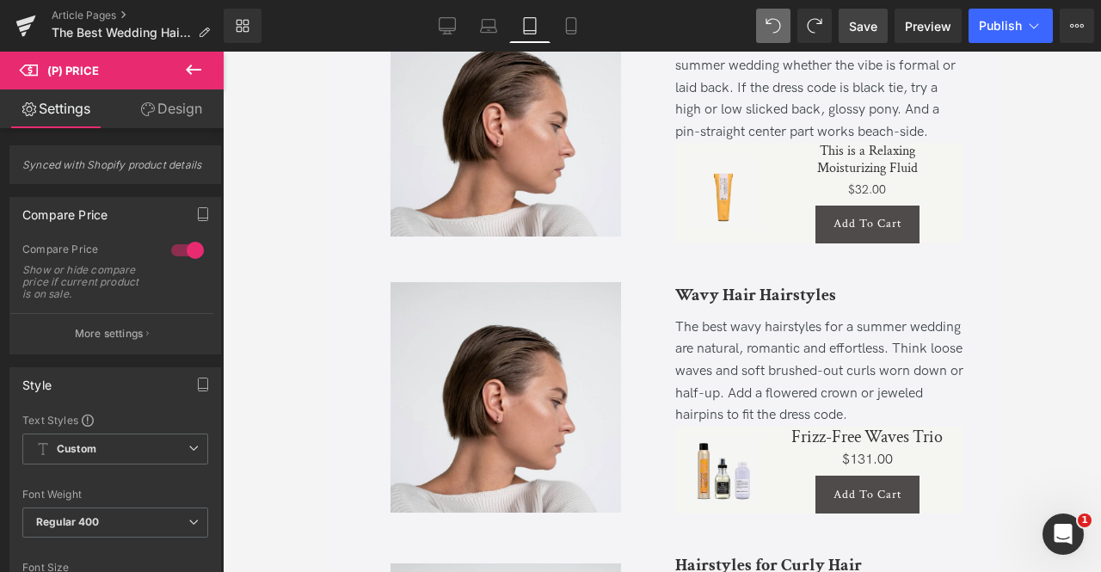
click at [175, 120] on link "Design" at bounding box center [171, 108] width 112 height 39
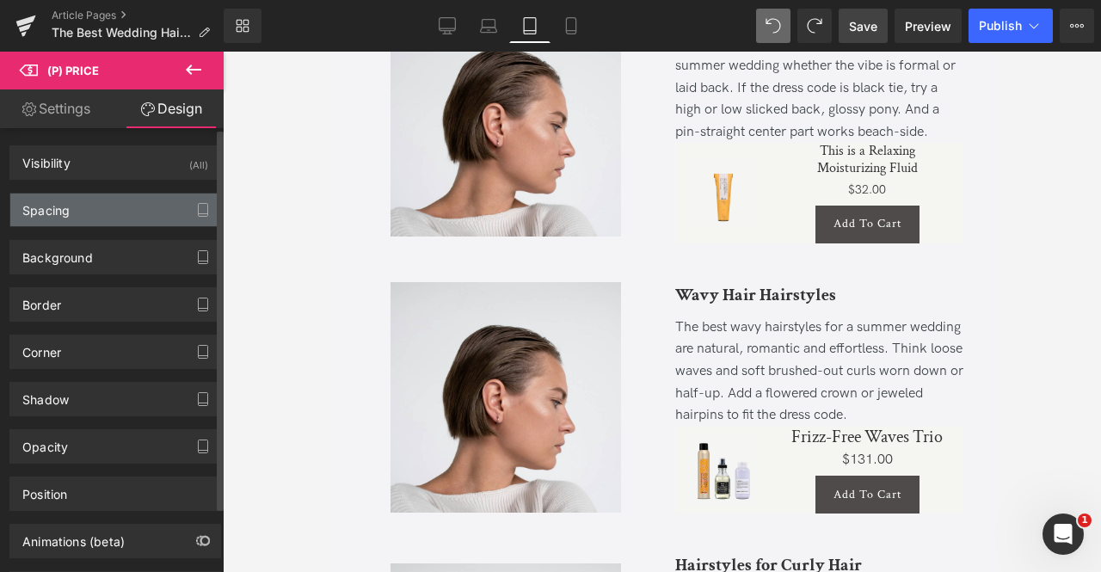
click at [115, 207] on div "Spacing" at bounding box center [115, 210] width 210 height 33
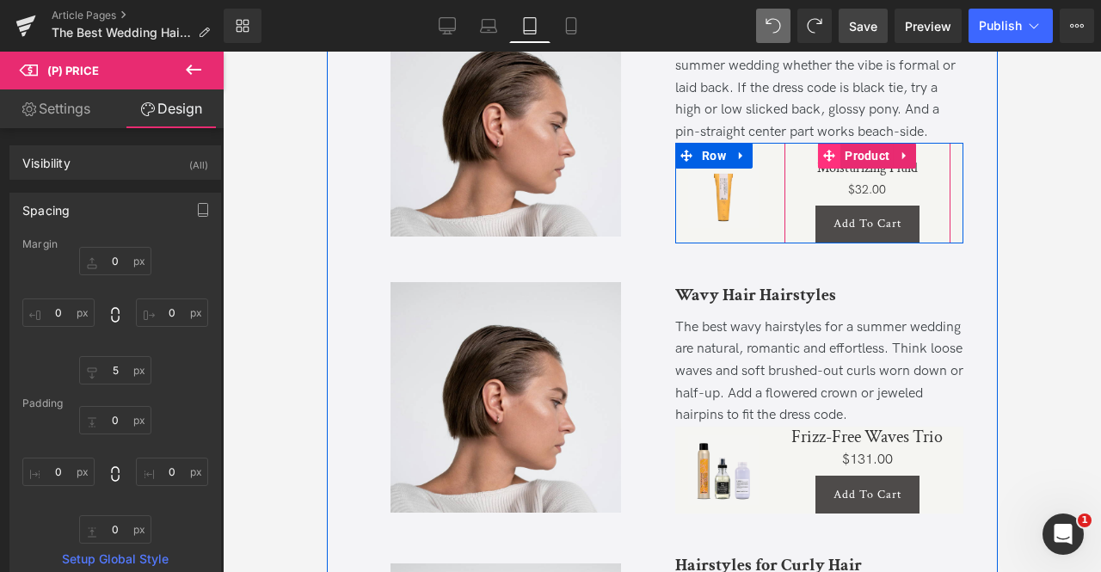
click at [817, 169] on span at bounding box center [828, 156] width 22 height 26
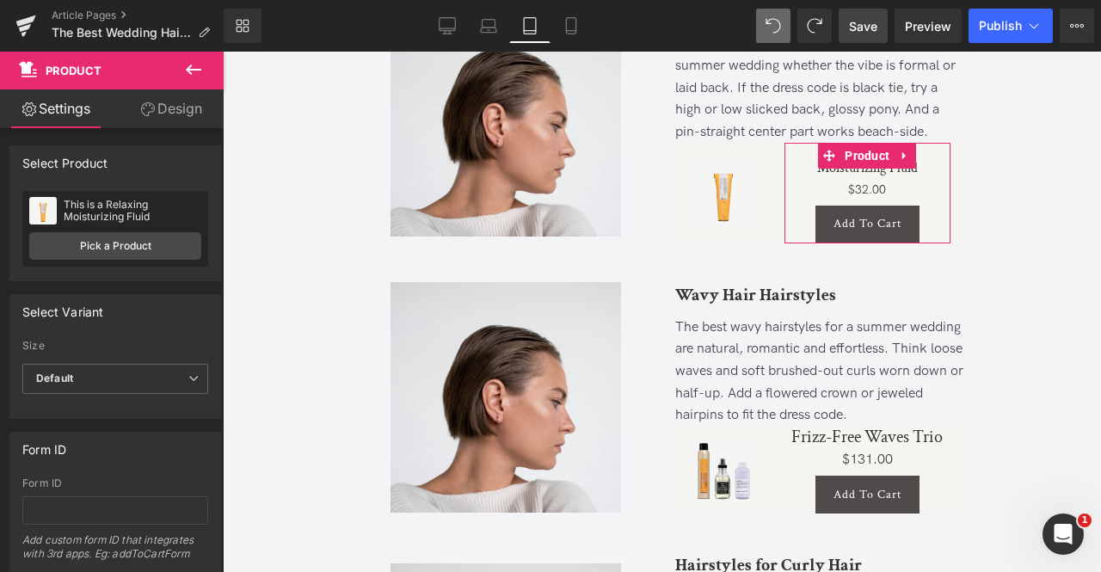
click at [178, 110] on link "Design" at bounding box center [171, 108] width 112 height 39
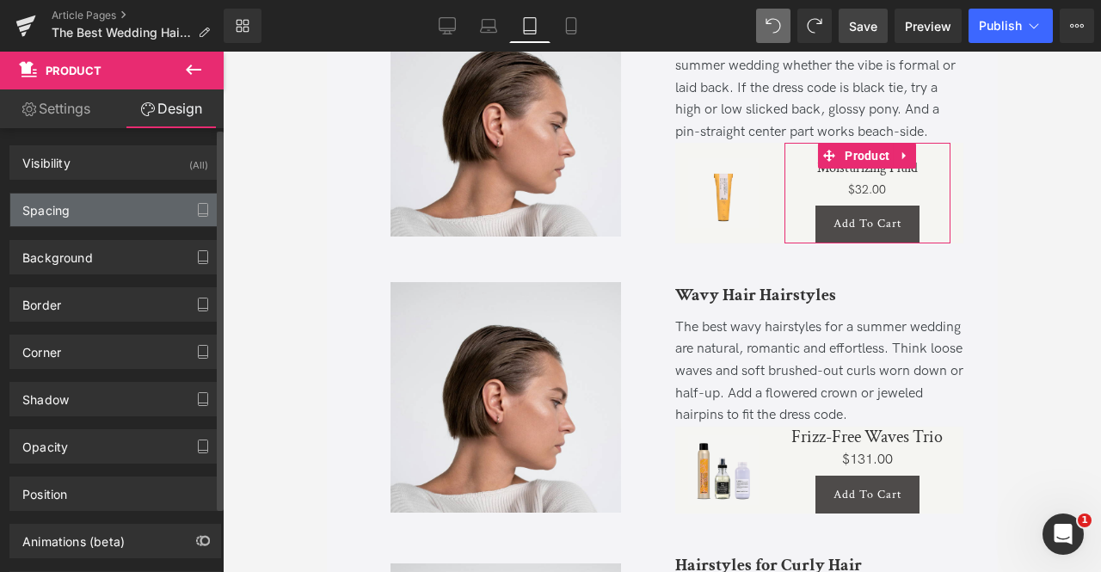
click at [138, 205] on div "Spacing" at bounding box center [115, 210] width 210 height 33
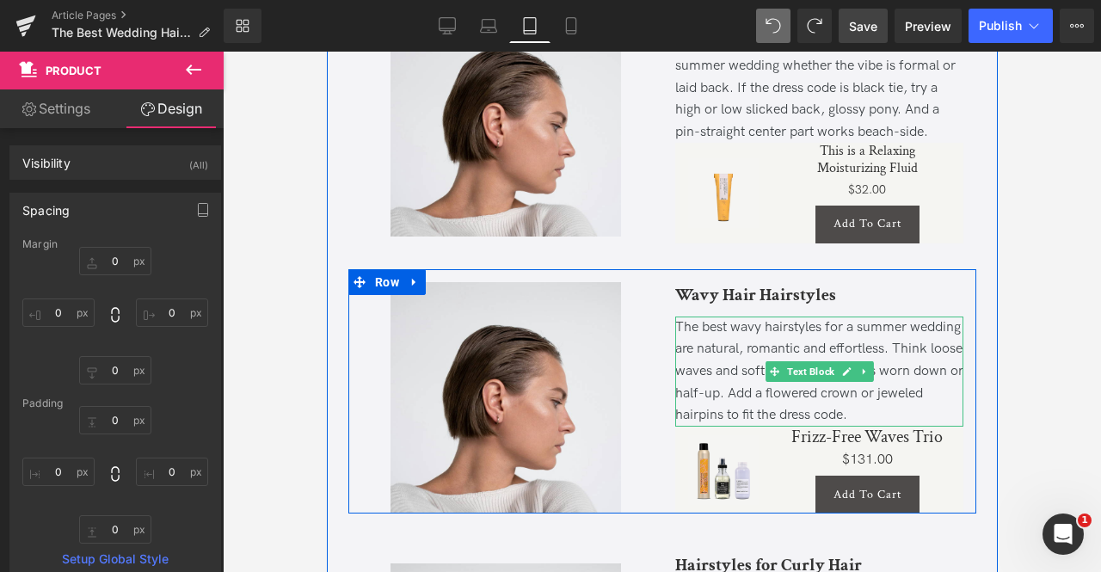
scroll to position [1132, 0]
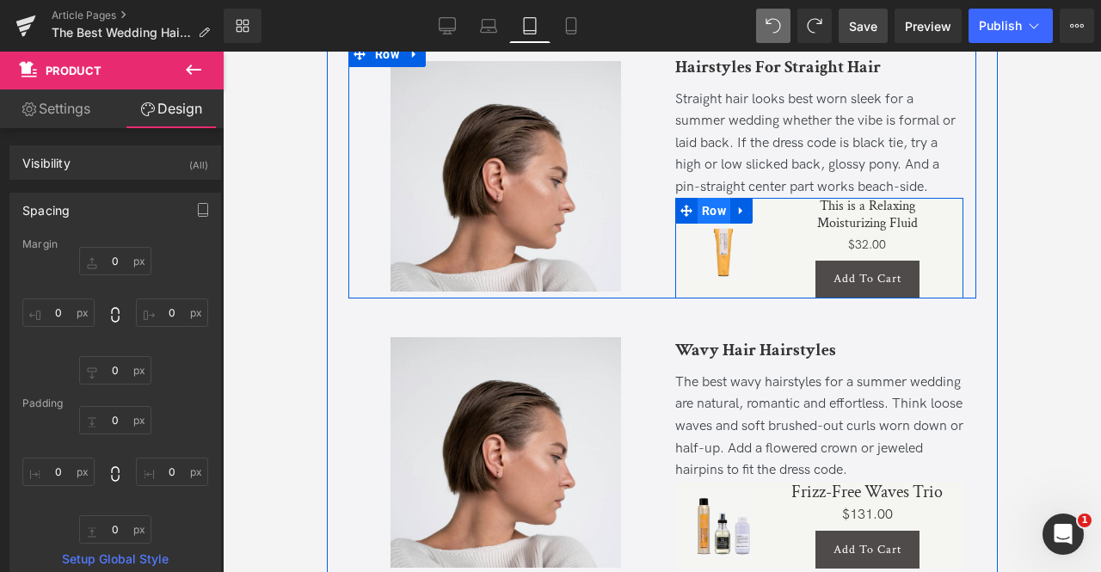
click at [717, 223] on span "Row" at bounding box center [713, 211] width 33 height 26
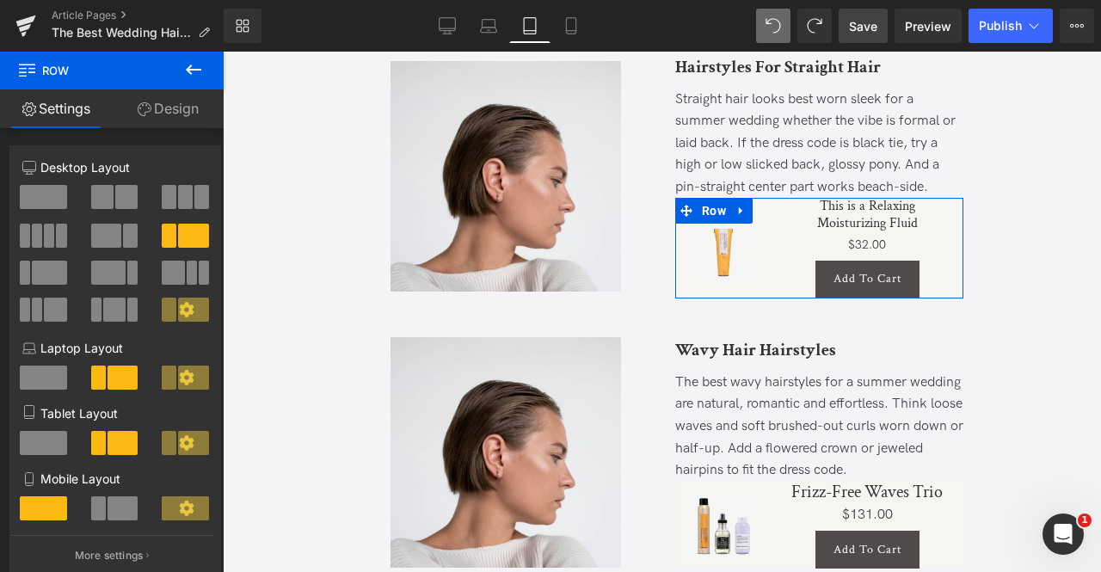
click at [179, 447] on icon at bounding box center [186, 442] width 15 height 15
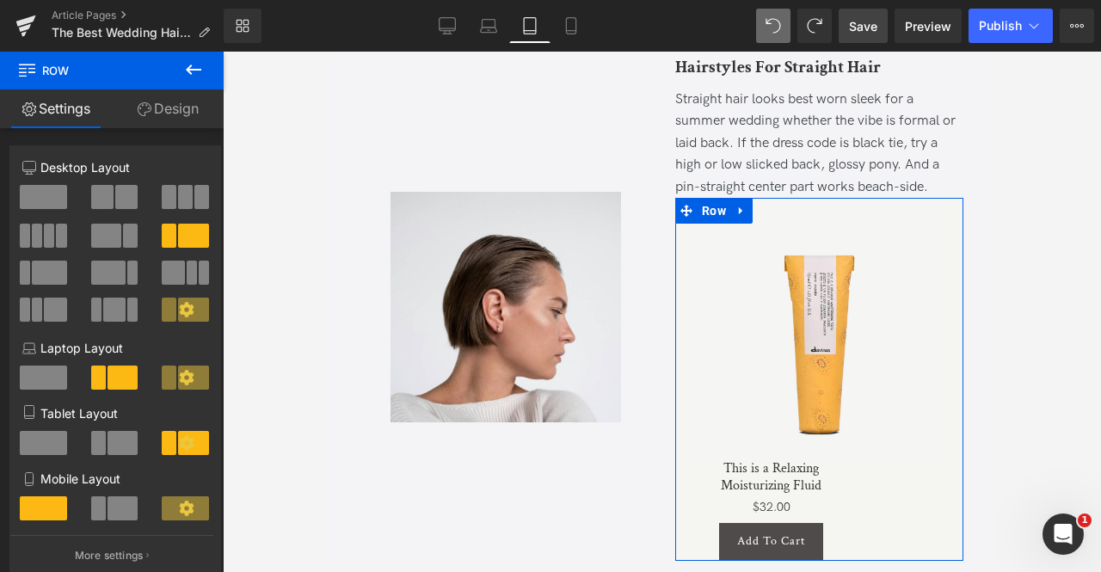
click at [194, 445] on span at bounding box center [193, 443] width 31 height 24
click at [108, 445] on span at bounding box center [123, 443] width 31 height 24
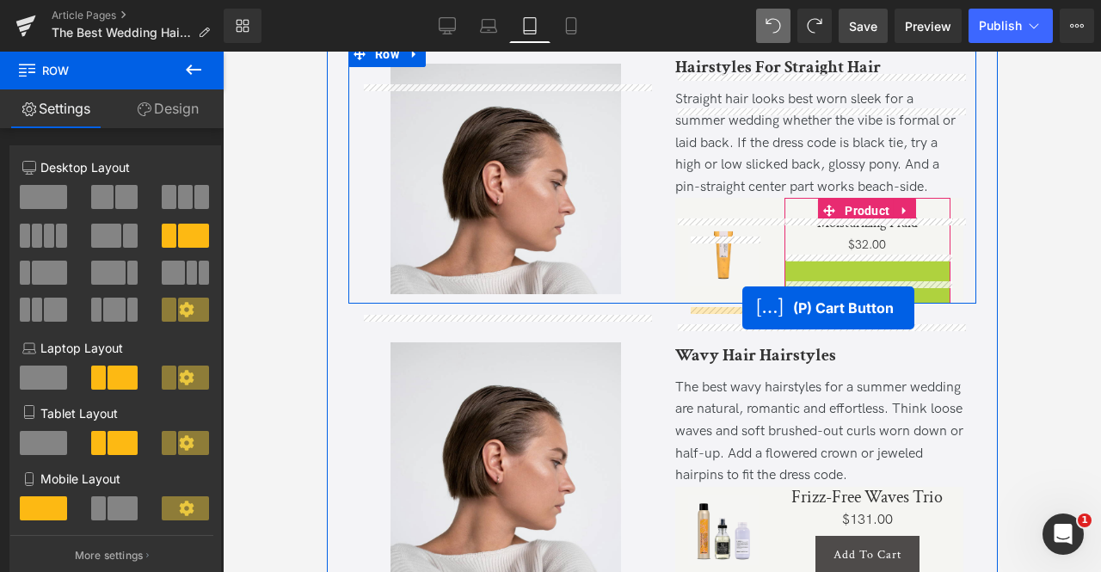
drag, startPoint x: 807, startPoint y: 296, endPoint x: 741, endPoint y: 308, distance: 66.5
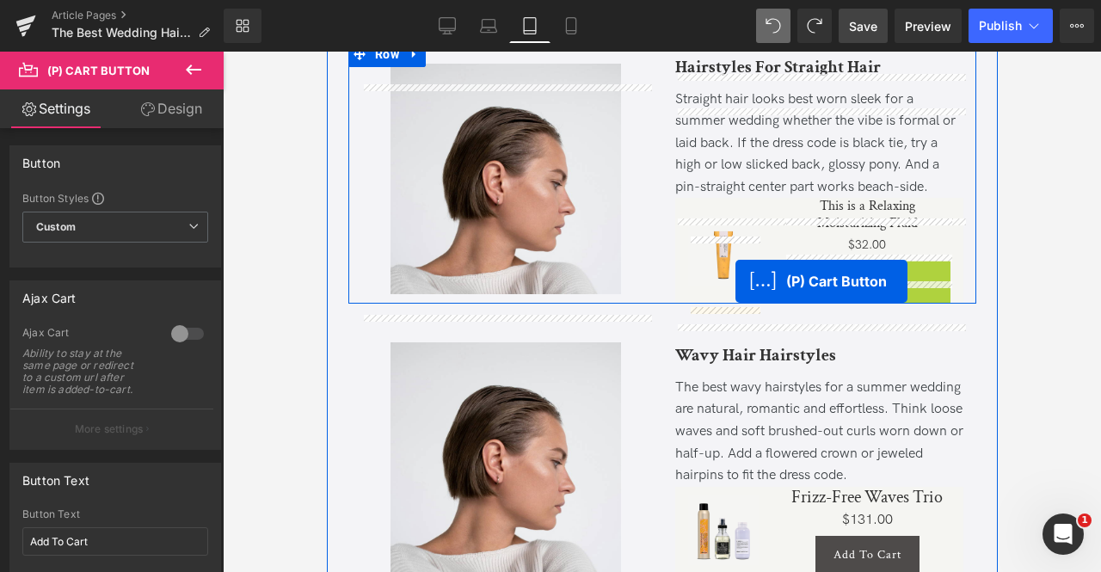
drag, startPoint x: 803, startPoint y: 300, endPoint x: 735, endPoint y: 281, distance: 71.4
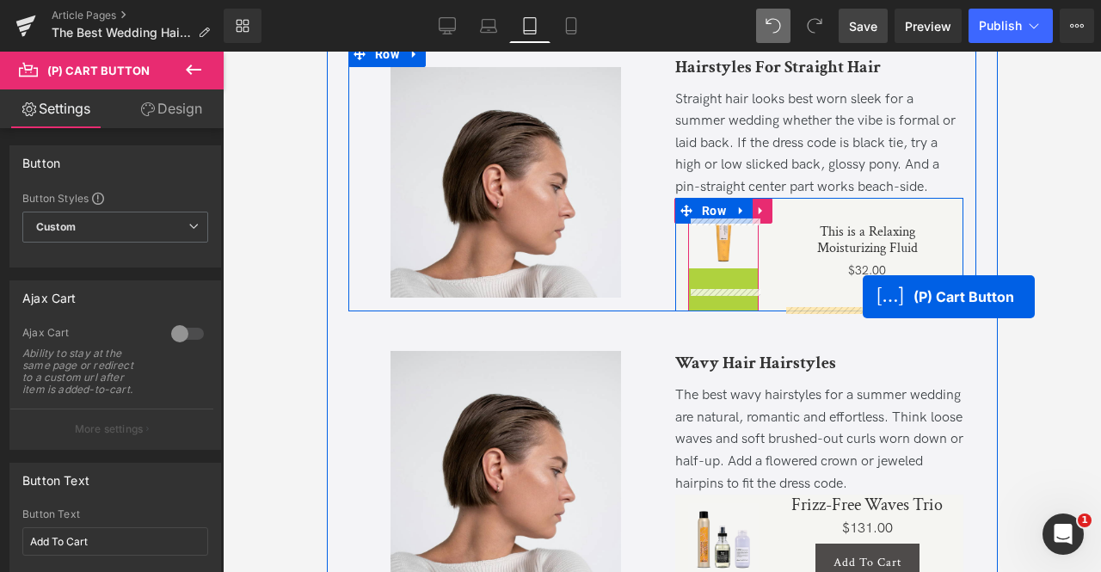
drag, startPoint x: 705, startPoint y: 308, endPoint x: 863, endPoint y: 297, distance: 157.8
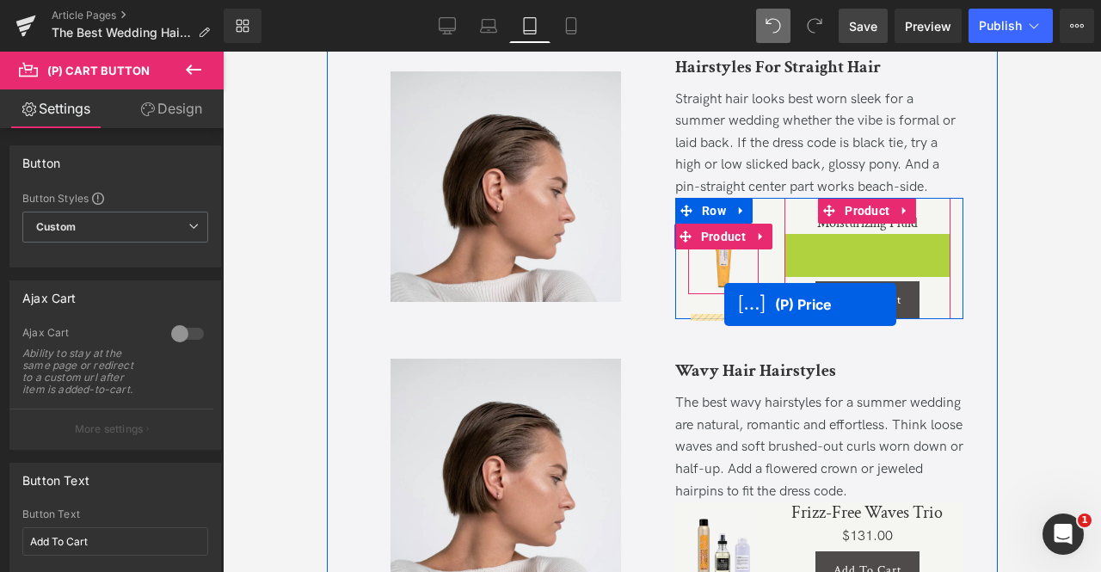
drag, startPoint x: 844, startPoint y: 257, endPoint x: 723, endPoint y: 305, distance: 129.4
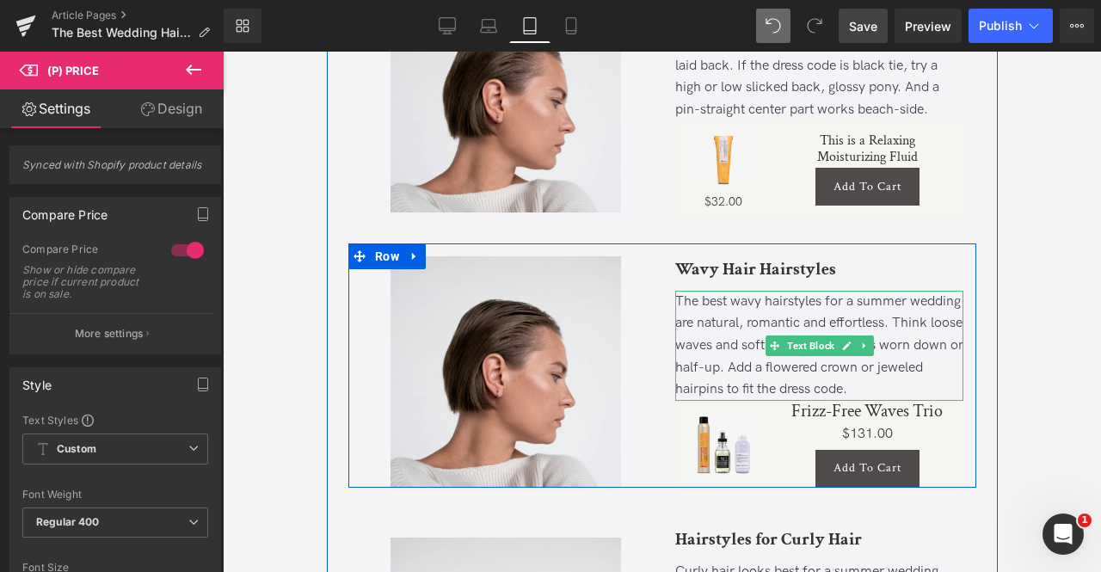
scroll to position [1209, 0]
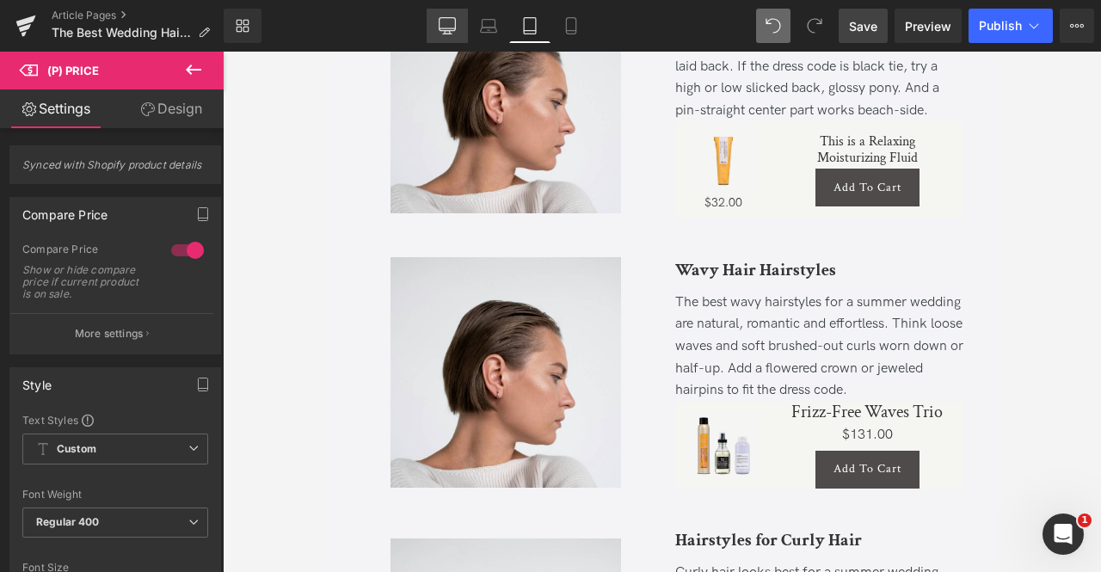
click at [452, 21] on icon at bounding box center [447, 25] width 17 height 17
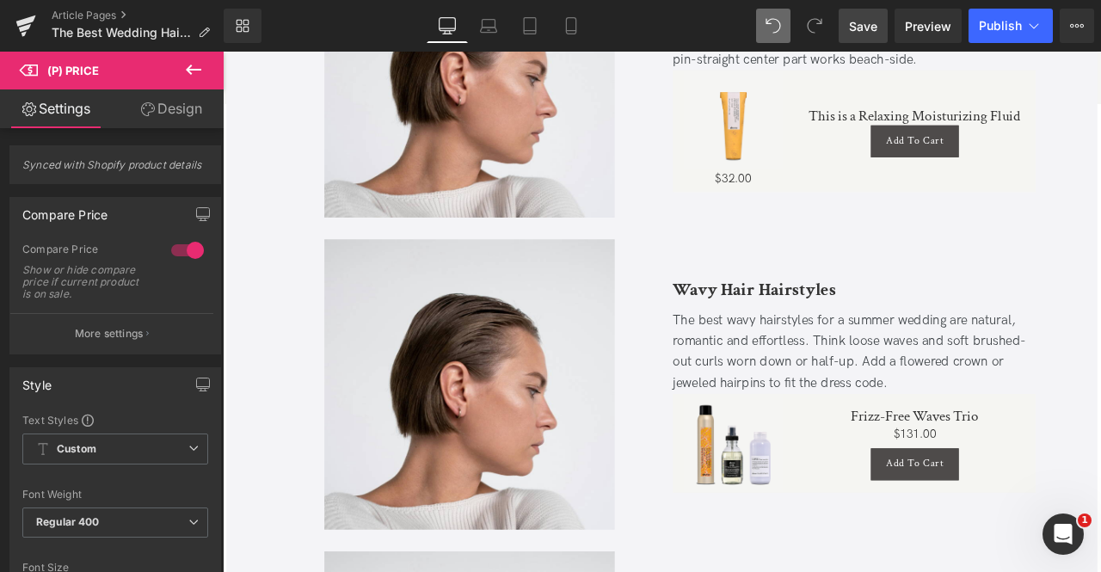
scroll to position [1185, 0]
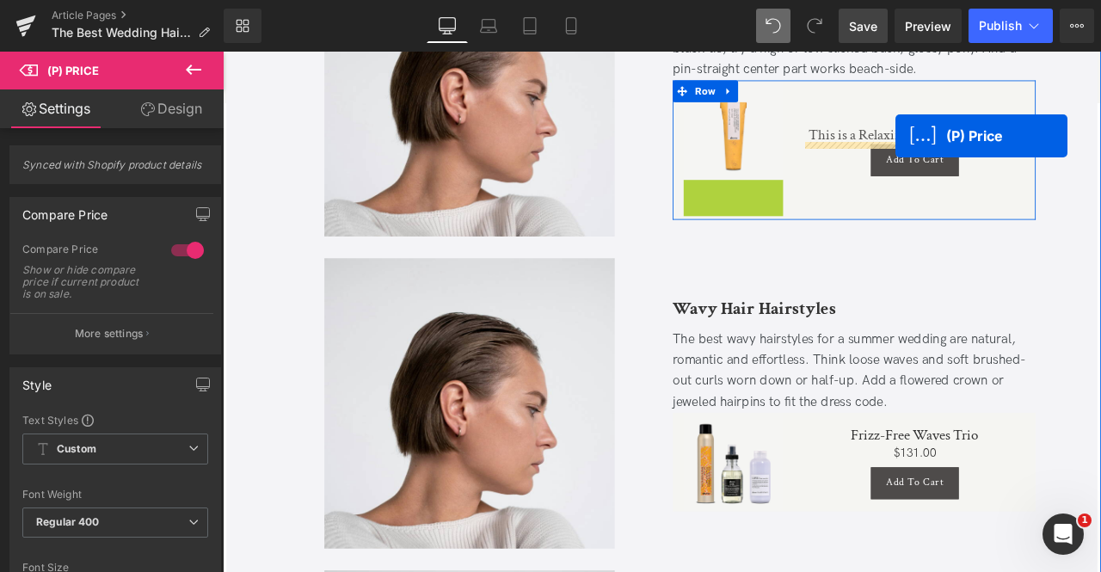
drag, startPoint x: 809, startPoint y: 215, endPoint x: 1020, endPoint y: 151, distance: 220.2
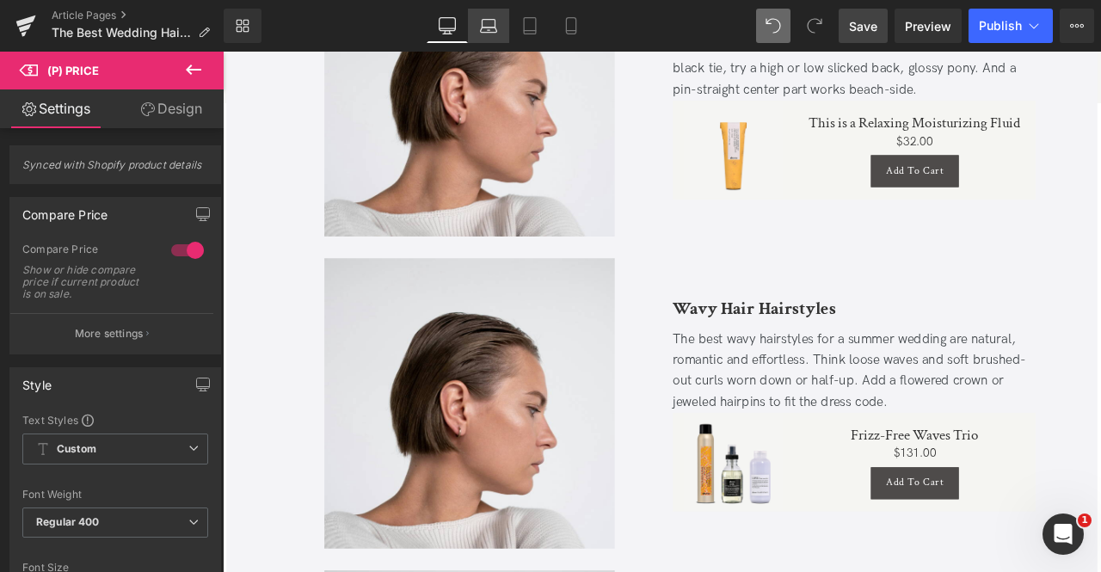
click at [482, 28] on icon at bounding box center [488, 30] width 16 height 5
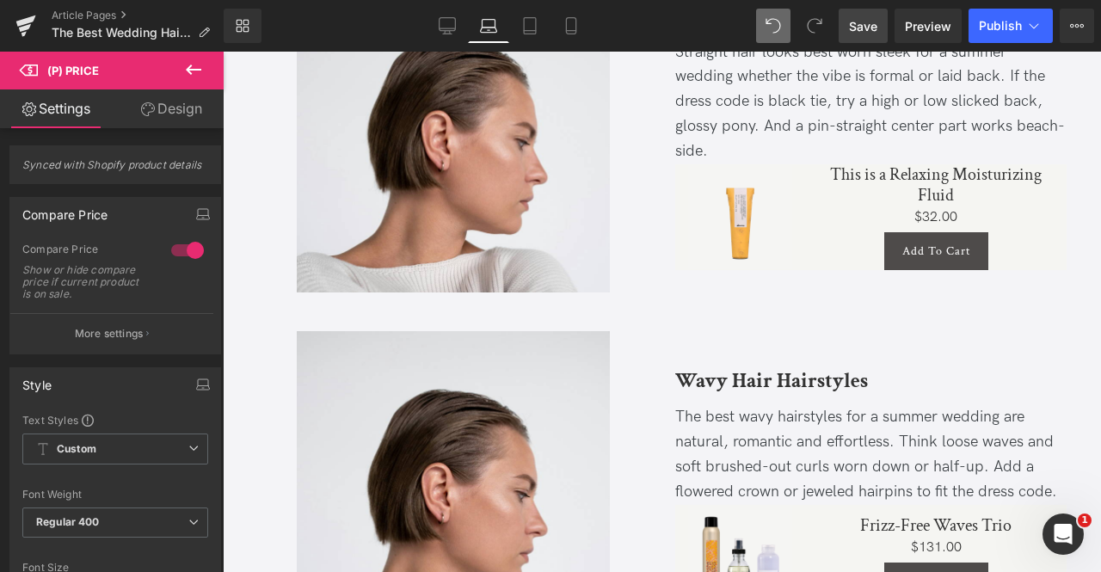
scroll to position [1244, 0]
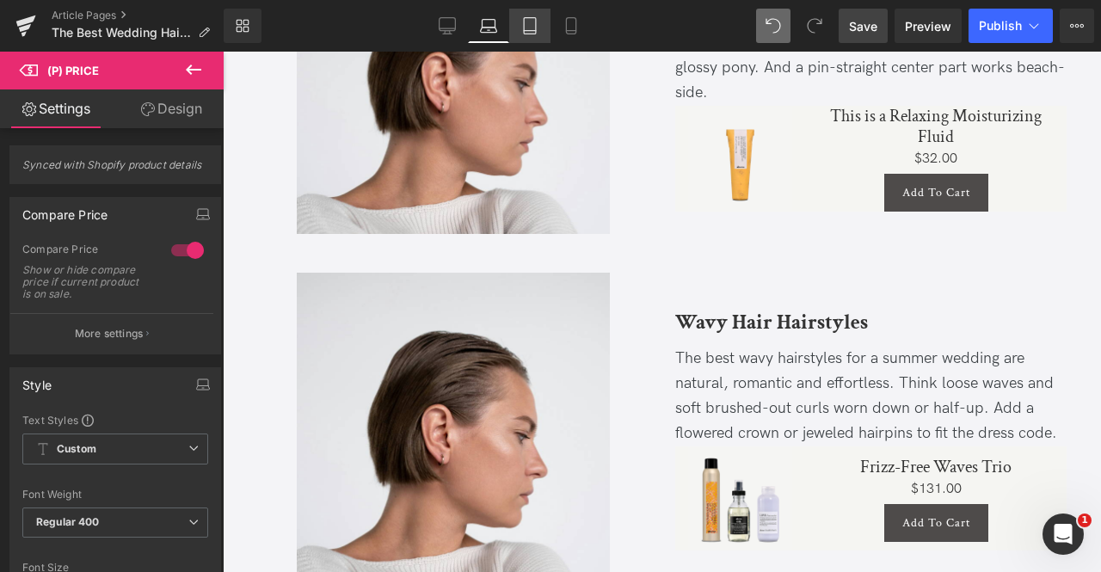
click at [538, 32] on icon at bounding box center [529, 25] width 17 height 17
type input "14"
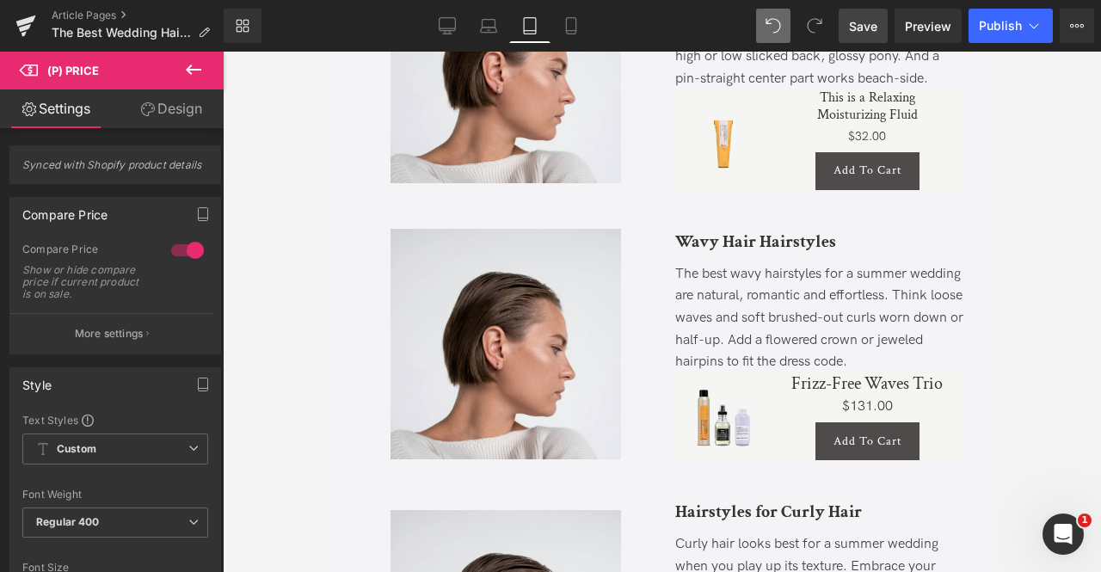
scroll to position [1157, 0]
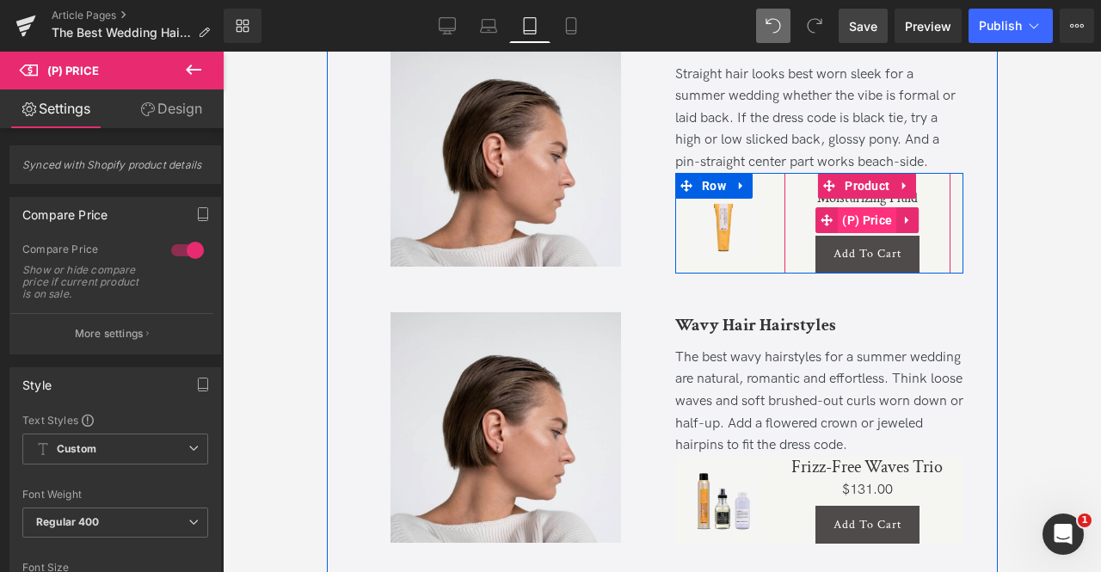
click at [874, 233] on span "(P) Price" at bounding box center [866, 220] width 58 height 26
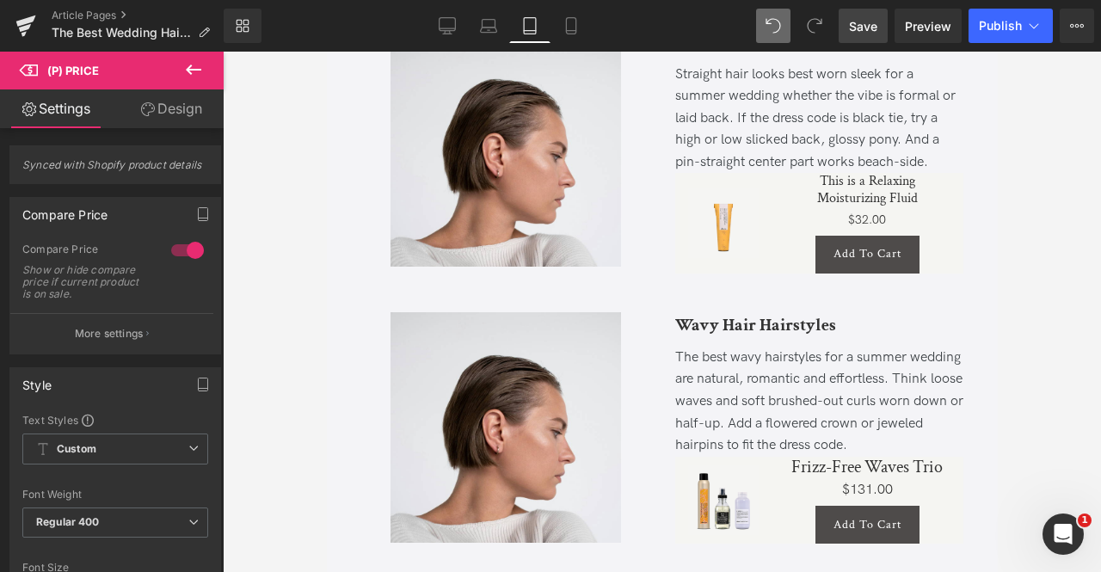
click at [193, 125] on link "Design" at bounding box center [171, 108] width 112 height 39
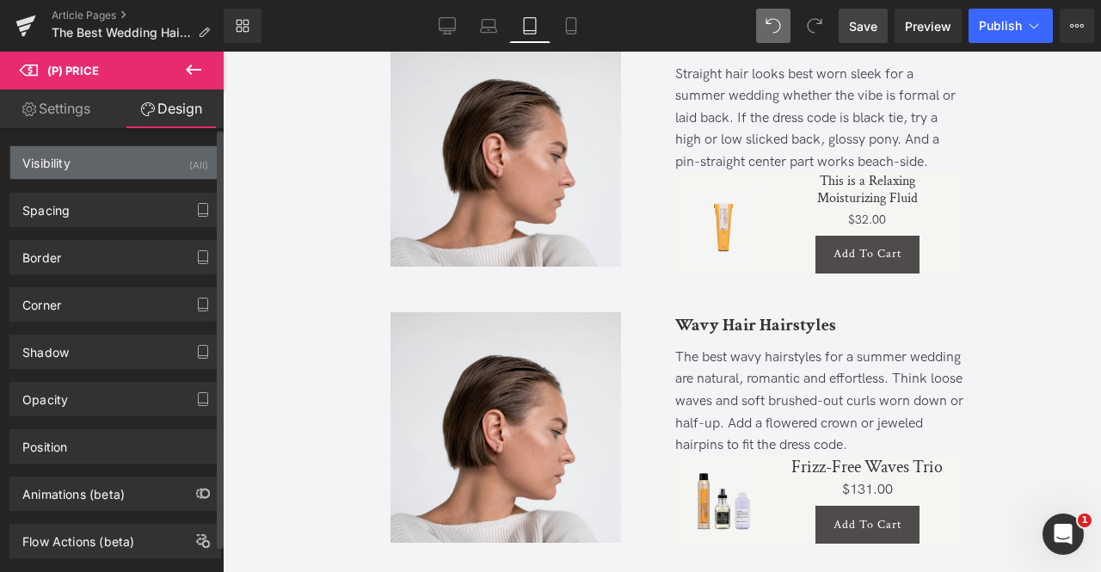
click at [176, 157] on div "Visibility (All)" at bounding box center [115, 162] width 210 height 33
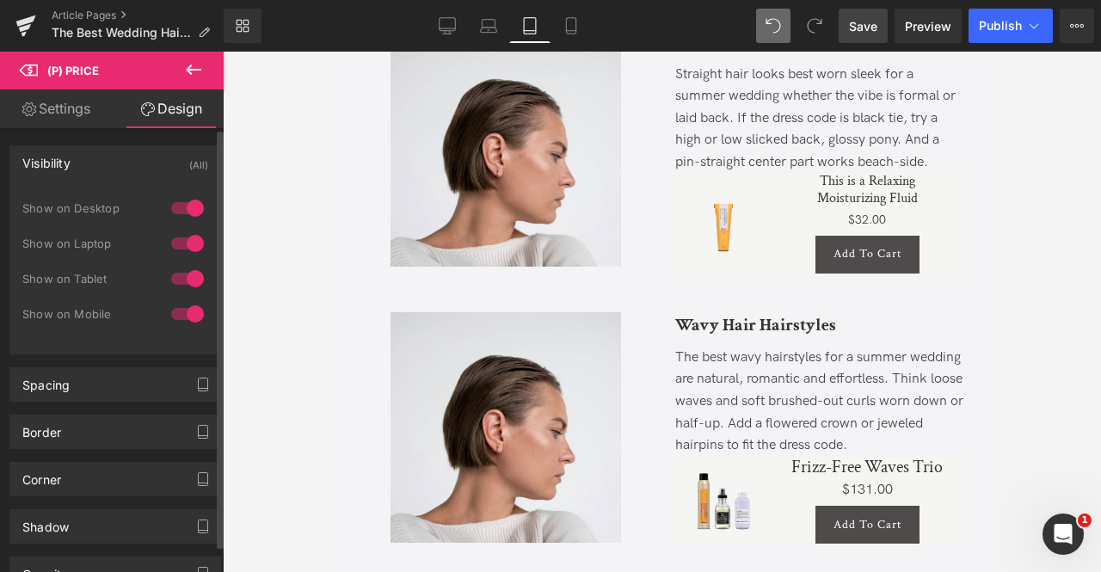
click at [187, 272] on div at bounding box center [187, 279] width 41 height 28
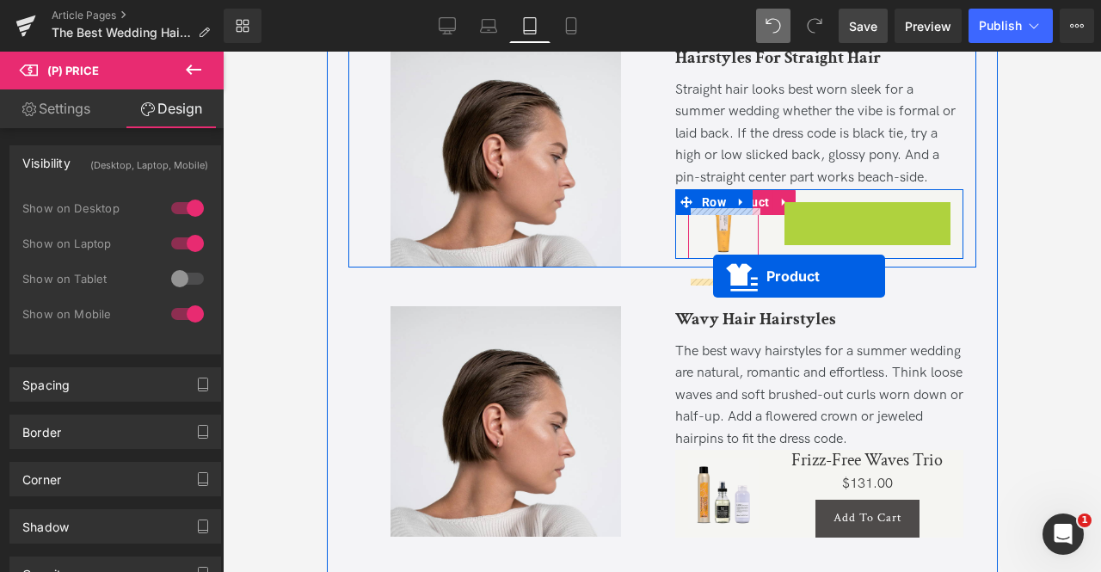
drag, startPoint x: 865, startPoint y: 219, endPoint x: 712, endPoint y: 276, distance: 162.5
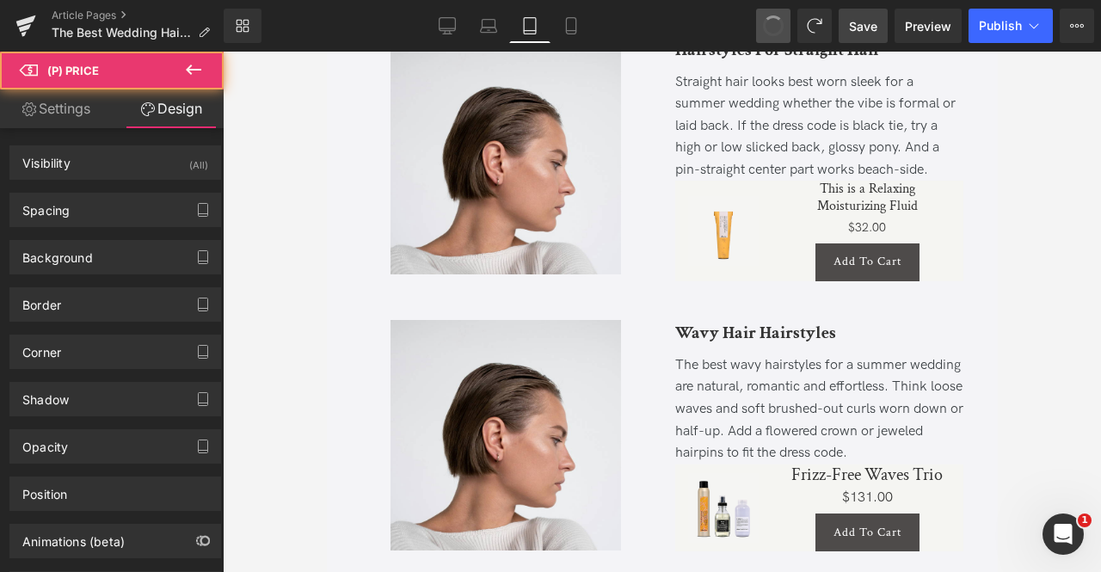
scroll to position [1157, 0]
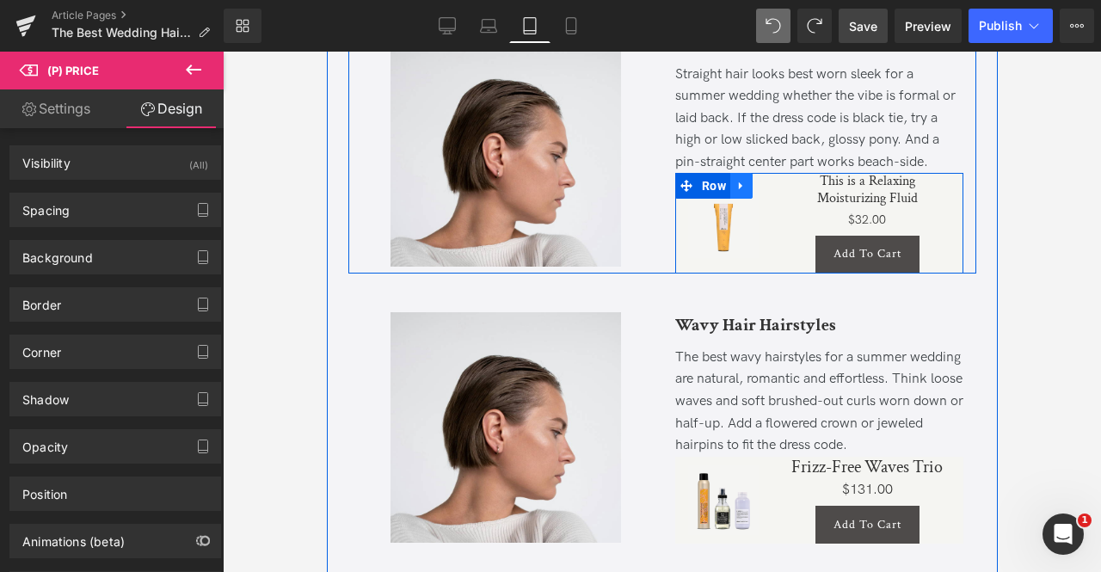
click at [739, 193] on icon at bounding box center [741, 186] width 12 height 13
click at [757, 192] on icon at bounding box center [763, 186] width 12 height 12
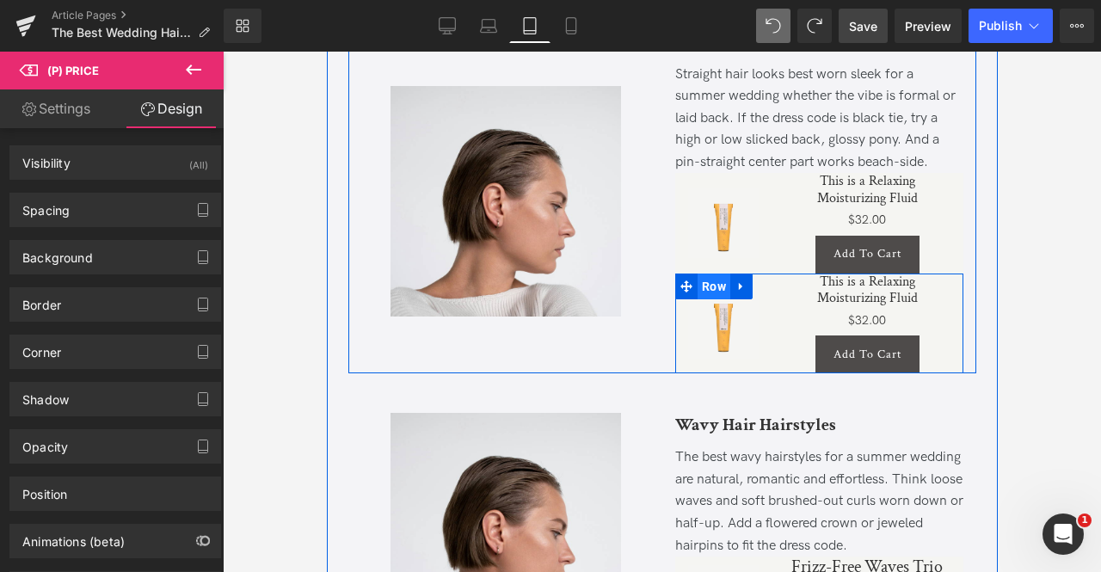
click at [711, 299] on span "Row" at bounding box center [713, 287] width 33 height 26
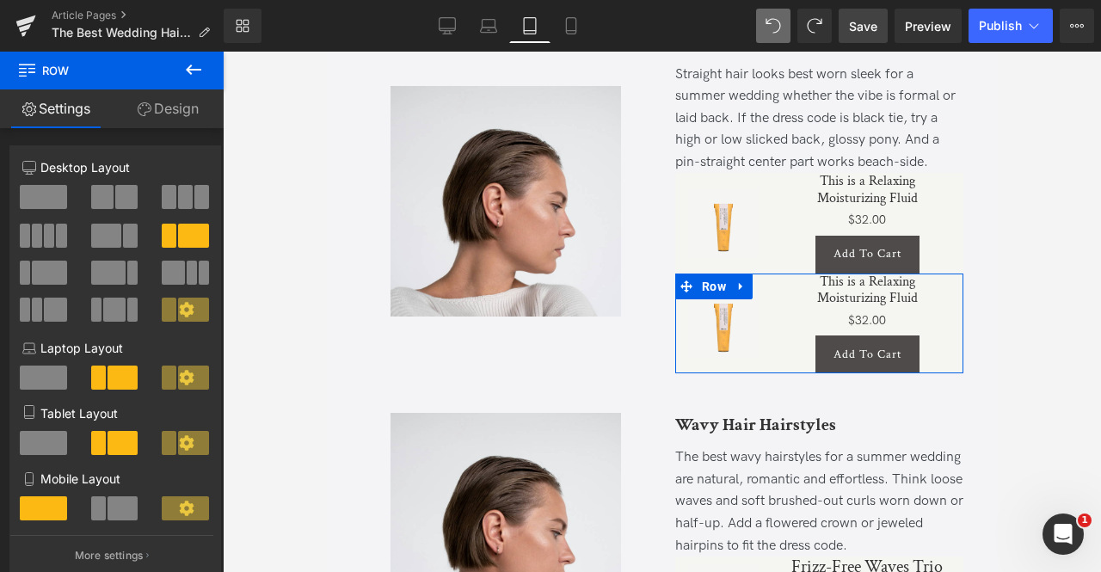
click at [108, 199] on span at bounding box center [102, 197] width 22 height 24
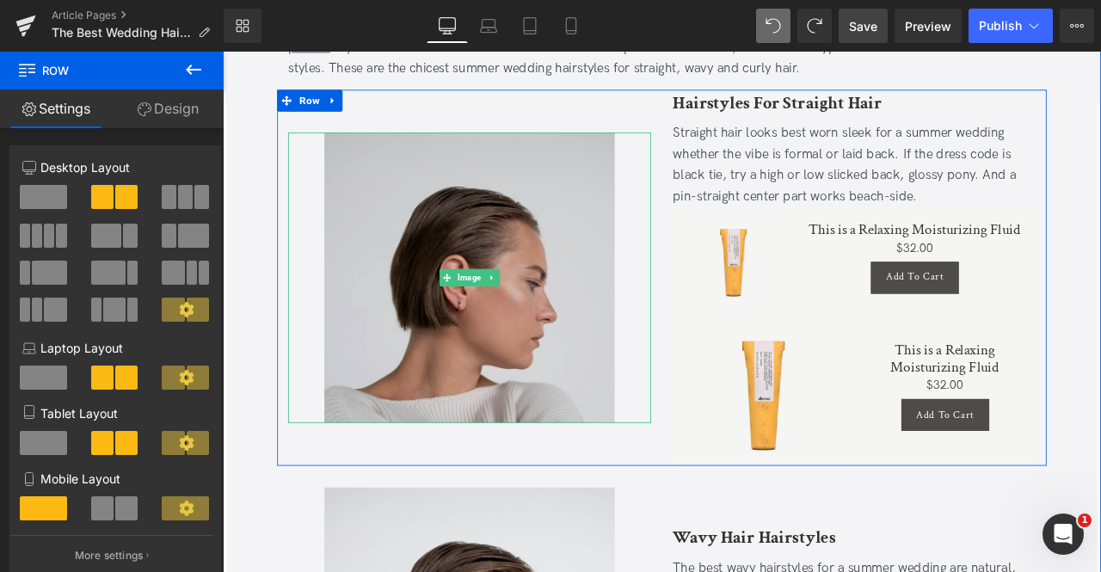
scroll to position [1013, 0]
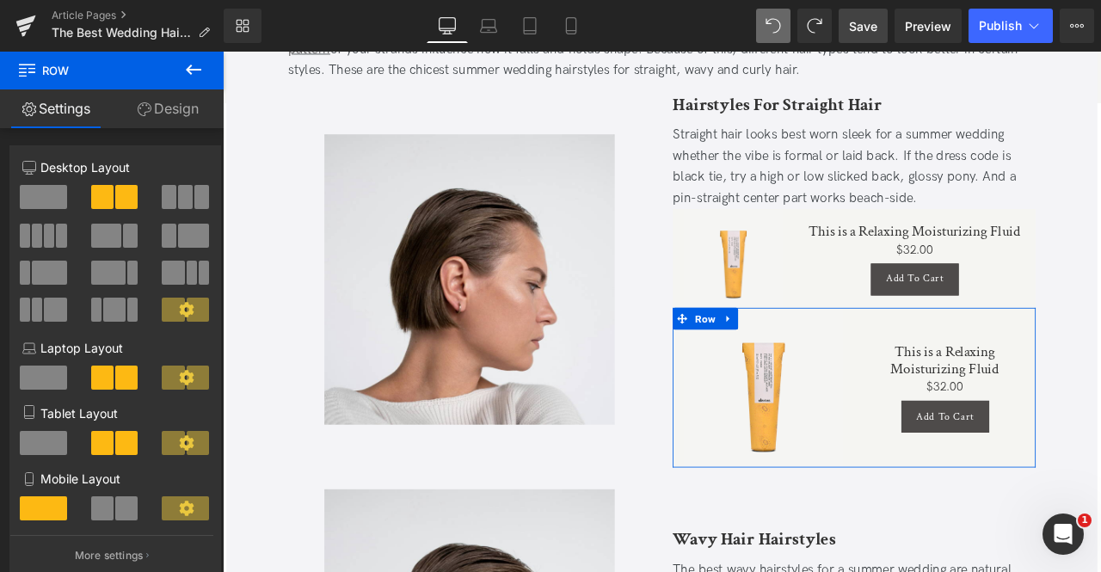
click at [163, 106] on link "Design" at bounding box center [168, 108] width 112 height 39
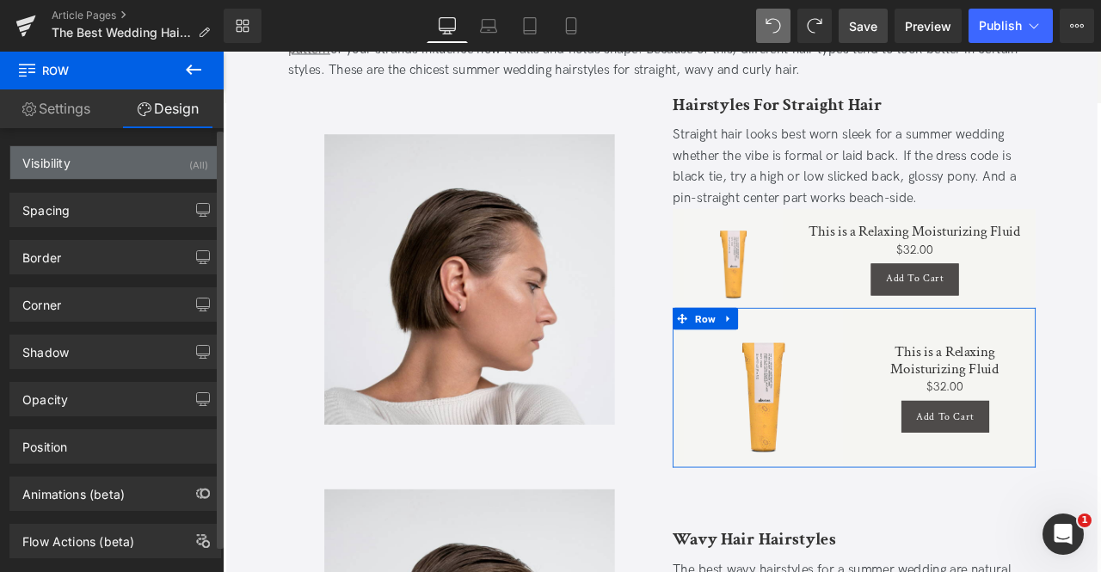
click at [175, 165] on div "Visibility (All)" at bounding box center [115, 162] width 210 height 33
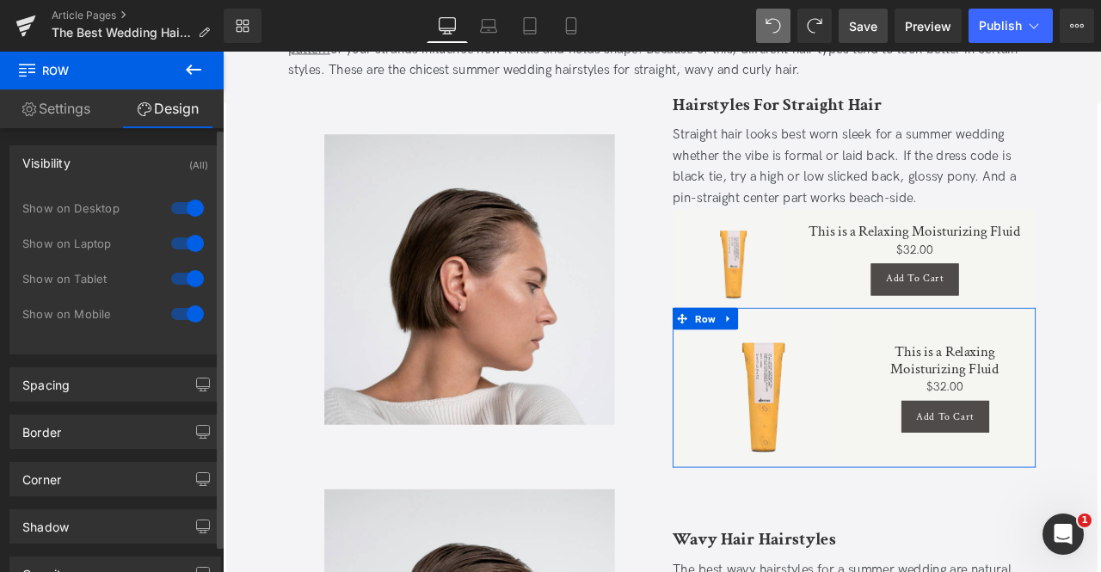
click at [186, 206] on div at bounding box center [187, 208] width 41 height 28
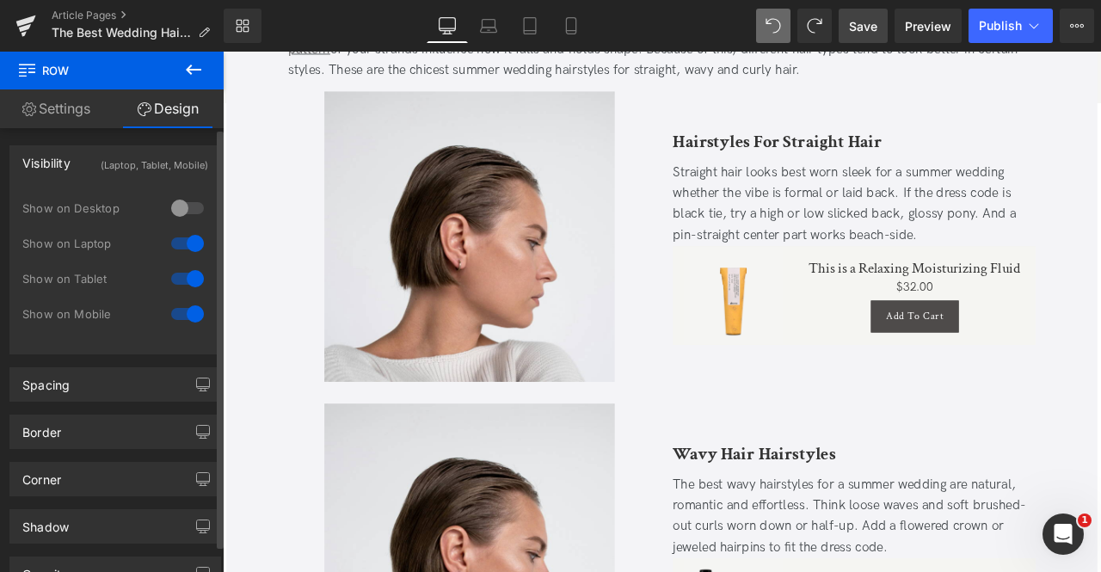
click at [191, 238] on div at bounding box center [187, 244] width 41 height 28
click at [182, 240] on div at bounding box center [187, 244] width 41 height 28
click at [174, 207] on div at bounding box center [187, 208] width 41 height 28
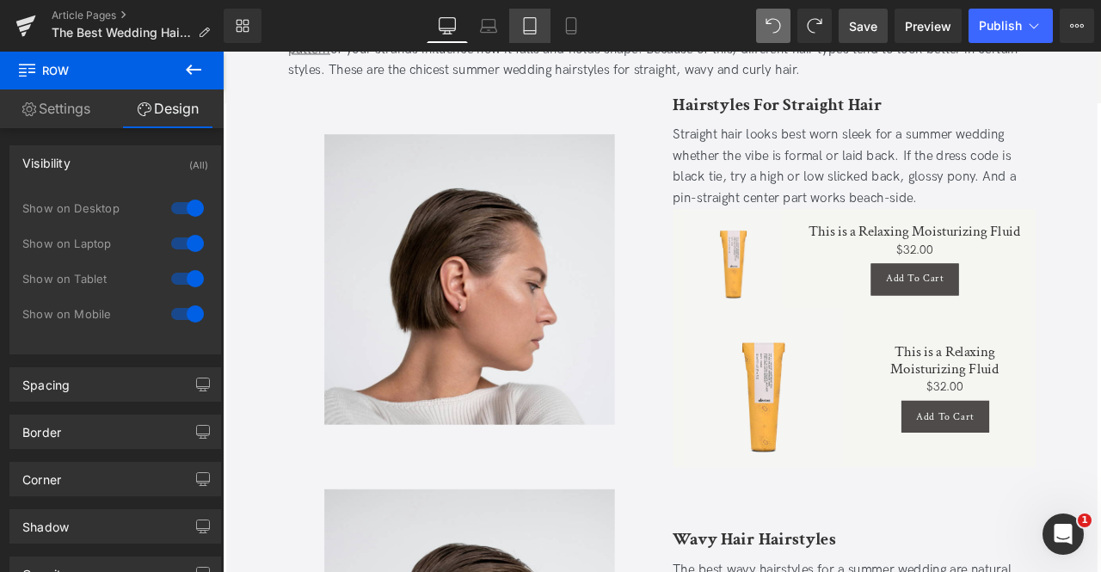
click at [526, 21] on icon at bounding box center [529, 25] width 17 height 17
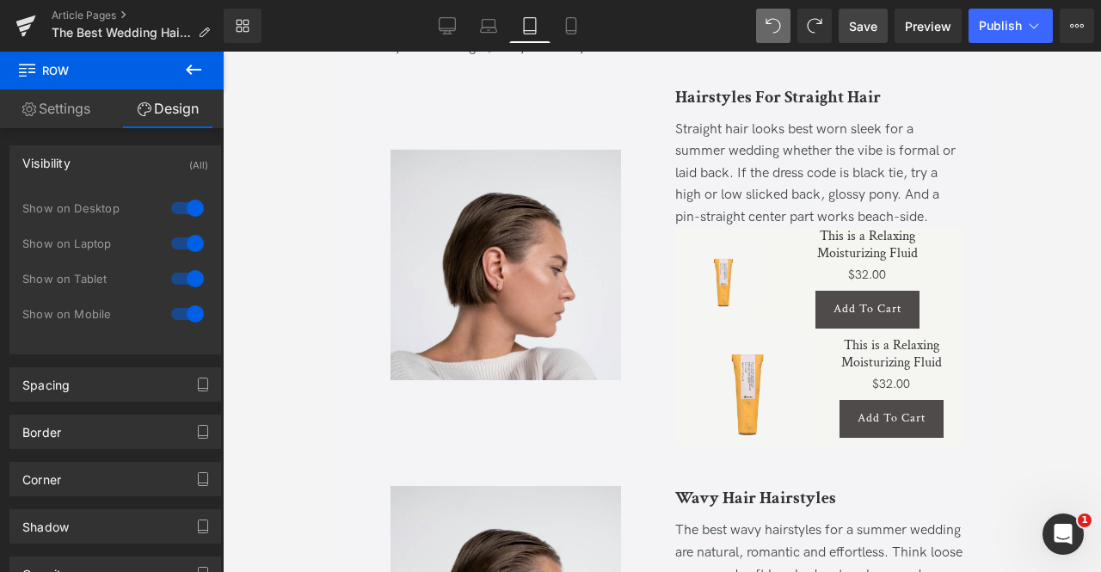
scroll to position [1099, 0]
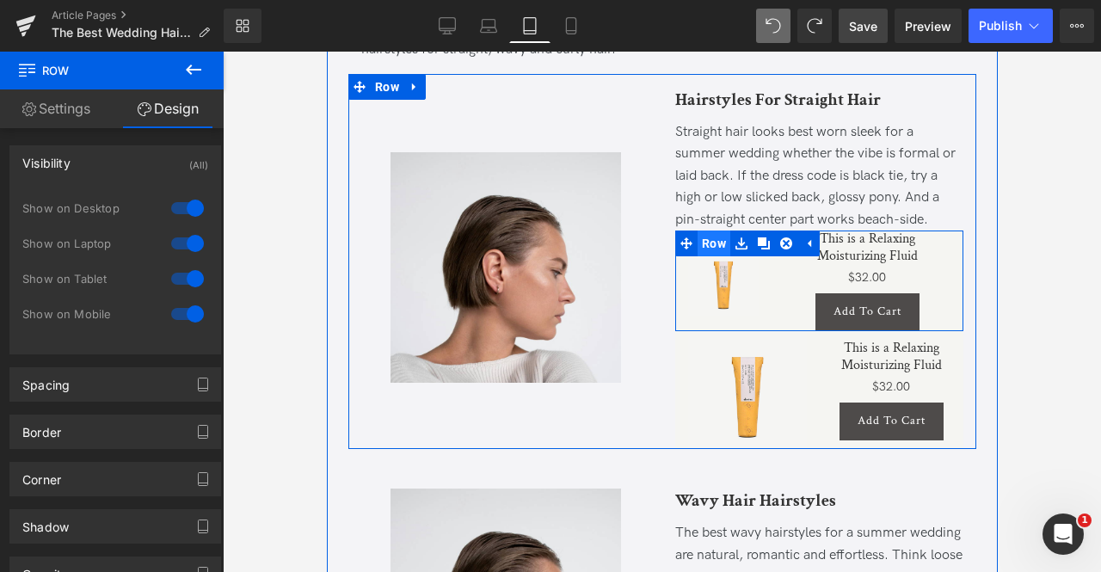
click at [711, 256] on span "Row" at bounding box center [713, 244] width 33 height 26
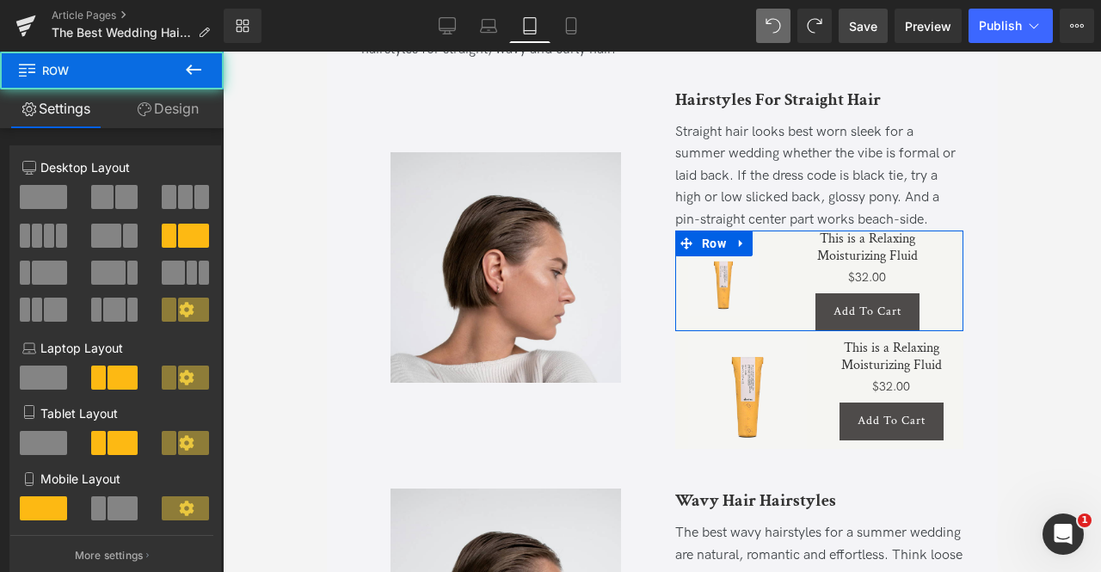
click at [184, 116] on link "Design" at bounding box center [168, 108] width 112 height 39
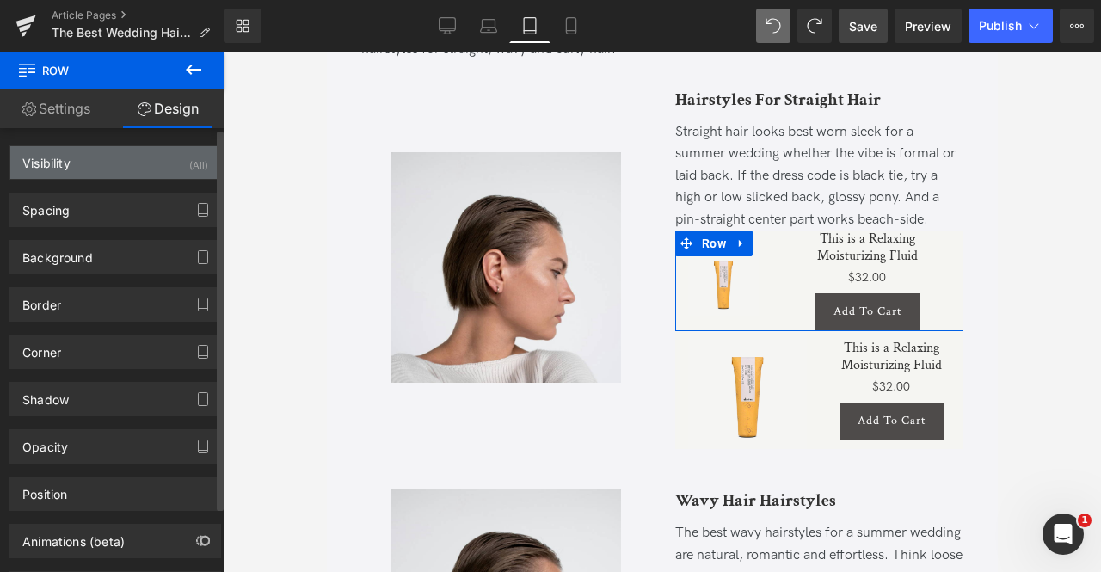
click at [160, 163] on div "Visibility (All)" at bounding box center [115, 162] width 210 height 33
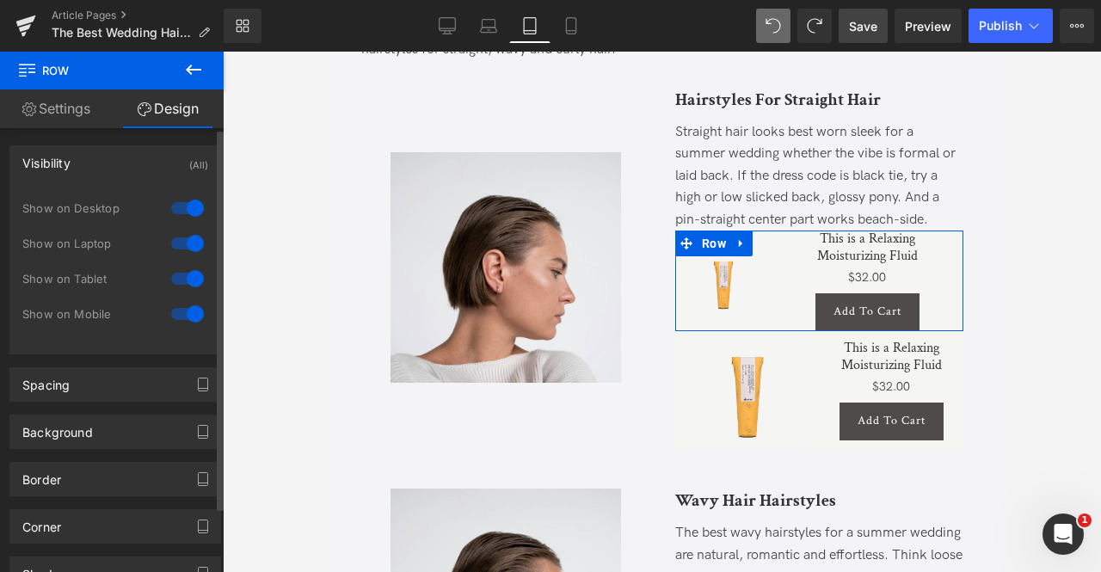
click at [184, 240] on div at bounding box center [187, 244] width 41 height 28
click at [179, 232] on div at bounding box center [187, 244] width 41 height 28
click at [181, 278] on div at bounding box center [187, 279] width 41 height 28
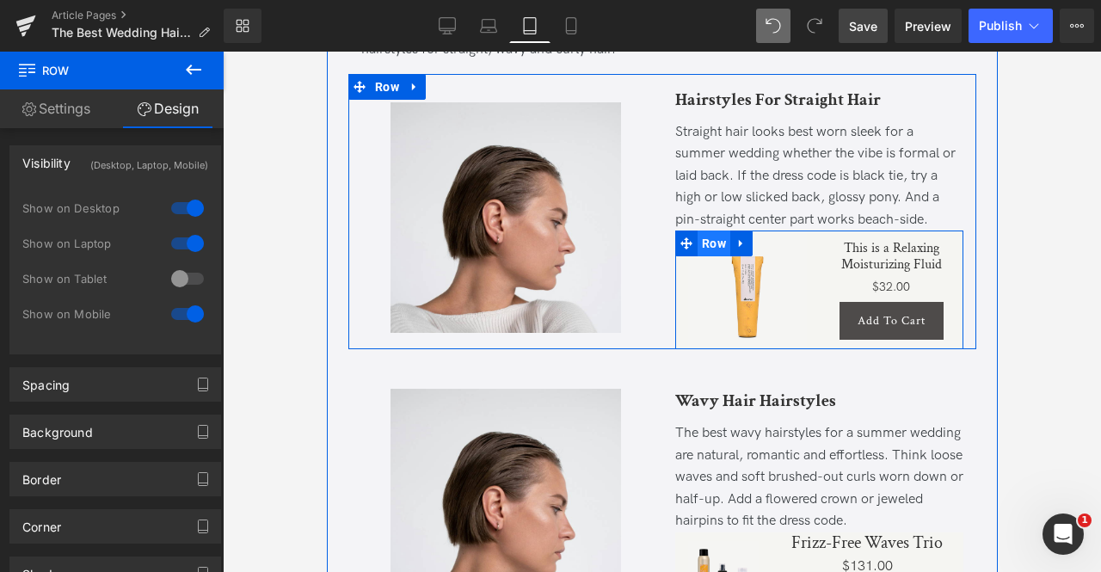
click at [709, 256] on span "Row" at bounding box center [713, 244] width 33 height 26
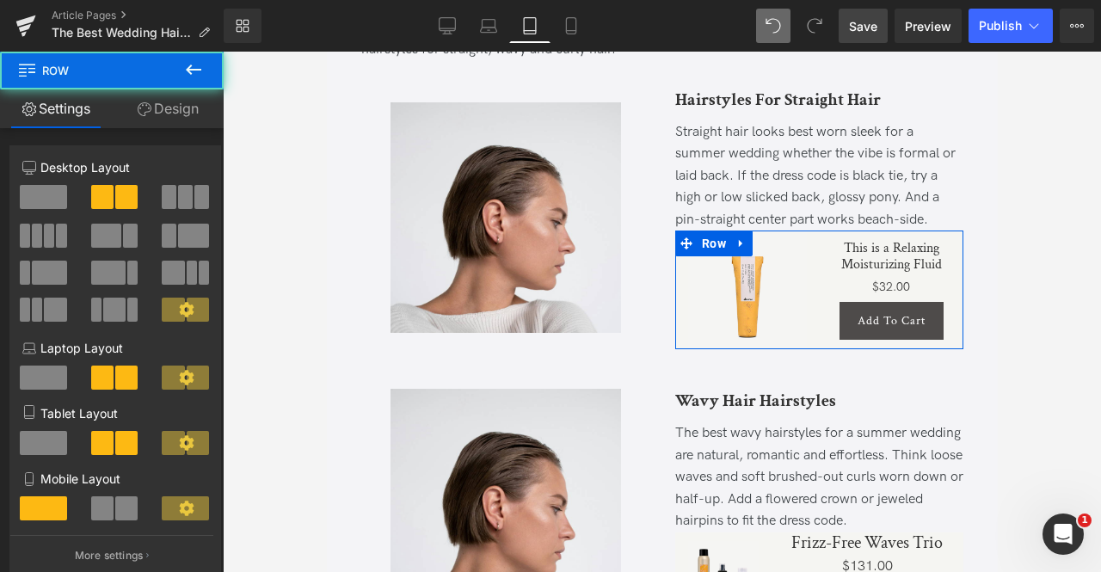
click at [162, 102] on link "Design" at bounding box center [168, 108] width 112 height 39
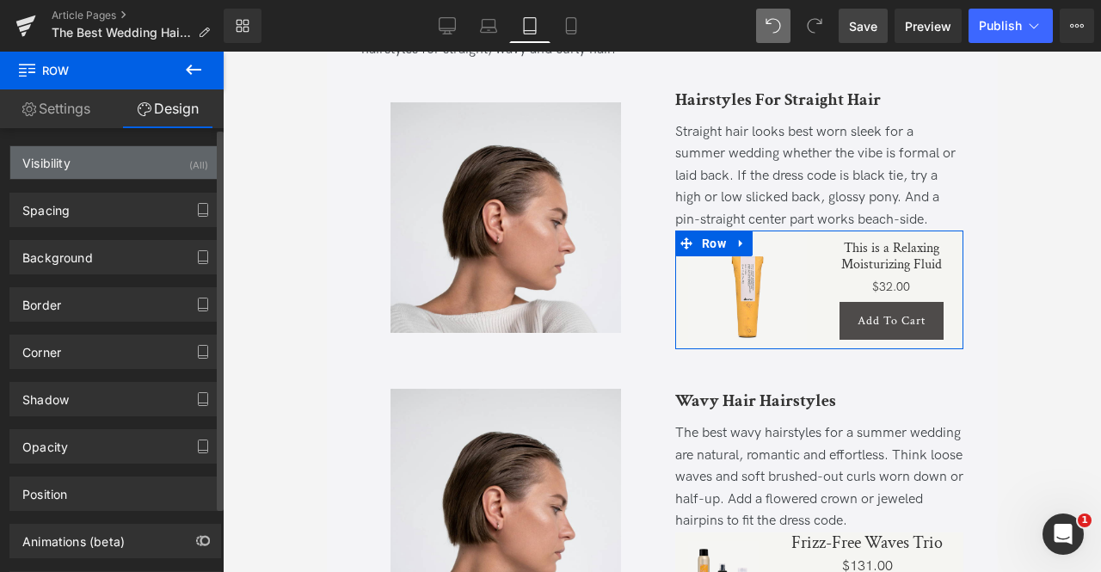
click at [169, 163] on div "Visibility (All)" at bounding box center [115, 162] width 210 height 33
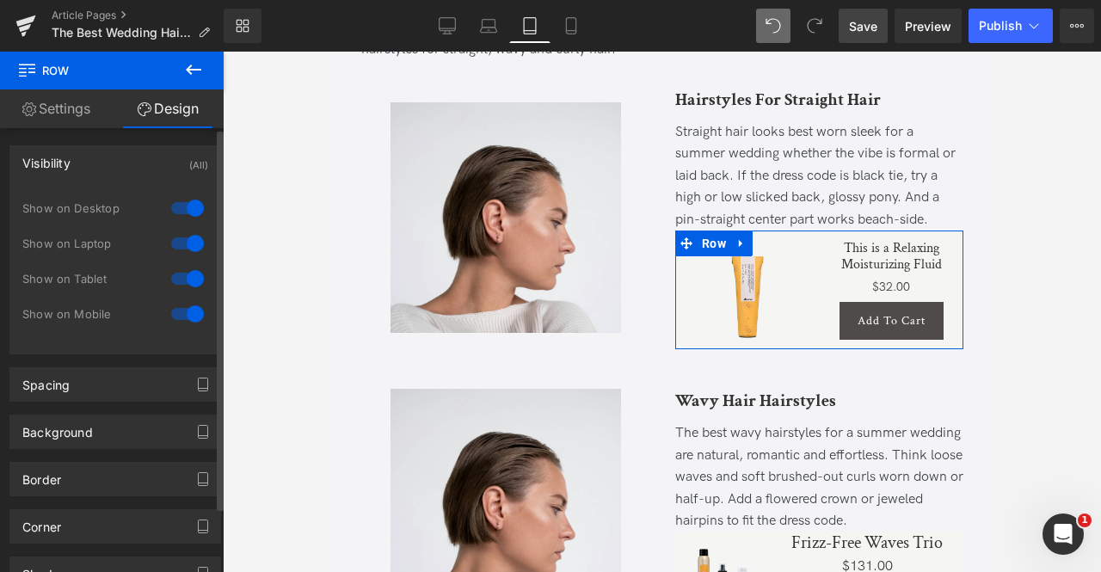
click at [189, 236] on div at bounding box center [187, 244] width 41 height 28
click at [177, 209] on div at bounding box center [187, 208] width 41 height 28
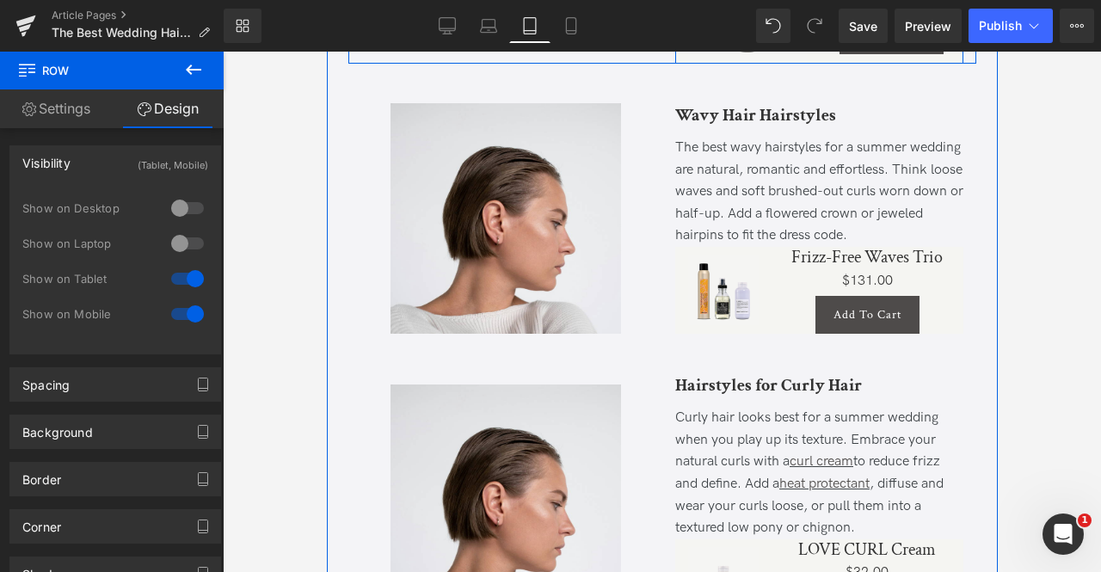
scroll to position [1517, 0]
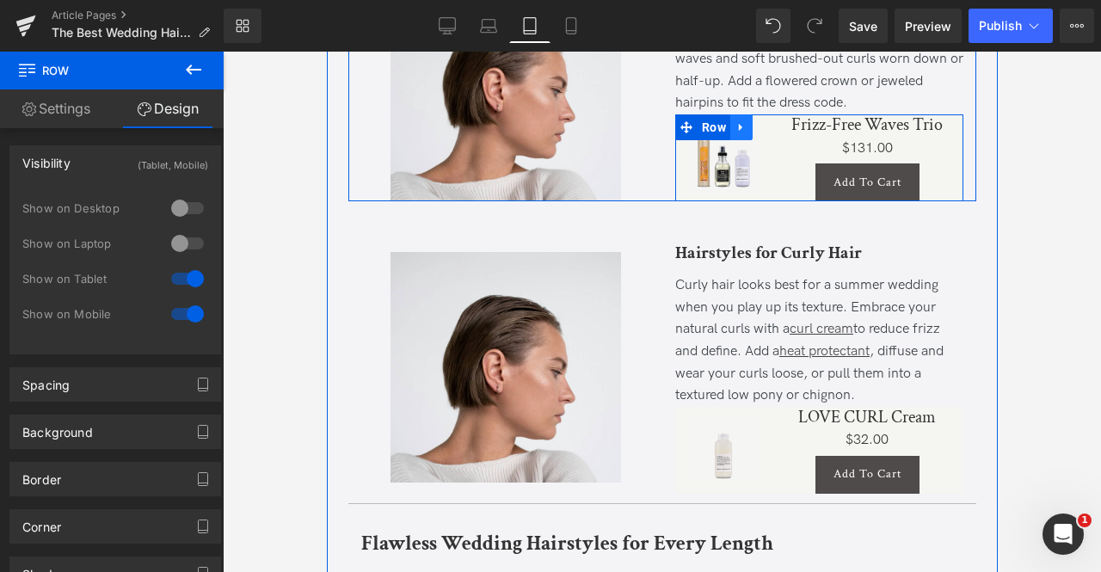
click at [735, 133] on icon at bounding box center [741, 126] width 12 height 13
click at [757, 133] on icon at bounding box center [763, 127] width 12 height 12
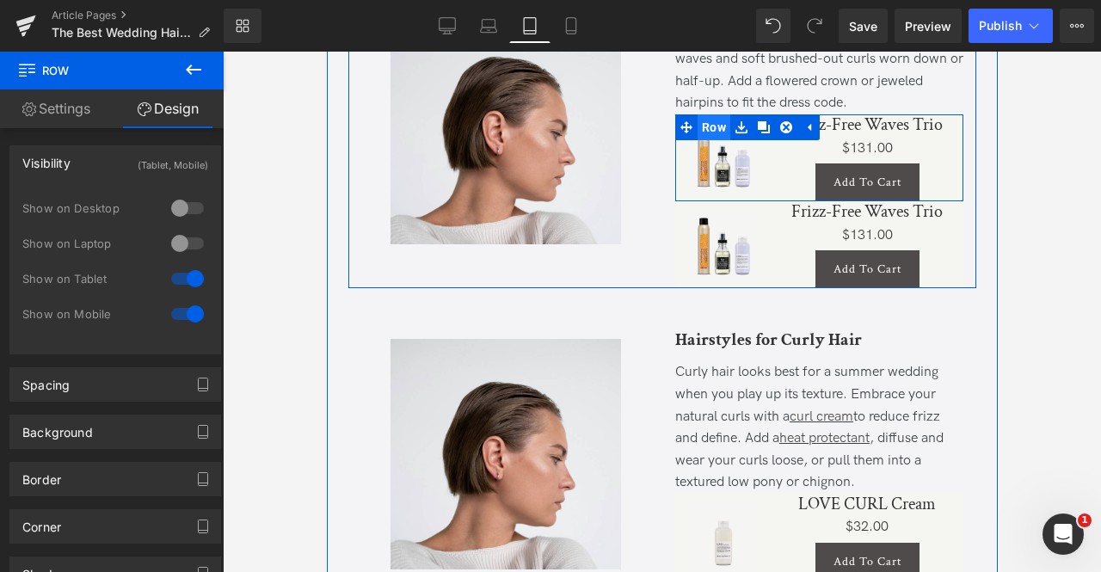
click at [703, 140] on span "Row" at bounding box center [713, 127] width 33 height 26
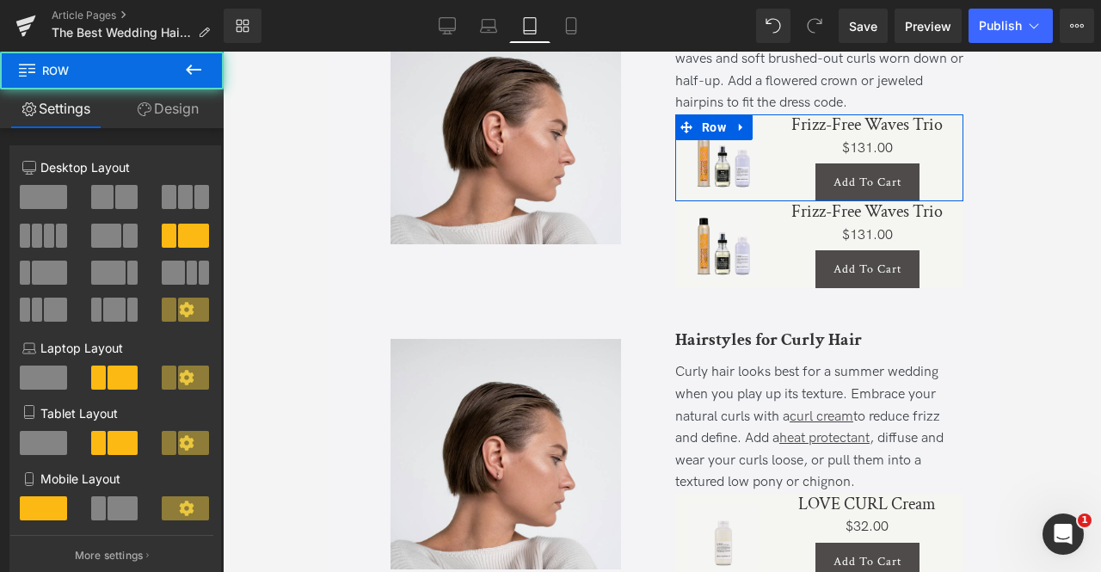
click at [157, 95] on link "Design" at bounding box center [168, 108] width 112 height 39
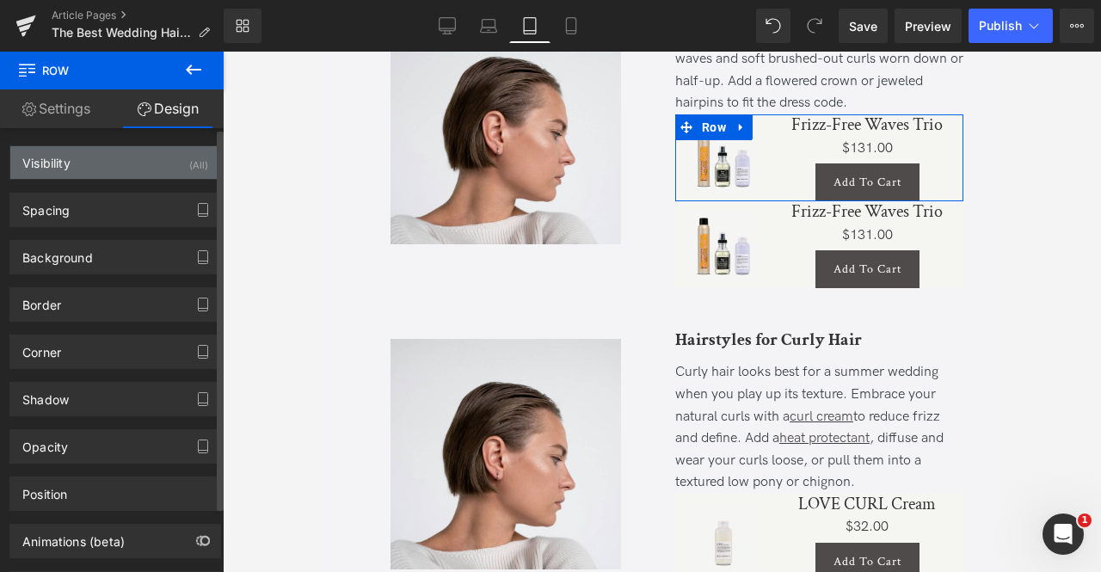
click at [175, 168] on div "Visibility (All)" at bounding box center [115, 162] width 210 height 33
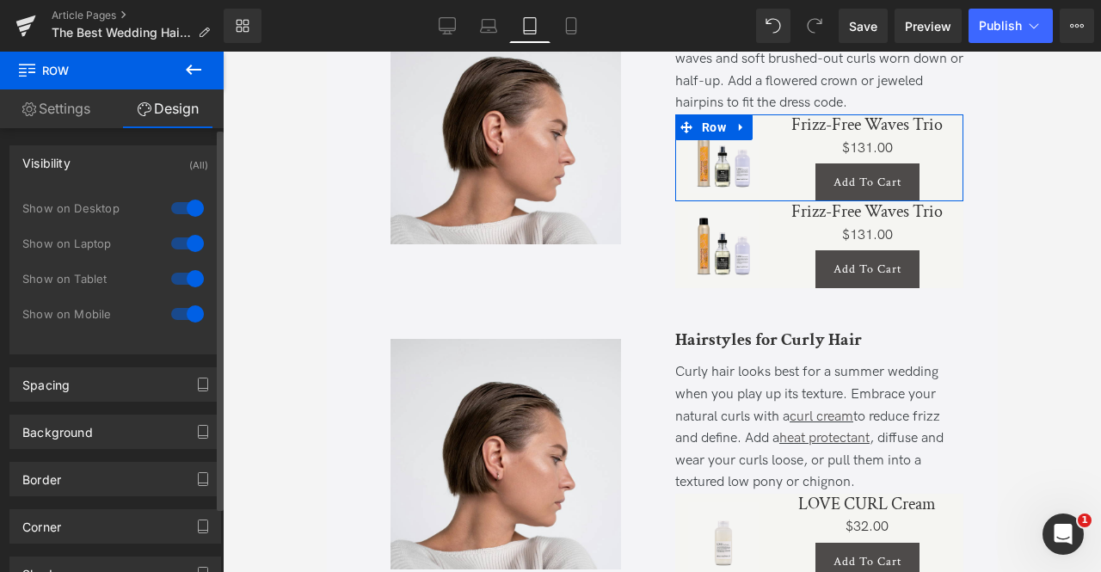
click at [188, 273] on div at bounding box center [187, 279] width 41 height 28
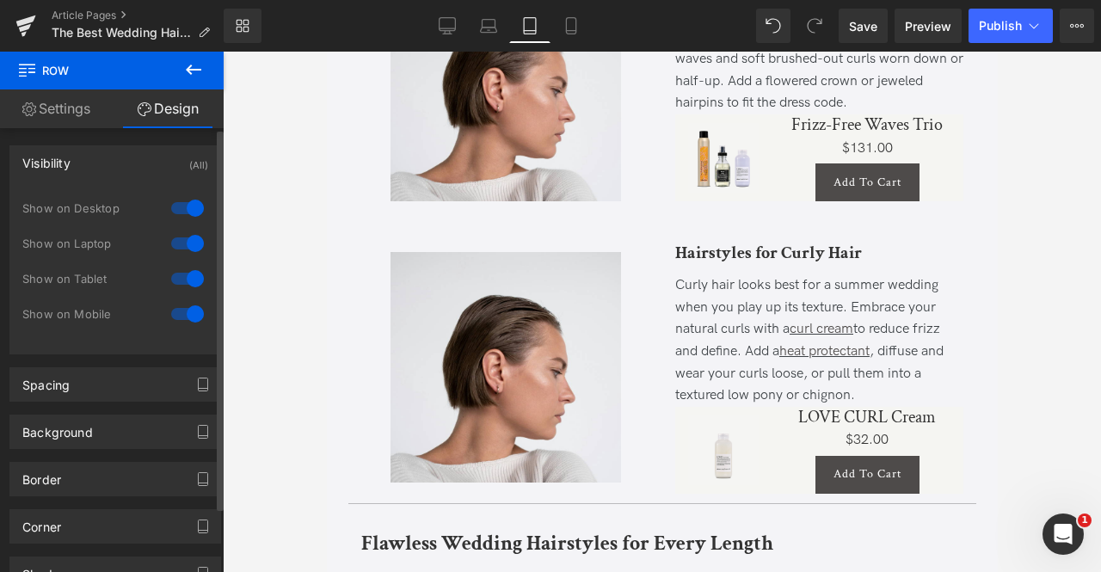
scroll to position [1474, 0]
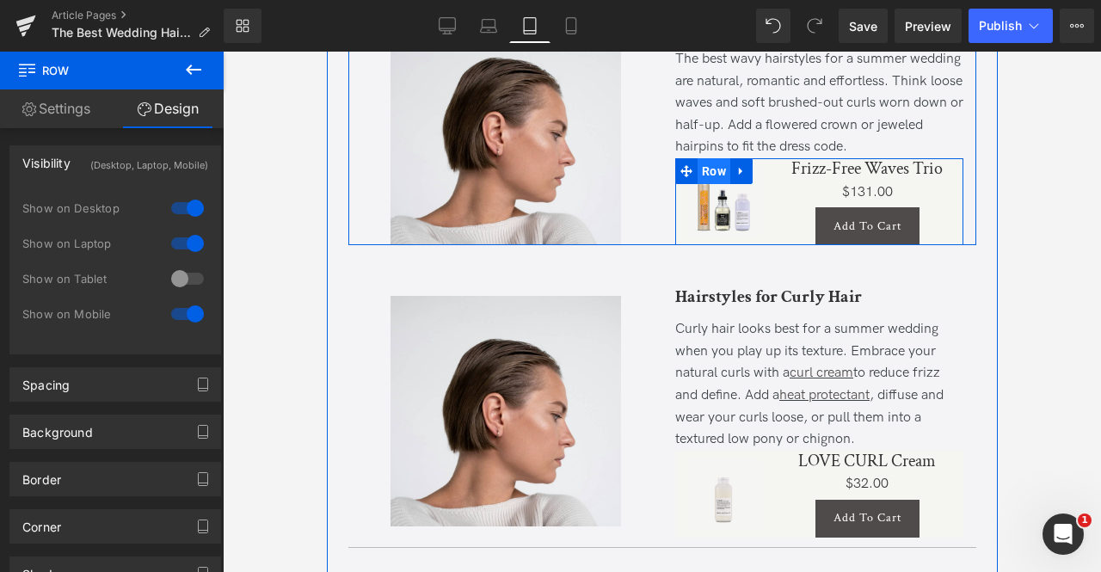
click at [706, 184] on span "Row" at bounding box center [713, 171] width 33 height 26
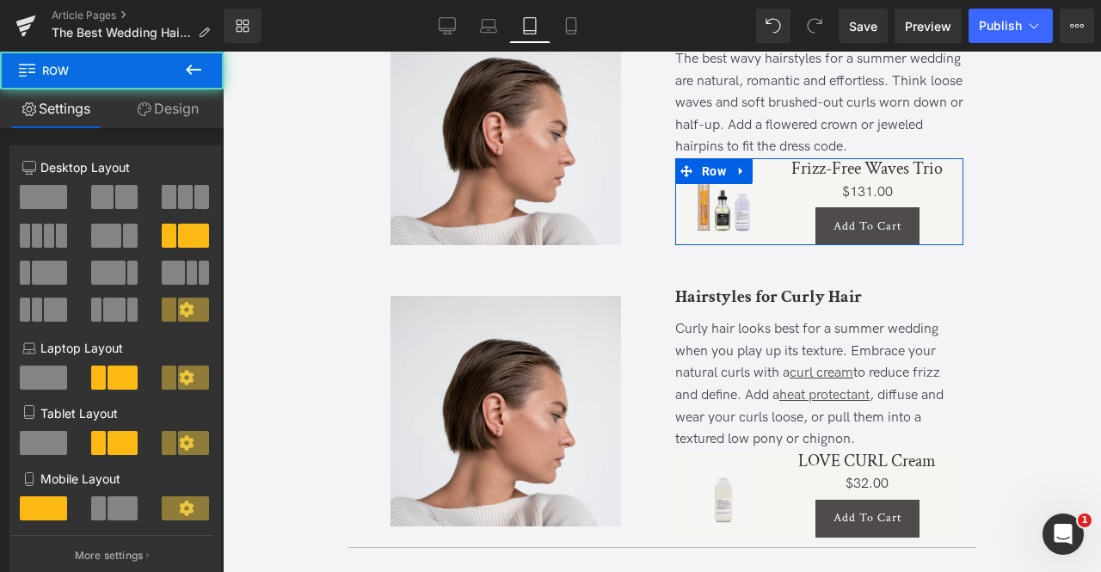
click at [152, 114] on link "Design" at bounding box center [168, 108] width 112 height 39
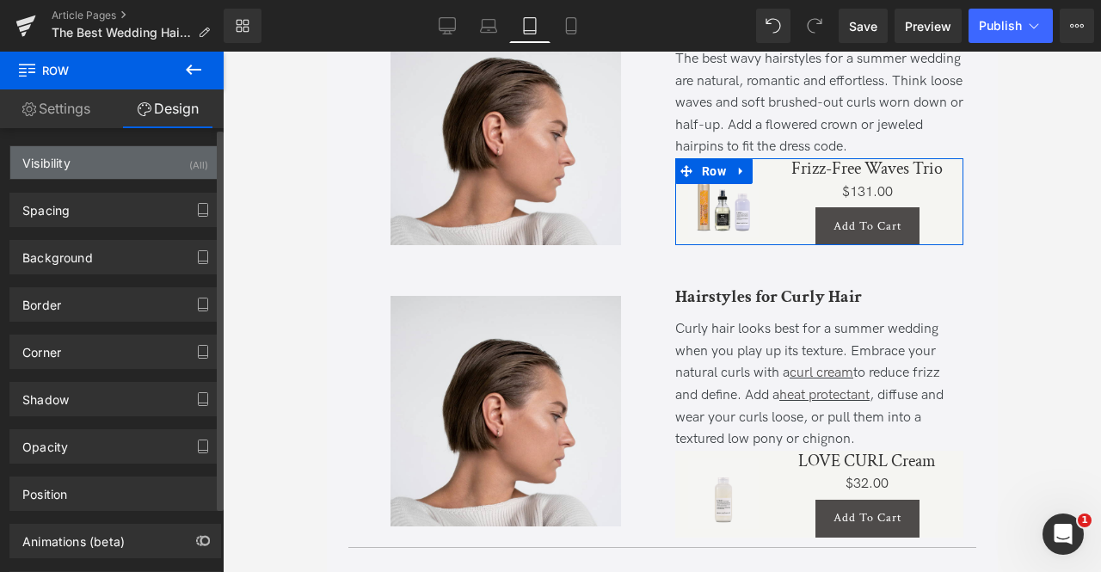
click at [167, 166] on div "Visibility (All)" at bounding box center [115, 162] width 210 height 33
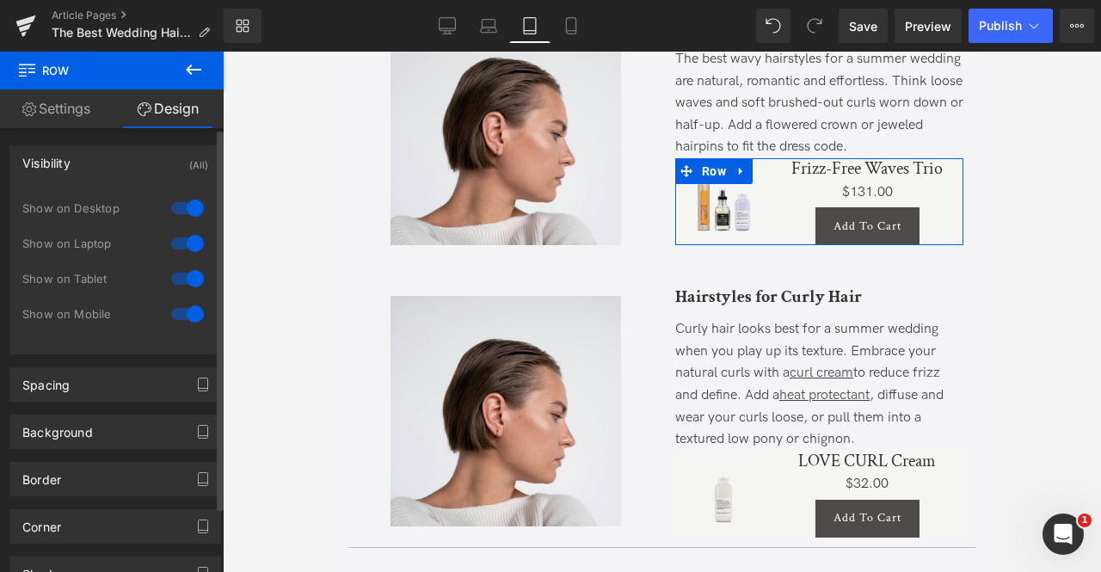
click at [182, 237] on div at bounding box center [187, 244] width 41 height 28
click at [177, 205] on div at bounding box center [187, 208] width 41 height 28
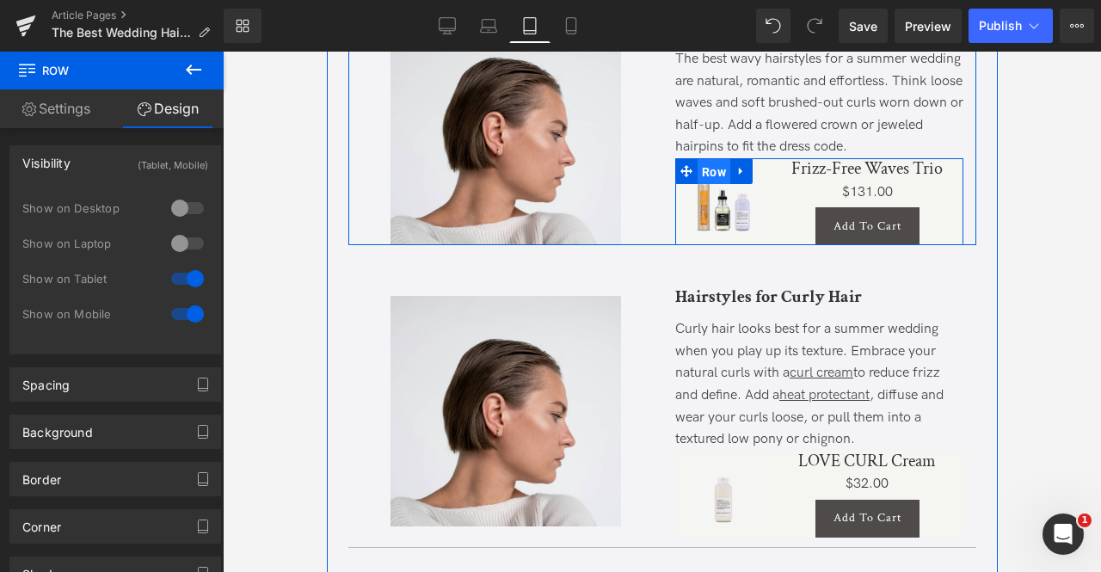
click at [707, 185] on span "Row" at bounding box center [713, 172] width 33 height 26
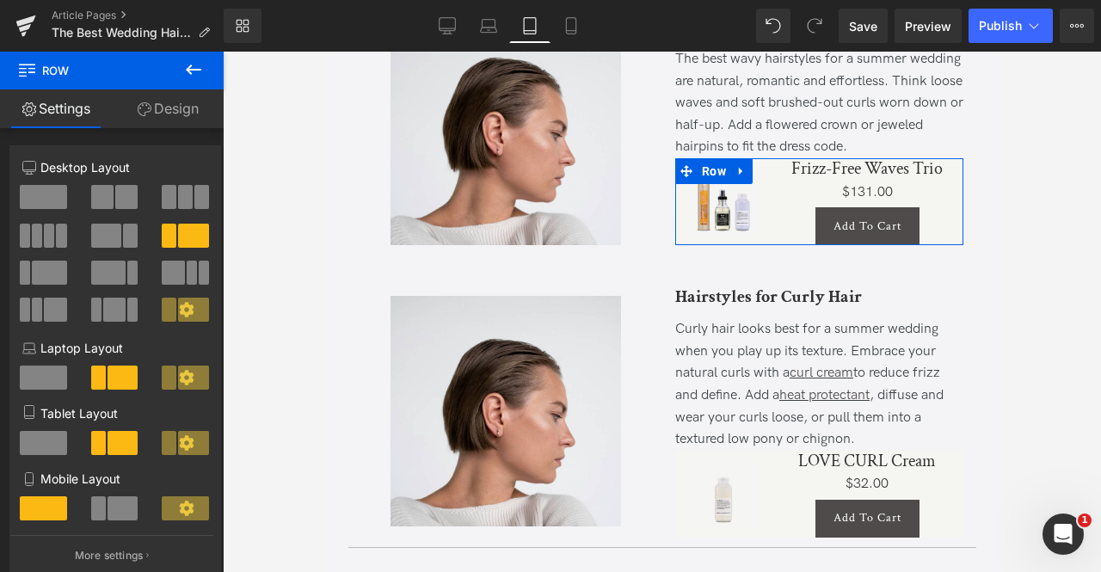
click at [115, 193] on span at bounding box center [126, 197] width 22 height 24
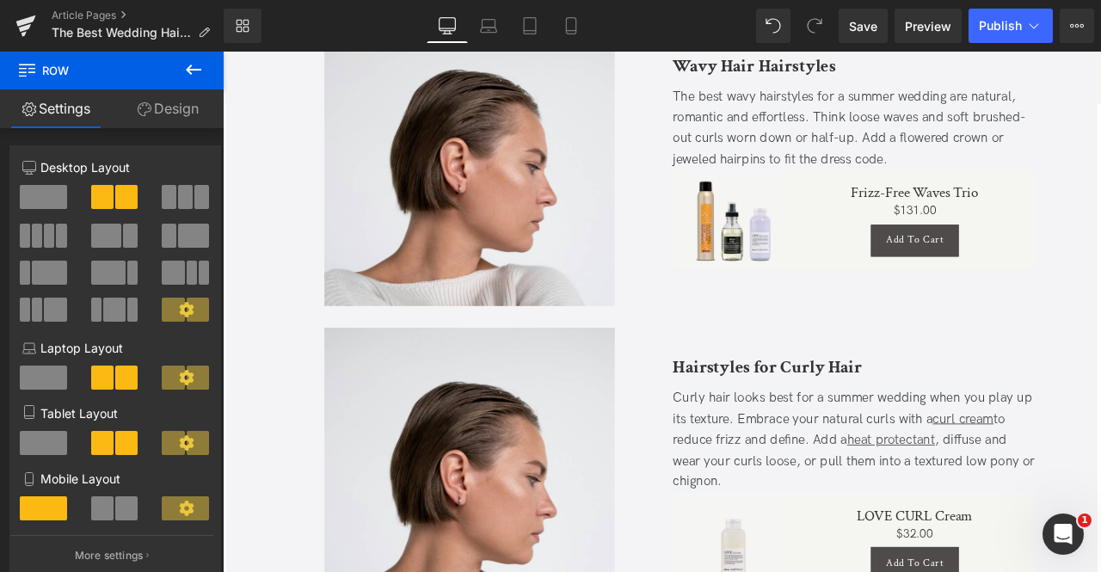
scroll to position [0, 0]
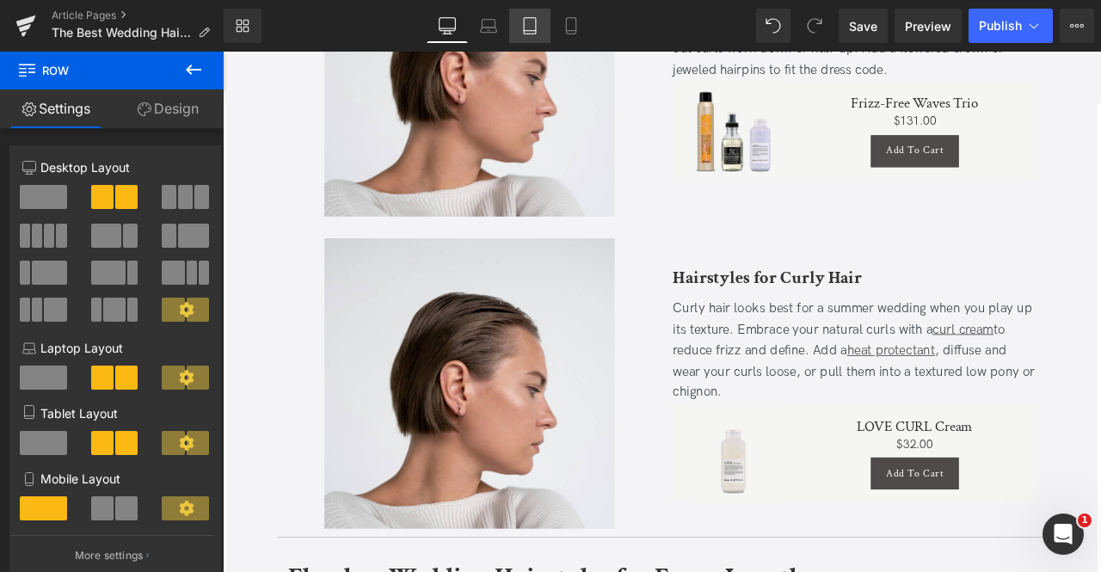
click at [526, 23] on icon at bounding box center [529, 25] width 17 height 17
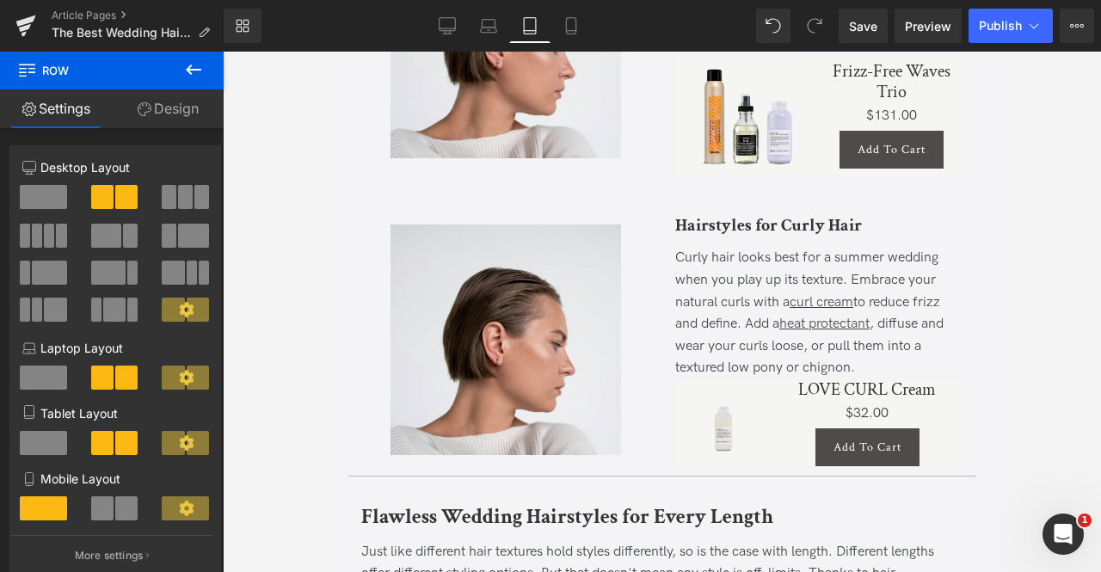
scroll to position [1609, 0]
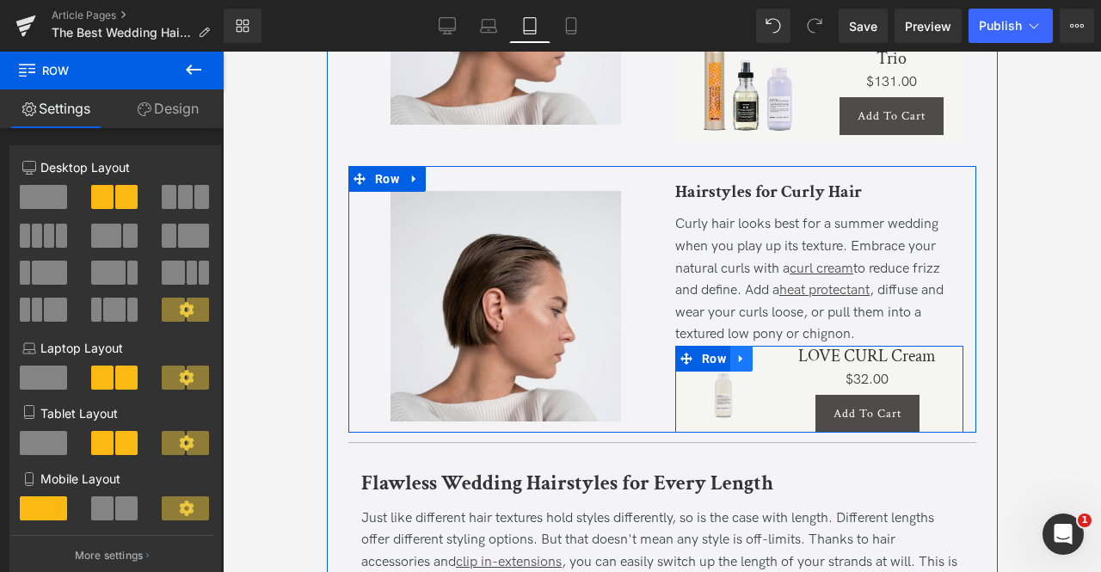
click at [741, 366] on icon at bounding box center [741, 359] width 12 height 13
click at [766, 365] on icon at bounding box center [763, 359] width 12 height 12
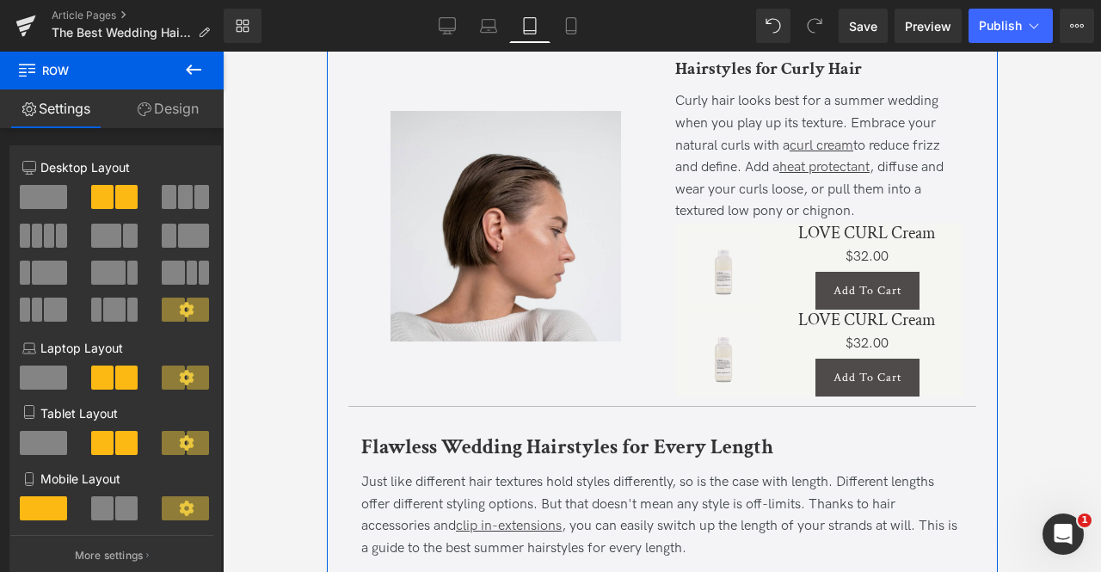
scroll to position [1729, 0]
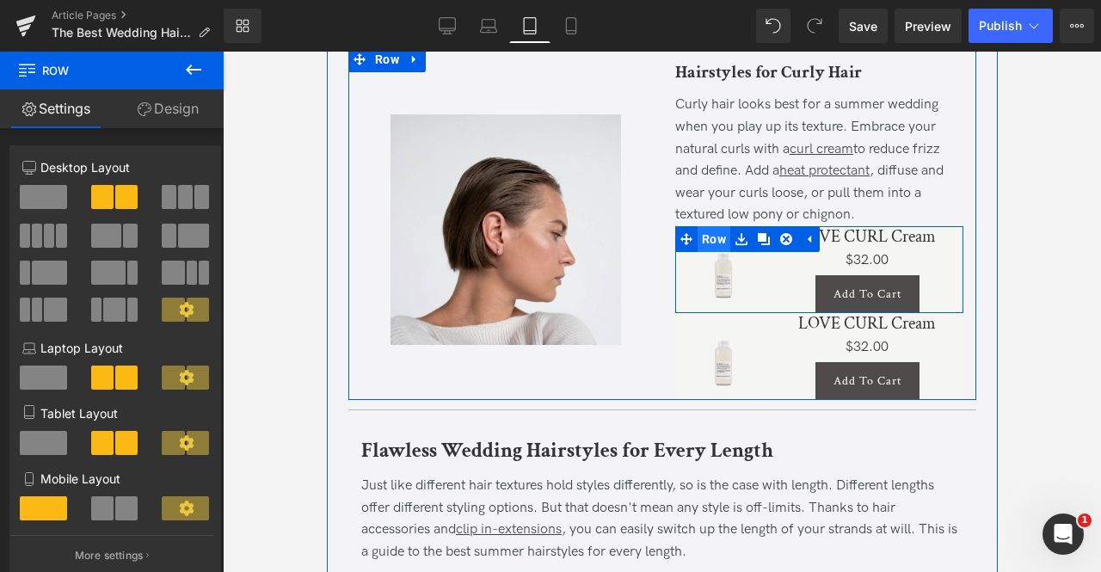
click at [714, 252] on span "Row" at bounding box center [713, 239] width 33 height 26
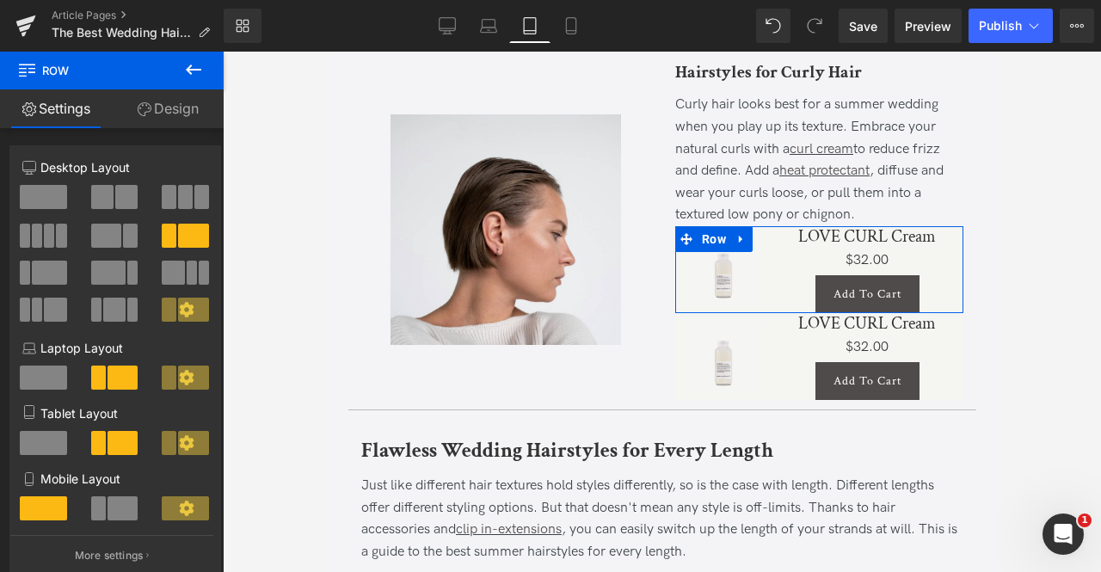
click at [163, 109] on link "Design" at bounding box center [168, 108] width 112 height 39
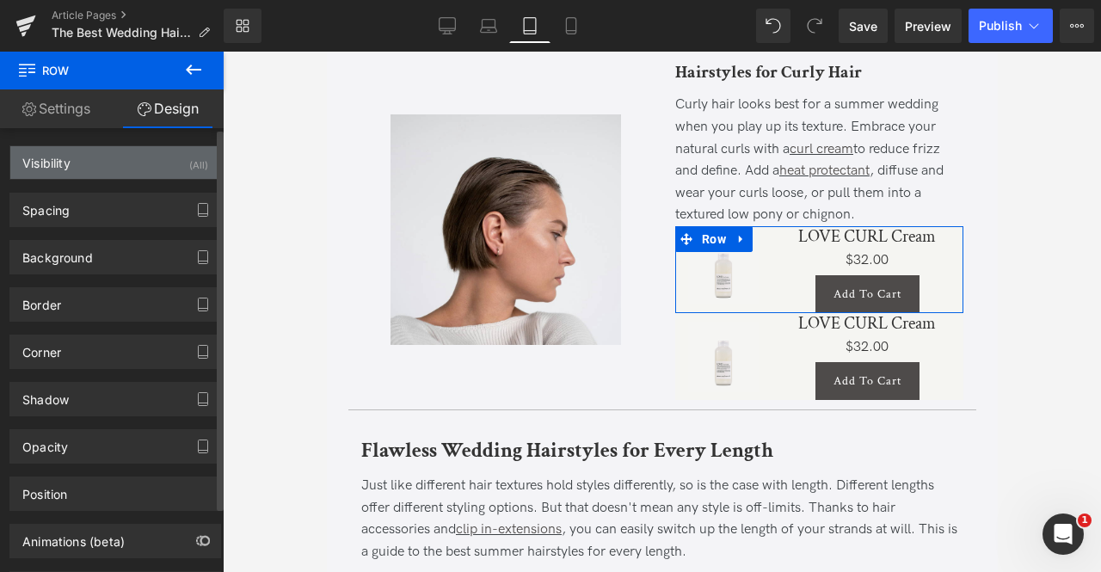
click at [162, 160] on div "Visibility (All)" at bounding box center [115, 162] width 210 height 33
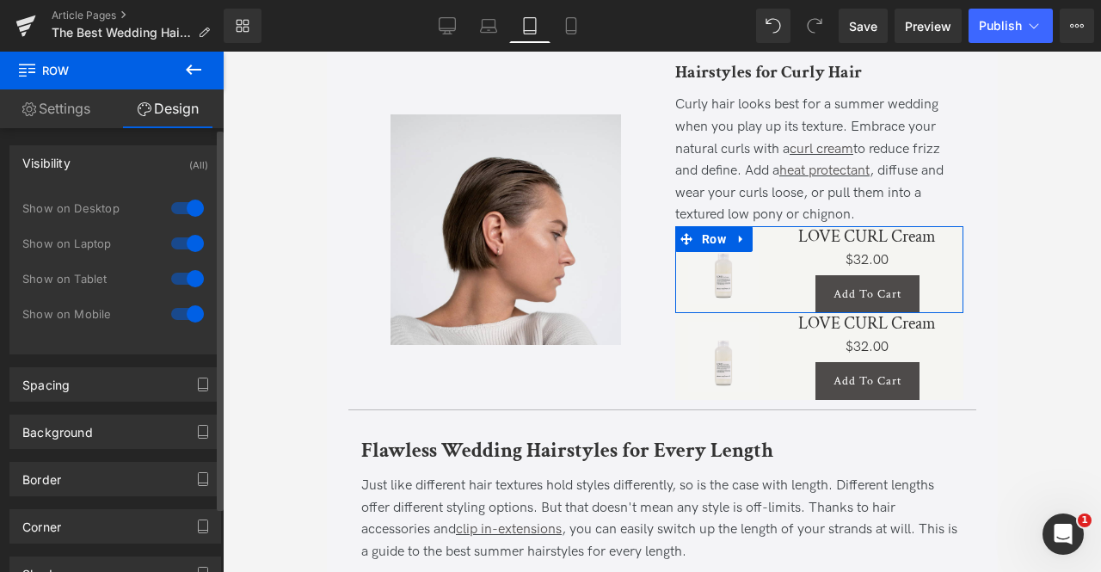
click at [193, 269] on div at bounding box center [187, 279] width 41 height 28
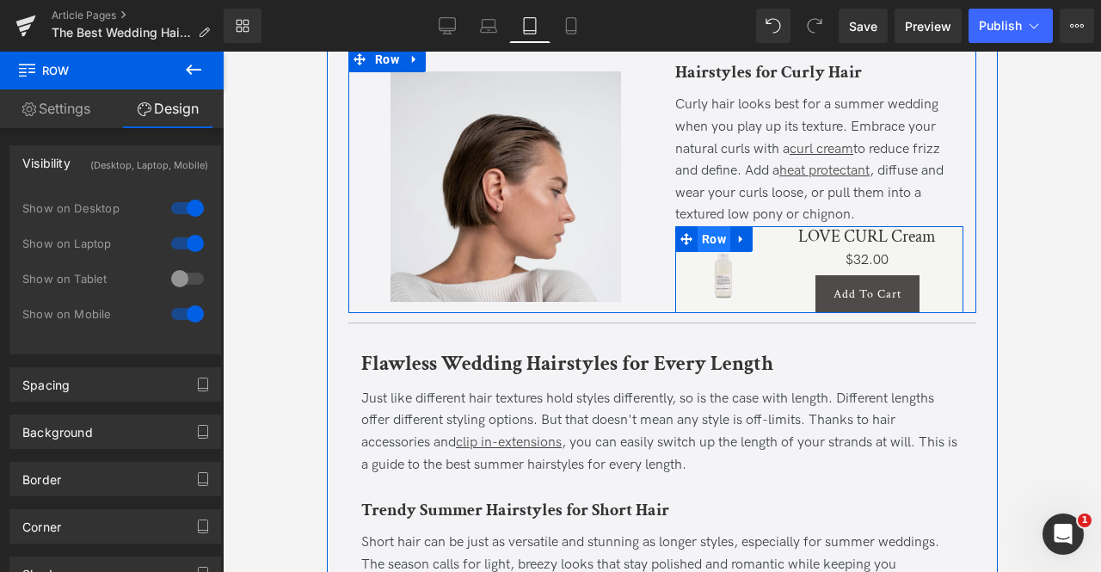
click at [706, 252] on span "Row" at bounding box center [713, 239] width 33 height 26
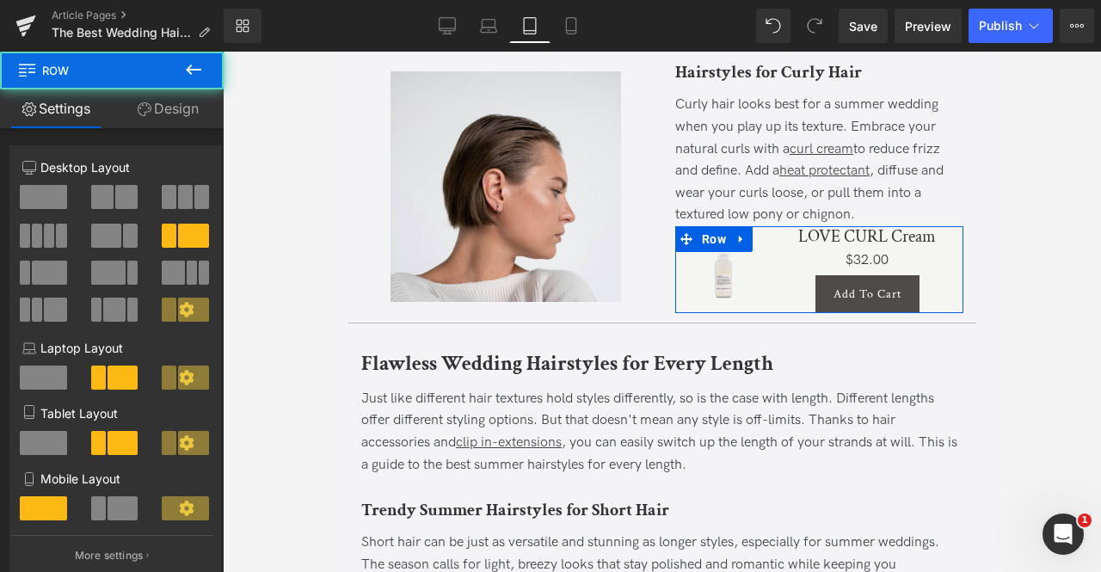
click at [95, 196] on span at bounding box center [102, 197] width 22 height 24
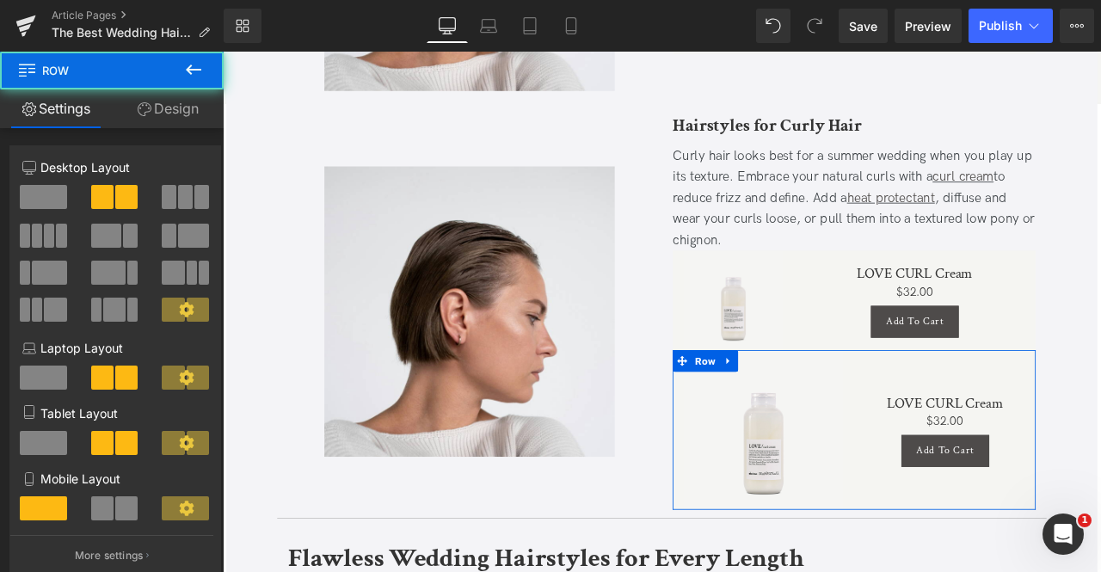
scroll to position [1922, 0]
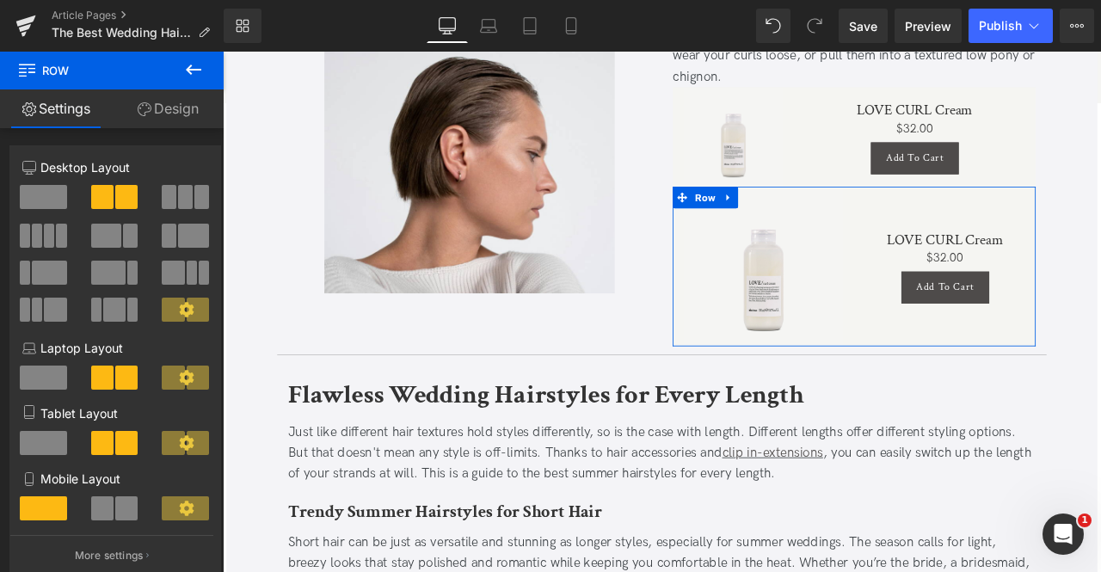
click at [179, 99] on link "Design" at bounding box center [168, 108] width 112 height 39
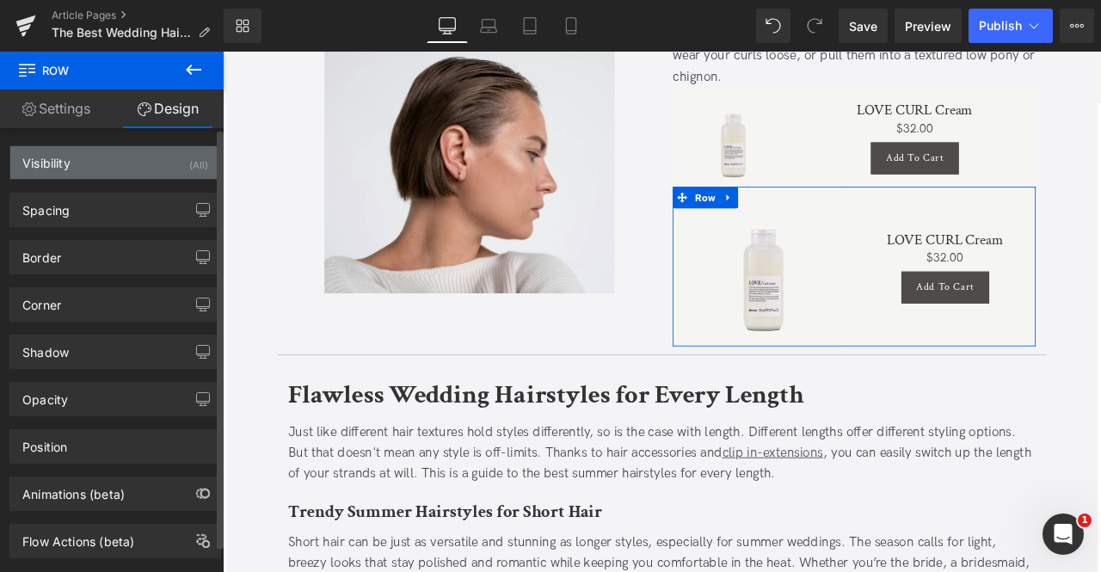
click at [179, 163] on div "Visibility (All)" at bounding box center [115, 162] width 210 height 33
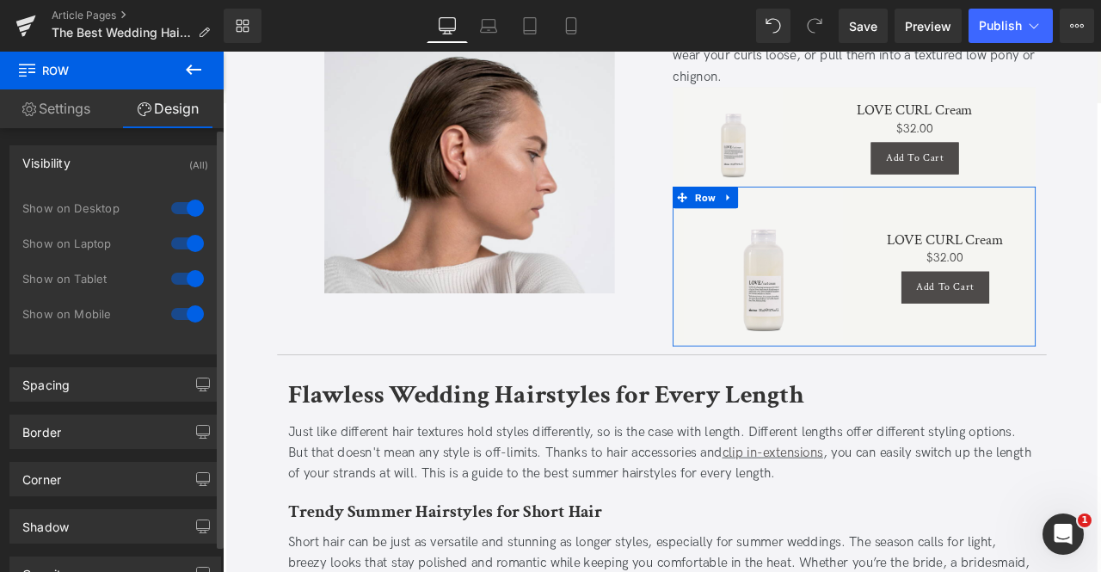
click at [183, 241] on div at bounding box center [187, 244] width 41 height 28
click at [180, 202] on div at bounding box center [187, 208] width 41 height 28
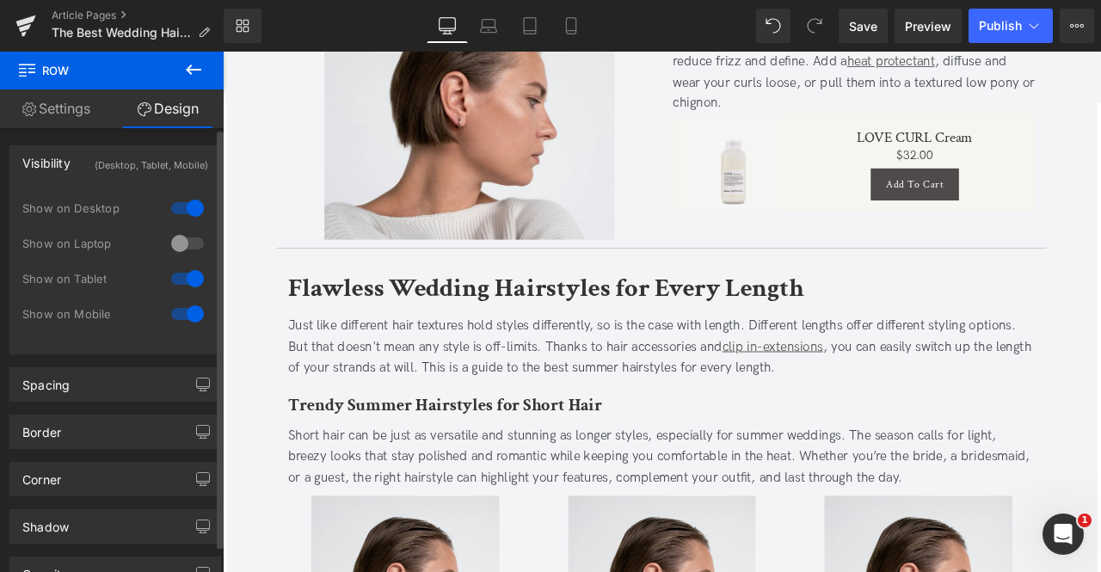
scroll to position [1858, 0]
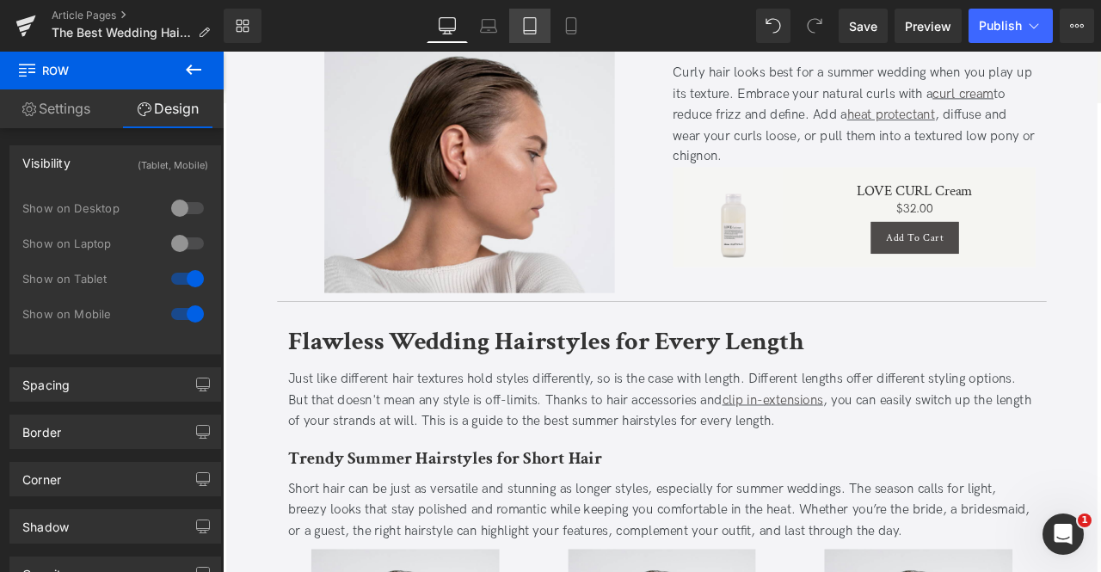
click at [540, 20] on link "Tablet" at bounding box center [529, 26] width 41 height 34
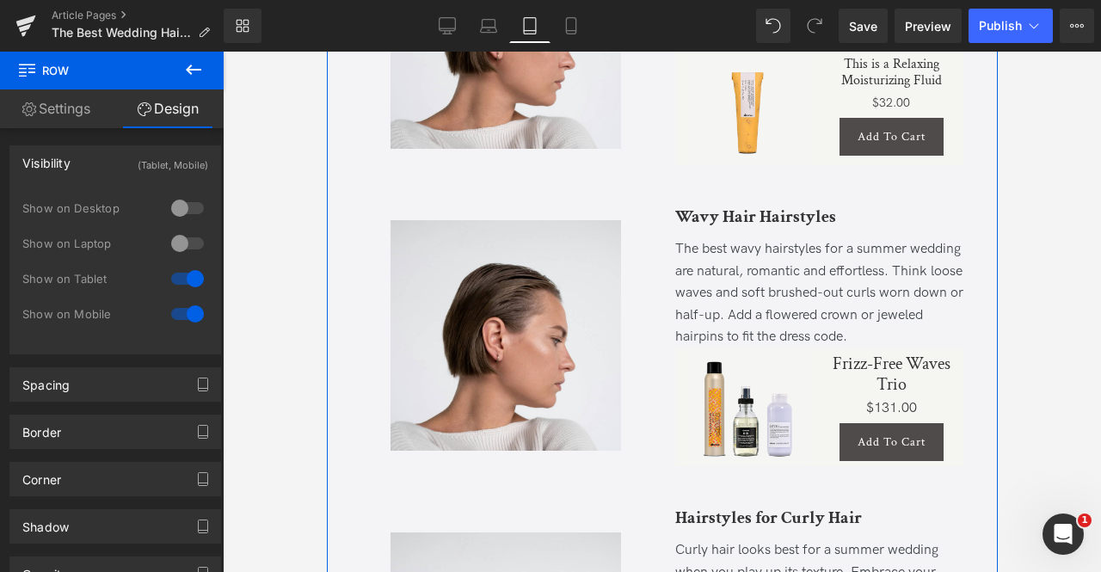
scroll to position [1244, 0]
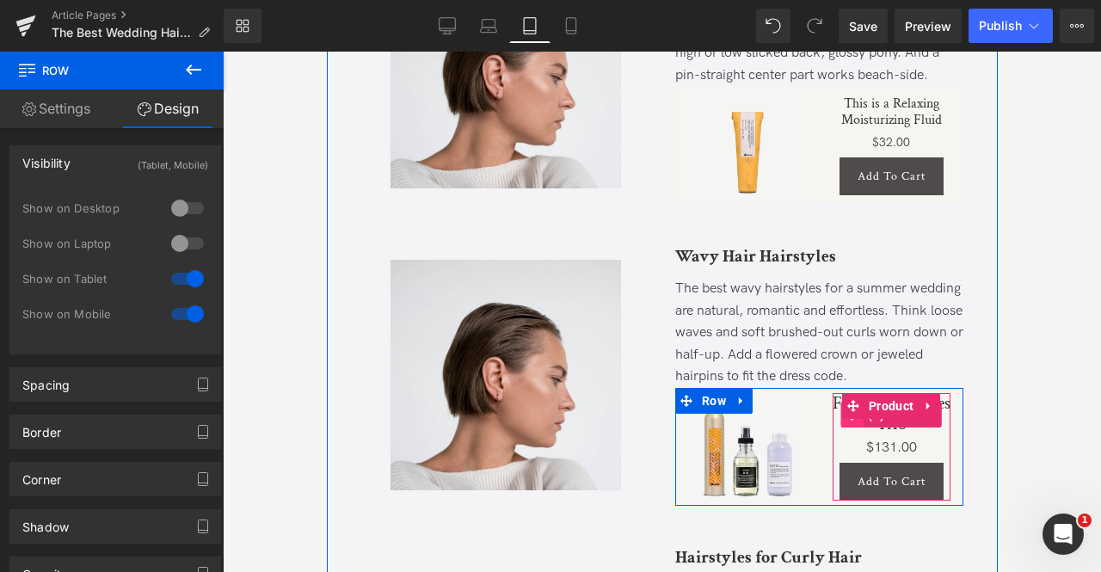
click at [851, 428] on span at bounding box center [851, 415] width 22 height 26
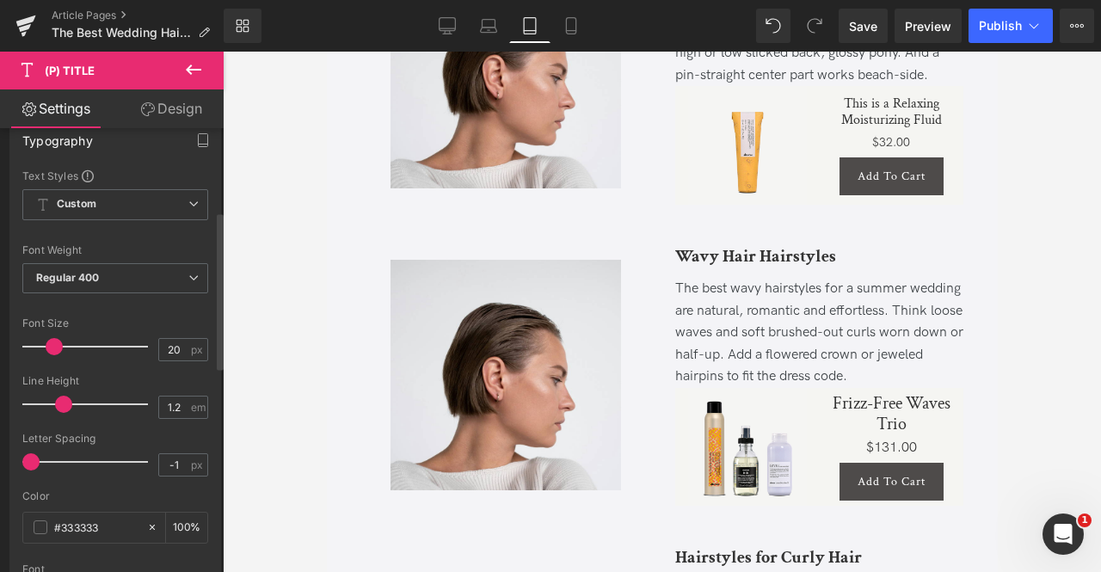
scroll to position [239, 0]
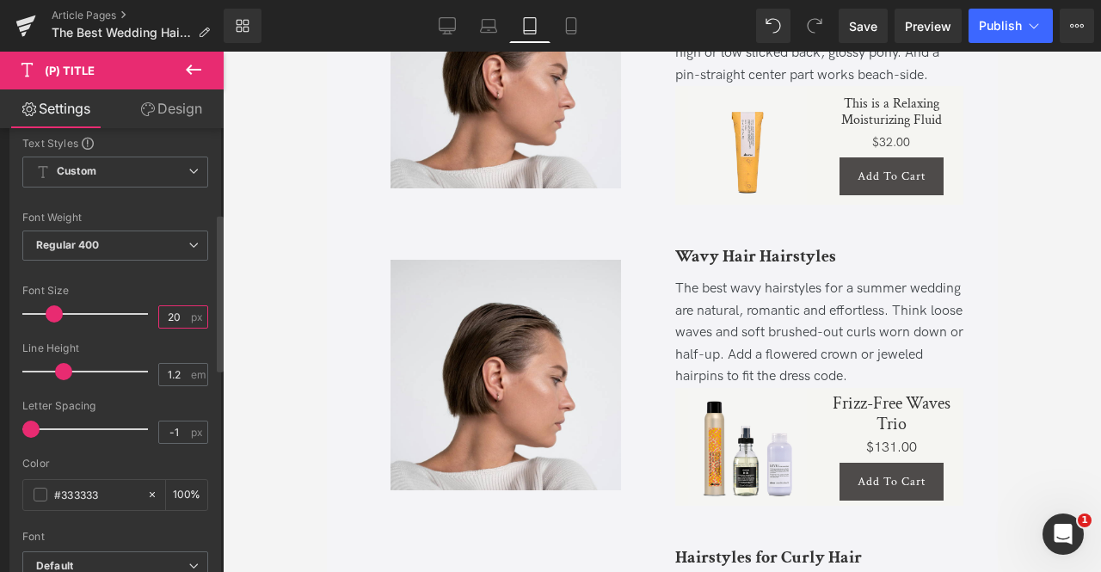
click at [169, 316] on input "20" at bounding box center [174, 317] width 30 height 22
type input "16"
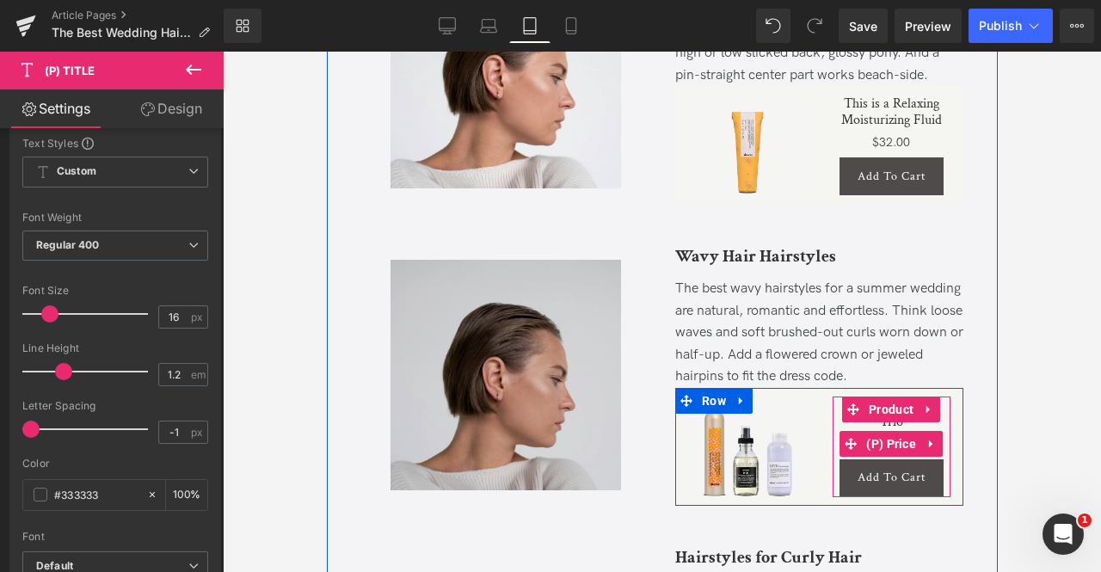
click at [887, 457] on span "(P) Price" at bounding box center [890, 444] width 58 height 26
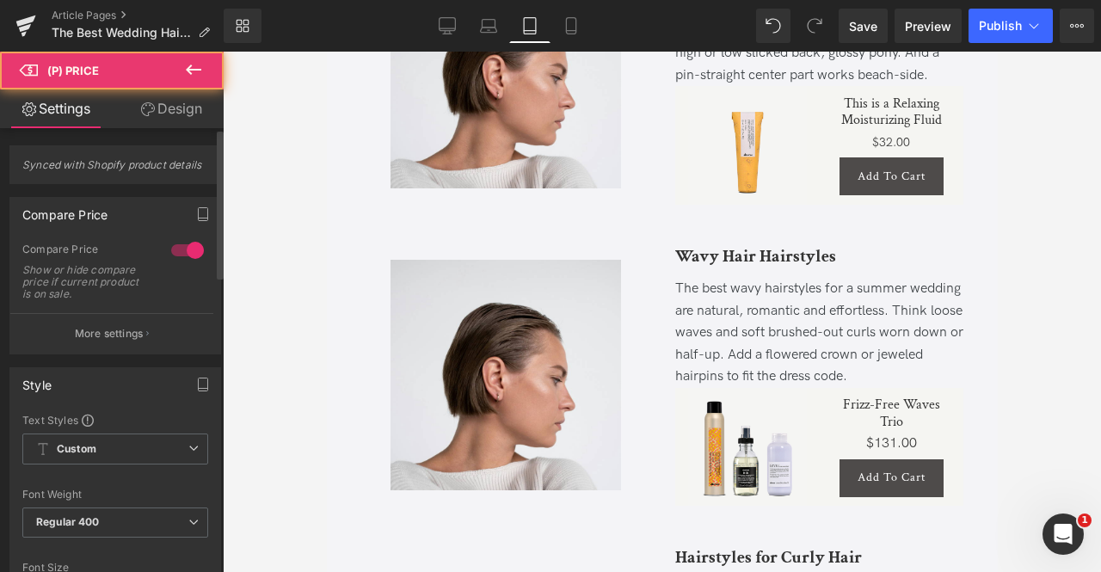
scroll to position [313, 0]
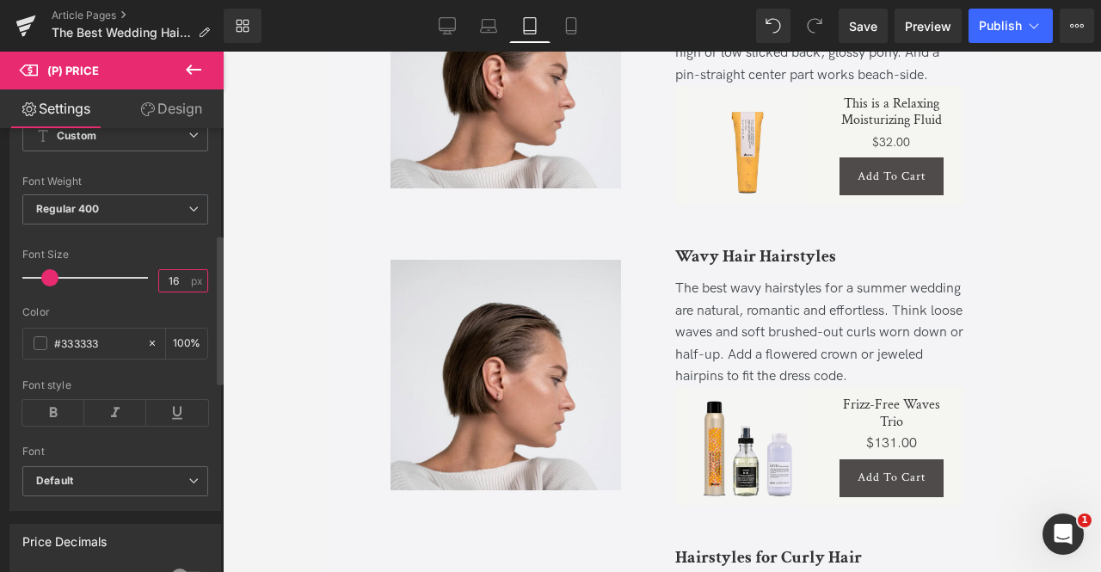
click at [173, 281] on input "16" at bounding box center [174, 281] width 30 height 22
type input "14"
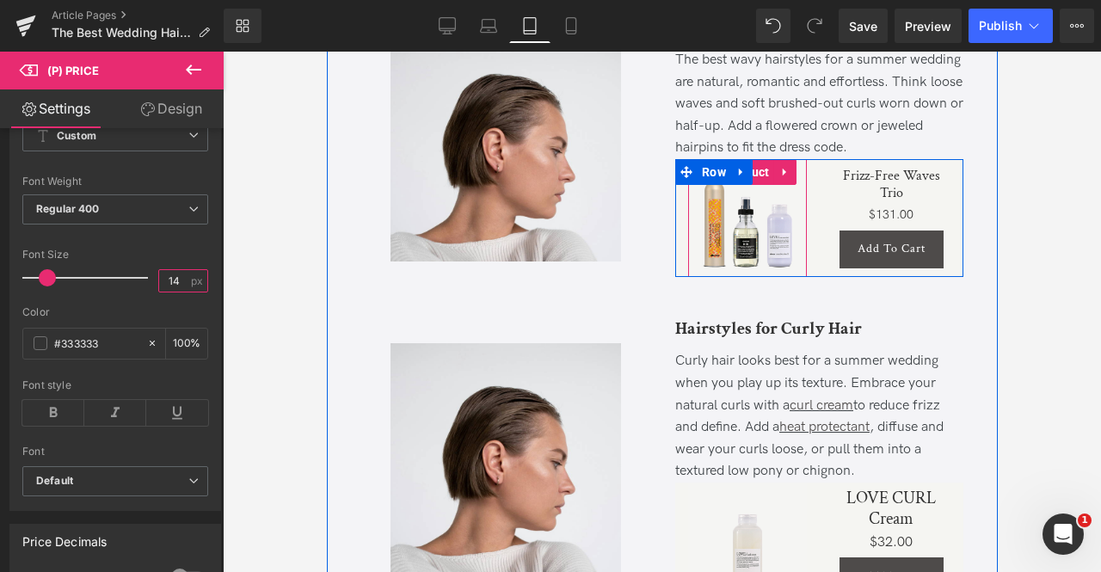
scroll to position [1571, 0]
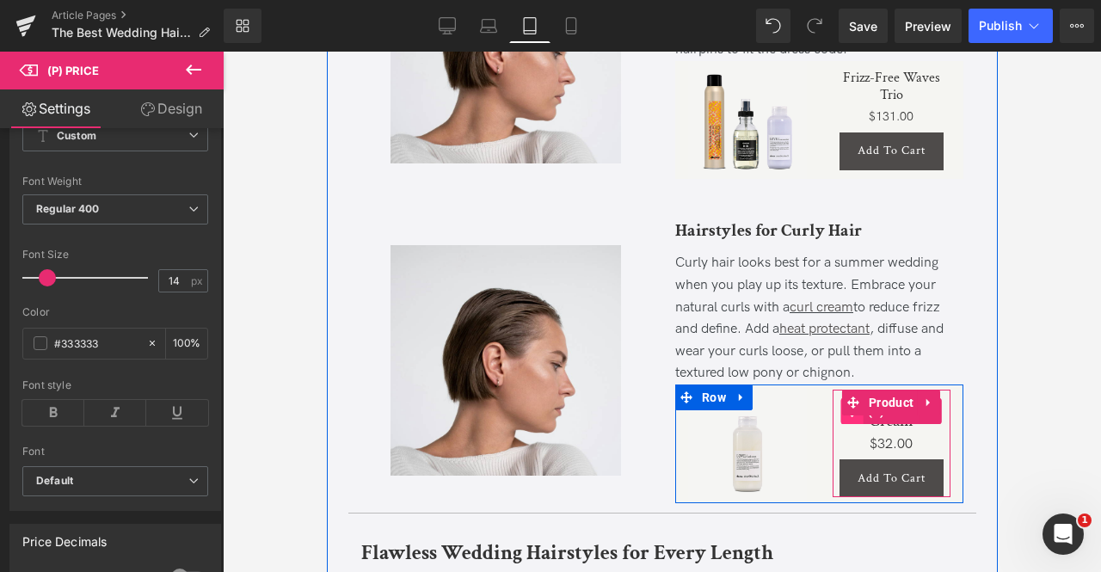
click at [840, 424] on span at bounding box center [851, 411] width 22 height 26
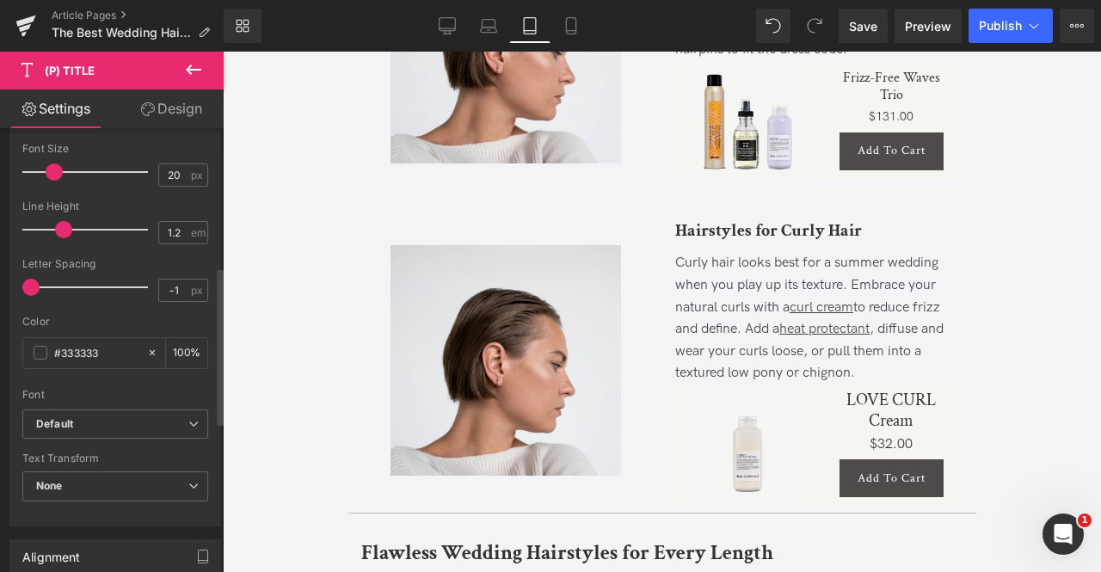
scroll to position [398, 0]
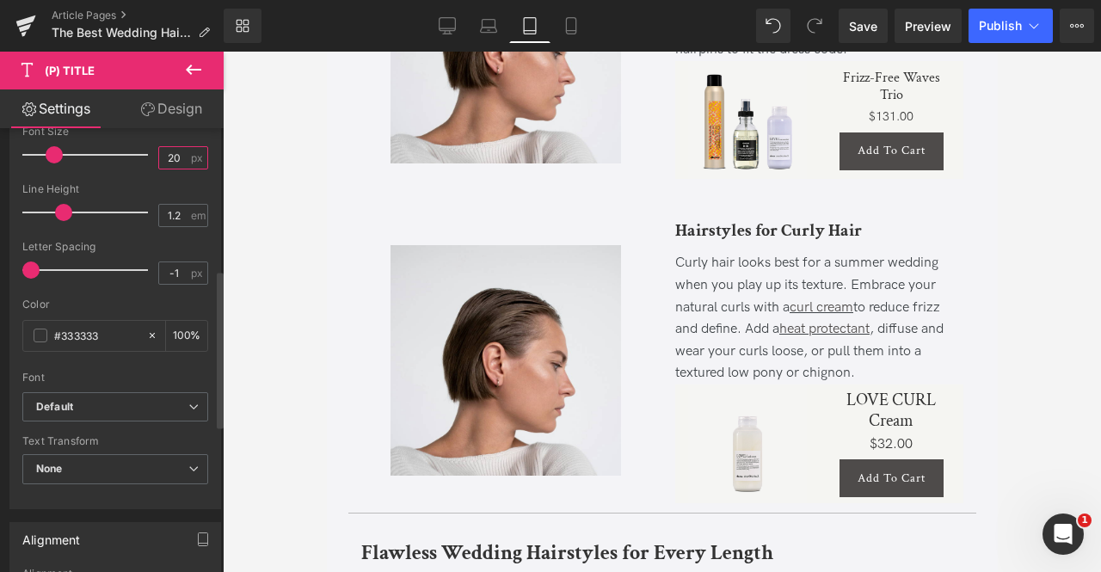
click at [170, 161] on input "20" at bounding box center [174, 158] width 30 height 22
type input "16"
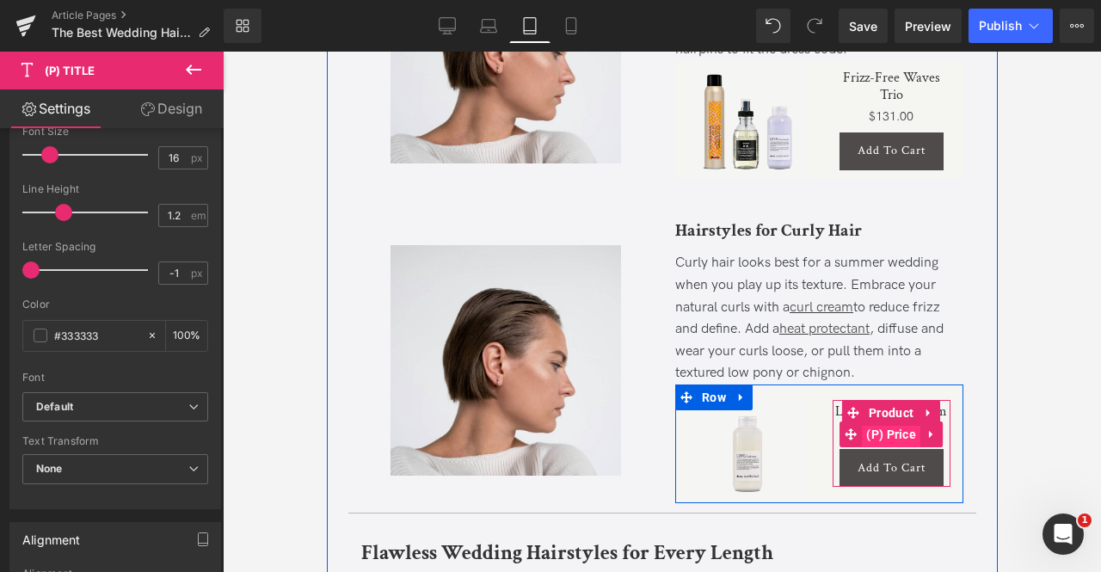
click at [870, 447] on span "(P) Price" at bounding box center [890, 434] width 58 height 26
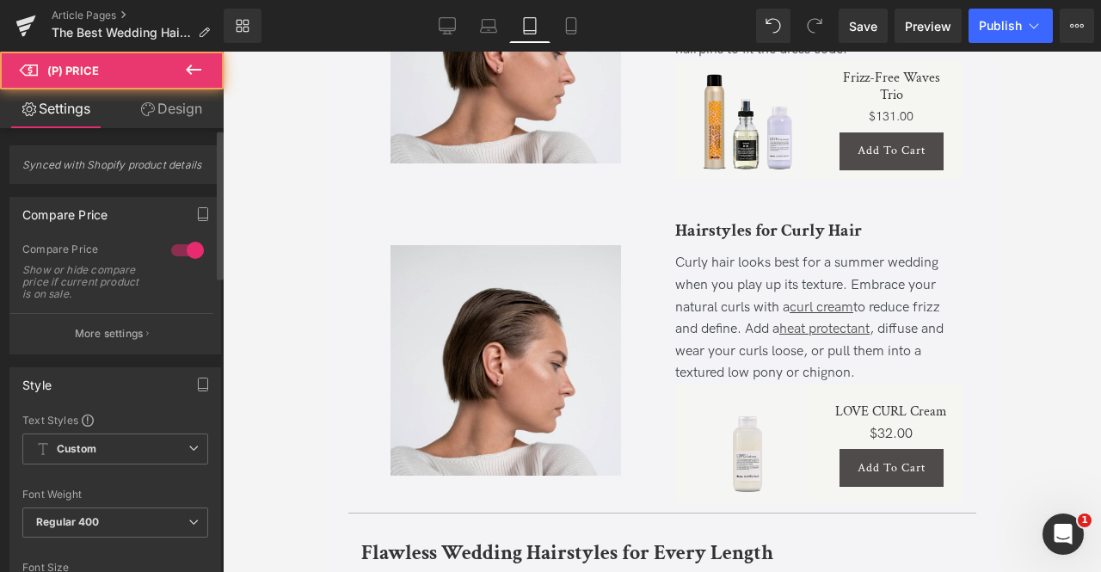
scroll to position [349, 0]
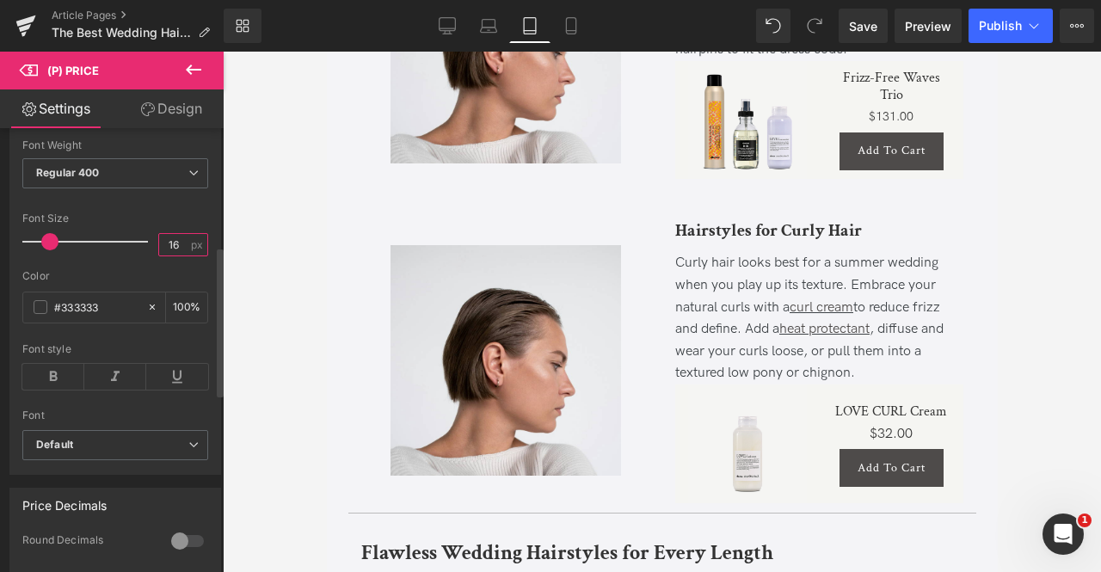
click at [168, 243] on input "16" at bounding box center [174, 245] width 30 height 22
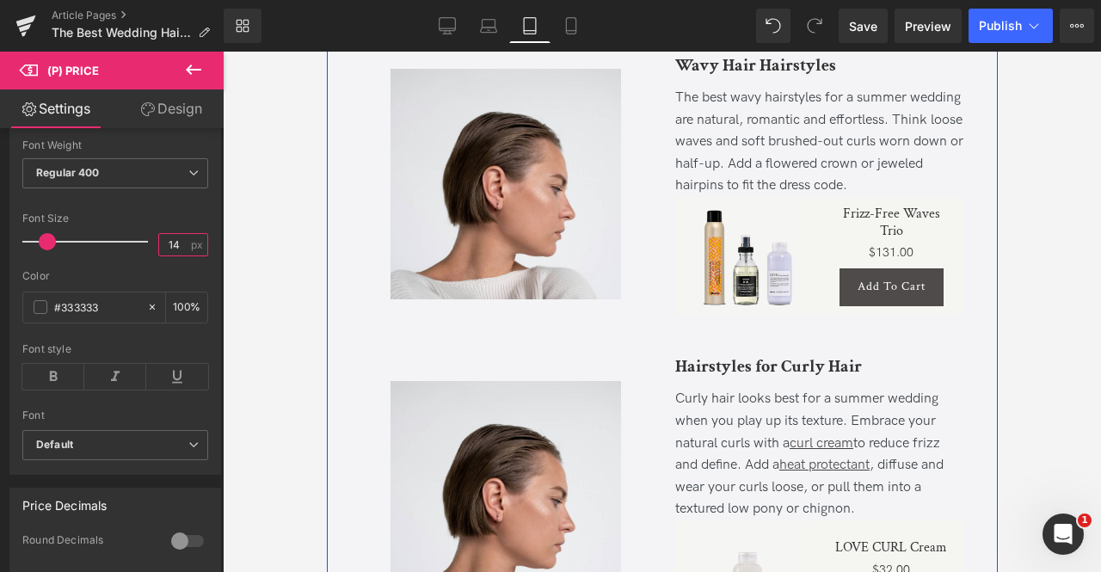
scroll to position [1433, 0]
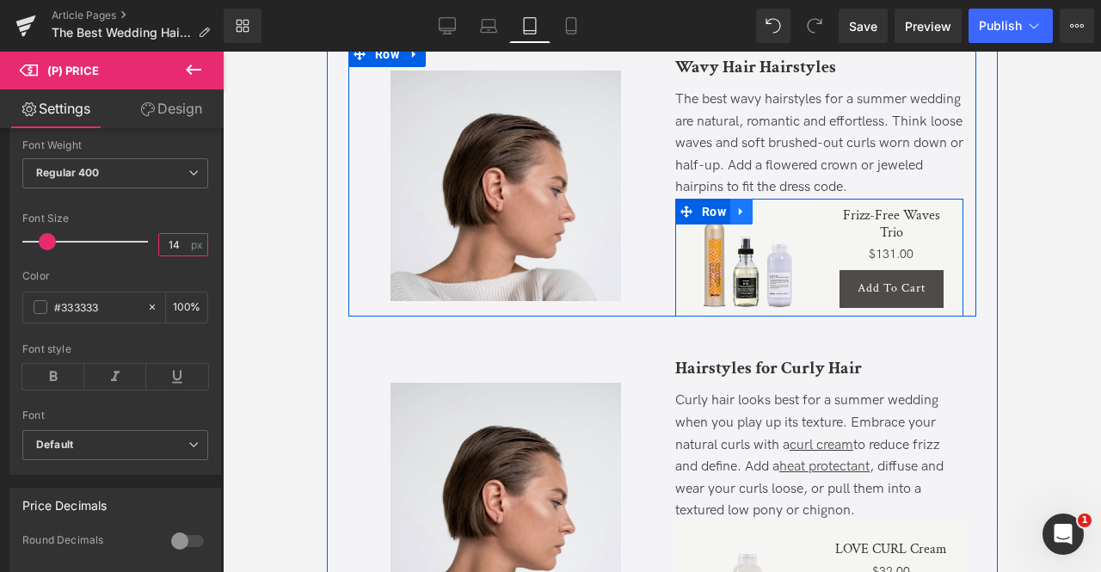
type input "14"
click at [735, 218] on icon at bounding box center [741, 211] width 12 height 13
click at [752, 225] on link at bounding box center [763, 212] width 22 height 26
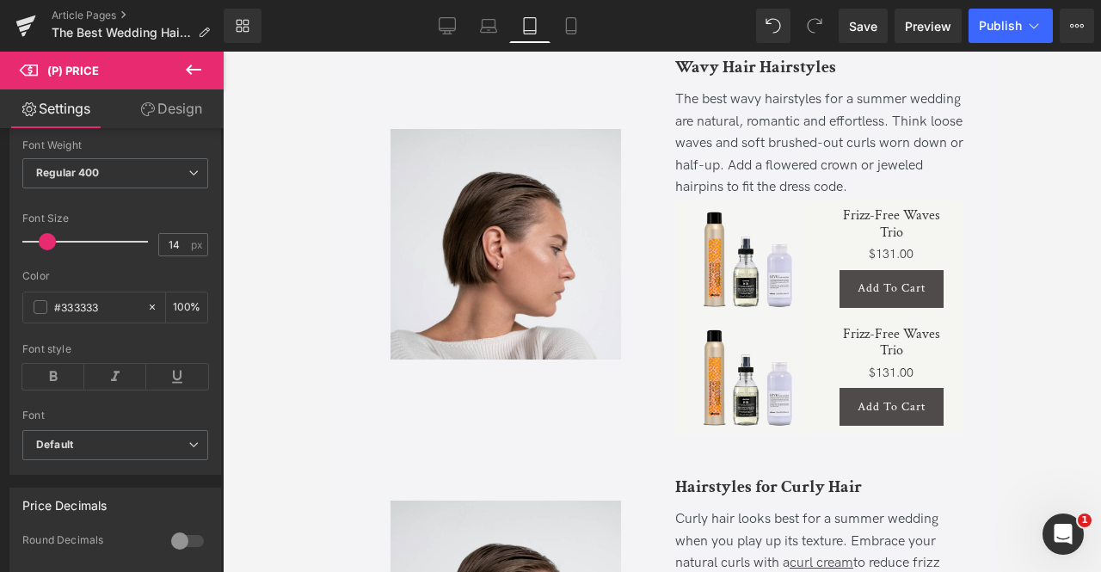
click at [191, 125] on link "Design" at bounding box center [171, 108] width 112 height 39
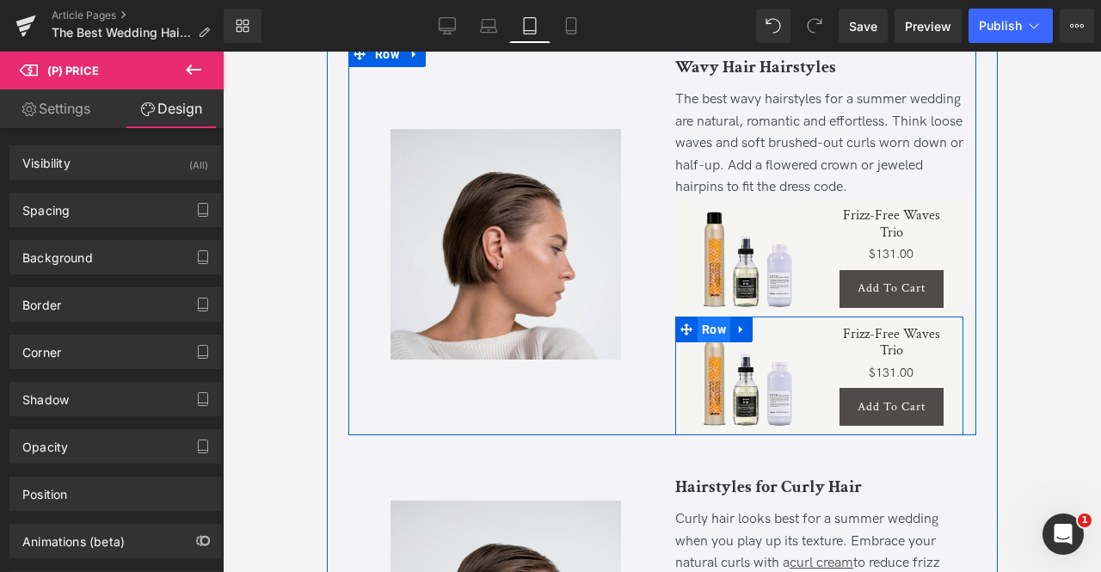
click at [713, 342] on span "Row" at bounding box center [713, 330] width 33 height 26
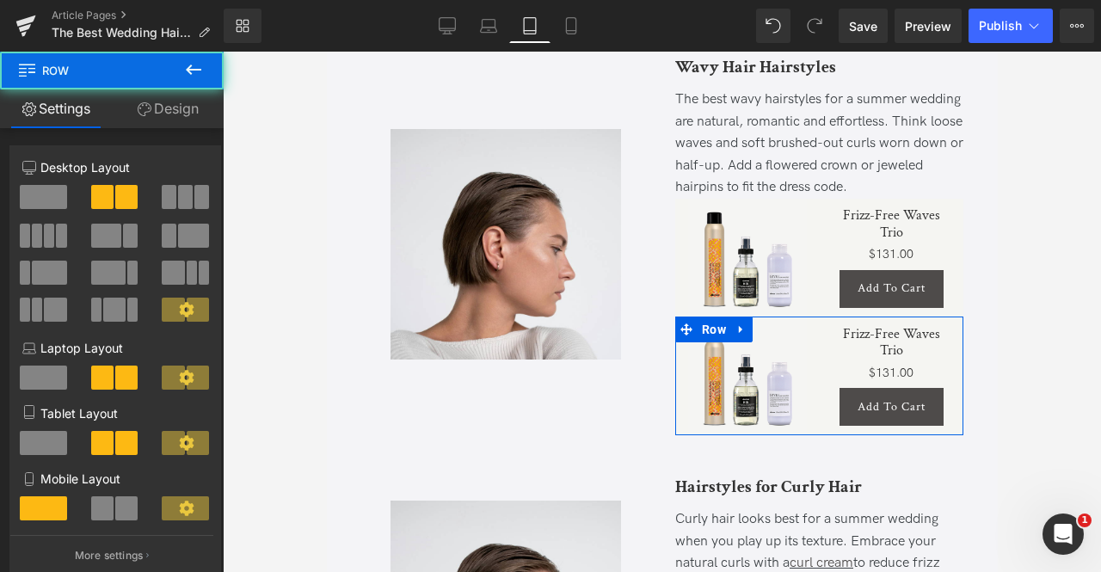
click at [169, 102] on link "Design" at bounding box center [168, 108] width 112 height 39
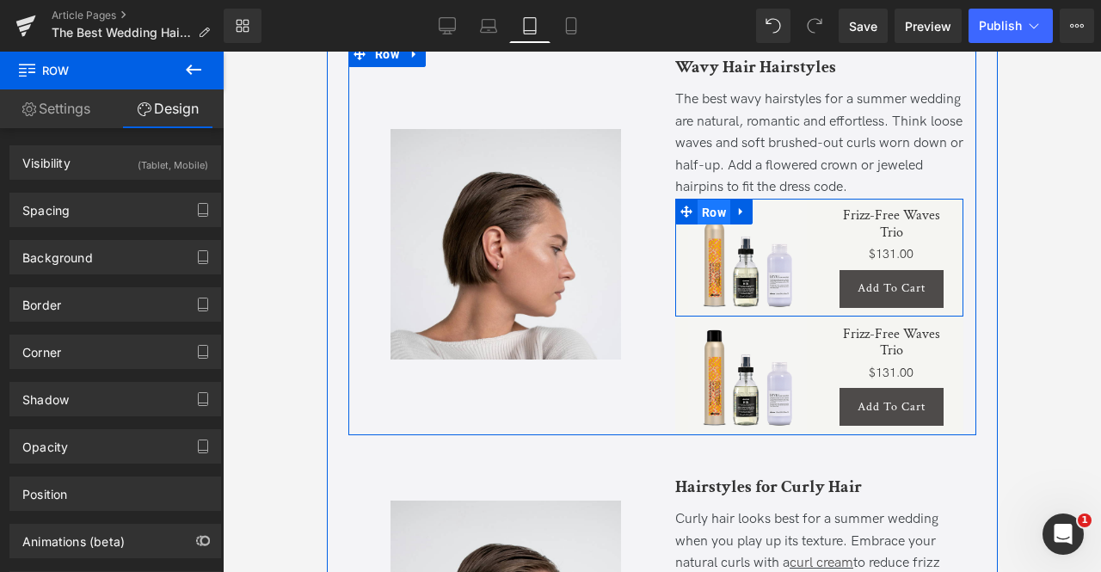
click at [712, 225] on span "Row" at bounding box center [713, 213] width 33 height 26
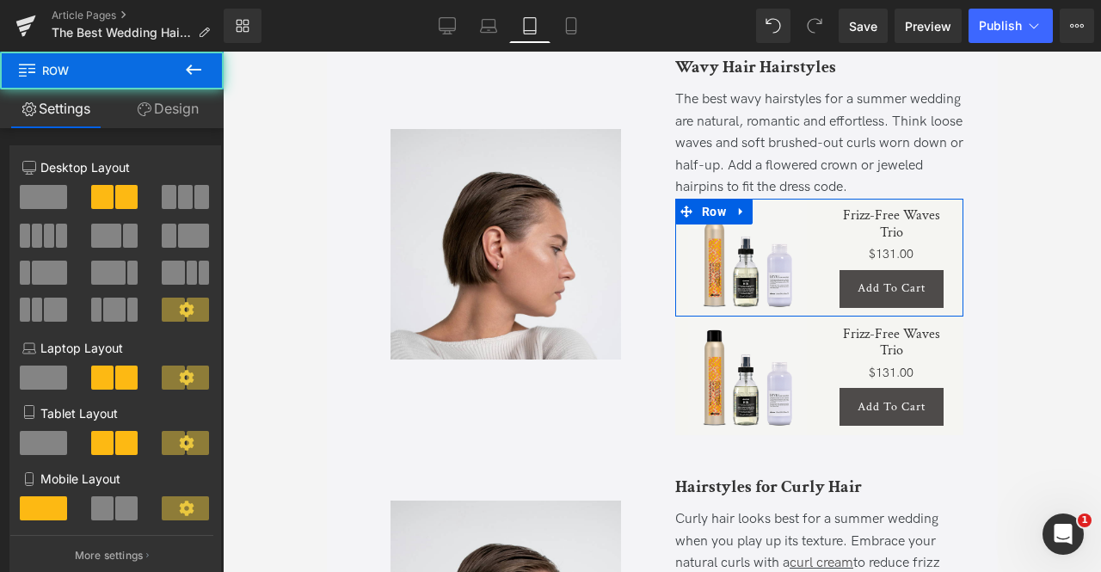
click at [129, 113] on link "Design" at bounding box center [168, 108] width 112 height 39
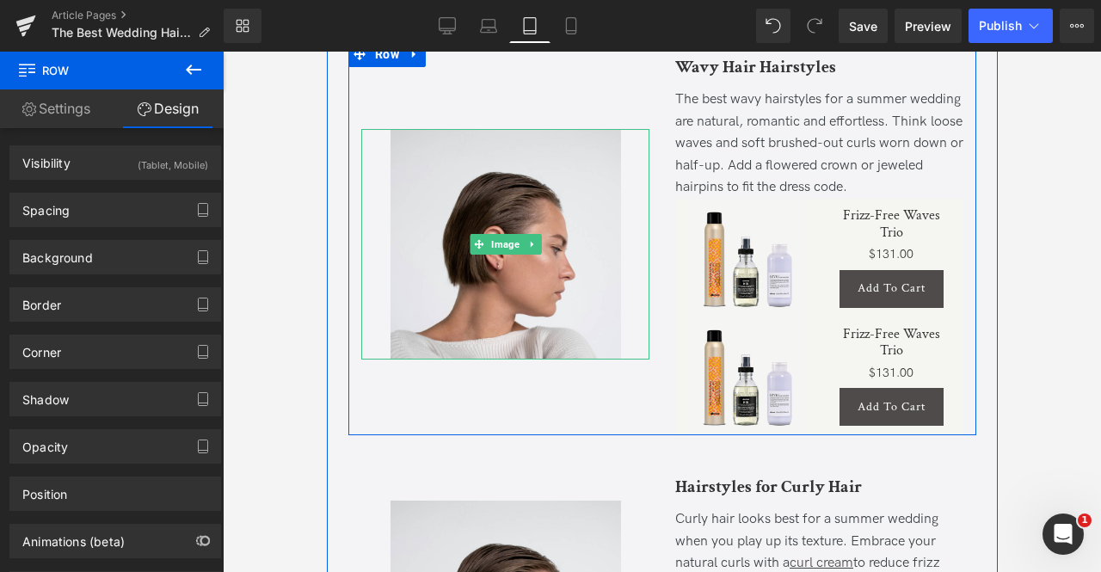
scroll to position [1853, 0]
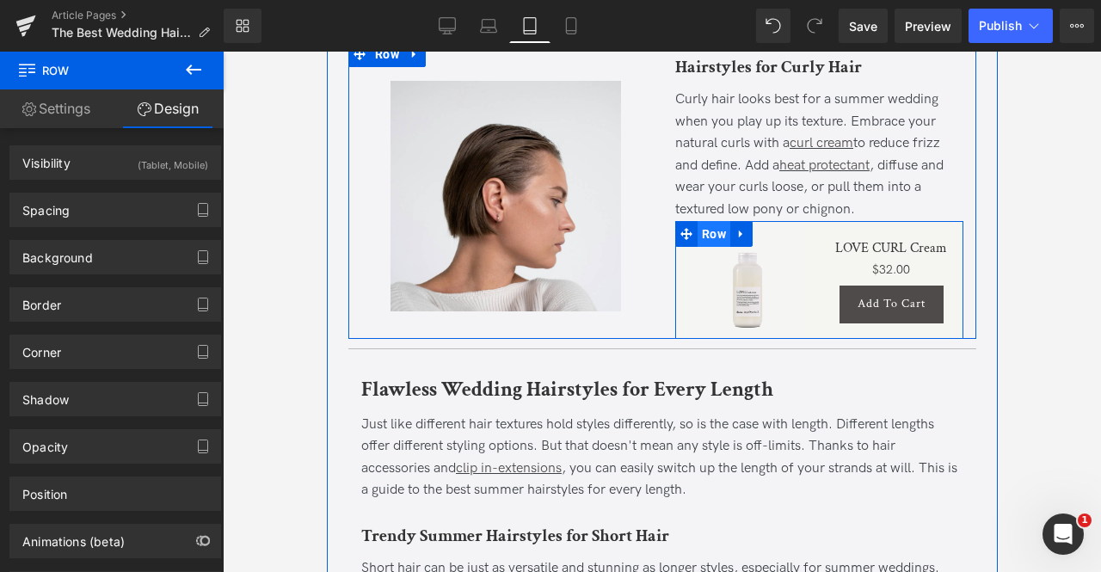
click at [704, 247] on span "Row" at bounding box center [713, 234] width 33 height 26
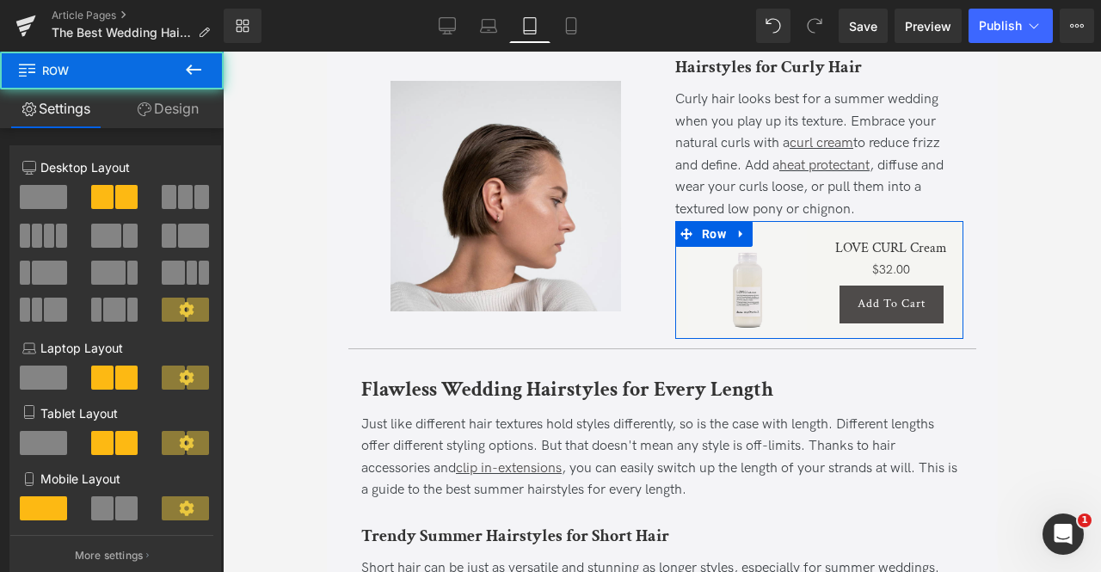
click at [191, 97] on link "Design" at bounding box center [168, 108] width 112 height 39
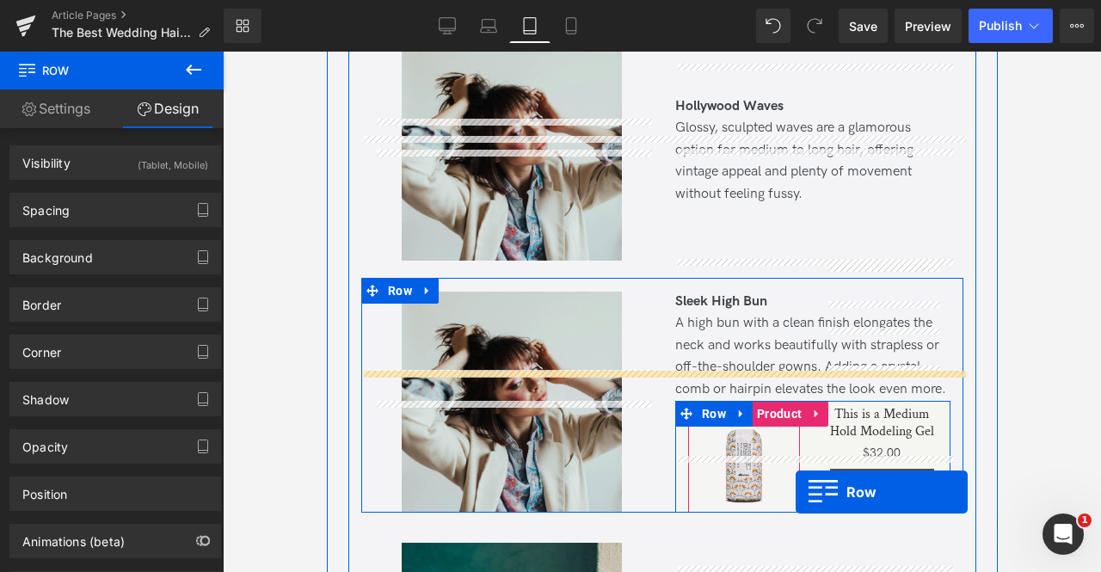
scroll to position [8408, 0]
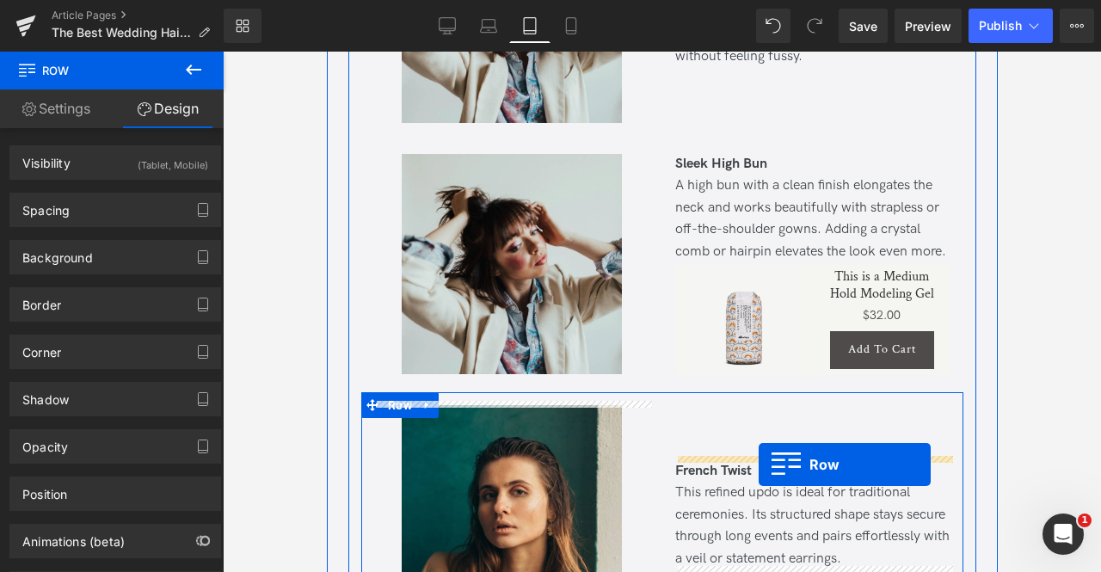
drag, startPoint x: 683, startPoint y: 270, endPoint x: 758, endPoint y: 465, distance: 208.3
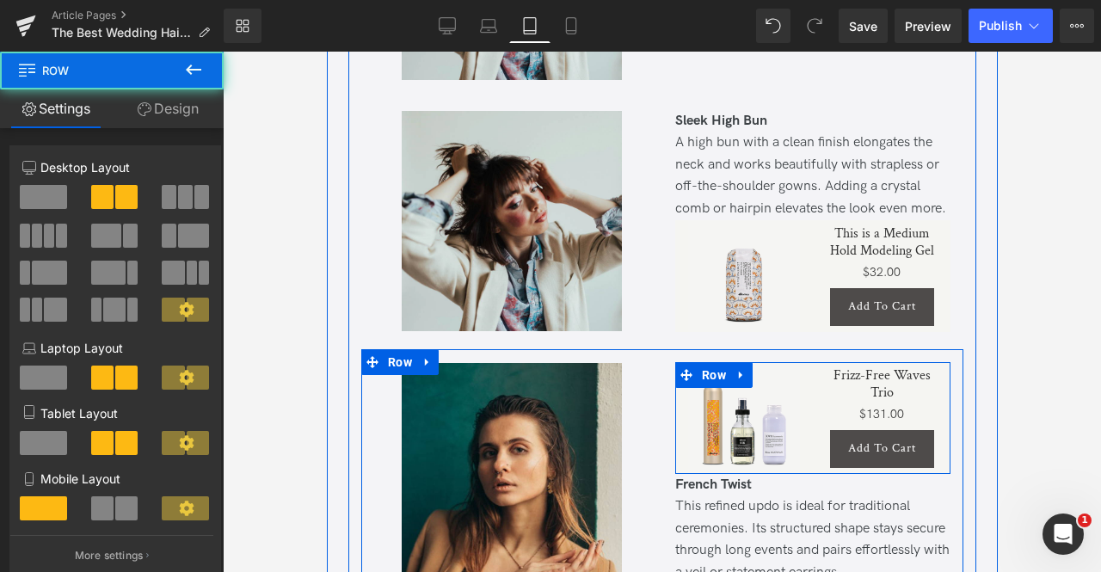
scroll to position [8365, 0]
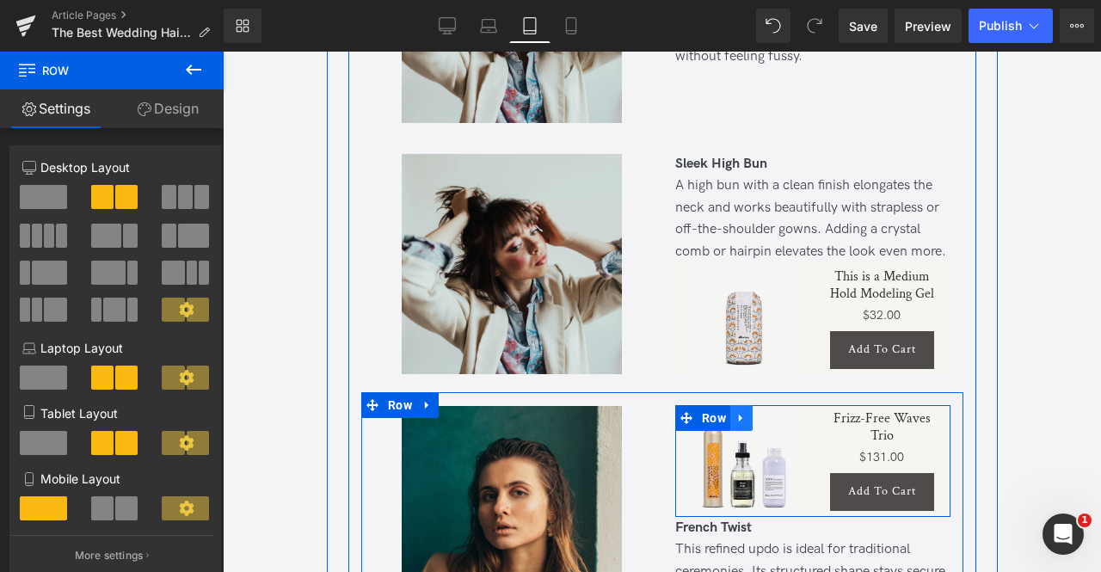
click at [741, 412] on icon at bounding box center [741, 417] width 12 height 13
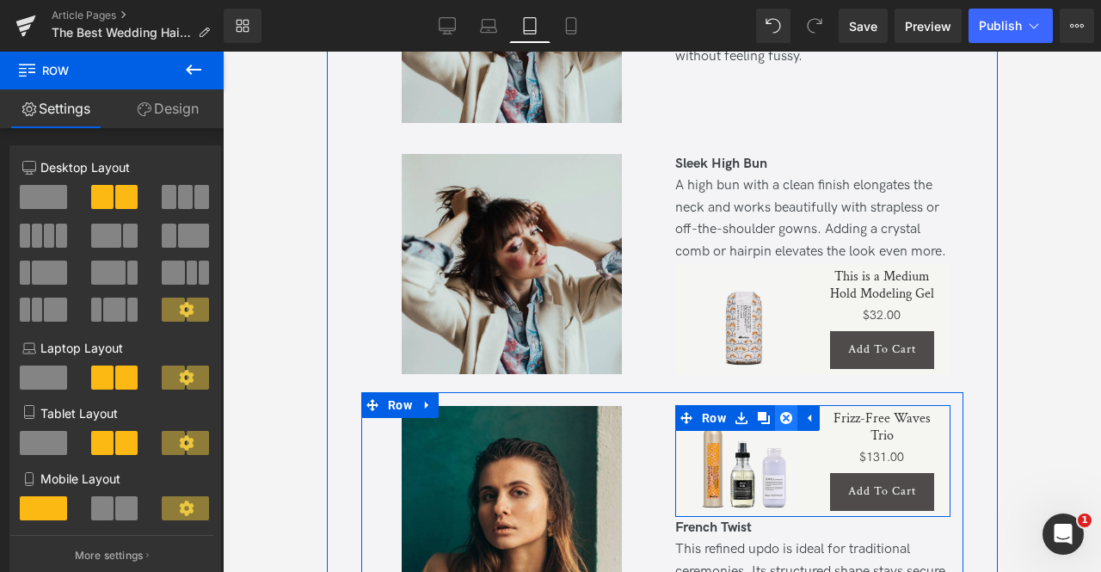
click at [786, 415] on icon at bounding box center [785, 418] width 12 height 12
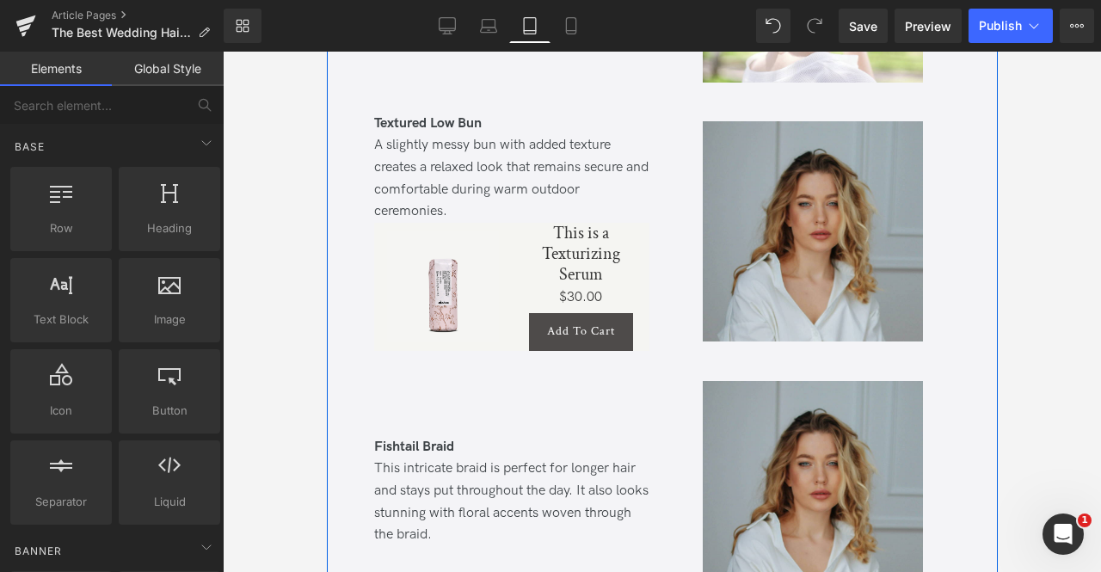
scroll to position [9748, 0]
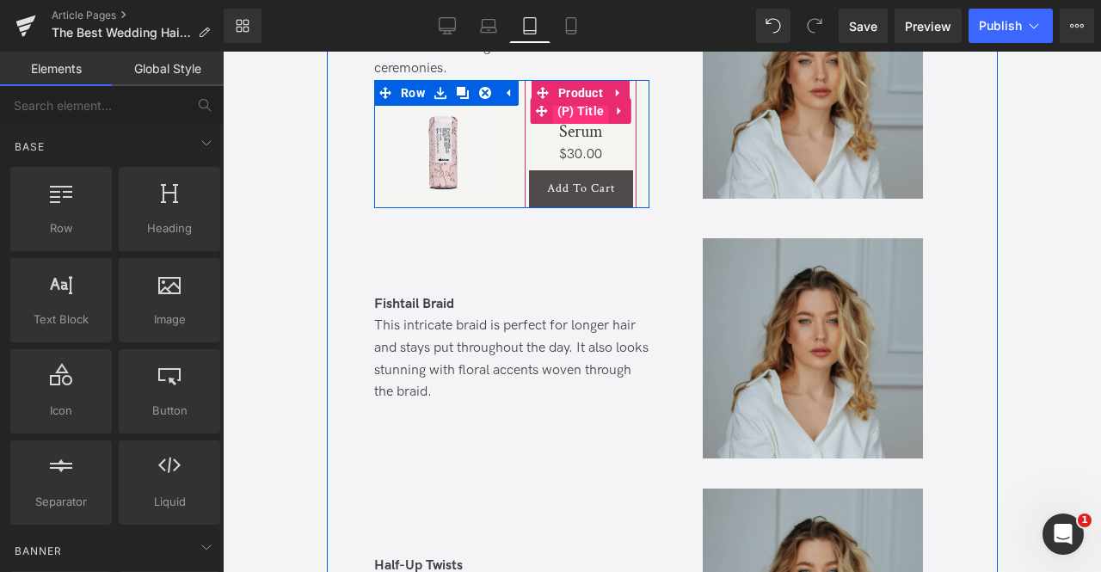
click at [569, 124] on span "(P) Title" at bounding box center [580, 111] width 56 height 26
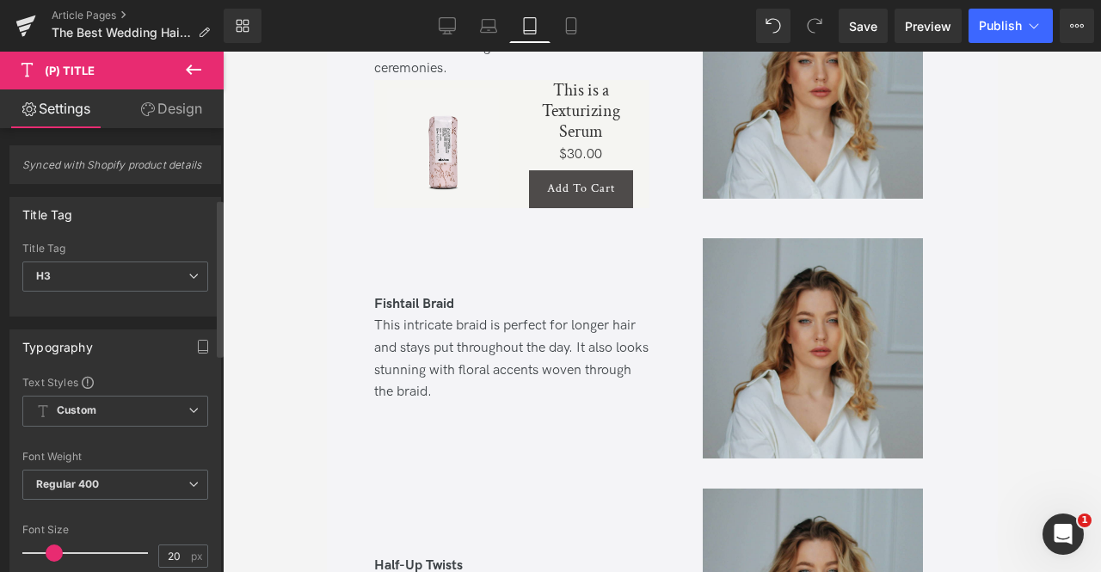
scroll to position [241, 0]
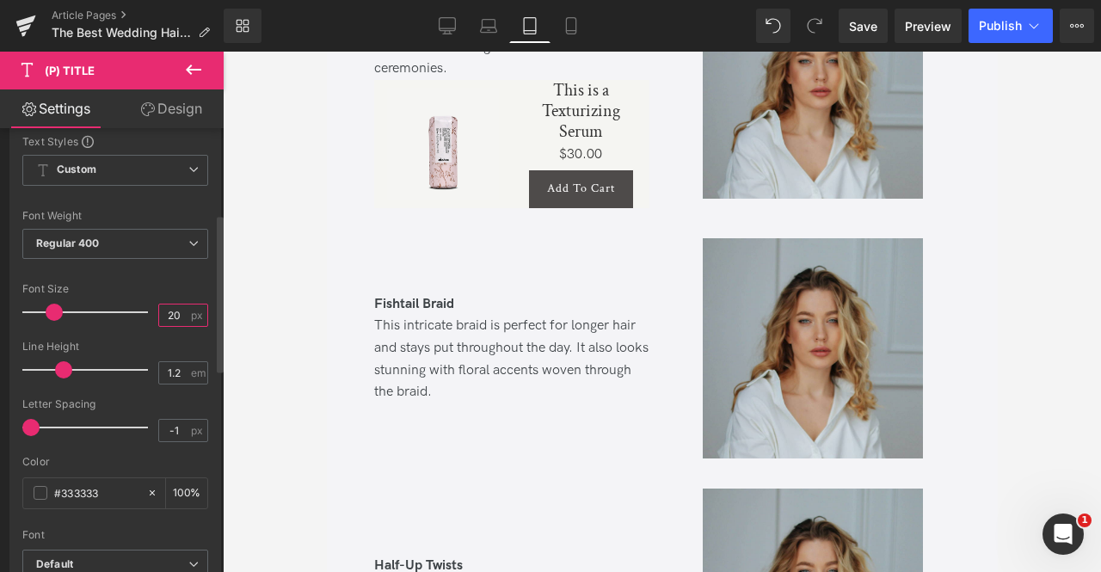
click at [177, 316] on input "20" at bounding box center [174, 316] width 30 height 22
type input "2"
type input "16"
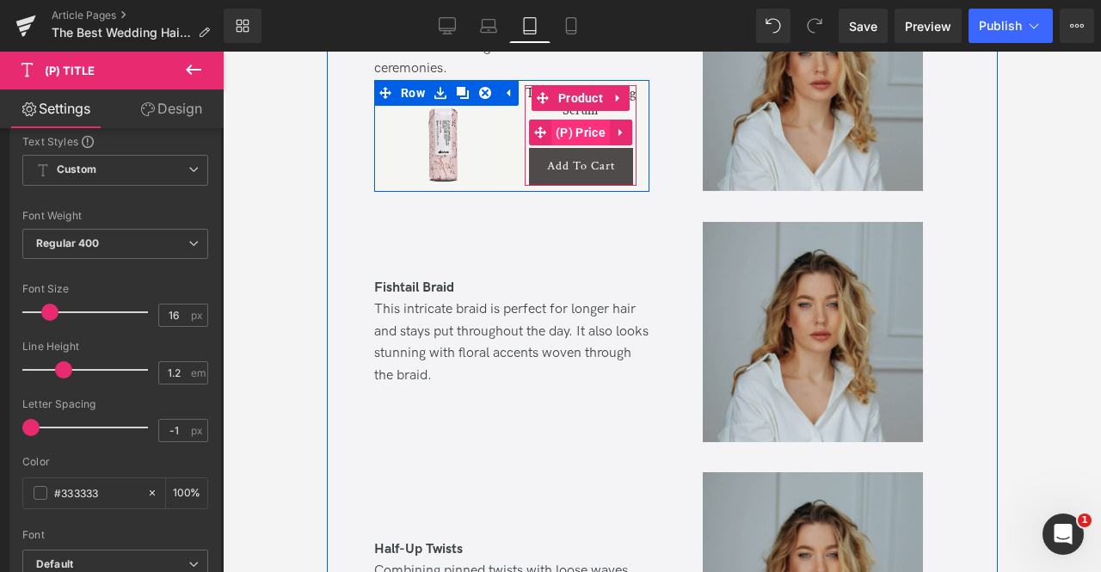
click at [559, 145] on span "(P) Price" at bounding box center [580, 133] width 58 height 26
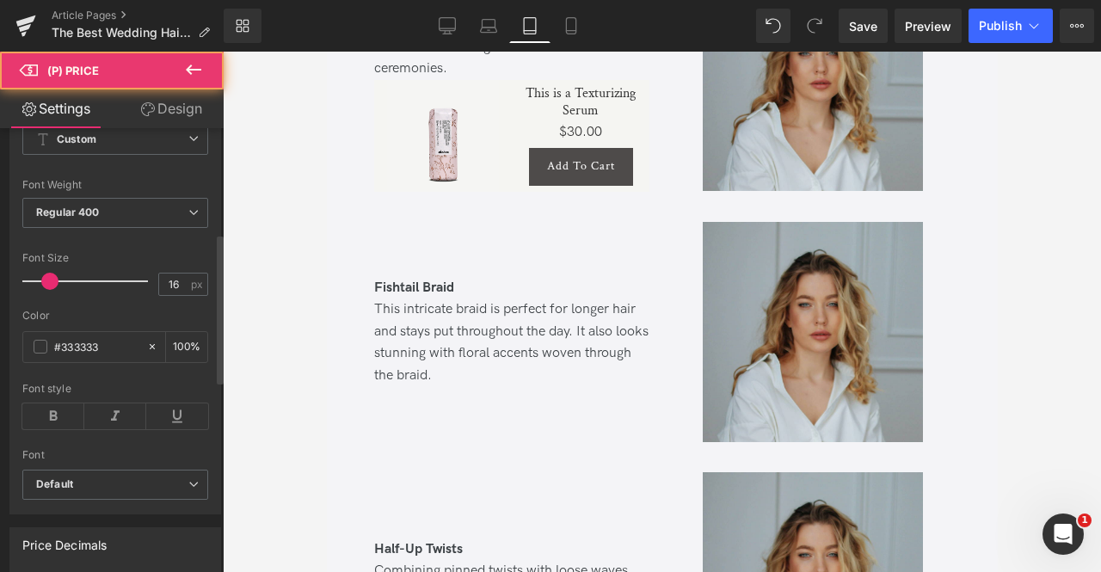
scroll to position [310, 0]
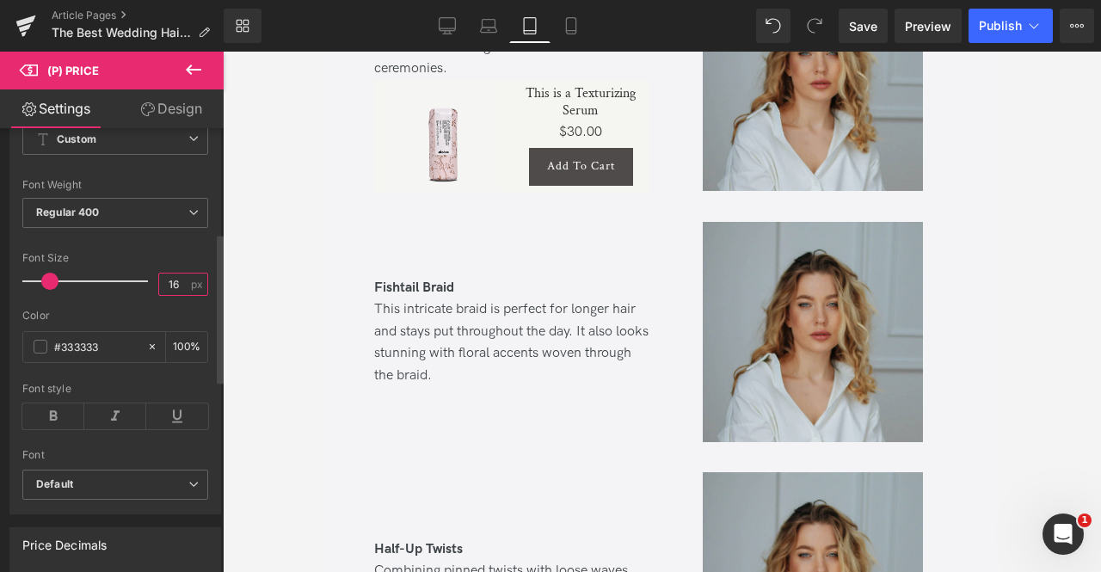
click at [172, 280] on input "16" at bounding box center [174, 285] width 30 height 22
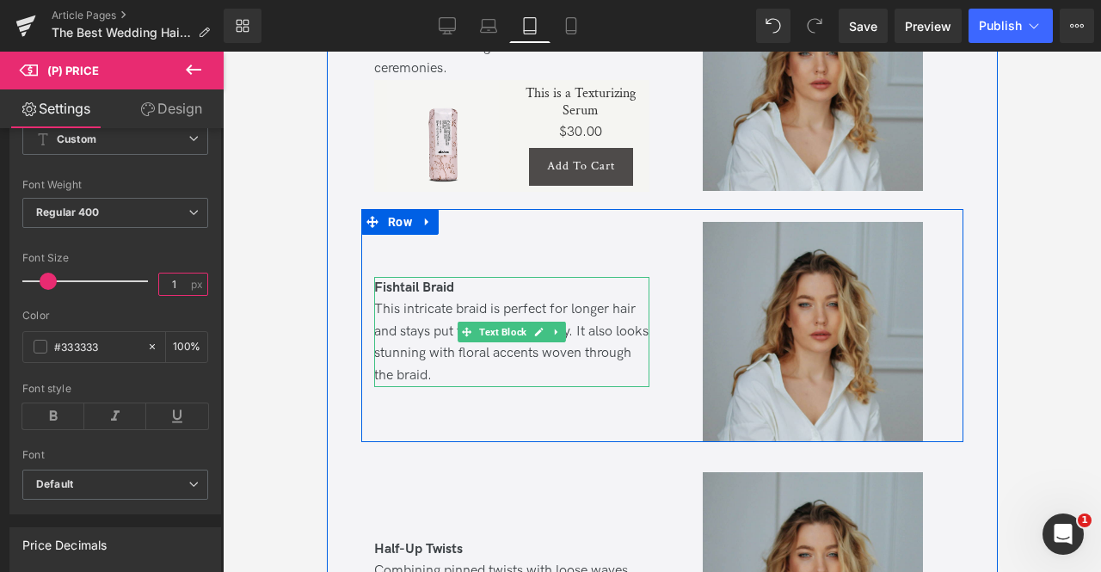
type input "14"
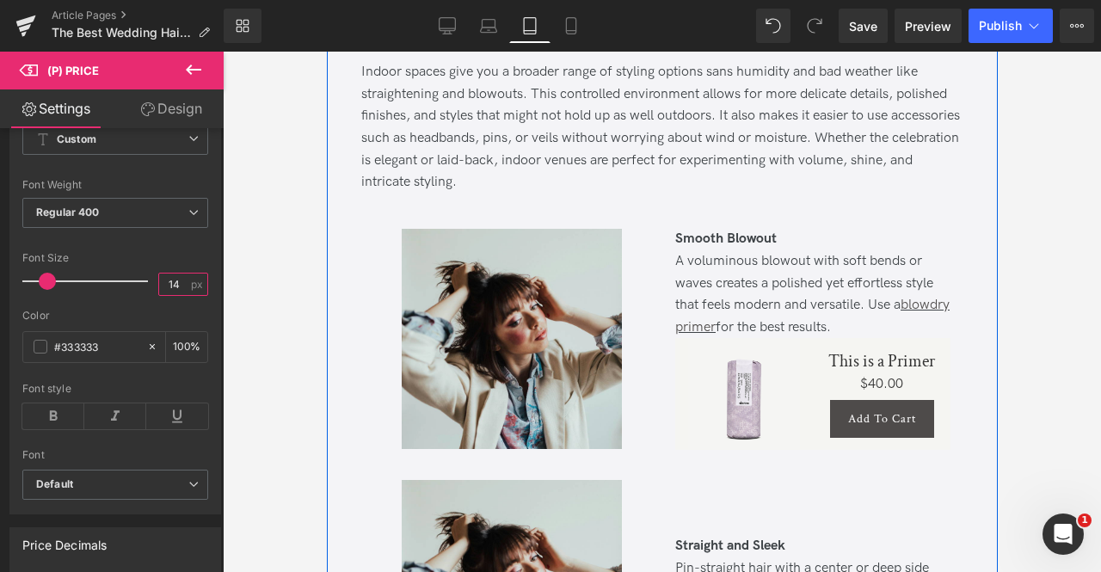
scroll to position [10711, 0]
click at [883, 383] on div "This is a Primer (P) Title $0 $40.00 (P) Price Add To Cart (P) Cart Button Prod…" at bounding box center [881, 394] width 112 height 87
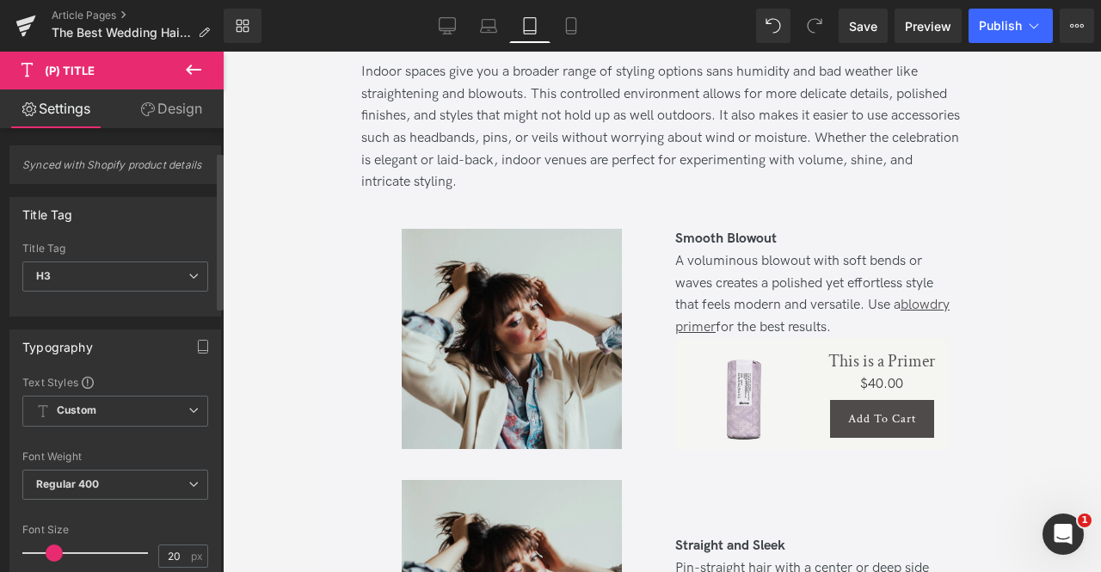
scroll to position [212, 0]
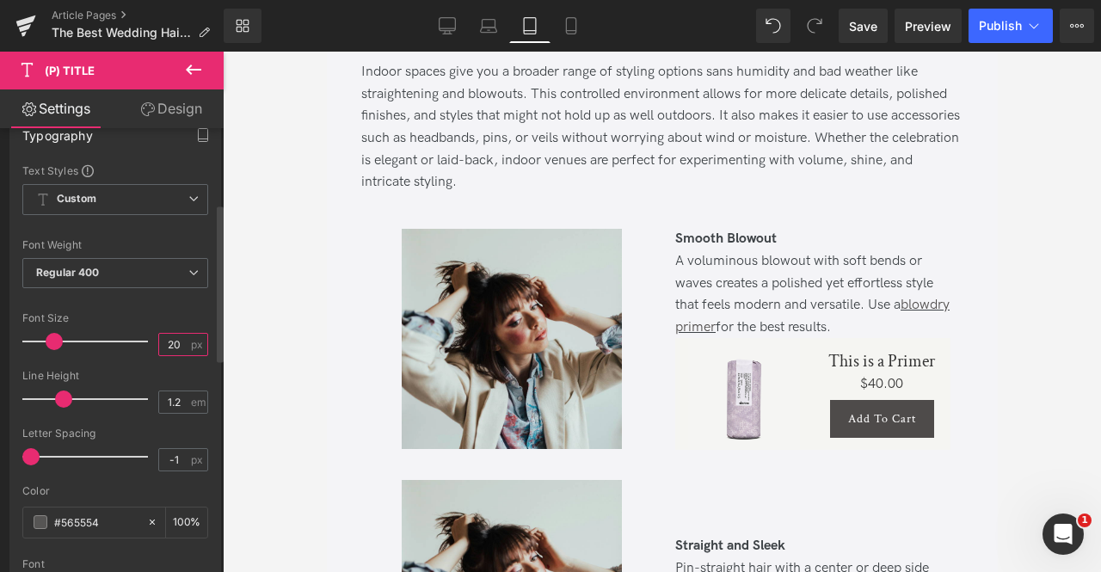
click at [170, 335] on input "20" at bounding box center [174, 345] width 30 height 22
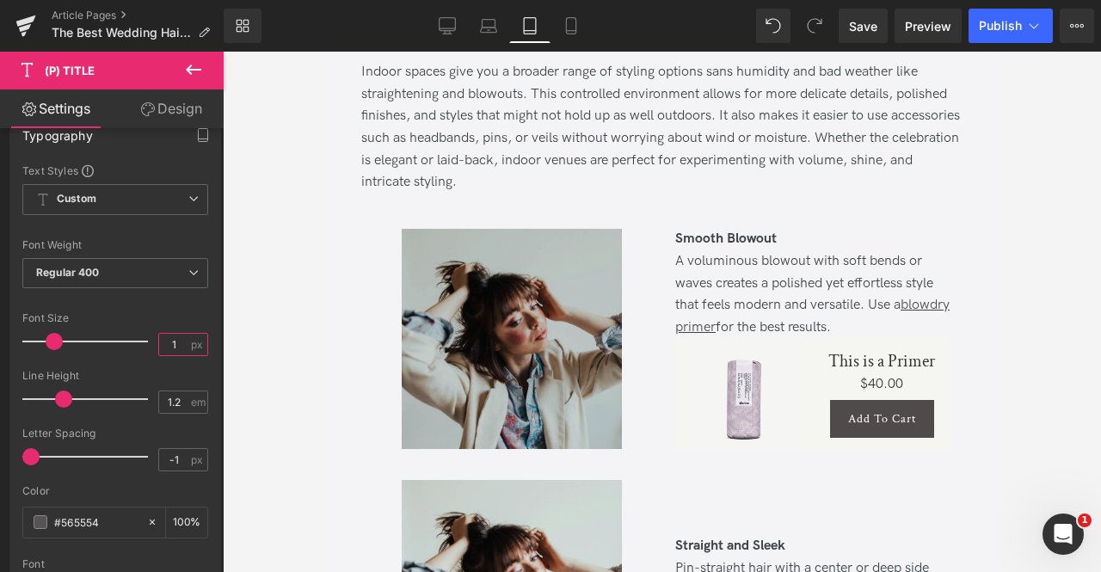
type input "16"
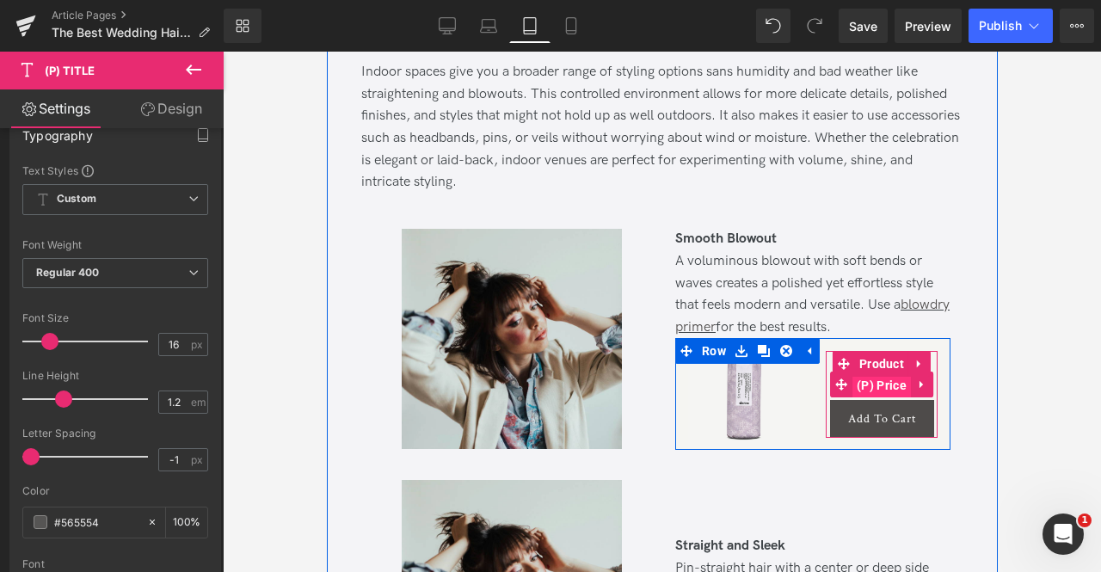
click at [871, 398] on span "(P) Price" at bounding box center [881, 385] width 58 height 26
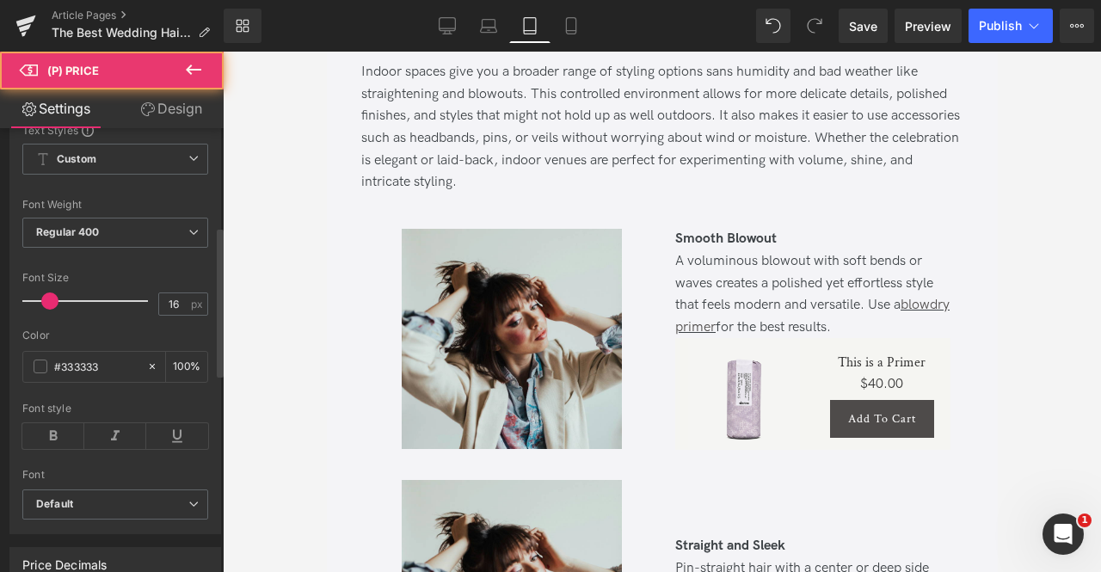
scroll to position [291, 0]
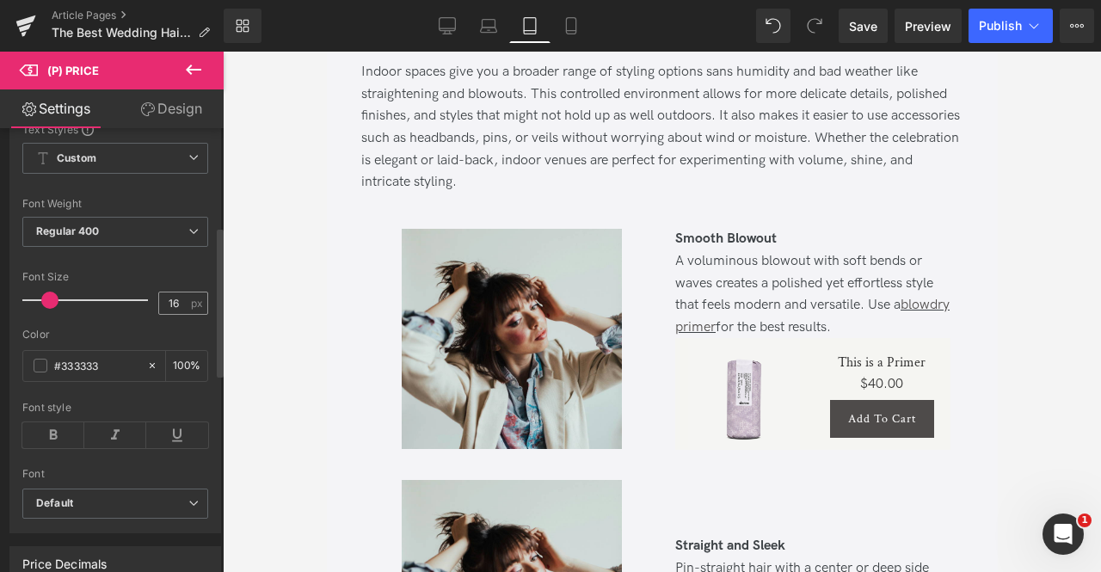
click at [191, 298] on span "px" at bounding box center [198, 303] width 15 height 11
click at [169, 293] on input "16" at bounding box center [174, 303] width 30 height 22
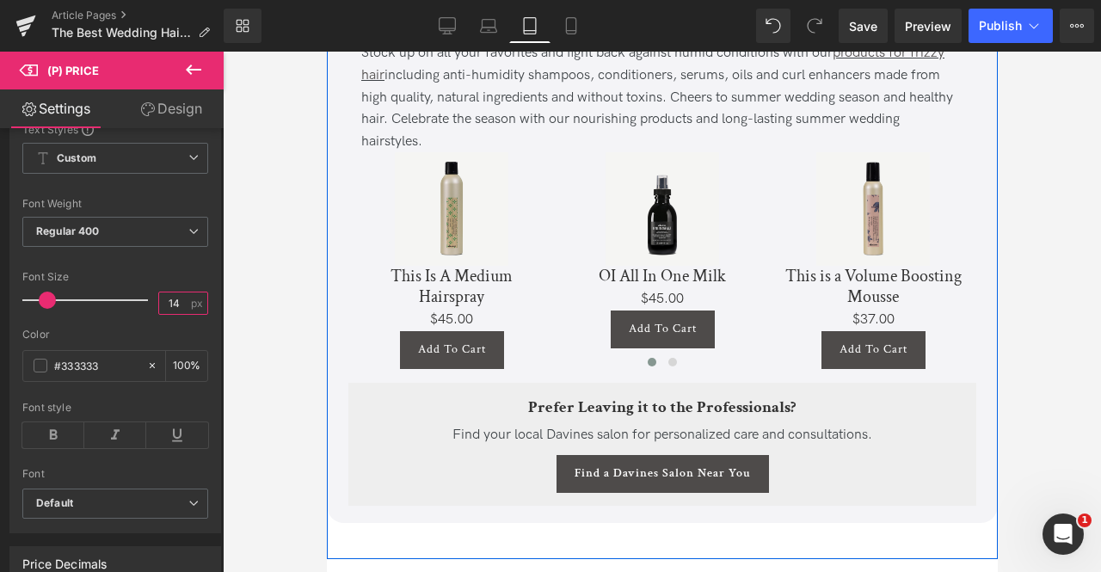
scroll to position [12396, 0]
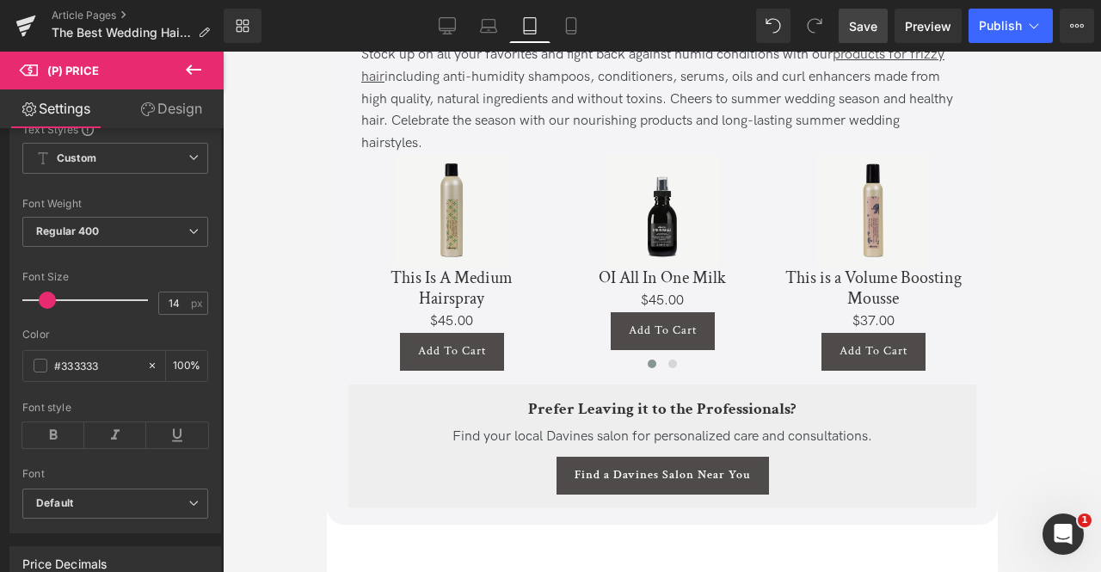
drag, startPoint x: 875, startPoint y: 22, endPoint x: 433, endPoint y: 183, distance: 470.8
click at [875, 22] on span "Save" at bounding box center [863, 26] width 28 height 18
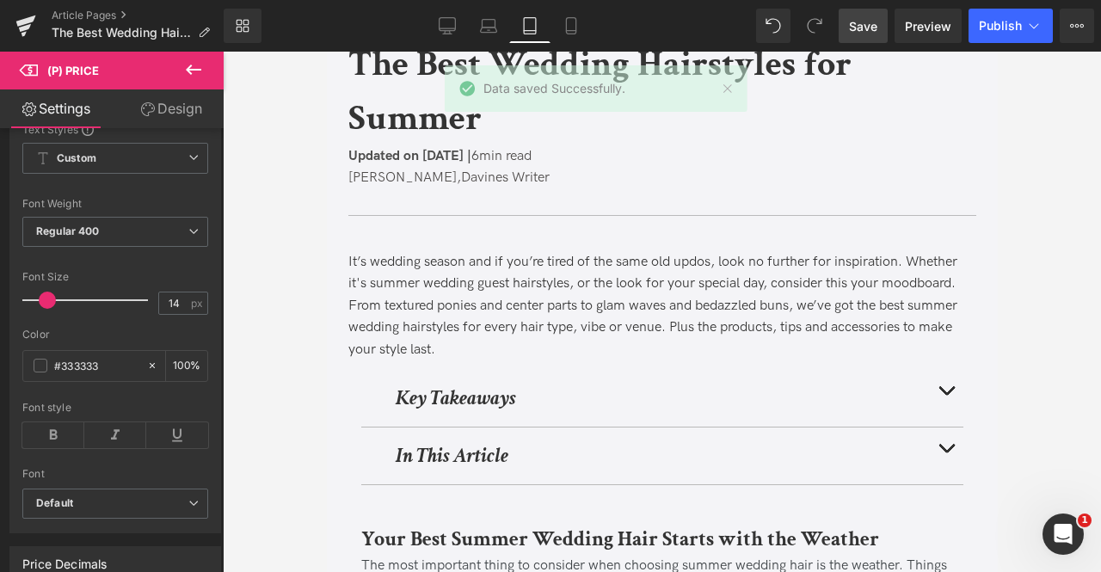
scroll to position [0, 0]
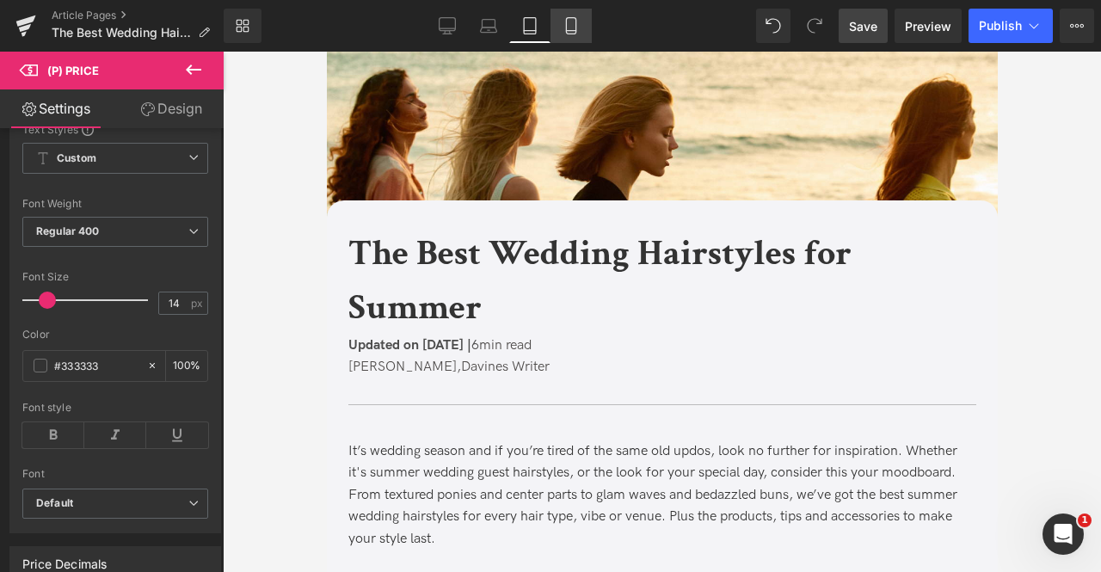
click at [575, 22] on icon at bounding box center [571, 25] width 17 height 17
type input "16"
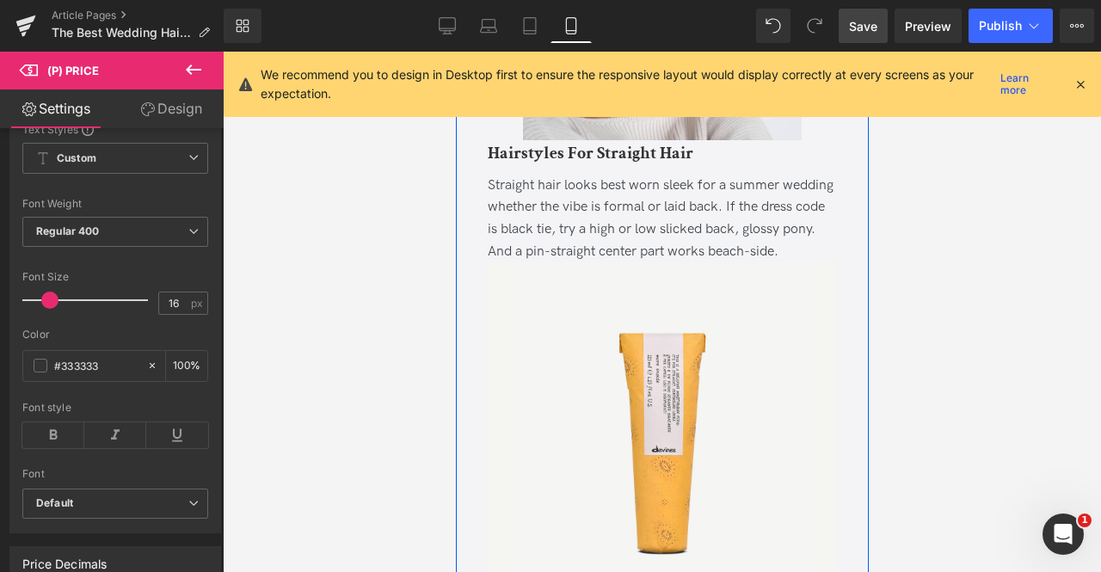
scroll to position [1637, 0]
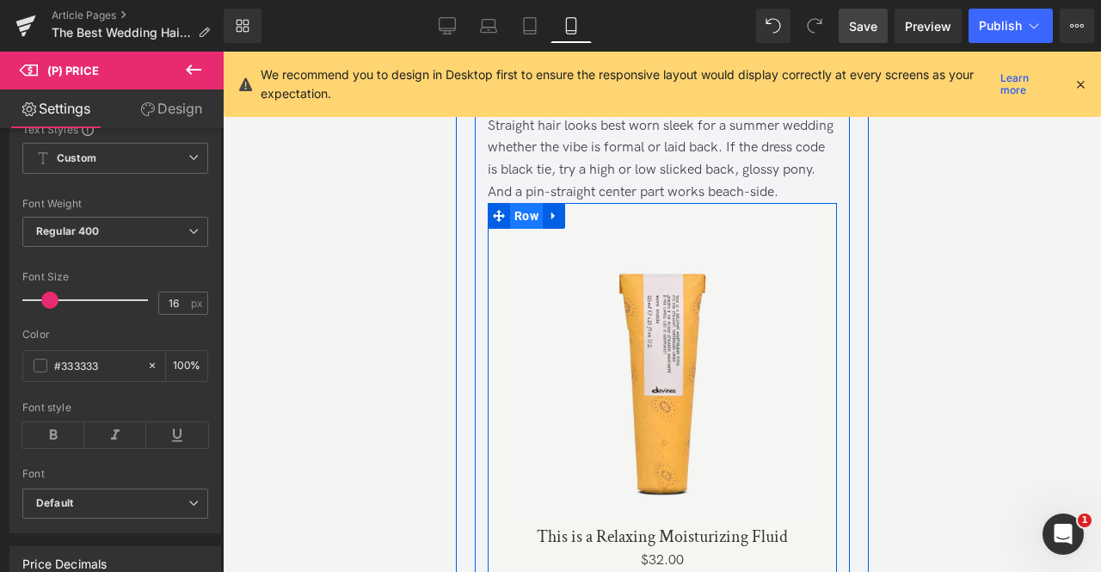
click at [523, 229] on span "Row" at bounding box center [525, 216] width 33 height 26
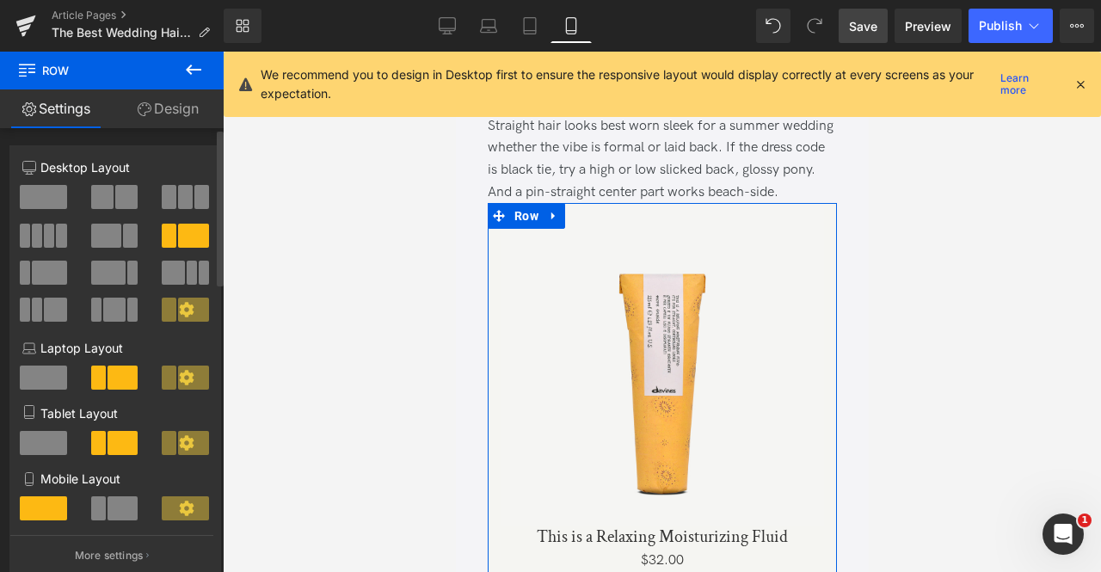
click at [117, 506] on span at bounding box center [123, 508] width 31 height 24
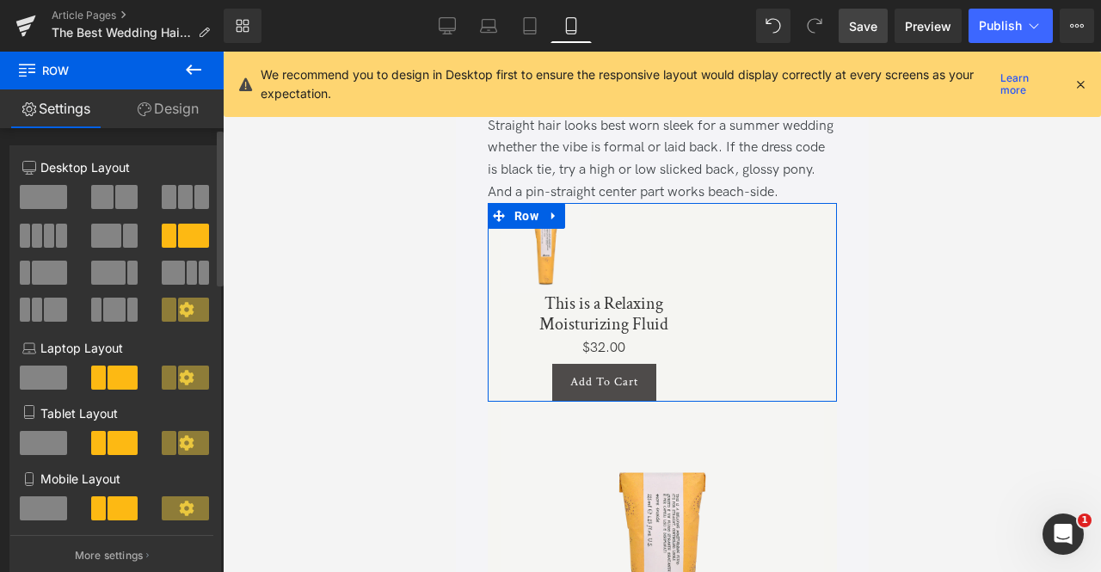
click at [41, 506] on span at bounding box center [43, 508] width 47 height 24
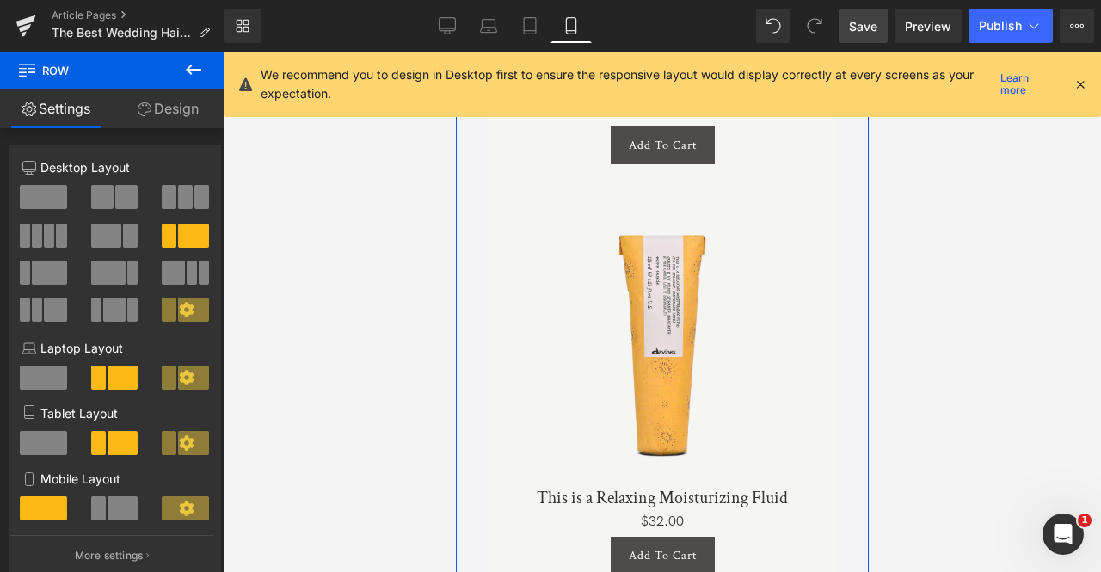
scroll to position [2083, 0]
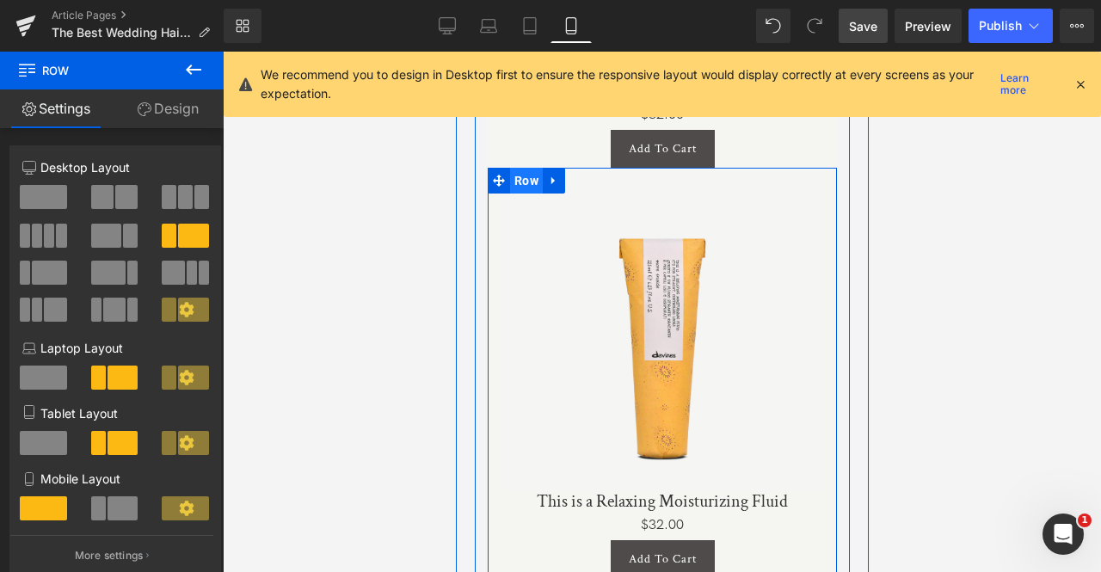
click at [525, 194] on span "Row" at bounding box center [525, 181] width 33 height 26
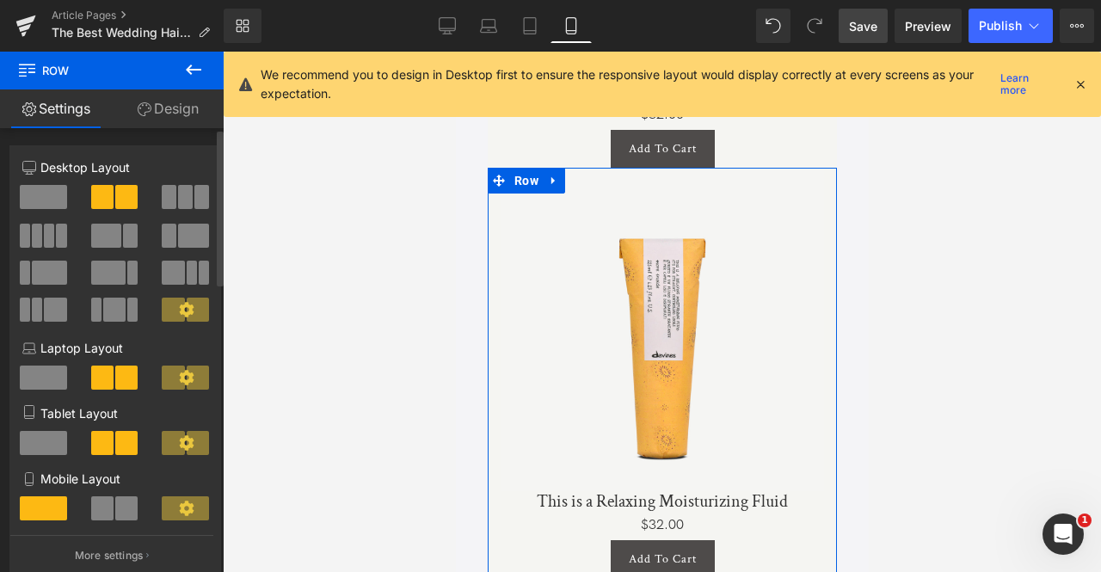
click at [108, 507] on span at bounding box center [102, 508] width 22 height 24
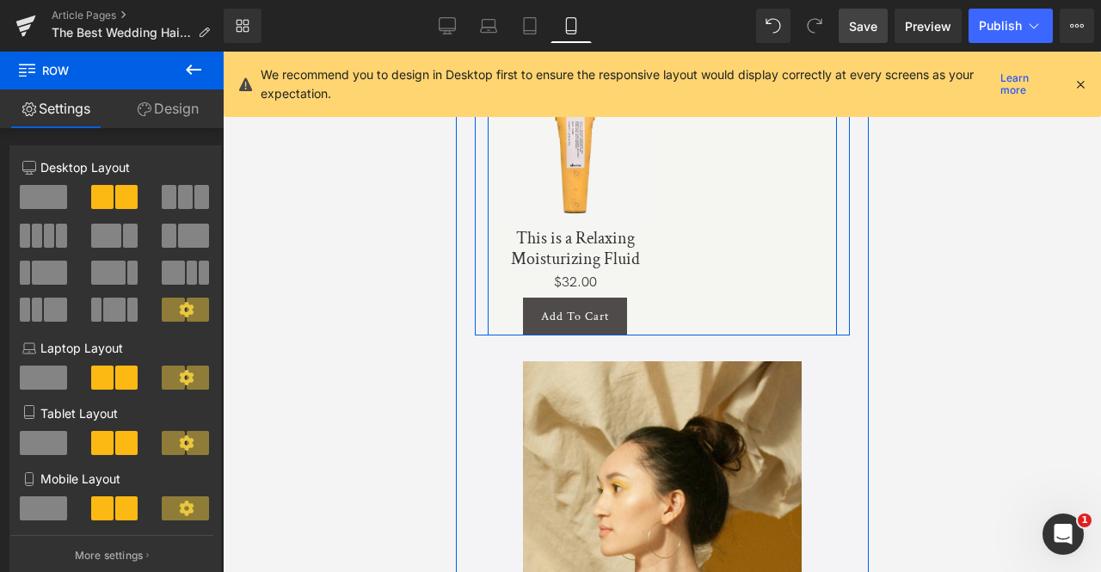
scroll to position [2176, 0]
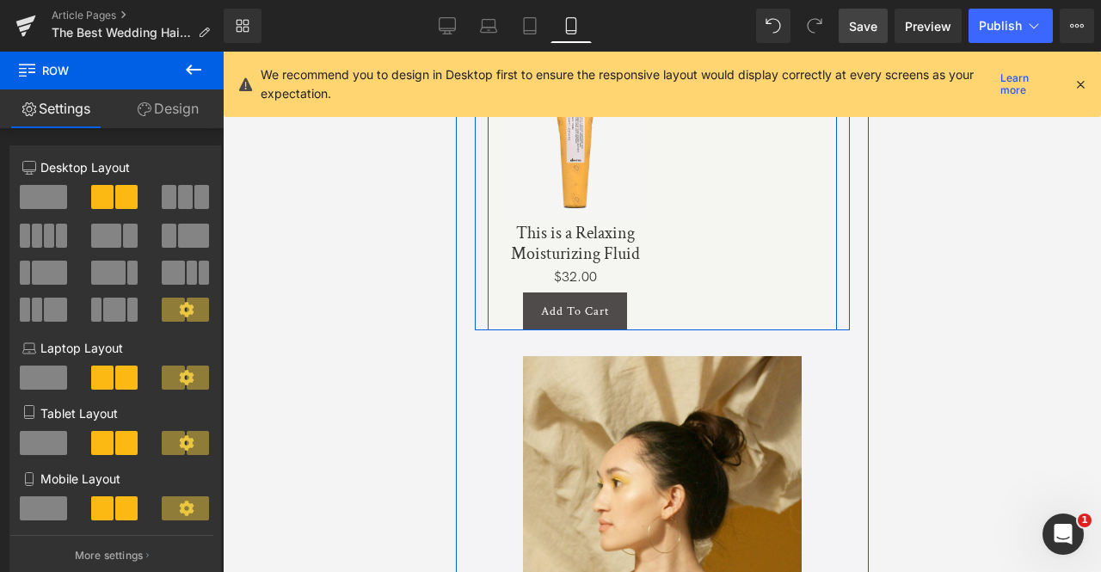
click at [677, 252] on div "Sale Off (P) Image Product This is a Relaxing Moisturizing Fluid (P) Title $0 $…" at bounding box center [661, 202] width 349 height 256
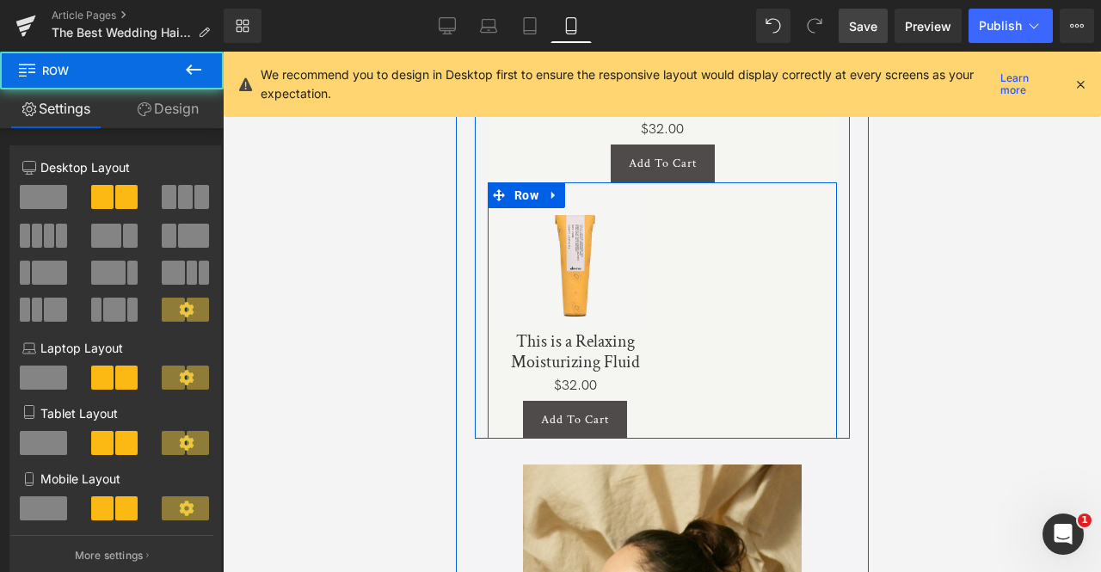
scroll to position [2058, 0]
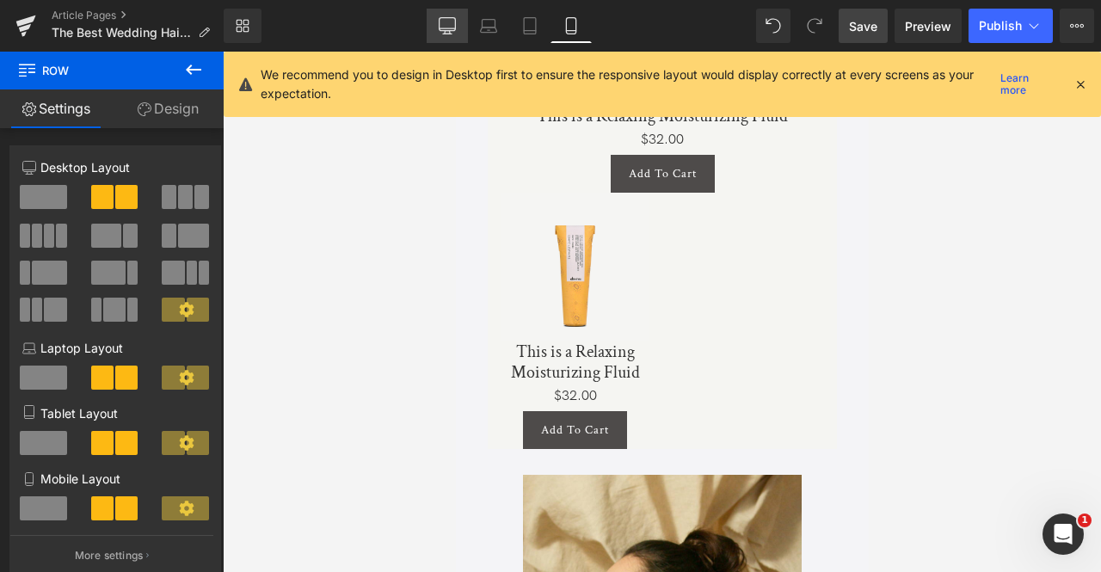
click at [442, 23] on icon at bounding box center [447, 25] width 17 height 17
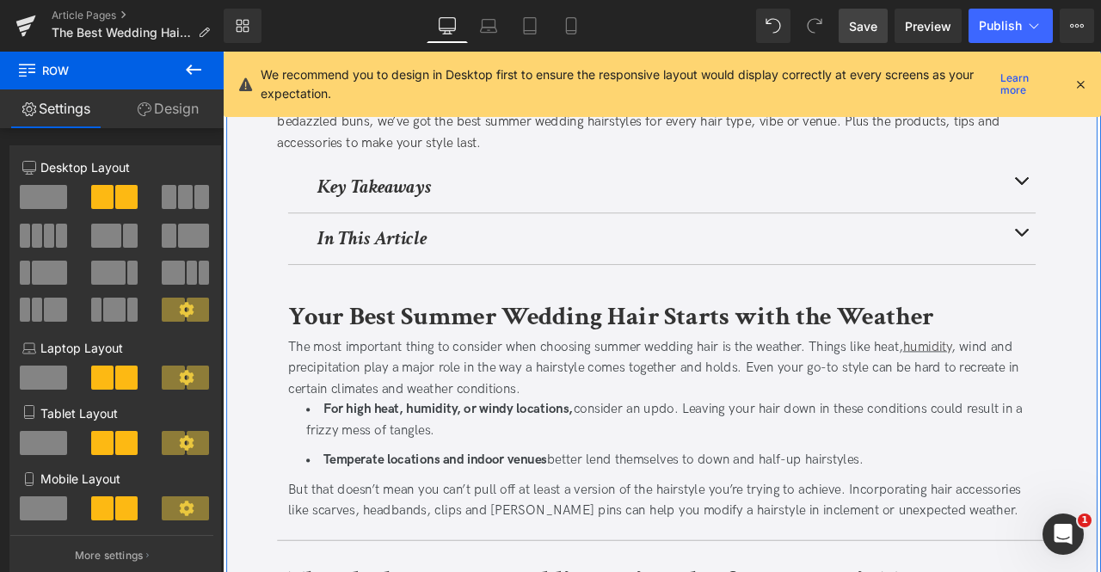
scroll to position [379, 0]
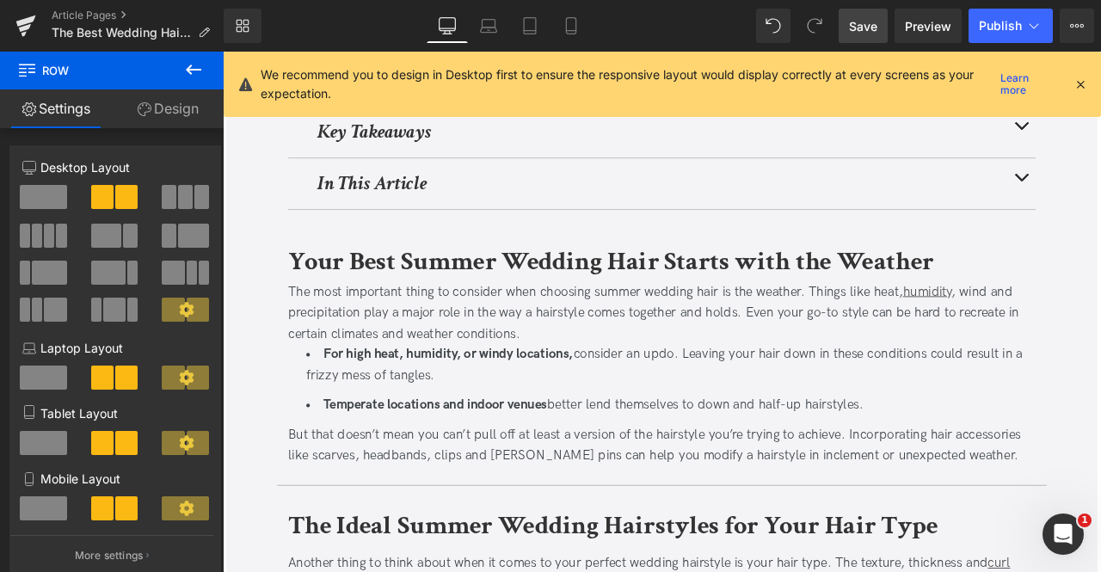
click at [1079, 81] on icon at bounding box center [1080, 84] width 15 height 15
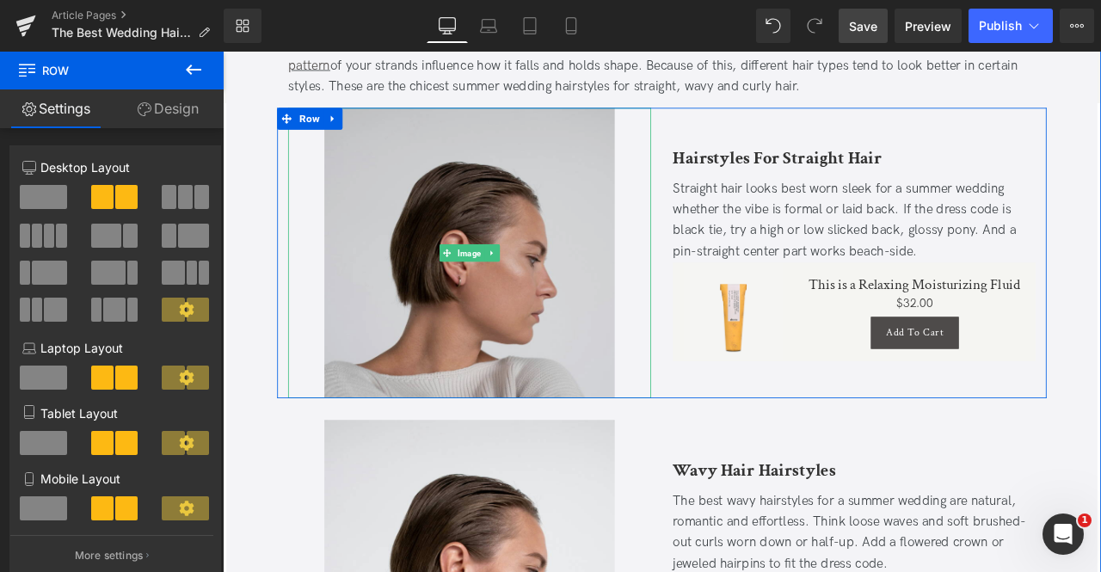
scroll to position [996, 0]
